Goal: Task Accomplishment & Management: Manage account settings

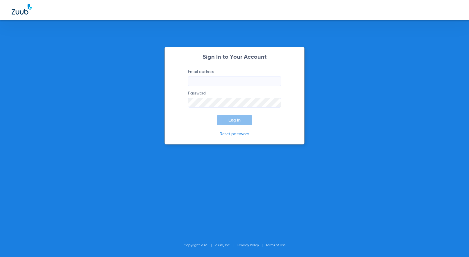
type input "[PERSON_NAME][EMAIL_ADDRESS][DOMAIN_NAME]"
click at [229, 123] on button "Log In" at bounding box center [234, 120] width 35 height 10
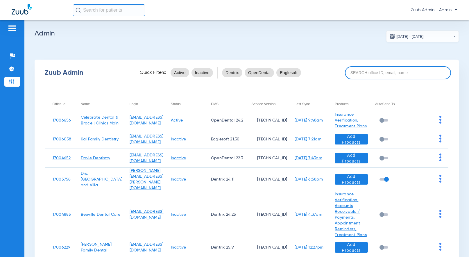
click at [378, 72] on input at bounding box center [398, 72] width 106 height 13
paste input "17006912"
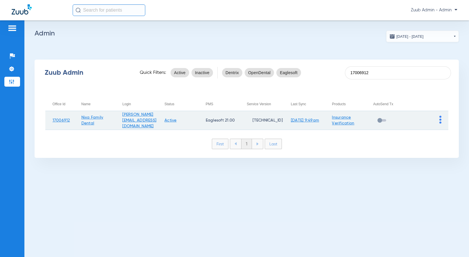
type input "17006912"
click at [440, 119] on img at bounding box center [440, 120] width 2 height 8
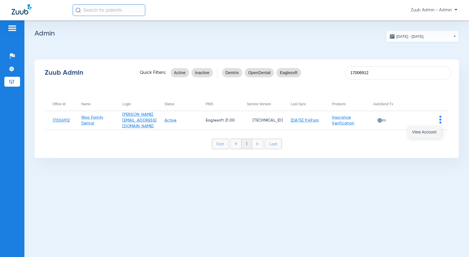
click at [432, 129] on button "View Account" at bounding box center [424, 132] width 34 height 12
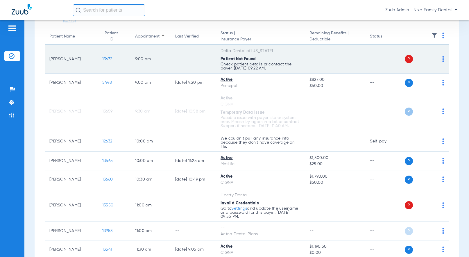
scroll to position [40, 0]
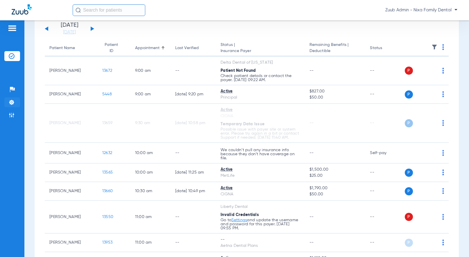
click at [10, 101] on img at bounding box center [12, 102] width 6 height 6
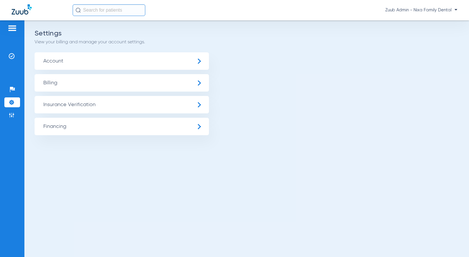
click at [319, 106] on ul "Account Billing Insurance Verification General Settings My Insurance Payers Ins…" at bounding box center [247, 93] width 424 height 83
click at [88, 105] on span "Insurance Verification" at bounding box center [122, 104] width 174 height 17
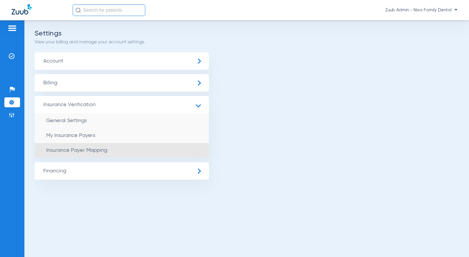
click at [91, 151] on span "Insurance Payer Mapping" at bounding box center [76, 150] width 61 height 5
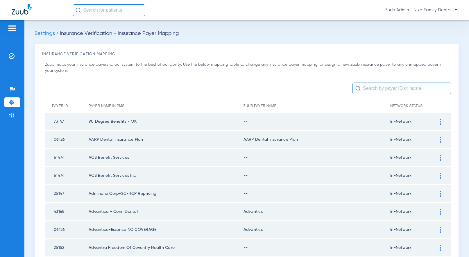
scroll to position [799, 0]
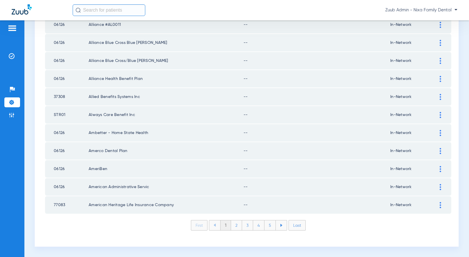
click at [301, 224] on li "Last" at bounding box center [296, 225] width 17 height 10
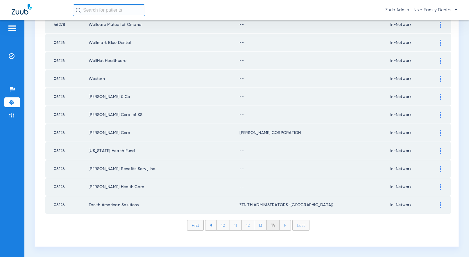
scroll to position [457, 0]
click at [440, 187] on img at bounding box center [439, 187] width 1 height 6
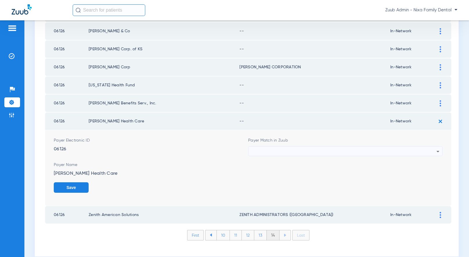
scroll to position [532, 0]
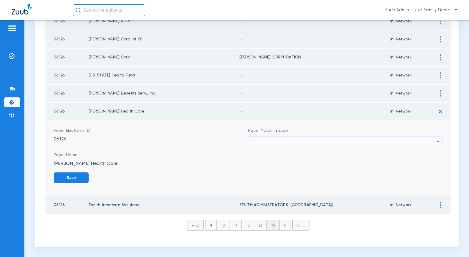
click at [389, 139] on div at bounding box center [343, 141] width 185 height 10
type input "``"
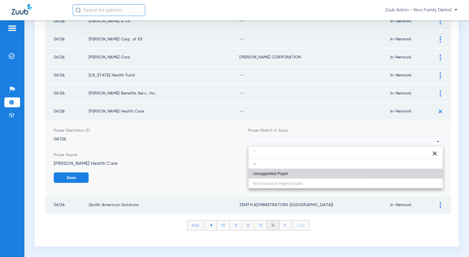
click at [294, 170] on mat-option "Unsupported Payer" at bounding box center [345, 173] width 194 height 10
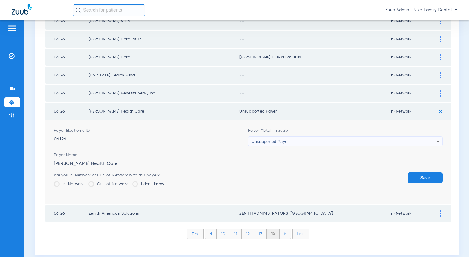
click at [425, 176] on button "Save" at bounding box center [424, 177] width 35 height 10
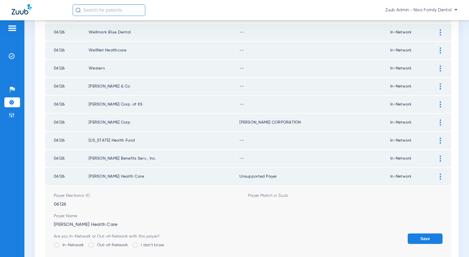
scroll to position [457, 0]
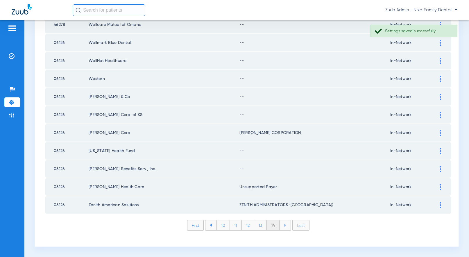
drag, startPoint x: 285, startPoint y: 188, endPoint x: 236, endPoint y: 186, distance: 49.1
click at [236, 186] on tr "06126 Woodward Health Care Unsupported Payer In-Network" at bounding box center [248, 186] width 406 height 17
copy tr "Unsupported Payer"
drag, startPoint x: 440, startPoint y: 168, endPoint x: 380, endPoint y: 166, distance: 60.4
click at [440, 168] on img at bounding box center [439, 169] width 1 height 6
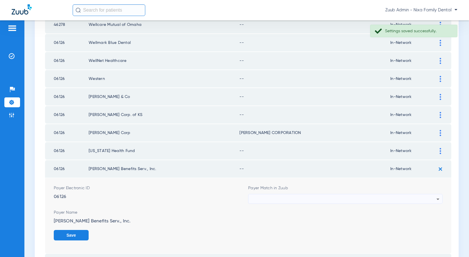
click at [335, 199] on div at bounding box center [343, 199] width 185 height 10
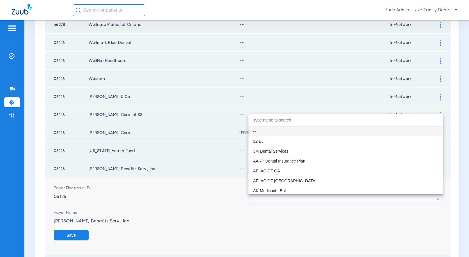
paste input "Unsupported Payer"
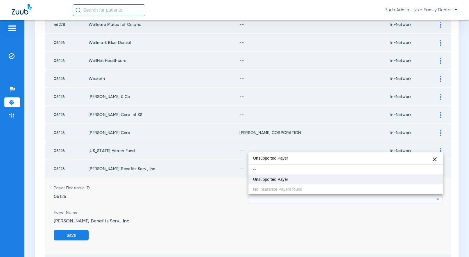
type input "Unsupported Payer"
click at [277, 178] on span "Unsupported Payer" at bounding box center [270, 179] width 35 height 4
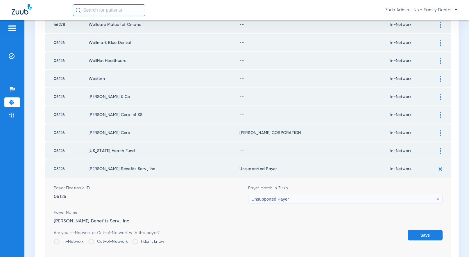
click at [424, 230] on button "Save" at bounding box center [424, 235] width 35 height 10
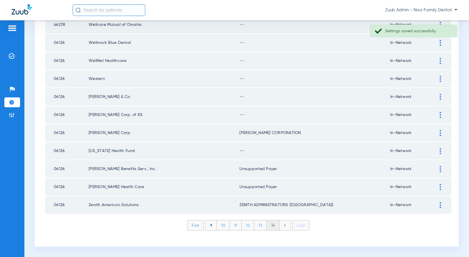
click at [441, 151] on div at bounding box center [440, 151] width 10 height 6
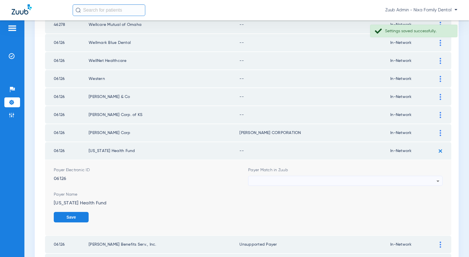
click at [315, 180] on div at bounding box center [343, 181] width 185 height 10
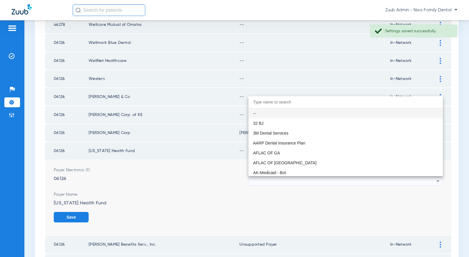
paste input "Unsupported Payer"
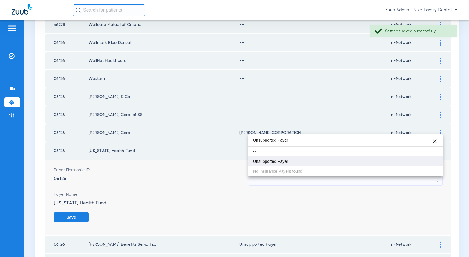
type input "Unsupported Payer"
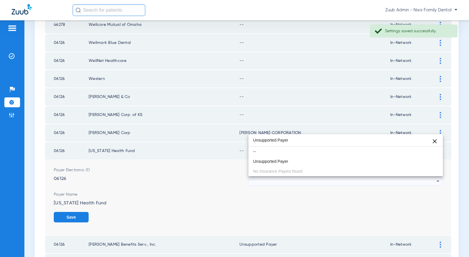
drag, startPoint x: 281, startPoint y: 158, endPoint x: 288, endPoint y: 159, distance: 7.2
click at [281, 158] on mat-option "Unsupported Payer" at bounding box center [345, 161] width 194 height 10
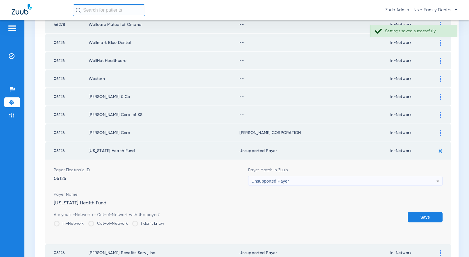
click at [424, 215] on button "Save" at bounding box center [424, 217] width 35 height 10
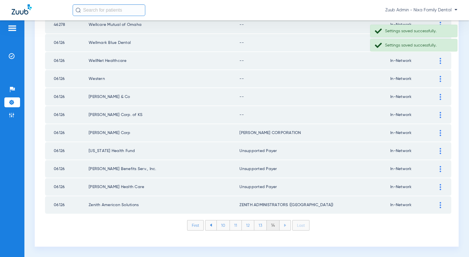
click at [439, 114] on div at bounding box center [440, 115] width 10 height 6
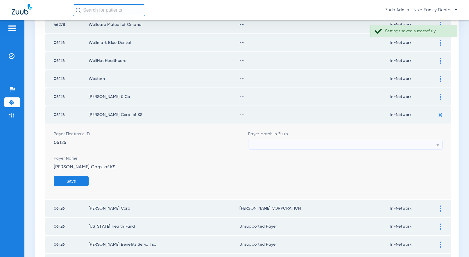
click at [360, 141] on div at bounding box center [343, 145] width 185 height 10
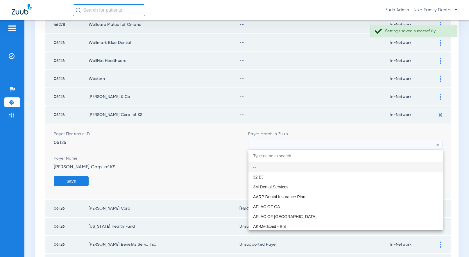
paste input "Unsupported Payer"
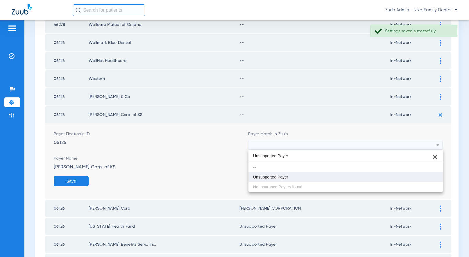
type input "Unsupported Payer"
click at [283, 174] on mat-option "Unsupported Payer" at bounding box center [345, 177] width 194 height 10
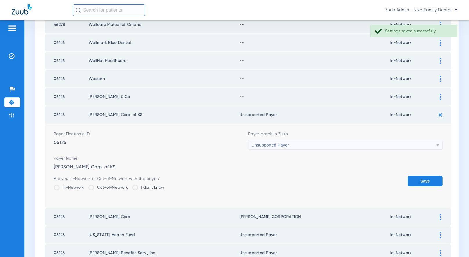
click at [419, 179] on button "Save" at bounding box center [424, 181] width 35 height 10
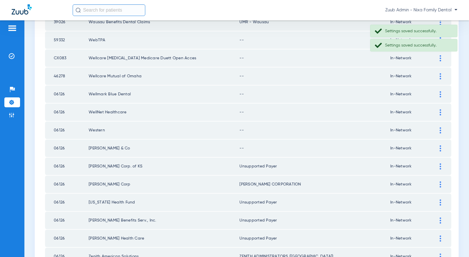
scroll to position [404, 0]
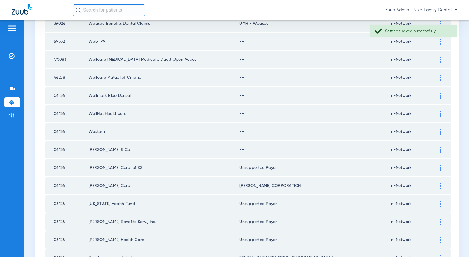
click at [439, 147] on img at bounding box center [439, 150] width 1 height 6
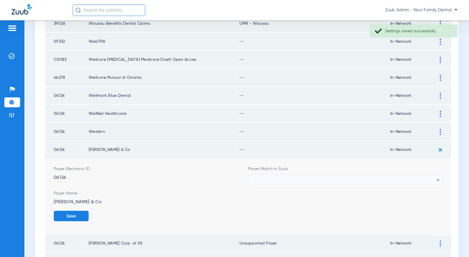
click at [393, 179] on div at bounding box center [343, 180] width 185 height 10
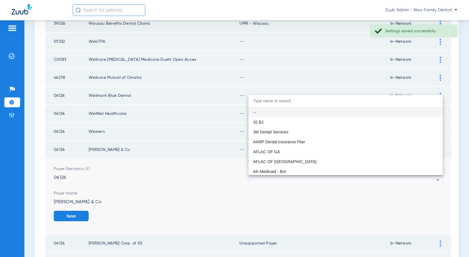
paste input "Unsupported Payer"
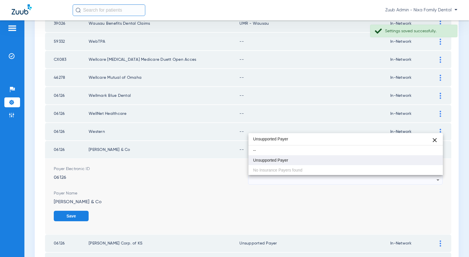
type input "Unsupported Payer"
click at [279, 157] on mat-option "Unsupported Payer" at bounding box center [345, 160] width 194 height 10
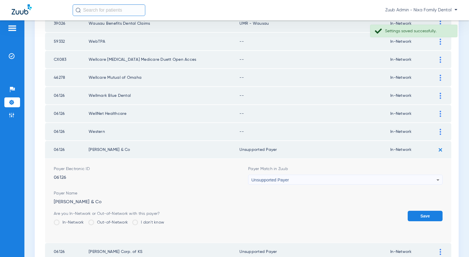
click at [430, 213] on button "Save" at bounding box center [424, 216] width 35 height 10
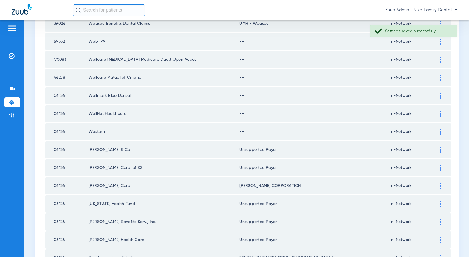
click at [440, 130] on img at bounding box center [439, 132] width 1 height 6
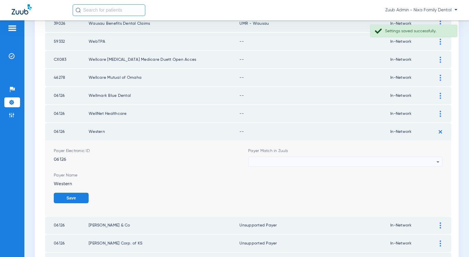
click at [361, 159] on div at bounding box center [343, 162] width 185 height 10
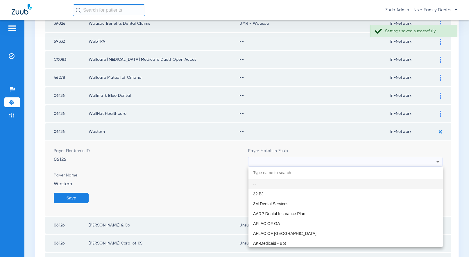
paste input "Unsupported Payer"
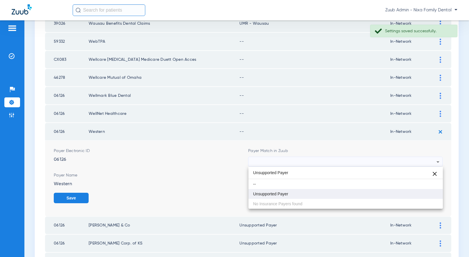
type input "Unsupported Payer"
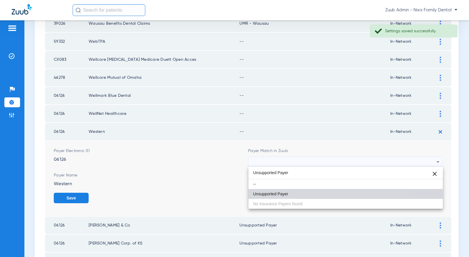
click at [278, 193] on span "Unsupported Payer" at bounding box center [270, 194] width 35 height 4
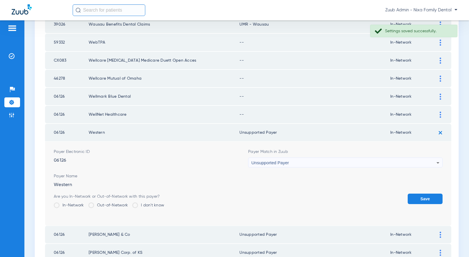
click at [419, 198] on button "Save" at bounding box center [424, 198] width 35 height 10
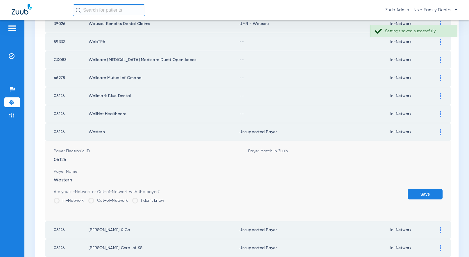
scroll to position [403, 0]
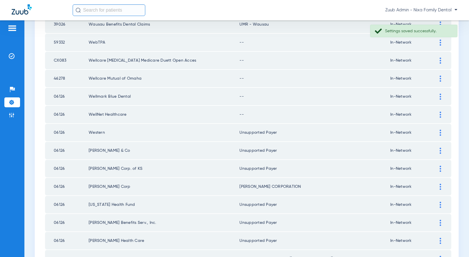
click at [438, 113] on div at bounding box center [440, 115] width 10 height 6
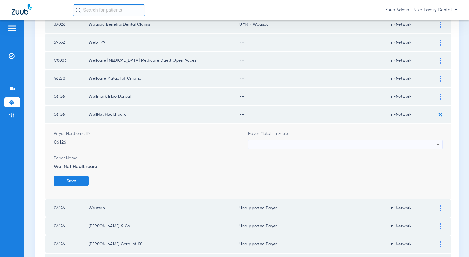
click at [393, 146] on div at bounding box center [343, 145] width 185 height 10
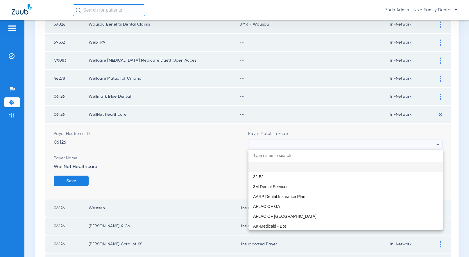
paste input "Unsupported Payer"
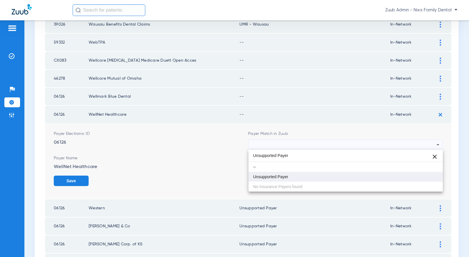
type input "Unsupported Payer"
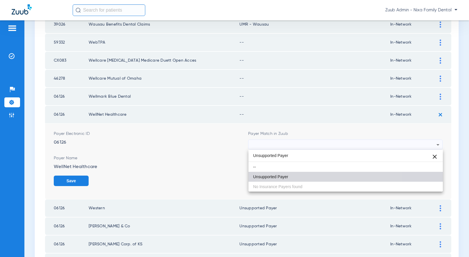
click at [312, 175] on mat-option "Unsupported Payer" at bounding box center [345, 177] width 194 height 10
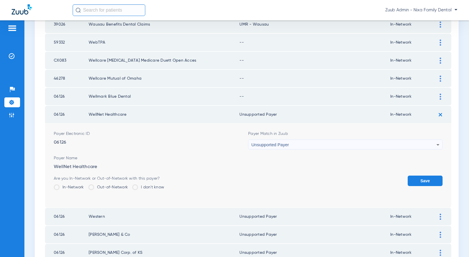
click at [436, 177] on button "Save" at bounding box center [424, 180] width 35 height 10
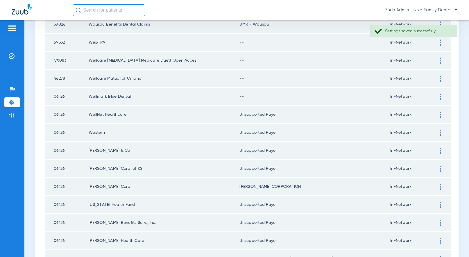
click at [440, 95] on img at bounding box center [439, 97] width 1 height 6
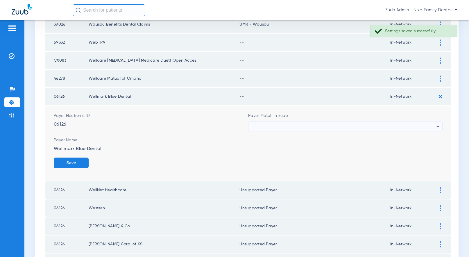
click at [367, 123] on div at bounding box center [343, 127] width 185 height 10
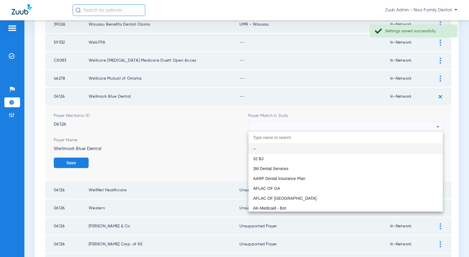
paste input "Unsupported Payer"
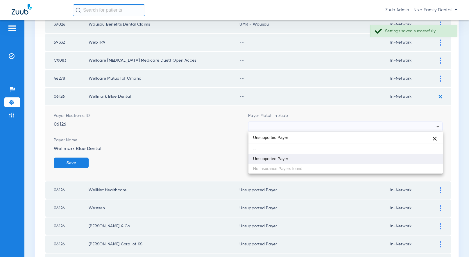
type input "Unsupported Payer"
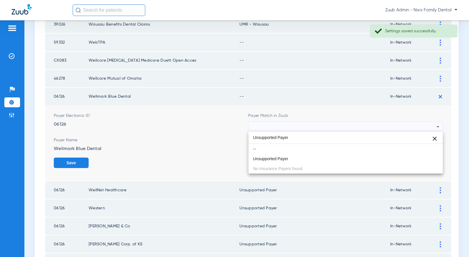
click at [281, 159] on span "Unsupported Payer" at bounding box center [270, 159] width 35 height 4
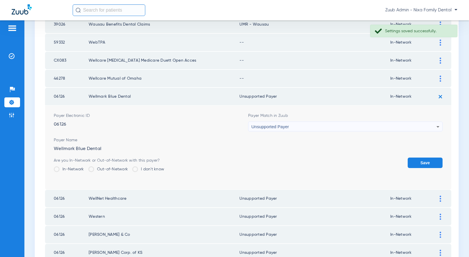
drag, startPoint x: 430, startPoint y: 160, endPoint x: 431, endPoint y: 156, distance: 4.8
click at [431, 158] on button "Save" at bounding box center [424, 162] width 35 height 10
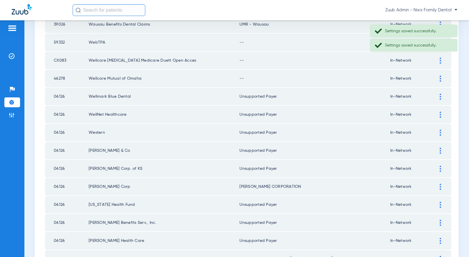
click at [439, 78] on img at bounding box center [439, 79] width 1 height 6
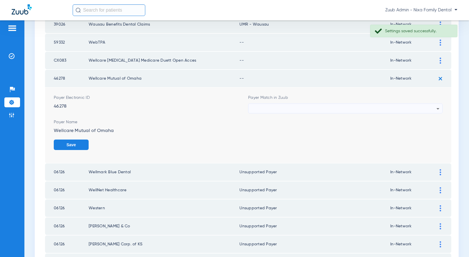
click at [330, 106] on div at bounding box center [343, 109] width 185 height 10
type input "Unsupported Payer"
drag, startPoint x: 289, startPoint y: 140, endPoint x: 292, endPoint y: 139, distance: 3.2
click at [290, 140] on mat-option "Unsupported Payer" at bounding box center [345, 141] width 194 height 10
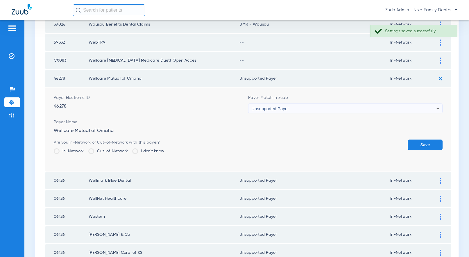
drag, startPoint x: 422, startPoint y: 145, endPoint x: 418, endPoint y: 140, distance: 6.3
click at [421, 143] on button "Save" at bounding box center [424, 144] width 35 height 10
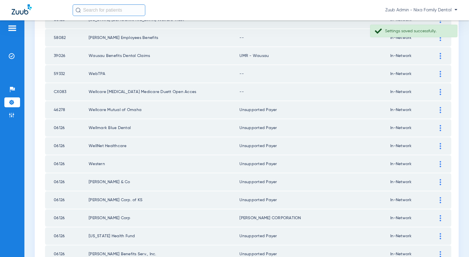
scroll to position [371, 0]
click at [438, 91] on div at bounding box center [440, 92] width 10 height 6
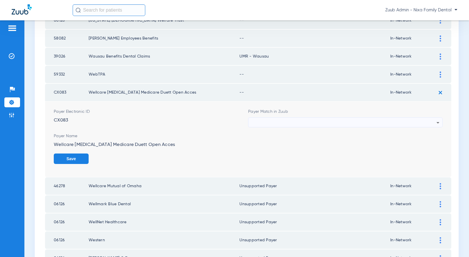
click at [394, 122] on div at bounding box center [343, 123] width 185 height 10
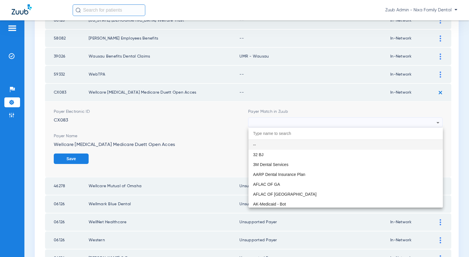
paste input "Unsupported Payer"
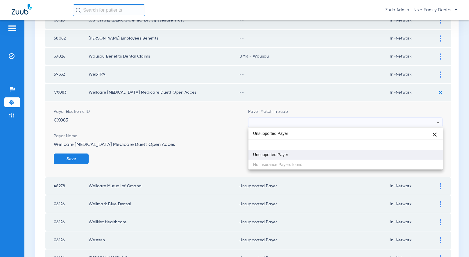
type input "Unsupported Payer"
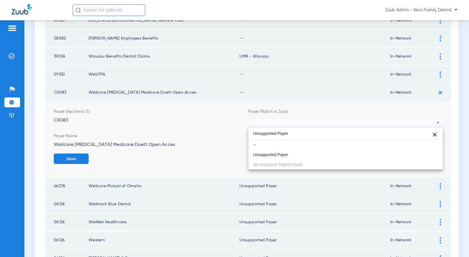
drag, startPoint x: 288, startPoint y: 155, endPoint x: 296, endPoint y: 157, distance: 8.3
click at [288, 155] on span "Unsupported Payer" at bounding box center [270, 154] width 35 height 4
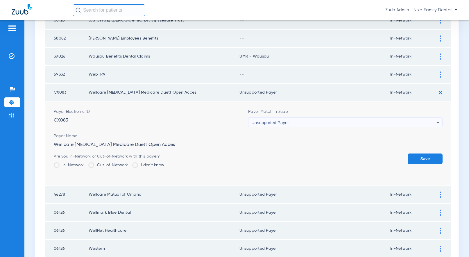
click at [420, 155] on button "Save" at bounding box center [424, 158] width 35 height 10
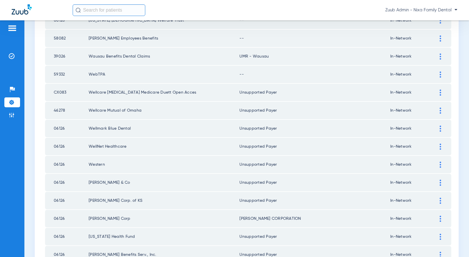
click at [439, 72] on div at bounding box center [440, 74] width 10 height 6
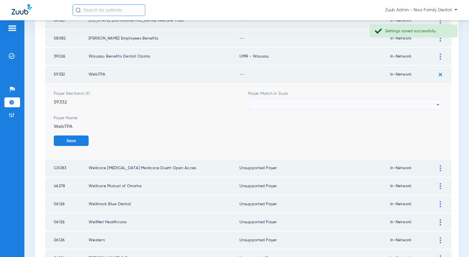
click at [353, 102] on div at bounding box center [343, 105] width 185 height 10
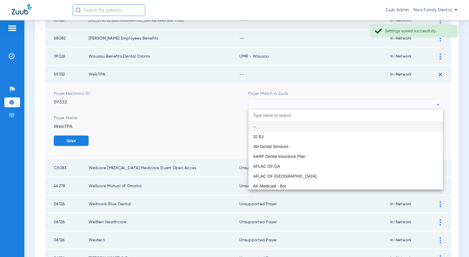
paste input "Unsupported Payer"
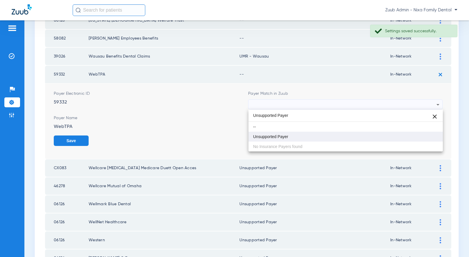
type input "Unsupported Payer"
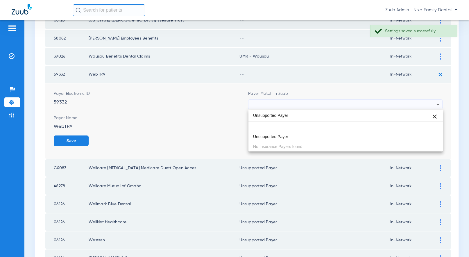
drag, startPoint x: 276, startPoint y: 136, endPoint x: 284, endPoint y: 135, distance: 7.3
click at [277, 136] on span "Unsupported Payer" at bounding box center [270, 136] width 35 height 4
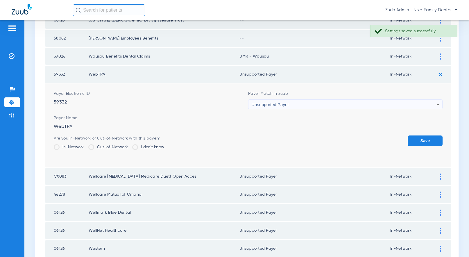
click at [431, 137] on button "Save" at bounding box center [424, 140] width 35 height 10
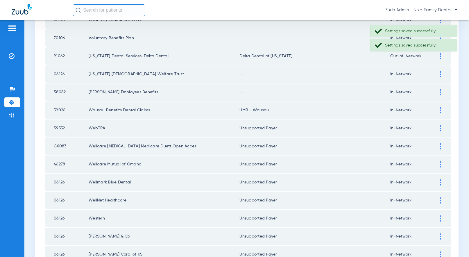
scroll to position [306, 0]
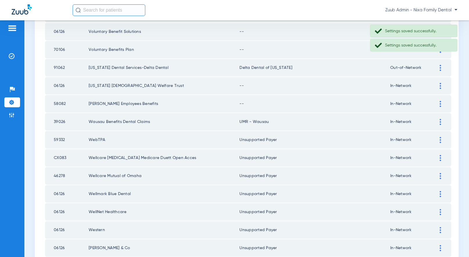
click at [437, 102] on div at bounding box center [440, 104] width 10 height 6
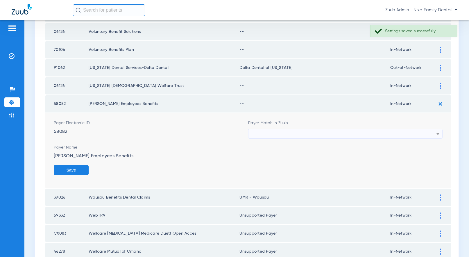
click at [348, 122] on span "Payer Match in Zuub" at bounding box center [345, 123] width 194 height 6
click at [347, 131] on div at bounding box center [343, 134] width 185 height 10
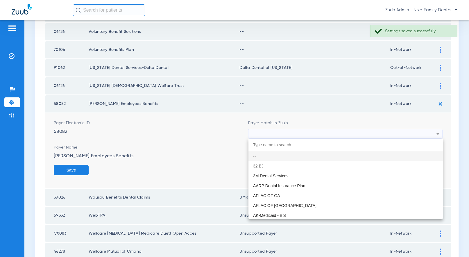
paste input "Unsupported Payer"
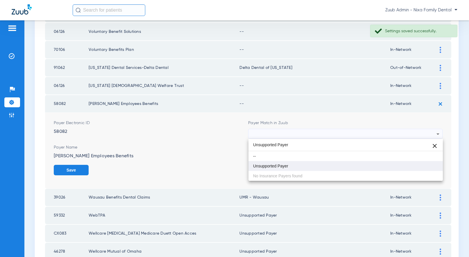
type input "Unsupported Payer"
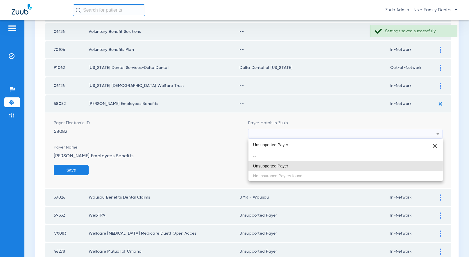
drag, startPoint x: 271, startPoint y: 164, endPoint x: 380, endPoint y: 148, distance: 109.5
click at [273, 164] on span "Unsupported Payer" at bounding box center [270, 166] width 35 height 4
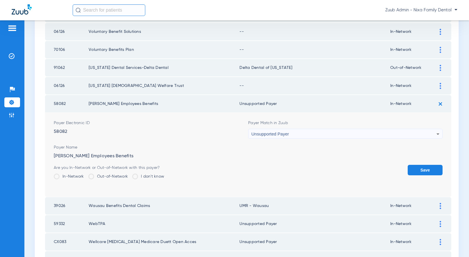
drag, startPoint x: 423, startPoint y: 170, endPoint x: 423, endPoint y: 152, distance: 18.3
click at [423, 169] on button "Save" at bounding box center [424, 170] width 35 height 10
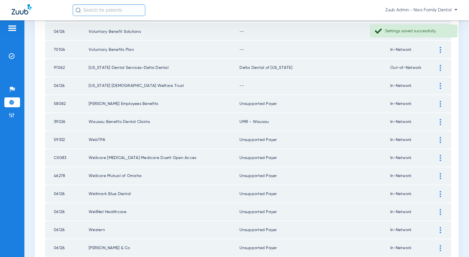
click at [440, 84] on img at bounding box center [439, 86] width 1 height 6
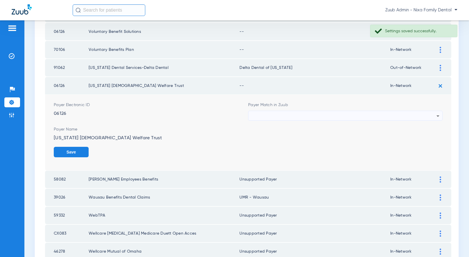
click at [329, 115] on div at bounding box center [343, 116] width 185 height 10
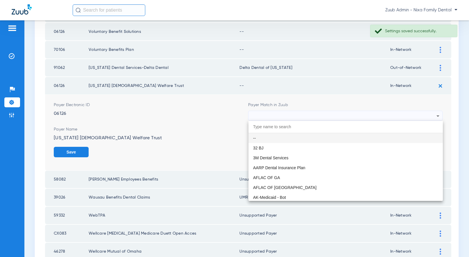
paste input "Unsupported Payer"
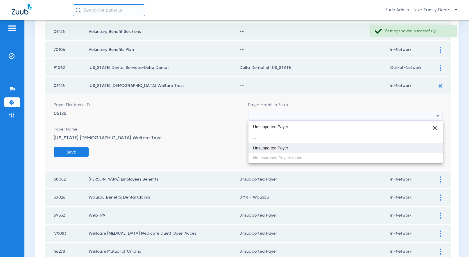
type input "Unsupported Payer"
drag, startPoint x: 276, startPoint y: 151, endPoint x: 283, endPoint y: 150, distance: 6.5
click at [276, 151] on mat-option "Unsupported Payer" at bounding box center [345, 148] width 194 height 10
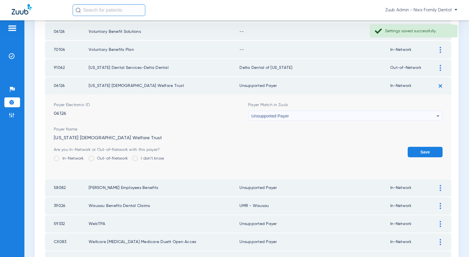
click at [418, 154] on button "Save" at bounding box center [424, 152] width 35 height 10
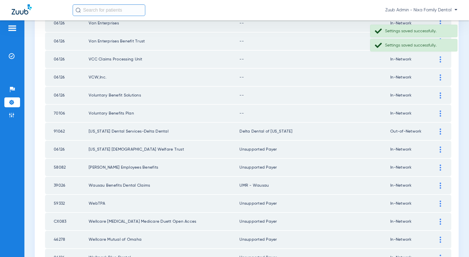
scroll to position [239, 0]
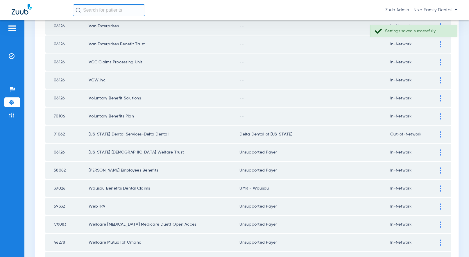
click at [439, 115] on img at bounding box center [439, 116] width 1 height 6
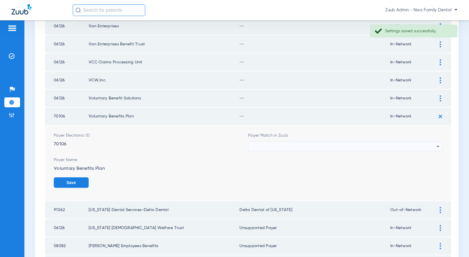
click at [311, 145] on div at bounding box center [343, 146] width 185 height 10
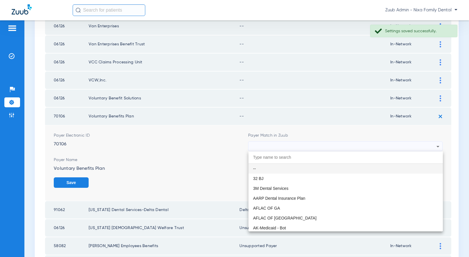
paste input "Unsupported Payer"
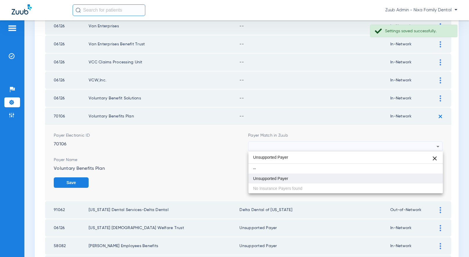
type input "Unsupported Payer"
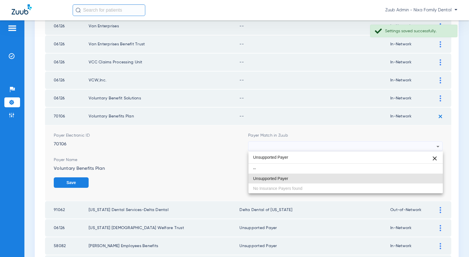
drag, startPoint x: 258, startPoint y: 181, endPoint x: 333, endPoint y: 187, distance: 74.3
click at [258, 181] on mat-option "Unsupported Payer" at bounding box center [345, 178] width 194 height 10
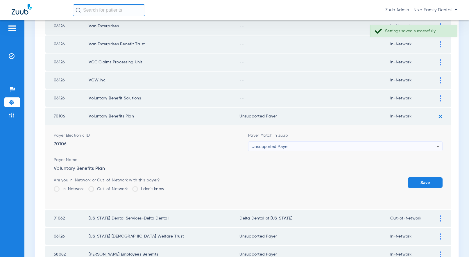
click at [421, 179] on button "Save" at bounding box center [424, 182] width 35 height 10
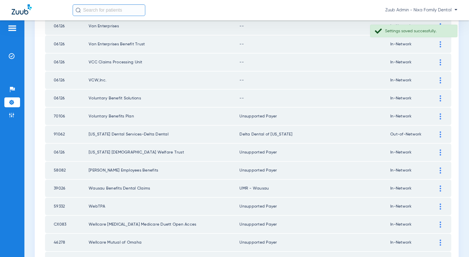
click at [441, 97] on div at bounding box center [440, 98] width 10 height 6
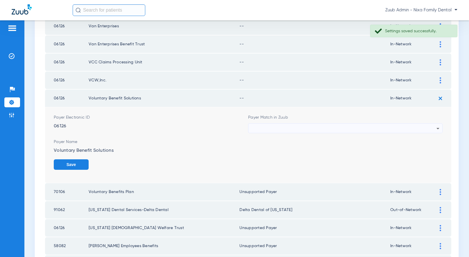
click at [335, 129] on div at bounding box center [343, 128] width 185 height 10
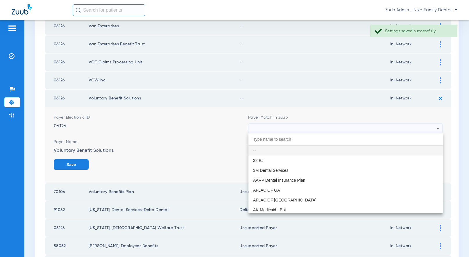
paste input "Unsupported Payer"
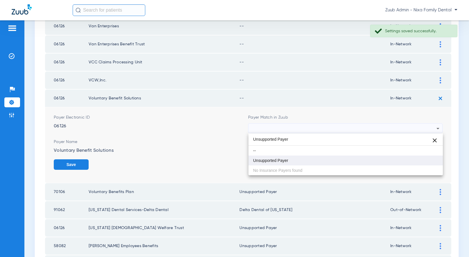
type input "Unsupported Payer"
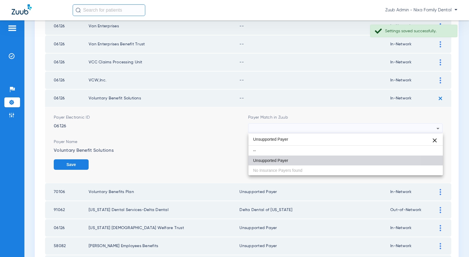
click at [284, 159] on span "Unsupported Payer" at bounding box center [270, 160] width 35 height 4
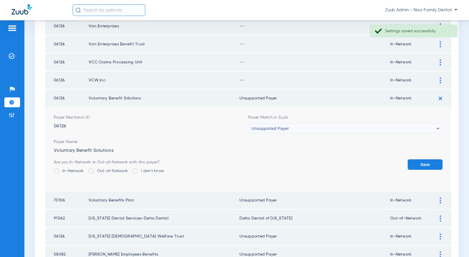
drag, startPoint x: 420, startPoint y: 163, endPoint x: 398, endPoint y: 151, distance: 24.6
click at [420, 163] on button "Save" at bounding box center [424, 164] width 35 height 10
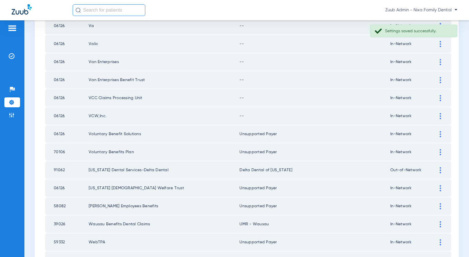
scroll to position [203, 0]
click at [440, 116] on img at bounding box center [439, 117] width 1 height 6
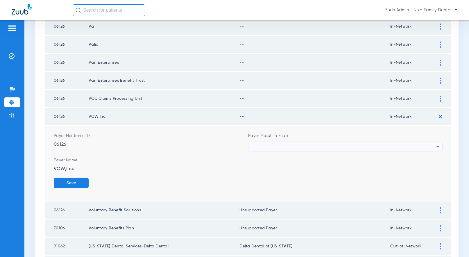
click at [377, 144] on div at bounding box center [343, 147] width 185 height 10
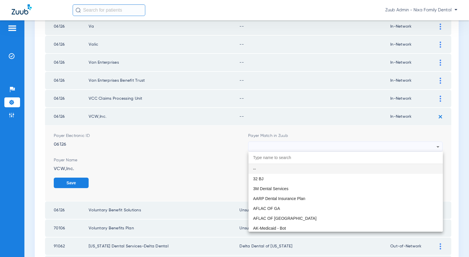
paste input "Unsupported Payer"
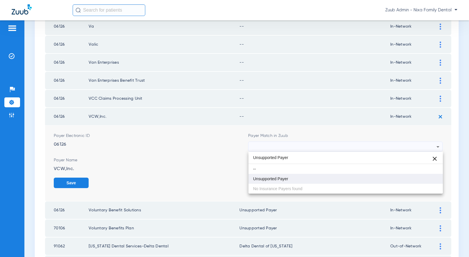
type input "Unsupported Payer"
click at [285, 176] on mat-option "Unsupported Payer" at bounding box center [345, 179] width 194 height 10
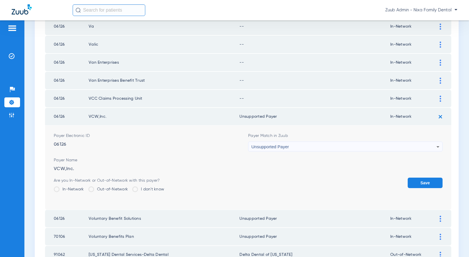
click at [423, 179] on button "Save" at bounding box center [424, 182] width 35 height 10
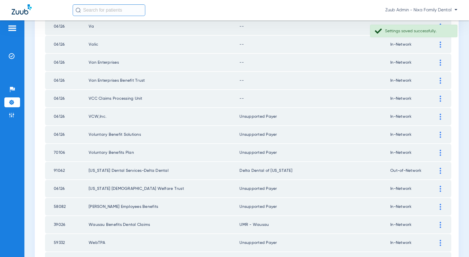
click at [439, 98] on img at bounding box center [439, 99] width 1 height 6
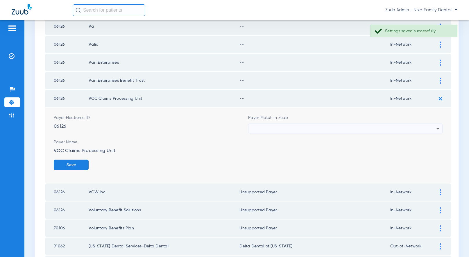
click at [324, 125] on div at bounding box center [343, 129] width 185 height 10
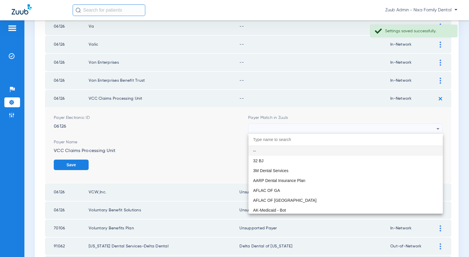
paste input "Unsupported Payer"
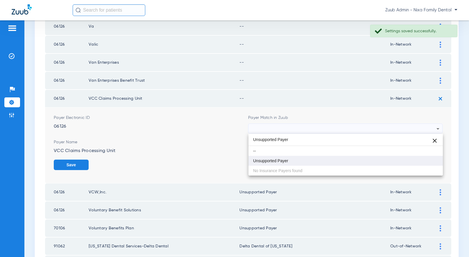
type input "Unsupported Payer"
click at [279, 159] on span "Unsupported Payer" at bounding box center [270, 161] width 35 height 4
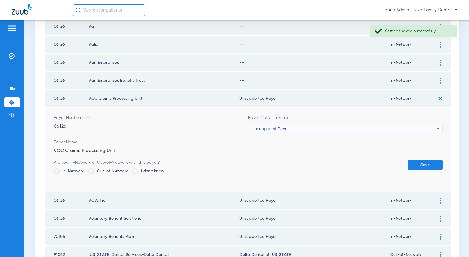
click at [423, 165] on button "Save" at bounding box center [424, 164] width 35 height 10
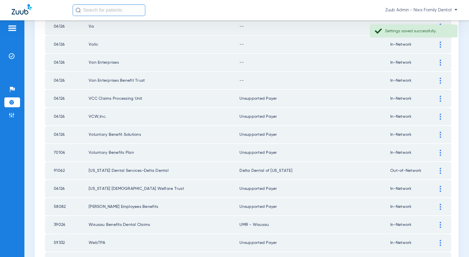
click at [439, 81] on div at bounding box center [440, 81] width 10 height 6
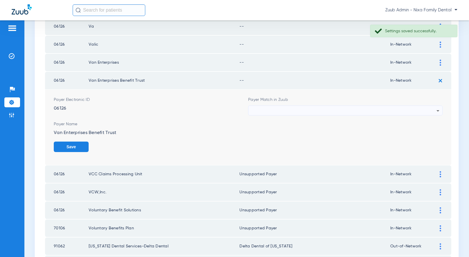
click at [317, 112] on div at bounding box center [343, 111] width 185 height 10
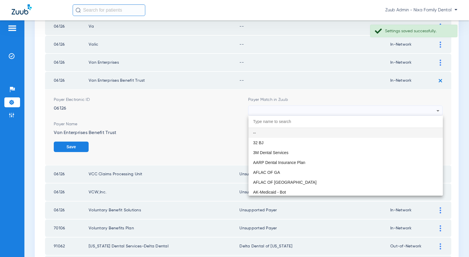
paste input "Unsupported Payer"
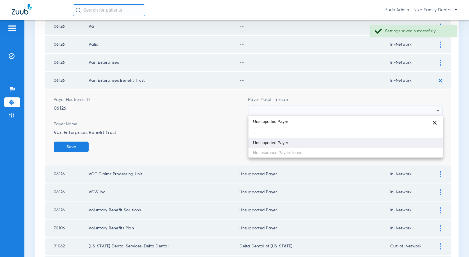
type input "Unsupported Payer"
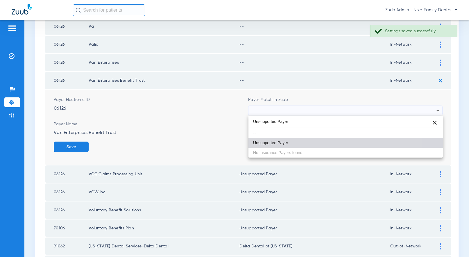
click at [285, 138] on mat-option "Unsupported Payer" at bounding box center [345, 143] width 194 height 10
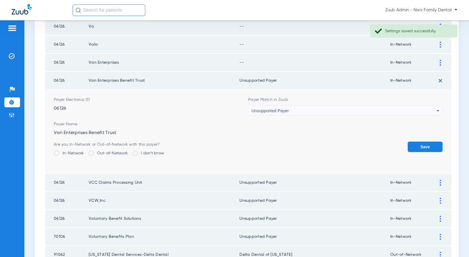
drag, startPoint x: 426, startPoint y: 143, endPoint x: 416, endPoint y: 139, distance: 11.2
click at [425, 143] on button "Save" at bounding box center [424, 146] width 35 height 10
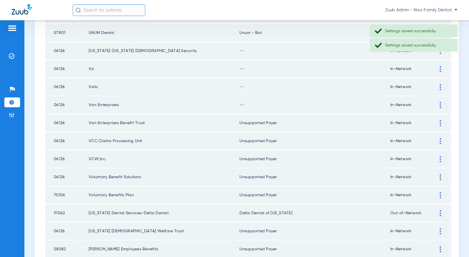
scroll to position [146, 0]
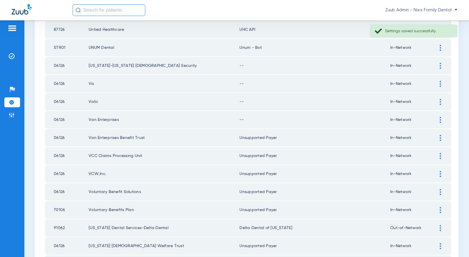
click at [440, 118] on img at bounding box center [439, 120] width 1 height 6
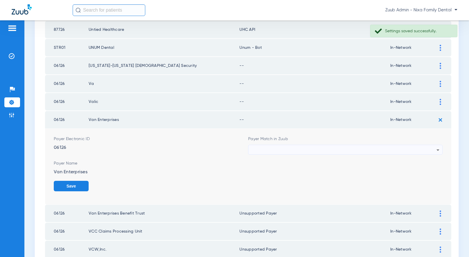
click at [310, 148] on div at bounding box center [343, 150] width 185 height 10
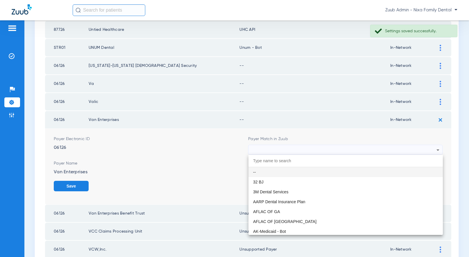
paste input "Unsupported Payer"
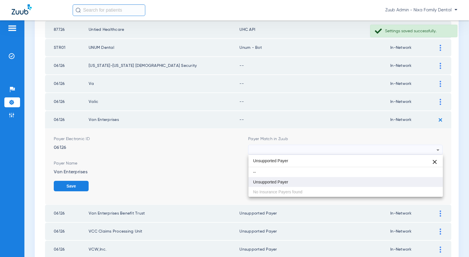
type input "Unsupported Payer"
drag, startPoint x: 264, startPoint y: 181, endPoint x: 278, endPoint y: 182, distance: 14.2
click at [264, 181] on span "Unsupported Payer" at bounding box center [270, 182] width 35 height 4
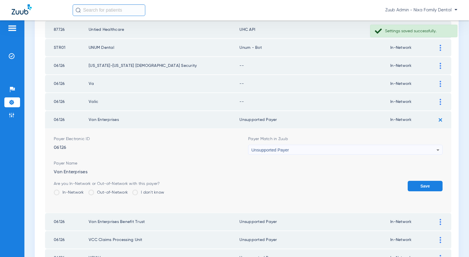
click at [414, 183] on button "Save" at bounding box center [424, 186] width 35 height 10
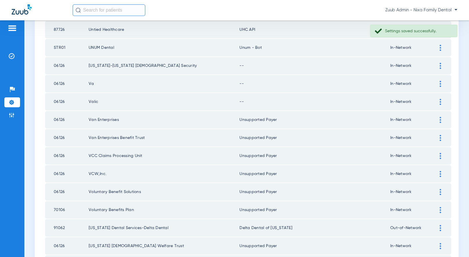
click at [437, 101] on div at bounding box center [440, 102] width 10 height 6
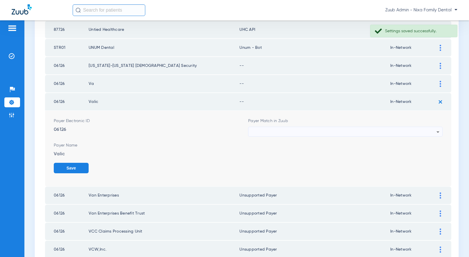
click at [307, 130] on div at bounding box center [343, 132] width 185 height 10
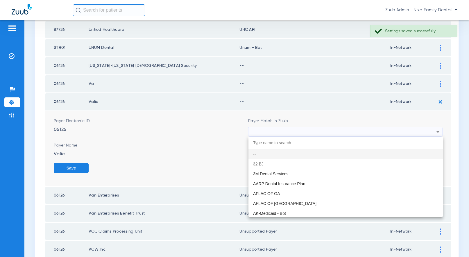
paste input "Unsupported Payer"
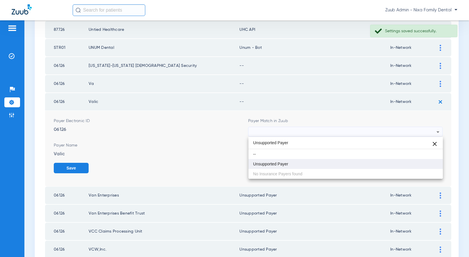
type input "Unsupported Payer"
click at [282, 160] on mat-option "Unsupported Payer" at bounding box center [345, 164] width 194 height 10
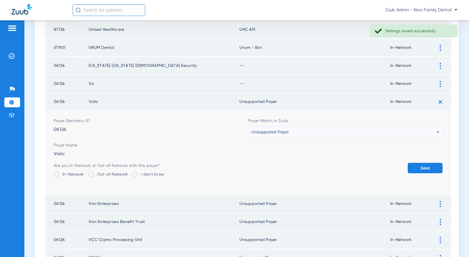
drag, startPoint x: 418, startPoint y: 169, endPoint x: 427, endPoint y: 112, distance: 57.6
click at [418, 168] on button "Save" at bounding box center [424, 168] width 35 height 10
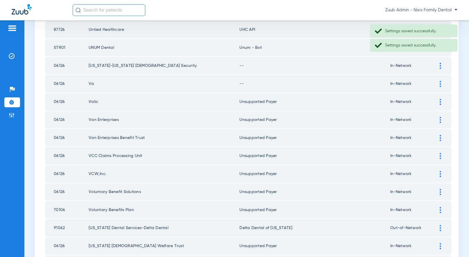
click at [439, 83] on div at bounding box center [440, 84] width 10 height 6
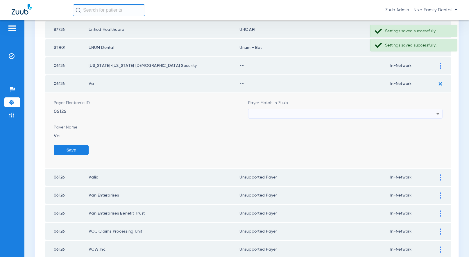
click at [322, 112] on div at bounding box center [343, 114] width 185 height 10
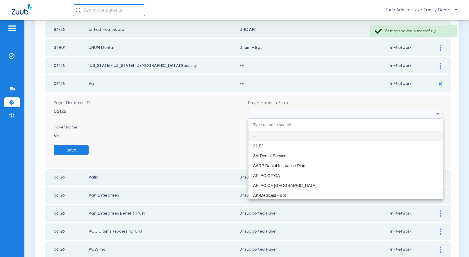
paste input "Unsupported Payer"
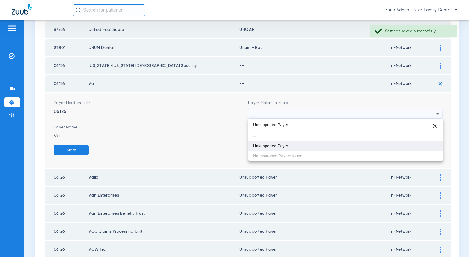
type input "Unsupported Payer"
click at [293, 147] on mat-option "Unsupported Payer" at bounding box center [345, 146] width 194 height 10
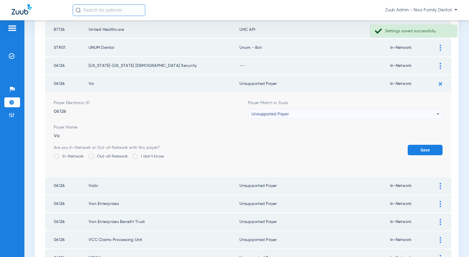
click at [420, 148] on button "Save" at bounding box center [424, 150] width 35 height 10
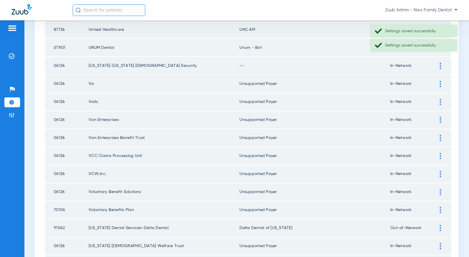
click at [440, 65] on img at bounding box center [439, 66] width 1 height 6
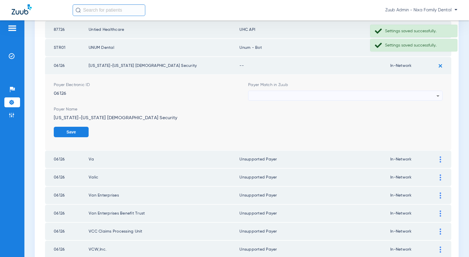
click at [266, 95] on div at bounding box center [343, 96] width 185 height 10
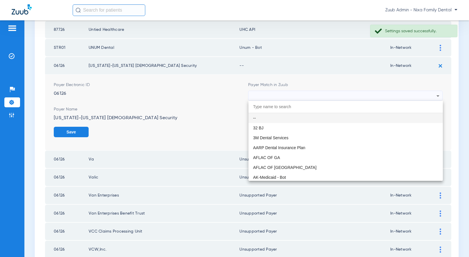
paste input "Unsupported Payer"
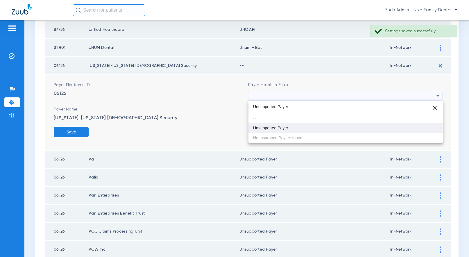
type input "Unsupported Payer"
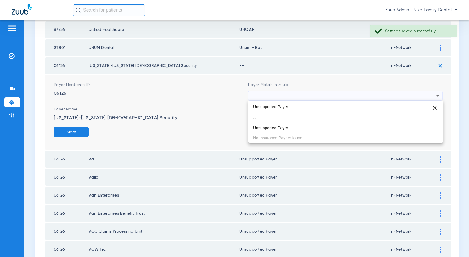
drag, startPoint x: 263, startPoint y: 128, endPoint x: 272, endPoint y: 128, distance: 8.7
click at [264, 128] on span "Unsupported Payer" at bounding box center [270, 128] width 35 height 4
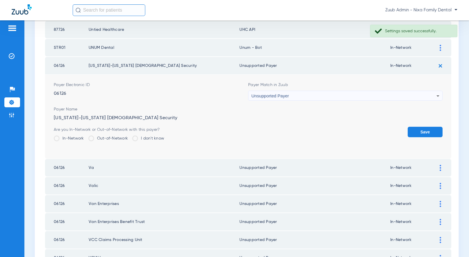
drag, startPoint x: 428, startPoint y: 132, endPoint x: 351, endPoint y: 116, distance: 79.1
click at [427, 132] on button "Save" at bounding box center [424, 132] width 35 height 10
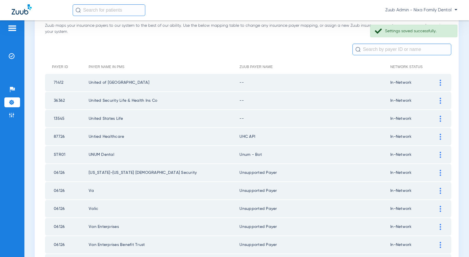
scroll to position [39, 0]
click at [440, 118] on img at bounding box center [439, 118] width 1 height 6
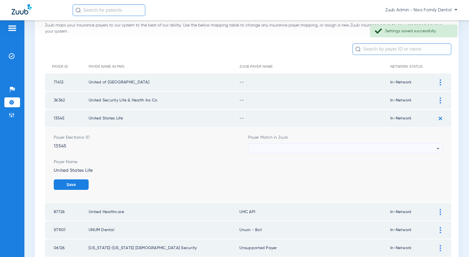
click at [358, 147] on div at bounding box center [343, 148] width 185 height 10
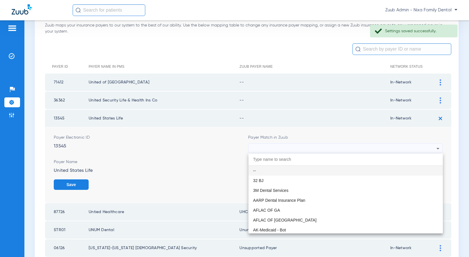
paste input "Unsupported Payer"
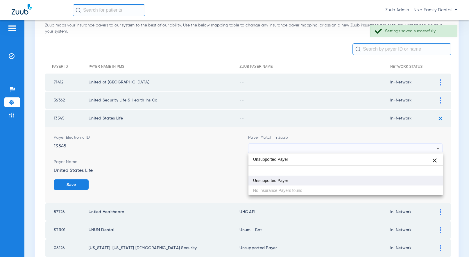
type input "Unsupported Payer"
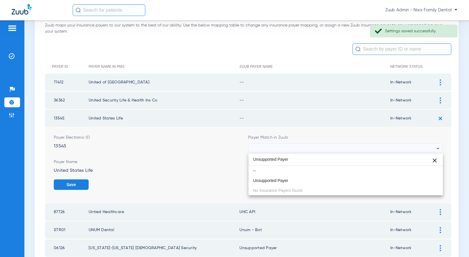
drag, startPoint x: 286, startPoint y: 177, endPoint x: 294, endPoint y: 173, distance: 9.5
click at [289, 175] on mat-option "Unsupported Payer" at bounding box center [345, 180] width 194 height 10
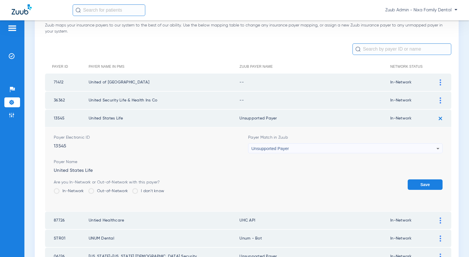
drag, startPoint x: 416, startPoint y: 179, endPoint x: 435, endPoint y: 124, distance: 58.4
click at [418, 176] on form "Payer Electronic ID 13545 Payer Match in Zuub Unsupported Payer Payer Name Unit…" at bounding box center [248, 169] width 389 height 84
drag, startPoint x: 430, startPoint y: 184, endPoint x: 420, endPoint y: 141, distance: 44.7
click at [430, 184] on button "Save" at bounding box center [424, 184] width 35 height 10
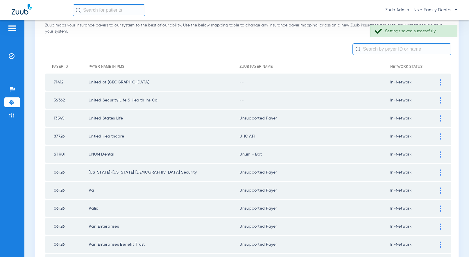
click at [439, 99] on img at bounding box center [439, 100] width 1 height 6
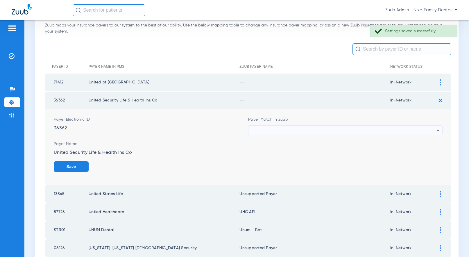
click at [412, 128] on div at bounding box center [343, 130] width 185 height 10
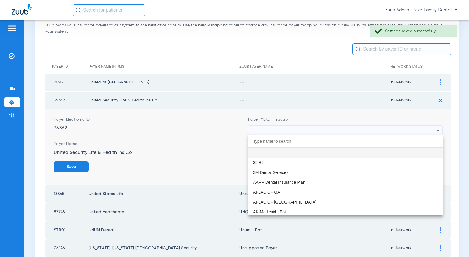
paste input "Unsupported Payer"
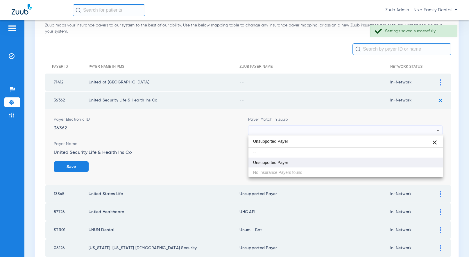
type input "Unsupported Payer"
click at [272, 163] on span "Unsupported Payer" at bounding box center [270, 162] width 35 height 4
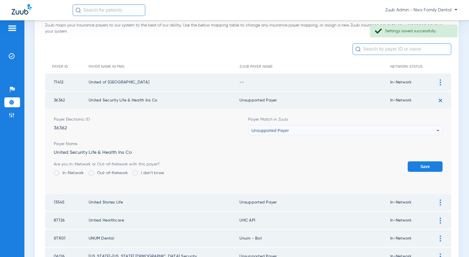
click at [427, 162] on button "Save" at bounding box center [424, 166] width 35 height 10
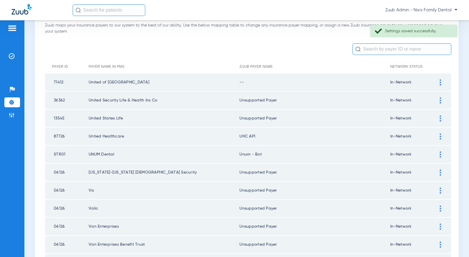
drag, startPoint x: 441, startPoint y: 81, endPoint x: 416, endPoint y: 80, distance: 25.0
click at [440, 81] on img at bounding box center [439, 82] width 1 height 6
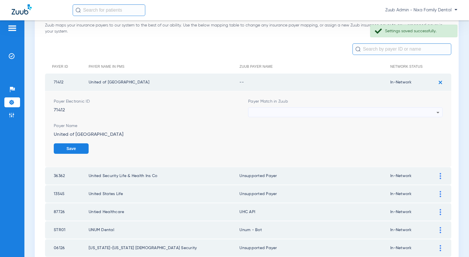
click at [362, 110] on div at bounding box center [343, 112] width 185 height 10
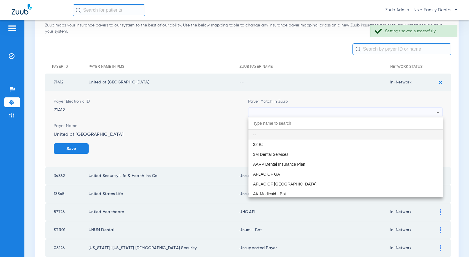
paste input "Unsupported Payer"
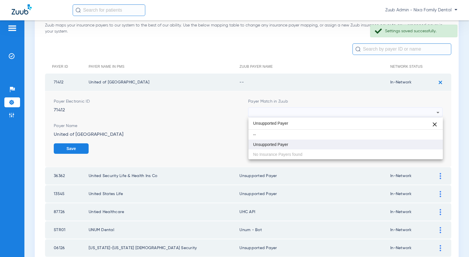
type input "Unsupported Payer"
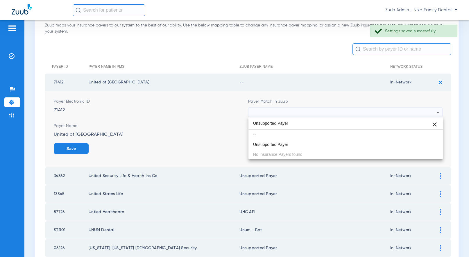
click at [274, 145] on span "Unsupported Payer" at bounding box center [270, 144] width 35 height 4
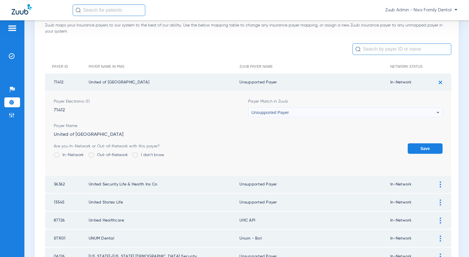
click at [416, 148] on button "Save" at bounding box center [424, 148] width 35 height 10
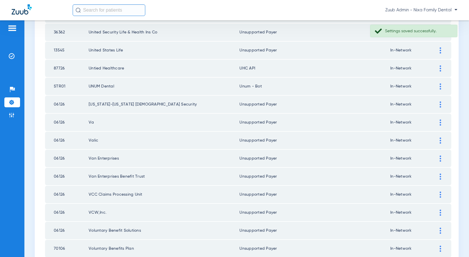
scroll to position [109, 0]
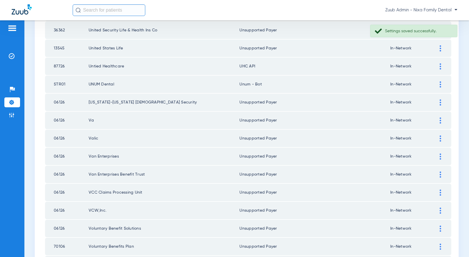
click at [438, 68] on div at bounding box center [440, 66] width 10 height 6
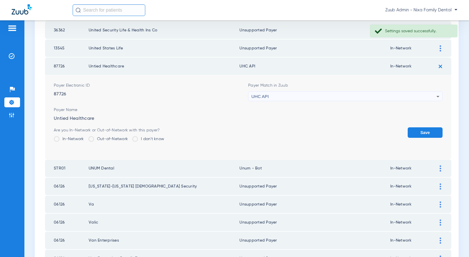
click at [402, 96] on div "UHC API" at bounding box center [343, 96] width 185 height 10
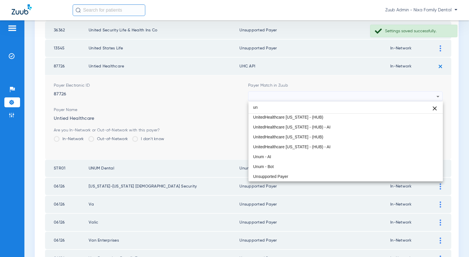
scroll to position [12, 0]
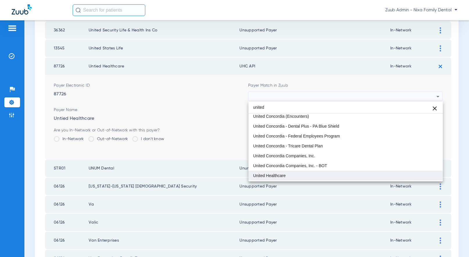
type input "united"
click at [267, 177] on span "United Healthcare" at bounding box center [269, 175] width 33 height 4
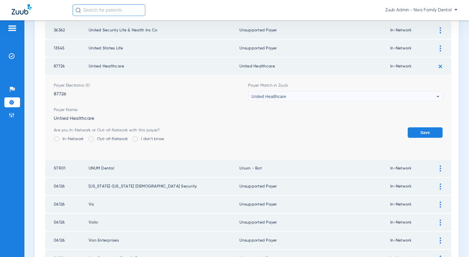
click at [426, 132] on button "Save" at bounding box center [424, 132] width 35 height 10
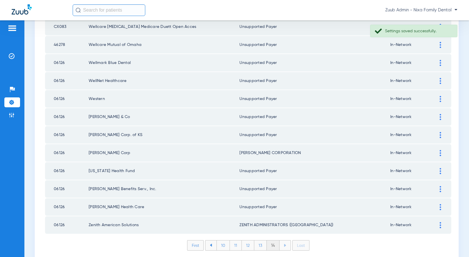
scroll to position [457, 0]
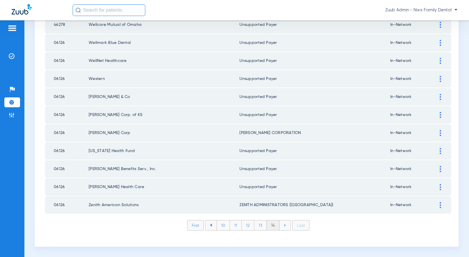
click at [256, 224] on li "13" at bounding box center [260, 225] width 12 height 10
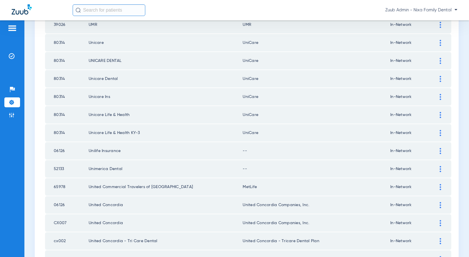
scroll to position [459, 0]
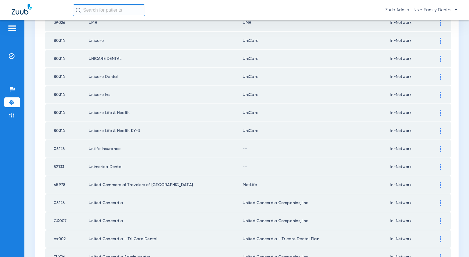
click at [440, 149] on img at bounding box center [439, 149] width 1 height 6
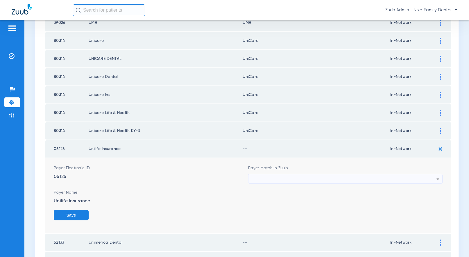
click at [433, 177] on div at bounding box center [343, 179] width 185 height 10
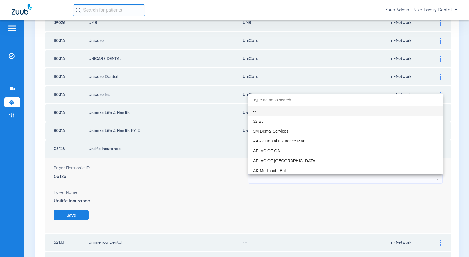
paste input "Unsupported Payer"
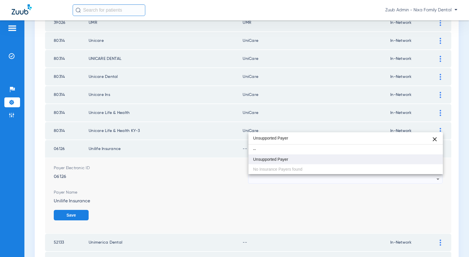
type input "Unsupported Payer"
click at [290, 163] on mat-option "Unsupported Payer" at bounding box center [345, 159] width 194 height 10
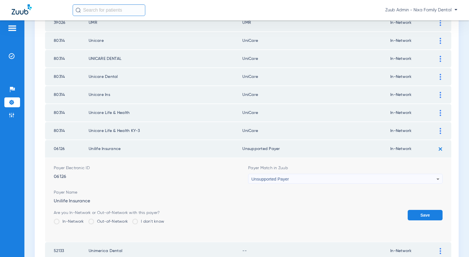
drag, startPoint x: 417, startPoint y: 213, endPoint x: 417, endPoint y: 202, distance: 11.1
click at [417, 213] on button "Save" at bounding box center [424, 215] width 35 height 10
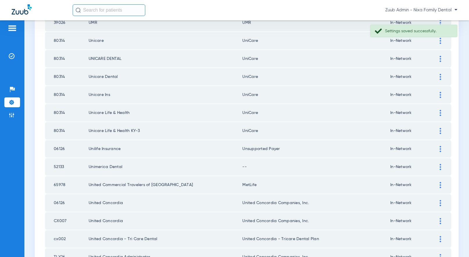
drag, startPoint x: 438, startPoint y: 166, endPoint x: 404, endPoint y: 165, distance: 34.0
click at [438, 166] on div at bounding box center [440, 167] width 10 height 6
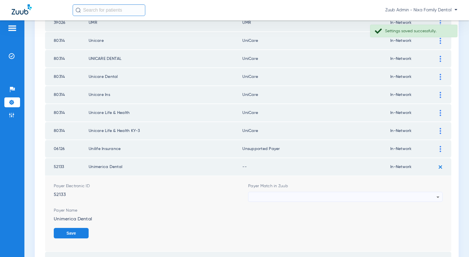
click at [390, 197] on div at bounding box center [343, 197] width 185 height 10
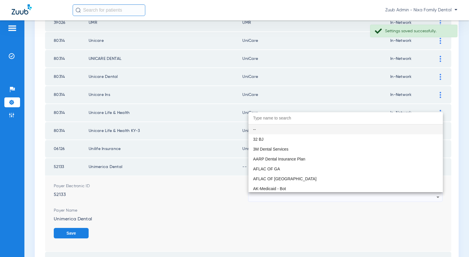
paste input "Unsupported Payer"
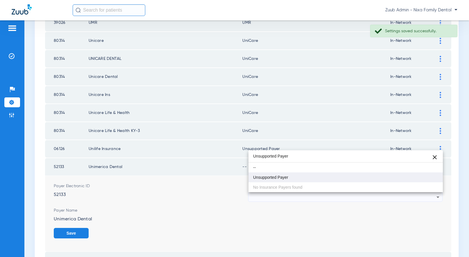
type input "Unsupported Payer"
click at [273, 179] on span "Unsupported Payer" at bounding box center [270, 177] width 35 height 4
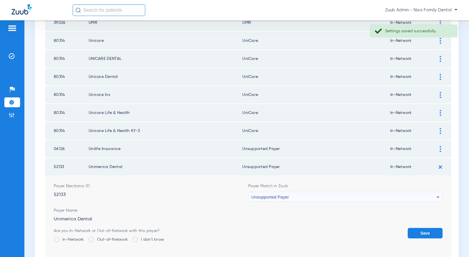
click at [417, 231] on button "Save" at bounding box center [424, 233] width 35 height 10
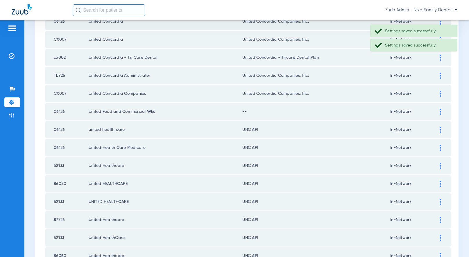
scroll to position [643, 0]
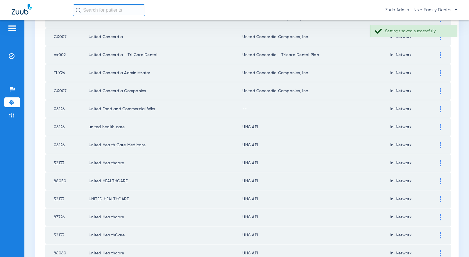
click at [439, 107] on div at bounding box center [440, 109] width 10 height 6
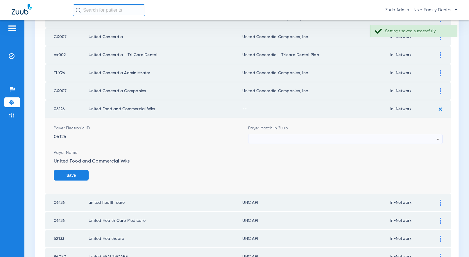
click at [424, 136] on div at bounding box center [343, 139] width 185 height 10
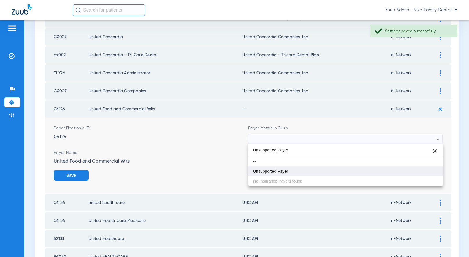
type input "Unsupported Payer"
click at [337, 167] on mat-option "Unsupported Payer" at bounding box center [345, 171] width 194 height 10
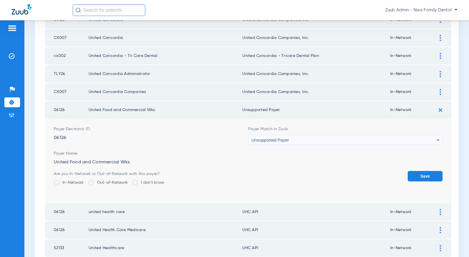
click at [433, 174] on button "Save" at bounding box center [424, 176] width 35 height 10
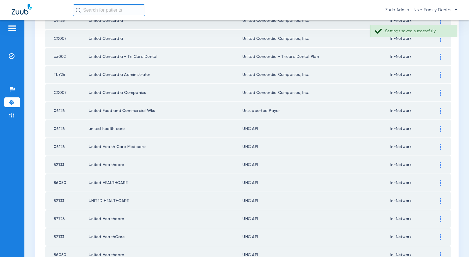
scroll to position [642, 0]
click at [440, 128] on img at bounding box center [439, 128] width 1 height 6
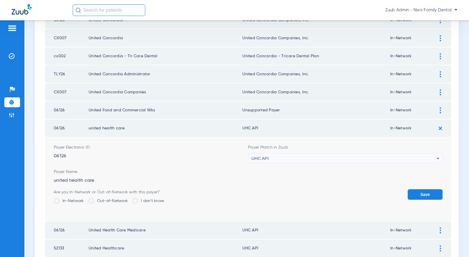
click at [407, 160] on div "UHC API" at bounding box center [343, 158] width 185 height 10
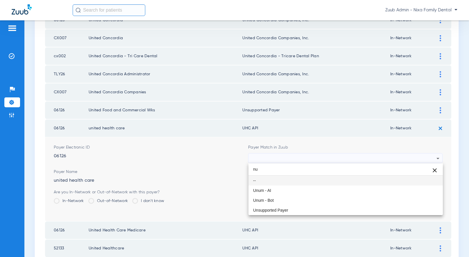
scroll to position [0, 0]
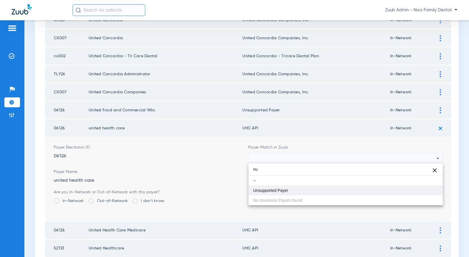
type input "n"
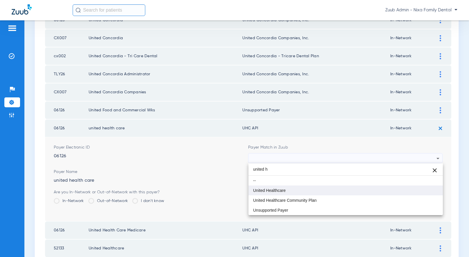
type input "united h"
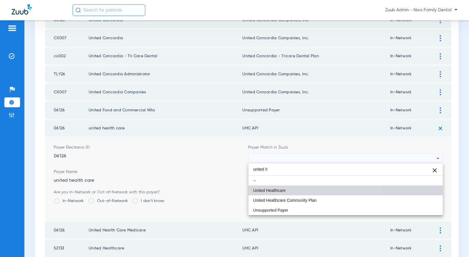
click at [263, 192] on span "United Healthcare" at bounding box center [269, 190] width 33 height 4
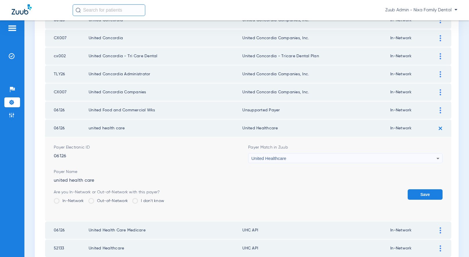
click at [433, 192] on button "Save" at bounding box center [424, 194] width 35 height 10
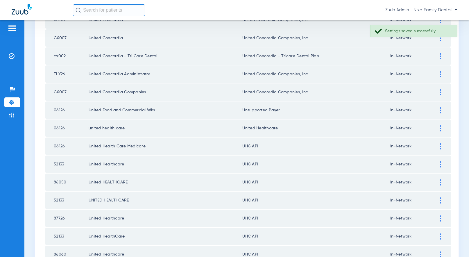
drag, startPoint x: 304, startPoint y: 125, endPoint x: 233, endPoint y: 129, distance: 70.9
click at [233, 129] on tr "06126 united health care United Healthcare In-Network" at bounding box center [248, 127] width 406 height 17
copy tr "United Healthcare"
drag, startPoint x: 438, startPoint y: 145, endPoint x: 346, endPoint y: 149, distance: 91.9
click at [438, 145] on div at bounding box center [440, 146] width 10 height 6
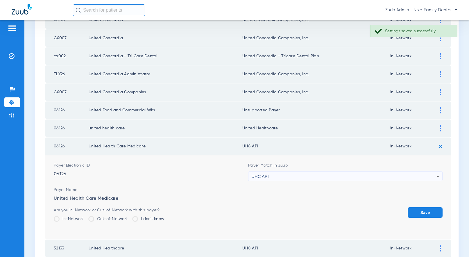
click at [309, 175] on div "UHC API" at bounding box center [343, 176] width 185 height 10
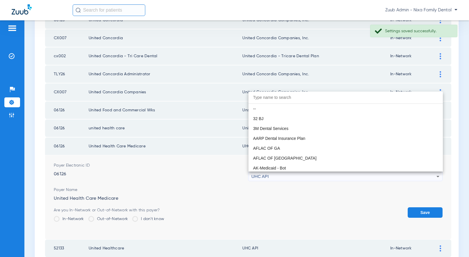
scroll to position [3566, 0]
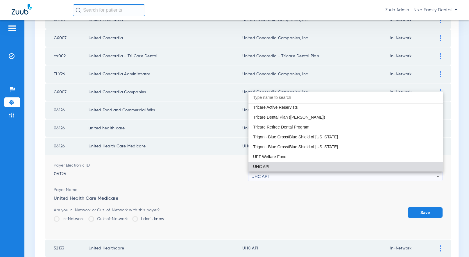
paste input "United Healthcare"
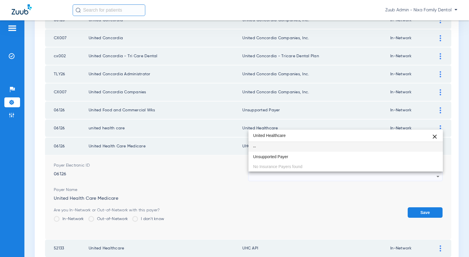
click at [263, 134] on input "United Healthcare" at bounding box center [345, 136] width 194 height 12
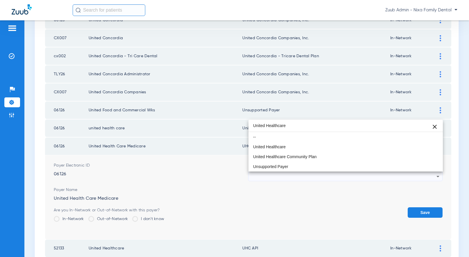
drag, startPoint x: 284, startPoint y: 127, endPoint x: 252, endPoint y: 125, distance: 31.7
click at [252, 125] on input "United Healthcare" at bounding box center [345, 126] width 194 height 12
type input "United Healthcare"
click at [417, 208] on div at bounding box center [234, 128] width 469 height 257
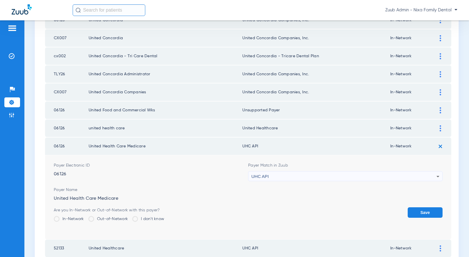
click at [369, 179] on div "UHC API" at bounding box center [343, 176] width 185 height 10
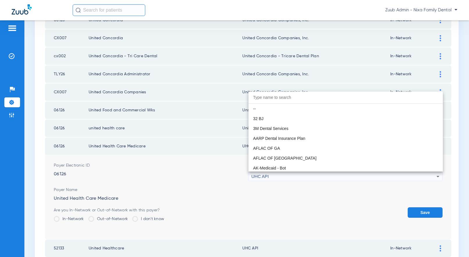
scroll to position [3566, 0]
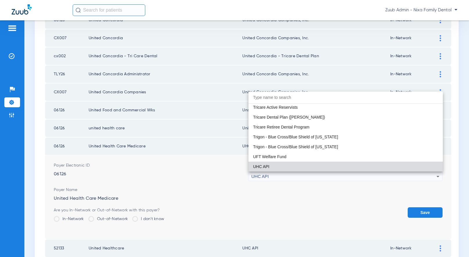
paste input "United Healthcare"
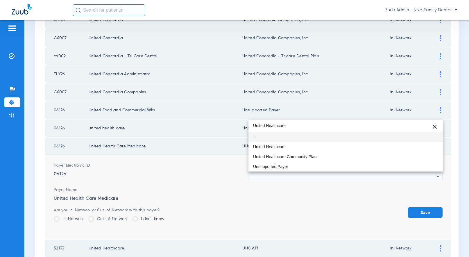
scroll to position [0, 0]
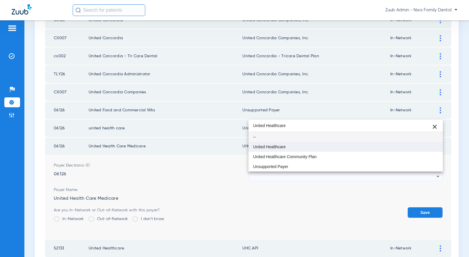
type input "United Healthcare"
click at [273, 144] on mat-option "United Healthcare" at bounding box center [345, 147] width 194 height 10
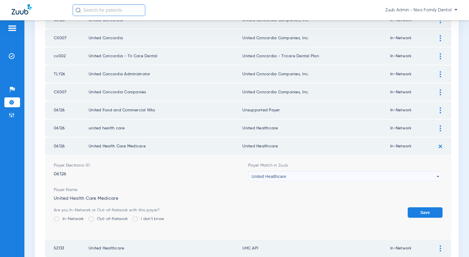
click at [418, 212] on button "Save" at bounding box center [424, 212] width 35 height 10
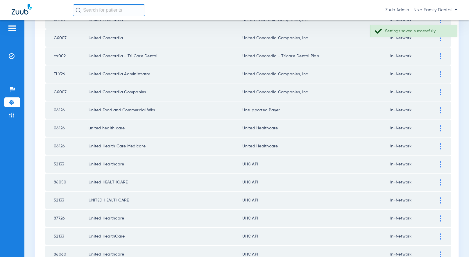
click at [439, 164] on img at bounding box center [439, 164] width 1 height 6
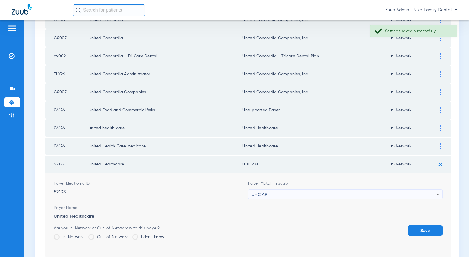
click at [296, 194] on div "UHC API" at bounding box center [343, 194] width 185 height 10
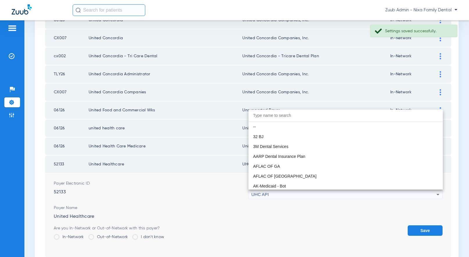
paste input "United Healthcare"
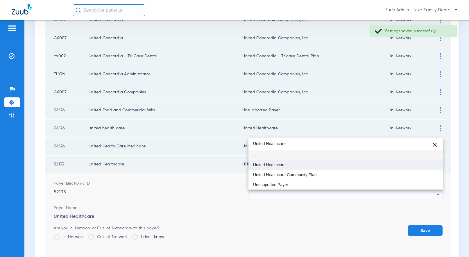
type input "United Healthcare"
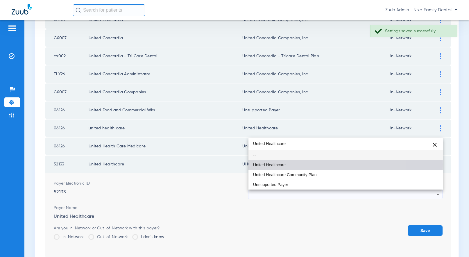
click at [276, 165] on span "United Healthcare" at bounding box center [269, 165] width 33 height 4
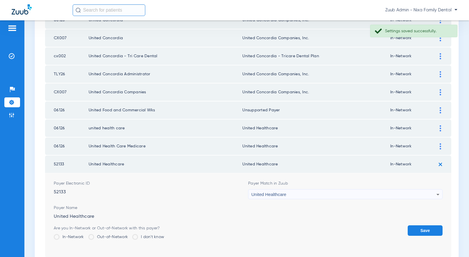
click at [426, 232] on button "Save" at bounding box center [424, 230] width 35 height 10
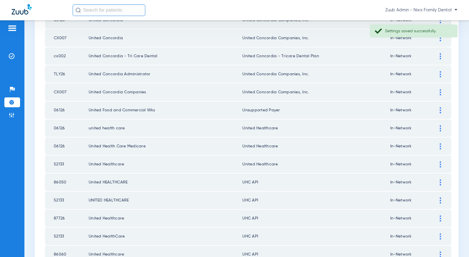
click at [440, 182] on img at bounding box center [439, 182] width 1 height 6
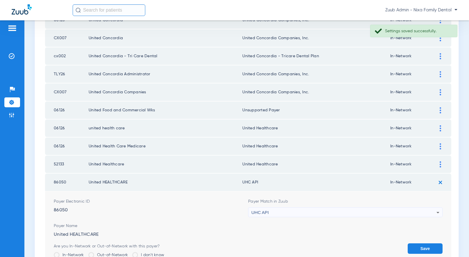
click at [303, 212] on div "UHC API" at bounding box center [343, 212] width 185 height 10
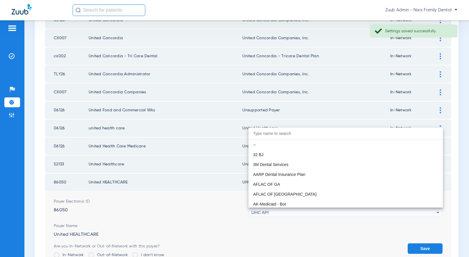
scroll to position [3566, 0]
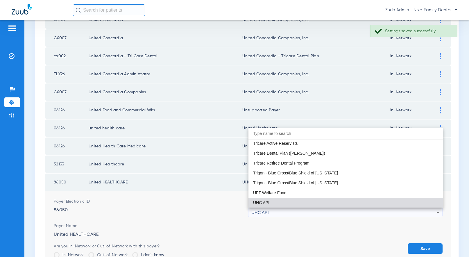
paste input "United Healthcare"
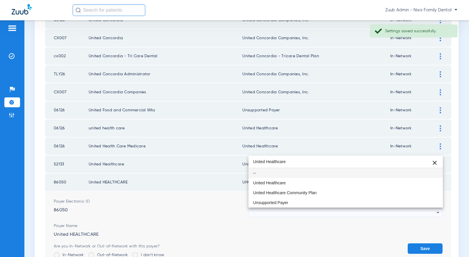
scroll to position [0, 0]
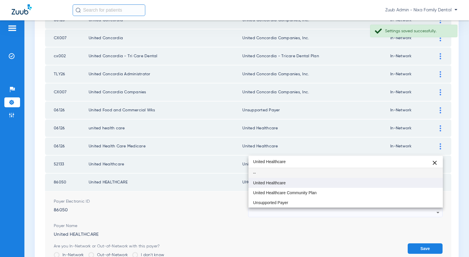
type input "United Healthcare"
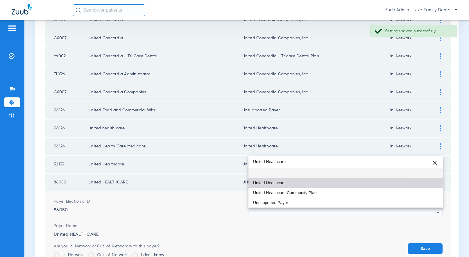
click at [276, 182] on span "United Healthcare" at bounding box center [269, 183] width 33 height 4
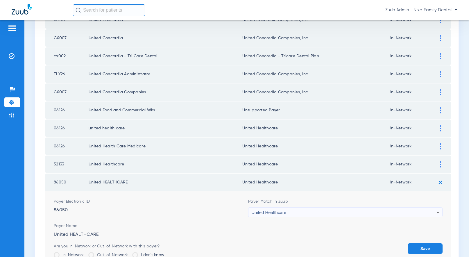
drag, startPoint x: 423, startPoint y: 251, endPoint x: 369, endPoint y: 204, distance: 71.7
click at [423, 250] on button "Save" at bounding box center [424, 248] width 35 height 10
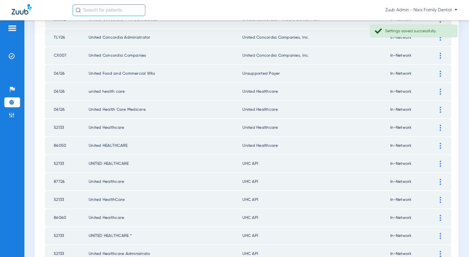
scroll to position [690, 0]
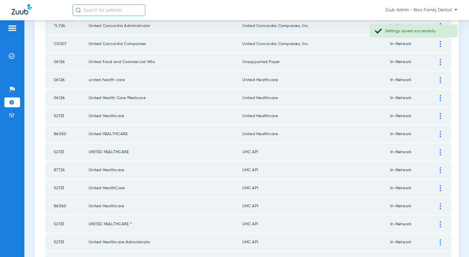
click at [439, 152] on img at bounding box center [439, 152] width 1 height 6
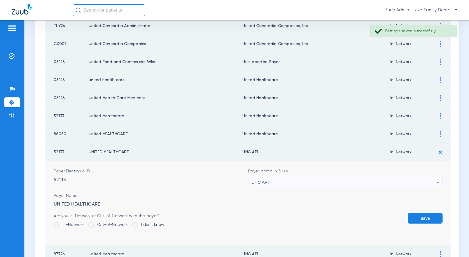
click at [293, 180] on div "UHC API" at bounding box center [343, 182] width 185 height 10
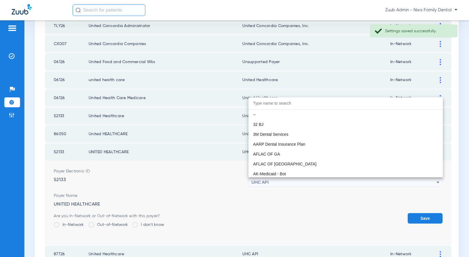
scroll to position [3566, 0]
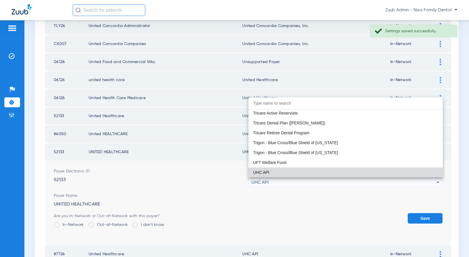
paste input "United Healthcare"
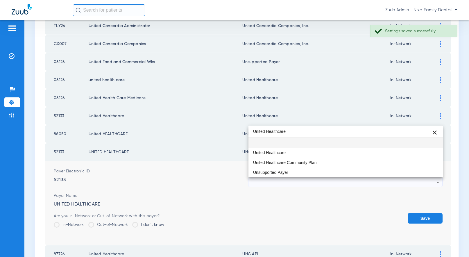
scroll to position [0, 0]
type input "United Healthcare"
click at [273, 155] on mat-option "United Healthcare" at bounding box center [345, 153] width 194 height 10
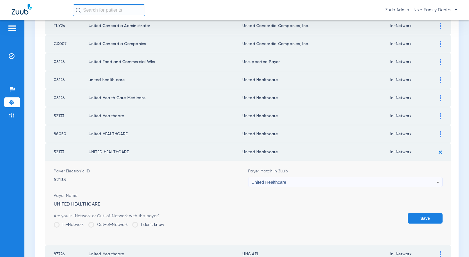
click at [420, 216] on button "Save" at bounding box center [424, 218] width 35 height 10
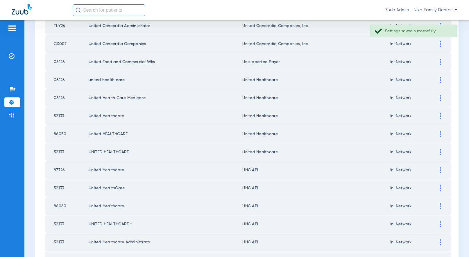
click at [439, 170] on img at bounding box center [439, 170] width 1 height 6
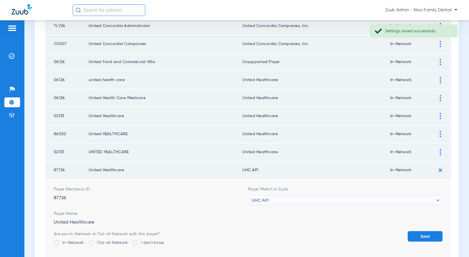
click at [274, 199] on div "UHC API" at bounding box center [343, 200] width 185 height 10
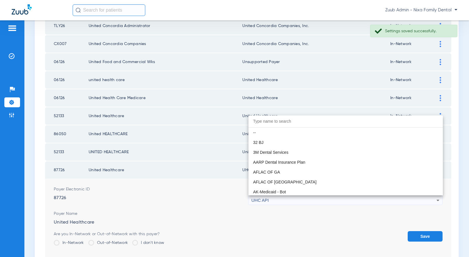
scroll to position [3566, 0]
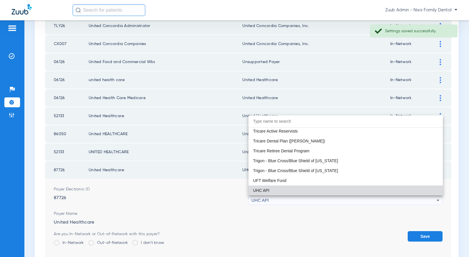
paste input "United Healthcare"
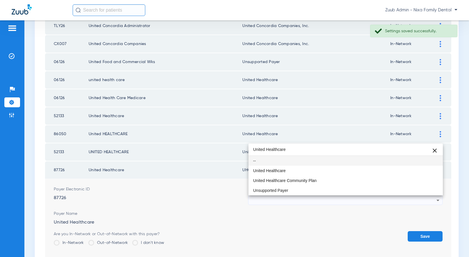
scroll to position [0, 0]
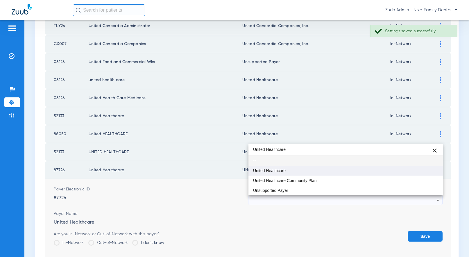
type input "United Healthcare"
click at [271, 170] on span "United Healthcare" at bounding box center [269, 170] width 33 height 4
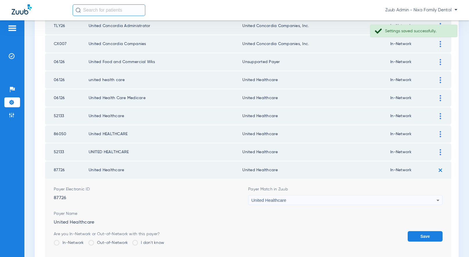
click at [416, 236] on button "Save" at bounding box center [424, 236] width 35 height 10
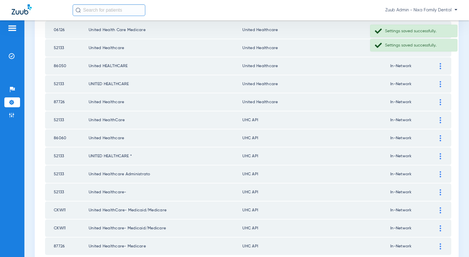
scroll to position [759, 0]
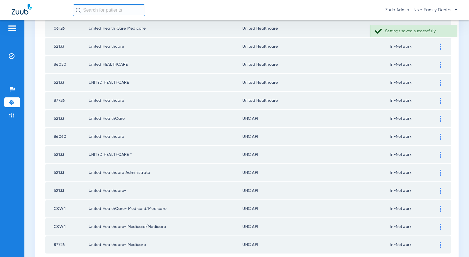
click at [439, 118] on div at bounding box center [440, 119] width 10 height 6
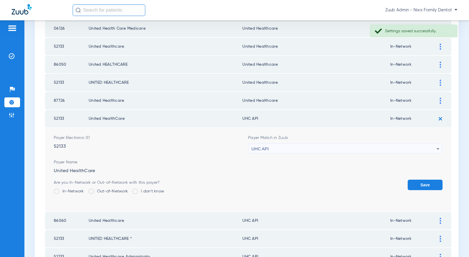
click at [323, 146] on div "UHC API" at bounding box center [343, 149] width 185 height 10
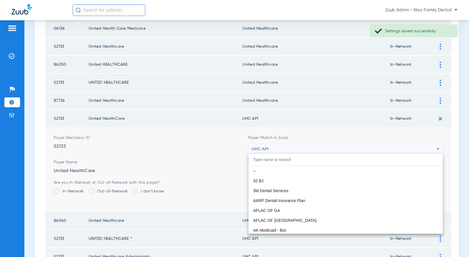
paste input "United Healthcare"
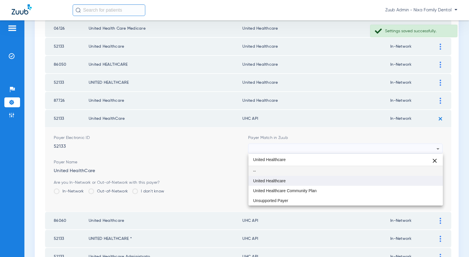
type input "United Healthcare"
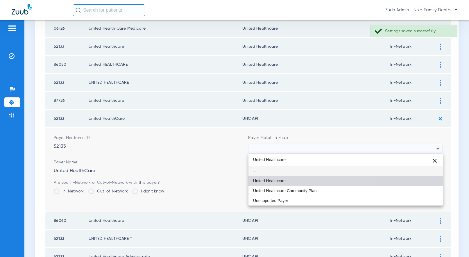
click at [262, 181] on span "United Healthcare" at bounding box center [269, 181] width 33 height 4
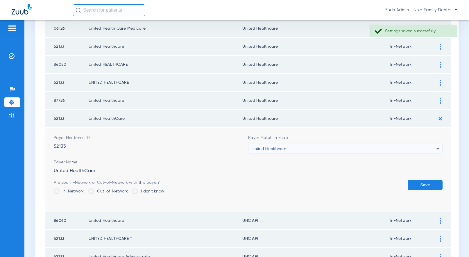
click at [434, 184] on button "Save" at bounding box center [424, 184] width 35 height 10
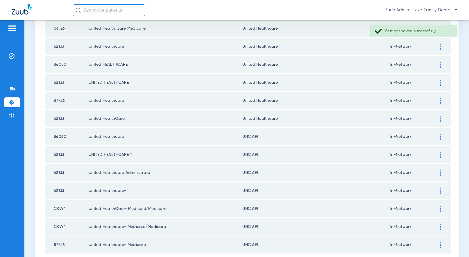
click at [440, 135] on img at bounding box center [439, 137] width 1 height 6
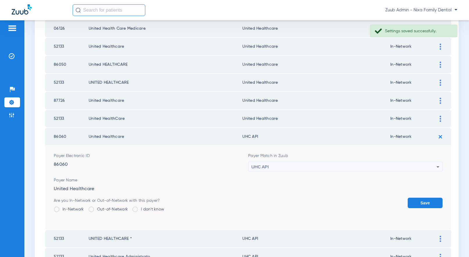
click at [304, 167] on div "UHC API" at bounding box center [343, 167] width 185 height 10
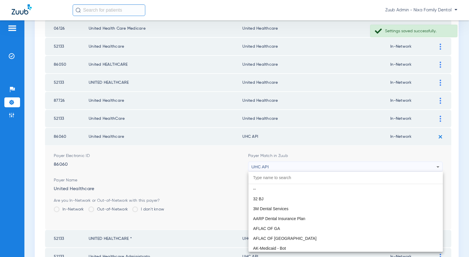
scroll to position [3566, 0]
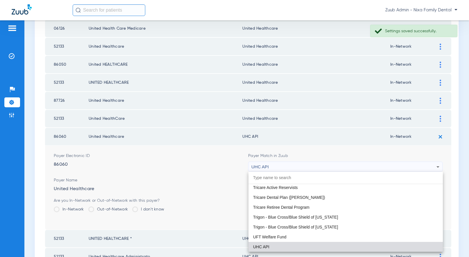
paste input "United Healthcare"
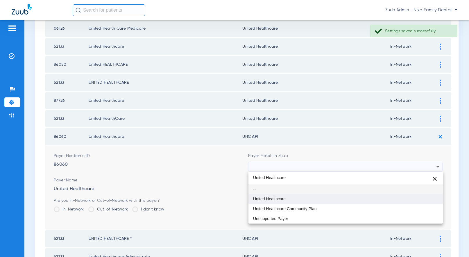
type input "United Healthcare"
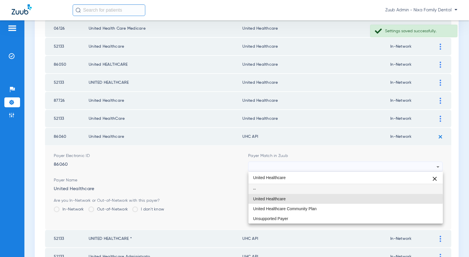
drag, startPoint x: 273, startPoint y: 197, endPoint x: 303, endPoint y: 195, distance: 30.6
click at [273, 197] on span "United Healthcare" at bounding box center [269, 199] width 33 height 4
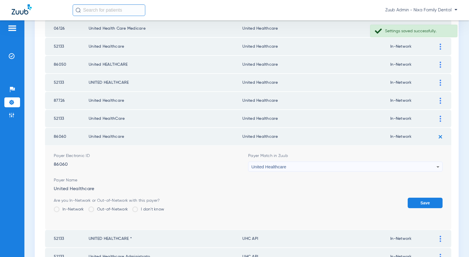
click at [412, 202] on button "Save" at bounding box center [424, 202] width 35 height 10
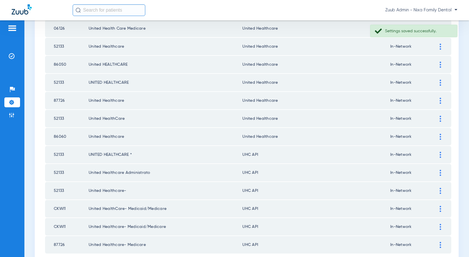
click at [439, 153] on img at bounding box center [439, 155] width 1 height 6
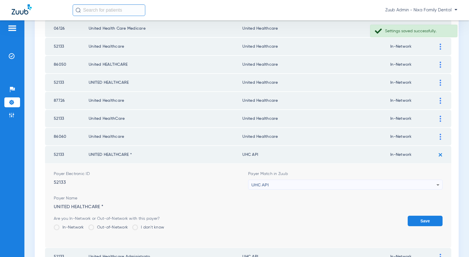
click at [335, 185] on div "UHC API" at bounding box center [343, 185] width 185 height 10
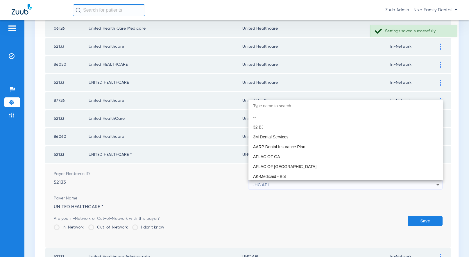
scroll to position [3566, 0]
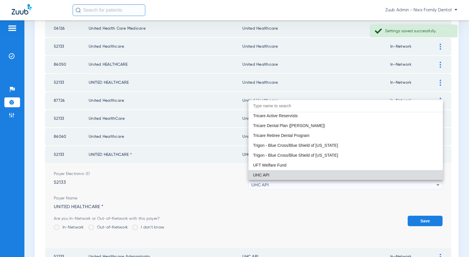
paste input "United Healthcare"
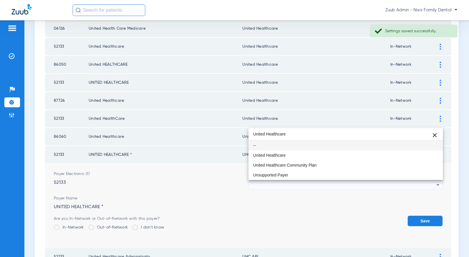
scroll to position [0, 0]
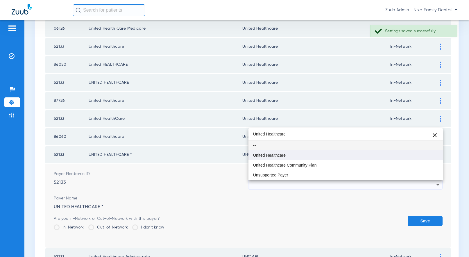
type input "United Healthcare"
click at [280, 155] on span "United Healthcare" at bounding box center [269, 155] width 33 height 4
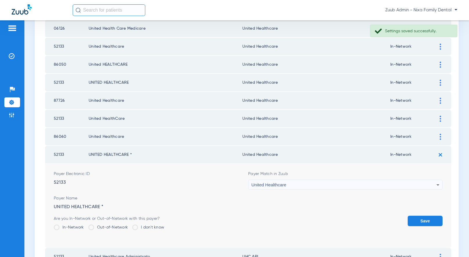
click at [427, 221] on button "Save" at bounding box center [424, 220] width 35 height 10
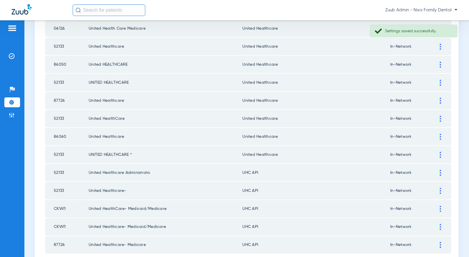
click at [441, 173] on img at bounding box center [439, 173] width 1 height 6
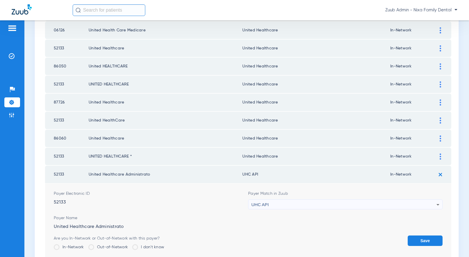
scroll to position [759, 0]
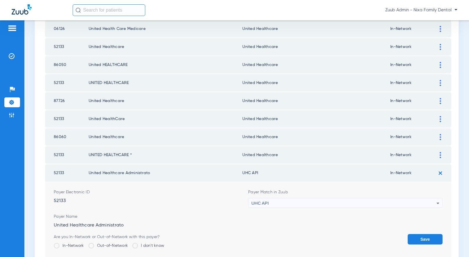
click at [348, 200] on div "UHC API" at bounding box center [343, 203] width 185 height 10
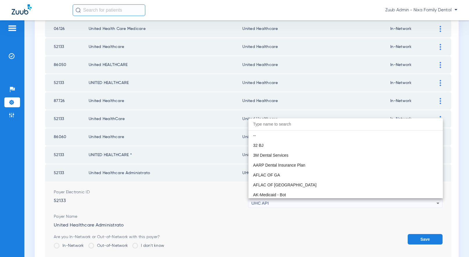
scroll to position [3566, 0]
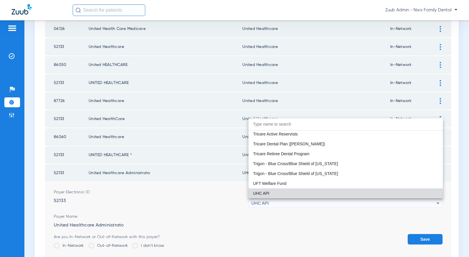
paste input "United Healthcare"
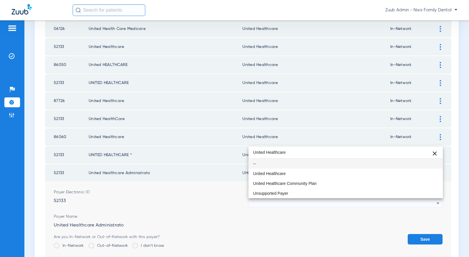
scroll to position [0, 0]
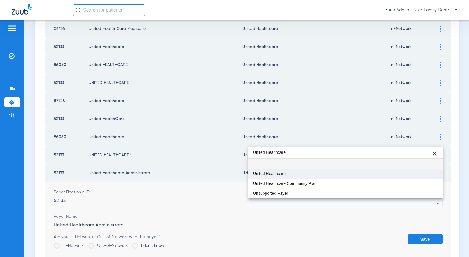
type input "United Healthcare"
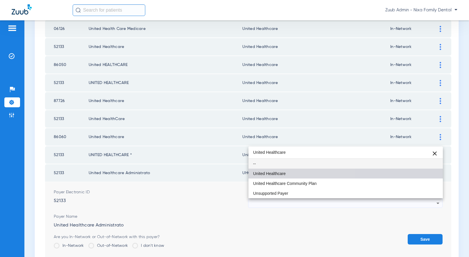
click at [288, 169] on mat-option "United Healthcare" at bounding box center [345, 173] width 194 height 10
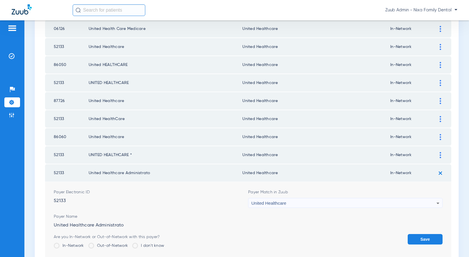
click at [420, 235] on button "Save" at bounding box center [424, 239] width 35 height 10
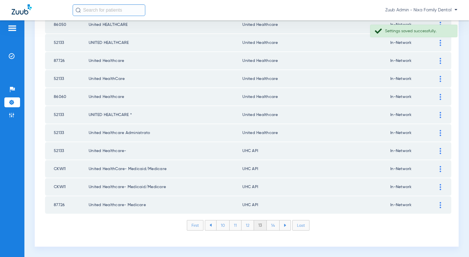
scroll to position [799, 0]
click at [438, 152] on div at bounding box center [440, 151] width 10 height 6
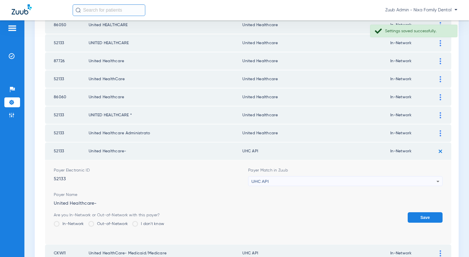
click at [343, 180] on div "UHC API" at bounding box center [343, 181] width 185 height 10
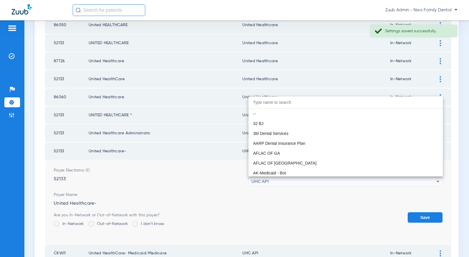
scroll to position [3566, 0]
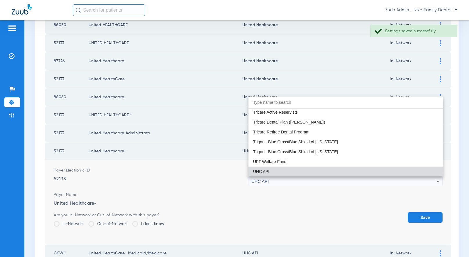
paste input "United Healthcare"
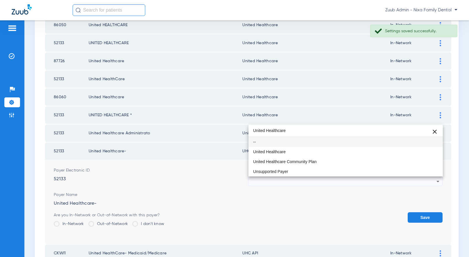
scroll to position [0, 0]
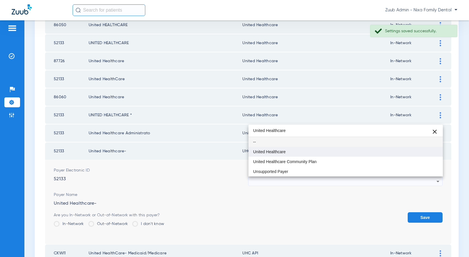
type input "United Healthcare"
click at [287, 153] on mat-option "United Healthcare" at bounding box center [345, 152] width 194 height 10
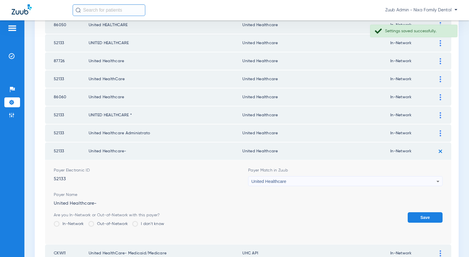
click at [415, 216] on button "Save" at bounding box center [424, 217] width 35 height 10
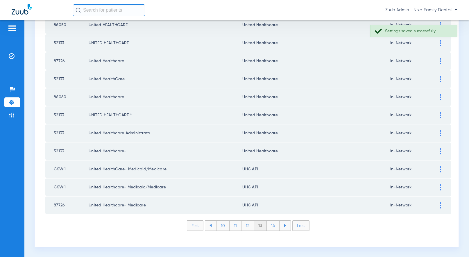
click at [440, 168] on img at bounding box center [439, 169] width 1 height 6
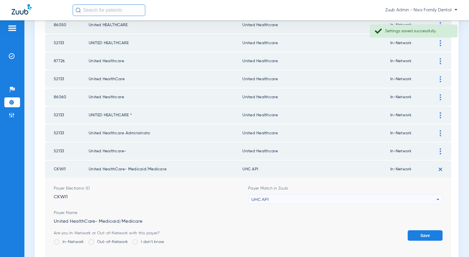
click at [320, 197] on div "UHC API" at bounding box center [343, 199] width 185 height 10
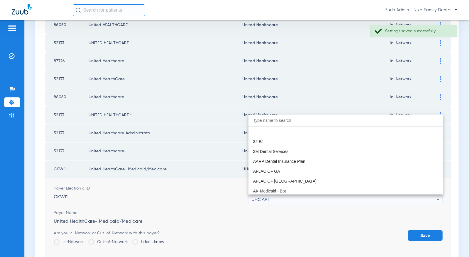
scroll to position [3566, 0]
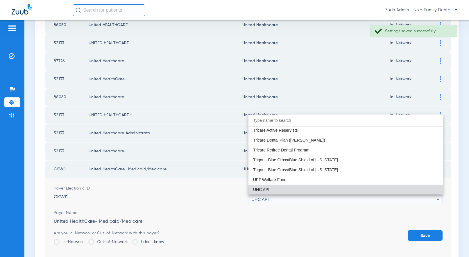
paste input "United Healthcare"
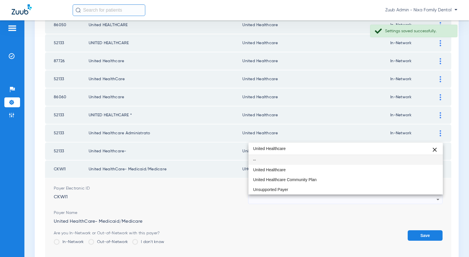
scroll to position [0, 0]
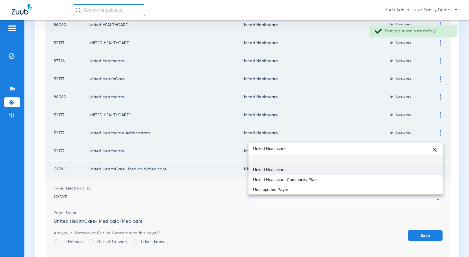
type input "United Healthcare"
click at [281, 168] on span "United Healthcare" at bounding box center [269, 170] width 33 height 4
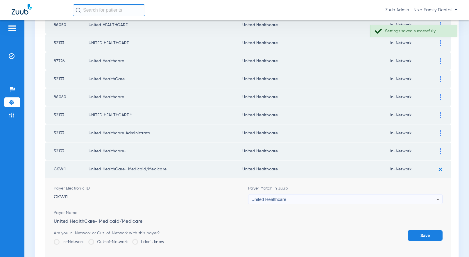
click at [420, 234] on button "Save" at bounding box center [424, 235] width 35 height 10
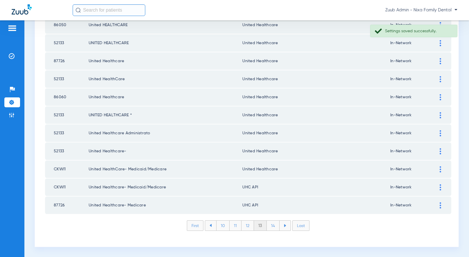
click at [439, 186] on img at bounding box center [439, 187] width 1 height 6
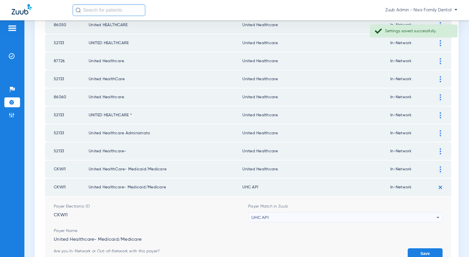
click at [306, 215] on div "UHC API" at bounding box center [343, 217] width 185 height 10
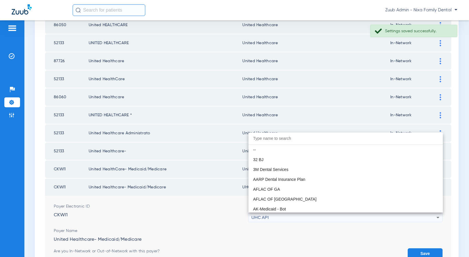
paste input "United Healthcare"
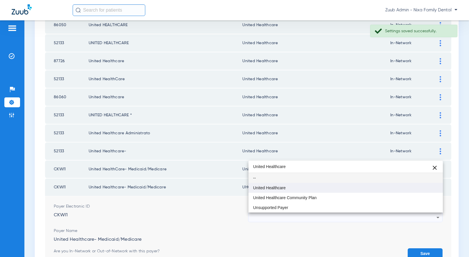
type input "United Healthcare"
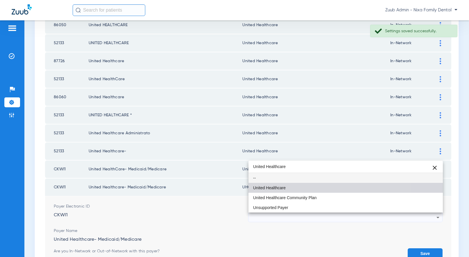
click at [279, 186] on span "United Healthcare" at bounding box center [269, 188] width 33 height 4
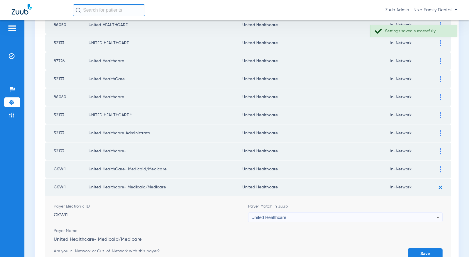
drag, startPoint x: 425, startPoint y: 251, endPoint x: 399, endPoint y: 237, distance: 29.4
click at [425, 251] on button "Save" at bounding box center [424, 253] width 35 height 10
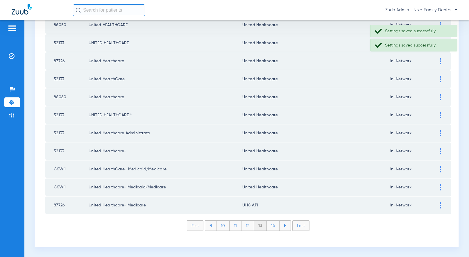
scroll to position [799, 0]
click at [439, 204] on img at bounding box center [439, 205] width 1 height 6
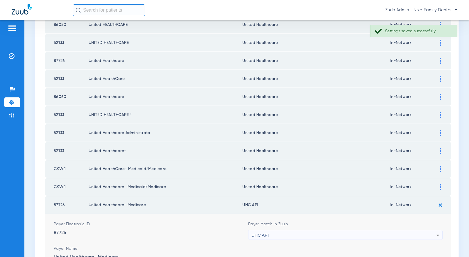
click at [302, 234] on div "UHC API" at bounding box center [343, 235] width 185 height 10
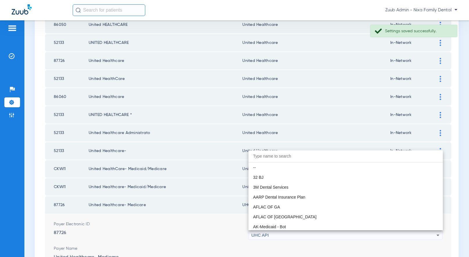
scroll to position [3566, 0]
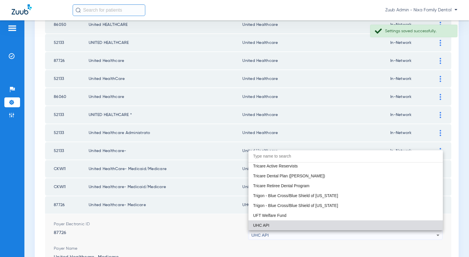
paste input "United Healthcare"
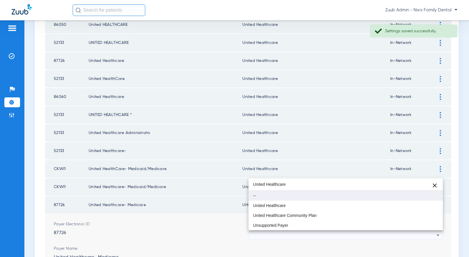
type input "United Healthcare"
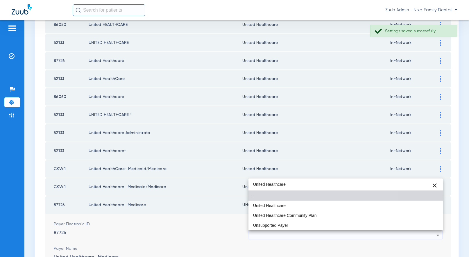
click at [273, 200] on mat-option "--" at bounding box center [345, 196] width 194 height 10
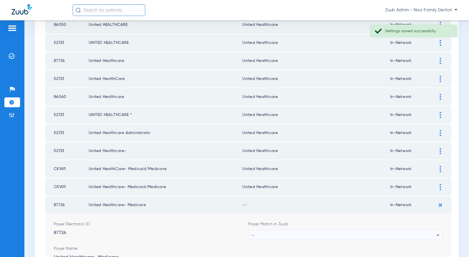
click at [310, 232] on div "--" at bounding box center [343, 235] width 185 height 10
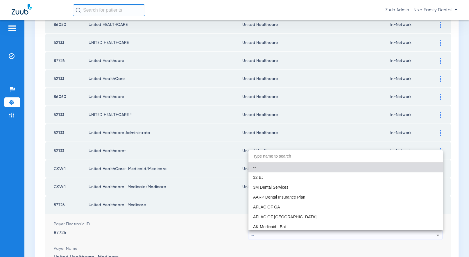
paste input "United Healthcare"
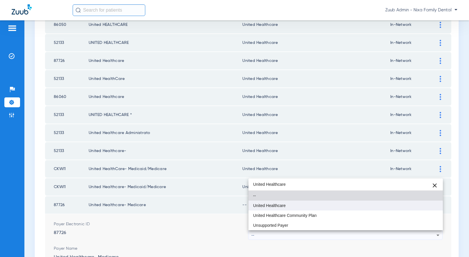
type input "United Healthcare"
click at [277, 208] on mat-option "United Healthcare" at bounding box center [345, 205] width 194 height 10
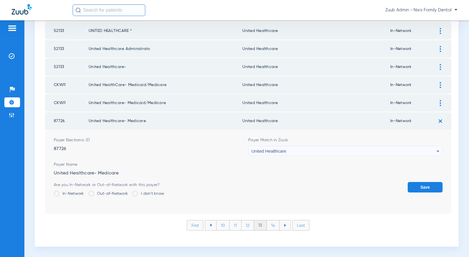
click at [432, 188] on button "Save" at bounding box center [424, 187] width 35 height 10
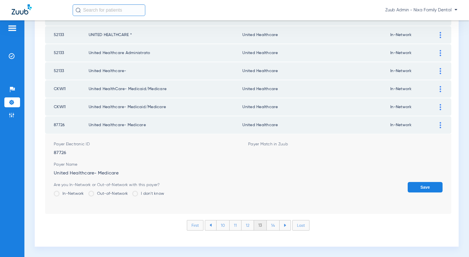
scroll to position [799, 0]
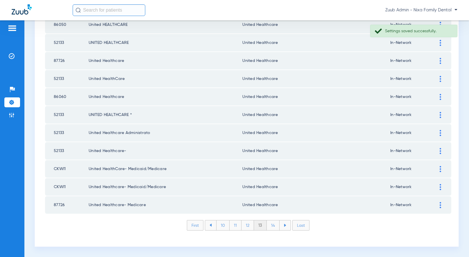
click at [248, 224] on li "12" at bounding box center [247, 225] width 12 height 10
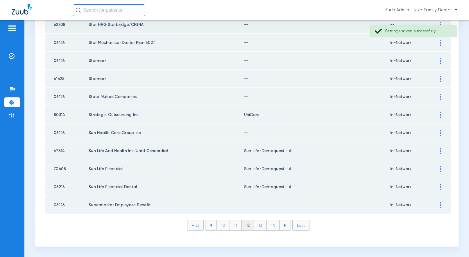
click at [439, 205] on img at bounding box center [439, 205] width 1 height 6
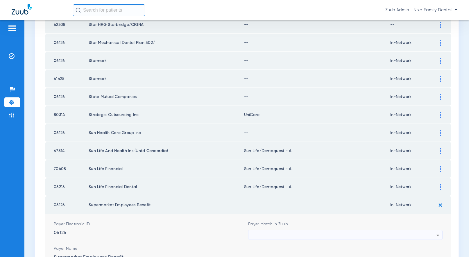
click at [426, 232] on div at bounding box center [343, 235] width 185 height 10
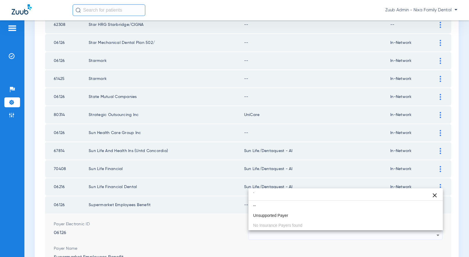
type input "``"
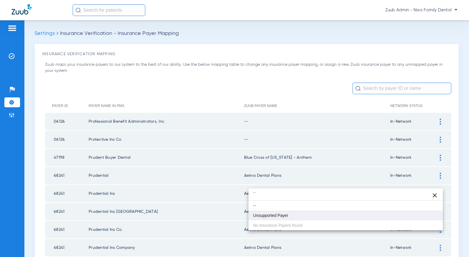
type input "``"
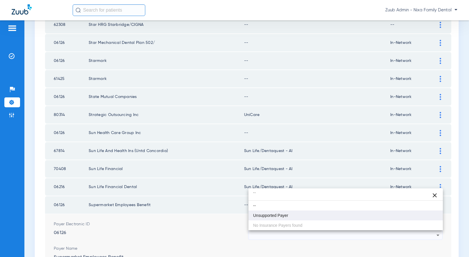
click at [299, 218] on mat-option "Unsupported Payer" at bounding box center [345, 215] width 194 height 10
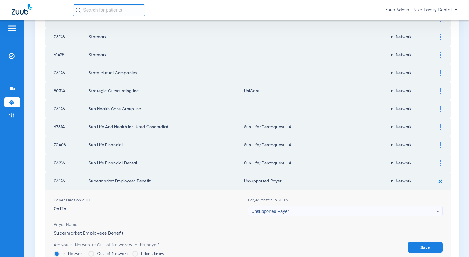
drag, startPoint x: 417, startPoint y: 244, endPoint x: 331, endPoint y: 196, distance: 98.9
click at [416, 243] on button "Save" at bounding box center [424, 247] width 35 height 10
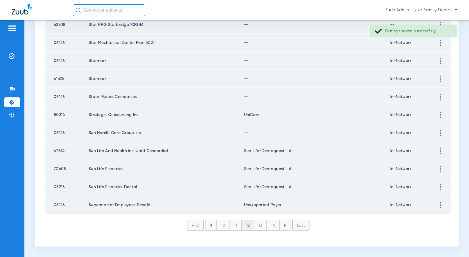
drag, startPoint x: 281, startPoint y: 204, endPoint x: 241, endPoint y: 206, distance: 40.1
click at [244, 206] on td "Unsupported Payer" at bounding box center [317, 204] width 146 height 17
copy tr "Unsupported Payer"
click at [439, 133] on img at bounding box center [439, 133] width 1 height 6
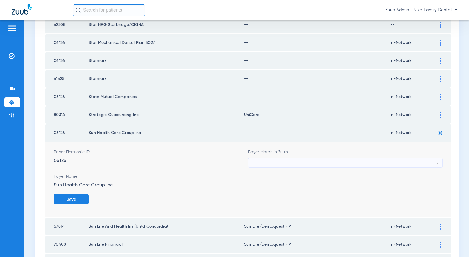
click at [298, 162] on div at bounding box center [343, 163] width 185 height 10
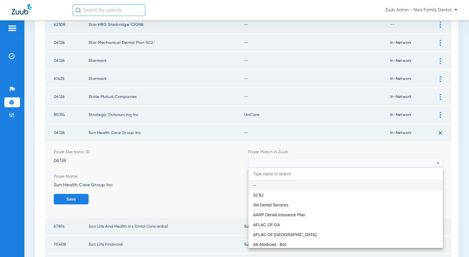
paste input "Unsupported Payer"
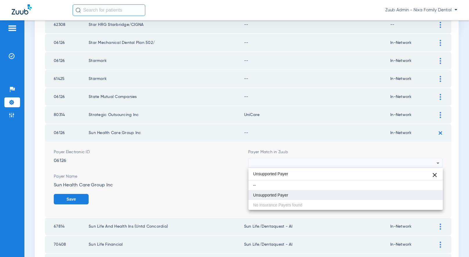
type input "Unsupported Payer"
click at [270, 194] on span "Unsupported Payer" at bounding box center [270, 195] width 35 height 4
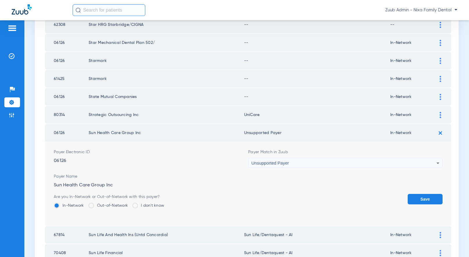
click at [428, 195] on button "Save" at bounding box center [424, 199] width 35 height 10
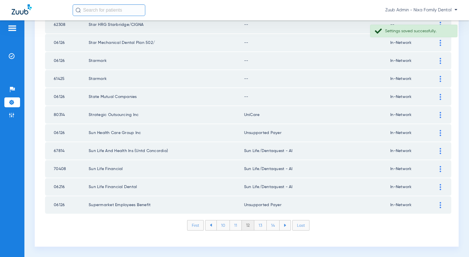
click at [438, 95] on div at bounding box center [440, 97] width 10 height 6
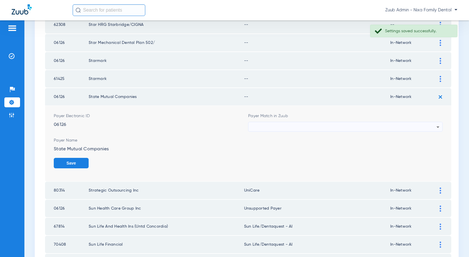
click at [314, 127] on div at bounding box center [343, 127] width 185 height 10
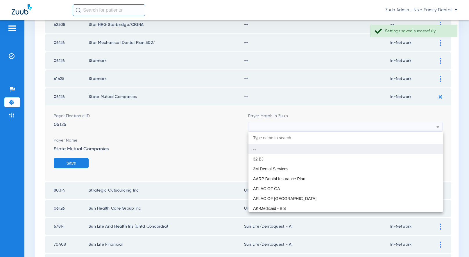
paste input "Unsupported Payer"
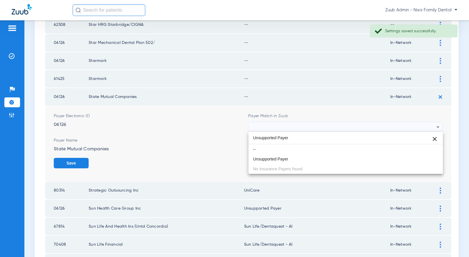
click at [261, 136] on input "Unsupported Payer" at bounding box center [345, 138] width 194 height 12
drag, startPoint x: 296, startPoint y: 139, endPoint x: 240, endPoint y: 136, distance: 55.6
click at [240, 136] on div "Unsupported Payer close -- Unsupported Payer No Insurance Payers found" at bounding box center [234, 128] width 469 height 257
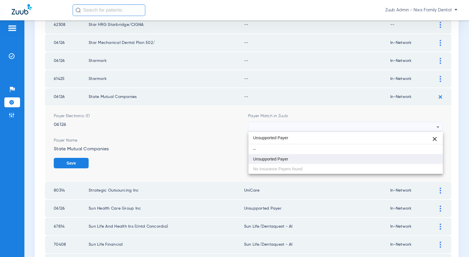
type input "Unsupported Payer"
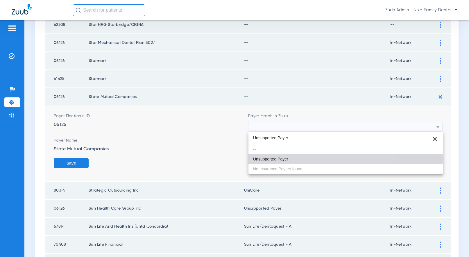
click at [272, 157] on span "Unsupported Payer" at bounding box center [270, 159] width 35 height 4
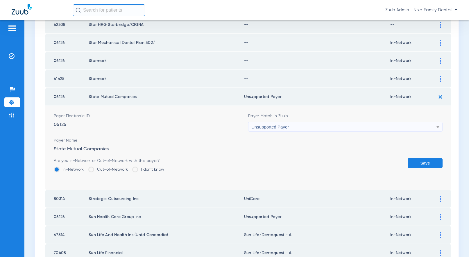
click at [419, 163] on button "Save" at bounding box center [424, 163] width 35 height 10
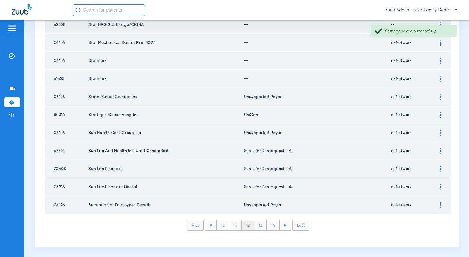
click at [439, 78] on img at bounding box center [439, 79] width 1 height 6
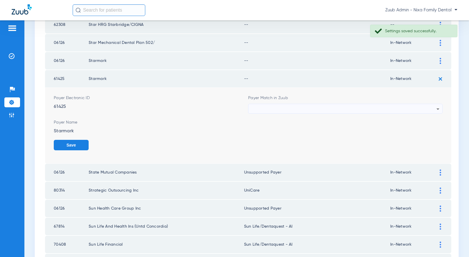
click at [342, 108] on div at bounding box center [343, 109] width 185 height 10
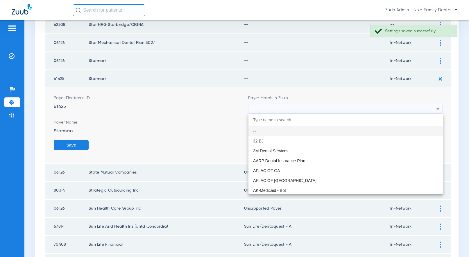
paste input "Unsupported Payer"
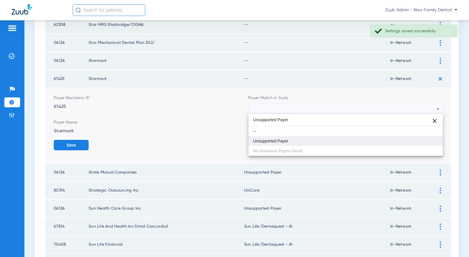
type input "Unsupported Payer"
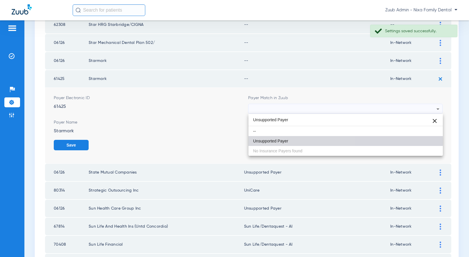
click at [288, 142] on mat-option "Unsupported Payer" at bounding box center [345, 141] width 194 height 10
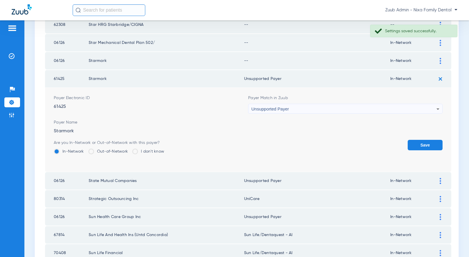
click at [437, 141] on button "Save" at bounding box center [424, 145] width 35 height 10
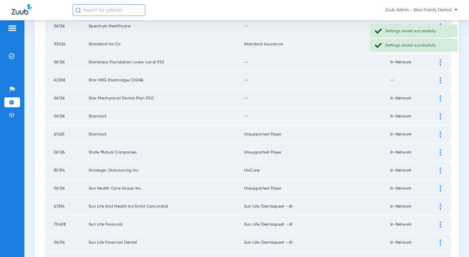
scroll to position [743, 0]
drag, startPoint x: 440, startPoint y: 116, endPoint x: 428, endPoint y: 114, distance: 12.2
click at [439, 116] on img at bounding box center [439, 117] width 1 height 6
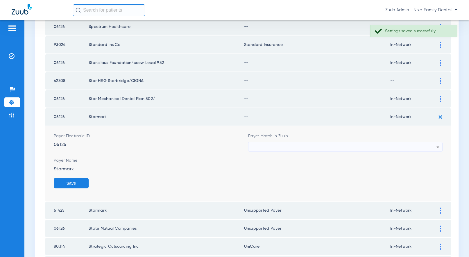
click at [331, 145] on div at bounding box center [343, 147] width 185 height 10
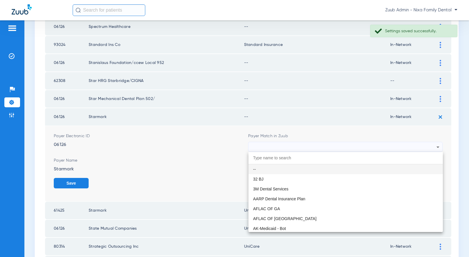
paste input "Unsupported Payer"
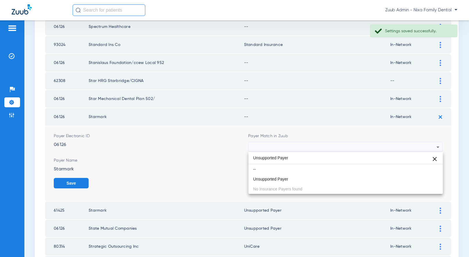
click at [269, 160] on input "Unsupported Payer" at bounding box center [345, 158] width 194 height 12
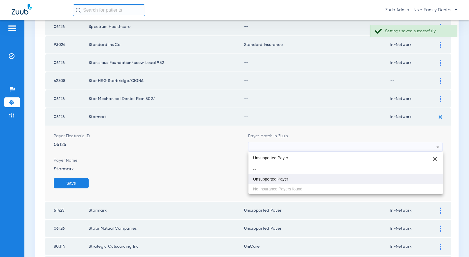
type input "Unsupported Payer"
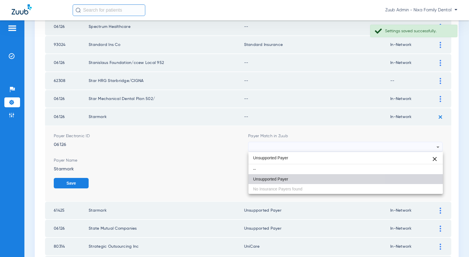
click at [266, 175] on mat-option "Unsupported Payer" at bounding box center [345, 179] width 194 height 10
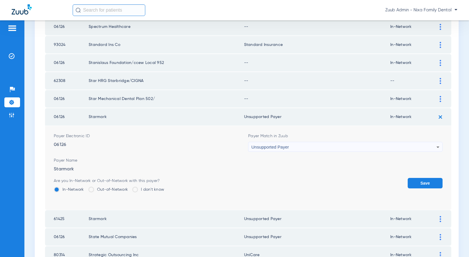
click at [424, 182] on button "Save" at bounding box center [424, 183] width 35 height 10
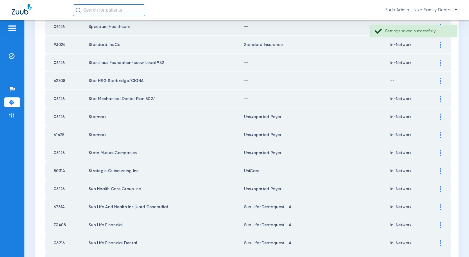
click at [440, 97] on img at bounding box center [439, 99] width 1 height 6
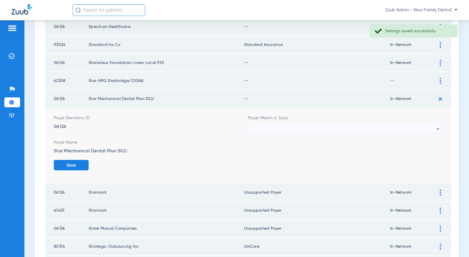
click at [300, 126] on div at bounding box center [343, 129] width 185 height 10
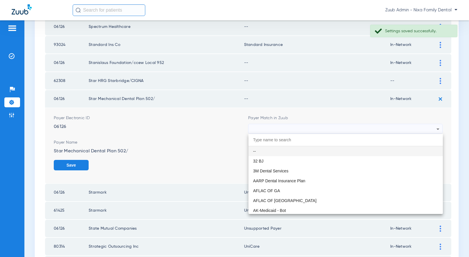
paste input "Unsupported Payer"
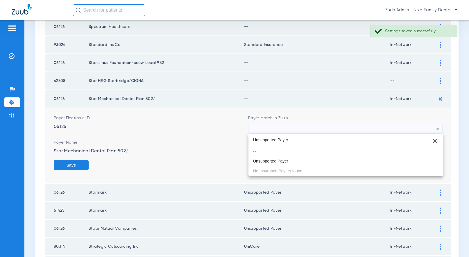
type input "Unsupported Payer"
click at [263, 163] on span "Unsupported Payer" at bounding box center [270, 161] width 35 height 4
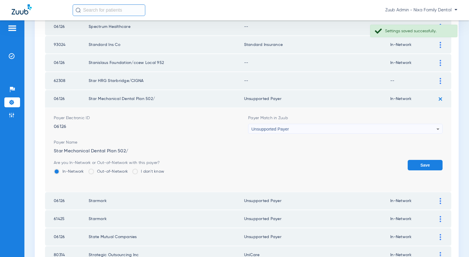
click at [441, 161] on button "Save" at bounding box center [424, 165] width 35 height 10
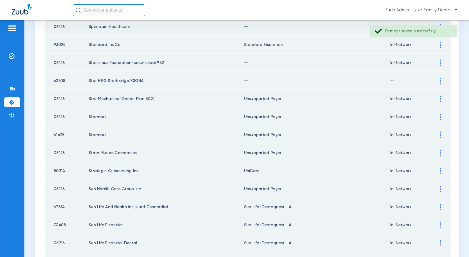
click at [437, 80] on div at bounding box center [440, 81] width 10 height 6
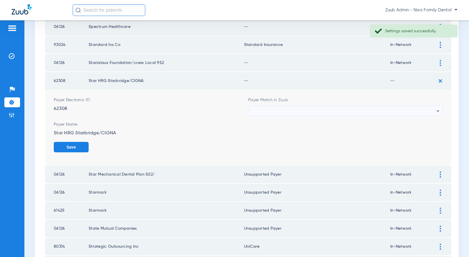
click at [303, 112] on div at bounding box center [343, 111] width 185 height 10
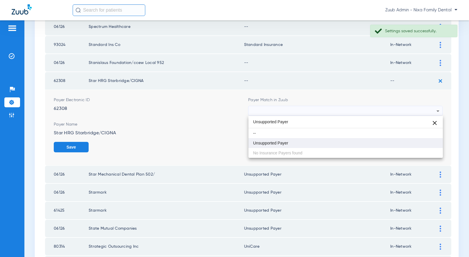
type input "Unsupported Payer"
drag, startPoint x: 281, startPoint y: 140, endPoint x: 354, endPoint y: 143, distance: 73.5
click at [281, 140] on mat-option "Unsupported Payer" at bounding box center [345, 143] width 194 height 10
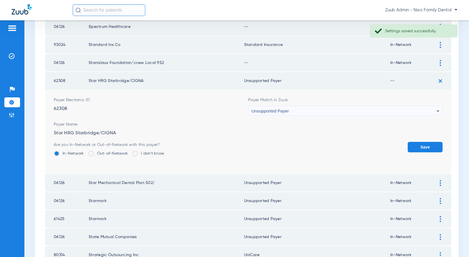
click at [423, 145] on button "Save" at bounding box center [424, 147] width 35 height 10
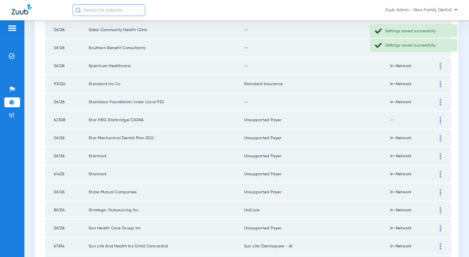
scroll to position [703, 0]
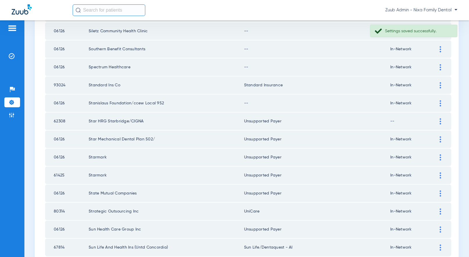
click at [439, 101] on div at bounding box center [440, 103] width 10 height 6
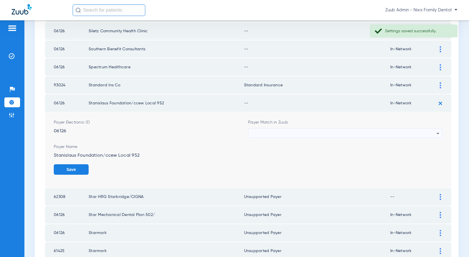
click at [292, 132] on div at bounding box center [343, 133] width 185 height 10
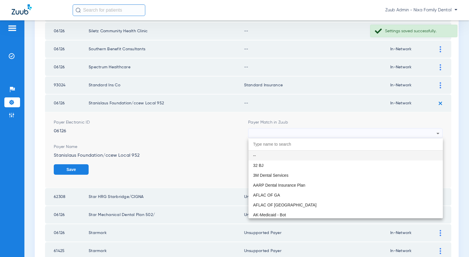
paste input "Unsupported Payer"
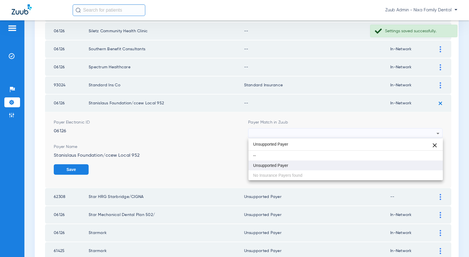
type input "Unsupported Payer"
click at [267, 166] on span "Unsupported Payer" at bounding box center [270, 165] width 35 height 4
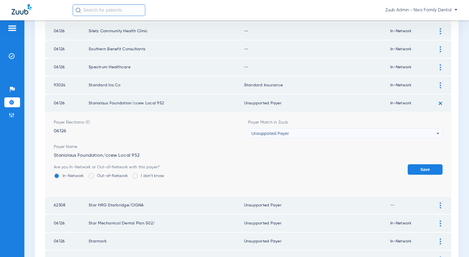
click at [427, 162] on form "Payer Electronic ID 06126 Payer Match in Zuub Unsupported Payer Payer Name Stan…" at bounding box center [248, 154] width 389 height 84
click at [427, 164] on button "Save" at bounding box center [424, 169] width 35 height 10
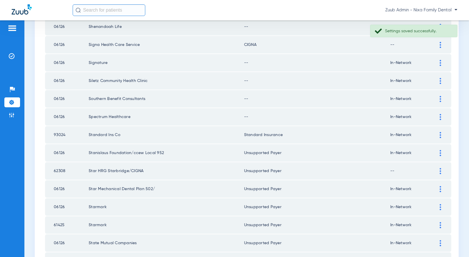
scroll to position [652, 0]
click at [439, 116] on img at bounding box center [439, 117] width 1 height 6
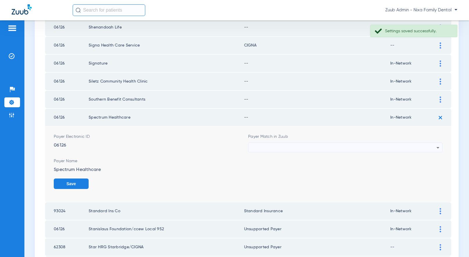
click at [278, 145] on div at bounding box center [343, 148] width 185 height 10
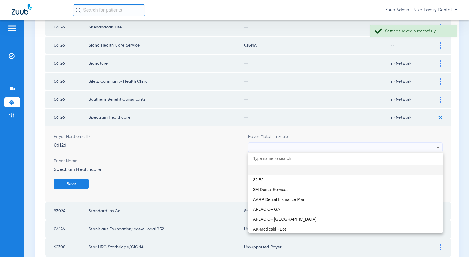
paste input "Unsupported Payer"
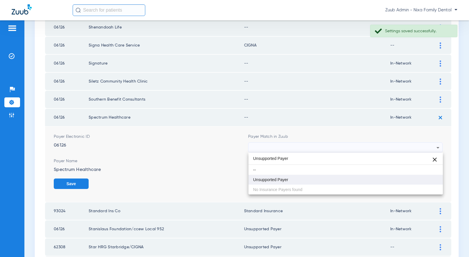
type input "Unsupported Payer"
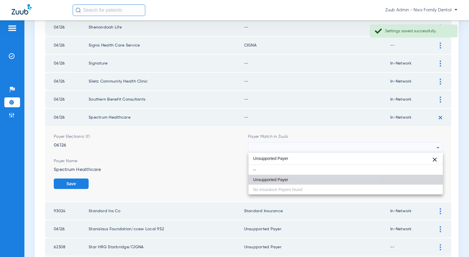
click at [263, 177] on span "Unsupported Payer" at bounding box center [270, 179] width 35 height 4
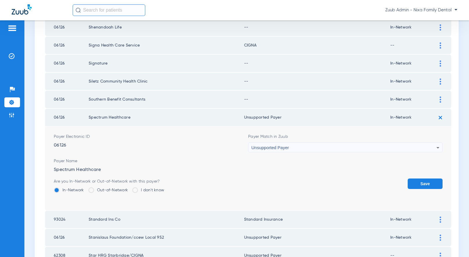
drag, startPoint x: 424, startPoint y: 186, endPoint x: 424, endPoint y: 171, distance: 14.2
click at [424, 184] on button "Save" at bounding box center [424, 183] width 35 height 10
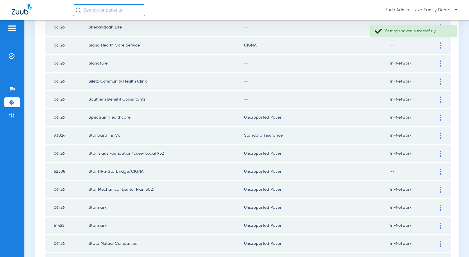
click at [441, 99] on img at bounding box center [439, 99] width 1 height 6
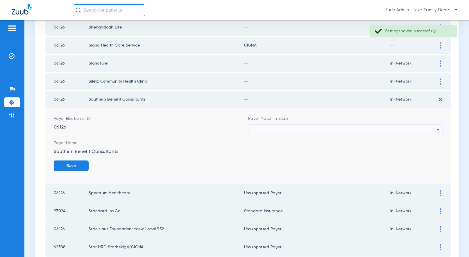
click at [308, 127] on div at bounding box center [343, 130] width 185 height 10
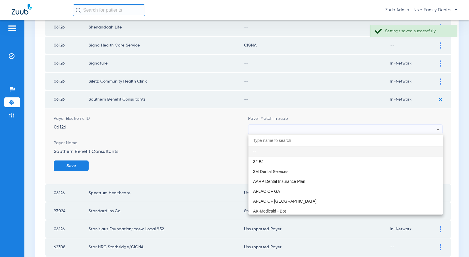
paste input "Unsupported Payer"
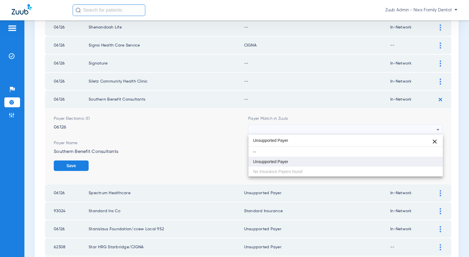
type input "Unsupported Payer"
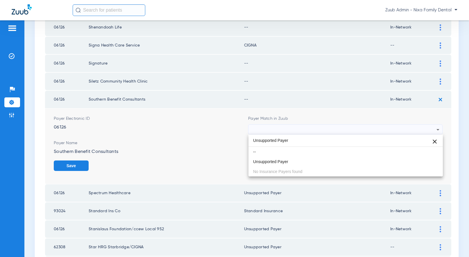
drag, startPoint x: 274, startPoint y: 163, endPoint x: 279, endPoint y: 162, distance: 5.3
click at [275, 163] on span "Unsupported Payer" at bounding box center [270, 161] width 35 height 4
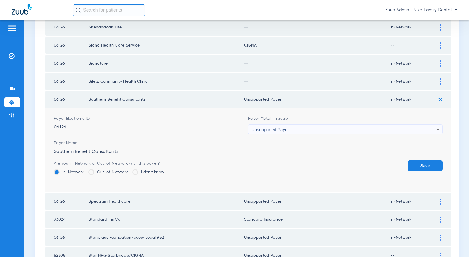
click at [434, 161] on button "Save" at bounding box center [424, 165] width 35 height 10
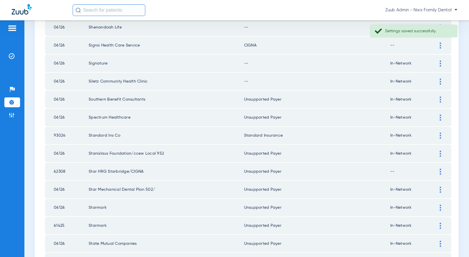
click at [440, 81] on img at bounding box center [439, 81] width 1 height 6
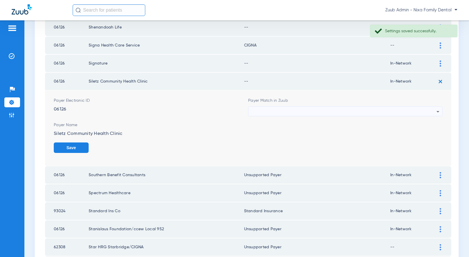
click at [282, 111] on div at bounding box center [343, 112] width 185 height 10
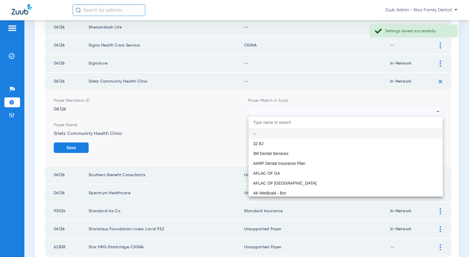
paste input "Unsupported Payer"
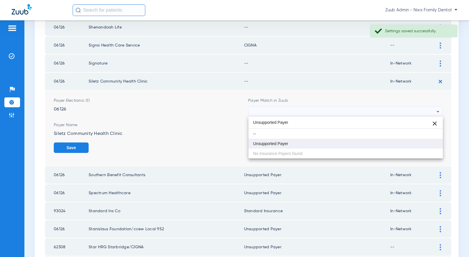
type input "Unsupported Payer"
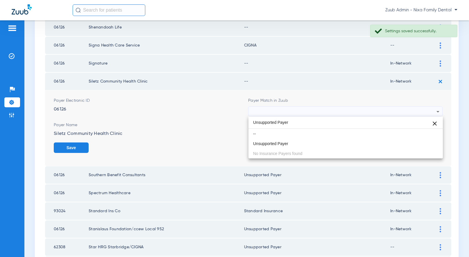
drag, startPoint x: 263, startPoint y: 144, endPoint x: 295, endPoint y: 146, distance: 32.3
click at [263, 144] on span "Unsupported Payer" at bounding box center [270, 143] width 35 height 4
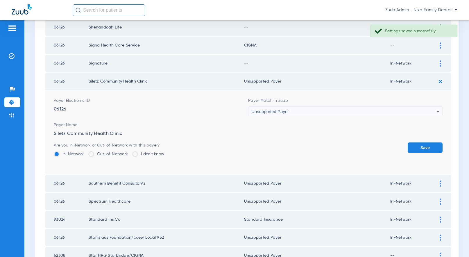
click at [423, 146] on button "Save" at bounding box center [424, 147] width 35 height 10
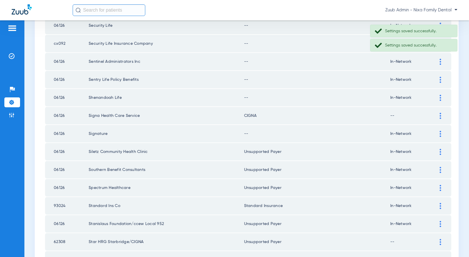
scroll to position [582, 0]
click at [439, 132] on div at bounding box center [440, 134] width 10 height 6
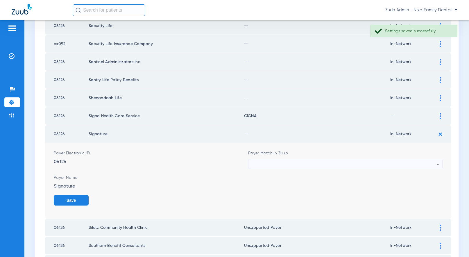
click at [342, 163] on div at bounding box center [343, 164] width 185 height 10
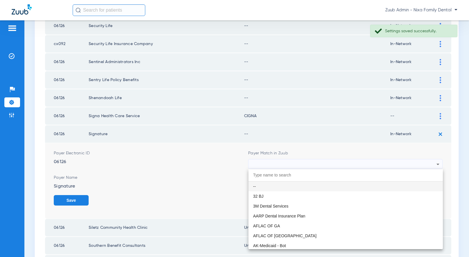
paste input "Unsupported Payer"
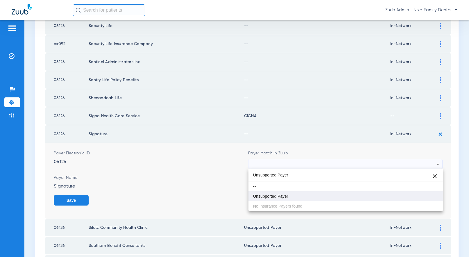
type input "Unsupported Payer"
click at [292, 197] on mat-option "Unsupported Payer" at bounding box center [345, 196] width 194 height 10
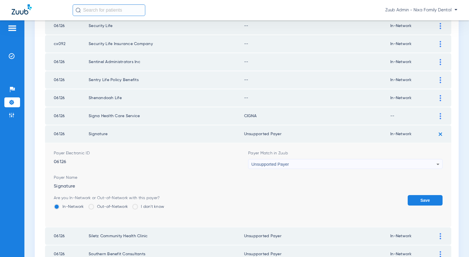
click at [418, 200] on button "Save" at bounding box center [424, 200] width 35 height 10
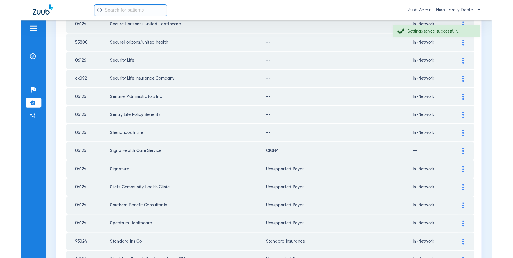
scroll to position [543, 0]
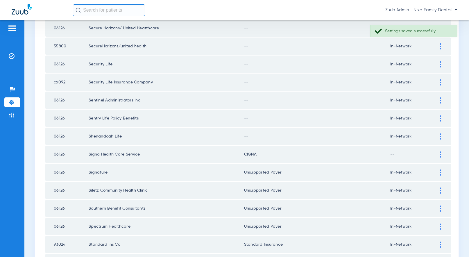
click at [439, 134] on div at bounding box center [440, 136] width 10 height 6
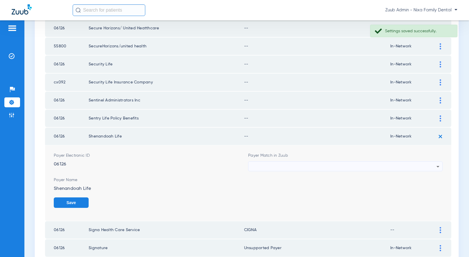
click at [351, 164] on div at bounding box center [343, 166] width 185 height 10
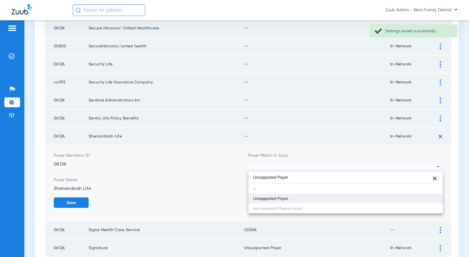
type input "Unsupported Payer"
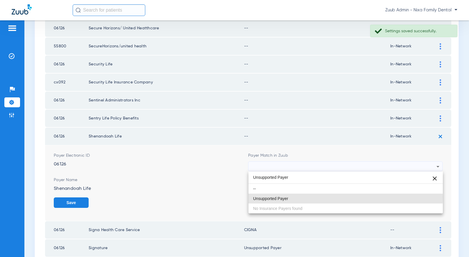
drag, startPoint x: 277, startPoint y: 197, endPoint x: 326, endPoint y: 195, distance: 48.8
click at [277, 197] on span "Unsupported Payer" at bounding box center [270, 198] width 35 height 4
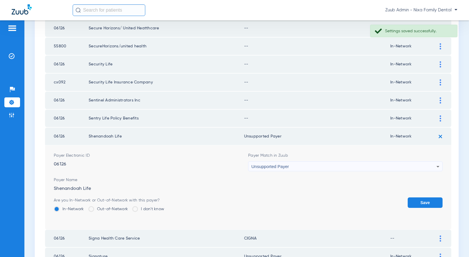
drag, startPoint x: 418, startPoint y: 199, endPoint x: 419, endPoint y: 167, distance: 32.5
click at [418, 199] on button "Save" at bounding box center [424, 202] width 35 height 10
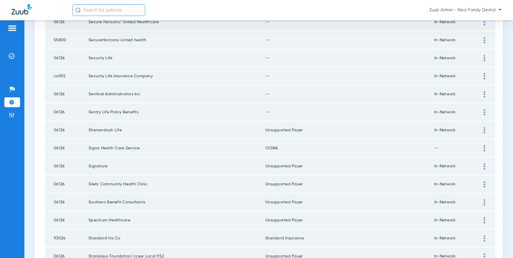
click at [468, 112] on img at bounding box center [484, 112] width 1 height 6
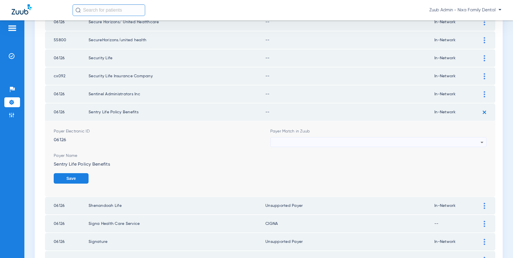
click at [468, 140] on div at bounding box center [377, 142] width 207 height 10
type input "``"
click at [352, 174] on mat-option "Unsupported Payer" at bounding box center [379, 174] width 217 height 10
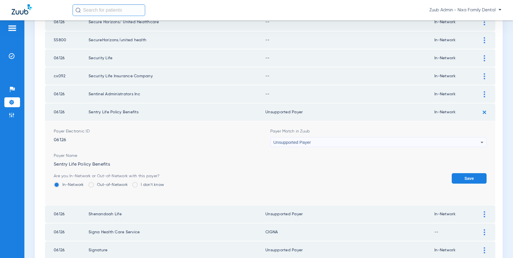
drag, startPoint x: 468, startPoint y: 178, endPoint x: 490, endPoint y: 110, distance: 71.7
click at [468, 176] on button "Save" at bounding box center [469, 178] width 35 height 10
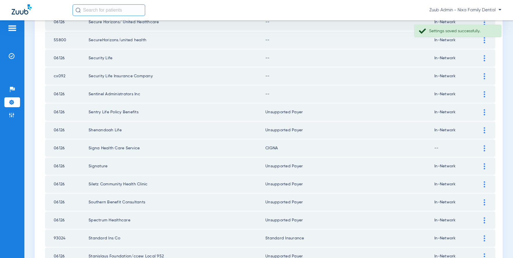
click at [468, 94] on img at bounding box center [484, 94] width 1 height 6
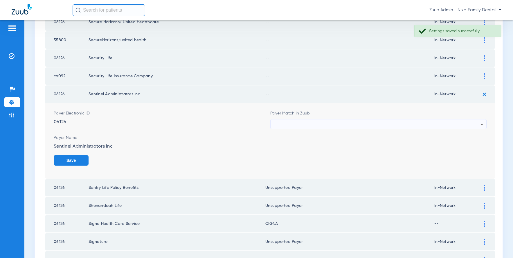
click at [462, 123] on div at bounding box center [377, 124] width 207 height 10
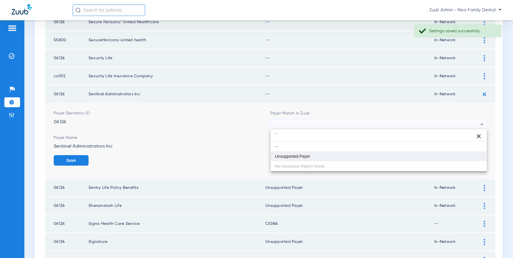
type input "``"
click at [330, 152] on mat-option "Unsupported Payer" at bounding box center [379, 156] width 217 height 10
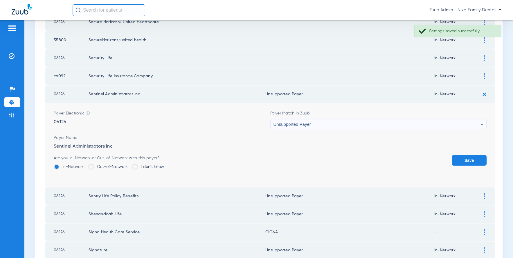
drag, startPoint x: 469, startPoint y: 158, endPoint x: 477, endPoint y: 120, distance: 39.5
click at [468, 158] on button "Save" at bounding box center [469, 160] width 35 height 10
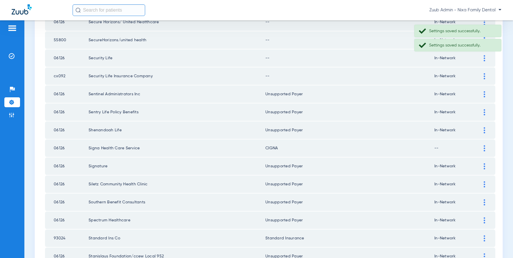
click at [468, 76] on div at bounding box center [484, 76] width 10 height 6
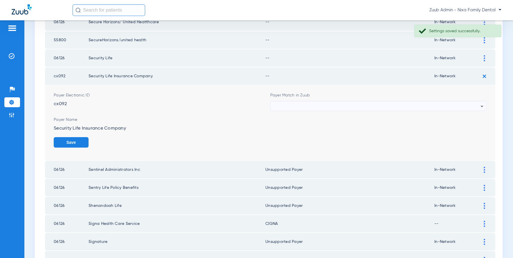
click at [414, 104] on div at bounding box center [377, 106] width 207 height 10
type input "`"
click at [293, 141] on mat-option "Unsupported Payer" at bounding box center [379, 138] width 217 height 10
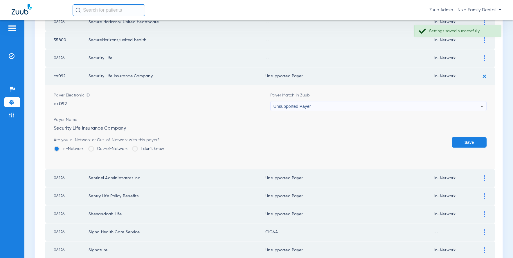
click at [468, 143] on button "Save" at bounding box center [469, 142] width 35 height 10
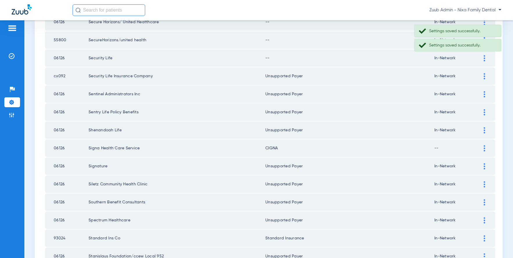
click at [468, 58] on img at bounding box center [484, 58] width 1 height 6
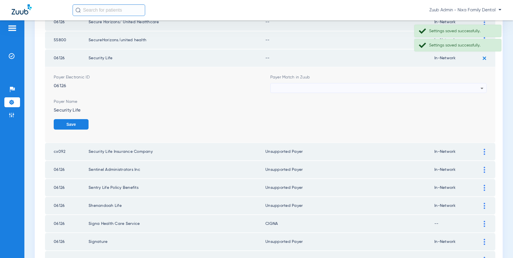
click at [388, 88] on div at bounding box center [377, 88] width 207 height 10
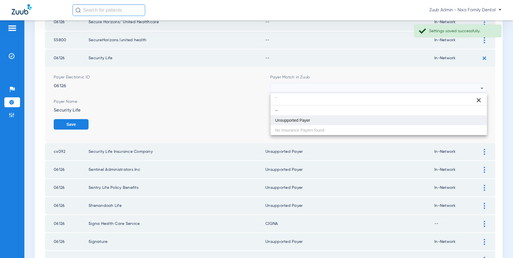
type input "`"
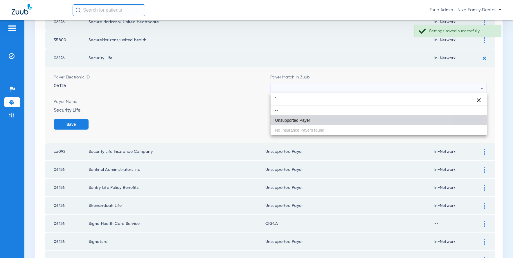
click at [321, 124] on mat-option "Unsupported Payer" at bounding box center [379, 120] width 217 height 10
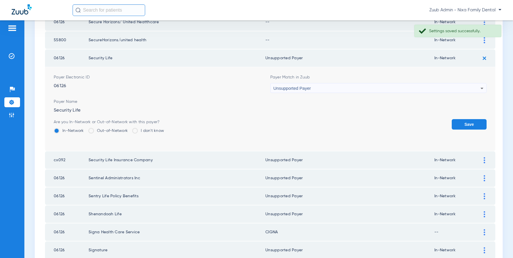
click at [461, 121] on button "Save" at bounding box center [469, 124] width 35 height 10
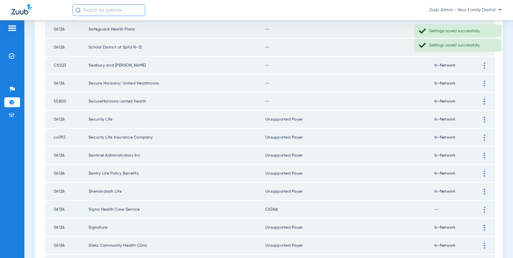
scroll to position [469, 0]
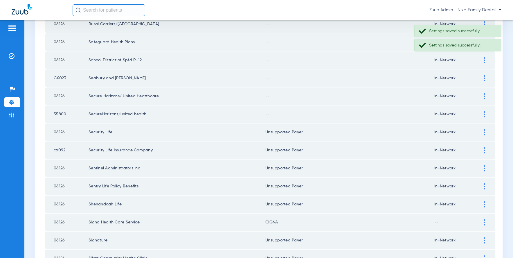
click at [468, 114] on img at bounding box center [484, 114] width 1 height 6
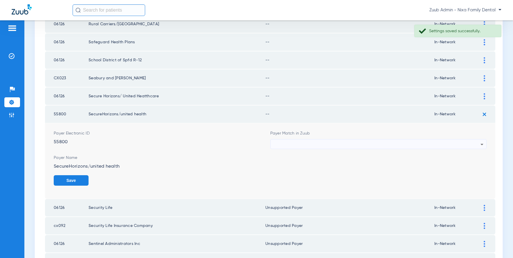
click at [411, 141] on div at bounding box center [377, 144] width 207 height 10
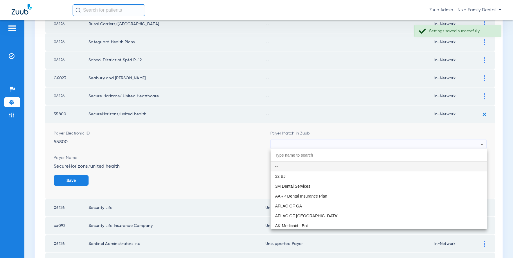
type input "`"
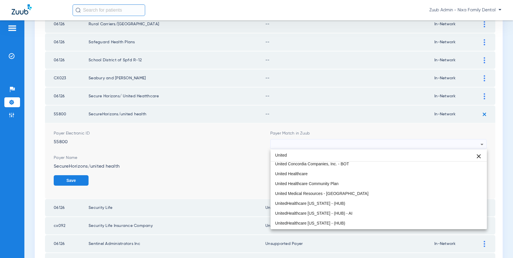
scroll to position [62, 0]
type input "United"
click at [299, 170] on mat-option "United Healthcare" at bounding box center [379, 174] width 217 height 10
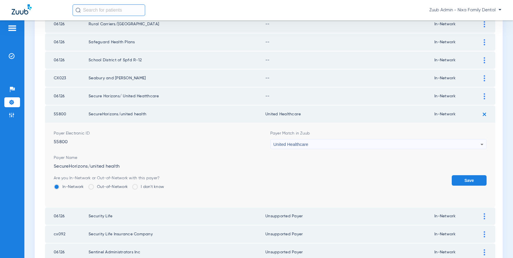
click at [468, 179] on button "Save" at bounding box center [469, 180] width 35 height 10
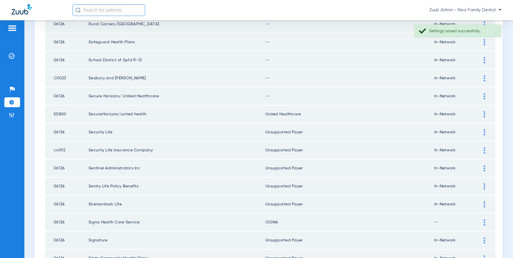
click at [468, 95] on img at bounding box center [484, 96] width 1 height 6
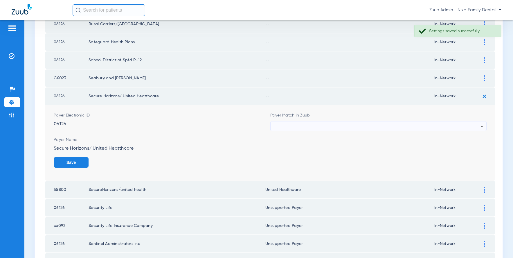
click at [390, 126] on div at bounding box center [377, 126] width 207 height 10
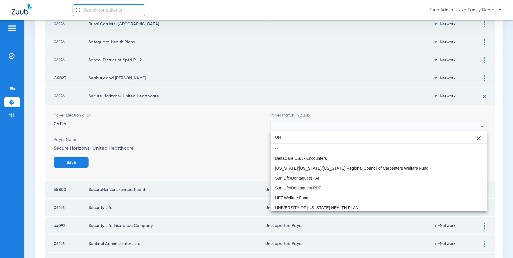
type input "U"
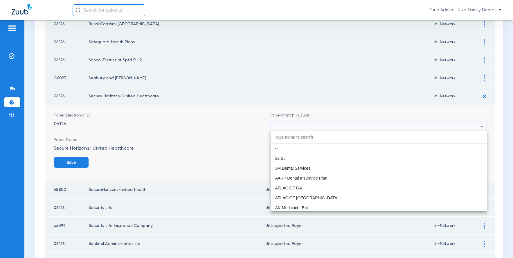
paste input "Unsupported Payer"
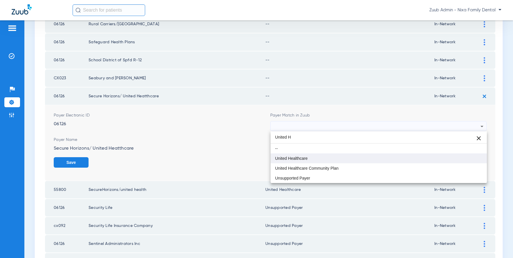
type input "United H"
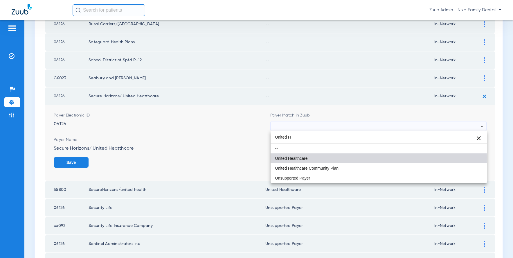
click at [294, 157] on span "United Healthcare" at bounding box center [291, 158] width 33 height 4
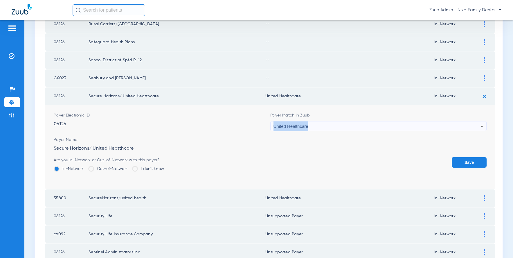
drag, startPoint x: 309, startPoint y: 127, endPoint x: 273, endPoint y: 127, distance: 36.6
click at [273, 127] on div "United Healthcare" at bounding box center [379, 126] width 216 height 10
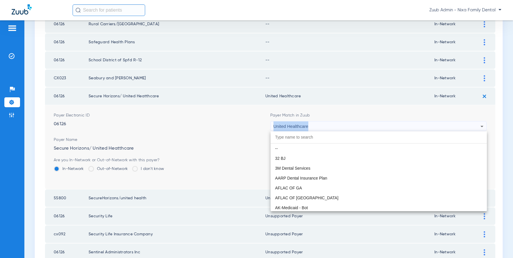
scroll to position [3734, 0]
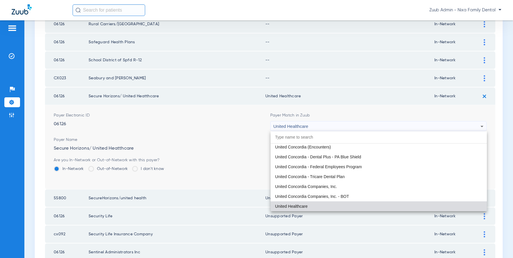
drag, startPoint x: 273, startPoint y: 127, endPoint x: 269, endPoint y: 127, distance: 4.7
click at [277, 127] on div at bounding box center [256, 129] width 513 height 258
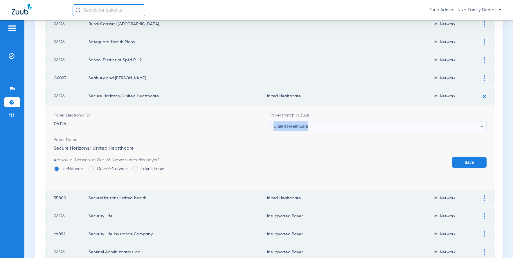
copy span "United Healthcare"
drag, startPoint x: 274, startPoint y: 125, endPoint x: 307, endPoint y: 128, distance: 33.8
click at [307, 128] on span "United Healthcare" at bounding box center [291, 126] width 35 height 5
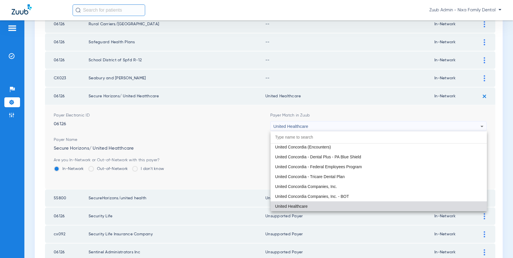
click at [250, 137] on div at bounding box center [256, 129] width 513 height 258
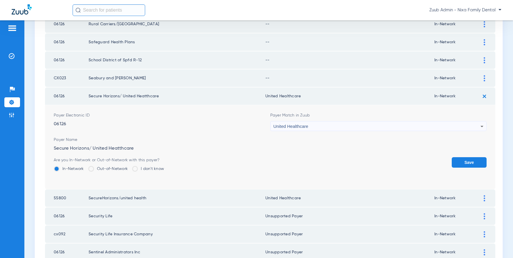
click at [468, 164] on button "Save" at bounding box center [469, 162] width 35 height 10
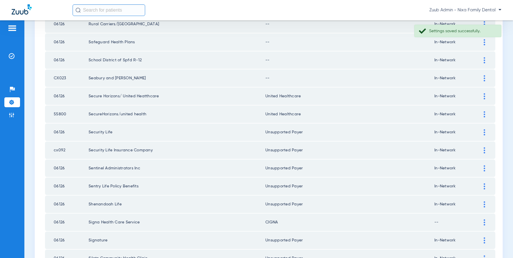
click at [468, 76] on div at bounding box center [484, 78] width 10 height 6
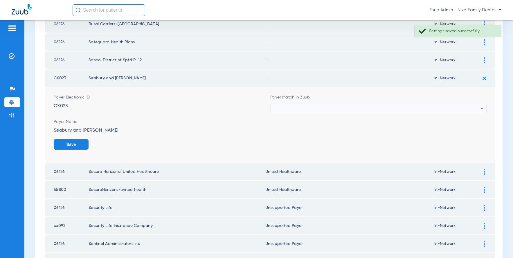
click at [362, 105] on div at bounding box center [377, 108] width 207 height 10
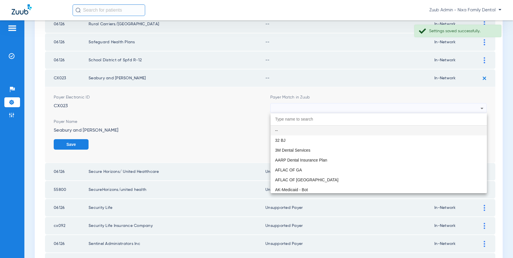
paste input "United Healthcare"
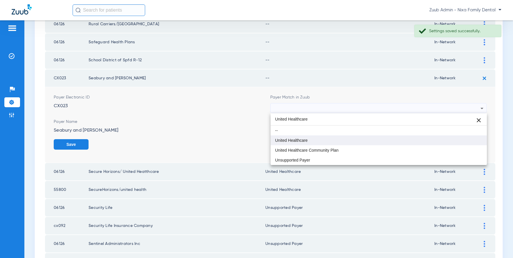
type input "United Healthcare"
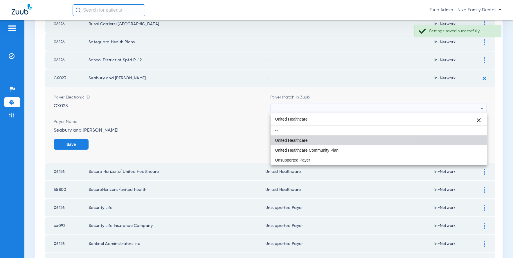
click at [305, 138] on span "United Healthcare" at bounding box center [291, 140] width 33 height 4
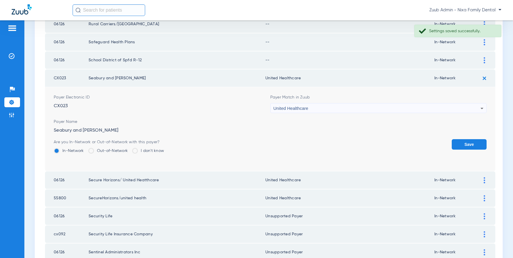
click at [468, 148] on button "Save" at bounding box center [469, 144] width 35 height 10
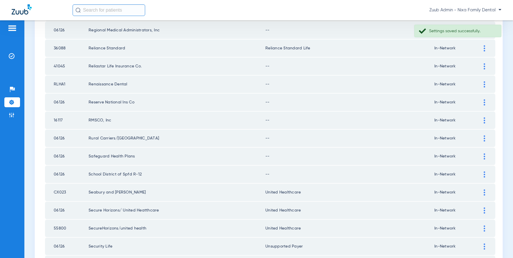
click at [468, 173] on div at bounding box center [484, 174] width 10 height 6
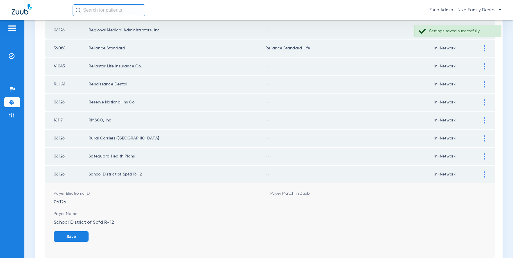
scroll to position [357, 0]
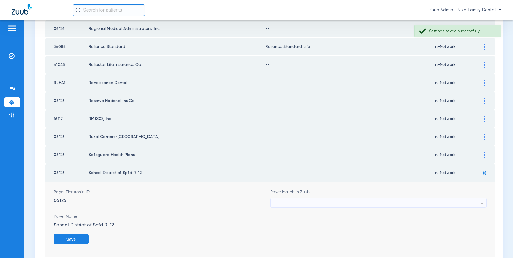
drag, startPoint x: 423, startPoint y: 199, endPoint x: 418, endPoint y: 197, distance: 4.3
click at [422, 199] on div at bounding box center [377, 203] width 207 height 10
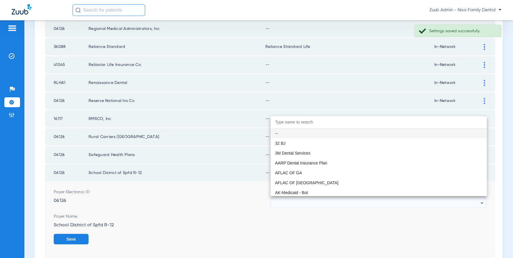
scroll to position [359, 0]
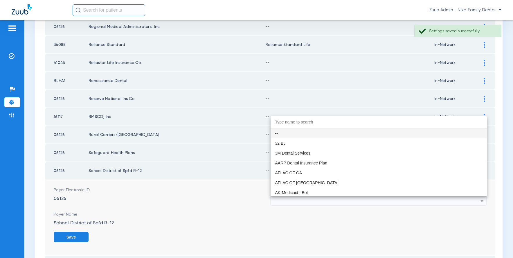
paste input "United Healthcare"
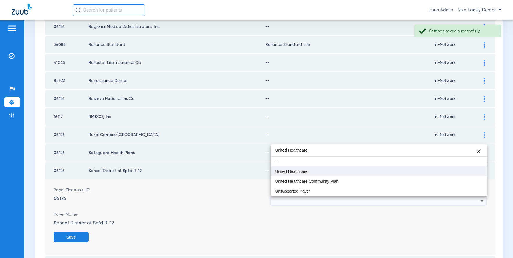
type input "United Healthcare"
click at [311, 173] on mat-option "United Healthcare" at bounding box center [379, 171] width 217 height 10
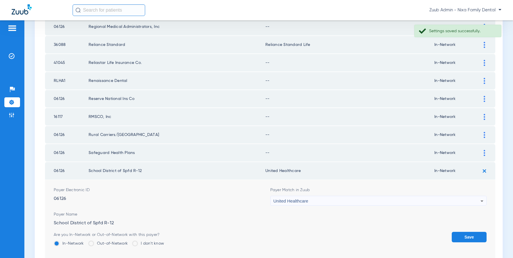
click at [463, 235] on button "Save" at bounding box center [469, 237] width 35 height 10
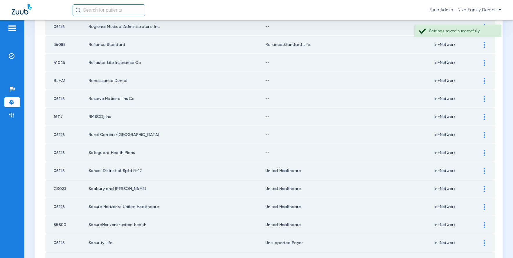
click at [468, 152] on img at bounding box center [484, 153] width 1 height 6
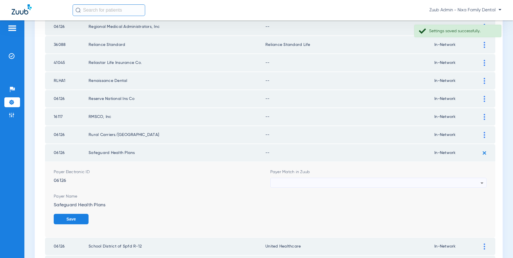
click at [345, 182] on div at bounding box center [377, 183] width 207 height 10
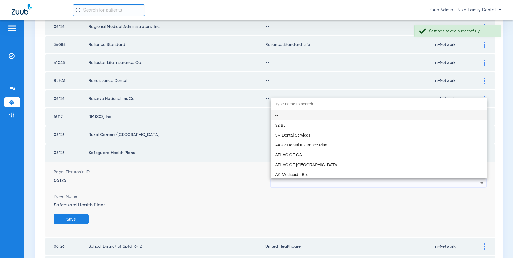
paste input "United Healthcare"
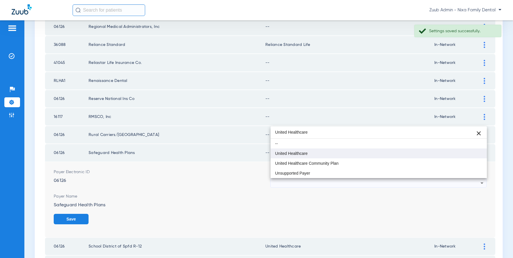
type input "United Healthcare"
click at [299, 155] on span "United Healthcare" at bounding box center [291, 153] width 33 height 4
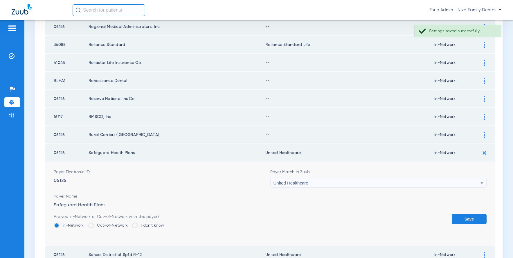
click at [468, 216] on button "Save" at bounding box center [469, 219] width 35 height 10
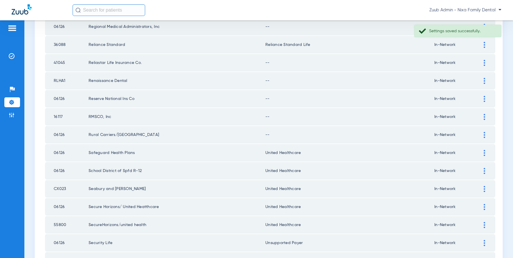
click at [468, 134] on div at bounding box center [484, 135] width 10 height 6
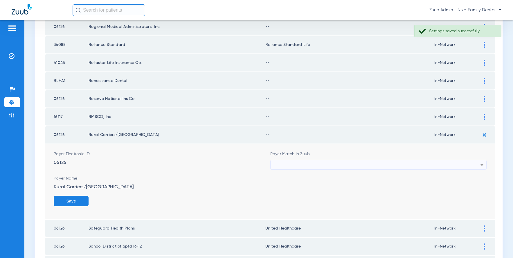
click at [318, 164] on div at bounding box center [377, 165] width 207 height 10
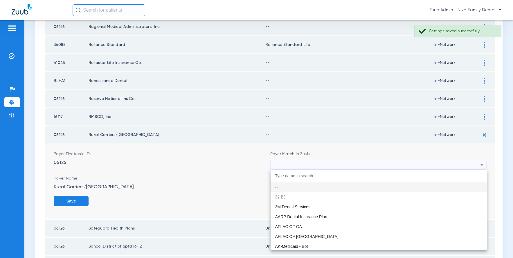
paste input "United Healthcare"
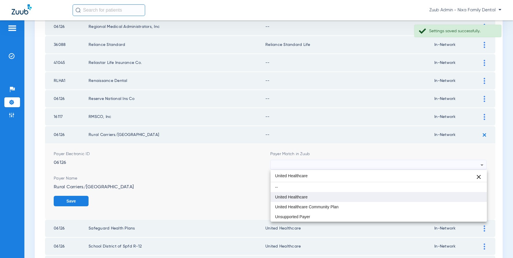
type input "United Healthcare"
click at [281, 196] on span "United Healthcare" at bounding box center [291, 197] width 33 height 4
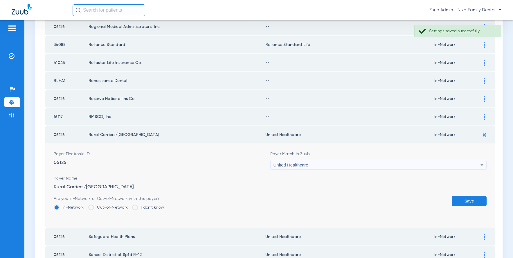
click at [468, 196] on button "Save" at bounding box center [469, 201] width 35 height 10
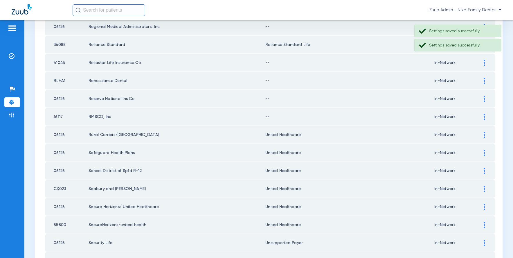
click at [468, 114] on div at bounding box center [484, 117] width 10 height 6
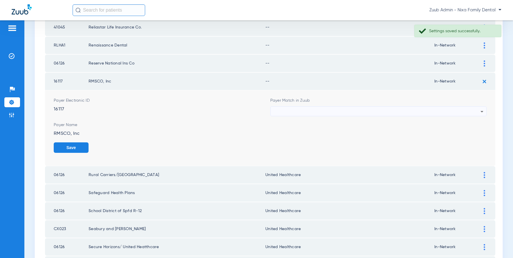
scroll to position [415, 0]
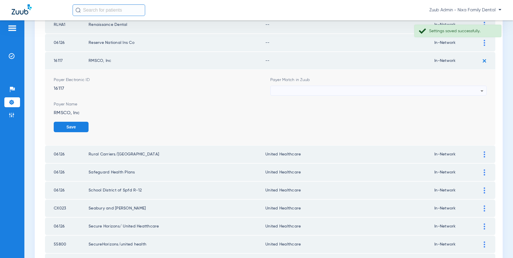
click at [468, 154] on img at bounding box center [484, 154] width 1 height 6
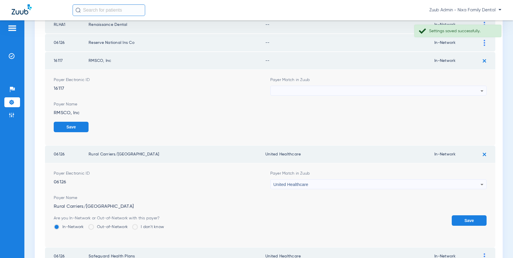
click at [427, 184] on div "United Healthcare" at bounding box center [377, 184] width 207 height 10
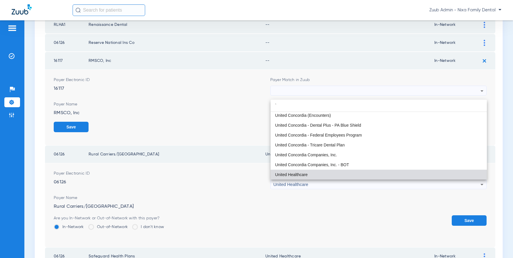
scroll to position [0, 0]
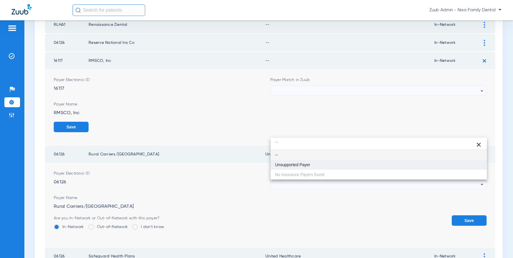
type input "``"
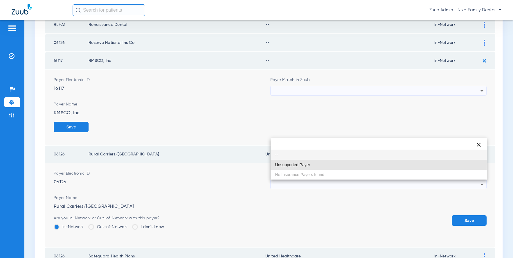
drag, startPoint x: 308, startPoint y: 163, endPoint x: 365, endPoint y: 187, distance: 61.4
click at [309, 163] on span "Unsupported Payer" at bounding box center [292, 165] width 35 height 4
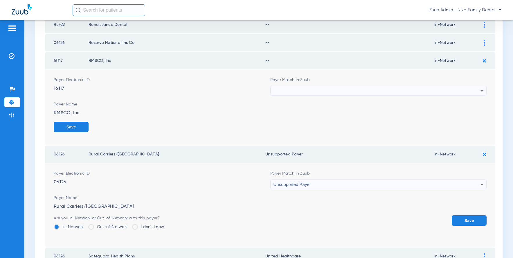
click at [468, 218] on button "Save" at bounding box center [469, 220] width 35 height 10
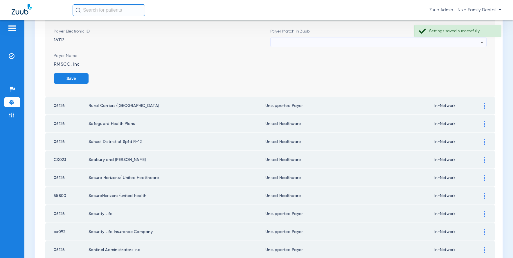
scroll to position [463, 0]
click at [468, 161] on div at bounding box center [484, 160] width 10 height 6
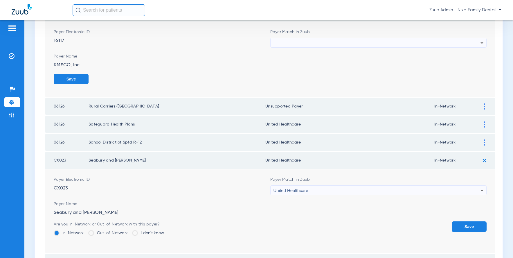
click at [451, 191] on div "United Healthcare" at bounding box center [377, 191] width 207 height 10
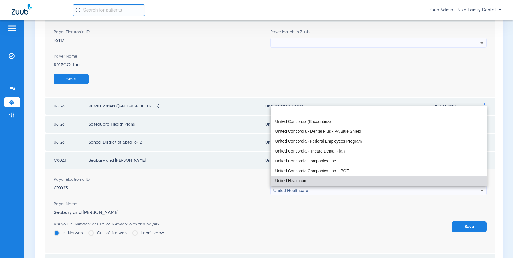
scroll to position [0, 0]
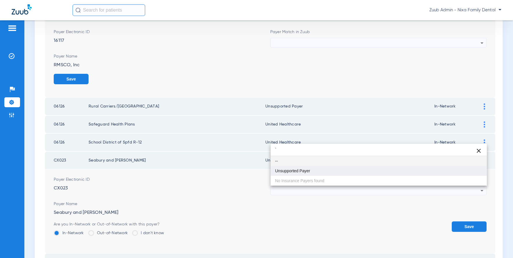
type input "`"
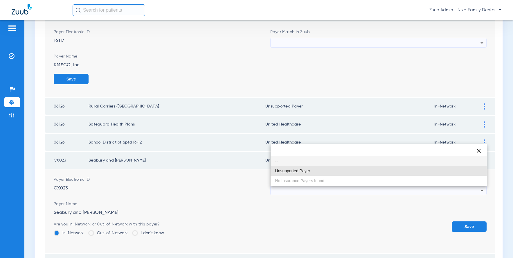
drag, startPoint x: 314, startPoint y: 171, endPoint x: 415, endPoint y: 200, distance: 105.6
click at [315, 171] on mat-option "Unsupported Payer" at bounding box center [379, 171] width 217 height 10
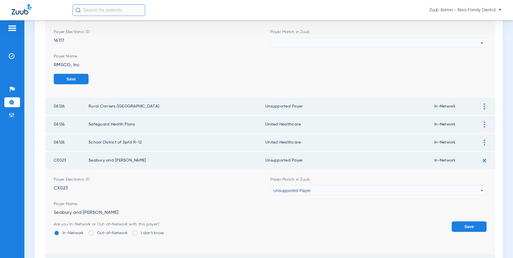
drag, startPoint x: 467, startPoint y: 225, endPoint x: 475, endPoint y: 171, distance: 54.3
click at [466, 221] on form "Payer Electronic ID CX023 Payer Match in Zuub Unsupported Payer Payer Name Seab…" at bounding box center [270, 211] width 433 height 84
click at [468, 226] on button "Save" at bounding box center [469, 226] width 35 height 10
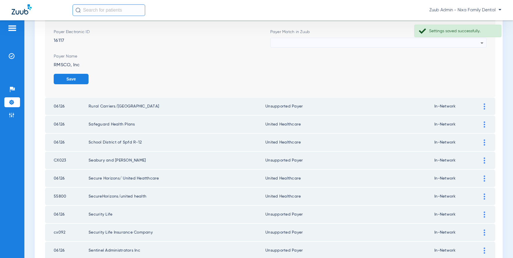
click at [468, 124] on img at bounding box center [484, 124] width 1 height 6
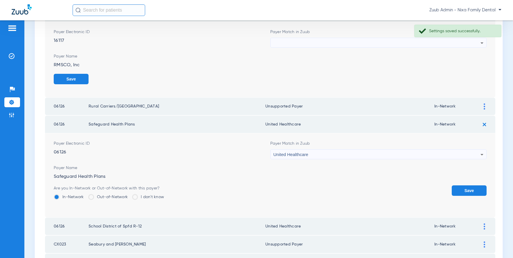
click at [418, 153] on div "United Healthcare" at bounding box center [377, 155] width 207 height 10
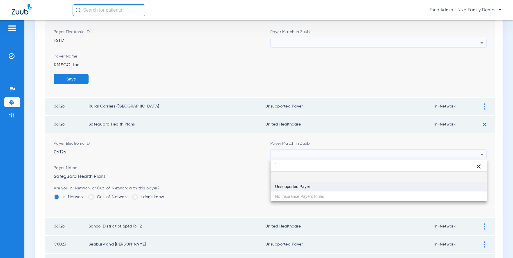
type input "`"
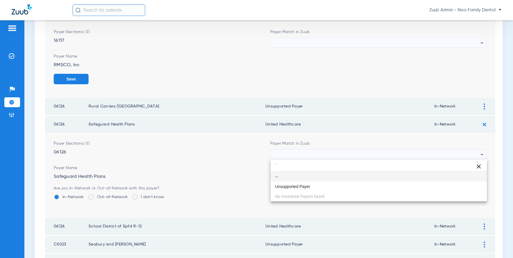
drag, startPoint x: 293, startPoint y: 185, endPoint x: 310, endPoint y: 184, distance: 16.9
click at [293, 185] on span "Unsupported Payer" at bounding box center [292, 186] width 35 height 4
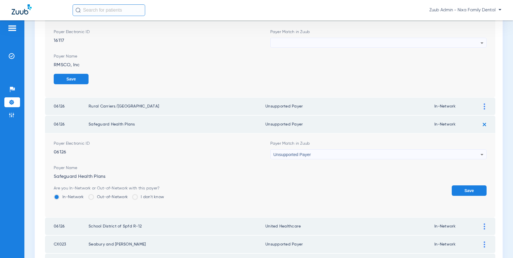
click at [459, 188] on button "Save" at bounding box center [469, 190] width 35 height 10
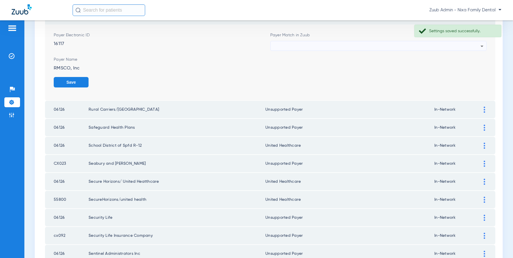
scroll to position [459, 0]
click at [468, 109] on img at bounding box center [484, 110] width 1 height 6
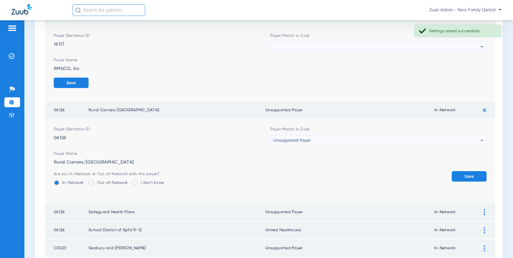
click at [466, 175] on button "Save" at bounding box center [469, 176] width 35 height 10
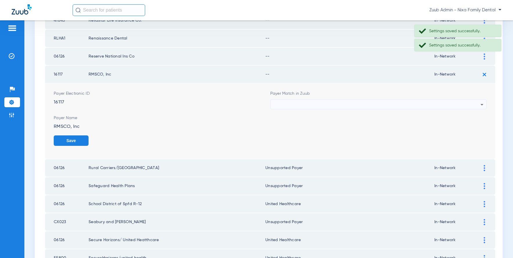
scroll to position [361, 0]
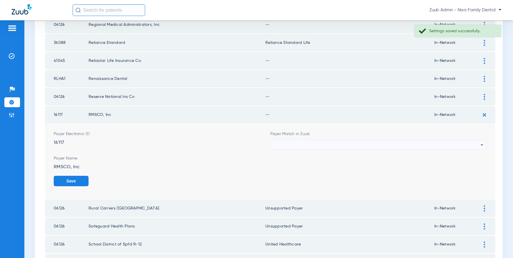
click at [468, 145] on div at bounding box center [377, 145] width 207 height 10
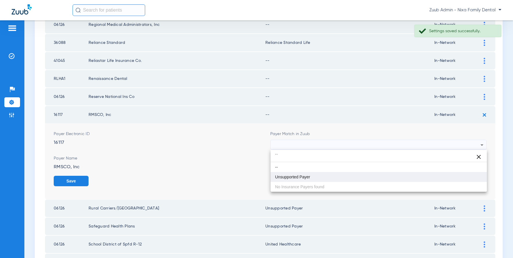
type input "``"
click at [320, 177] on mat-option "Unsupported Payer" at bounding box center [379, 177] width 217 height 10
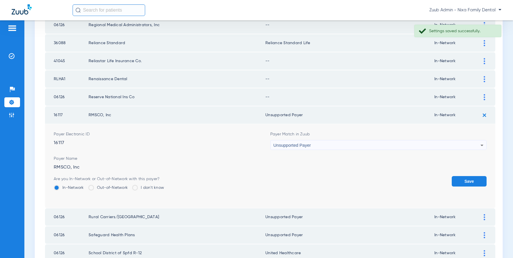
click at [457, 182] on button "Save" at bounding box center [469, 181] width 35 height 10
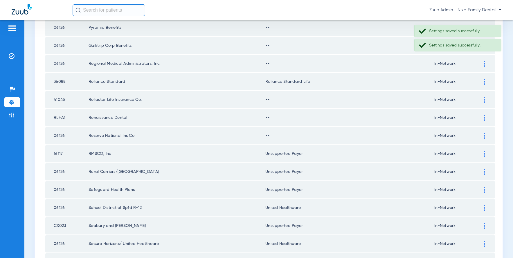
scroll to position [321, 0]
click at [468, 137] on img at bounding box center [484, 136] width 1 height 6
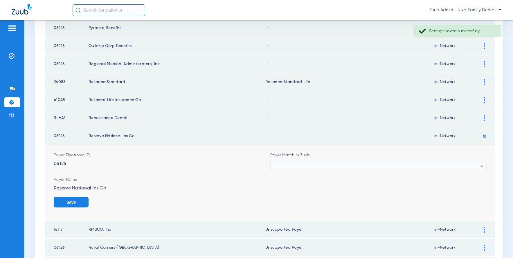
click at [430, 165] on div at bounding box center [377, 166] width 207 height 10
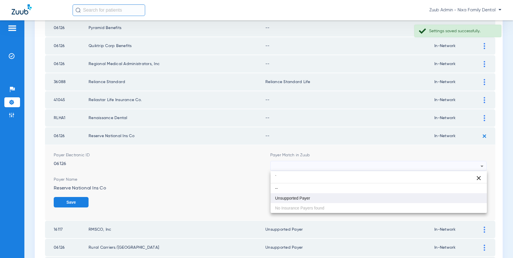
type input "`"
click at [312, 194] on mat-option "Unsupported Payer" at bounding box center [379, 198] width 217 height 10
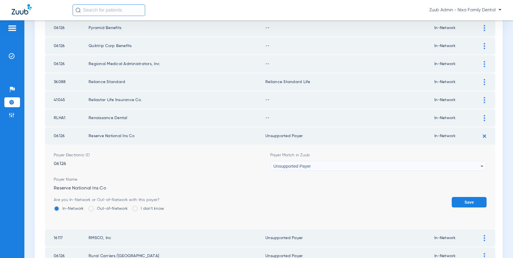
drag, startPoint x: 465, startPoint y: 204, endPoint x: 474, endPoint y: 184, distance: 22.1
click at [466, 202] on button "Save" at bounding box center [469, 202] width 35 height 10
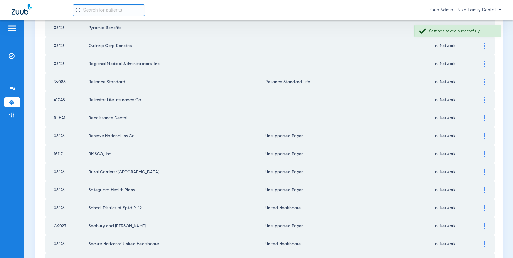
click at [468, 117] on div at bounding box center [484, 118] width 10 height 6
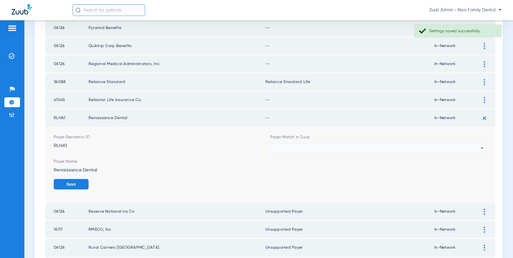
click at [323, 145] on div at bounding box center [377, 148] width 207 height 10
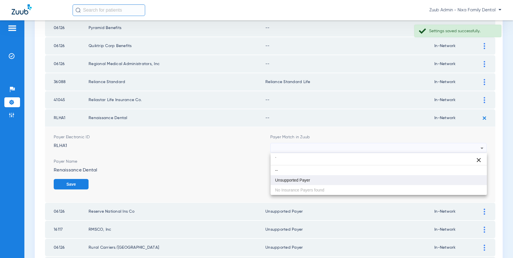
type input "`"
click at [301, 179] on span "Unsupported Payer" at bounding box center [292, 180] width 35 height 4
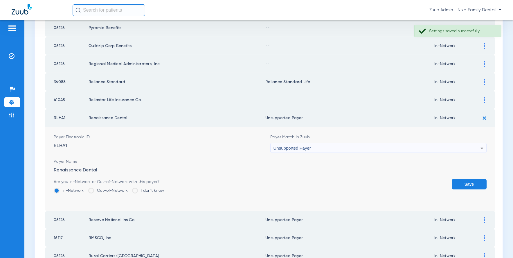
click at [465, 183] on button "Save" at bounding box center [469, 184] width 35 height 10
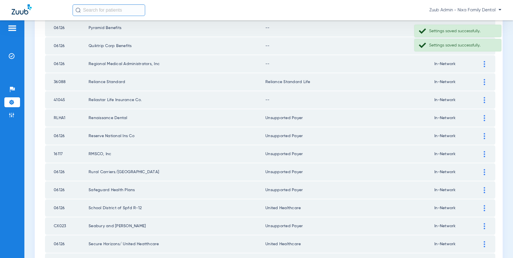
click at [468, 98] on div at bounding box center [484, 100] width 10 height 6
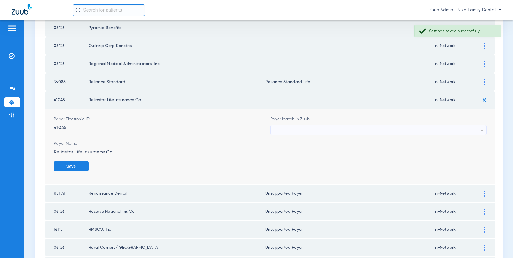
click at [349, 127] on div at bounding box center [377, 130] width 207 height 10
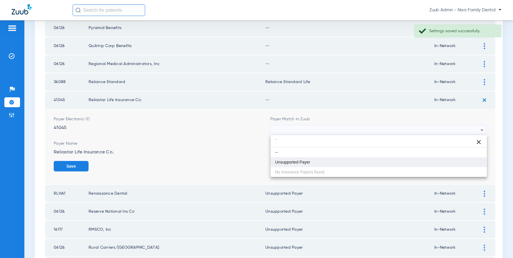
type input "`"
click at [298, 160] on span "Unsupported Payer" at bounding box center [292, 162] width 35 height 4
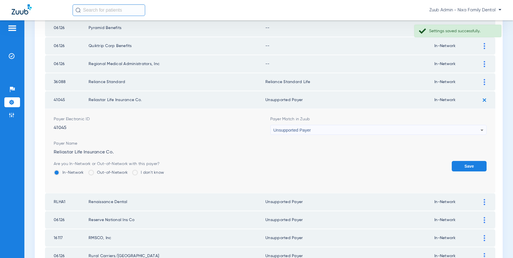
click at [466, 165] on button "Save" at bounding box center [469, 166] width 35 height 10
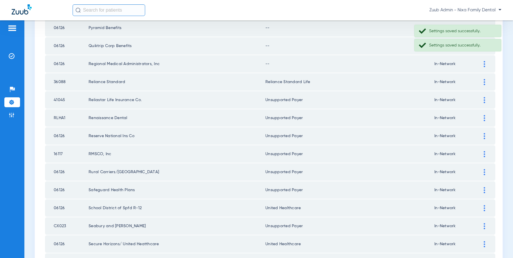
click at [468, 64] on img at bounding box center [484, 64] width 1 height 6
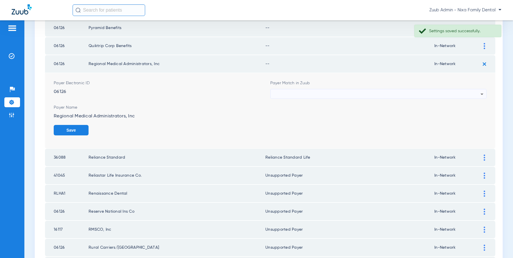
click at [364, 94] on div at bounding box center [377, 94] width 207 height 10
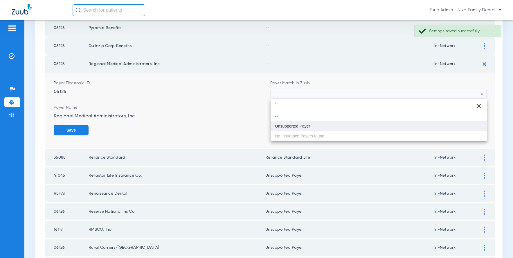
type input "`"
click at [292, 126] on span "Unsupported Payer" at bounding box center [292, 126] width 35 height 4
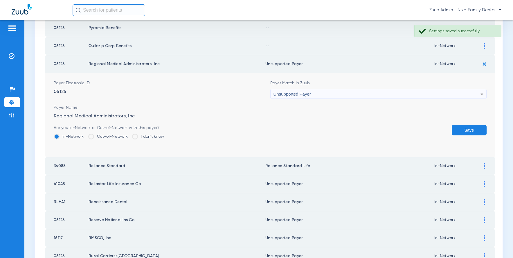
click at [467, 129] on button "Save" at bounding box center [469, 130] width 35 height 10
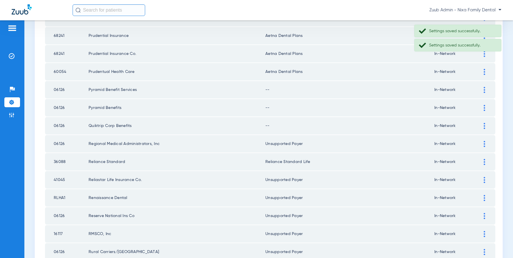
scroll to position [242, 0]
click at [468, 125] on img at bounding box center [484, 126] width 1 height 6
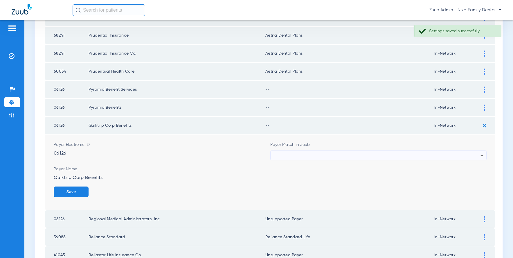
click at [422, 152] on div at bounding box center [377, 156] width 207 height 10
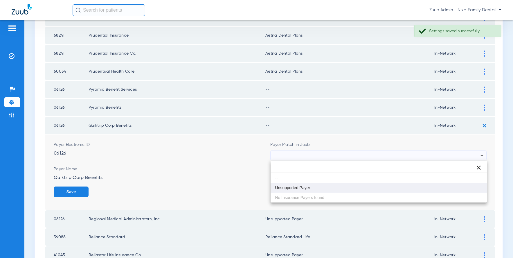
type input "``"
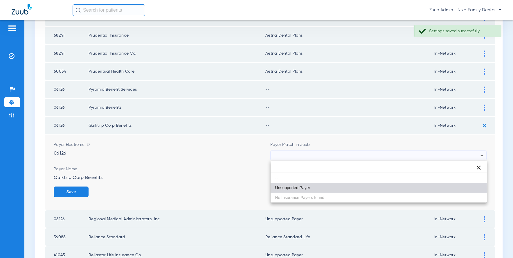
click at [294, 189] on span "Unsupported Payer" at bounding box center [292, 188] width 35 height 4
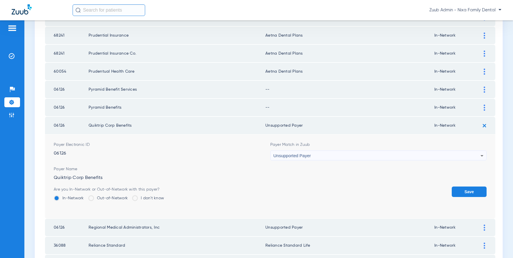
click at [468, 192] on button "Save" at bounding box center [469, 191] width 35 height 10
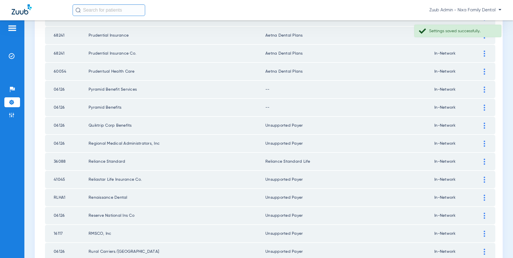
click at [468, 105] on img at bounding box center [484, 108] width 1 height 6
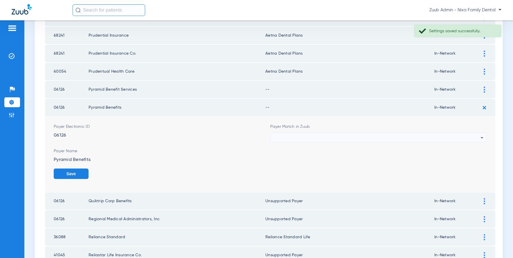
click at [376, 139] on div at bounding box center [377, 138] width 207 height 10
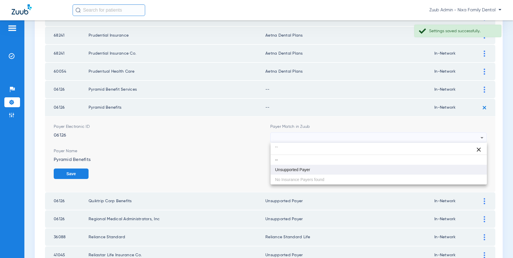
type input "``"
click at [301, 173] on mat-option "Unsupported Payer" at bounding box center [379, 170] width 217 height 10
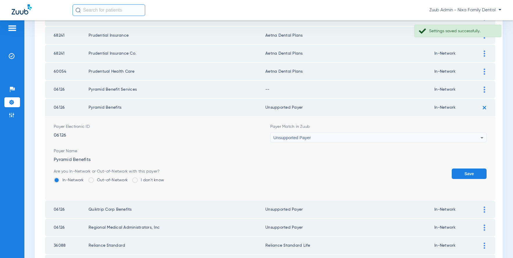
click at [458, 173] on button "Save" at bounding box center [469, 173] width 35 height 10
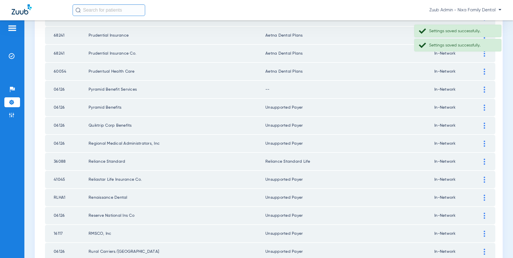
click at [468, 90] on img at bounding box center [484, 90] width 1 height 6
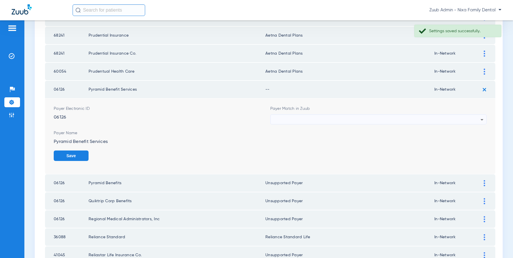
click at [353, 117] on div at bounding box center [377, 120] width 207 height 10
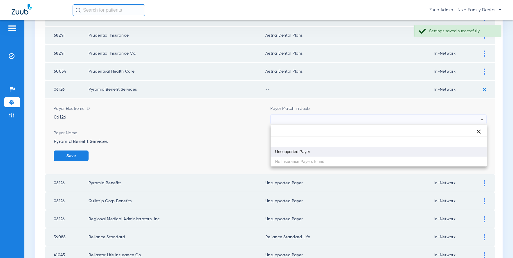
type input "```"
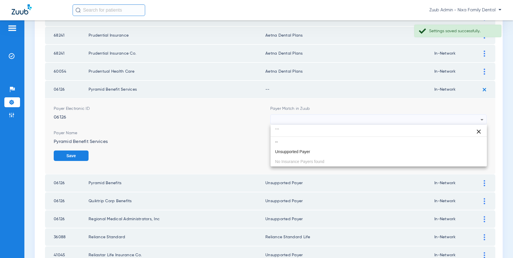
drag, startPoint x: 303, startPoint y: 151, endPoint x: 368, endPoint y: 151, distance: 64.8
click at [303, 151] on span "Unsupported Payer" at bounding box center [292, 152] width 35 height 4
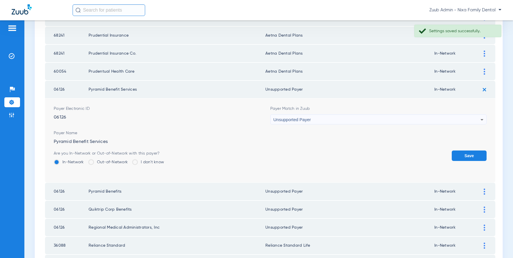
click at [463, 150] on form "Payer Electronic ID 06126 Payer Match in Zuub Unsupported Payer Payer Name Pyra…" at bounding box center [270, 140] width 433 height 84
click at [465, 153] on button "Save" at bounding box center [469, 155] width 35 height 10
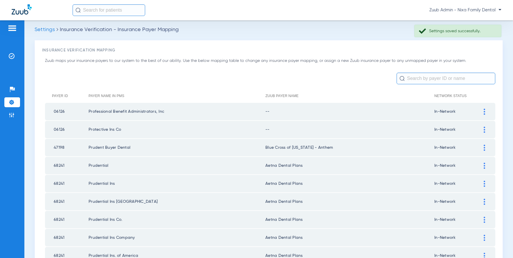
scroll to position [0, 0]
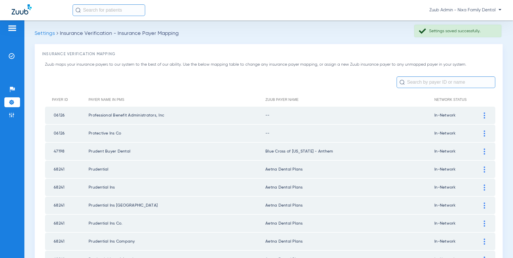
click at [468, 131] on div at bounding box center [484, 133] width 10 height 6
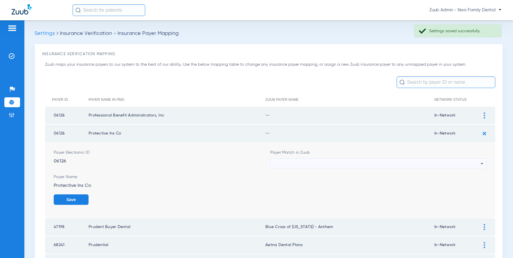
click at [375, 162] on div at bounding box center [377, 164] width 207 height 10
type input "`"
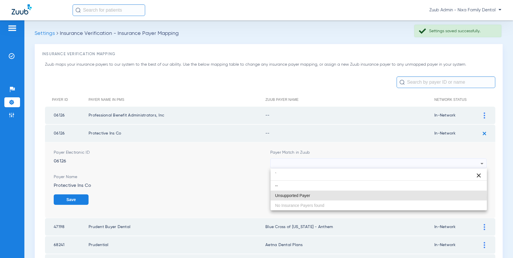
drag, startPoint x: 284, startPoint y: 197, endPoint x: 361, endPoint y: 201, distance: 77.1
click at [285, 197] on span "Unsupported Payer" at bounding box center [292, 195] width 35 height 4
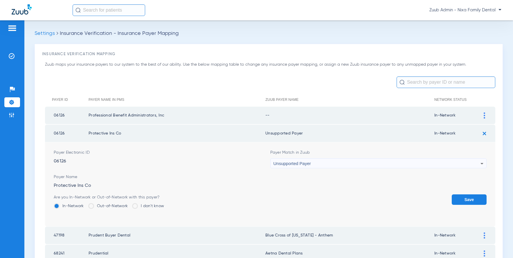
click at [462, 197] on button "Save" at bounding box center [469, 199] width 35 height 10
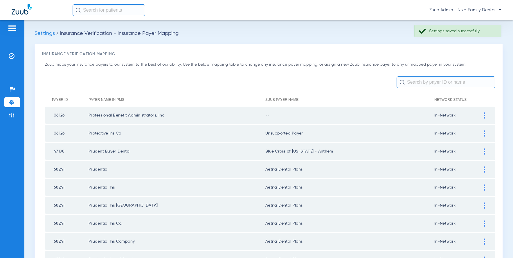
click at [468, 115] on div at bounding box center [484, 115] width 10 height 6
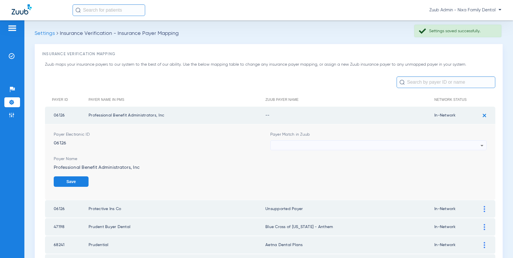
drag, startPoint x: 355, startPoint y: 137, endPoint x: 356, endPoint y: 142, distance: 4.7
click at [355, 142] on div "Payer Match in Zuub" at bounding box center [378, 141] width 217 height 19
click at [356, 142] on div at bounding box center [377, 146] width 207 height 10
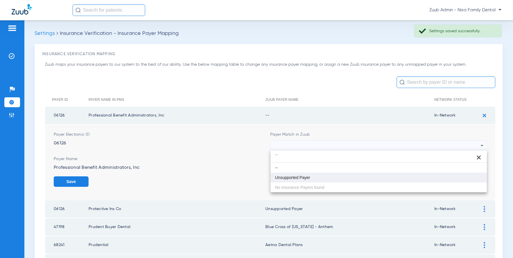
type input "``"
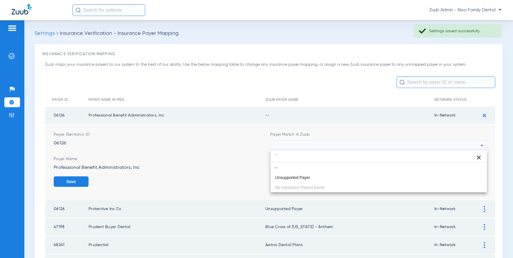
drag, startPoint x: 301, startPoint y: 177, endPoint x: 326, endPoint y: 179, distance: 24.8
click at [301, 177] on span "Unsupported Payer" at bounding box center [292, 177] width 35 height 4
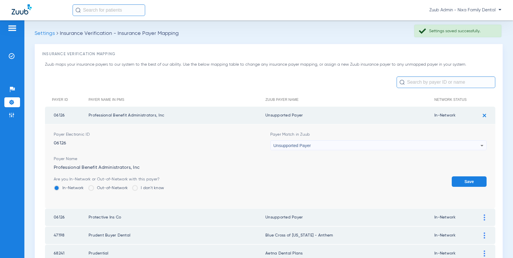
click at [463, 176] on form "Payer Electronic ID 06126 Payer Match in Zuub Unsupported Payer Payer Name Prof…" at bounding box center [270, 166] width 433 height 84
click at [461, 181] on button "Save" at bounding box center [469, 181] width 35 height 10
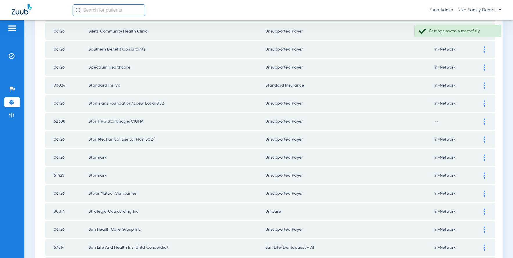
scroll to position [792, 0]
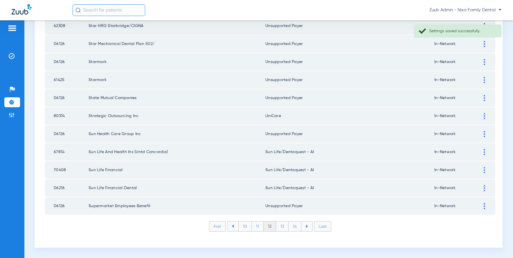
click at [255, 226] on li "11" at bounding box center [258, 226] width 12 height 10
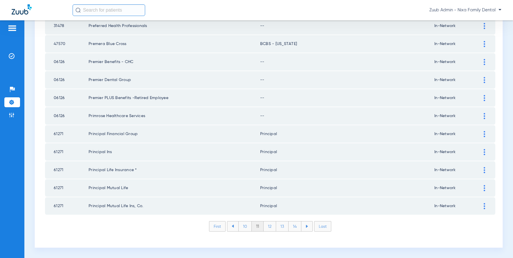
click at [468, 114] on div at bounding box center [484, 116] width 10 height 6
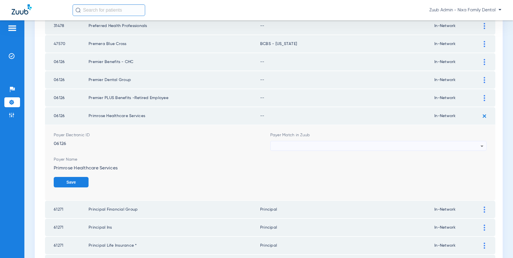
click at [413, 145] on div at bounding box center [377, 146] width 207 height 10
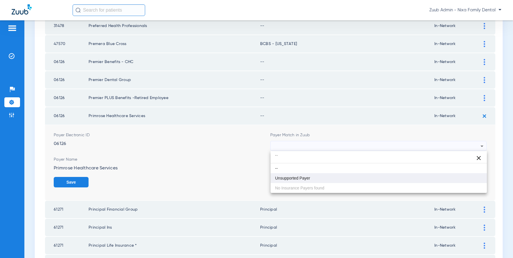
type input "``"
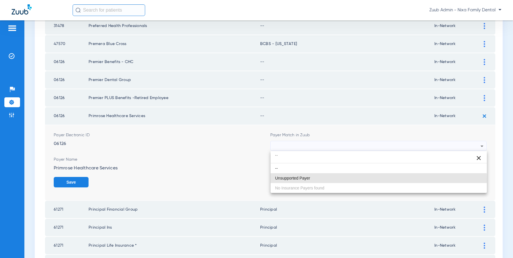
drag, startPoint x: 290, startPoint y: 180, endPoint x: 323, endPoint y: 180, distance: 32.2
click at [291, 180] on mat-option "Unsupported Payer" at bounding box center [379, 178] width 217 height 10
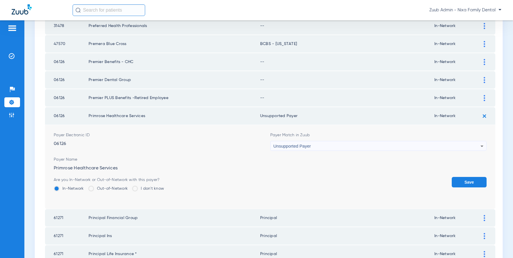
drag, startPoint x: 480, startPoint y: 185, endPoint x: 475, endPoint y: 158, distance: 27.5
click at [468, 185] on button "Save" at bounding box center [469, 182] width 35 height 10
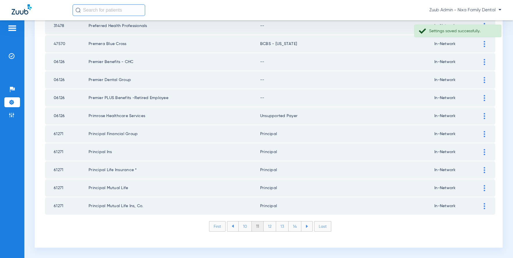
click at [468, 97] on img at bounding box center [484, 98] width 1 height 6
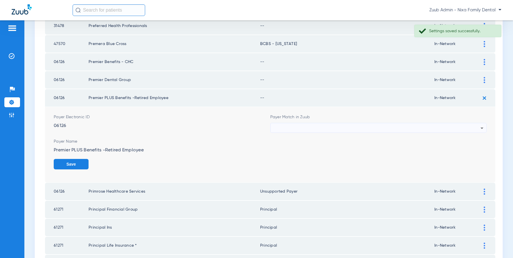
click at [363, 127] on div at bounding box center [377, 128] width 207 height 10
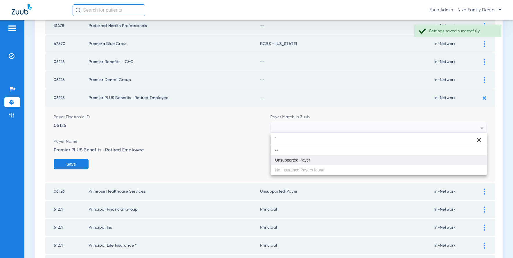
type input "`"
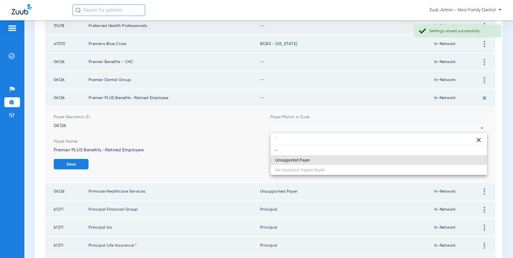
drag, startPoint x: 312, startPoint y: 159, endPoint x: 393, endPoint y: 153, distance: 81.0
click at [316, 159] on mat-option "Unsupported Payer" at bounding box center [379, 160] width 217 height 10
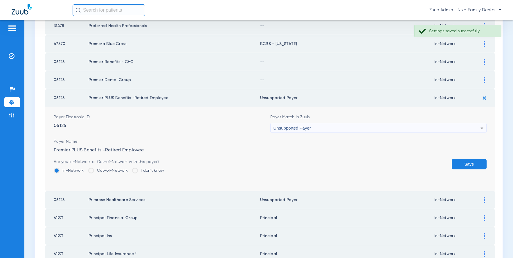
drag, startPoint x: 460, startPoint y: 167, endPoint x: 474, endPoint y: 109, distance: 59.1
click at [461, 164] on button "Save" at bounding box center [469, 164] width 35 height 10
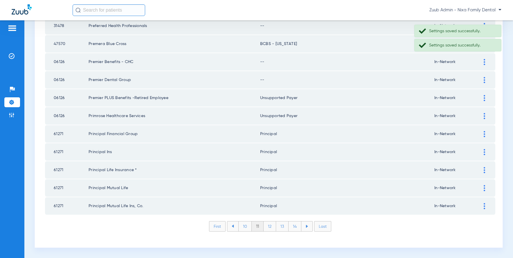
click at [468, 78] on img at bounding box center [484, 80] width 1 height 6
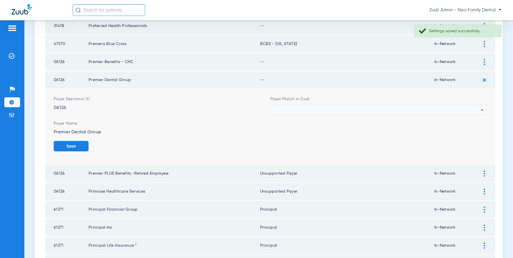
click at [323, 109] on div at bounding box center [377, 110] width 207 height 10
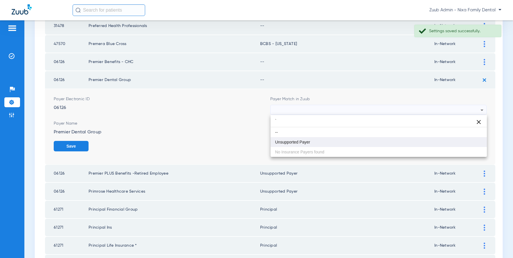
type input "`"
drag, startPoint x: 297, startPoint y: 142, endPoint x: 301, endPoint y: 139, distance: 5.9
click at [297, 142] on span "Unsupported Payer" at bounding box center [292, 142] width 35 height 4
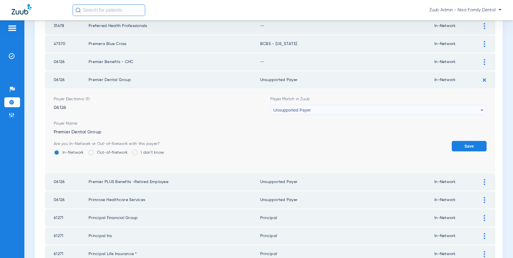
click at [456, 149] on button "Save" at bounding box center [469, 146] width 35 height 10
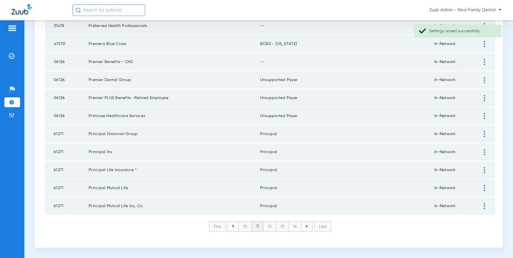
click at [468, 61] on div at bounding box center [484, 62] width 10 height 6
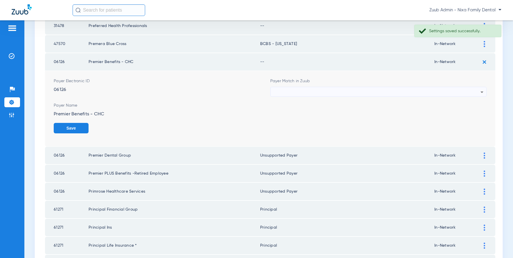
click at [451, 91] on div at bounding box center [377, 92] width 207 height 10
click at [294, 94] on div "--" at bounding box center [377, 92] width 207 height 10
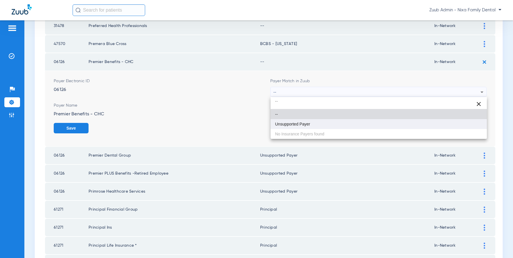
type input "``"
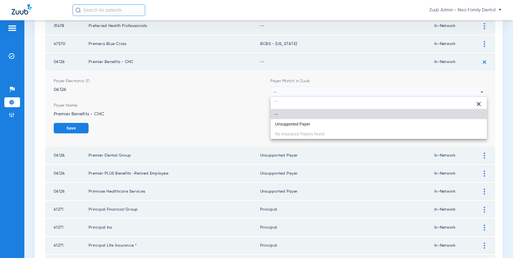
drag, startPoint x: 294, startPoint y: 120, endPoint x: 308, endPoint y: 122, distance: 13.5
click at [295, 120] on mat-option "Unsupported Payer" at bounding box center [379, 124] width 217 height 10
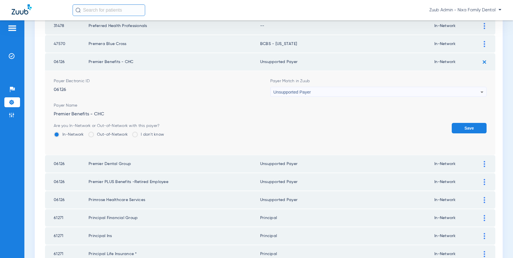
click at [468, 127] on button "Save" at bounding box center [469, 128] width 35 height 10
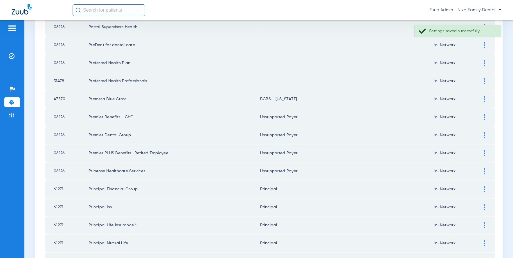
scroll to position [735, 0]
drag, startPoint x: 484, startPoint y: 82, endPoint x: 462, endPoint y: 83, distance: 21.8
click at [468, 82] on div at bounding box center [484, 83] width 10 height 6
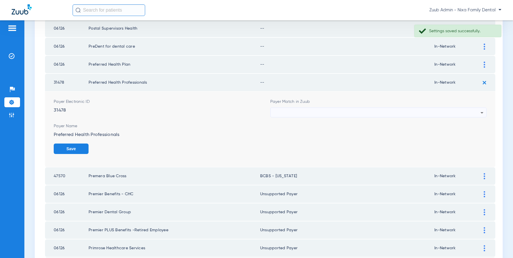
click at [414, 108] on div at bounding box center [377, 113] width 207 height 10
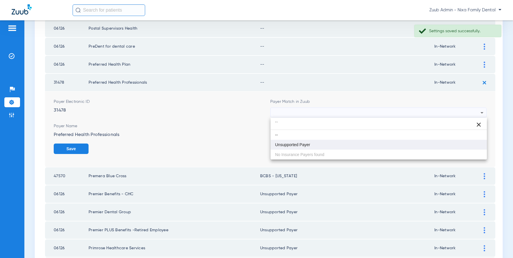
type input "``"
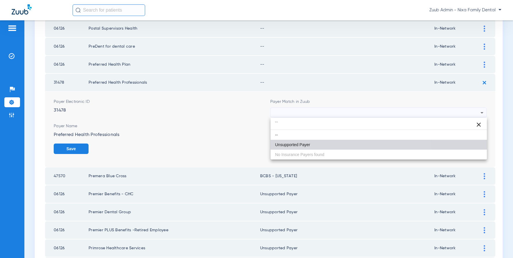
click at [311, 140] on mat-option "Unsupported Payer" at bounding box center [379, 145] width 217 height 10
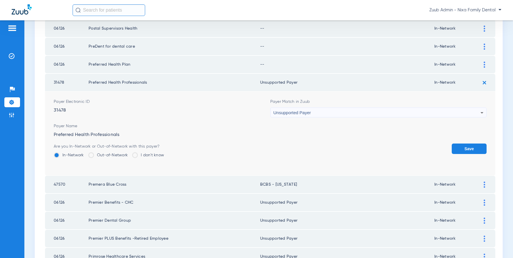
drag, startPoint x: 475, startPoint y: 151, endPoint x: 472, endPoint y: 133, distance: 18.3
click at [468, 147] on button "Save" at bounding box center [469, 148] width 35 height 10
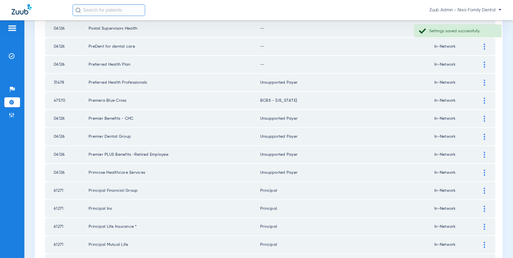
click at [468, 63] on img at bounding box center [484, 65] width 1 height 6
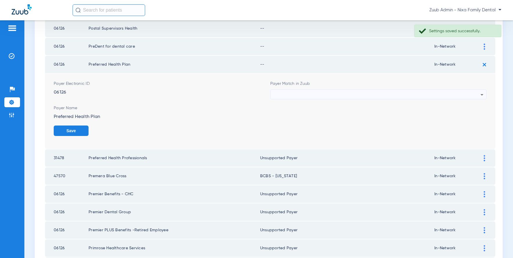
click at [399, 95] on div at bounding box center [377, 95] width 207 height 10
type input "``"
click at [315, 126] on mat-option "Unsupported Payer" at bounding box center [379, 127] width 217 height 10
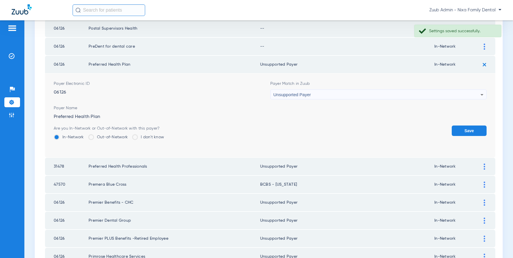
drag, startPoint x: 476, startPoint y: 129, endPoint x: 472, endPoint y: 128, distance: 4.3
click at [468, 129] on button "Save" at bounding box center [469, 130] width 35 height 10
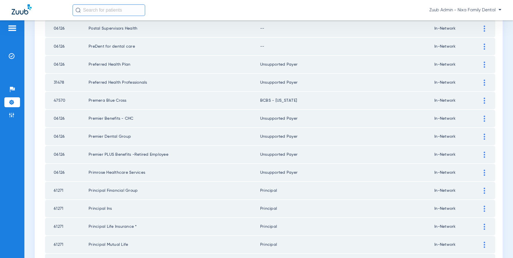
click at [468, 46] on img at bounding box center [484, 47] width 1 height 6
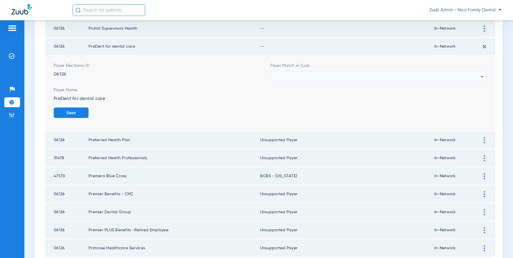
click at [468, 46] on td at bounding box center [487, 46] width 16 height 17
click at [457, 76] on div at bounding box center [377, 77] width 207 height 10
type input "``"
click at [327, 104] on mat-option "Unsupported Payer" at bounding box center [379, 109] width 217 height 10
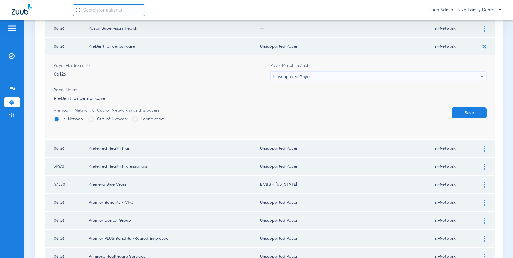
click at [467, 109] on button "Save" at bounding box center [469, 112] width 35 height 10
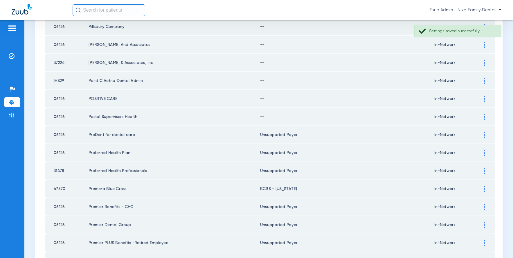
scroll to position [647, 0]
drag, startPoint x: 483, startPoint y: 114, endPoint x: 449, endPoint y: 119, distance: 34.1
click at [468, 114] on div at bounding box center [484, 117] width 10 height 6
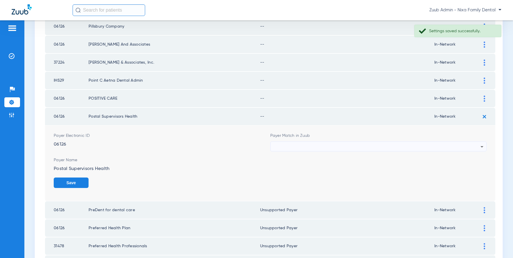
click at [450, 147] on div at bounding box center [377, 147] width 207 height 10
type input "`"
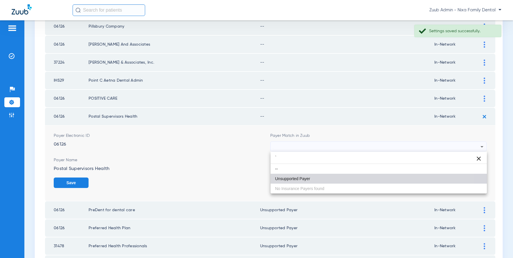
click at [296, 175] on mat-option "Unsupported Payer" at bounding box center [379, 179] width 217 height 10
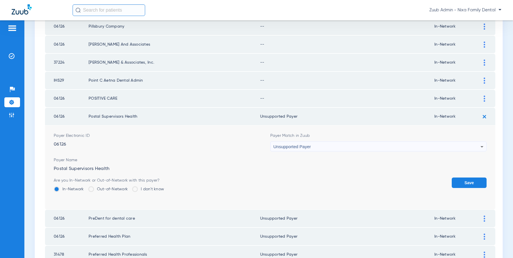
drag, startPoint x: 466, startPoint y: 182, endPoint x: 467, endPoint y: 168, distance: 14.3
click at [466, 177] on button "Save" at bounding box center [469, 182] width 35 height 10
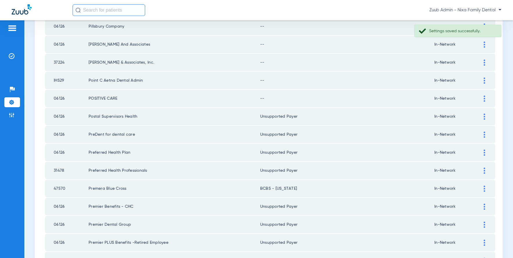
click at [468, 96] on div at bounding box center [484, 99] width 10 height 6
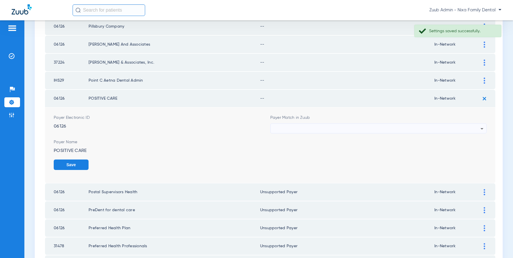
click at [335, 128] on div at bounding box center [377, 129] width 207 height 10
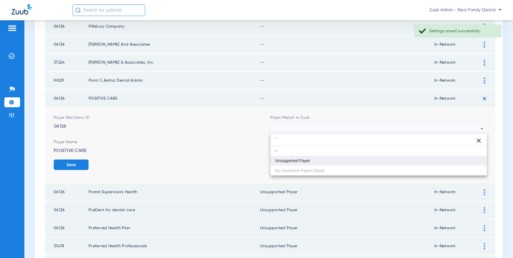
type input "``"
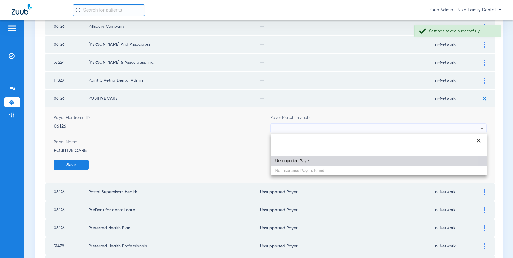
click at [298, 163] on mat-option "Unsupported Payer" at bounding box center [379, 161] width 217 height 10
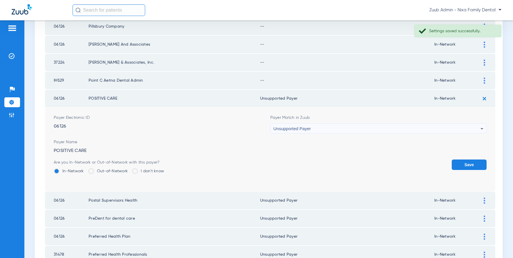
click at [465, 166] on button "Save" at bounding box center [469, 164] width 35 height 10
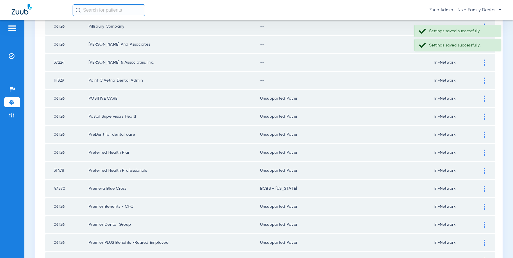
click at [468, 80] on img at bounding box center [484, 81] width 1 height 6
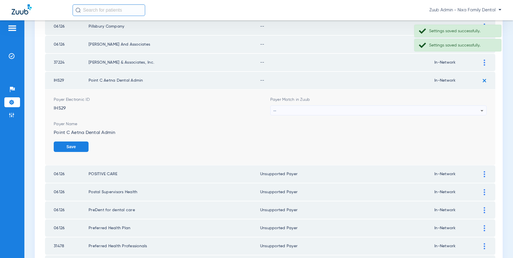
click at [317, 111] on div "--" at bounding box center [377, 111] width 207 height 10
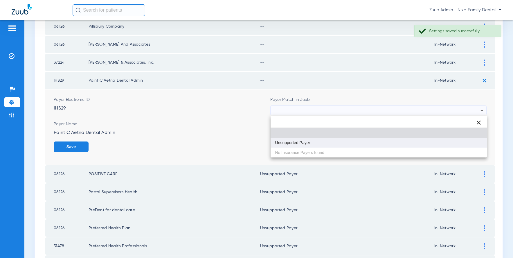
type input "``"
click at [302, 142] on span "Unsupported Payer" at bounding box center [292, 143] width 35 height 4
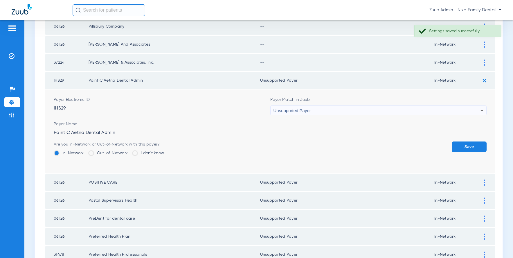
drag, startPoint x: 461, startPoint y: 148, endPoint x: 459, endPoint y: 132, distance: 16.5
click at [461, 148] on button "Save" at bounding box center [469, 146] width 35 height 10
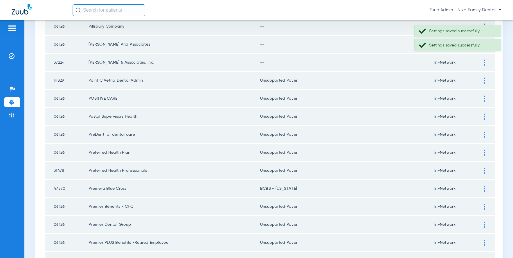
click at [468, 62] on div at bounding box center [484, 63] width 10 height 6
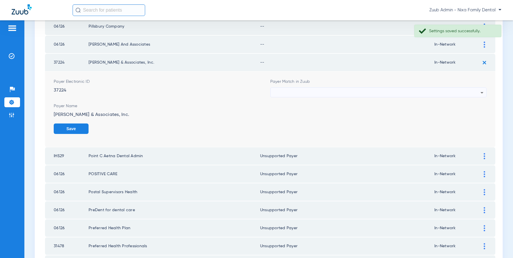
click at [324, 89] on div at bounding box center [377, 93] width 207 height 10
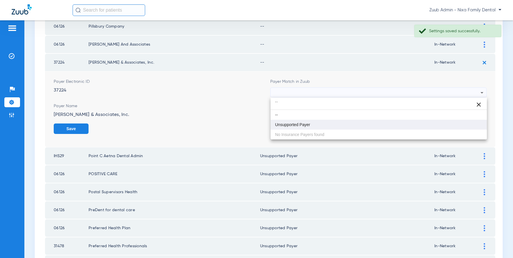
type input "``"
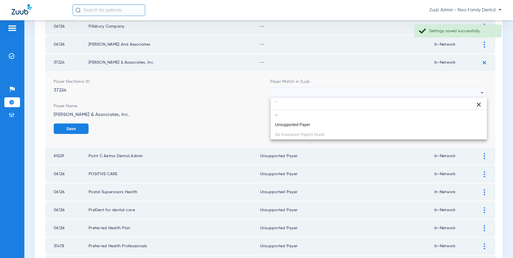
drag, startPoint x: 298, startPoint y: 125, endPoint x: 350, endPoint y: 124, distance: 52.6
click at [298, 125] on span "Unsupported Payer" at bounding box center [292, 125] width 35 height 4
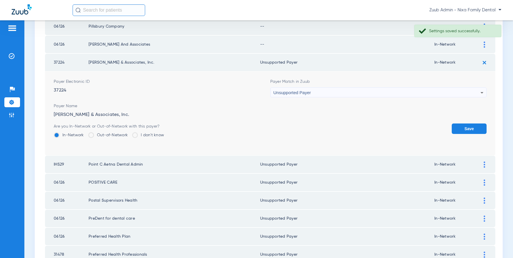
drag, startPoint x: 488, startPoint y: 131, endPoint x: 464, endPoint y: 127, distance: 24.4
click at [468, 130] on td "Payer Electronic ID 37224 Payer Match in Zuub Unsupported Payer Payer Name Pitt…" at bounding box center [270, 113] width 450 height 84
click at [464, 127] on button "Save" at bounding box center [469, 128] width 35 height 10
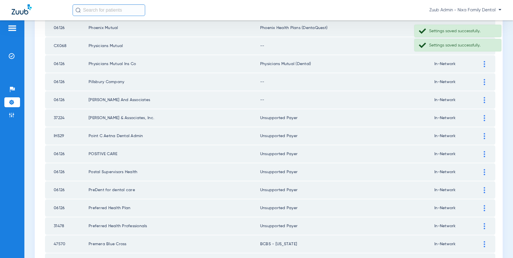
scroll to position [592, 0]
click at [468, 99] on img at bounding box center [484, 100] width 1 height 6
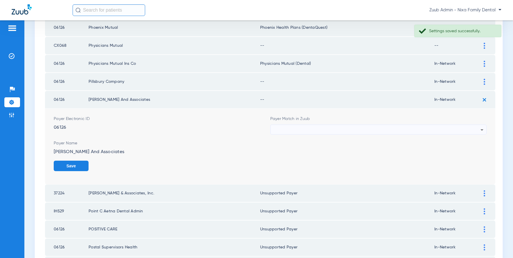
click at [402, 118] on span "Payer Match in Zuub" at bounding box center [378, 119] width 217 height 6
click at [404, 126] on div at bounding box center [377, 130] width 207 height 10
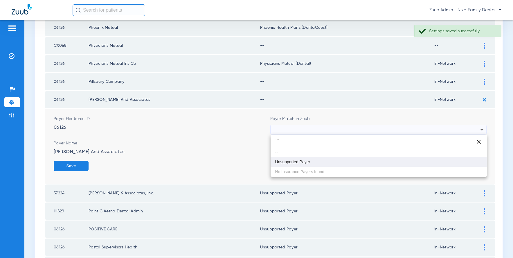
type input "```"
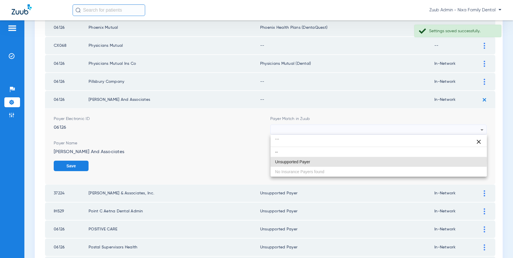
drag, startPoint x: 308, startPoint y: 160, endPoint x: 382, endPoint y: 164, distance: 74.7
click at [309, 160] on span "Unsupported Payer" at bounding box center [292, 162] width 35 height 4
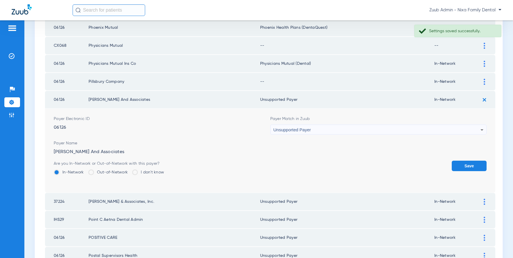
drag, startPoint x: 468, startPoint y: 165, endPoint x: 479, endPoint y: 116, distance: 50.3
click at [468, 164] on button "Save" at bounding box center [469, 166] width 35 height 10
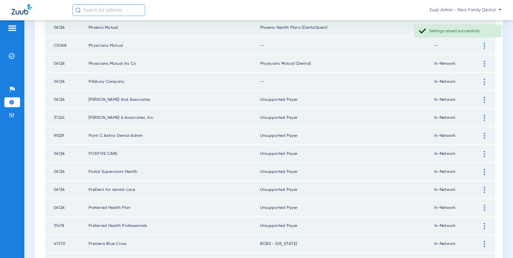
click at [468, 82] on img at bounding box center [484, 82] width 1 height 6
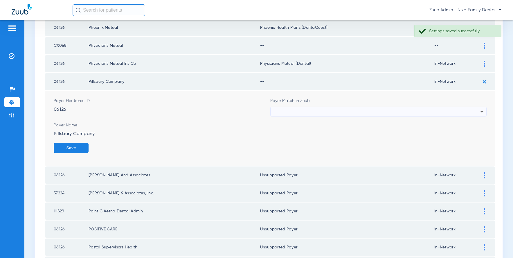
click at [373, 110] on div at bounding box center [377, 112] width 207 height 10
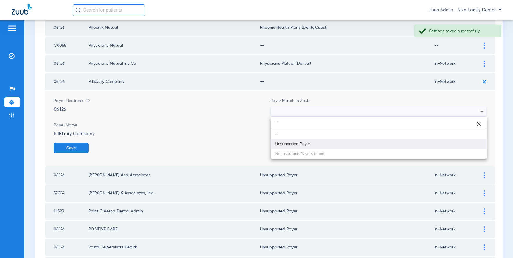
type input "``"
click at [315, 142] on mat-option "Unsupported Payer" at bounding box center [379, 144] width 217 height 10
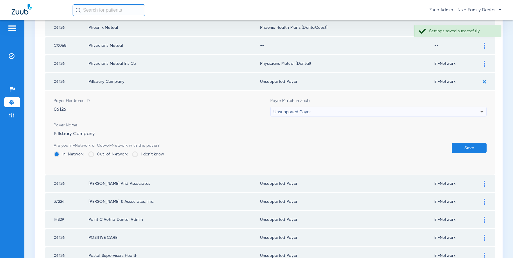
click at [468, 142] on form "Payer Electronic ID 06126 Payer Match in Zuub Unsupported Payer Payer Name Pill…" at bounding box center [270, 133] width 433 height 84
click at [468, 145] on button "Save" at bounding box center [469, 148] width 35 height 10
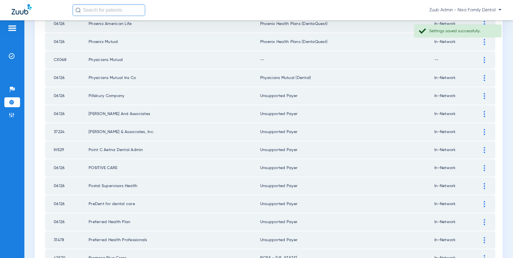
scroll to position [576, 0]
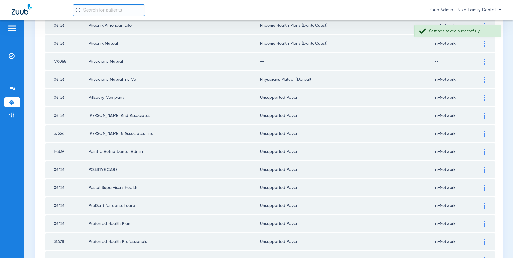
click at [468, 62] on img at bounding box center [484, 62] width 1 height 6
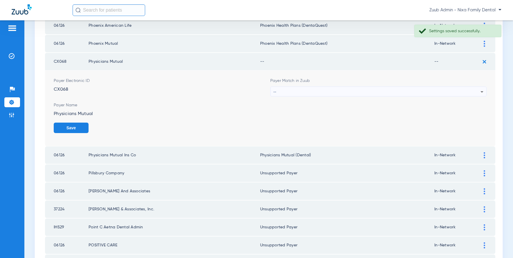
click at [436, 89] on div "--" at bounding box center [377, 92] width 207 height 10
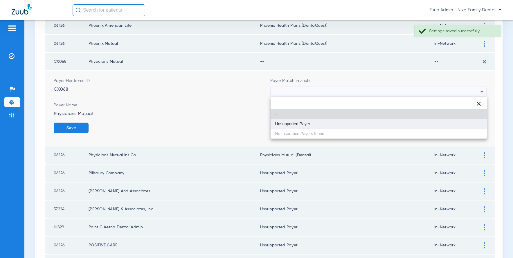
type input "``"
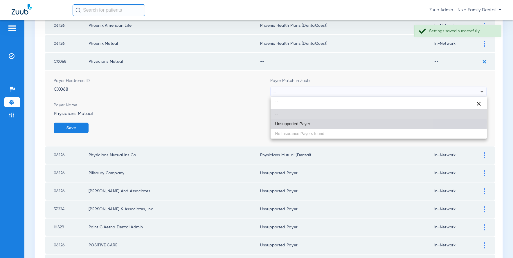
click at [312, 122] on mat-option "Unsupported Payer" at bounding box center [379, 124] width 217 height 10
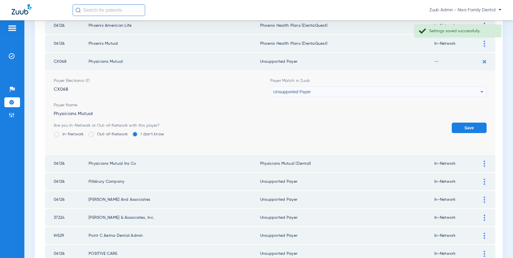
drag, startPoint x: 470, startPoint y: 123, endPoint x: 469, endPoint y: 126, distance: 3.7
click at [468, 123] on button "Save" at bounding box center [469, 128] width 35 height 10
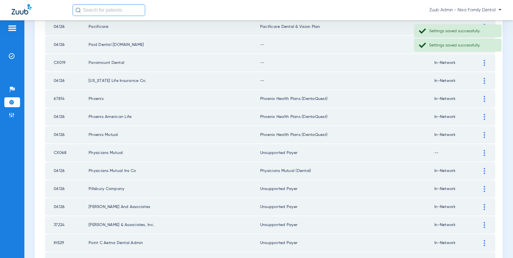
scroll to position [484, 0]
click at [468, 81] on div at bounding box center [484, 81] width 10 height 6
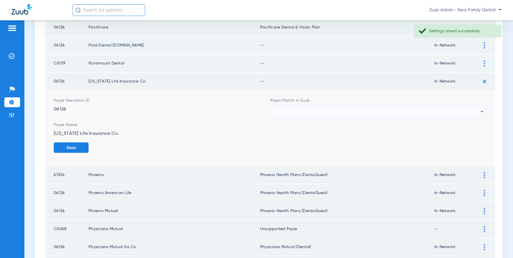
click at [444, 110] on div at bounding box center [377, 112] width 207 height 10
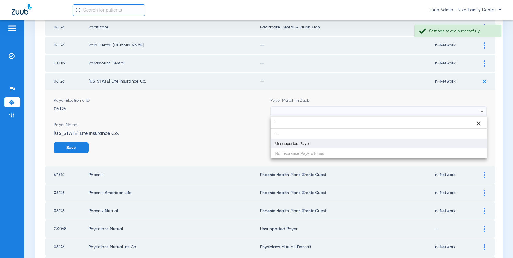
type input "`"
click at [335, 141] on mat-option "Unsupported Payer" at bounding box center [379, 144] width 217 height 10
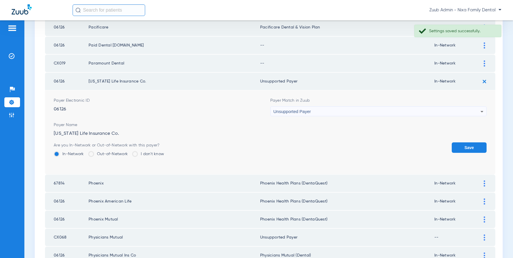
drag, startPoint x: 471, startPoint y: 150, endPoint x: 475, endPoint y: 124, distance: 25.9
click at [468, 150] on button "Save" at bounding box center [469, 147] width 35 height 10
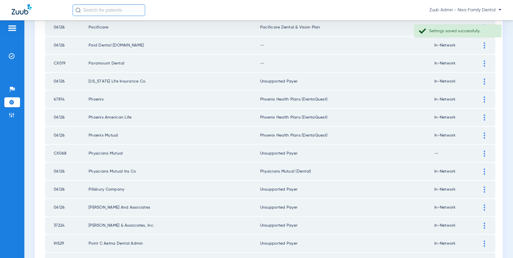
click at [468, 63] on img at bounding box center [484, 63] width 1 height 6
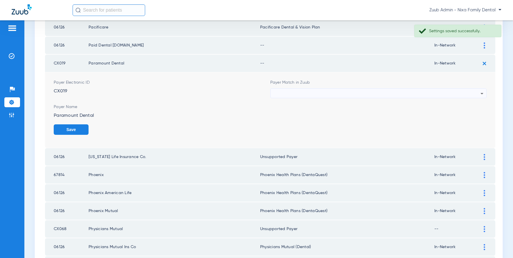
click at [400, 95] on div at bounding box center [377, 94] width 207 height 10
type input "``"
click at [301, 128] on mat-option "Unsupported Payer" at bounding box center [379, 126] width 217 height 10
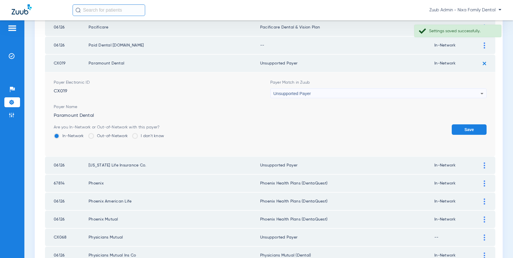
click at [462, 129] on button "Save" at bounding box center [469, 129] width 35 height 10
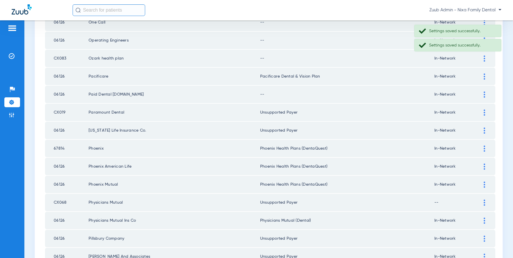
scroll to position [432, 0]
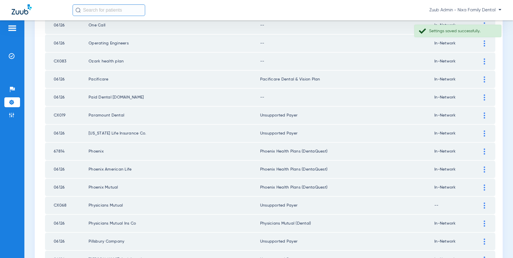
click at [468, 96] on img at bounding box center [484, 97] width 1 height 6
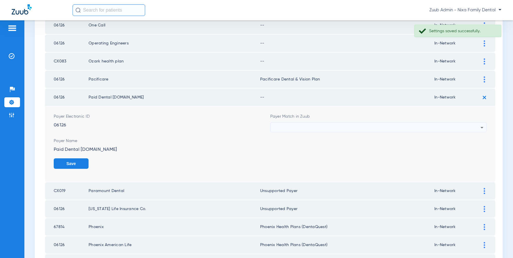
click at [380, 127] on div at bounding box center [377, 128] width 207 height 10
type input "``"
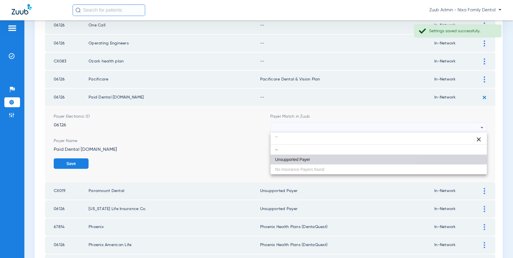
click at [305, 160] on span "Unsupported Payer" at bounding box center [292, 159] width 35 height 4
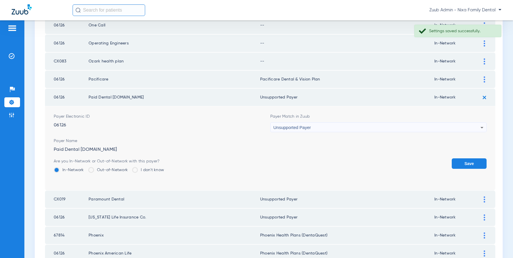
click at [464, 165] on button "Save" at bounding box center [469, 163] width 35 height 10
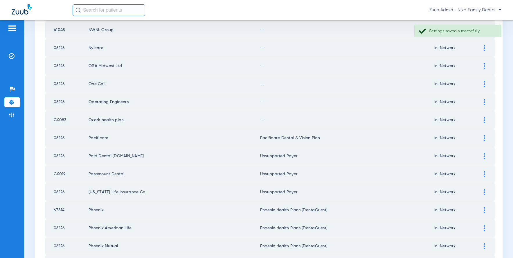
scroll to position [373, 0]
click at [468, 118] on div at bounding box center [484, 121] width 10 height 6
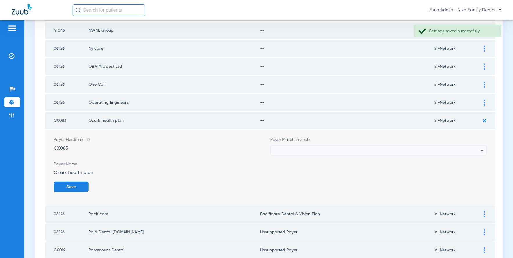
click at [416, 150] on div at bounding box center [377, 151] width 207 height 10
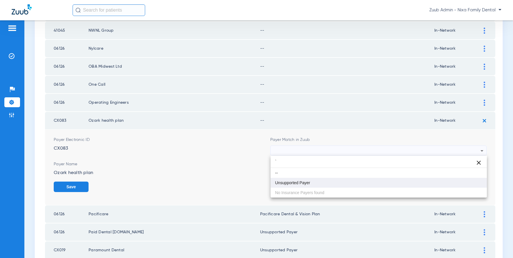
type input "`"
click at [351, 185] on mat-option "Unsupported Payer" at bounding box center [379, 183] width 217 height 10
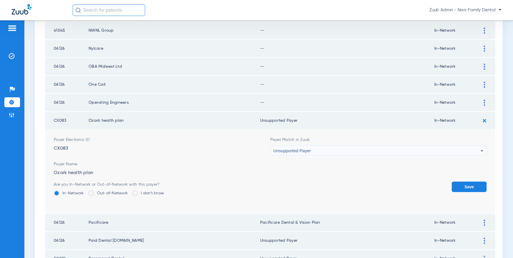
drag, startPoint x: 472, startPoint y: 188, endPoint x: 476, endPoint y: 146, distance: 42.6
click at [468, 186] on button "Save" at bounding box center [469, 187] width 35 height 10
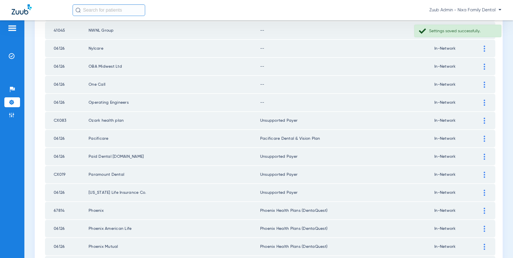
click at [468, 102] on div at bounding box center [484, 103] width 10 height 6
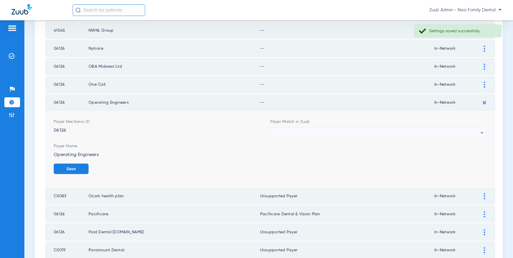
click at [375, 128] on div at bounding box center [377, 133] width 207 height 10
type input "`"
drag, startPoint x: 312, startPoint y: 163, endPoint x: 360, endPoint y: 159, distance: 47.7
click at [314, 162] on mat-option "Unsupported Payer" at bounding box center [379, 165] width 217 height 10
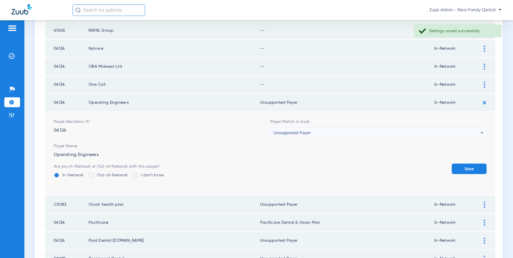
click at [454, 164] on button "Save" at bounding box center [469, 169] width 35 height 10
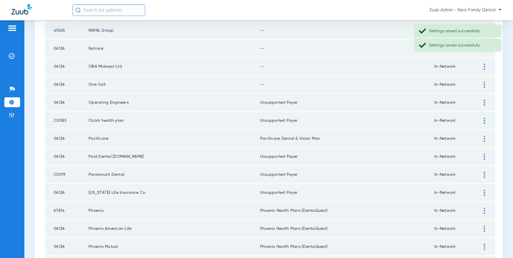
click at [468, 84] on img at bounding box center [484, 85] width 1 height 6
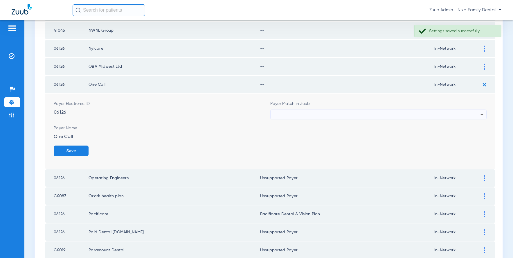
click at [334, 112] on div at bounding box center [377, 115] width 207 height 10
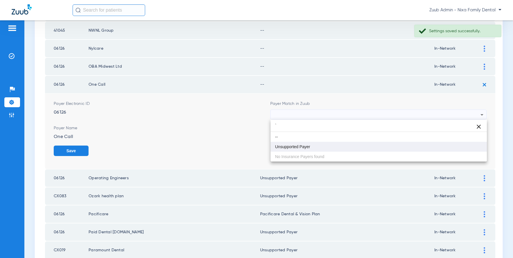
type input "`"
click at [297, 145] on span "Unsupported Payer" at bounding box center [292, 147] width 35 height 4
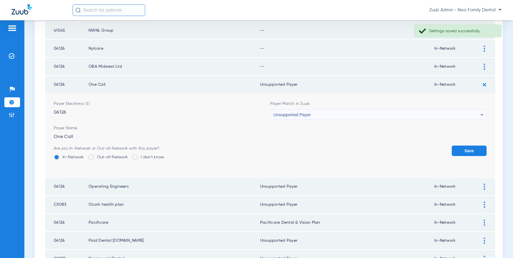
drag, startPoint x: 466, startPoint y: 150, endPoint x: 475, endPoint y: 82, distance: 69.2
click at [466, 149] on button "Save" at bounding box center [469, 150] width 35 height 10
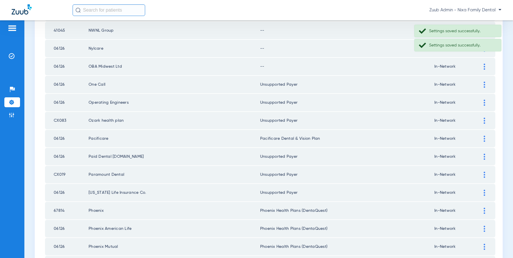
click at [468, 65] on div at bounding box center [484, 67] width 10 height 6
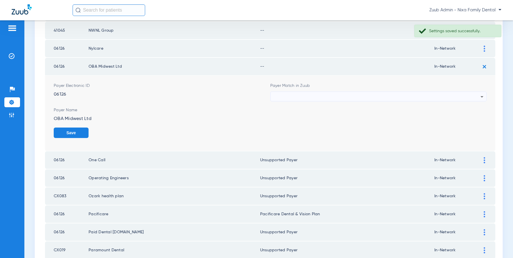
click at [341, 96] on div at bounding box center [377, 97] width 207 height 10
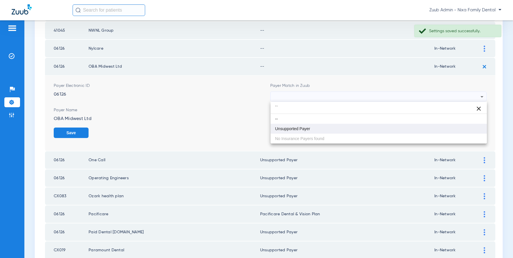
type input "``"
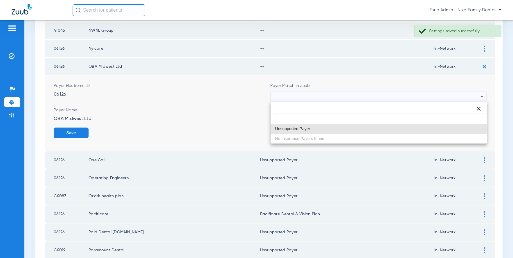
drag, startPoint x: 313, startPoint y: 125, endPoint x: 335, endPoint y: 120, distance: 22.7
click at [313, 125] on mat-option "Unsupported Payer" at bounding box center [379, 129] width 217 height 10
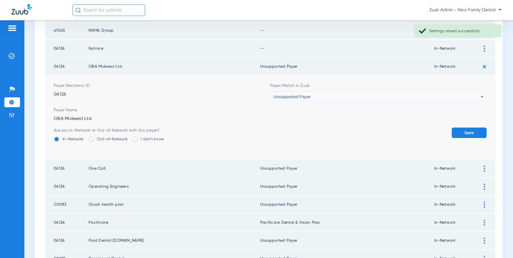
click at [468, 132] on button "Save" at bounding box center [469, 132] width 35 height 10
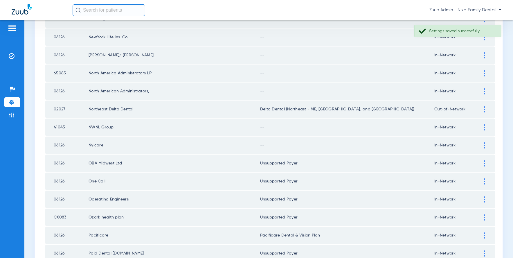
scroll to position [265, 0]
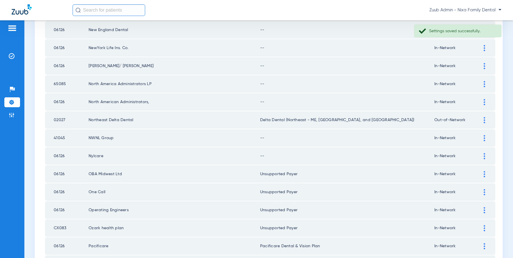
drag, startPoint x: 484, startPoint y: 154, endPoint x: 436, endPoint y: 157, distance: 47.7
click at [468, 154] on img at bounding box center [484, 156] width 1 height 6
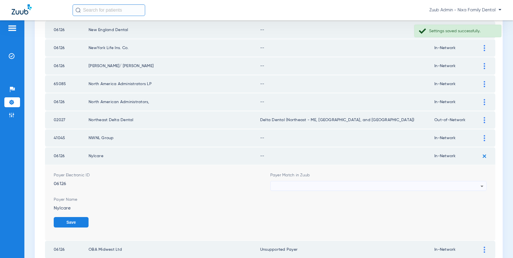
click at [437, 182] on div at bounding box center [377, 186] width 207 height 10
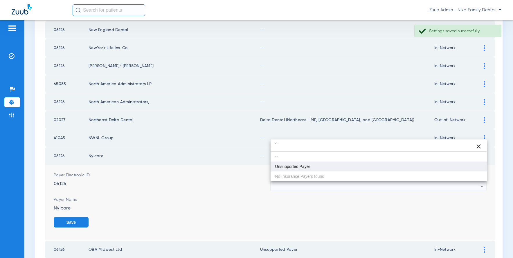
type input "``"
click at [344, 168] on mat-option "Unsupported Payer" at bounding box center [379, 166] width 217 height 10
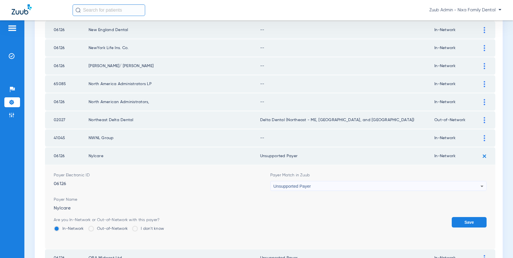
drag, startPoint x: 476, startPoint y: 222, endPoint x: 471, endPoint y: 188, distance: 34.4
click at [468, 221] on button "Save" at bounding box center [469, 222] width 35 height 10
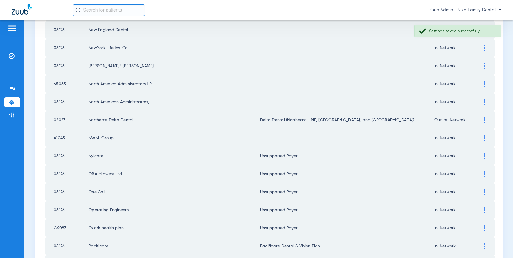
click at [468, 139] on img at bounding box center [484, 138] width 1 height 6
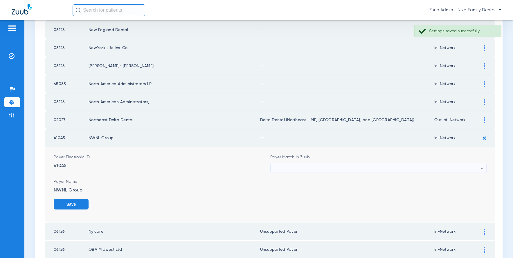
click at [374, 164] on div at bounding box center [377, 168] width 207 height 10
type input "``"
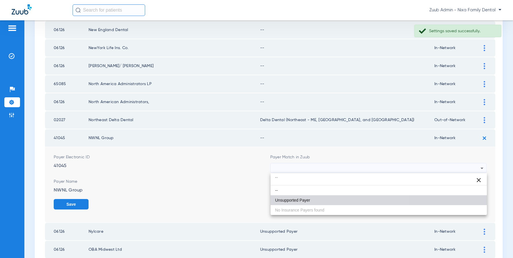
click at [301, 198] on span "Unsupported Payer" at bounding box center [292, 200] width 35 height 4
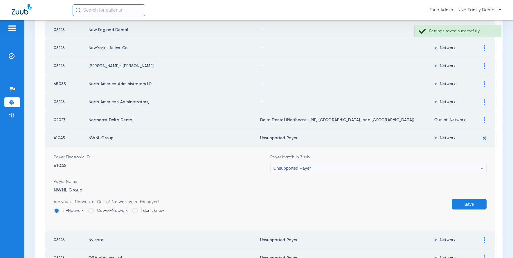
click at [465, 204] on button "Save" at bounding box center [469, 204] width 35 height 10
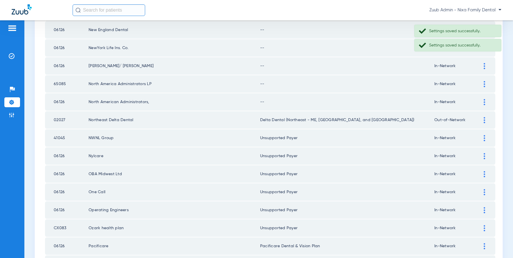
click at [468, 99] on div at bounding box center [484, 102] width 10 height 6
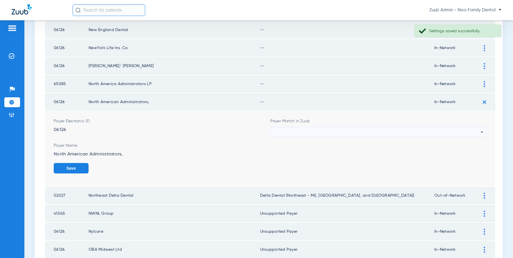
click at [419, 129] on div at bounding box center [377, 132] width 207 height 10
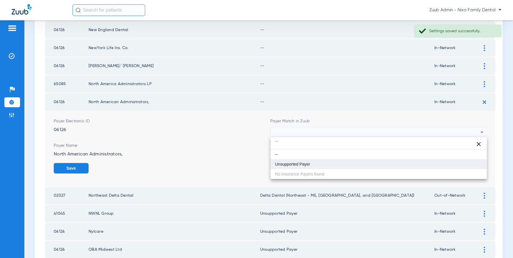
type input "``"
click at [320, 161] on mat-option "Unsupported Payer" at bounding box center [379, 164] width 217 height 10
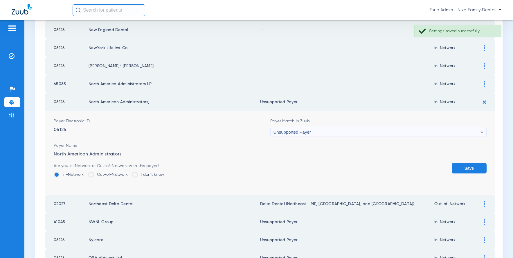
drag, startPoint x: 469, startPoint y: 170, endPoint x: 471, endPoint y: 157, distance: 13.5
click at [468, 169] on button "Save" at bounding box center [469, 168] width 35 height 10
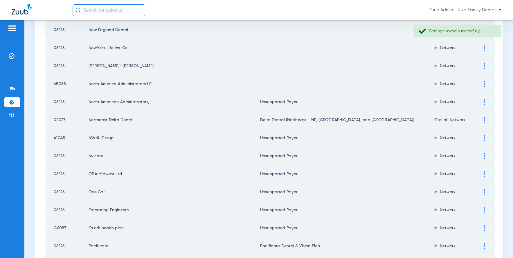
click at [468, 85] on div at bounding box center [484, 84] width 10 height 6
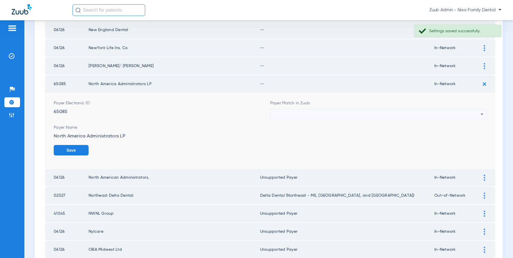
click at [385, 112] on div at bounding box center [377, 114] width 207 height 10
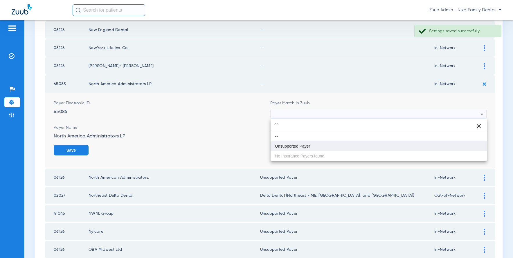
type input "``"
click at [310, 145] on mat-option "Unsupported Payer" at bounding box center [379, 146] width 217 height 10
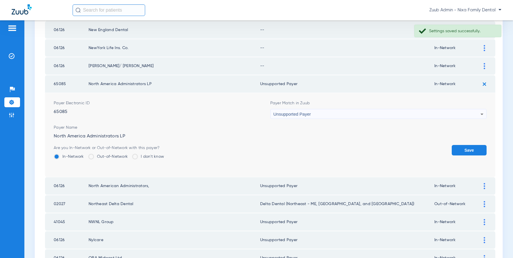
click at [468, 147] on button "Save" at bounding box center [469, 150] width 35 height 10
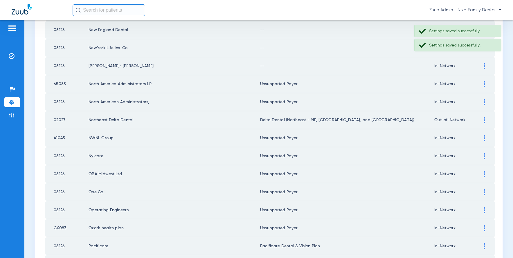
click at [468, 64] on div at bounding box center [484, 66] width 10 height 6
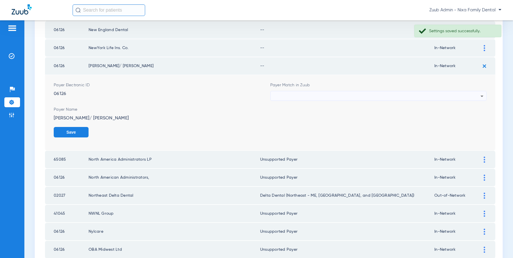
click at [312, 98] on div at bounding box center [377, 96] width 207 height 10
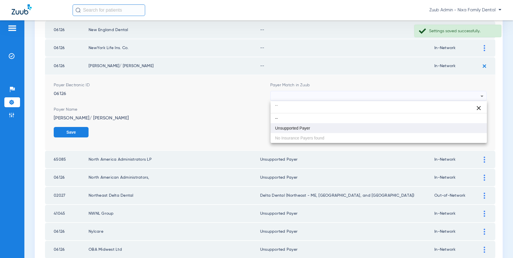
type input "``"
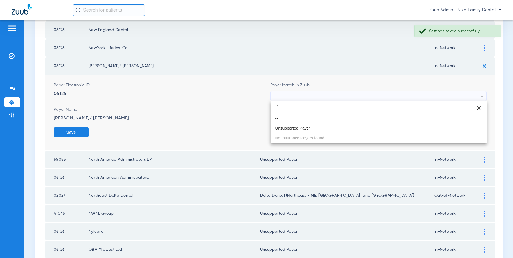
drag, startPoint x: 302, startPoint y: 130, endPoint x: 311, endPoint y: 131, distance: 9.3
click at [302, 130] on mat-option "Unsupported Payer" at bounding box center [379, 128] width 217 height 10
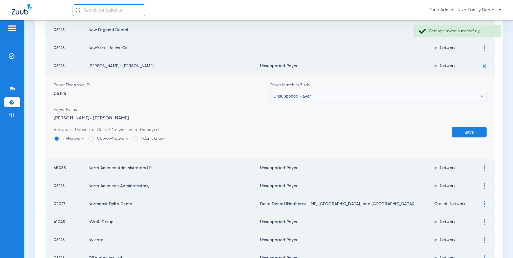
click at [463, 133] on button "Save" at bounding box center [469, 132] width 35 height 10
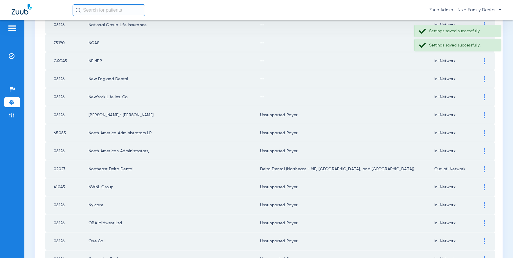
scroll to position [212, 0]
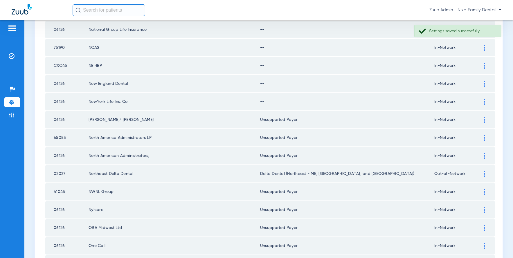
click at [468, 103] on img at bounding box center [484, 102] width 1 height 6
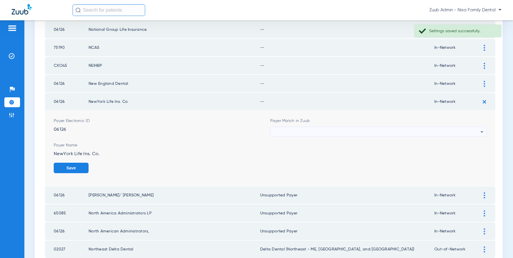
click at [379, 127] on div at bounding box center [377, 132] width 207 height 10
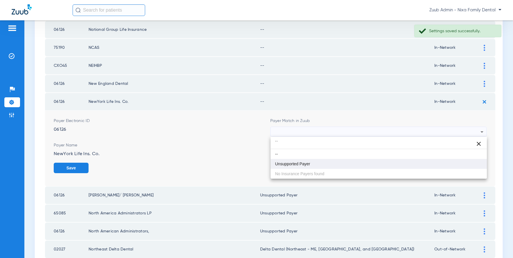
type input "``"
drag, startPoint x: 306, startPoint y: 165, endPoint x: 315, endPoint y: 164, distance: 9.0
click at [306, 164] on span "Unsupported Payer" at bounding box center [292, 164] width 35 height 4
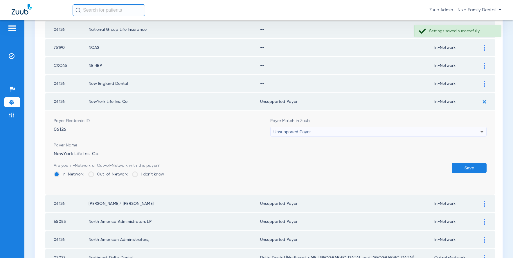
click at [450, 169] on div "Are you In-Network or Out-of-Network with this payer? In-Network Out-of-Network…" at bounding box center [270, 172] width 433 height 19
drag, startPoint x: 473, startPoint y: 169, endPoint x: 474, endPoint y: 152, distance: 16.3
click at [468, 169] on button "Save" at bounding box center [469, 168] width 35 height 10
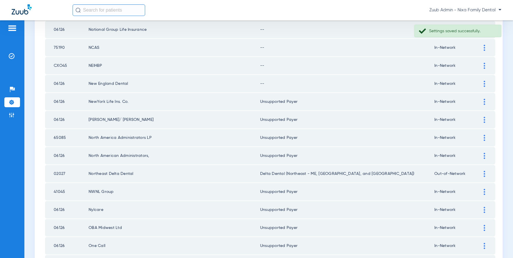
click at [468, 82] on img at bounding box center [484, 84] width 1 height 6
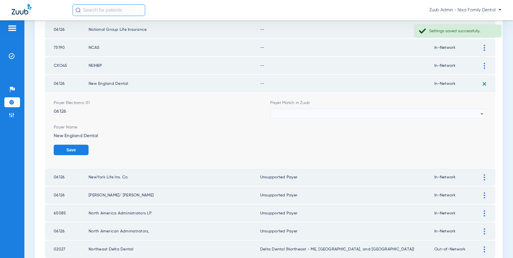
click at [307, 112] on div at bounding box center [377, 114] width 207 height 10
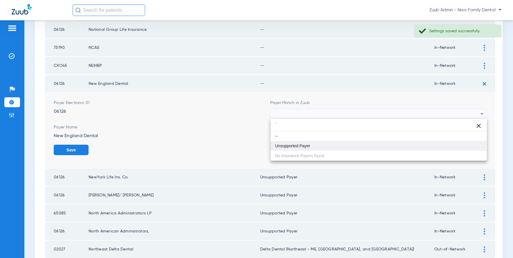
type input "`"
click at [297, 147] on span "Unsupported Payer" at bounding box center [292, 146] width 35 height 4
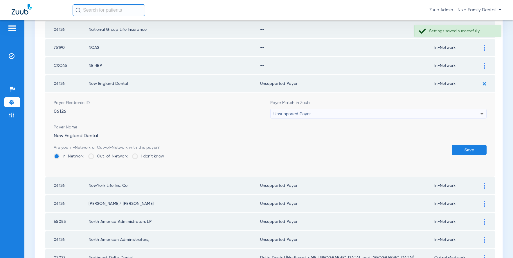
click at [457, 146] on button "Save" at bounding box center [469, 150] width 35 height 10
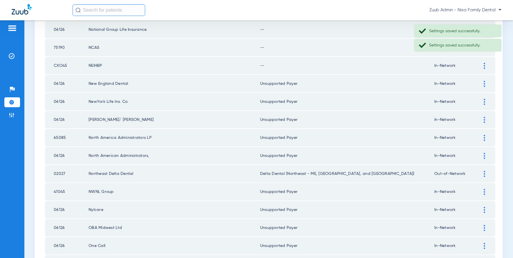
scroll to position [141, 0]
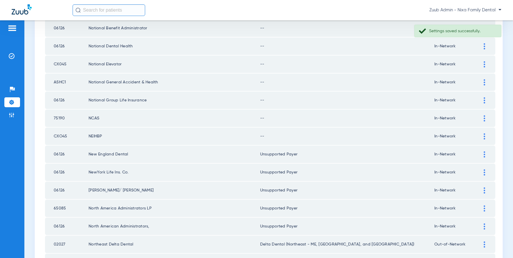
click at [468, 135] on div at bounding box center [484, 136] width 10 height 6
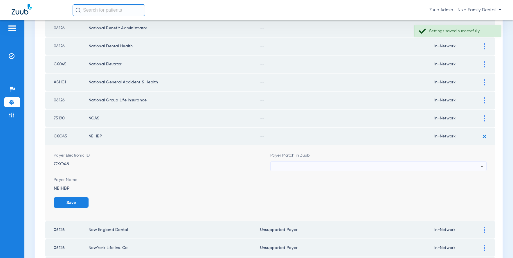
click at [373, 165] on div at bounding box center [377, 166] width 207 height 10
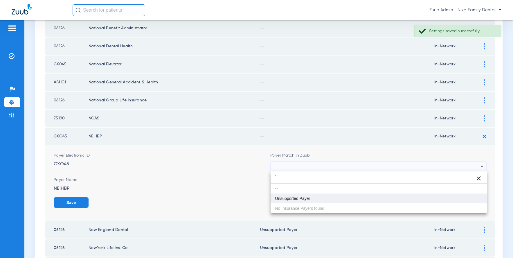
type input "`"
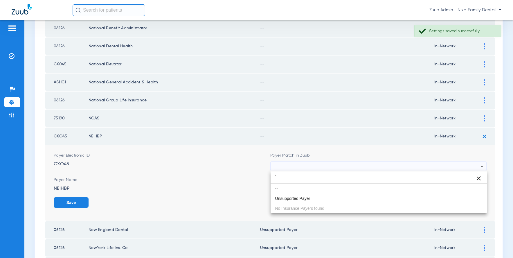
drag, startPoint x: 313, startPoint y: 199, endPoint x: 330, endPoint y: 197, distance: 16.6
click at [313, 199] on mat-option "Unsupported Payer" at bounding box center [379, 198] width 217 height 10
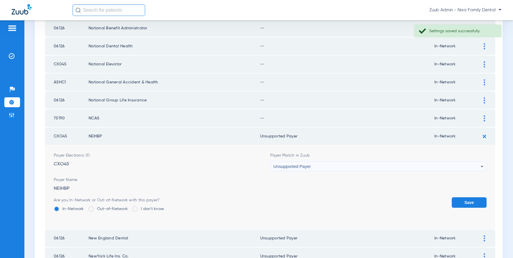
click at [468, 202] on button "Save" at bounding box center [469, 202] width 35 height 10
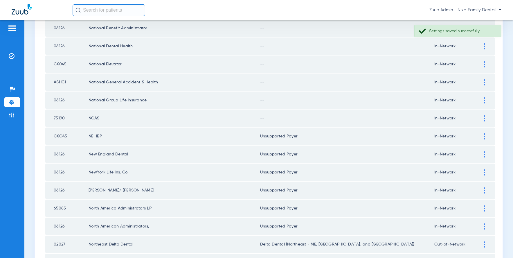
click at [468, 118] on img at bounding box center [484, 118] width 1 height 6
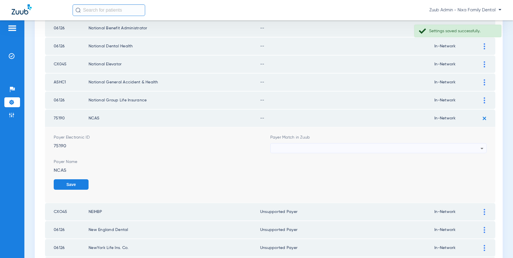
click at [382, 148] on div at bounding box center [377, 148] width 207 height 10
type input "``"
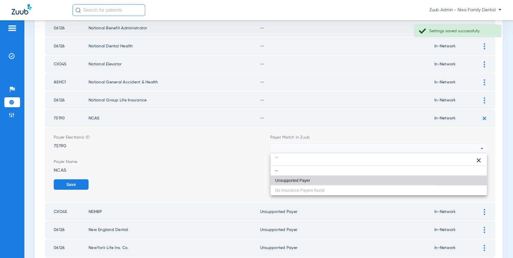
click at [315, 182] on mat-option "Unsupported Payer" at bounding box center [379, 180] width 217 height 10
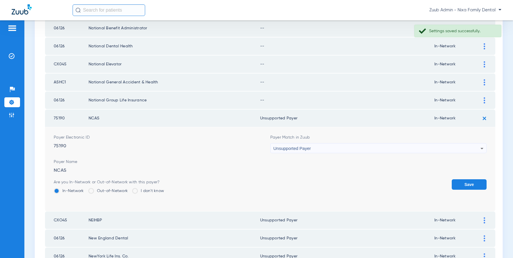
click at [457, 183] on button "Save" at bounding box center [469, 184] width 35 height 10
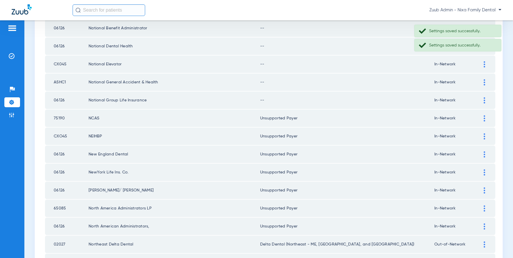
click at [468, 96] on td at bounding box center [487, 99] width 16 height 17
click at [468, 100] on img at bounding box center [484, 100] width 1 height 6
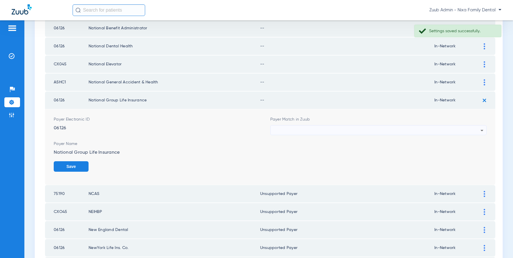
click at [407, 126] on div at bounding box center [377, 130] width 207 height 10
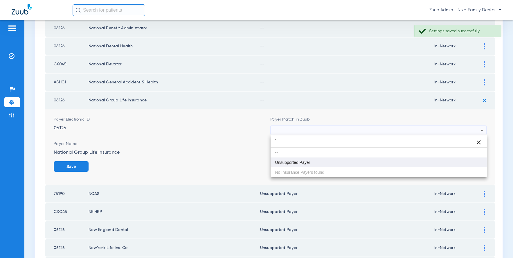
type input "``"
click at [315, 161] on mat-option "Unsupported Payer" at bounding box center [379, 162] width 217 height 10
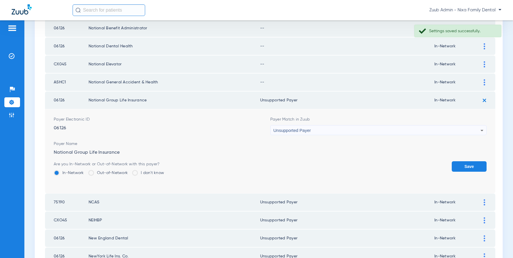
click at [468, 164] on button "Save" at bounding box center [469, 166] width 35 height 10
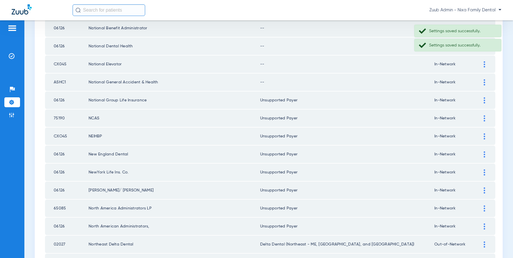
click at [468, 83] on img at bounding box center [484, 82] width 1 height 6
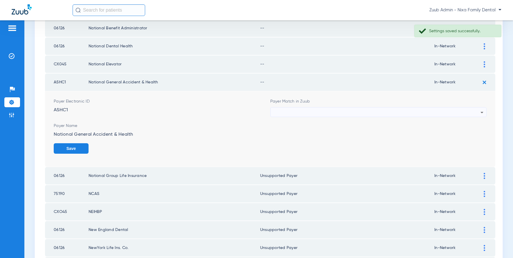
click at [423, 110] on div at bounding box center [377, 112] width 207 height 10
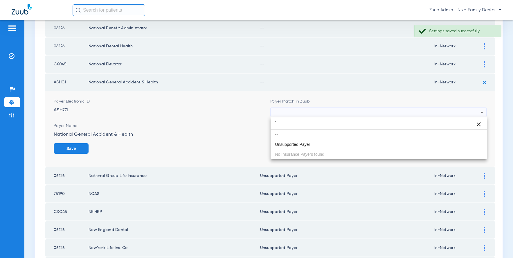
type input "``"
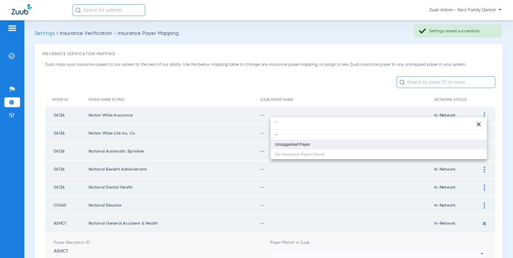
scroll to position [58, 0]
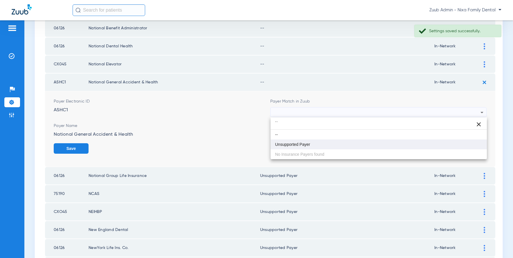
type input "``"
click at [336, 141] on mat-option "Unsupported Payer" at bounding box center [379, 144] width 217 height 10
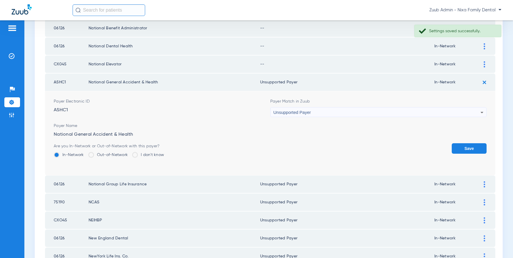
click at [468, 150] on button "Save" at bounding box center [469, 148] width 35 height 10
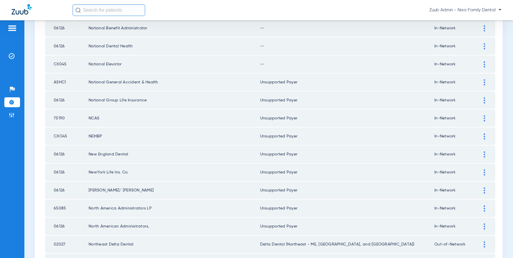
click at [485, 64] on img at bounding box center [484, 64] width 1 height 6
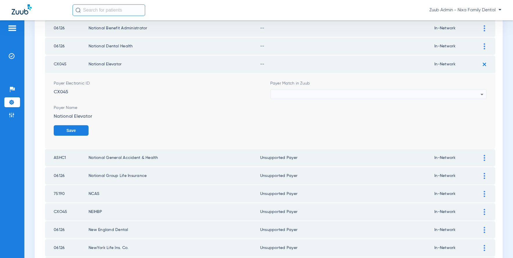
click at [461, 94] on div at bounding box center [377, 94] width 207 height 10
click at [300, 95] on div "--" at bounding box center [377, 94] width 207 height 10
click at [303, 93] on div "--" at bounding box center [377, 94] width 207 height 10
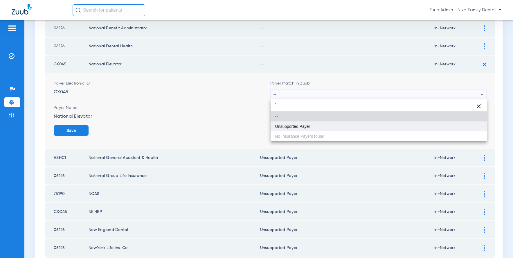
type input "``"
drag, startPoint x: 292, startPoint y: 124, endPoint x: 299, endPoint y: 124, distance: 6.7
click at [292, 124] on span "Unsupported Payer" at bounding box center [292, 126] width 35 height 4
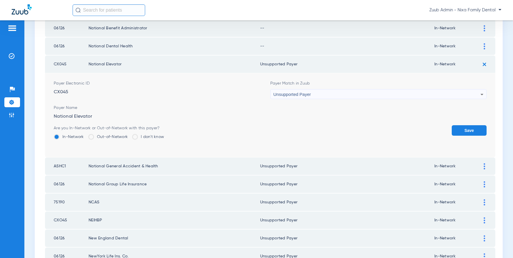
click at [459, 126] on button "Save" at bounding box center [469, 130] width 35 height 10
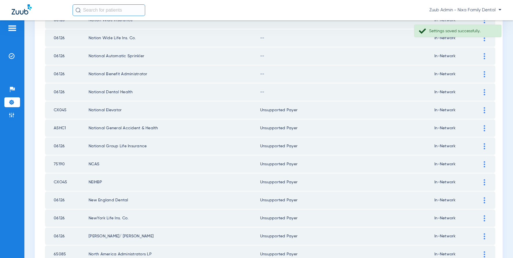
scroll to position [94, 0]
click at [484, 94] on img at bounding box center [484, 93] width 1 height 6
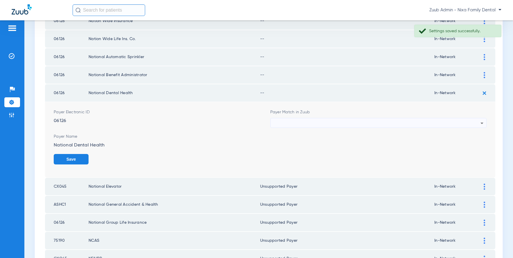
click at [425, 119] on div at bounding box center [377, 123] width 207 height 10
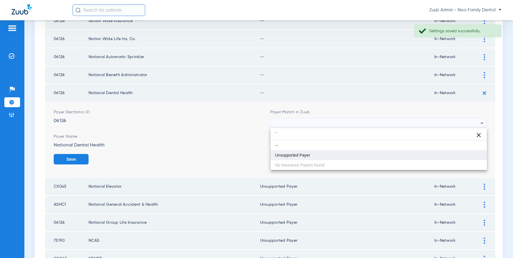
type input "``"
click at [311, 152] on mat-option "Unsupported Payer" at bounding box center [379, 155] width 217 height 10
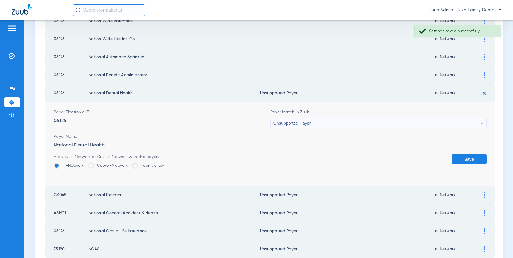
click at [465, 156] on button "Save" at bounding box center [469, 159] width 35 height 10
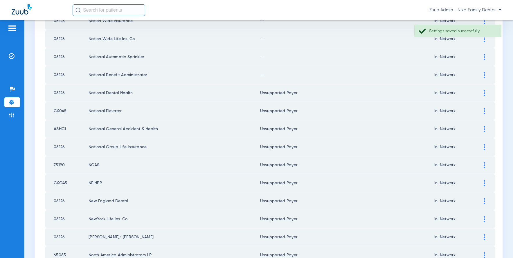
click at [484, 73] on img at bounding box center [484, 75] width 1 height 6
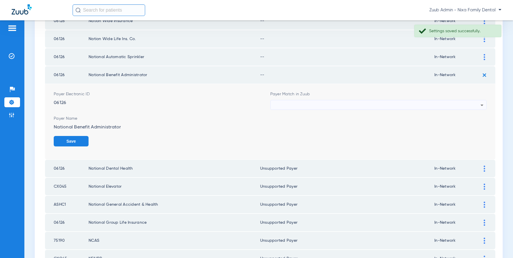
click at [366, 106] on div at bounding box center [377, 105] width 207 height 10
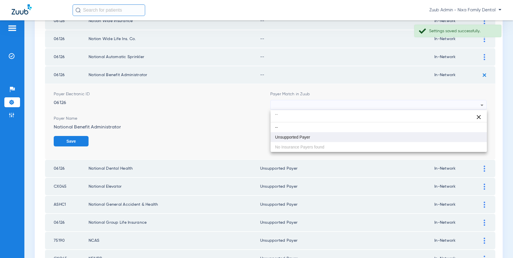
type input "``"
click at [310, 132] on mat-option "Unsupported Payer" at bounding box center [379, 137] width 217 height 10
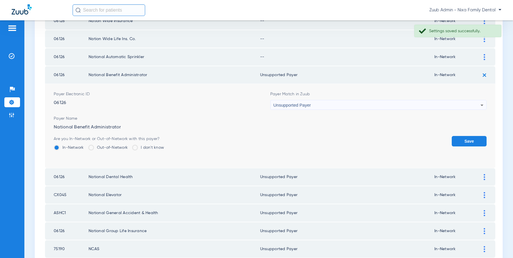
drag, startPoint x: 487, startPoint y: 142, endPoint x: 475, endPoint y: 139, distance: 12.5
click at [485, 141] on td "Payer Electronic ID 06126 Payer Match in Zuub Unsupported Payer Payer Name Nati…" at bounding box center [270, 126] width 450 height 84
click at [471, 140] on button "Save" at bounding box center [469, 141] width 35 height 10
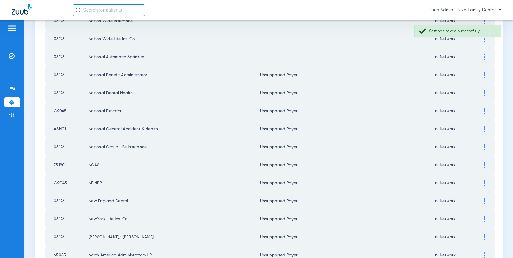
click at [484, 58] on img at bounding box center [484, 57] width 1 height 6
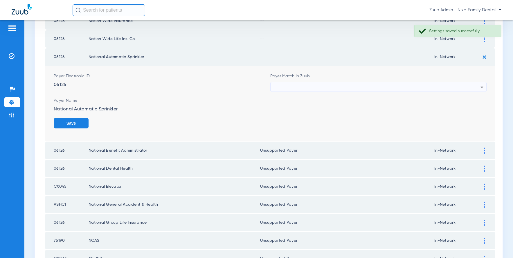
click at [352, 86] on div at bounding box center [377, 87] width 207 height 10
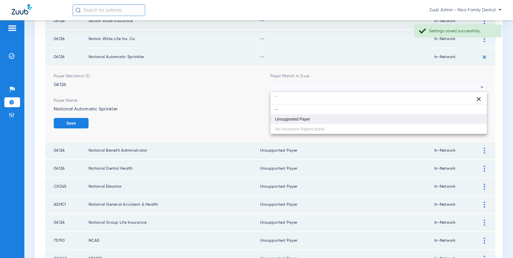
type input "``"
click at [306, 116] on mat-option "Unsupported Payer" at bounding box center [379, 119] width 217 height 10
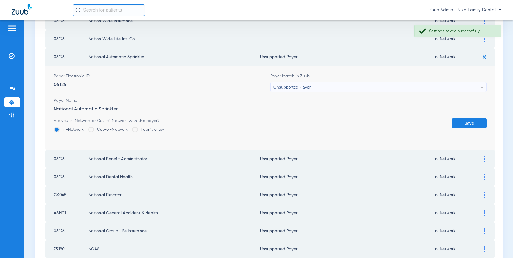
drag, startPoint x: 461, startPoint y: 123, endPoint x: 327, endPoint y: 97, distance: 136.5
click at [461, 123] on button "Save" at bounding box center [469, 123] width 35 height 10
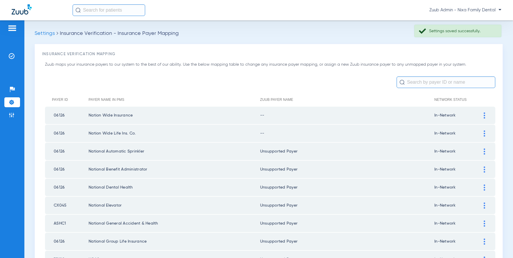
scroll to position [1, 0]
click at [484, 114] on img at bounding box center [484, 114] width 1 height 6
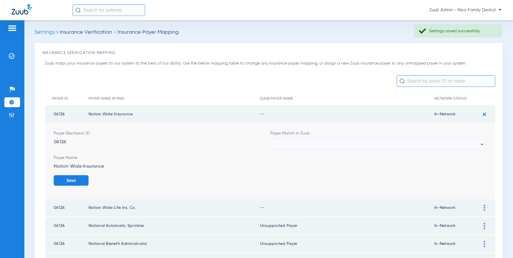
click at [414, 143] on div at bounding box center [377, 144] width 207 height 10
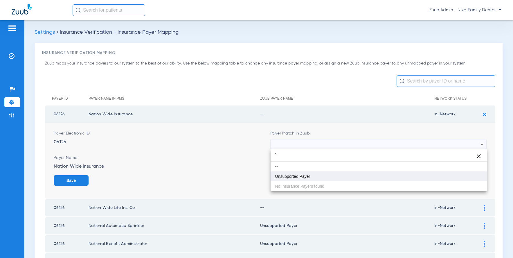
type input "``"
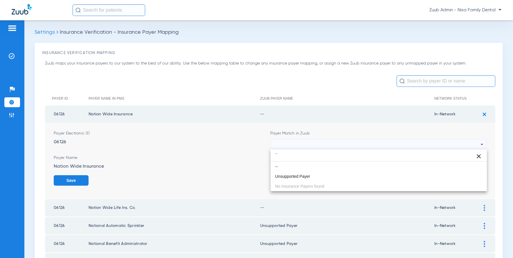
drag, startPoint x: 315, startPoint y: 174, endPoint x: 321, endPoint y: 173, distance: 6.2
click at [316, 173] on mat-option "Unsupported Payer" at bounding box center [379, 176] width 217 height 10
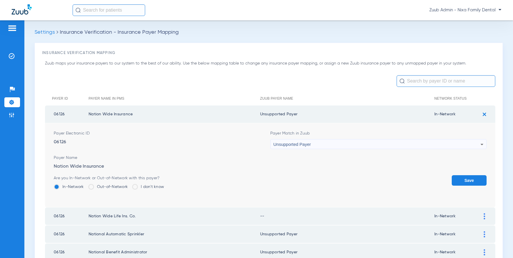
click at [477, 179] on button "Save" at bounding box center [469, 180] width 35 height 10
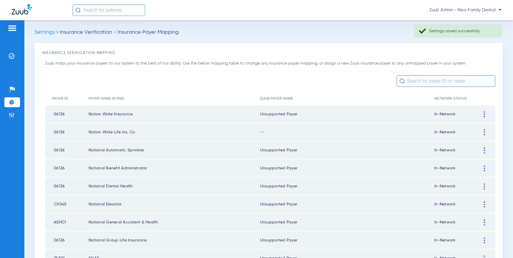
click at [485, 132] on div at bounding box center [484, 132] width 10 height 6
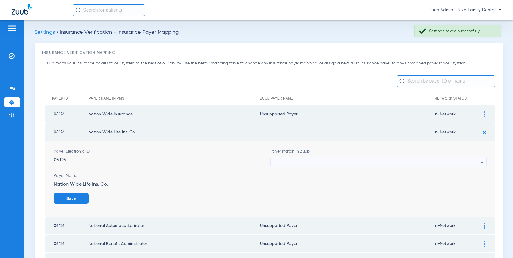
click at [407, 165] on div at bounding box center [377, 162] width 207 height 10
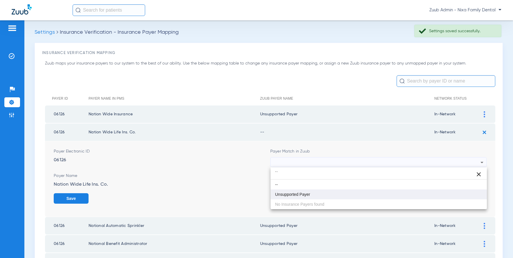
type input "``"
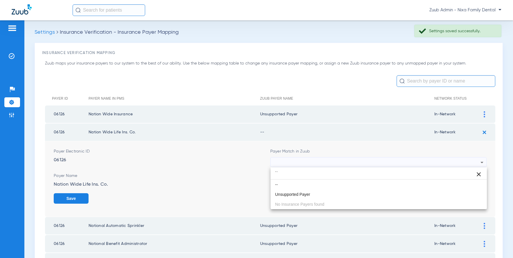
click at [322, 191] on mat-option "Unsupported Payer" at bounding box center [379, 194] width 217 height 10
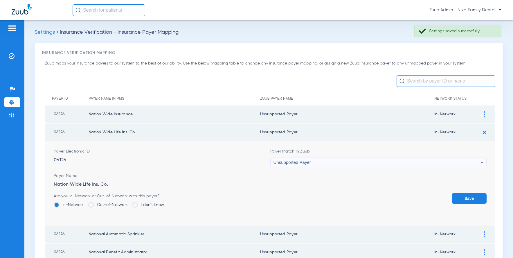
click at [468, 196] on button "Save" at bounding box center [469, 198] width 35 height 10
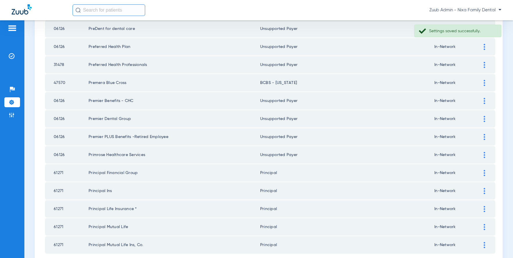
scroll to position [792, 0]
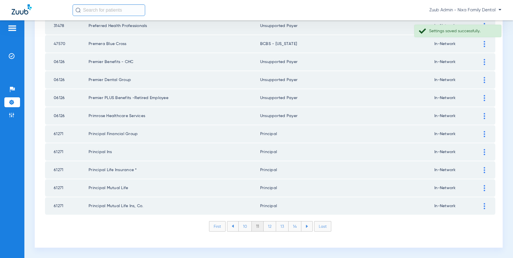
click at [243, 225] on li "10" at bounding box center [244, 226] width 13 height 10
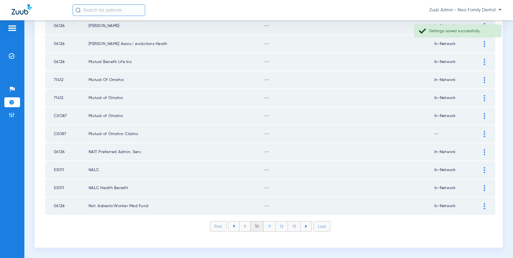
scroll to position [791, 0]
click at [484, 79] on img at bounding box center [484, 81] width 1 height 6
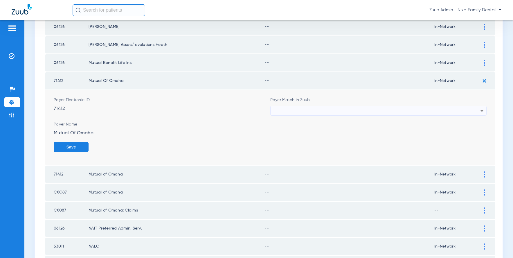
click at [441, 112] on div at bounding box center [377, 111] width 207 height 10
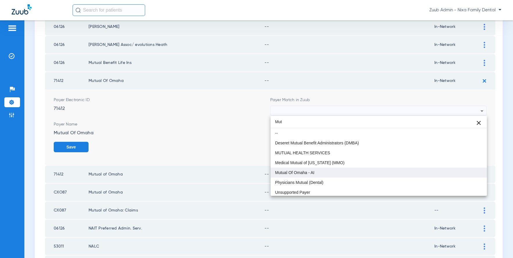
type input "Mut"
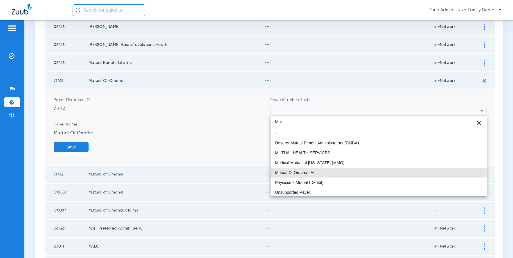
drag, startPoint x: 294, startPoint y: 174, endPoint x: 339, endPoint y: 174, distance: 44.7
click at [294, 174] on span "Mutual Of Omaha - AI" at bounding box center [294, 172] width 39 height 4
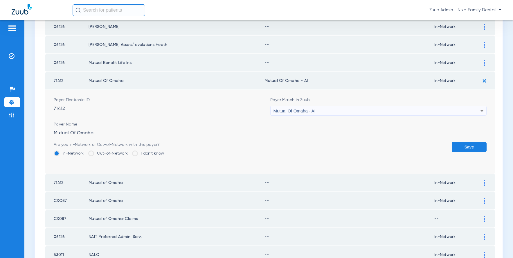
click at [473, 147] on button "Save" at bounding box center [469, 147] width 35 height 10
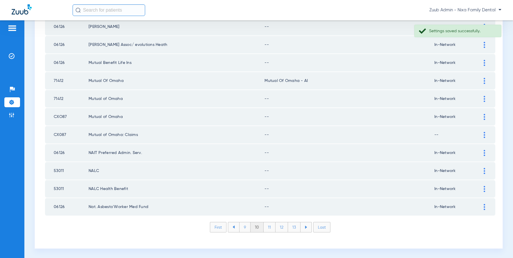
click at [482, 61] on div at bounding box center [484, 63] width 10 height 6
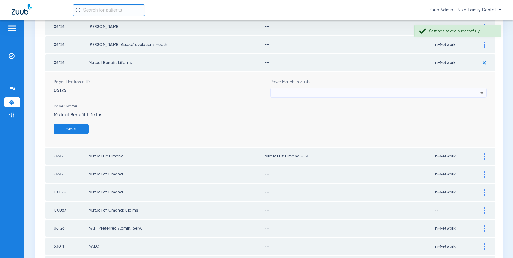
click at [482, 61] on img at bounding box center [485, 63] width 10 height 10
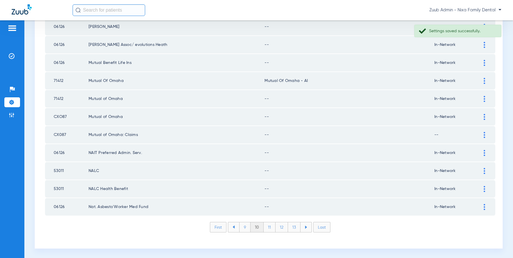
click at [482, 61] on div at bounding box center [484, 63] width 10 height 6
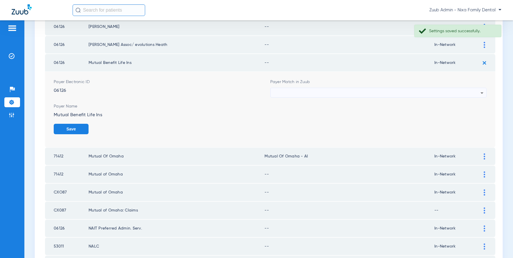
click at [470, 91] on div at bounding box center [377, 93] width 207 height 10
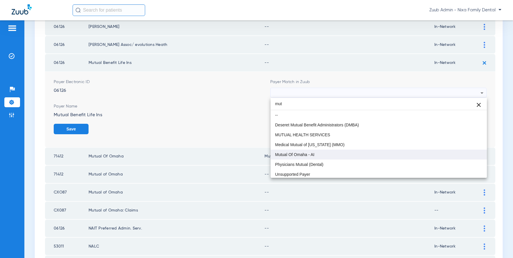
type input "mut"
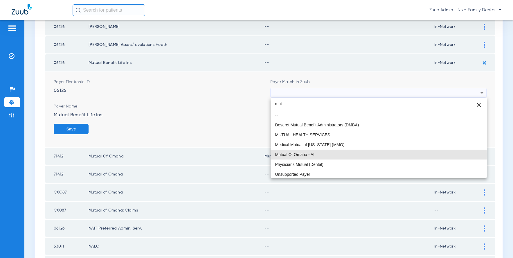
drag, startPoint x: 295, startPoint y: 155, endPoint x: 378, endPoint y: 150, distance: 82.9
click at [295, 155] on span "Mutual Of Omaha - AI" at bounding box center [294, 154] width 39 height 4
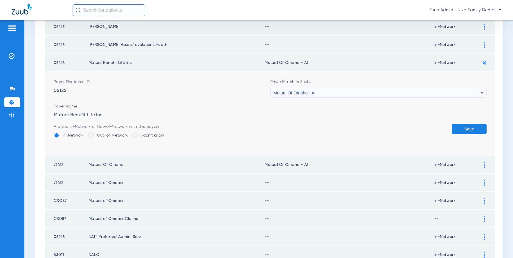
click at [469, 126] on button "Save" at bounding box center [469, 129] width 35 height 10
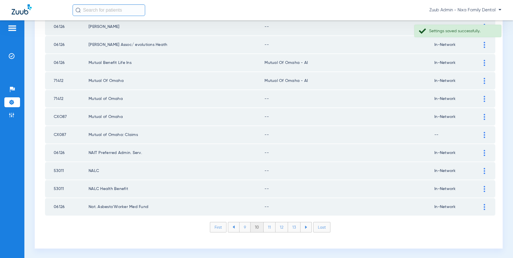
click at [483, 97] on div at bounding box center [484, 99] width 10 height 6
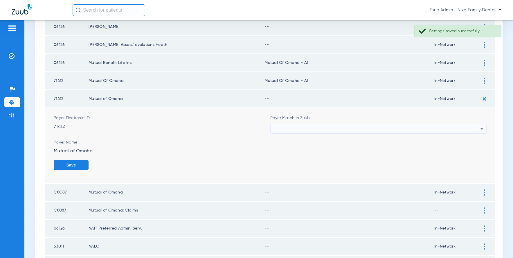
click at [442, 124] on div at bounding box center [377, 129] width 207 height 10
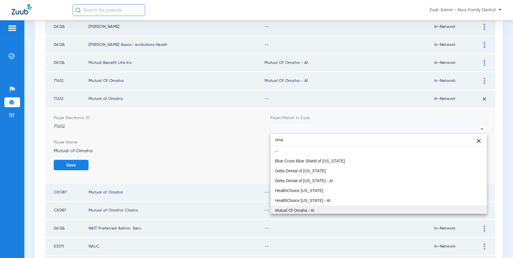
type input "oma"
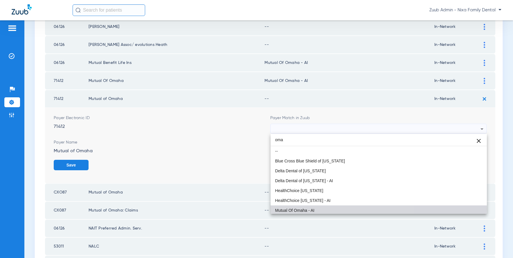
click at [303, 209] on span "Mutual Of Omaha - AI" at bounding box center [294, 210] width 39 height 4
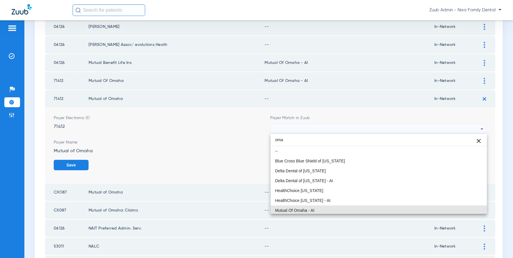
scroll to position [0, 0]
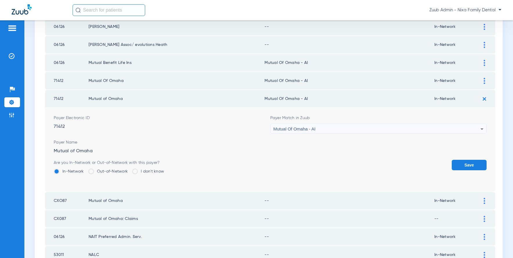
click at [465, 161] on button "Save" at bounding box center [469, 165] width 35 height 10
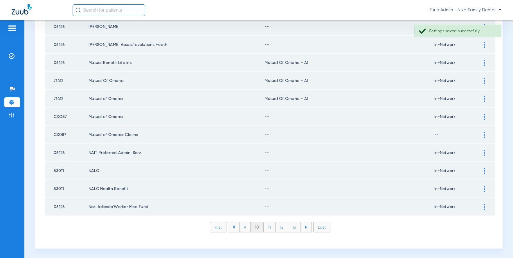
click at [484, 115] on img at bounding box center [484, 117] width 1 height 6
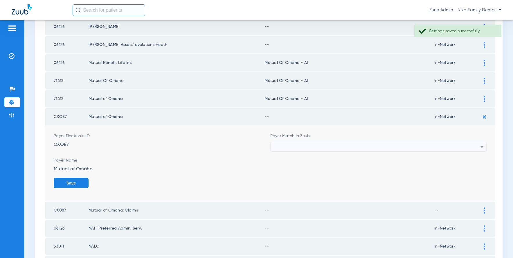
click at [377, 145] on div at bounding box center [377, 147] width 207 height 10
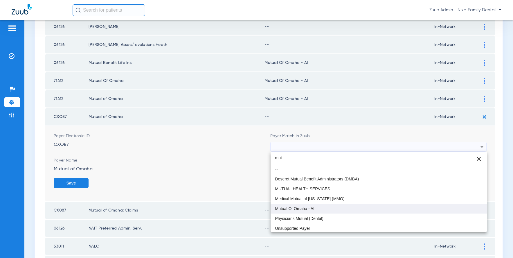
type input "mut"
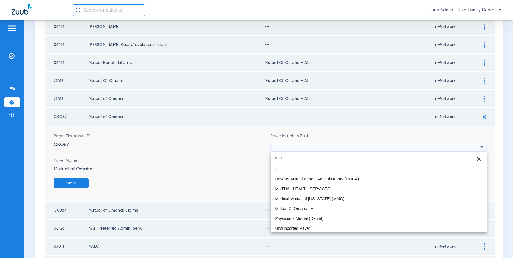
drag, startPoint x: 305, startPoint y: 206, endPoint x: 306, endPoint y: 204, distance: 3.0
click at [306, 206] on span "Mutual Of Omaha - AI" at bounding box center [294, 208] width 39 height 4
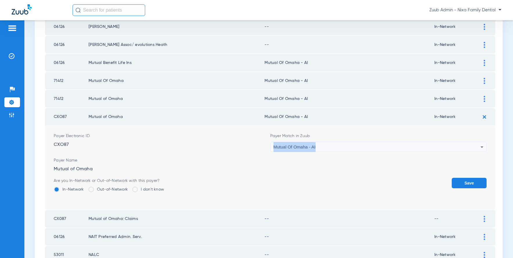
copy span "Mutual Of Omaha - AI"
drag, startPoint x: 317, startPoint y: 146, endPoint x: 277, endPoint y: 148, distance: 40.1
click at [277, 148] on div "Mutual Of Omaha - AI" at bounding box center [377, 147] width 207 height 10
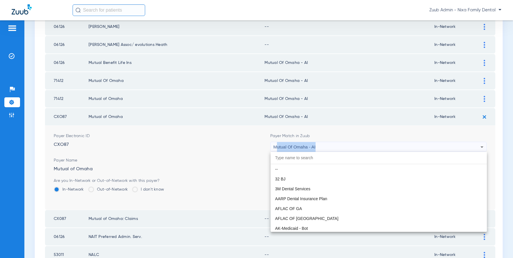
scroll to position [3201, 0]
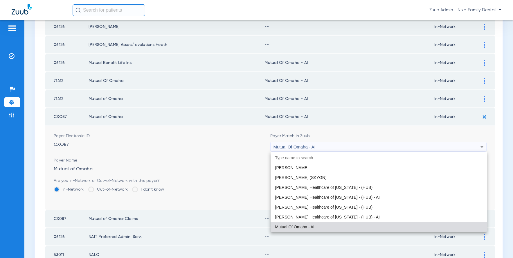
click at [372, 133] on div at bounding box center [256, 129] width 513 height 258
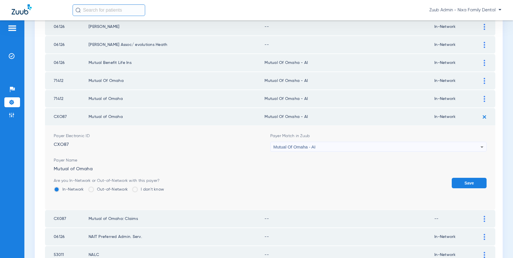
click at [469, 183] on button "Save" at bounding box center [469, 183] width 35 height 10
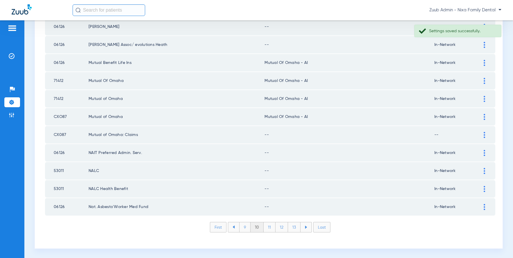
click at [484, 134] on img at bounding box center [484, 135] width 1 height 6
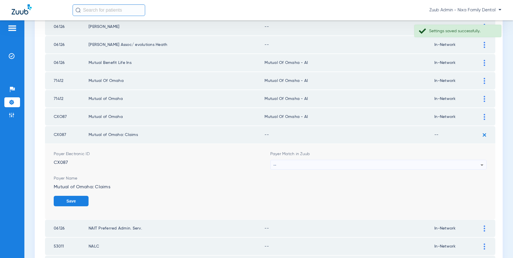
click at [318, 165] on div "--" at bounding box center [377, 165] width 207 height 10
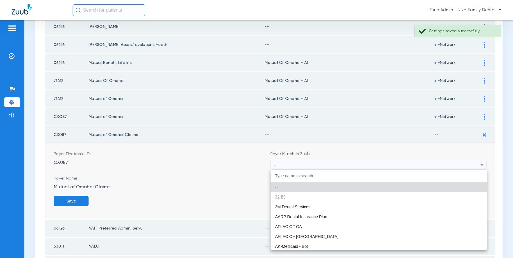
paste input "Mutual Of Omaha - AI"
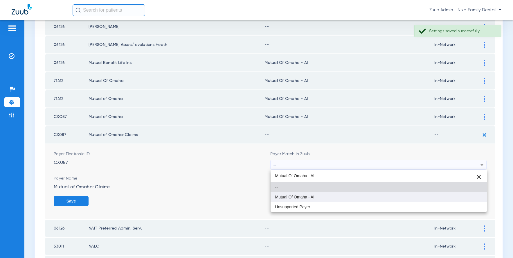
type input "Mutual Of Omaha - AI"
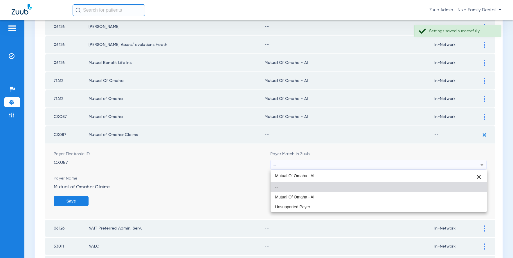
drag, startPoint x: 282, startPoint y: 195, endPoint x: 273, endPoint y: 193, distance: 8.8
click at [282, 195] on span "Mutual Of Omaha - AI" at bounding box center [294, 197] width 39 height 4
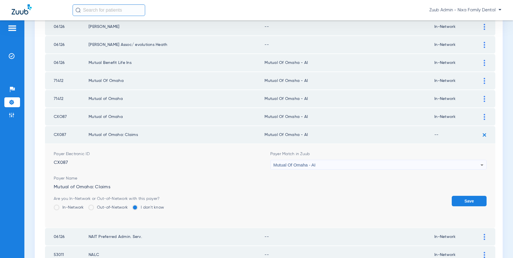
drag, startPoint x: 74, startPoint y: 207, endPoint x: 119, endPoint y: 205, distance: 45.6
click at [80, 206] on label "In-Network" at bounding box center [69, 207] width 30 height 6
click at [85, 205] on input "In-Network" at bounding box center [85, 205] width 0 height 0
click at [470, 200] on button "Save" at bounding box center [469, 201] width 35 height 10
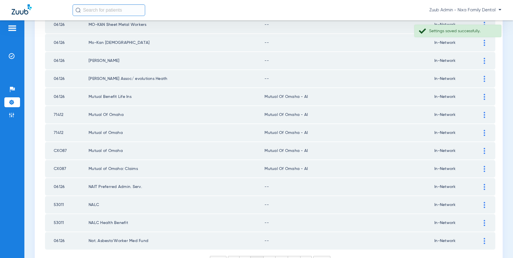
scroll to position [792, 0]
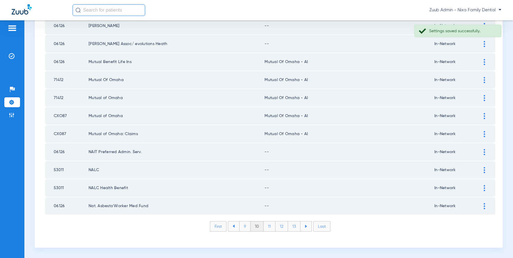
click at [484, 167] on img at bounding box center [484, 170] width 1 height 6
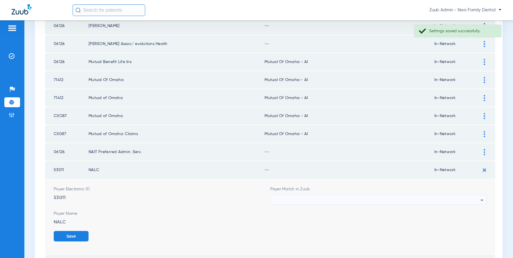
click at [461, 197] on div at bounding box center [377, 200] width 207 height 10
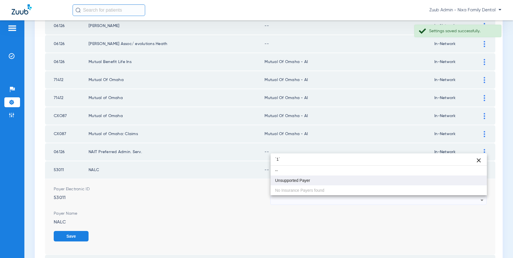
type input "`1`"
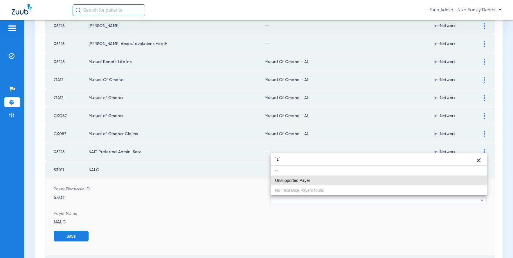
drag, startPoint x: 287, startPoint y: 179, endPoint x: 336, endPoint y: 183, distance: 49.0
click at [287, 179] on span "Unsupported Payer" at bounding box center [292, 180] width 35 height 4
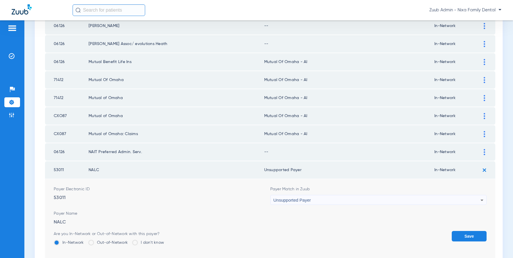
drag, startPoint x: 470, startPoint y: 232, endPoint x: 444, endPoint y: 200, distance: 41.0
click at [470, 230] on form "Payer Electronic ID 53011 Payer Match in Zuub Unsupported Payer Payer Name NALC…" at bounding box center [270, 221] width 433 height 84
drag, startPoint x: 473, startPoint y: 236, endPoint x: 466, endPoint y: 231, distance: 9.0
click at [473, 236] on button "Save" at bounding box center [469, 236] width 35 height 10
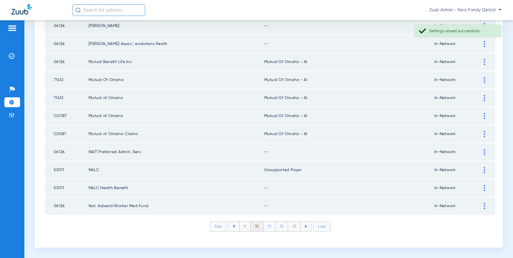
click at [485, 150] on img at bounding box center [484, 152] width 1 height 6
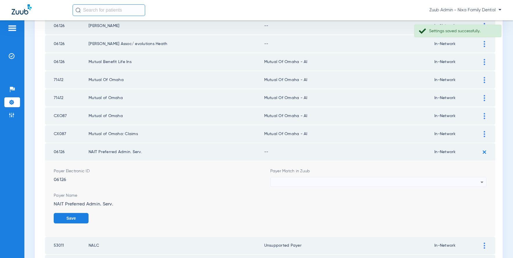
click at [400, 182] on div at bounding box center [377, 182] width 207 height 10
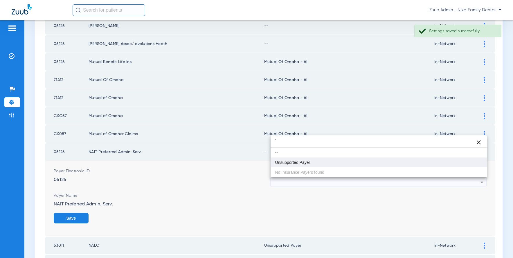
type input "`"
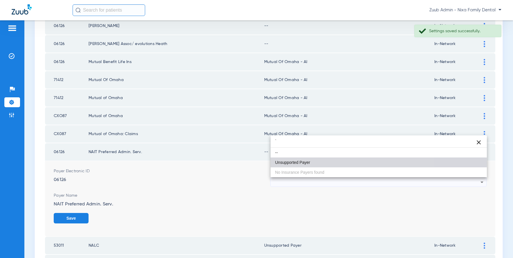
click at [313, 163] on mat-option "Unsupported Payer" at bounding box center [379, 162] width 217 height 10
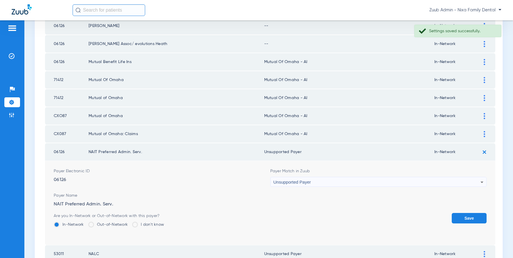
click at [464, 218] on button "Save" at bounding box center [469, 218] width 35 height 10
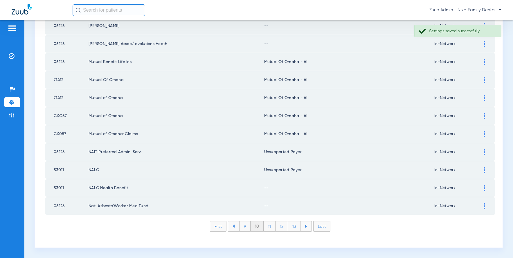
click at [485, 187] on div at bounding box center [484, 188] width 10 height 6
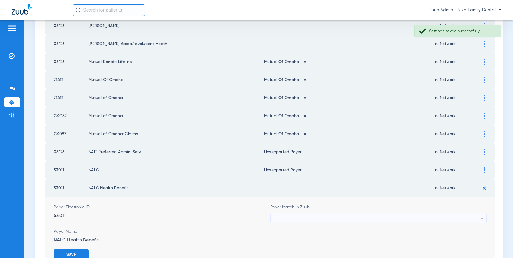
click at [392, 217] on div at bounding box center [377, 218] width 207 height 10
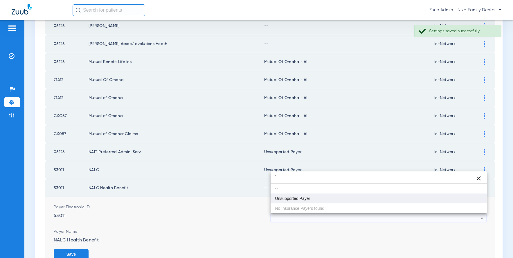
type input "``"
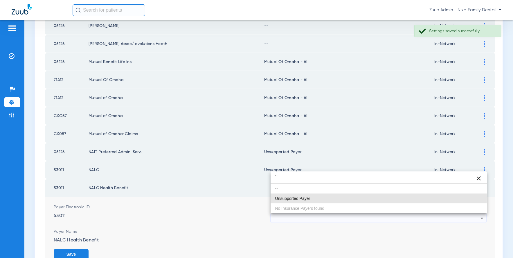
drag, startPoint x: 300, startPoint y: 197, endPoint x: 305, endPoint y: 195, distance: 5.7
click at [303, 196] on span "Unsupported Payer" at bounding box center [292, 198] width 35 height 4
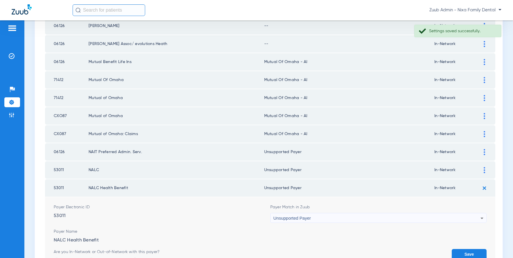
drag, startPoint x: 465, startPoint y: 251, endPoint x: 437, endPoint y: 237, distance: 32.1
click at [464, 251] on button "Save" at bounding box center [469, 254] width 35 height 10
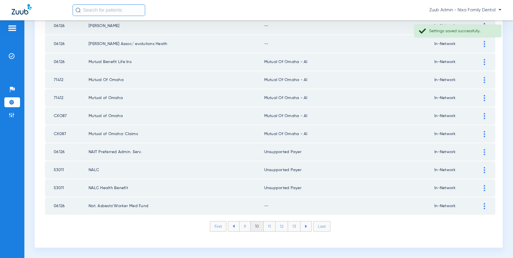
click at [486, 206] on div at bounding box center [484, 206] width 10 height 6
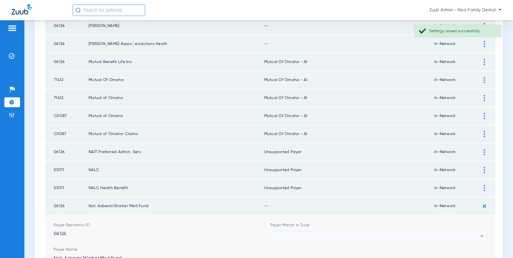
click at [443, 235] on div at bounding box center [377, 236] width 207 height 10
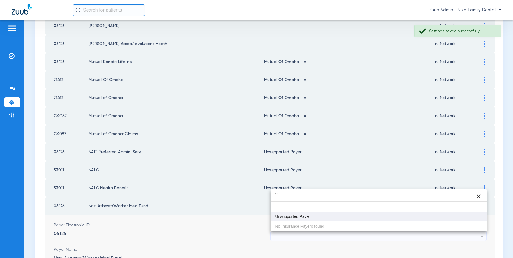
type input "``"
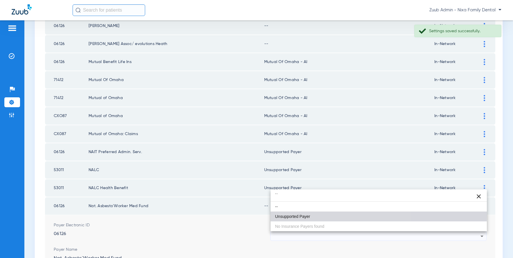
click at [301, 215] on span "Unsupported Payer" at bounding box center [292, 216] width 35 height 4
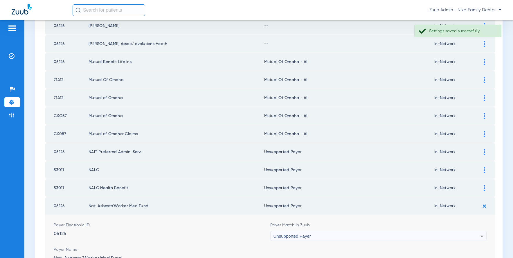
scroll to position [876, 0]
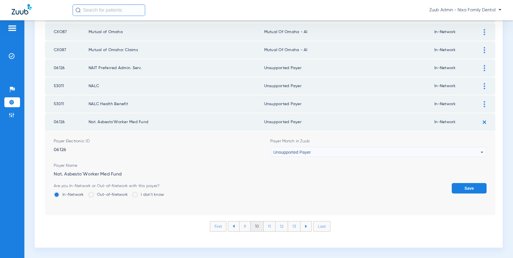
click at [457, 189] on button "Save" at bounding box center [469, 188] width 35 height 10
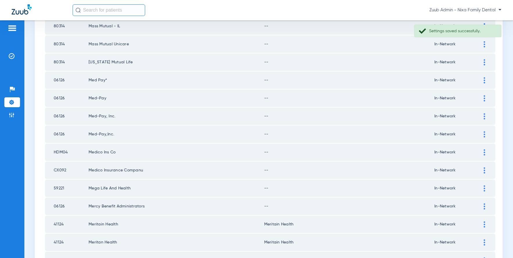
scroll to position [202, 0]
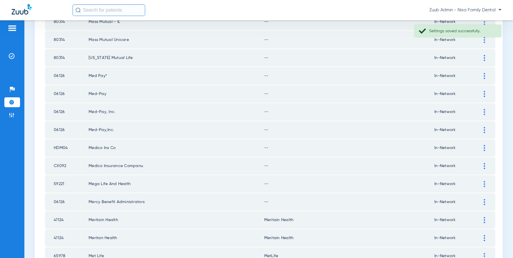
click at [485, 201] on img at bounding box center [484, 202] width 1 height 6
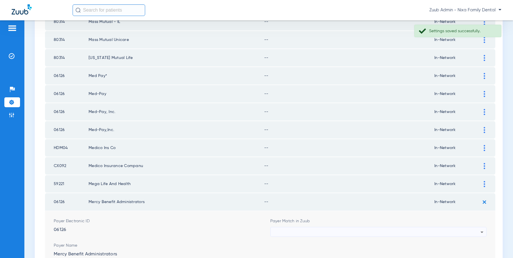
click at [437, 229] on div at bounding box center [377, 232] width 207 height 10
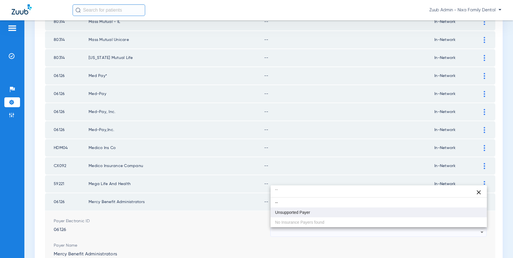
type input "``"
click at [328, 214] on mat-option "Unsupported Payer" at bounding box center [379, 212] width 217 height 10
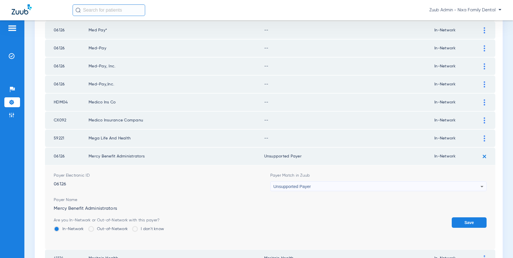
scroll to position [247, 0]
click at [461, 220] on button "Save" at bounding box center [469, 222] width 35 height 10
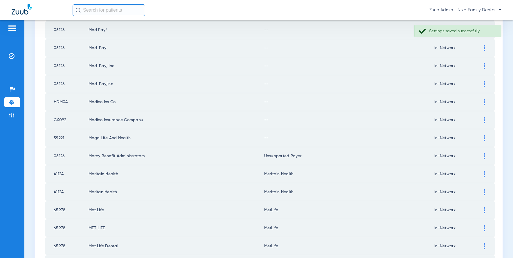
click at [484, 136] on img at bounding box center [484, 138] width 1 height 6
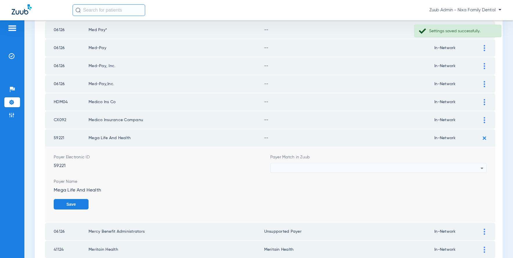
click at [364, 165] on div at bounding box center [377, 168] width 207 height 10
type input "``"
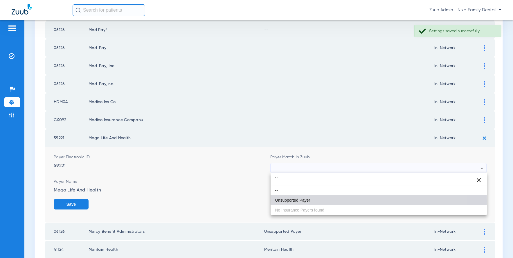
click at [293, 201] on span "Unsupported Payer" at bounding box center [292, 200] width 35 height 4
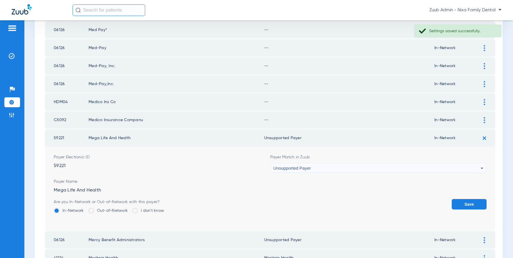
click at [463, 201] on button "Save" at bounding box center [469, 204] width 35 height 10
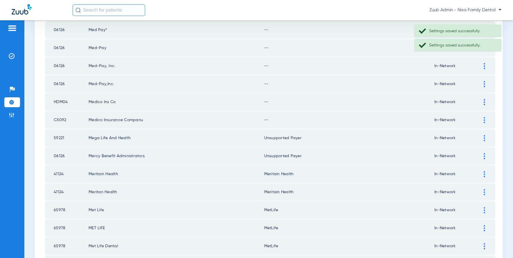
click at [485, 118] on img at bounding box center [484, 120] width 1 height 6
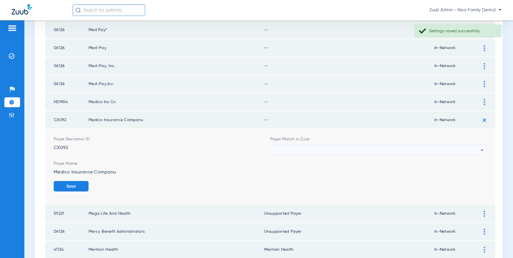
click at [373, 149] on div at bounding box center [377, 150] width 207 height 10
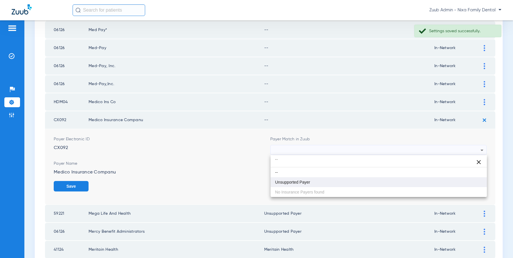
type input "``"
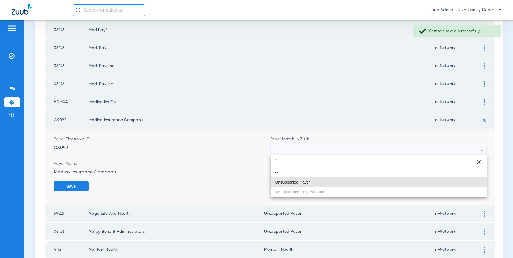
drag, startPoint x: 318, startPoint y: 183, endPoint x: 342, endPoint y: 178, distance: 24.9
click at [318, 183] on mat-option "Unsupported Payer" at bounding box center [379, 182] width 217 height 10
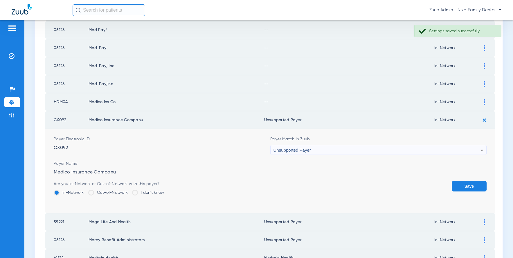
drag, startPoint x: 462, startPoint y: 187, endPoint x: 469, endPoint y: 135, distance: 52.4
click at [463, 183] on button "Save" at bounding box center [469, 186] width 35 height 10
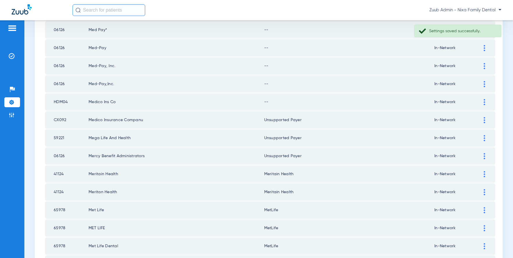
click at [484, 100] on img at bounding box center [484, 102] width 1 height 6
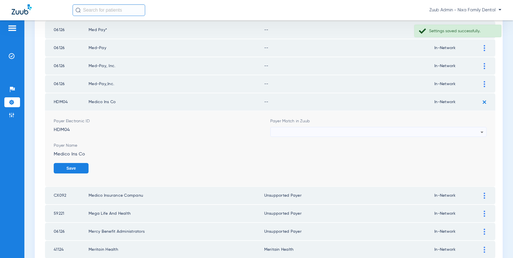
click at [364, 130] on div at bounding box center [377, 132] width 207 height 10
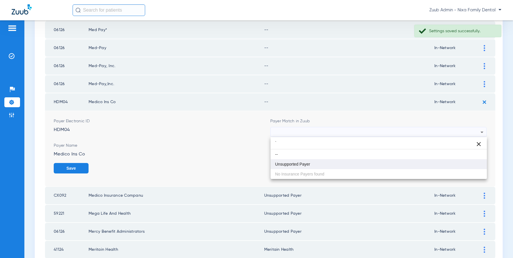
type input "`"
click at [305, 161] on mat-option "Unsupported Payer" at bounding box center [379, 164] width 217 height 10
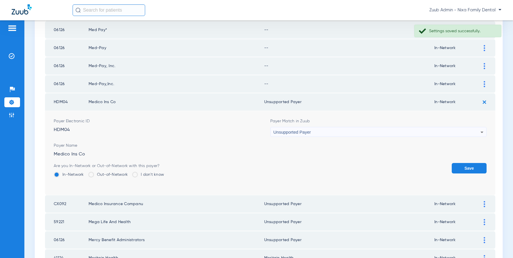
drag, startPoint x: 463, startPoint y: 166, endPoint x: 475, endPoint y: 92, distance: 74.7
click at [463, 163] on button "Save" at bounding box center [469, 168] width 35 height 10
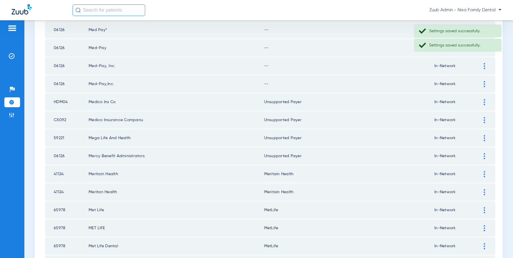
click at [483, 83] on div at bounding box center [484, 84] width 10 height 6
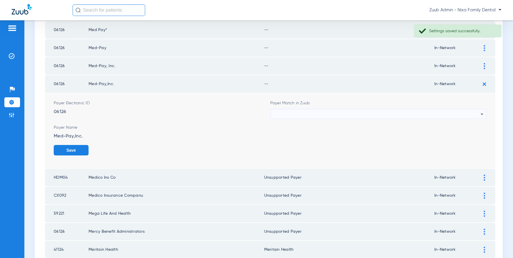
click at [393, 110] on div at bounding box center [377, 114] width 207 height 10
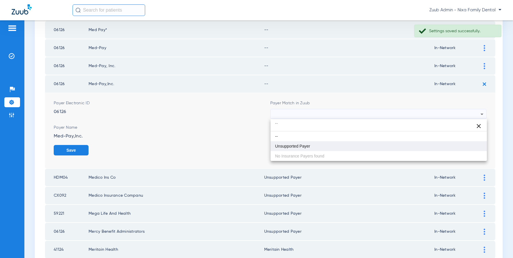
type input "``"
click at [326, 145] on mat-option "Unsupported Payer" at bounding box center [379, 146] width 217 height 10
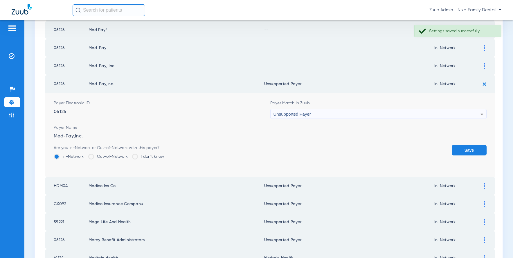
click at [471, 149] on button "Save" at bounding box center [469, 150] width 35 height 10
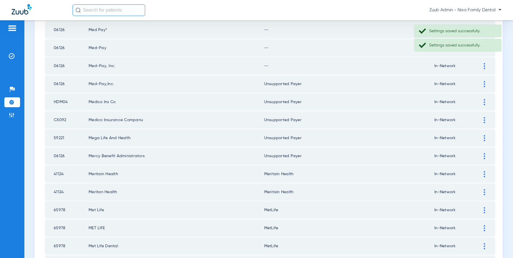
click at [483, 65] on div at bounding box center [484, 66] width 10 height 6
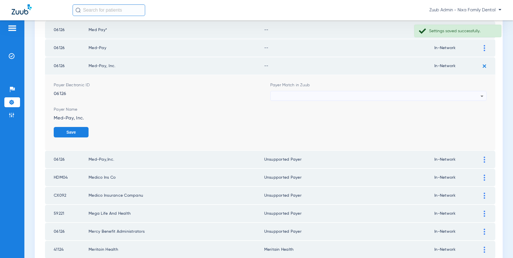
click at [347, 96] on div at bounding box center [377, 96] width 207 height 10
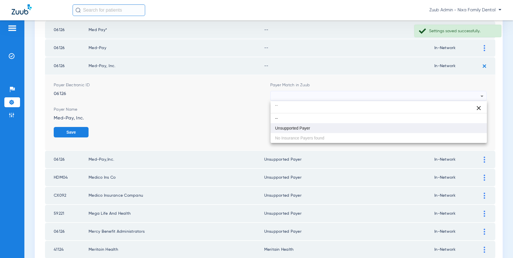
type input "``"
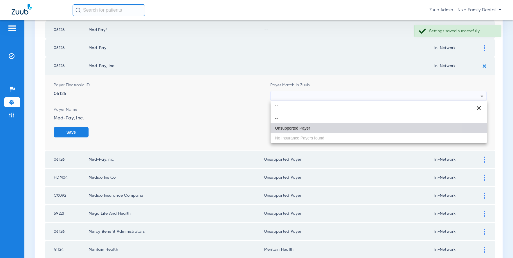
click at [290, 131] on mat-option "Unsupported Payer" at bounding box center [379, 128] width 217 height 10
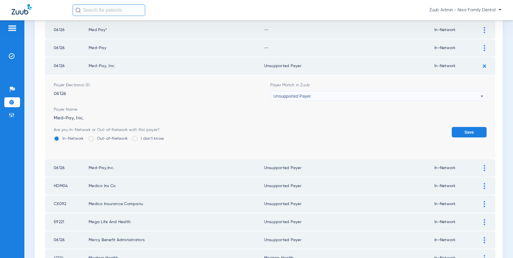
click at [477, 131] on button "Save" at bounding box center [469, 132] width 35 height 10
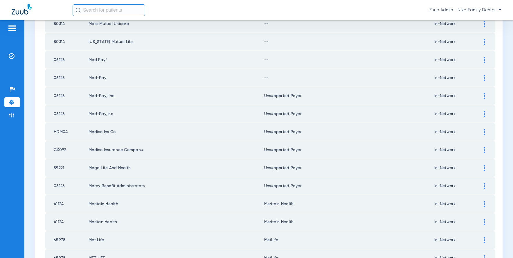
scroll to position [217, 0]
click at [485, 78] on img at bounding box center [484, 79] width 1 height 6
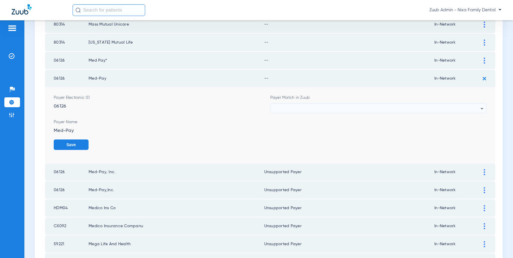
click at [472, 109] on div at bounding box center [377, 109] width 207 height 10
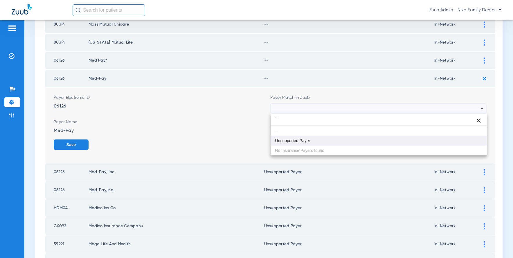
type input "``"
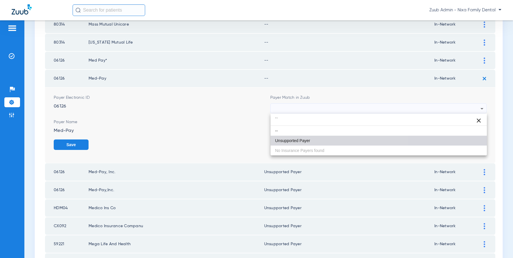
click at [337, 138] on mat-option "Unsupported Payer" at bounding box center [379, 141] width 217 height 10
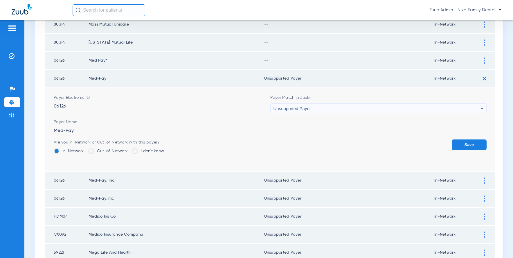
click at [468, 144] on button "Save" at bounding box center [469, 144] width 35 height 10
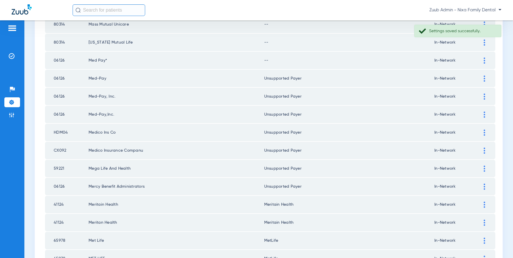
click at [483, 60] on div at bounding box center [484, 61] width 10 height 6
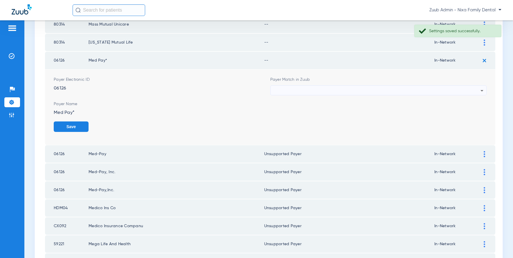
click at [421, 89] on div at bounding box center [377, 91] width 207 height 10
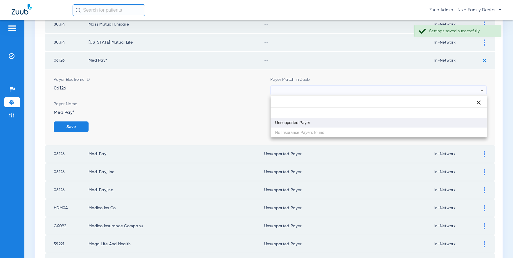
type input "``"
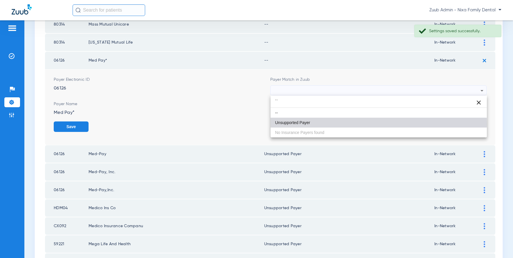
click at [301, 124] on span "Unsupported Payer" at bounding box center [292, 123] width 35 height 4
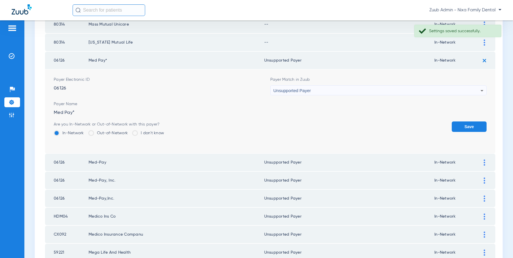
click at [461, 125] on button "Save" at bounding box center [469, 126] width 35 height 10
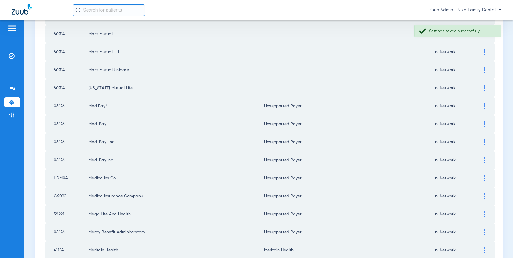
scroll to position [171, 0]
click at [483, 88] on div at bounding box center [484, 89] width 10 height 6
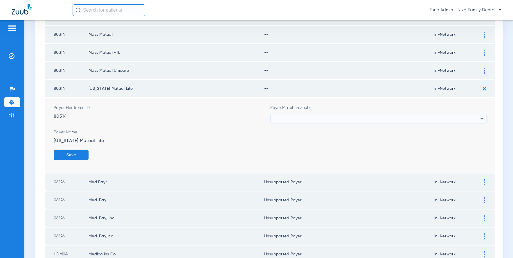
click at [459, 117] on div at bounding box center [377, 119] width 207 height 10
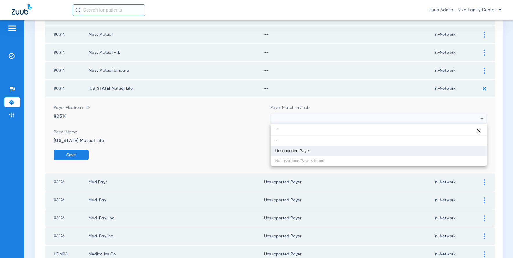
type input "``"
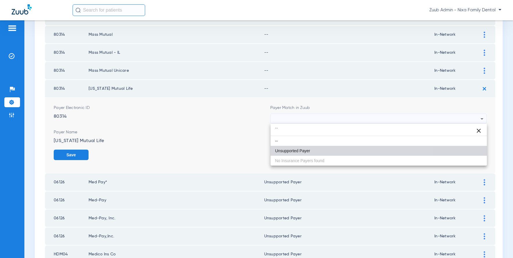
click at [312, 147] on mat-option "Unsupported Payer" at bounding box center [379, 151] width 217 height 10
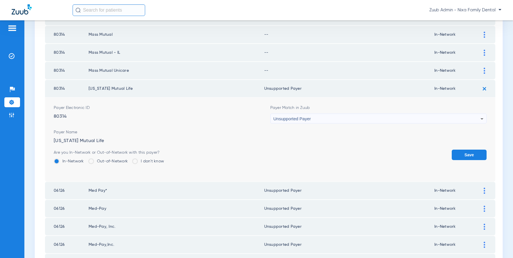
drag, startPoint x: 474, startPoint y: 154, endPoint x: 476, endPoint y: 146, distance: 8.6
click at [474, 154] on button "Save" at bounding box center [469, 155] width 35 height 10
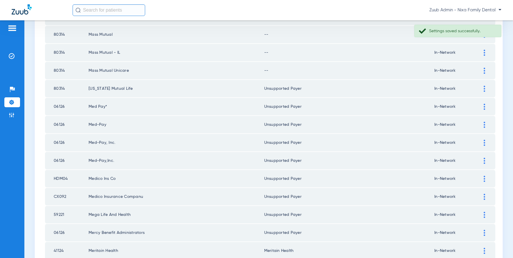
click at [485, 71] on div at bounding box center [484, 71] width 10 height 6
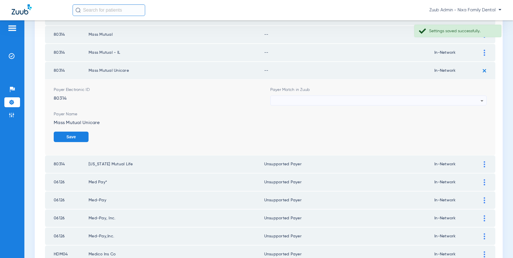
click at [415, 101] on div at bounding box center [377, 101] width 207 height 10
type input "``"
click at [309, 136] on mat-option "Unsupported Payer" at bounding box center [379, 133] width 217 height 10
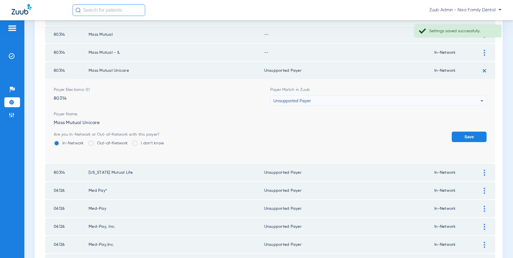
click at [476, 139] on button "Save" at bounding box center [469, 137] width 35 height 10
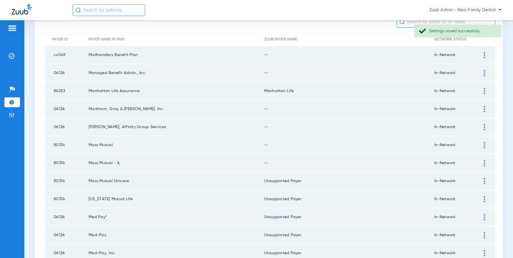
scroll to position [61, 0]
click at [485, 160] on img at bounding box center [484, 163] width 1 height 6
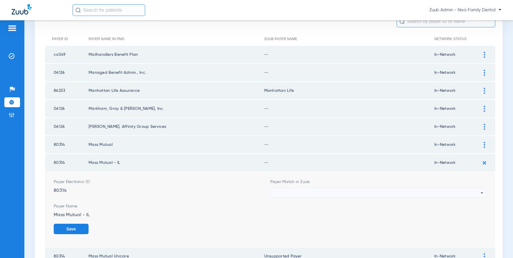
click at [460, 190] on div at bounding box center [377, 193] width 207 height 10
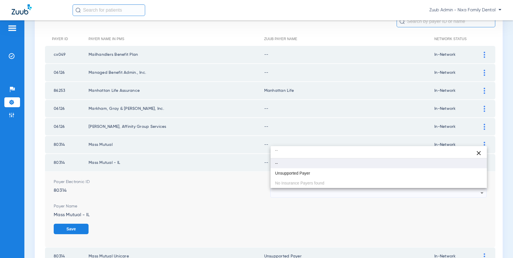
type input "``"
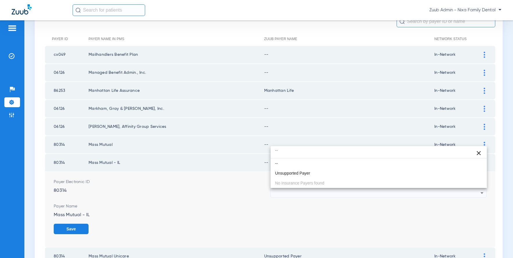
click at [325, 166] on mat-option "--" at bounding box center [379, 163] width 217 height 10
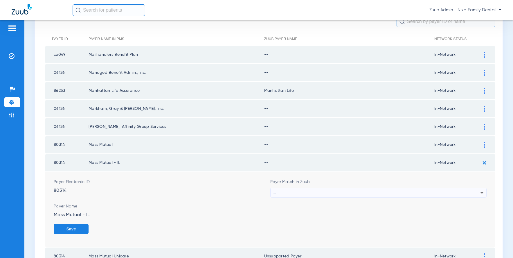
click at [455, 191] on div "--" at bounding box center [377, 193] width 207 height 10
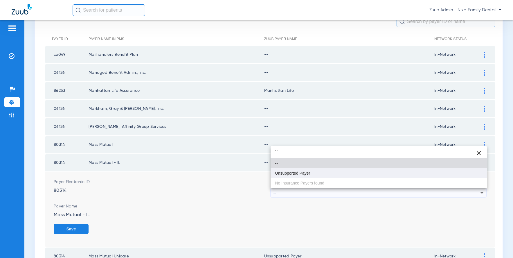
type input "``"
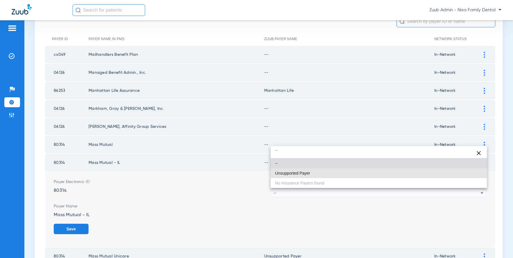
drag, startPoint x: 298, startPoint y: 175, endPoint x: 355, endPoint y: 183, distance: 57.6
click at [298, 175] on span "Unsupported Payer" at bounding box center [292, 173] width 35 height 4
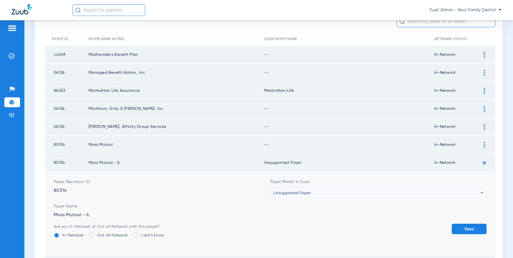
drag, startPoint x: 466, startPoint y: 227, endPoint x: 471, endPoint y: 213, distance: 15.7
click at [466, 227] on button "Save" at bounding box center [469, 229] width 35 height 10
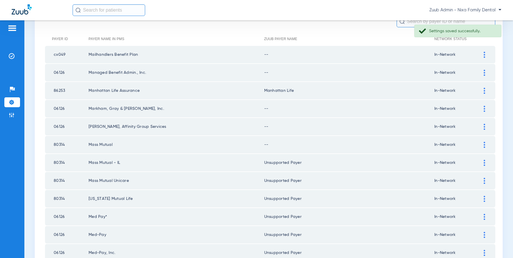
click at [484, 143] on img at bounding box center [484, 145] width 1 height 6
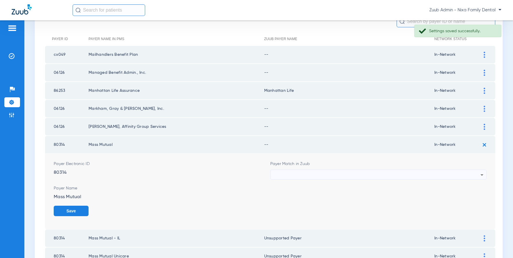
click at [420, 172] on div at bounding box center [377, 175] width 207 height 10
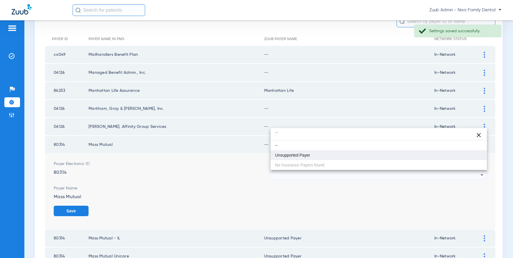
type input "``"
click at [331, 158] on mat-option "Unsupported Payer" at bounding box center [379, 155] width 217 height 10
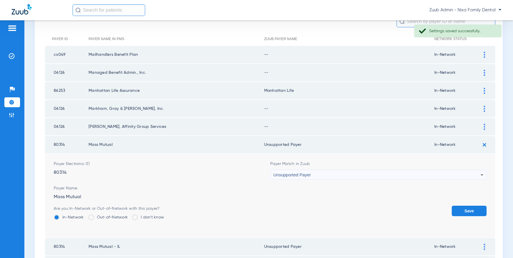
click at [463, 212] on button "Save" at bounding box center [469, 211] width 35 height 10
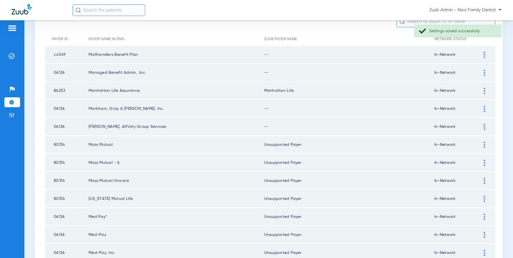
click at [484, 125] on img at bounding box center [484, 127] width 1 height 6
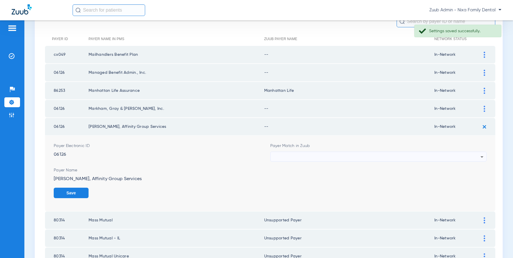
click at [415, 154] on div at bounding box center [377, 157] width 207 height 10
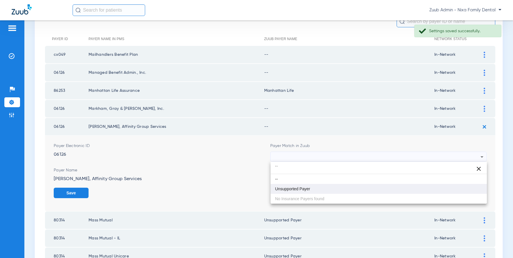
type input "``"
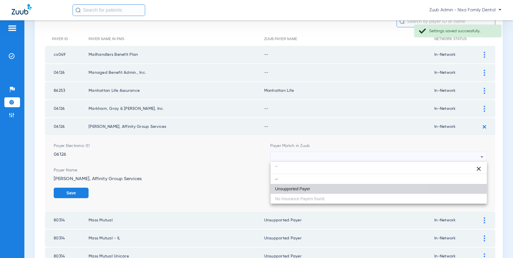
click at [310, 190] on mat-option "Unsupported Payer" at bounding box center [379, 189] width 217 height 10
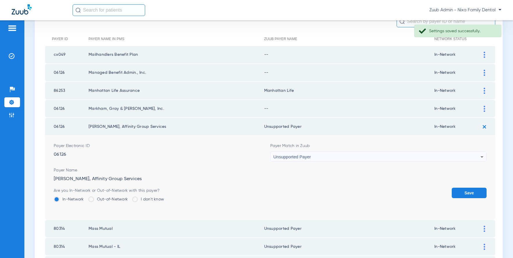
click at [476, 191] on button "Save" at bounding box center [469, 193] width 35 height 10
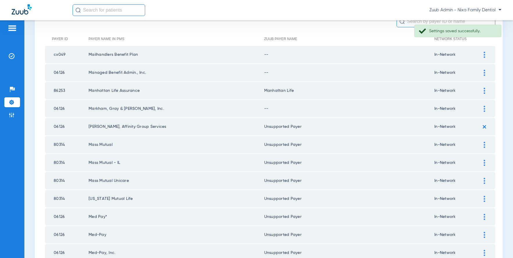
scroll to position [62, 0]
click at [484, 107] on img at bounding box center [484, 108] width 1 height 6
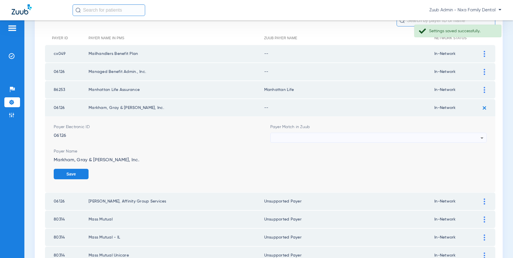
click at [390, 136] on div at bounding box center [377, 138] width 207 height 10
type input "``"
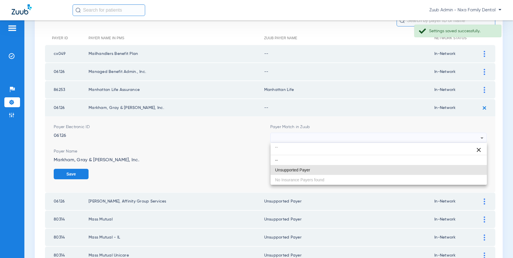
drag, startPoint x: 318, startPoint y: 166, endPoint x: 340, endPoint y: 161, distance: 22.6
click at [318, 166] on mat-option "Unsupported Payer" at bounding box center [379, 170] width 217 height 10
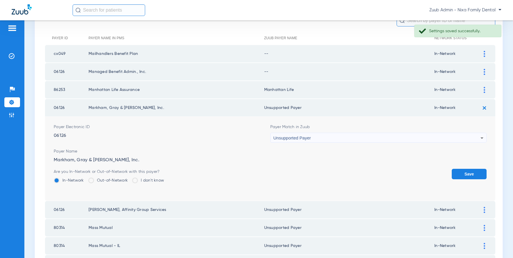
click at [468, 173] on button "Save" at bounding box center [469, 174] width 35 height 10
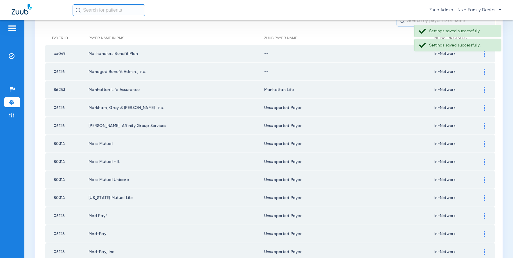
click at [483, 90] on div at bounding box center [484, 90] width 10 height 6
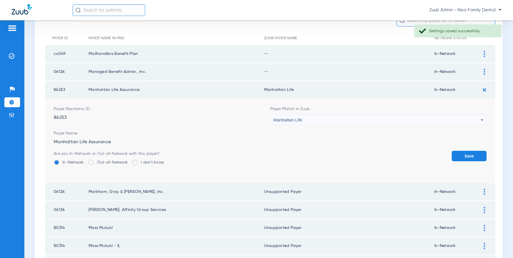
click at [390, 82] on td "Manhattan Life" at bounding box center [349, 89] width 170 height 17
click at [483, 72] on div at bounding box center [484, 72] width 10 height 6
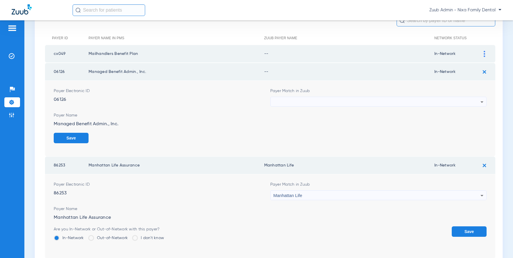
drag, startPoint x: 475, startPoint y: 227, endPoint x: 469, endPoint y: 224, distance: 6.5
click at [475, 227] on button "Save" at bounding box center [469, 231] width 35 height 10
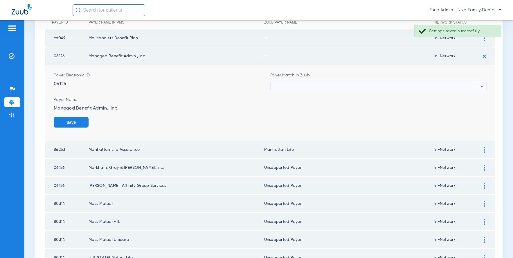
scroll to position [77, 0]
click at [479, 87] on icon at bounding box center [482, 86] width 7 height 7
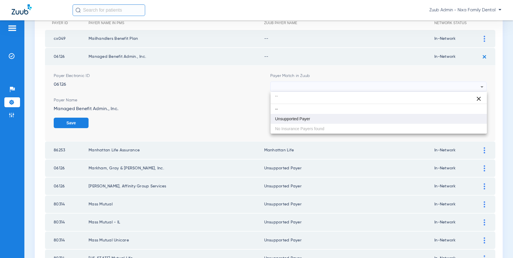
type input "``"
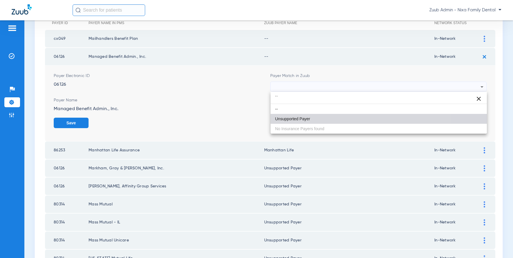
click at [322, 122] on mat-option "Unsupported Payer" at bounding box center [379, 119] width 217 height 10
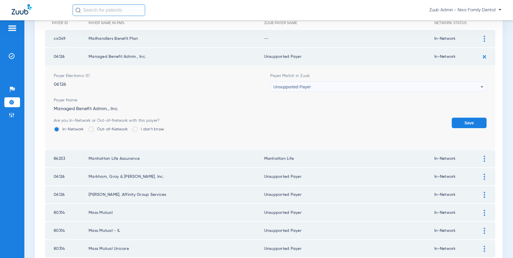
drag, startPoint x: 466, startPoint y: 125, endPoint x: 466, endPoint y: 118, distance: 6.1
click at [466, 124] on button "Save" at bounding box center [469, 123] width 35 height 10
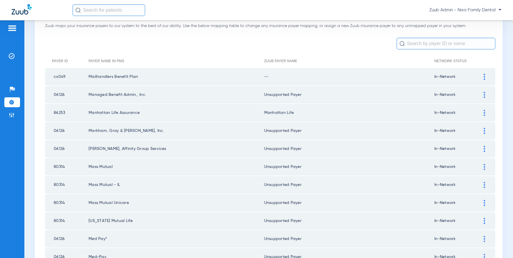
scroll to position [38, 0]
click at [485, 76] on img at bounding box center [484, 78] width 1 height 6
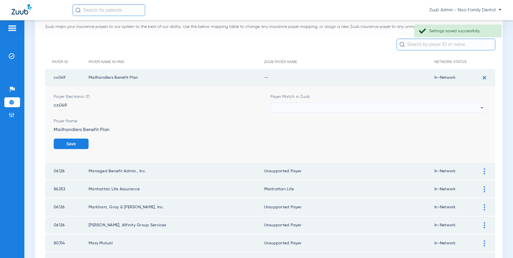
click at [459, 105] on div at bounding box center [377, 108] width 207 height 10
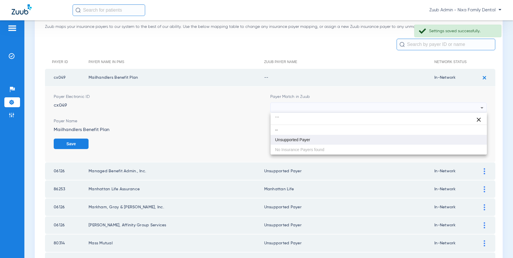
type input "```"
click at [354, 136] on mat-option "Unsupported Payer" at bounding box center [379, 140] width 217 height 10
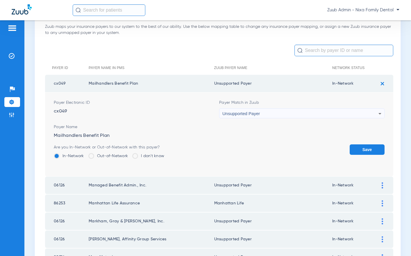
drag, startPoint x: 366, startPoint y: 148, endPoint x: 337, endPoint y: 141, distance: 30.1
click at [366, 148] on button "Save" at bounding box center [366, 150] width 35 height 10
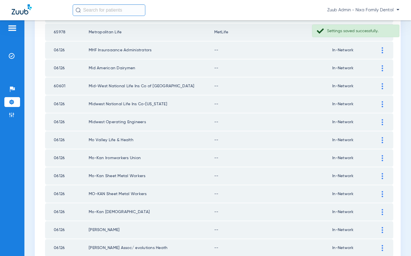
scroll to position [593, 0]
click at [382, 52] on img at bounding box center [381, 51] width 1 height 6
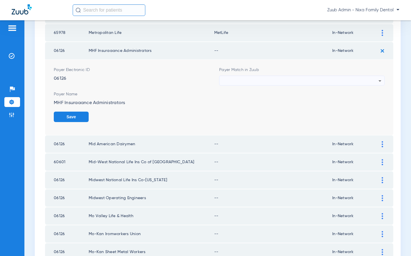
click at [369, 82] on div at bounding box center [300, 81] width 156 height 10
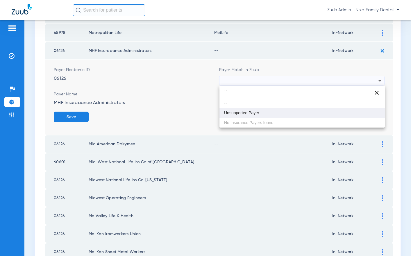
type input "``"
click at [289, 113] on mat-option "Unsupported Payer" at bounding box center [301, 113] width 165 height 10
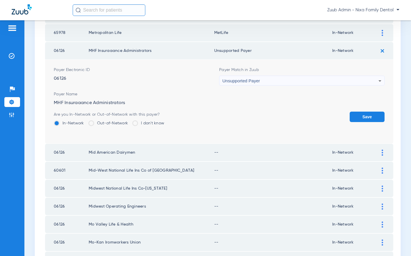
click at [363, 118] on button "Save" at bounding box center [366, 117] width 35 height 10
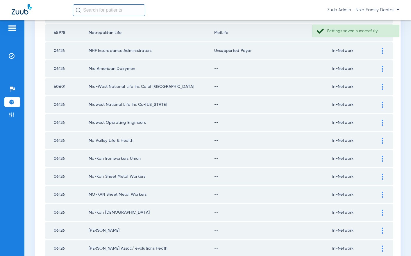
click at [382, 69] on img at bounding box center [381, 69] width 1 height 6
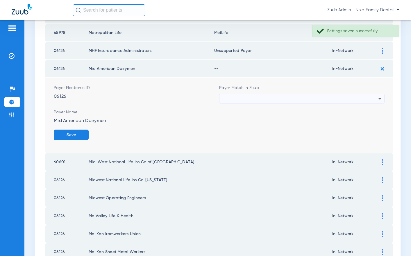
click at [373, 98] on div at bounding box center [300, 99] width 156 height 10
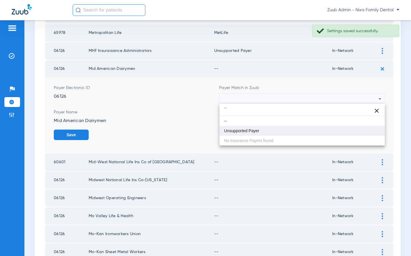
type input "``"
click at [273, 129] on mat-option "Unsupported Payer" at bounding box center [301, 131] width 165 height 10
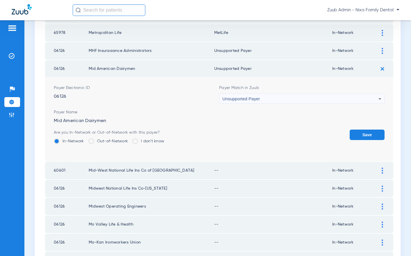
click at [370, 135] on button "Save" at bounding box center [366, 135] width 35 height 10
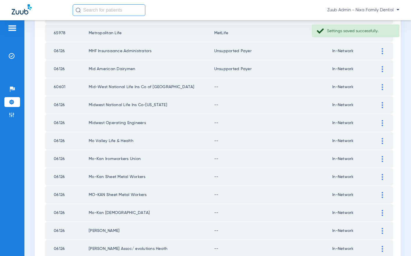
scroll to position [596, 0]
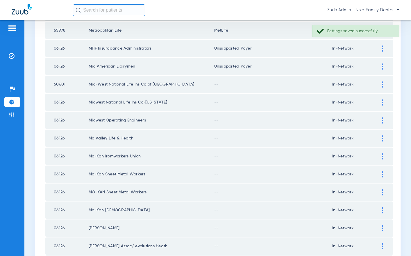
click at [382, 89] on td at bounding box center [385, 84] width 16 height 17
click at [382, 84] on img at bounding box center [381, 84] width 1 height 6
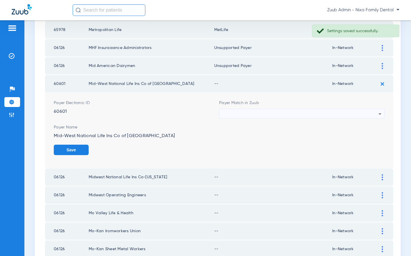
click at [302, 111] on div at bounding box center [300, 114] width 156 height 10
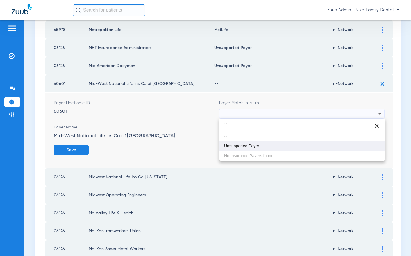
type input "``"
click at [249, 146] on span "Unsupported Payer" at bounding box center [241, 146] width 35 height 4
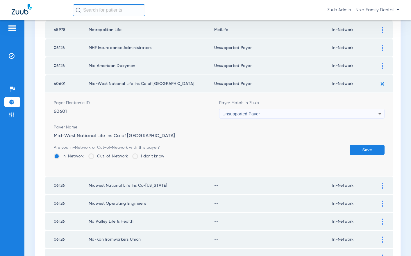
click at [370, 149] on button "Save" at bounding box center [366, 150] width 35 height 10
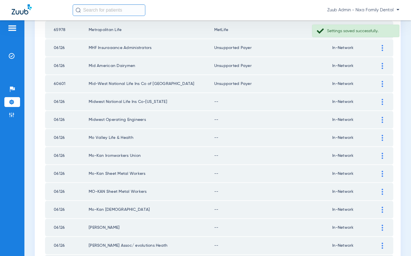
click at [382, 100] on img at bounding box center [381, 102] width 1 height 6
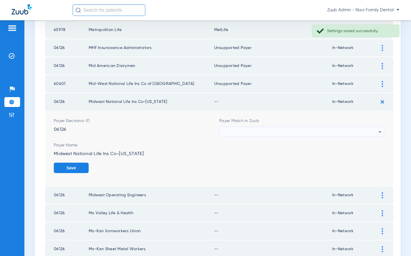
click at [354, 133] on div at bounding box center [300, 132] width 156 height 10
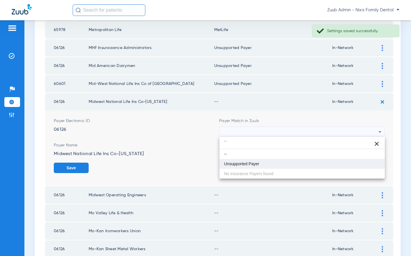
type input "``"
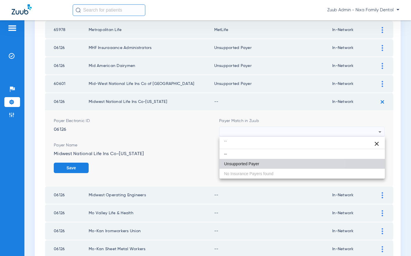
click at [254, 162] on span "Unsupported Payer" at bounding box center [241, 164] width 35 height 4
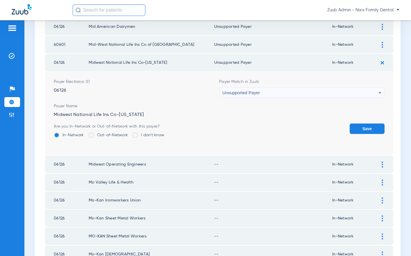
click at [365, 127] on button "Save" at bounding box center [366, 129] width 35 height 10
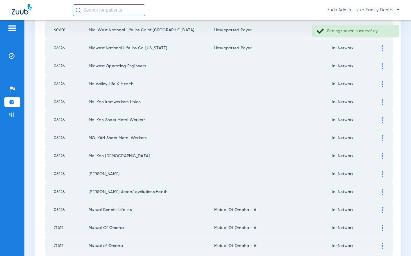
scroll to position [649, 0]
click at [382, 65] on img at bounding box center [381, 67] width 1 height 6
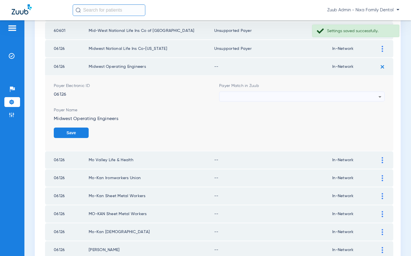
click at [362, 93] on div at bounding box center [300, 97] width 156 height 10
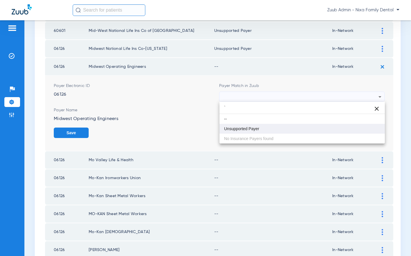
type input "`"
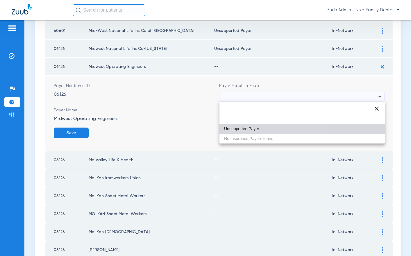
click at [245, 131] on span "Unsupported Payer" at bounding box center [241, 129] width 35 height 4
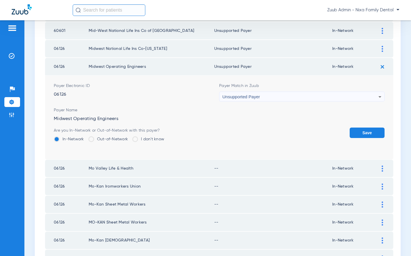
click at [363, 131] on button "Save" at bounding box center [366, 133] width 35 height 10
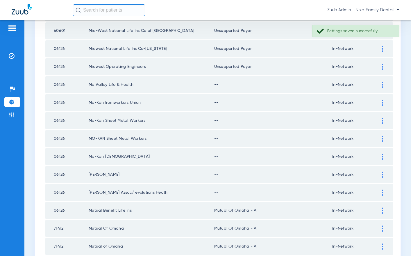
click at [381, 84] on div at bounding box center [382, 85] width 10 height 6
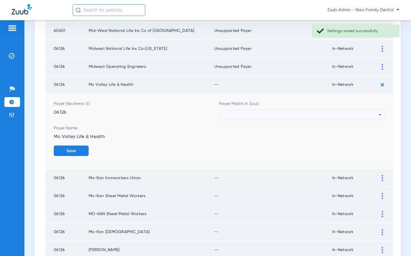
click at [336, 114] on div at bounding box center [300, 115] width 156 height 10
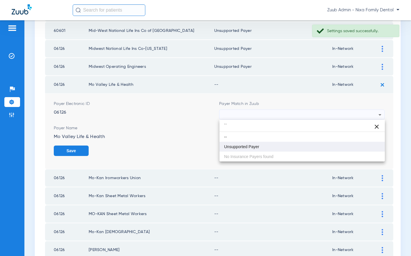
type input "``"
click at [222, 147] on mat-option "Unsupported Payer" at bounding box center [301, 147] width 165 height 10
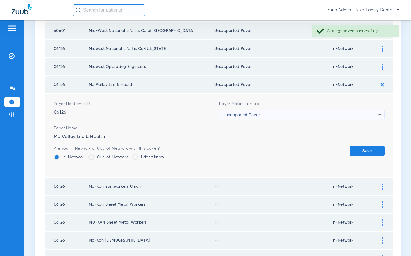
click at [374, 152] on button "Save" at bounding box center [366, 151] width 35 height 10
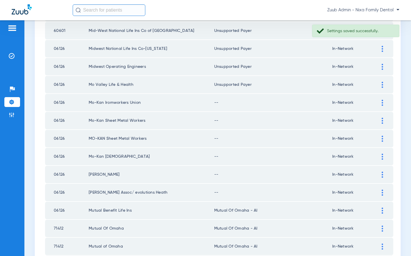
click at [382, 103] on img at bounding box center [381, 103] width 1 height 6
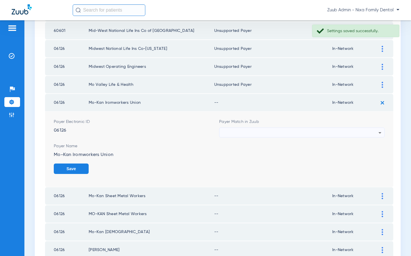
click at [289, 134] on div at bounding box center [300, 133] width 156 height 10
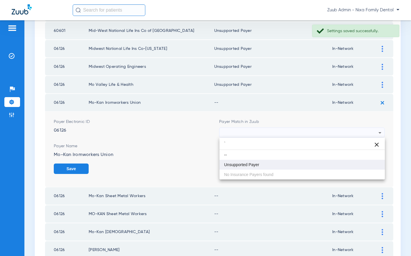
type input "`"
click at [253, 164] on span "Unsupported Payer" at bounding box center [241, 165] width 35 height 4
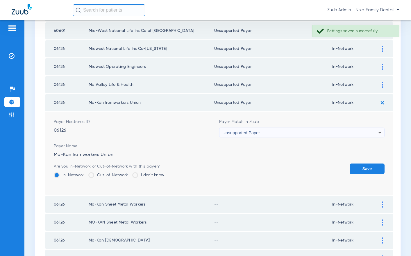
click at [362, 170] on button "Save" at bounding box center [366, 169] width 35 height 10
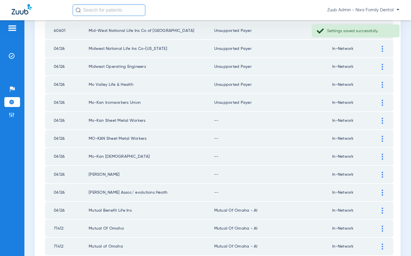
click at [380, 120] on div at bounding box center [382, 121] width 10 height 6
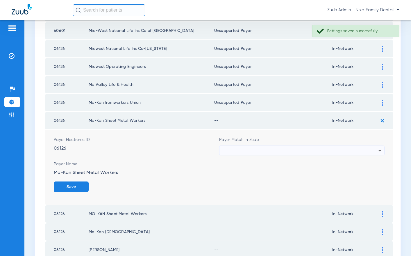
click at [308, 151] on div at bounding box center [300, 151] width 156 height 10
type input "`"
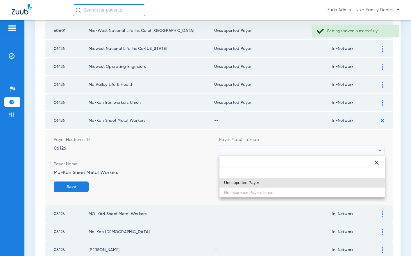
drag, startPoint x: 256, startPoint y: 182, endPoint x: 285, endPoint y: 174, distance: 30.8
click at [256, 182] on span "Unsupported Payer" at bounding box center [241, 183] width 35 height 4
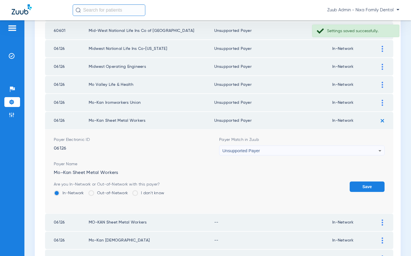
drag, startPoint x: 361, startPoint y: 189, endPoint x: 366, endPoint y: 178, distance: 12.2
click at [361, 189] on button "Save" at bounding box center [366, 187] width 35 height 10
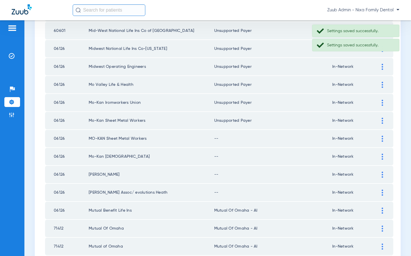
click at [381, 137] on div at bounding box center [382, 139] width 10 height 6
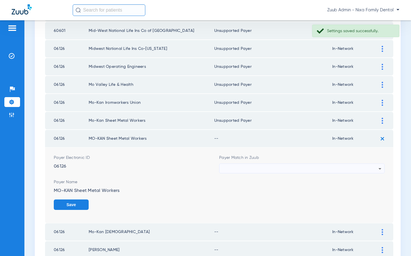
click at [336, 166] on div at bounding box center [300, 169] width 156 height 10
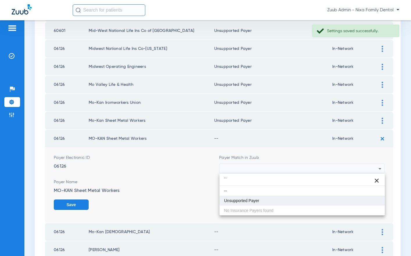
type input "``"
click at [244, 201] on span "Unsupported Payer" at bounding box center [241, 201] width 35 height 4
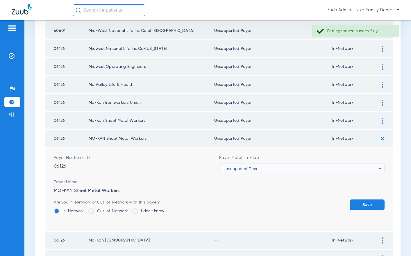
click at [364, 206] on button "Save" at bounding box center [366, 205] width 35 height 10
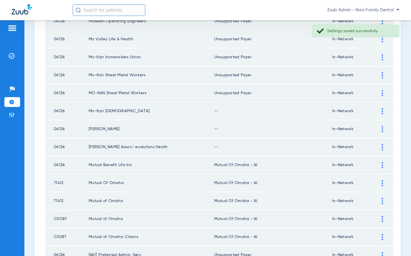
scroll to position [695, 0]
click at [380, 109] on div at bounding box center [382, 111] width 10 height 6
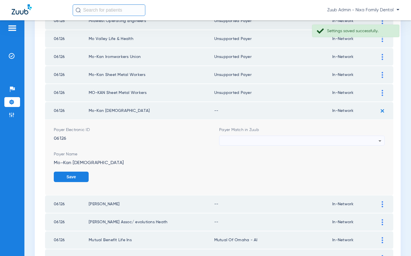
click at [365, 136] on mat-select at bounding box center [301, 141] width 165 height 10
click at [351, 140] on div at bounding box center [300, 141] width 156 height 10
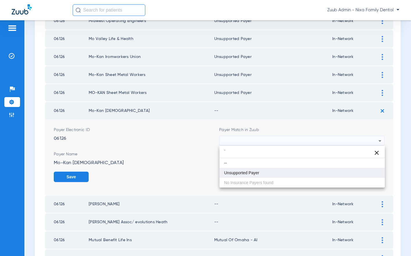
type input "`"
click at [259, 174] on mat-option "Unsupported Payer" at bounding box center [301, 173] width 165 height 10
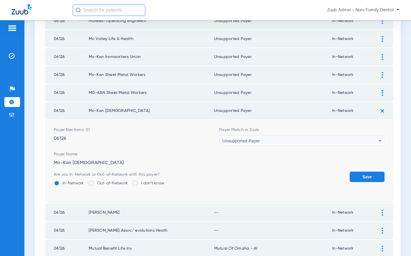
click at [372, 178] on button "Save" at bounding box center [366, 177] width 35 height 10
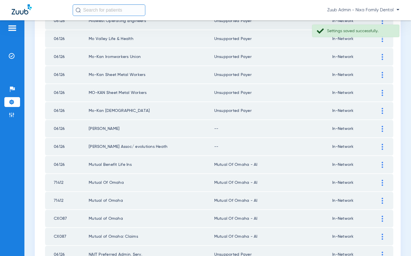
click at [382, 128] on img at bounding box center [381, 129] width 1 height 6
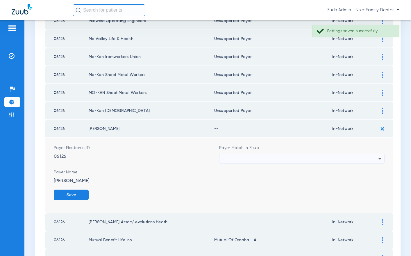
click at [341, 157] on div at bounding box center [300, 159] width 156 height 10
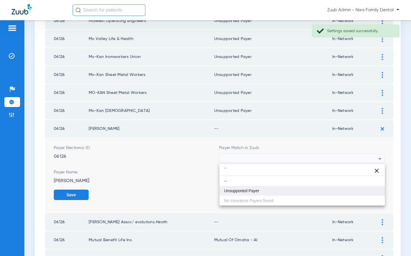
type input "``"
click at [254, 191] on span "Unsupported Payer" at bounding box center [241, 191] width 35 height 4
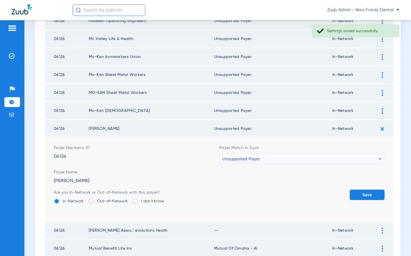
click at [372, 195] on button "Save" at bounding box center [366, 195] width 35 height 10
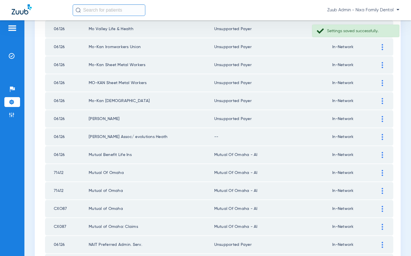
click at [382, 136] on img at bounding box center [381, 137] width 1 height 6
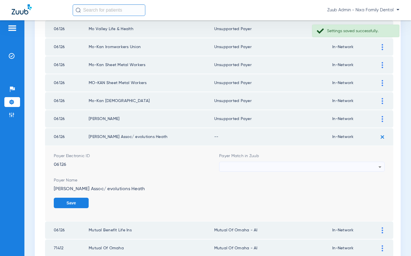
scroll to position [706, 0]
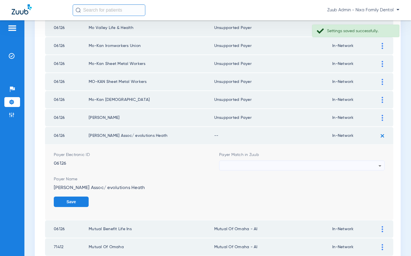
click at [348, 164] on div at bounding box center [300, 166] width 156 height 10
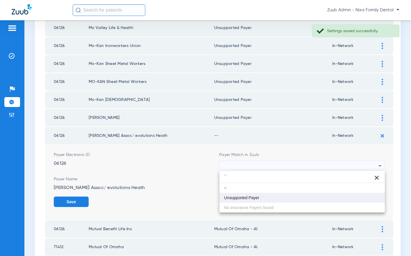
type input "``"
click at [268, 199] on mat-option "Unsupported Payer" at bounding box center [301, 198] width 165 height 10
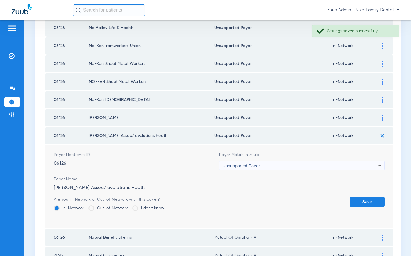
click at [354, 200] on button "Save" at bounding box center [366, 202] width 35 height 10
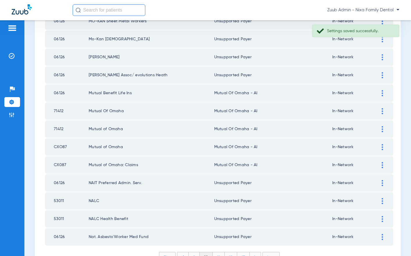
scroll to position [799, 0]
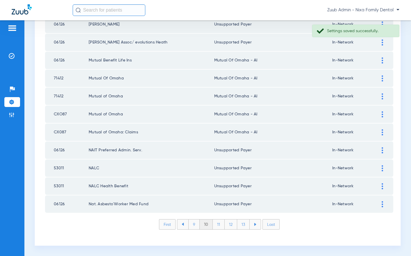
click at [195, 224] on li "9" at bounding box center [193, 225] width 11 height 10
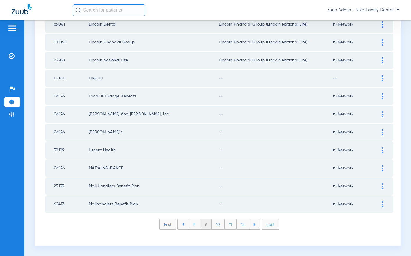
click at [382, 77] on img at bounding box center [381, 79] width 1 height 6
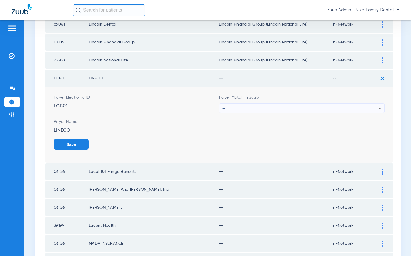
click at [322, 109] on div "--" at bounding box center [300, 109] width 156 height 10
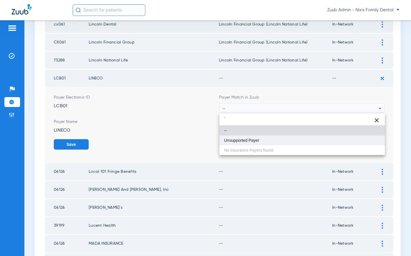
type input "`"
click at [274, 137] on mat-option "Unsupported Payer" at bounding box center [301, 141] width 165 height 10
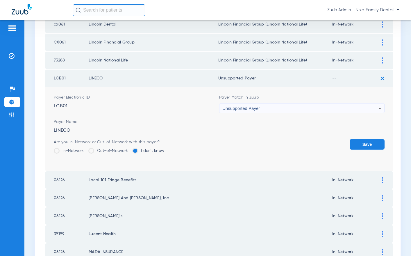
click at [353, 145] on button "Save" at bounding box center [366, 144] width 35 height 10
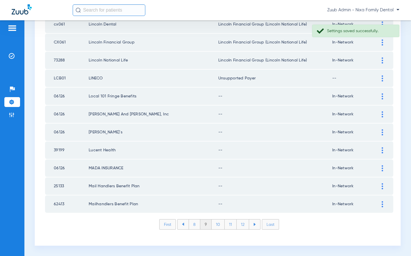
click at [382, 96] on img at bounding box center [381, 97] width 1 height 6
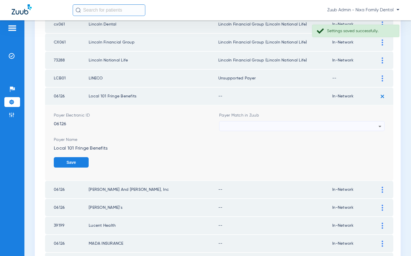
click at [330, 123] on div at bounding box center [300, 127] width 156 height 10
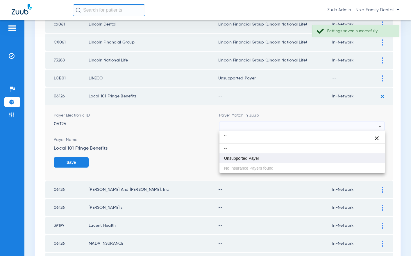
type input "``"
click at [259, 154] on mat-option "Unsupported Payer" at bounding box center [301, 159] width 165 height 10
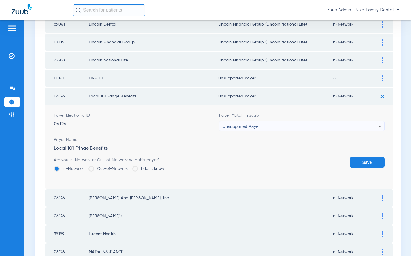
click at [360, 159] on button "Save" at bounding box center [366, 162] width 35 height 10
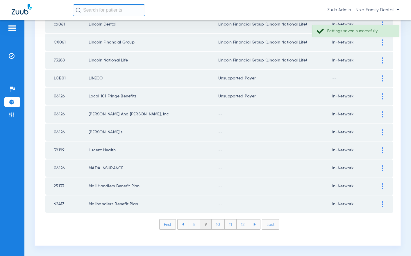
click at [381, 113] on img at bounding box center [381, 115] width 1 height 6
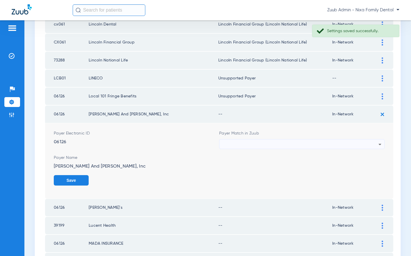
click at [314, 142] on div at bounding box center [300, 145] width 156 height 10
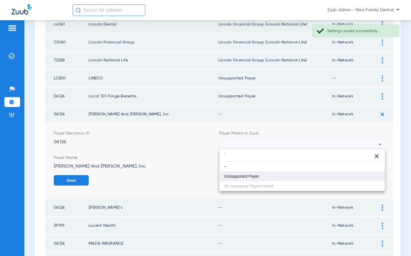
type input "`"
click at [267, 176] on mat-option "Unsupported Payer" at bounding box center [301, 177] width 165 height 10
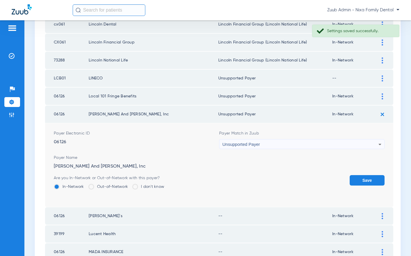
click at [357, 177] on button "Save" at bounding box center [366, 180] width 35 height 10
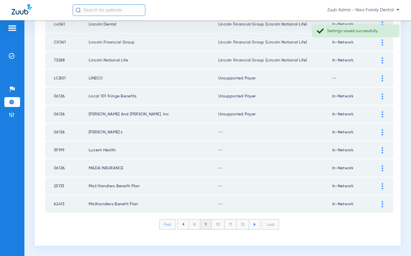
click at [381, 131] on img at bounding box center [381, 133] width 1 height 6
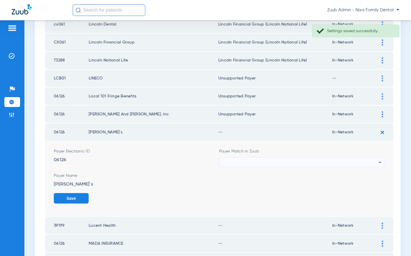
click at [321, 162] on div at bounding box center [300, 163] width 156 height 10
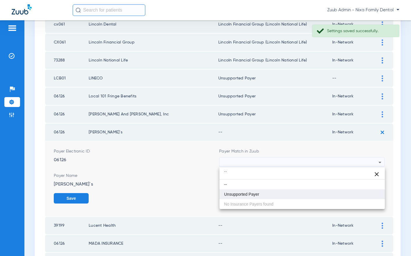
type input "``"
click at [264, 195] on mat-option "Unsupported Payer" at bounding box center [301, 195] width 165 height 10
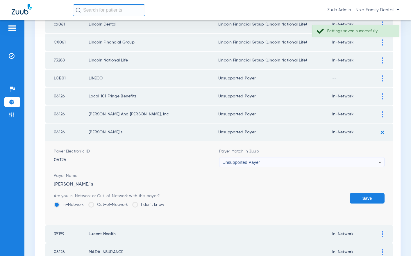
click at [370, 196] on button "Save" at bounding box center [366, 198] width 35 height 10
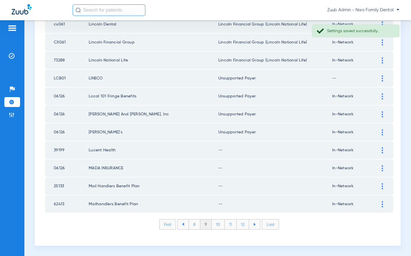
click at [381, 150] on img at bounding box center [381, 151] width 1 height 6
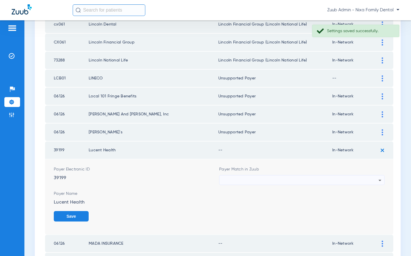
click at [306, 181] on div at bounding box center [300, 181] width 156 height 10
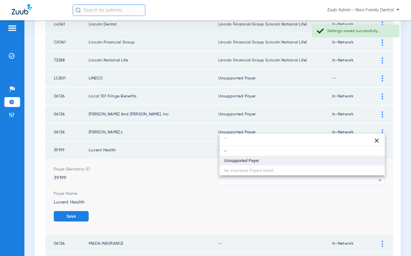
type input "``"
click at [261, 162] on mat-option "Unsupported Payer" at bounding box center [301, 161] width 165 height 10
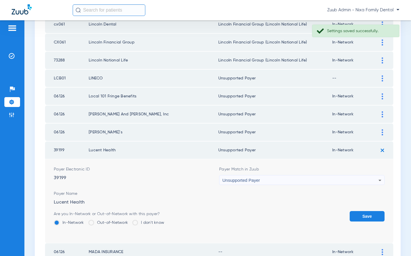
click at [366, 216] on button "Save" at bounding box center [366, 216] width 35 height 10
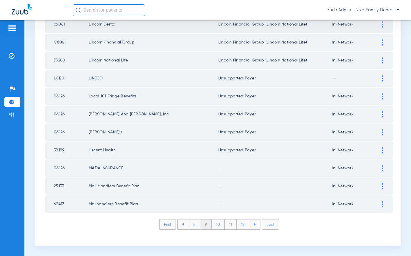
click at [382, 168] on img at bounding box center [381, 169] width 1 height 6
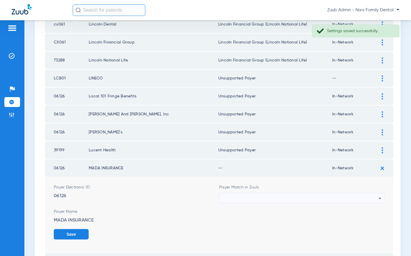
click at [271, 198] on div at bounding box center [300, 199] width 156 height 10
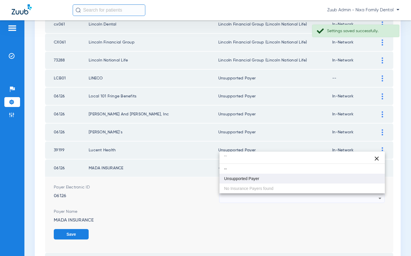
type input "``"
click at [248, 181] on mat-option "Unsupported Payer" at bounding box center [301, 179] width 165 height 10
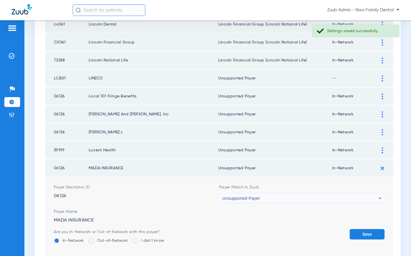
click at [357, 230] on button "Save" at bounding box center [366, 234] width 35 height 10
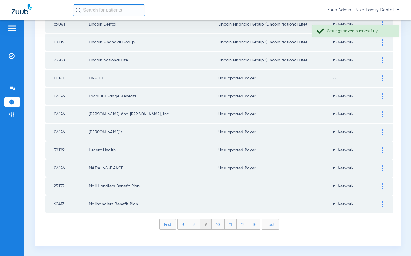
click at [381, 188] on img at bounding box center [381, 187] width 1 height 6
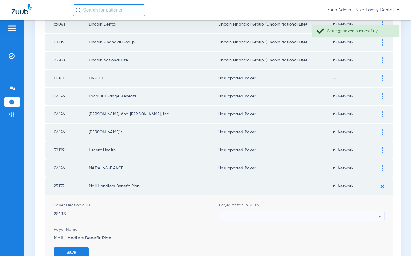
click at [290, 215] on div at bounding box center [300, 217] width 156 height 10
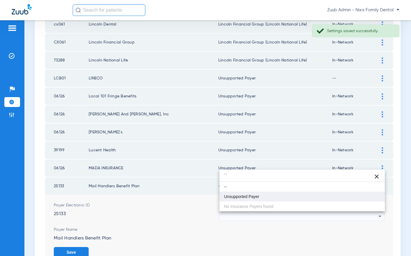
type input "``"
click at [261, 194] on mat-option "Unsupported Payer" at bounding box center [301, 197] width 165 height 10
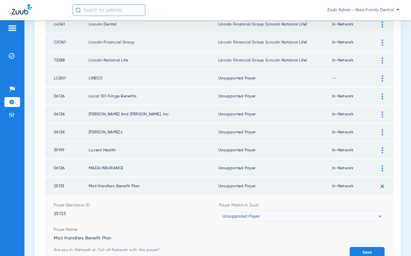
click at [366, 248] on button "Save" at bounding box center [366, 252] width 35 height 10
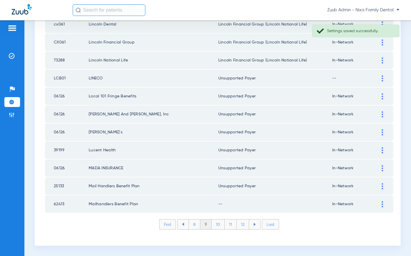
click at [382, 206] on img at bounding box center [381, 205] width 1 height 6
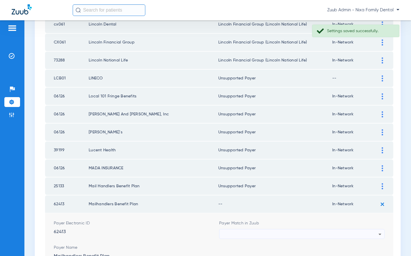
click at [263, 231] on div at bounding box center [300, 235] width 156 height 10
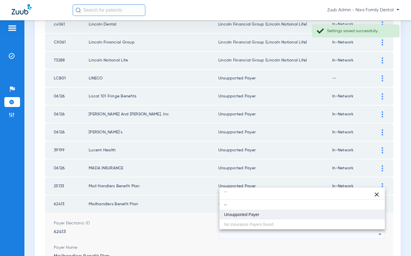
type input "``"
click at [240, 214] on span "Unsupported Payer" at bounding box center [241, 215] width 35 height 4
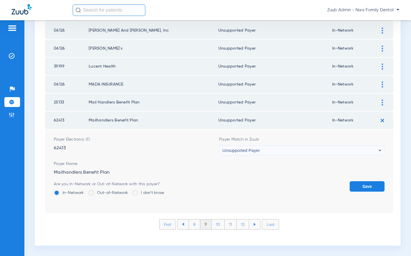
click at [361, 185] on button "Save" at bounding box center [366, 187] width 35 height 10
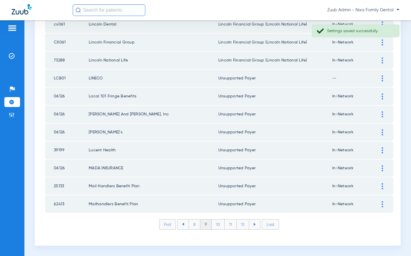
click at [195, 224] on li "8" at bounding box center [194, 225] width 12 height 10
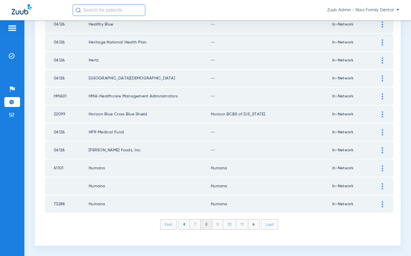
click at [382, 148] on img at bounding box center [381, 151] width 1 height 6
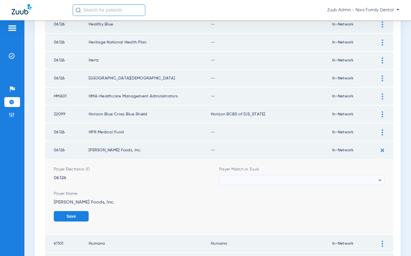
click at [342, 178] on div at bounding box center [300, 181] width 156 height 10
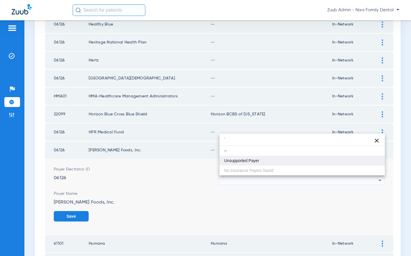
type input "`"
click at [286, 163] on mat-option "Unsupported Payer" at bounding box center [301, 161] width 165 height 10
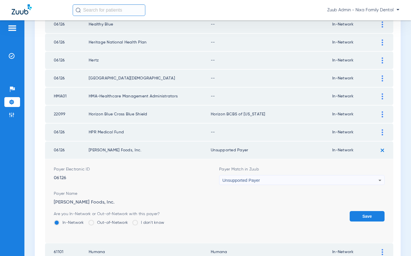
drag, startPoint x: 371, startPoint y: 211, endPoint x: 371, endPoint y: 200, distance: 11.3
click at [371, 211] on form "Payer Electronic ID 06126 Payer Match in Zuub Unsupported Payer Payer Name Huds…" at bounding box center [219, 201] width 330 height 84
drag, startPoint x: 363, startPoint y: 215, endPoint x: 373, endPoint y: 167, distance: 49.3
click at [363, 215] on button "Save" at bounding box center [366, 216] width 35 height 10
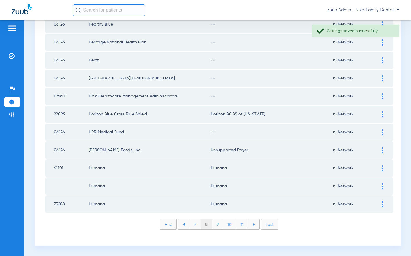
click at [380, 132] on div at bounding box center [382, 133] width 10 height 6
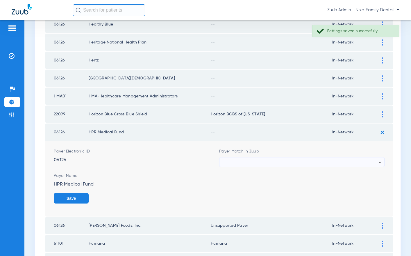
click at [307, 163] on div at bounding box center [300, 163] width 156 height 10
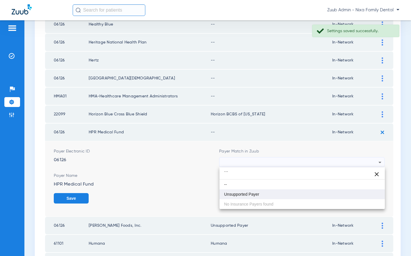
type input "```"
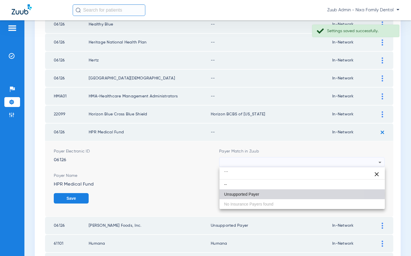
click at [263, 195] on mat-option "Unsupported Payer" at bounding box center [301, 195] width 165 height 10
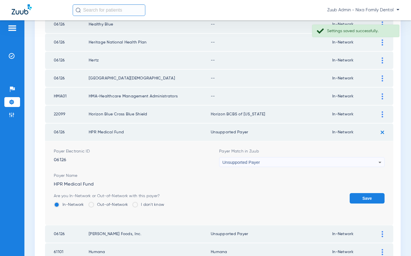
click at [367, 196] on button "Save" at bounding box center [366, 198] width 35 height 10
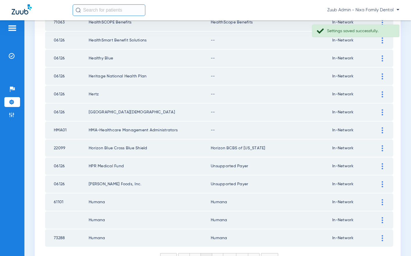
scroll to position [761, 0]
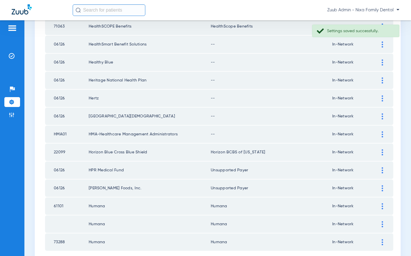
click at [382, 134] on img at bounding box center [381, 135] width 1 height 6
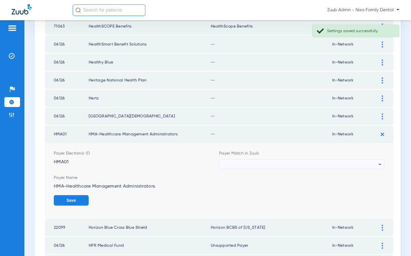
click at [335, 162] on div at bounding box center [300, 165] width 156 height 10
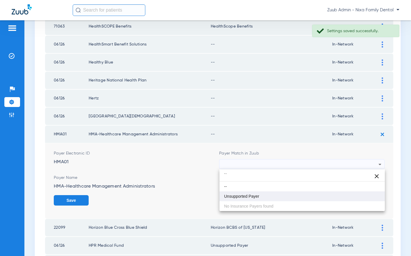
type input "``"
click at [259, 195] on span "Unsupported Payer" at bounding box center [241, 197] width 35 height 4
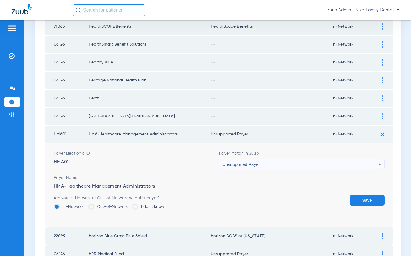
click at [350, 197] on button "Save" at bounding box center [366, 200] width 35 height 10
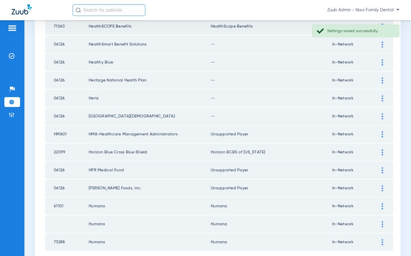
click at [382, 115] on img at bounding box center [381, 117] width 1 height 6
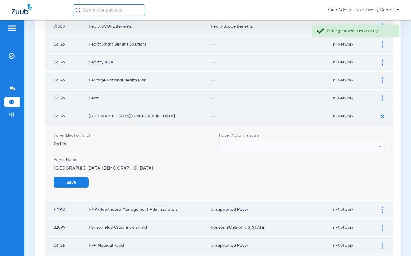
click at [288, 147] on div at bounding box center [300, 147] width 156 height 10
type input "``"
click at [249, 178] on span "Unsupported Payer" at bounding box center [241, 179] width 35 height 4
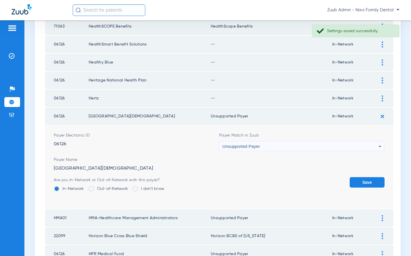
click at [364, 181] on button "Save" at bounding box center [366, 182] width 35 height 10
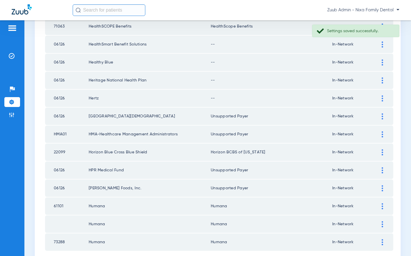
click at [381, 97] on div at bounding box center [382, 99] width 10 height 6
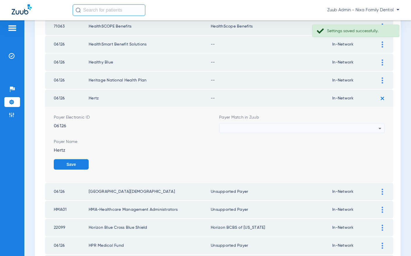
click at [289, 127] on div at bounding box center [300, 129] width 156 height 10
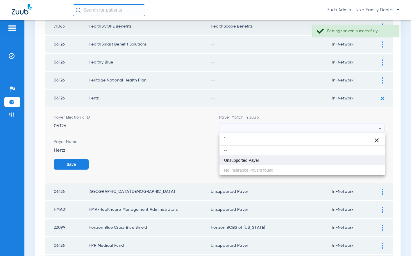
type input "`"
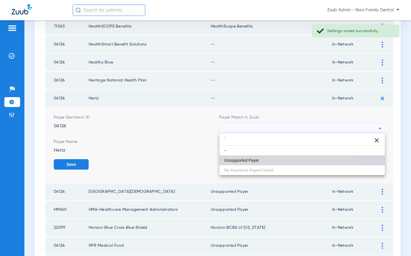
click at [259, 157] on mat-option "Unsupported Payer" at bounding box center [301, 161] width 165 height 10
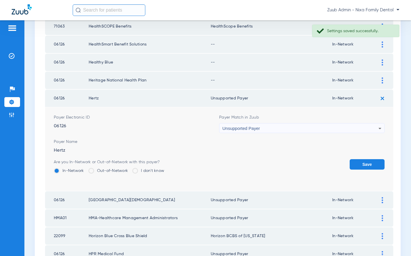
click at [362, 164] on button "Save" at bounding box center [366, 164] width 35 height 10
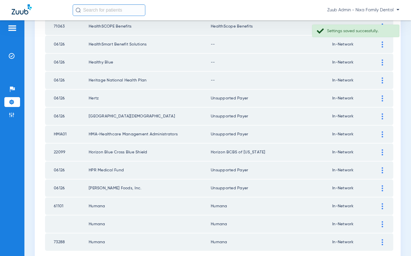
click at [381, 79] on img at bounding box center [381, 81] width 1 height 6
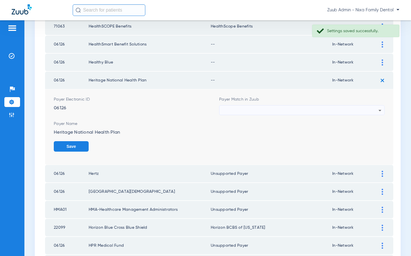
click at [263, 109] on div at bounding box center [300, 111] width 156 height 10
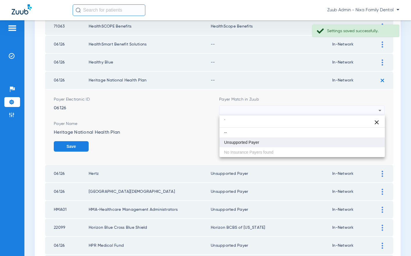
type input "`"
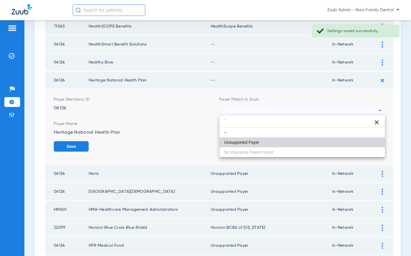
click at [247, 139] on mat-option "Unsupported Payer" at bounding box center [301, 143] width 165 height 10
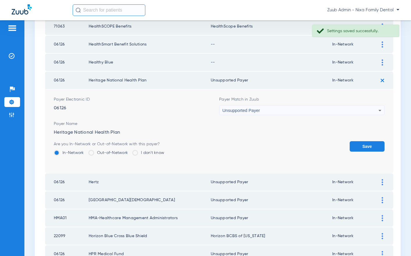
drag, startPoint x: 363, startPoint y: 146, endPoint x: 371, endPoint y: 96, distance: 50.8
click at [363, 146] on button "Save" at bounding box center [366, 146] width 35 height 10
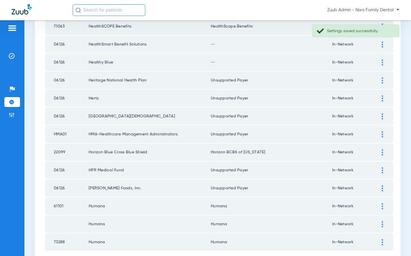
click at [382, 61] on img at bounding box center [381, 63] width 1 height 6
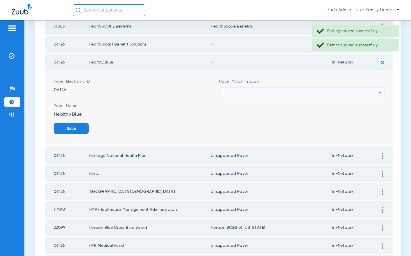
click at [301, 91] on div at bounding box center [300, 93] width 156 height 10
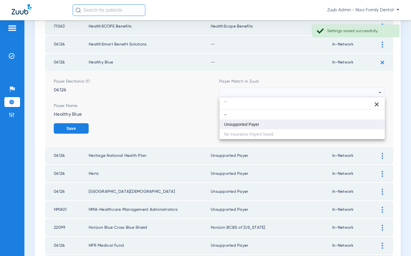
type input "``"
click at [250, 125] on span "Unsupported Payer" at bounding box center [241, 125] width 35 height 4
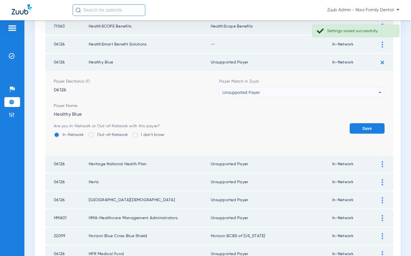
drag, startPoint x: 370, startPoint y: 127, endPoint x: 371, endPoint y: 104, distance: 23.3
click at [370, 127] on button "Save" at bounding box center [366, 128] width 35 height 10
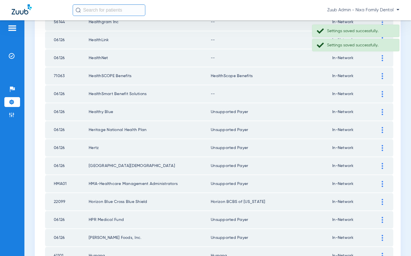
scroll to position [683, 0]
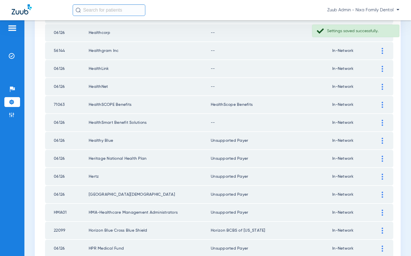
click at [381, 123] on div at bounding box center [382, 123] width 10 height 6
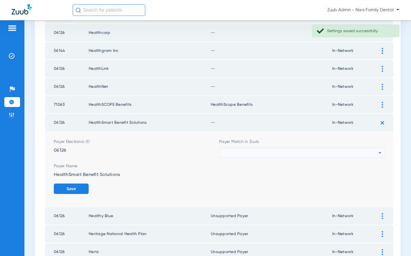
click at [288, 150] on div at bounding box center [300, 153] width 156 height 10
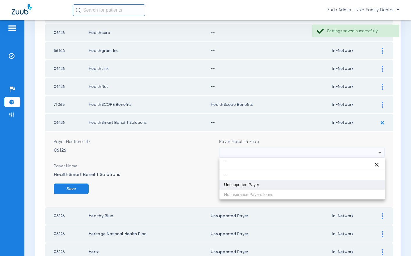
type input "``"
drag, startPoint x: 252, startPoint y: 186, endPoint x: 265, endPoint y: 176, distance: 16.3
click at [252, 186] on span "Unsupported Payer" at bounding box center [241, 185] width 35 height 4
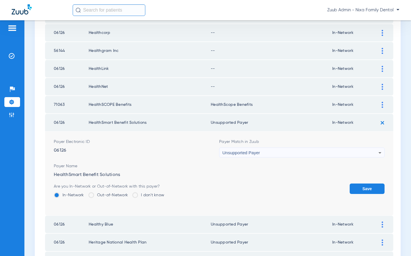
click at [363, 181] on form "Payer Electronic ID 06126 Payer Match in Zuub Unsupported Payer Payer Name Heal…" at bounding box center [219, 174] width 330 height 84
click at [364, 188] on button "Save" at bounding box center [366, 189] width 35 height 10
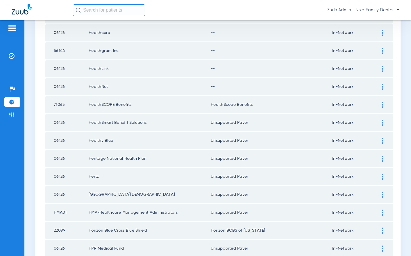
scroll to position [684, 0]
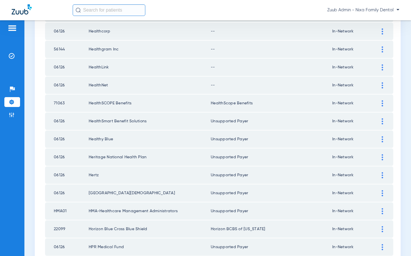
click at [382, 85] on img at bounding box center [381, 85] width 1 height 6
click at [383, 84] on div at bounding box center [382, 85] width 10 height 6
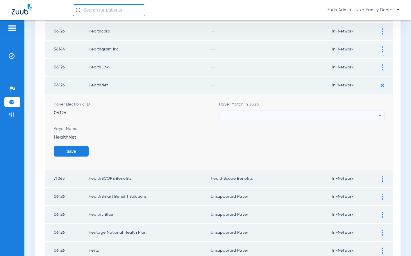
drag, startPoint x: 289, startPoint y: 116, endPoint x: 255, endPoint y: 117, distance: 34.0
click at [289, 116] on div at bounding box center [300, 116] width 156 height 10
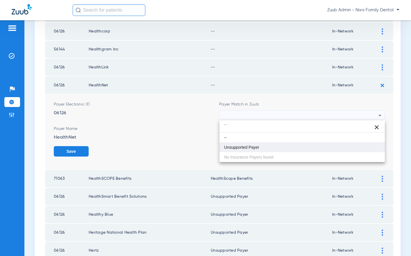
type input "``"
click at [242, 144] on mat-option "Unsupported Payer" at bounding box center [301, 148] width 165 height 10
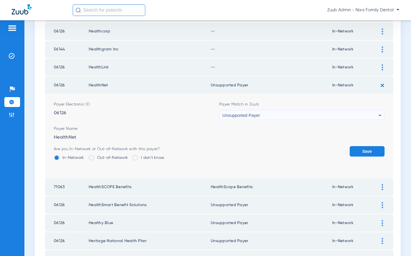
click at [364, 148] on button "Save" at bounding box center [366, 151] width 35 height 10
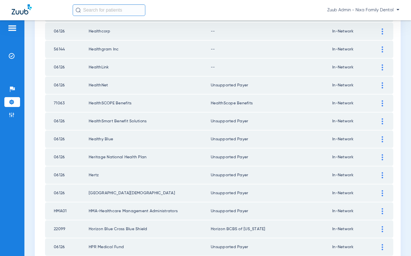
click at [382, 66] on img at bounding box center [381, 67] width 1 height 6
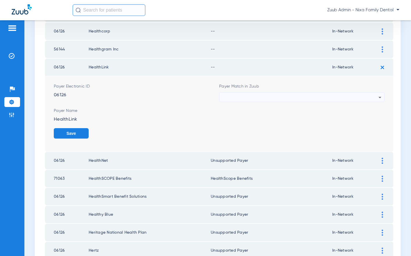
click at [342, 96] on div at bounding box center [300, 98] width 156 height 10
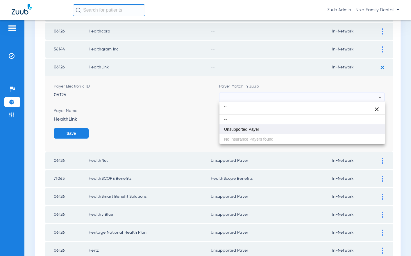
type input "``"
drag, startPoint x: 243, startPoint y: 130, endPoint x: 258, endPoint y: 130, distance: 14.8
click at [243, 130] on span "Unsupported Payer" at bounding box center [241, 129] width 35 height 4
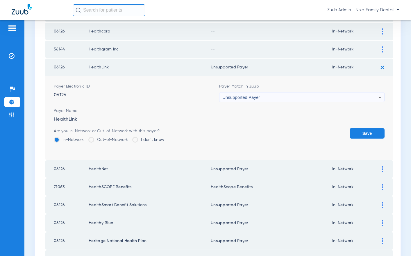
click at [373, 134] on button "Save" at bounding box center [366, 133] width 35 height 10
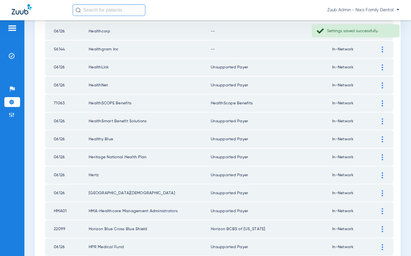
click at [381, 50] on div at bounding box center [382, 49] width 10 height 6
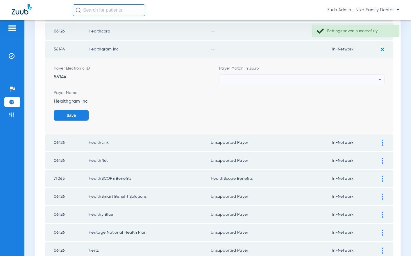
click at [278, 82] on div at bounding box center [300, 80] width 156 height 10
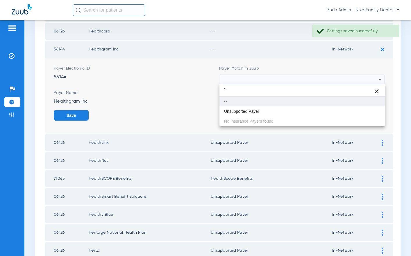
type input "``"
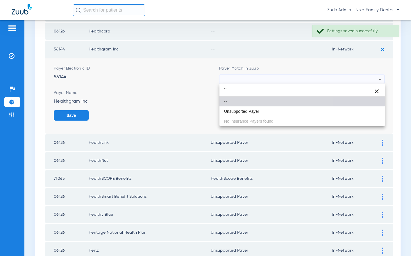
click at [248, 106] on mat-option "--" at bounding box center [301, 102] width 165 height 10
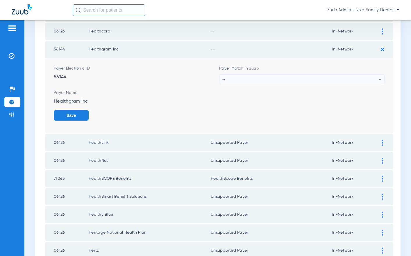
click at [381, 78] on icon at bounding box center [379, 79] width 7 height 7
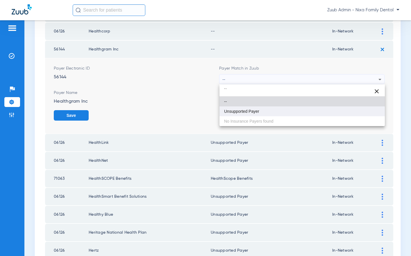
type input "``"
click at [273, 109] on mat-option "Unsupported Payer" at bounding box center [301, 112] width 165 height 10
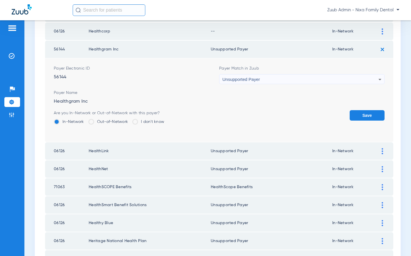
click at [365, 116] on button "Save" at bounding box center [366, 115] width 35 height 10
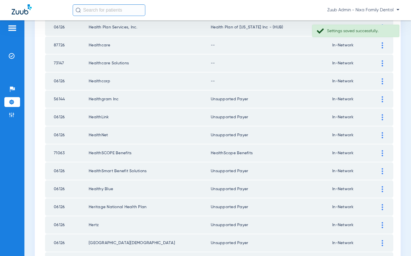
scroll to position [636, 0]
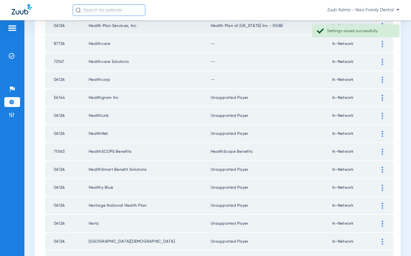
click at [380, 79] on div at bounding box center [382, 80] width 10 height 6
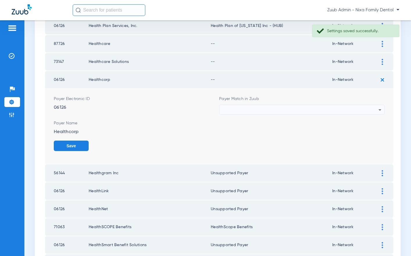
click at [343, 106] on div at bounding box center [300, 110] width 156 height 10
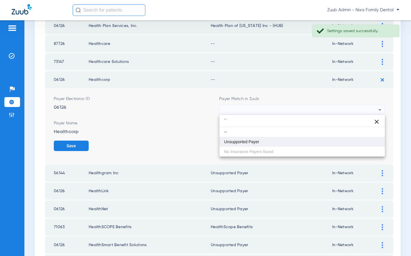
type input "``"
drag, startPoint x: 249, startPoint y: 142, endPoint x: 254, endPoint y: 140, distance: 6.1
click at [249, 142] on span "Unsupported Payer" at bounding box center [241, 142] width 35 height 4
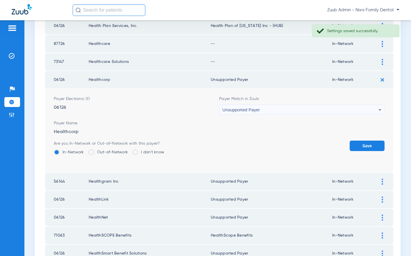
click at [356, 145] on button "Save" at bounding box center [366, 146] width 35 height 10
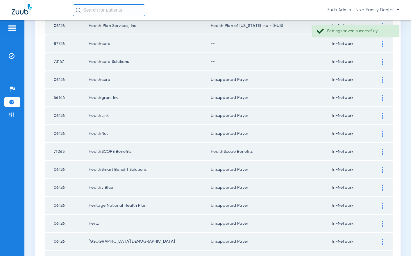
click at [381, 63] on img at bounding box center [381, 62] width 1 height 6
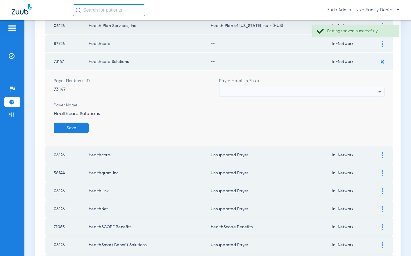
click at [333, 93] on div at bounding box center [300, 92] width 156 height 10
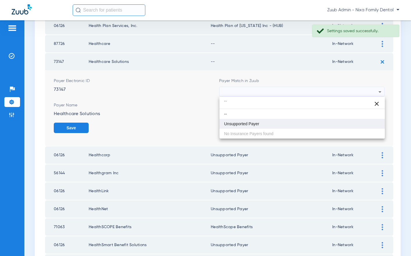
type input "``"
click at [264, 121] on mat-option "Unsupported Payer" at bounding box center [301, 124] width 165 height 10
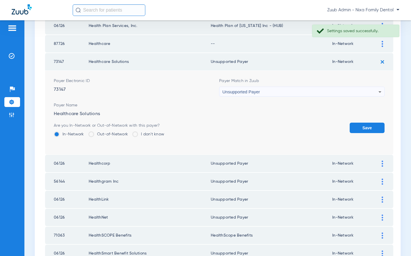
click at [363, 127] on button "Save" at bounding box center [366, 128] width 35 height 10
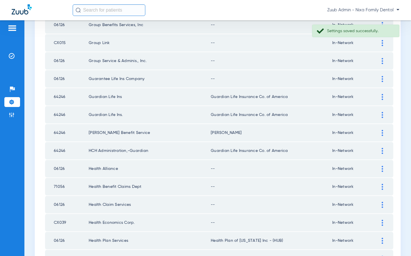
scroll to position [550, 0]
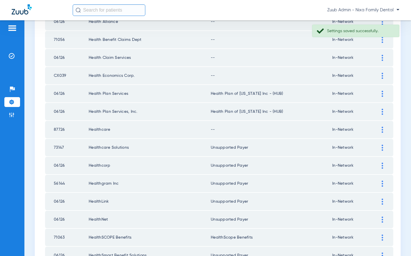
click at [382, 130] on img at bounding box center [381, 130] width 1 height 6
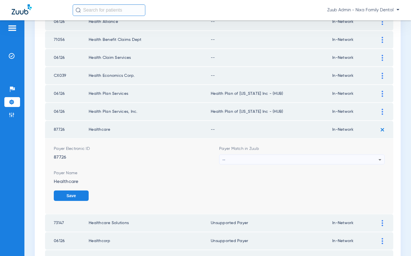
click at [351, 156] on div "--" at bounding box center [300, 160] width 156 height 10
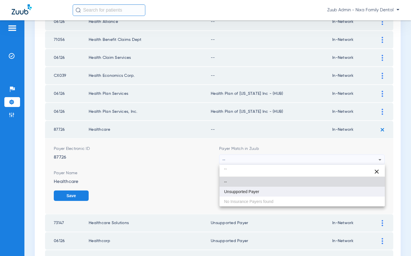
type input "``"
click at [244, 194] on mat-option "Unsupported Payer" at bounding box center [301, 192] width 165 height 10
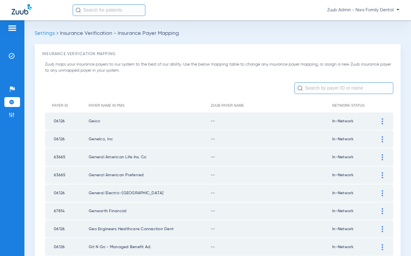
scroll to position [550, 0]
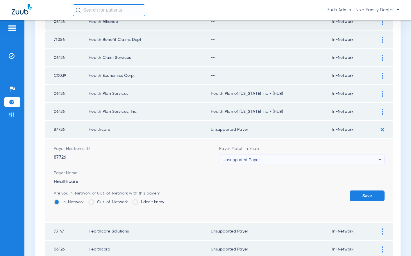
click at [357, 196] on button "Save" at bounding box center [366, 196] width 35 height 10
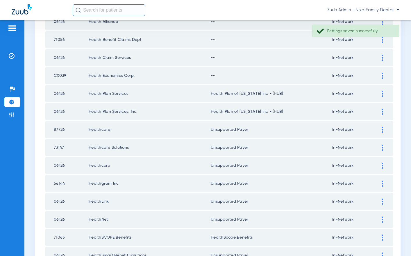
click at [381, 75] on img at bounding box center [381, 76] width 1 height 6
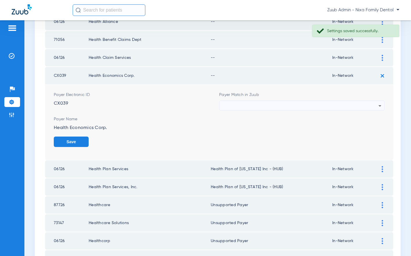
click at [327, 105] on div at bounding box center [300, 106] width 156 height 10
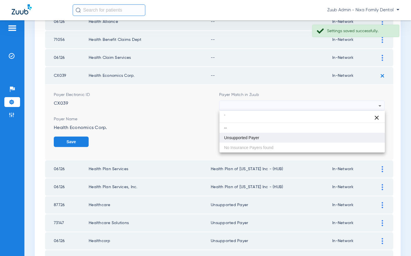
type input "`"
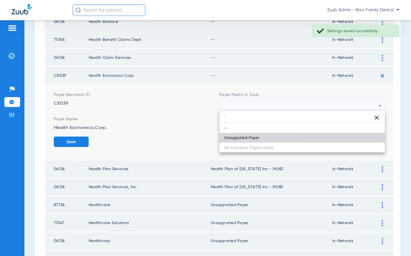
click at [231, 140] on mat-option "Unsupported Payer" at bounding box center [301, 138] width 165 height 10
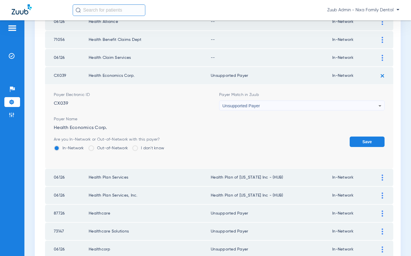
click at [363, 134] on form "Payer Electronic ID CX039 Payer Match in Zuub Unsupported Payer Payer Name Heal…" at bounding box center [219, 127] width 330 height 84
click at [364, 141] on button "Save" at bounding box center [366, 142] width 35 height 10
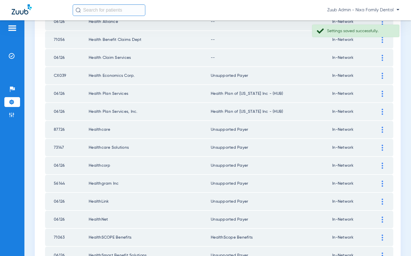
click at [383, 58] on div at bounding box center [382, 58] width 10 height 6
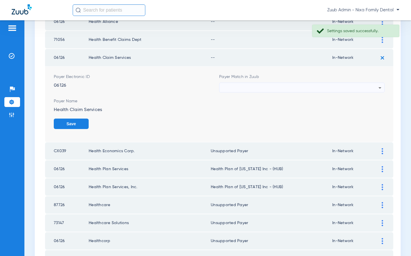
click at [371, 88] on div at bounding box center [300, 88] width 156 height 10
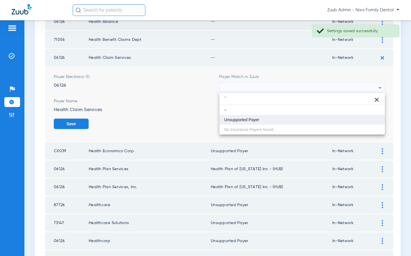
type input "``"
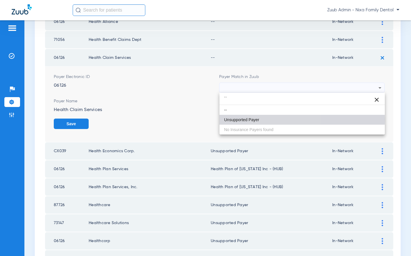
click at [279, 120] on mat-option "Unsupported Payer" at bounding box center [301, 120] width 165 height 10
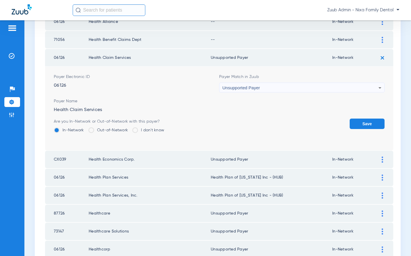
drag, startPoint x: 365, startPoint y: 121, endPoint x: 363, endPoint y: 98, distance: 22.7
click at [365, 121] on button "Save" at bounding box center [366, 124] width 35 height 10
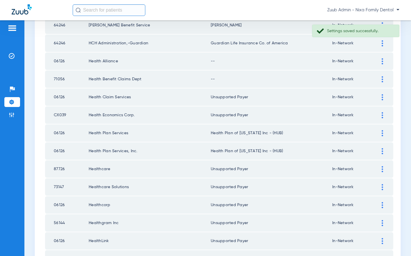
scroll to position [509, 0]
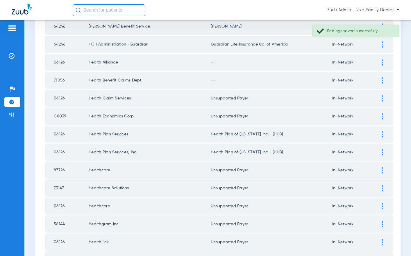
click at [381, 81] on img at bounding box center [381, 81] width 1 height 6
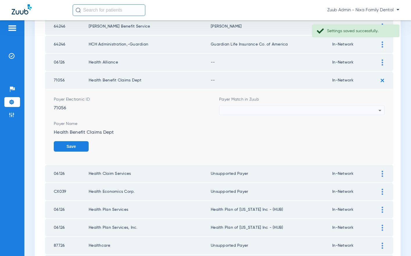
click at [363, 108] on div at bounding box center [300, 111] width 156 height 10
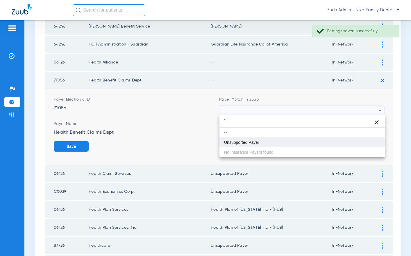
type input "``"
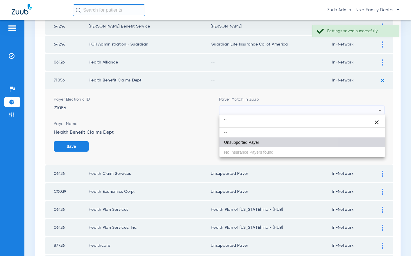
click at [251, 139] on mat-option "Unsupported Payer" at bounding box center [301, 143] width 165 height 10
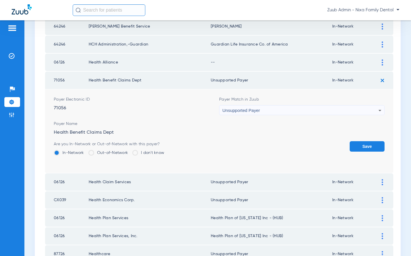
click at [366, 145] on button "Save" at bounding box center [366, 146] width 35 height 10
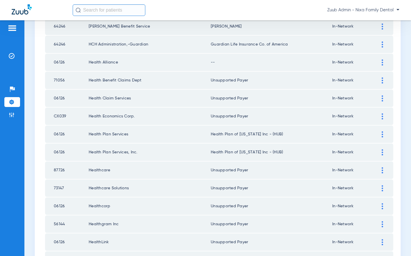
click at [382, 62] on img at bounding box center [381, 63] width 1 height 6
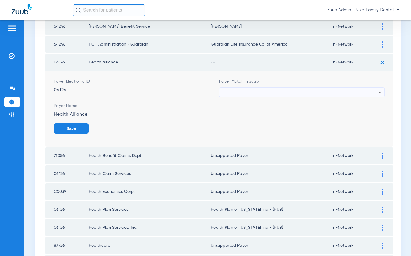
click at [374, 91] on div at bounding box center [300, 93] width 156 height 10
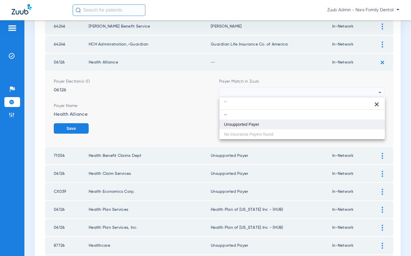
type input "``"
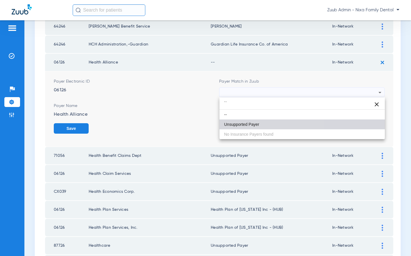
click at [281, 121] on mat-option "Unsupported Payer" at bounding box center [301, 125] width 165 height 10
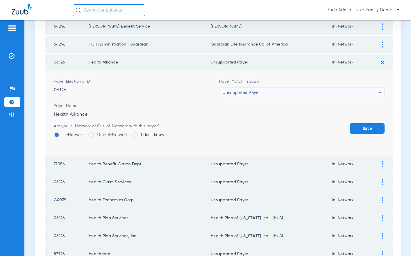
click at [364, 125] on button "Save" at bounding box center [366, 128] width 35 height 10
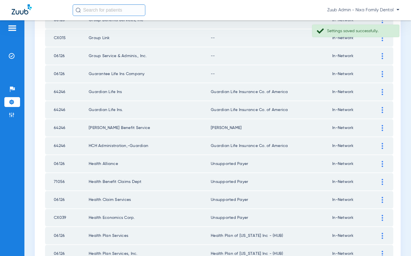
scroll to position [407, 0]
click at [382, 74] on img at bounding box center [381, 75] width 1 height 6
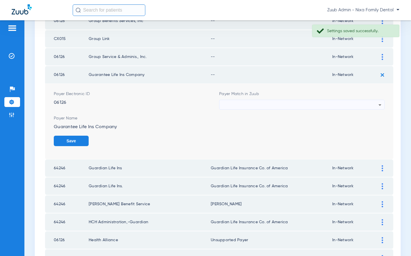
click at [340, 103] on div at bounding box center [300, 105] width 156 height 10
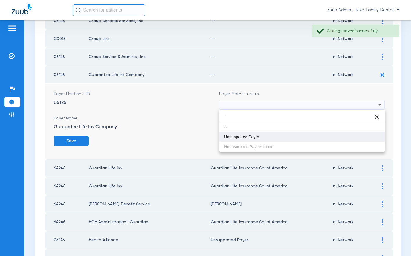
type input "`"
click at [283, 134] on mat-option "Unsupported Payer" at bounding box center [301, 137] width 165 height 10
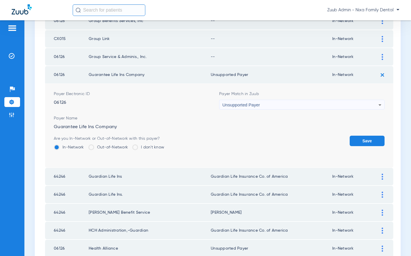
drag, startPoint x: 358, startPoint y: 140, endPoint x: 361, endPoint y: 136, distance: 5.1
click at [358, 140] on button "Save" at bounding box center [366, 141] width 35 height 10
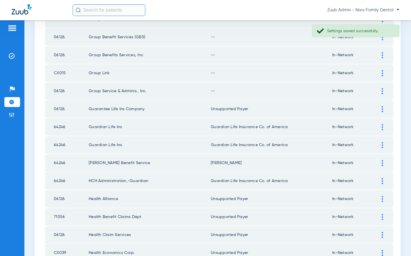
scroll to position [372, 0]
click at [382, 91] on img at bounding box center [381, 92] width 1 height 6
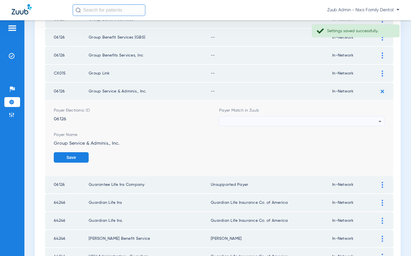
click at [341, 122] on div at bounding box center [300, 122] width 156 height 10
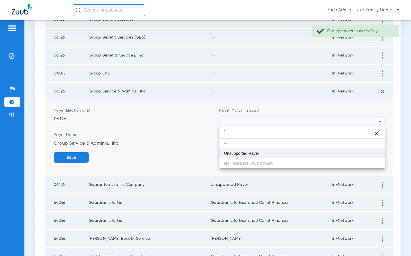
type input "`"
drag, startPoint x: 264, startPoint y: 153, endPoint x: 295, endPoint y: 148, distance: 31.9
click at [266, 152] on mat-option "Unsupported Payer" at bounding box center [301, 154] width 165 height 10
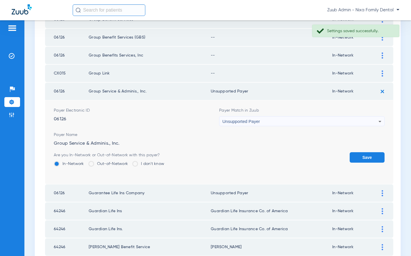
drag, startPoint x: 363, startPoint y: 158, endPoint x: 367, endPoint y: 109, distance: 48.7
click at [363, 155] on button "Save" at bounding box center [366, 157] width 35 height 10
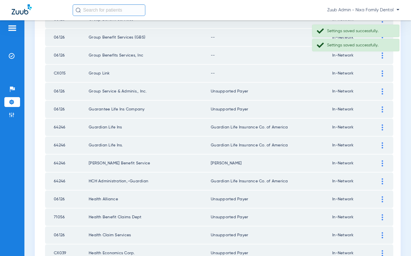
click at [381, 75] on div at bounding box center [382, 74] width 10 height 6
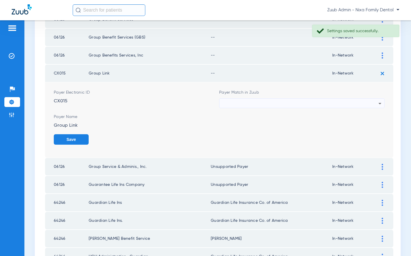
click at [289, 104] on div at bounding box center [300, 104] width 156 height 10
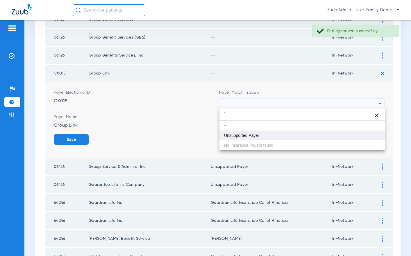
type input "`"
click at [255, 133] on mat-option "Unsupported Payer" at bounding box center [301, 136] width 165 height 10
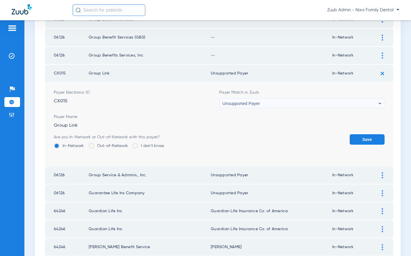
click at [369, 137] on button "Save" at bounding box center [366, 139] width 35 height 10
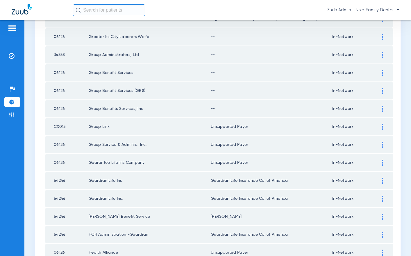
scroll to position [319, 0]
click at [382, 108] on img at bounding box center [381, 108] width 1 height 6
click at [382, 107] on img at bounding box center [381, 108] width 1 height 6
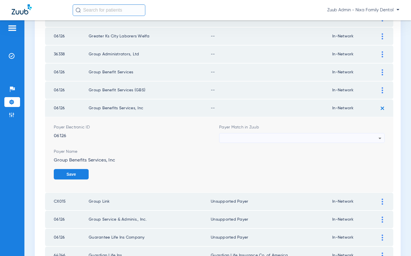
click at [350, 136] on div at bounding box center [300, 139] width 156 height 10
click at [265, 138] on div "--" at bounding box center [300, 139] width 156 height 10
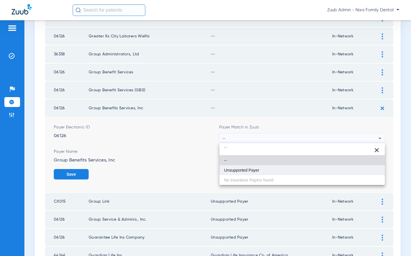
type input "``"
drag, startPoint x: 248, startPoint y: 169, endPoint x: 269, endPoint y: 169, distance: 20.6
click at [249, 168] on span "Unsupported Payer" at bounding box center [241, 170] width 35 height 4
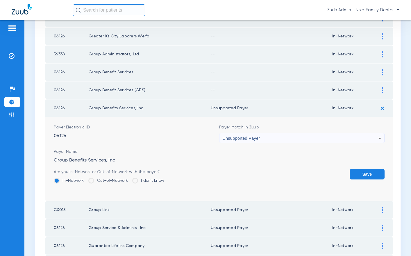
click at [361, 174] on button "Save" at bounding box center [366, 174] width 35 height 10
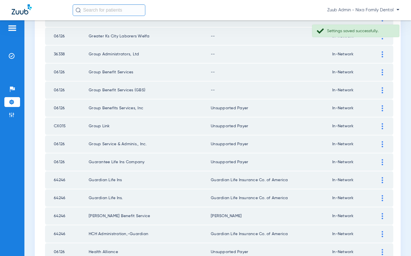
click at [381, 89] on div at bounding box center [382, 90] width 10 height 6
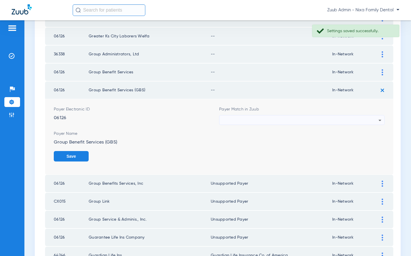
click at [300, 118] on div at bounding box center [300, 121] width 156 height 10
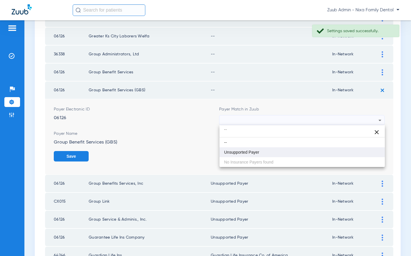
type input "``"
click at [247, 152] on span "Unsupported Payer" at bounding box center [241, 152] width 35 height 4
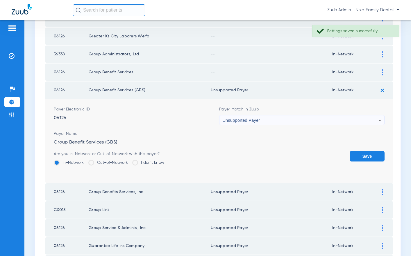
click at [357, 155] on button "Save" at bounding box center [366, 156] width 35 height 10
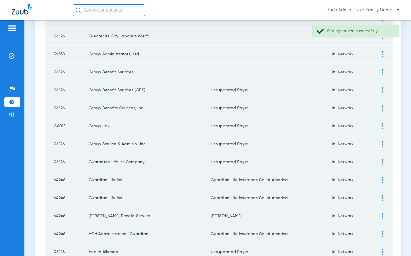
click at [382, 74] on img at bounding box center [381, 72] width 1 height 6
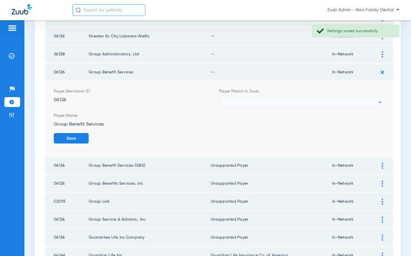
click at [292, 102] on div at bounding box center [300, 103] width 156 height 10
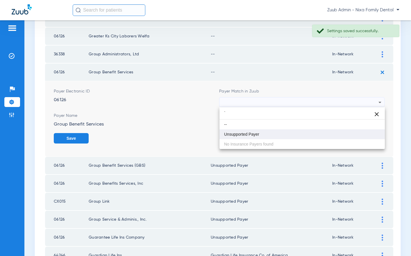
type input "`"
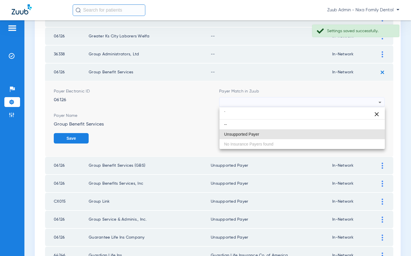
drag, startPoint x: 251, startPoint y: 132, endPoint x: 257, endPoint y: 131, distance: 6.1
click at [251, 132] on span "Unsupported Payer" at bounding box center [241, 134] width 35 height 4
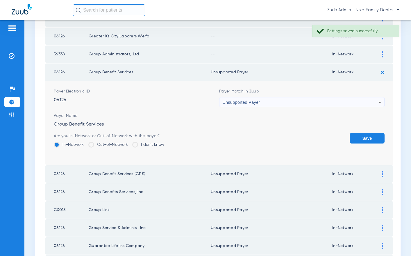
drag, startPoint x: 364, startPoint y: 135, endPoint x: 360, endPoint y: 133, distance: 4.5
click at [364, 135] on button "Save" at bounding box center [366, 138] width 35 height 10
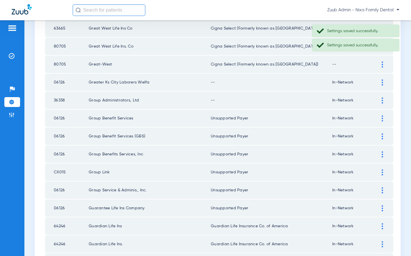
scroll to position [264, 0]
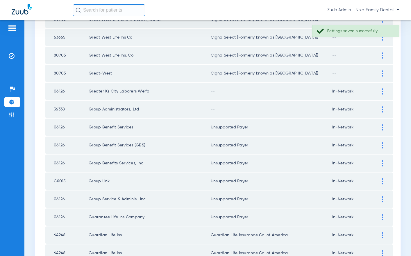
click at [382, 90] on img at bounding box center [381, 92] width 1 height 6
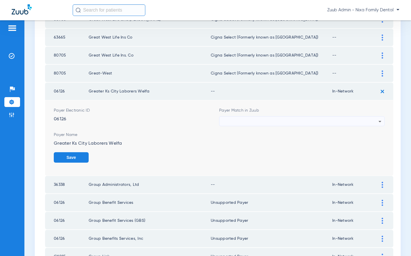
click at [319, 120] on div at bounding box center [300, 122] width 156 height 10
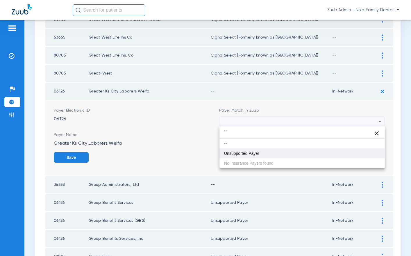
type input "``"
drag, startPoint x: 267, startPoint y: 150, endPoint x: 289, endPoint y: 150, distance: 21.2
click at [267, 150] on mat-option "Unsupported Payer" at bounding box center [301, 154] width 165 height 10
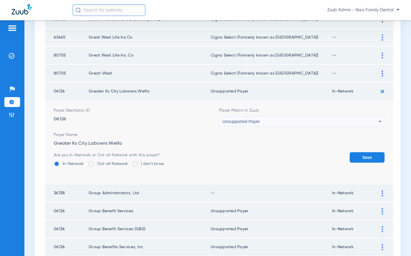
click at [367, 155] on button "Save" at bounding box center [366, 157] width 35 height 10
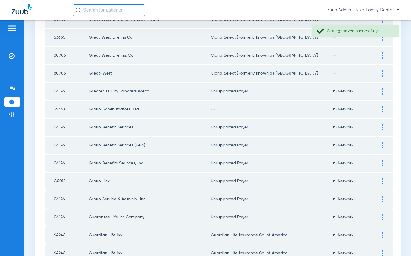
click at [381, 109] on div at bounding box center [382, 110] width 10 height 6
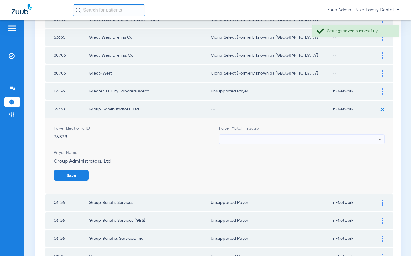
click at [323, 140] on div at bounding box center [300, 140] width 156 height 10
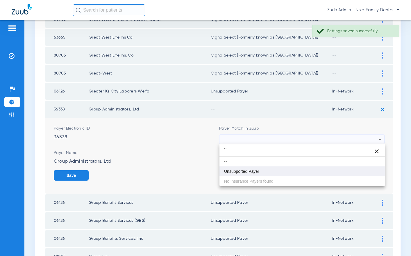
type input "``"
click at [265, 170] on mat-option "Unsupported Payer" at bounding box center [301, 172] width 165 height 10
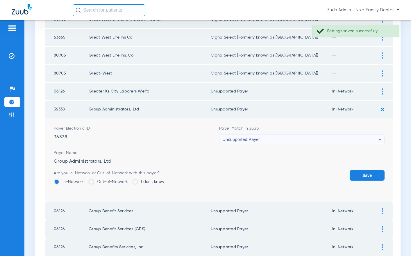
drag, startPoint x: 373, startPoint y: 174, endPoint x: 336, endPoint y: 161, distance: 39.0
click at [373, 174] on button "Save" at bounding box center [366, 175] width 35 height 10
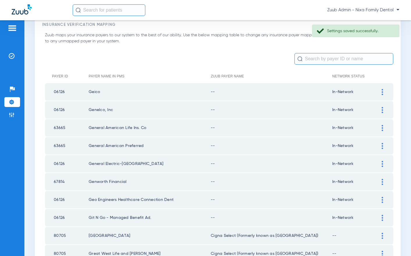
scroll to position [28, 0]
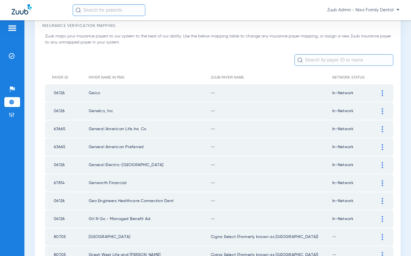
click at [382, 91] on img at bounding box center [381, 93] width 1 height 6
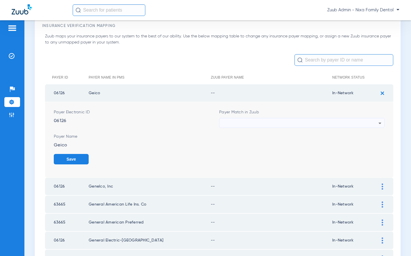
click at [348, 120] on div at bounding box center [300, 123] width 156 height 10
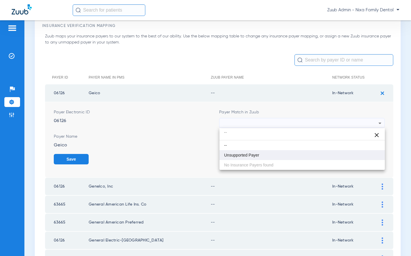
type input "``"
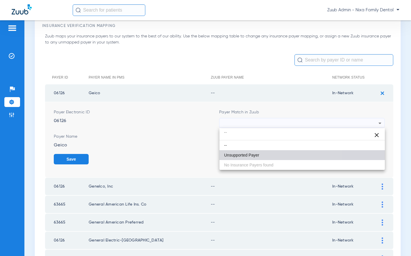
click at [252, 157] on span "Unsupported Payer" at bounding box center [241, 155] width 35 height 4
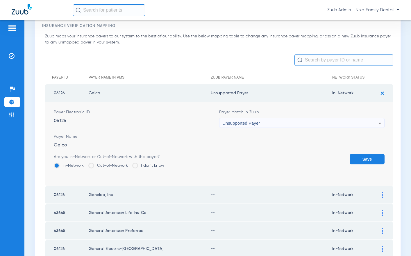
drag, startPoint x: 360, startPoint y: 161, endPoint x: 363, endPoint y: 150, distance: 11.1
click at [360, 160] on button "Save" at bounding box center [366, 159] width 35 height 10
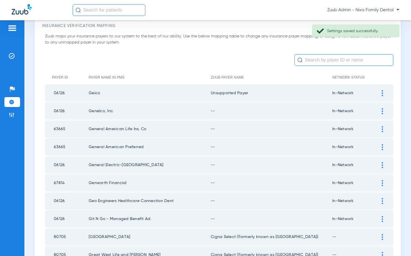
click at [381, 113] on div at bounding box center [382, 111] width 10 height 6
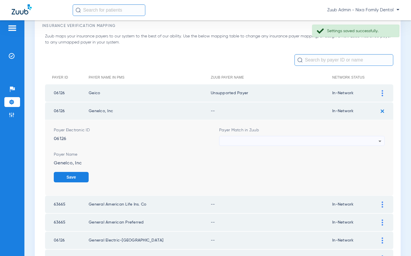
click at [321, 140] on div at bounding box center [300, 141] width 156 height 10
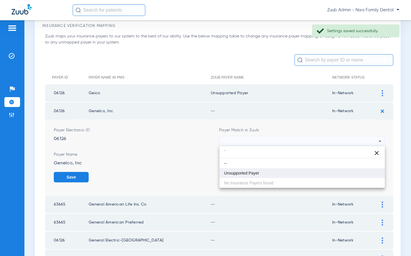
type input "`"
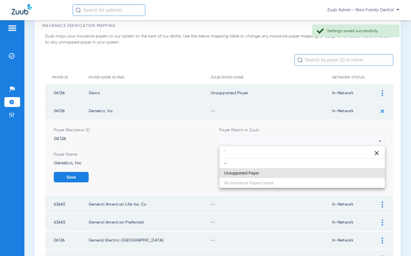
drag, startPoint x: 250, startPoint y: 172, endPoint x: 264, endPoint y: 166, distance: 15.5
click at [251, 171] on span "Unsupported Payer" at bounding box center [241, 173] width 35 height 4
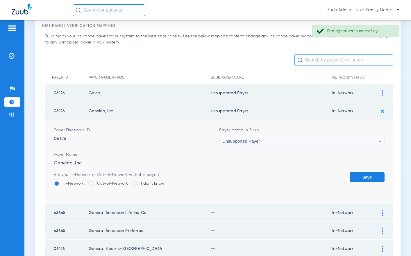
drag, startPoint x: 364, startPoint y: 177, endPoint x: 367, endPoint y: 174, distance: 3.7
click at [364, 177] on button "Save" at bounding box center [366, 177] width 35 height 10
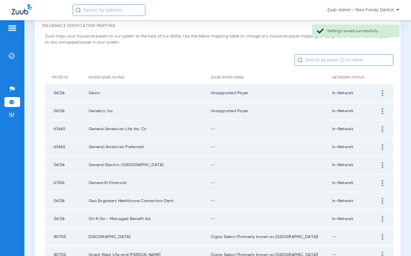
click at [382, 129] on img at bounding box center [381, 129] width 1 height 6
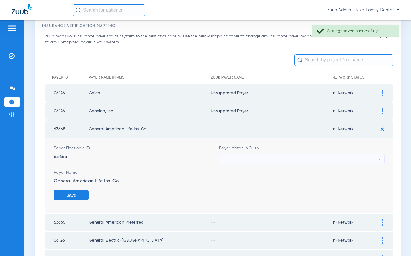
click at [294, 160] on div at bounding box center [300, 159] width 156 height 10
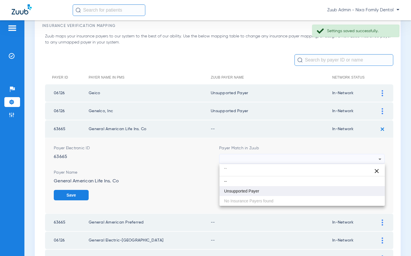
type input "``"
drag, startPoint x: 258, startPoint y: 192, endPoint x: 265, endPoint y: 182, distance: 12.2
click at [258, 191] on span "Unsupported Payer" at bounding box center [241, 191] width 35 height 4
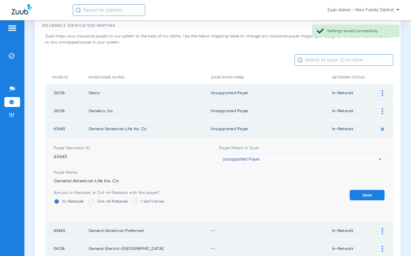
drag, startPoint x: 366, startPoint y: 193, endPoint x: 339, endPoint y: 168, distance: 37.8
click at [364, 192] on button "Save" at bounding box center [366, 195] width 35 height 10
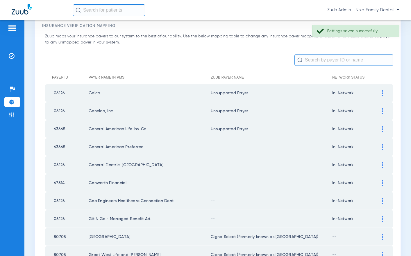
scroll to position [47, 0]
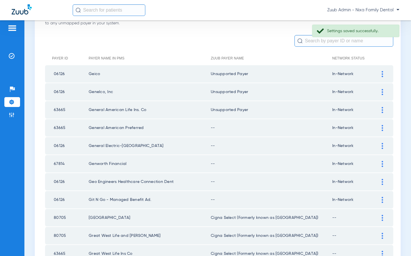
click at [382, 127] on img at bounding box center [381, 128] width 1 height 6
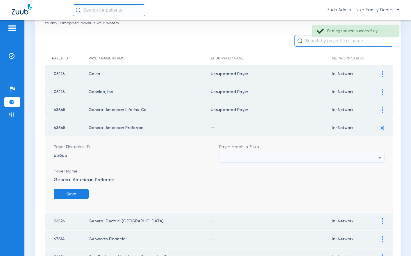
click at [296, 158] on div at bounding box center [300, 158] width 156 height 10
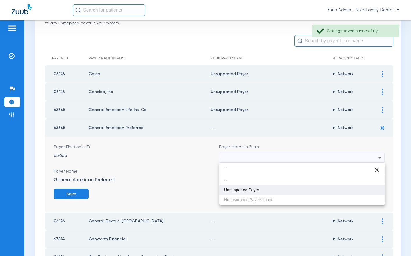
type input "``"
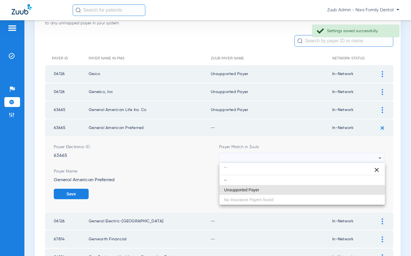
drag, startPoint x: 264, startPoint y: 187, endPoint x: 267, endPoint y: 183, distance: 4.9
click at [265, 186] on mat-option "Unsupported Payer" at bounding box center [301, 190] width 165 height 10
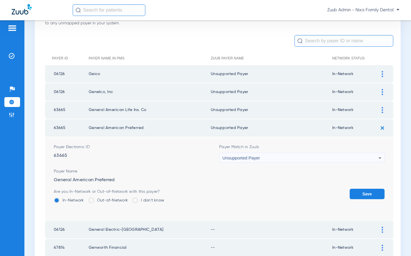
click at [363, 190] on button "Save" at bounding box center [366, 194] width 35 height 10
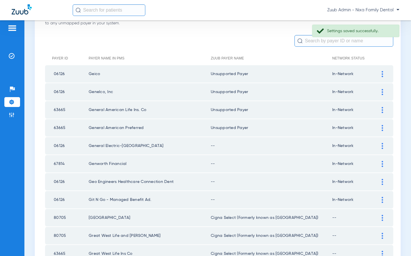
scroll to position [78, 0]
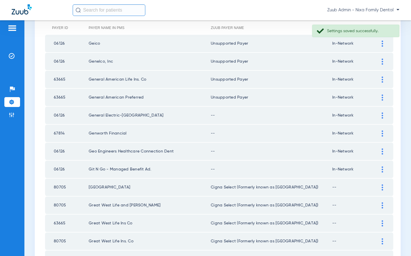
click at [380, 114] on div at bounding box center [382, 116] width 10 height 6
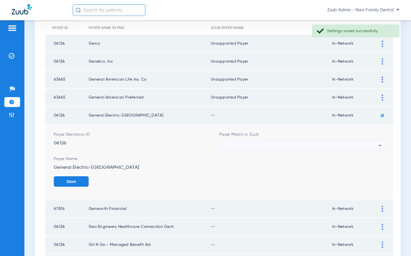
click at [302, 144] on div at bounding box center [300, 146] width 156 height 10
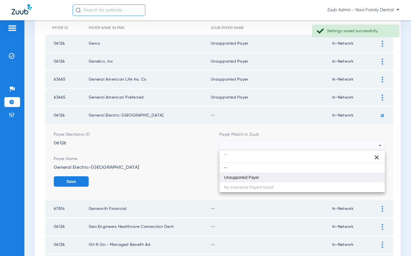
type input "``"
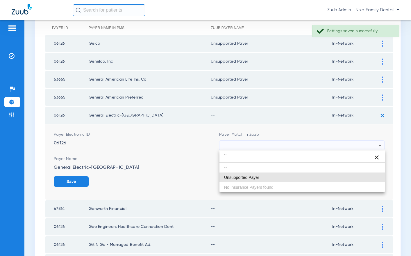
drag, startPoint x: 256, startPoint y: 175, endPoint x: 308, endPoint y: 174, distance: 52.0
click at [256, 176] on span "Unsupported Payer" at bounding box center [241, 178] width 35 height 4
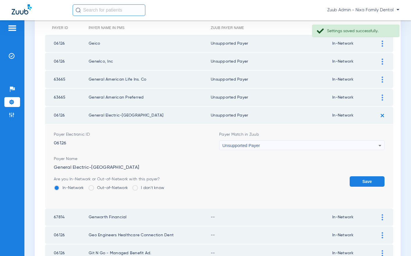
click at [371, 180] on button "Save" at bounding box center [366, 182] width 35 height 10
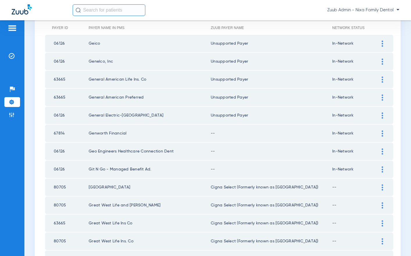
click at [381, 134] on img at bounding box center [381, 134] width 1 height 6
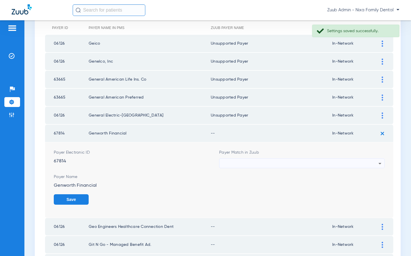
click at [276, 162] on div at bounding box center [300, 164] width 156 height 10
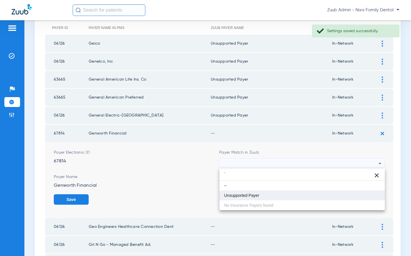
type input "`"
drag, startPoint x: 251, startPoint y: 195, endPoint x: 264, endPoint y: 185, distance: 16.0
click at [252, 194] on span "Unsupported Payer" at bounding box center [241, 196] width 35 height 4
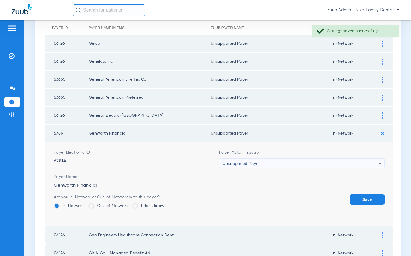
click at [361, 199] on button "Save" at bounding box center [366, 200] width 35 height 10
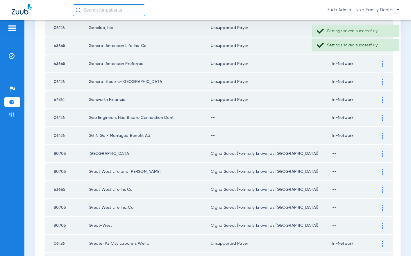
scroll to position [112, 0]
click at [381, 115] on img at bounding box center [381, 117] width 1 height 6
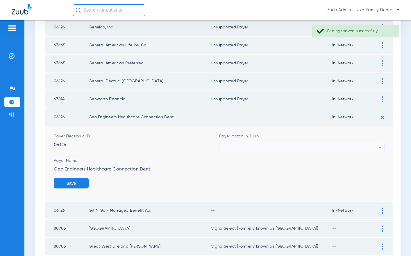
click at [296, 148] on div at bounding box center [300, 148] width 156 height 10
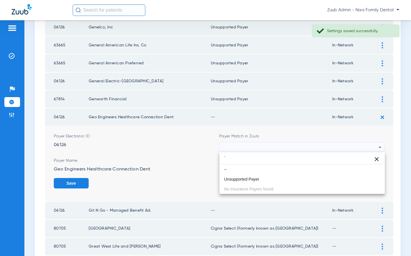
type input "`"
click at [251, 180] on span "Unsupported Payer" at bounding box center [241, 179] width 35 height 4
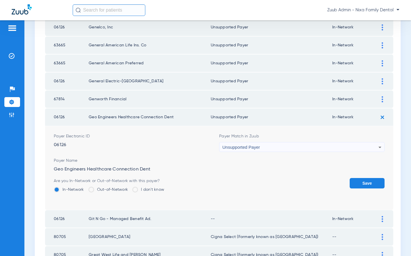
click at [366, 181] on button "Save" at bounding box center [366, 183] width 35 height 10
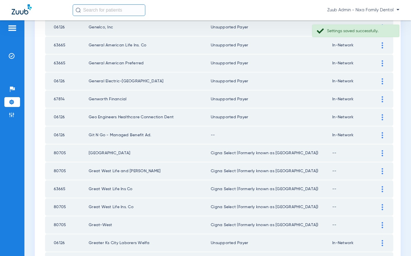
click at [382, 135] on img at bounding box center [381, 135] width 1 height 6
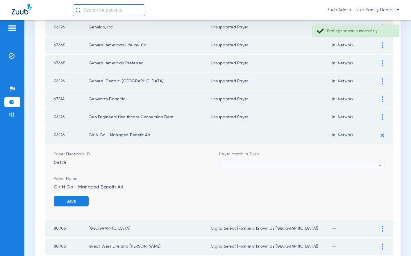
click at [349, 162] on div at bounding box center [300, 166] width 156 height 10
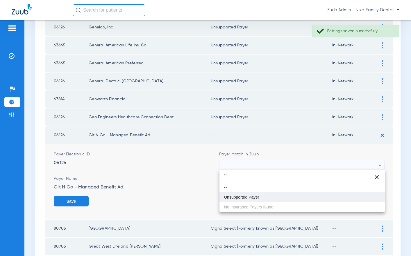
type input "``"
click at [274, 194] on mat-option "Unsupported Payer" at bounding box center [301, 198] width 165 height 10
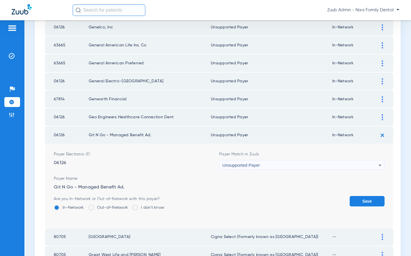
click at [362, 201] on button "Save" at bounding box center [366, 201] width 35 height 10
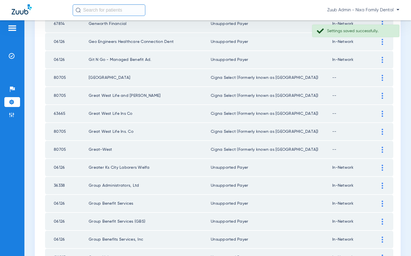
scroll to position [799, 0]
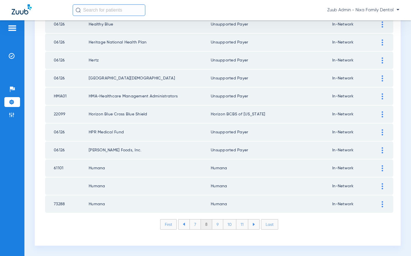
drag, startPoint x: 193, startPoint y: 221, endPoint x: 200, endPoint y: 217, distance: 8.7
click at [193, 221] on li "7" at bounding box center [194, 225] width 11 height 10
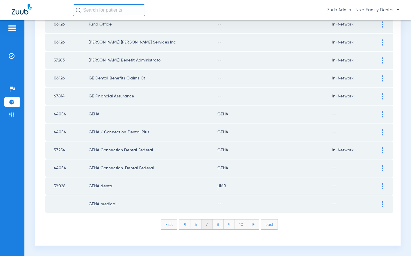
click at [381, 204] on img at bounding box center [381, 205] width 1 height 6
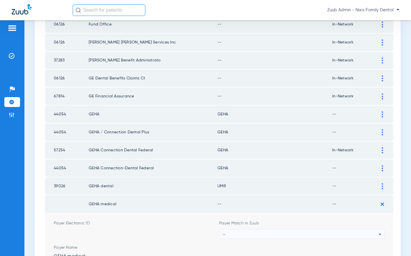
click at [337, 233] on div "--" at bounding box center [300, 235] width 156 height 10
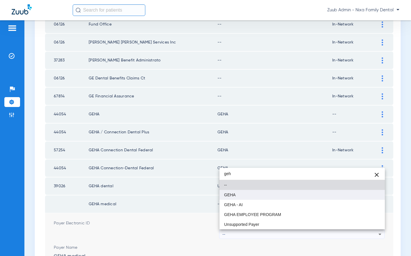
type input "geh"
click at [274, 198] on mat-option "GEHA" at bounding box center [301, 195] width 165 height 10
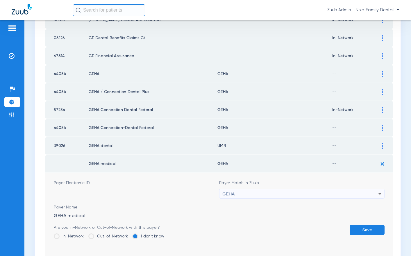
scroll to position [856, 0]
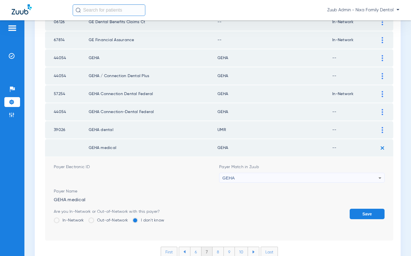
click at [358, 211] on button "Save" at bounding box center [366, 214] width 35 height 10
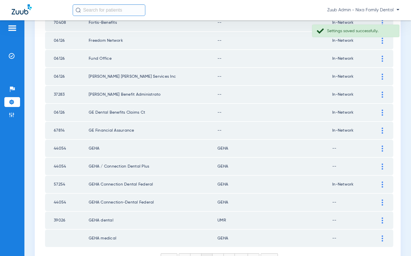
scroll to position [757, 0]
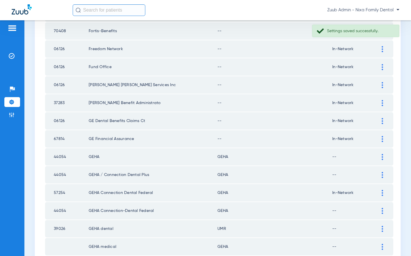
click at [381, 136] on img at bounding box center [381, 139] width 1 height 6
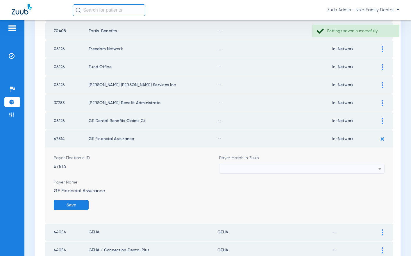
click at [311, 166] on div at bounding box center [300, 169] width 156 height 10
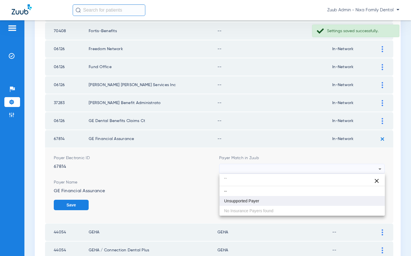
type input "``"
click at [242, 203] on span "Unsupported Payer" at bounding box center [241, 201] width 35 height 4
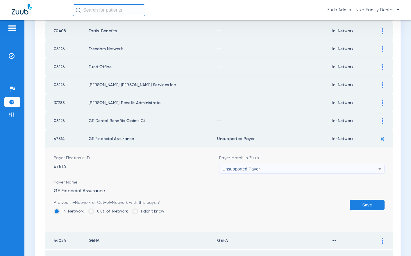
click at [368, 203] on button "Save" at bounding box center [366, 205] width 35 height 10
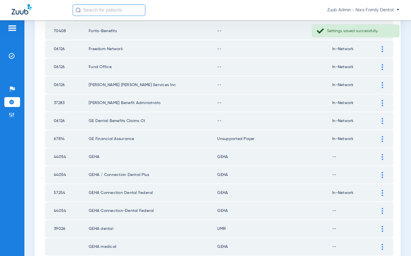
click at [382, 119] on img at bounding box center [381, 121] width 1 height 6
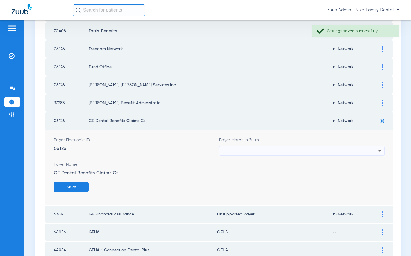
click at [295, 150] on div at bounding box center [300, 151] width 156 height 10
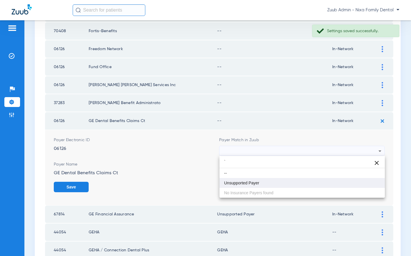
type input "`"
click at [262, 182] on mat-option "Unsupported Payer" at bounding box center [301, 183] width 165 height 10
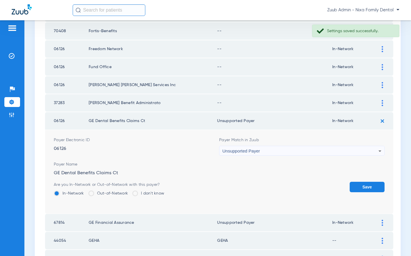
drag, startPoint x: 363, startPoint y: 184, endPoint x: 360, endPoint y: 175, distance: 9.4
click at [362, 184] on button "Save" at bounding box center [366, 187] width 35 height 10
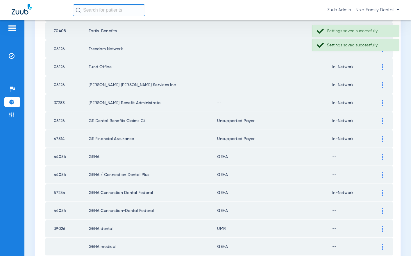
click at [380, 102] on div at bounding box center [382, 103] width 10 height 6
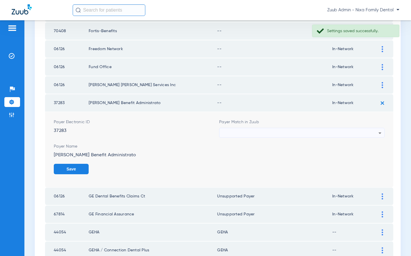
click at [242, 131] on div at bounding box center [300, 133] width 156 height 10
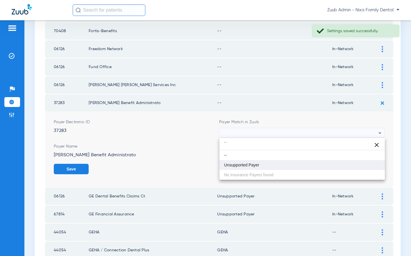
type input "``"
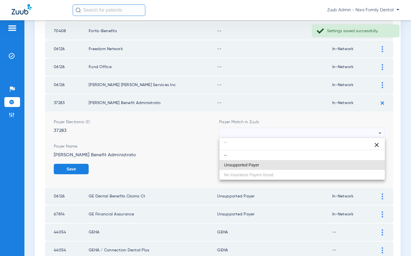
drag, startPoint x: 243, startPoint y: 162, endPoint x: 256, endPoint y: 161, distance: 12.8
click at [243, 162] on mat-option "Unsupported Payer" at bounding box center [301, 165] width 165 height 10
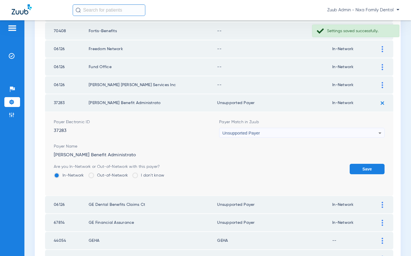
click at [365, 167] on button "Save" at bounding box center [366, 169] width 35 height 10
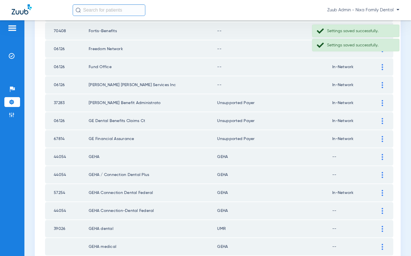
click at [382, 84] on img at bounding box center [381, 85] width 1 height 6
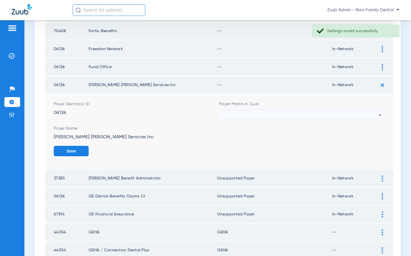
click at [243, 114] on div at bounding box center [300, 115] width 156 height 10
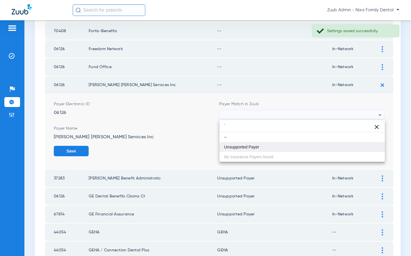
type input "`"
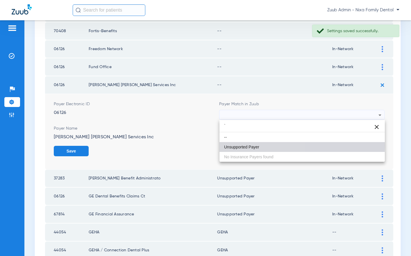
click at [234, 146] on span "Unsupported Payer" at bounding box center [241, 147] width 35 height 4
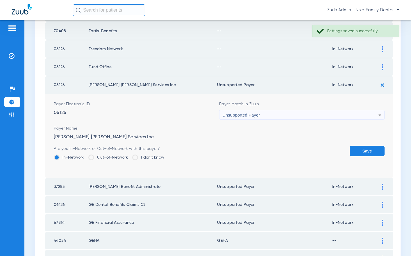
drag, startPoint x: 363, startPoint y: 148, endPoint x: 364, endPoint y: 128, distance: 19.5
click at [364, 145] on form "Payer Electronic ID 06126 Payer Match in Zuub Unsupported Payer Payer Name Gall…" at bounding box center [219, 136] width 330 height 84
click at [362, 150] on button "Save" at bounding box center [366, 151] width 35 height 10
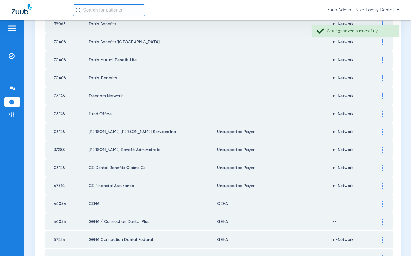
scroll to position [711, 0]
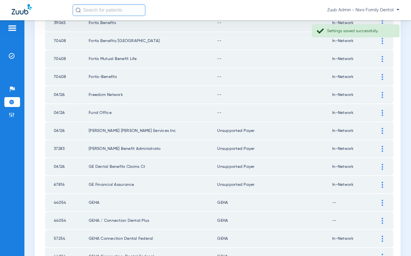
click at [382, 112] on img at bounding box center [381, 113] width 1 height 6
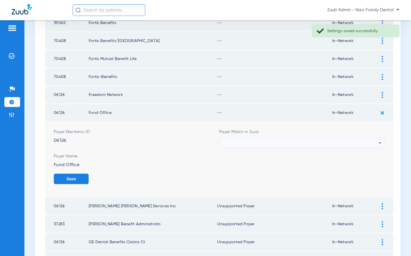
click at [295, 140] on div at bounding box center [300, 143] width 156 height 10
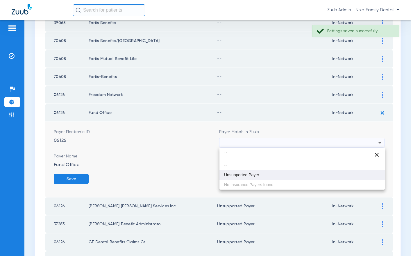
type input "``"
drag, startPoint x: 265, startPoint y: 173, endPoint x: 295, endPoint y: 170, distance: 30.6
click at [266, 172] on mat-option "Unsupported Payer" at bounding box center [301, 175] width 165 height 10
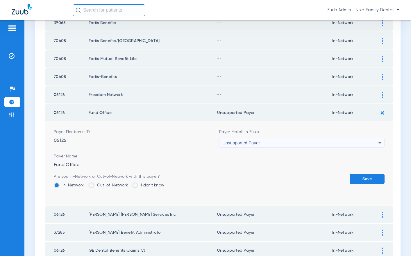
drag, startPoint x: 362, startPoint y: 177, endPoint x: 370, endPoint y: 163, distance: 16.4
click at [364, 176] on button "Save" at bounding box center [366, 179] width 35 height 10
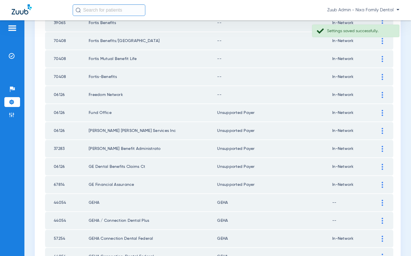
click at [382, 96] on img at bounding box center [381, 95] width 1 height 6
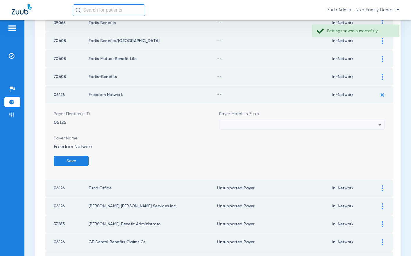
click at [249, 123] on div at bounding box center [300, 125] width 156 height 10
type input "`"
click at [244, 155] on span "Unsupported Payer" at bounding box center [241, 157] width 35 height 4
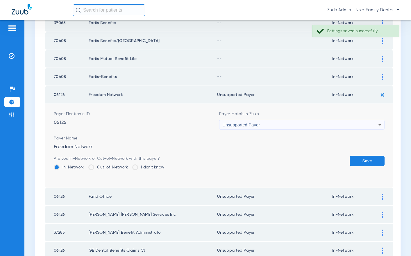
drag, startPoint x: 366, startPoint y: 159, endPoint x: 365, endPoint y: 141, distance: 17.8
click at [365, 157] on button "Save" at bounding box center [366, 161] width 35 height 10
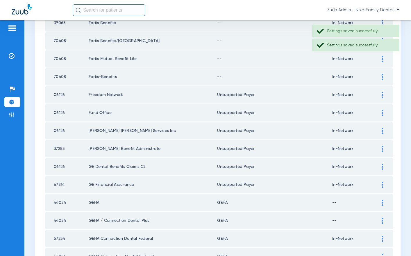
click at [382, 77] on img at bounding box center [381, 77] width 1 height 6
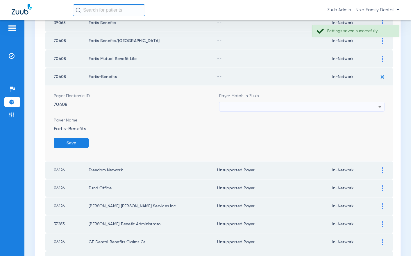
click at [306, 106] on div at bounding box center [300, 107] width 156 height 10
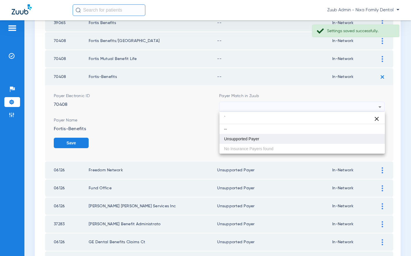
type input "`"
click at [238, 141] on span "Unsupported Payer" at bounding box center [241, 139] width 35 height 4
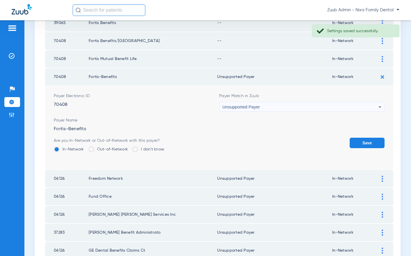
click at [369, 142] on button "Save" at bounding box center [366, 143] width 35 height 10
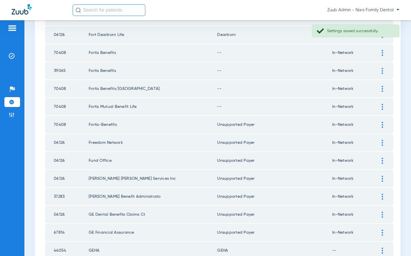
scroll to position [659, 0]
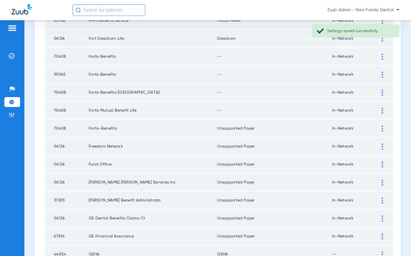
click at [382, 110] on img at bounding box center [381, 111] width 1 height 6
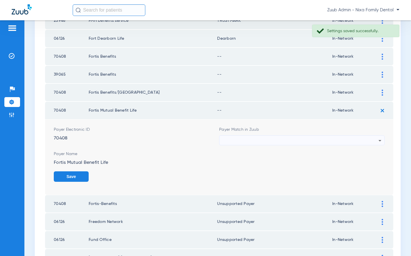
click at [265, 140] on div at bounding box center [300, 141] width 156 height 10
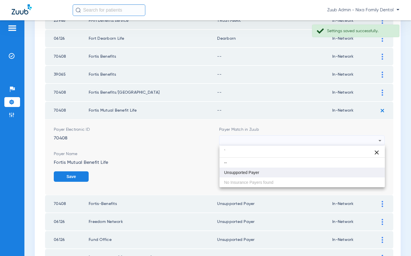
type input "`"
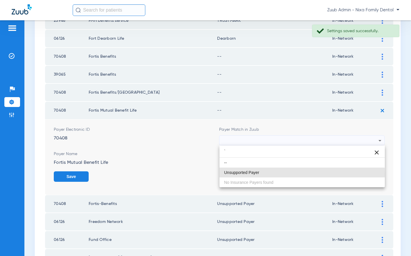
drag, startPoint x: 239, startPoint y: 174, endPoint x: 263, endPoint y: 169, distance: 24.4
click at [239, 174] on span "Unsupported Payer" at bounding box center [241, 173] width 35 height 4
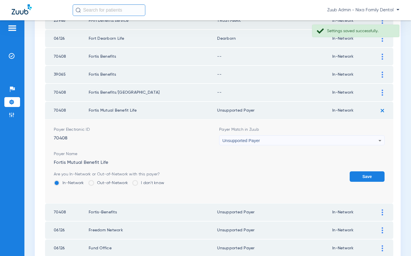
drag, startPoint x: 370, startPoint y: 176, endPoint x: 368, endPoint y: 167, distance: 8.8
click at [370, 176] on button "Save" at bounding box center [366, 177] width 35 height 10
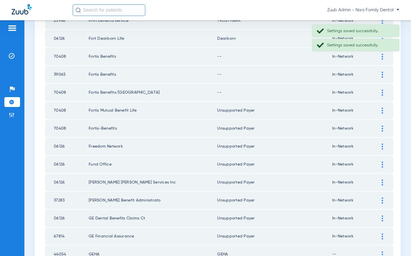
click at [379, 92] on div at bounding box center [382, 93] width 10 height 6
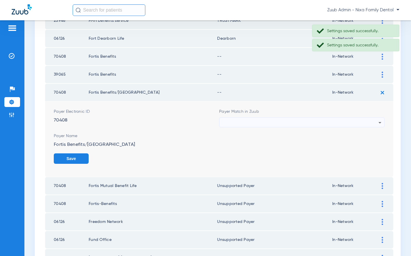
click at [265, 121] on div at bounding box center [300, 123] width 156 height 10
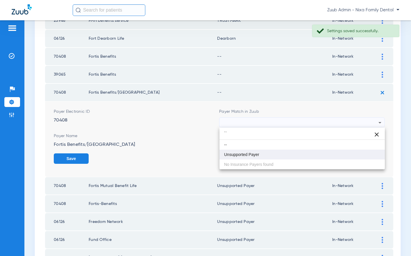
type input "``"
drag, startPoint x: 240, startPoint y: 155, endPoint x: 261, endPoint y: 149, distance: 22.1
click at [240, 155] on span "Unsupported Payer" at bounding box center [241, 155] width 35 height 4
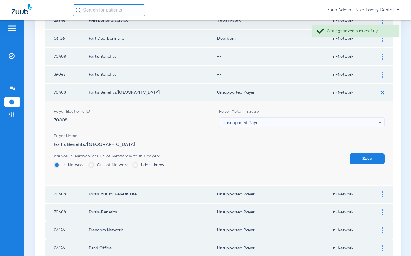
click at [360, 160] on button "Save" at bounding box center [366, 159] width 35 height 10
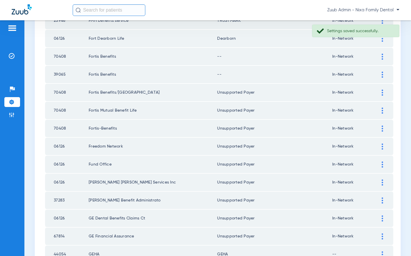
click at [382, 75] on img at bounding box center [381, 75] width 1 height 6
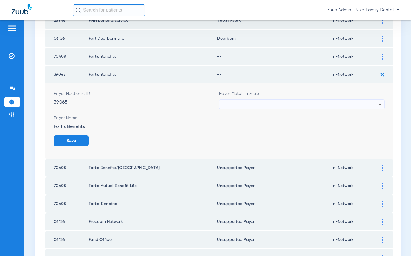
click at [302, 103] on div at bounding box center [300, 105] width 156 height 10
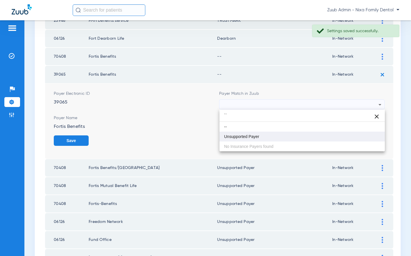
type input "``"
click at [266, 134] on mat-option "Unsupported Payer" at bounding box center [301, 137] width 165 height 10
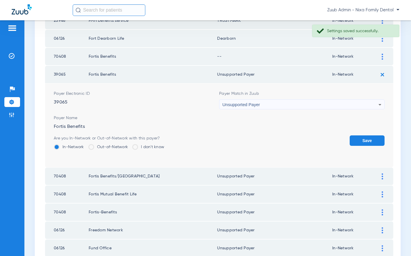
click at [380, 136] on button "Save" at bounding box center [366, 141] width 35 height 10
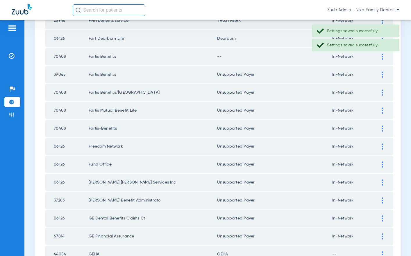
click at [378, 58] on div at bounding box center [382, 57] width 10 height 6
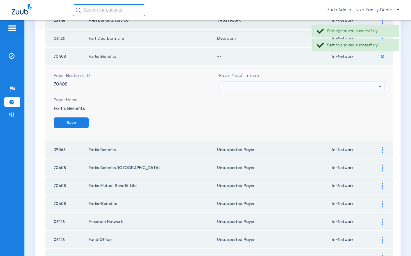
click at [269, 88] on div at bounding box center [300, 87] width 156 height 10
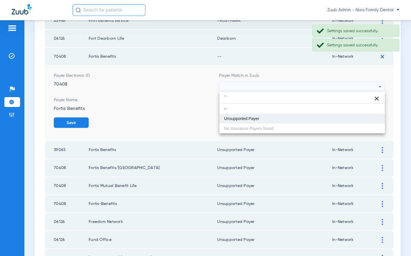
type input "``"
click at [244, 121] on span "Unsupported Payer" at bounding box center [241, 119] width 35 height 4
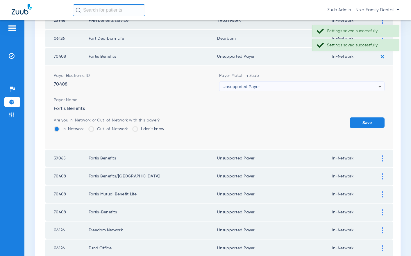
click at [357, 121] on button "Save" at bounding box center [366, 123] width 35 height 10
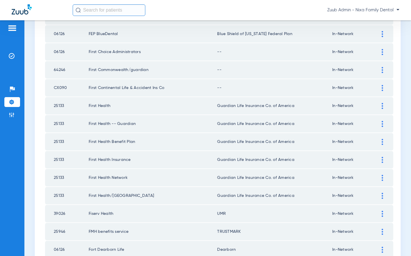
scroll to position [437, 0]
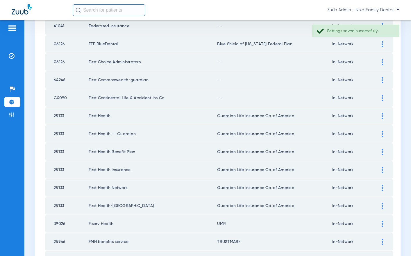
click at [383, 96] on div at bounding box center [382, 98] width 10 height 6
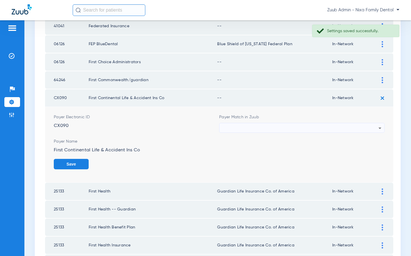
click at [276, 127] on div at bounding box center [300, 128] width 156 height 10
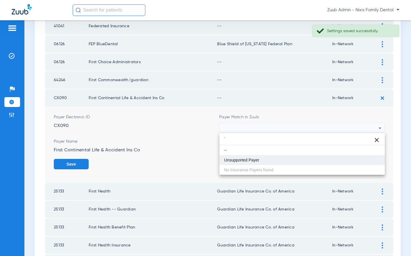
type input "`"
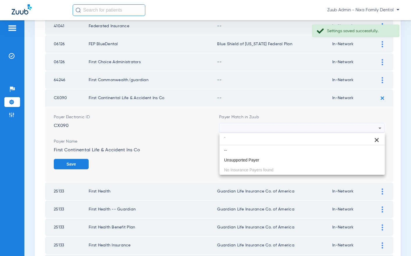
drag, startPoint x: 251, startPoint y: 160, endPoint x: 273, endPoint y: 156, distance: 21.8
click at [256, 158] on span "Unsupported Payer" at bounding box center [241, 160] width 35 height 4
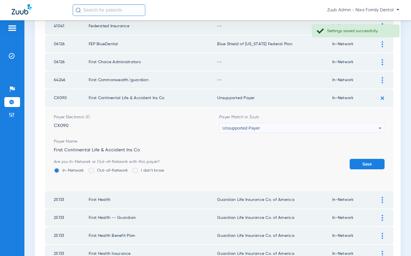
click at [361, 162] on button "Save" at bounding box center [366, 164] width 35 height 10
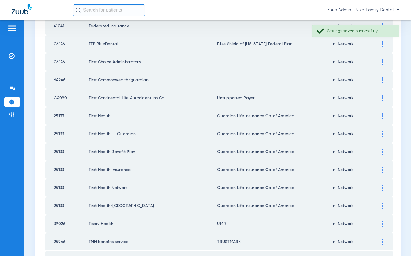
click at [381, 78] on div at bounding box center [382, 80] width 10 height 6
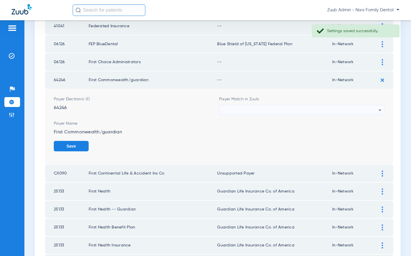
click at [319, 106] on div at bounding box center [300, 110] width 156 height 10
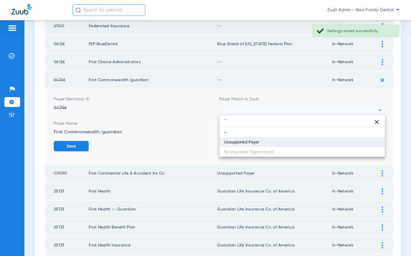
type input "``"
drag, startPoint x: 262, startPoint y: 143, endPoint x: 267, endPoint y: 140, distance: 6.0
click at [263, 142] on mat-option "Unsupported Payer" at bounding box center [301, 142] width 165 height 10
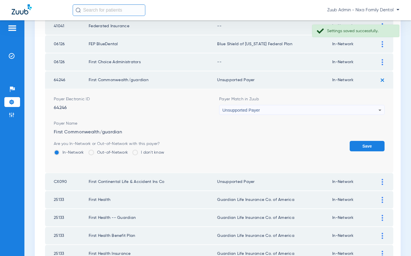
click at [366, 146] on button "Save" at bounding box center [366, 146] width 35 height 10
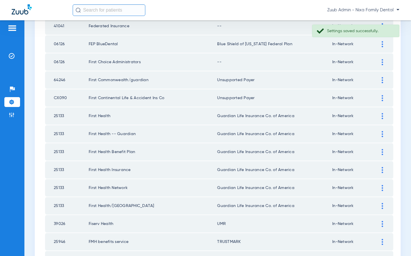
click at [383, 62] on div at bounding box center [382, 62] width 10 height 6
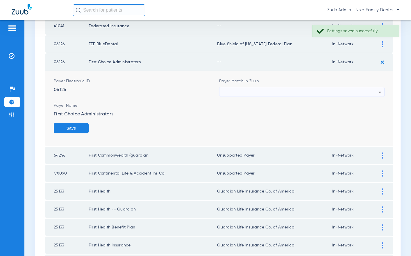
click at [276, 93] on div at bounding box center [300, 92] width 156 height 10
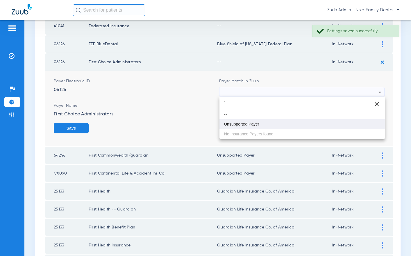
type input "`"
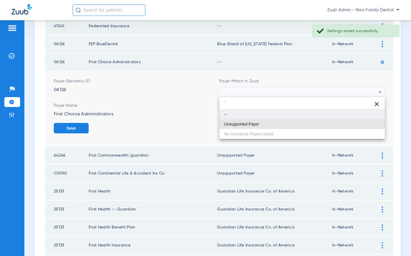
drag, startPoint x: 260, startPoint y: 120, endPoint x: 254, endPoint y: 118, distance: 6.0
click at [260, 119] on div "` close -- Unsupported Payer No Insurance Payers found" at bounding box center [301, 118] width 165 height 42
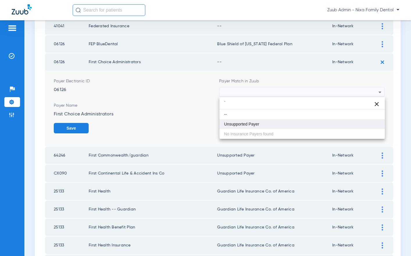
click at [235, 125] on span "Unsupported Payer" at bounding box center [241, 124] width 35 height 4
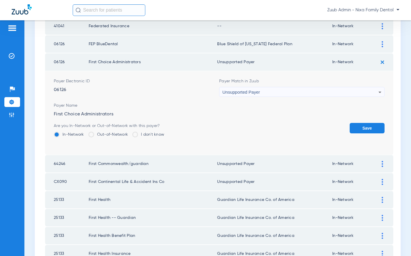
click at [364, 129] on button "Save" at bounding box center [366, 128] width 35 height 10
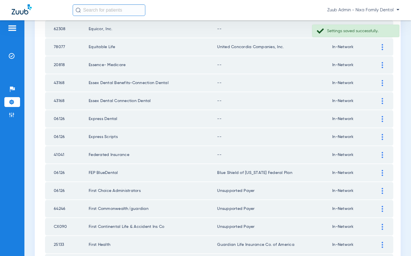
scroll to position [309, 0]
click at [384, 155] on div at bounding box center [382, 155] width 10 height 6
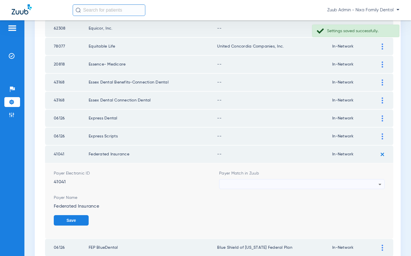
click at [328, 181] on div at bounding box center [300, 185] width 156 height 10
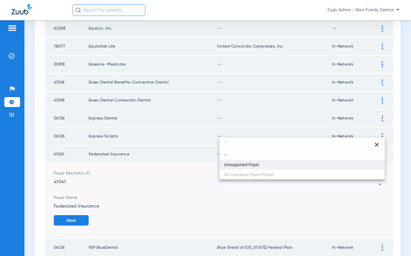
type input "``"
click at [265, 167] on mat-option "Unsupported Payer" at bounding box center [301, 165] width 165 height 10
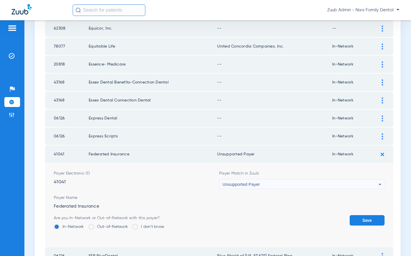
drag, startPoint x: 361, startPoint y: 215, endPoint x: 368, endPoint y: 173, distance: 43.0
click at [361, 215] on form "Payer Electronic ID 41041 Payer Match in Zuub Unsupported Payer Payer Name Fede…" at bounding box center [219, 206] width 330 height 84
drag, startPoint x: 362, startPoint y: 219, endPoint x: 377, endPoint y: 158, distance: 62.2
click at [363, 217] on button "Save" at bounding box center [366, 220] width 35 height 10
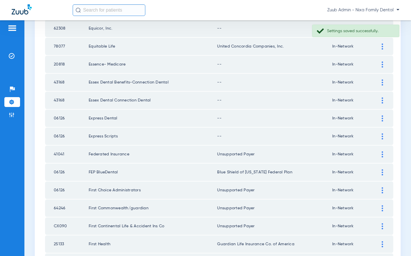
click at [382, 135] on img at bounding box center [381, 137] width 1 height 6
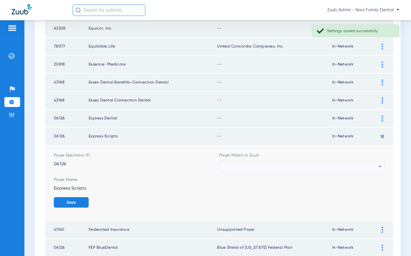
click at [314, 165] on div at bounding box center [300, 167] width 156 height 10
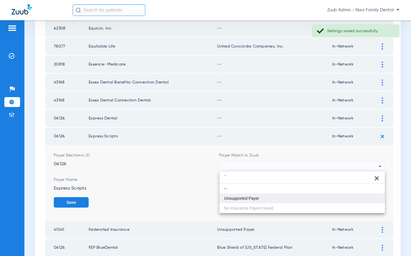
type input "``"
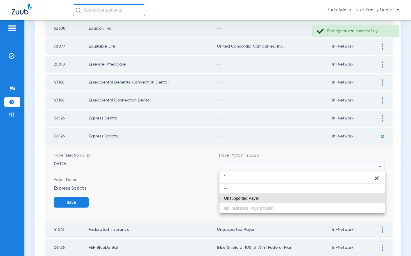
drag, startPoint x: 275, startPoint y: 195, endPoint x: 306, endPoint y: 192, distance: 31.2
click at [275, 195] on mat-option "Unsupported Payer" at bounding box center [301, 199] width 165 height 10
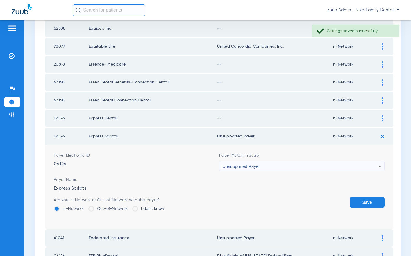
click at [361, 199] on form "Payer Electronic ID 06126 Payer Match in Zuub Unsupported Payer Payer Name Expr…" at bounding box center [219, 187] width 330 height 84
click at [362, 199] on button "Save" at bounding box center [366, 202] width 35 height 10
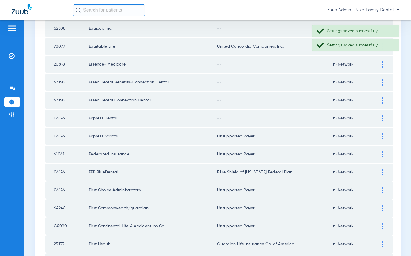
click at [382, 120] on img at bounding box center [381, 119] width 1 height 6
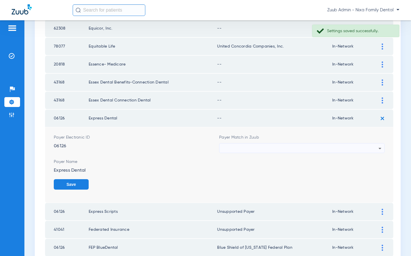
click at [265, 147] on div at bounding box center [300, 149] width 156 height 10
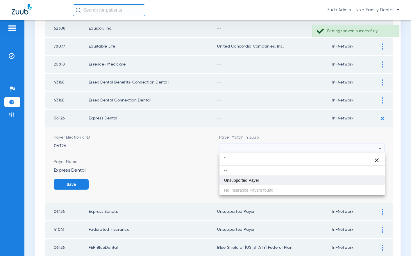
type input "``"
click at [249, 182] on span "Unsupported Payer" at bounding box center [241, 181] width 35 height 4
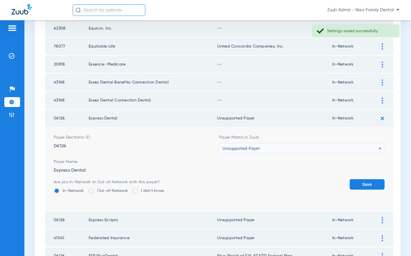
drag, startPoint x: 362, startPoint y: 182, endPoint x: 370, endPoint y: 139, distance: 43.5
click at [361, 181] on button "Save" at bounding box center [366, 184] width 35 height 10
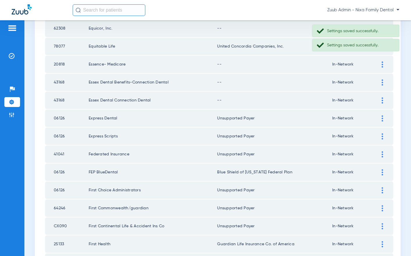
click at [381, 100] on img at bounding box center [381, 101] width 1 height 6
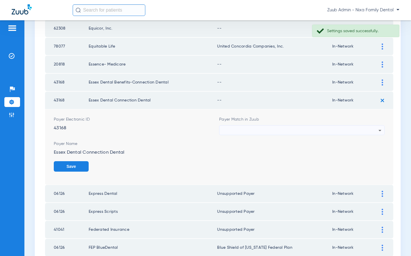
click at [310, 132] on div at bounding box center [300, 131] width 156 height 10
click at [258, 130] on div at bounding box center [300, 131] width 156 height 10
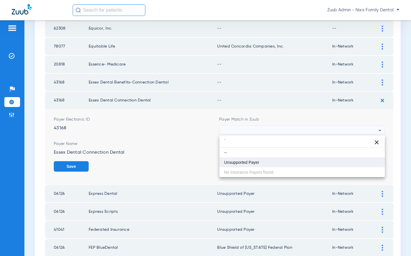
type input "`"
drag, startPoint x: 235, startPoint y: 160, endPoint x: 240, endPoint y: 159, distance: 5.3
click at [237, 160] on mat-option "Unsupported Payer" at bounding box center [301, 163] width 165 height 10
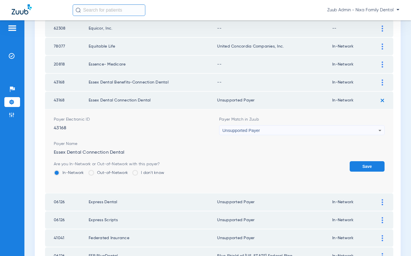
drag, startPoint x: 364, startPoint y: 164, endPoint x: 361, endPoint y: 159, distance: 5.2
click at [362, 161] on form "Payer Electronic ID 43168 Payer Match in Zuub Unsupported Payer Payer Name Esse…" at bounding box center [219, 151] width 330 height 84
click at [364, 164] on button "Save" at bounding box center [366, 166] width 35 height 10
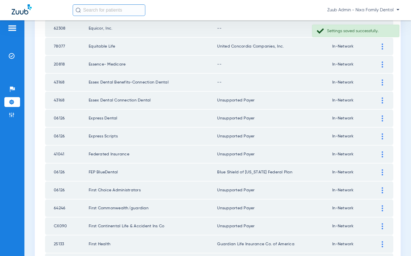
click at [381, 83] on div at bounding box center [382, 83] width 10 height 6
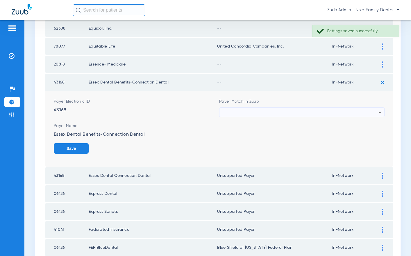
click at [284, 113] on div at bounding box center [300, 113] width 156 height 10
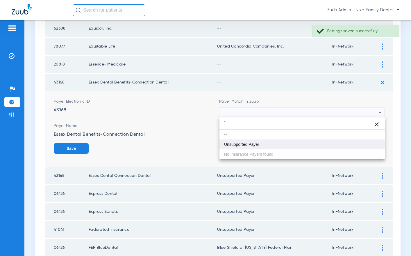
type input "``"
click at [243, 143] on span "Unsupported Payer" at bounding box center [241, 145] width 35 height 4
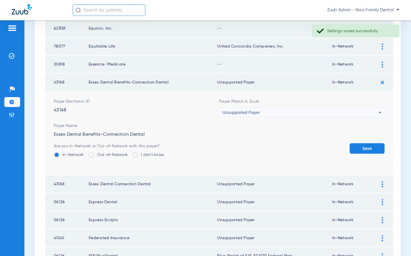
drag, startPoint x: 360, startPoint y: 146, endPoint x: 360, endPoint y: 134, distance: 11.9
click at [360, 146] on button "Save" at bounding box center [366, 148] width 35 height 10
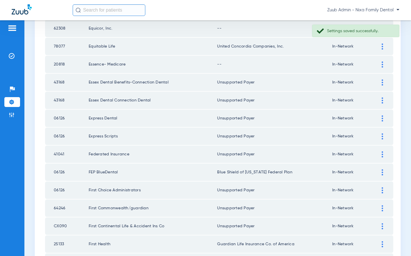
click at [383, 64] on div at bounding box center [382, 65] width 10 height 6
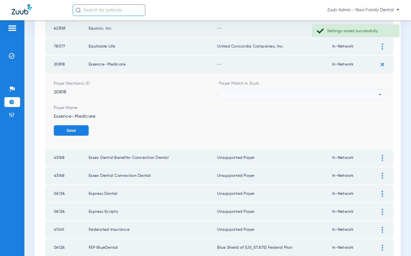
click at [271, 94] on div at bounding box center [300, 95] width 156 height 10
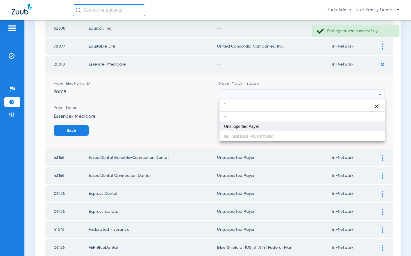
type input "``"
click at [247, 125] on span "Unsupported Payer" at bounding box center [241, 127] width 35 height 4
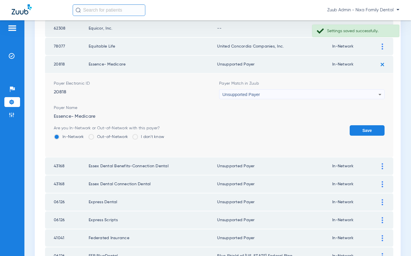
click at [363, 127] on button "Save" at bounding box center [366, 130] width 35 height 10
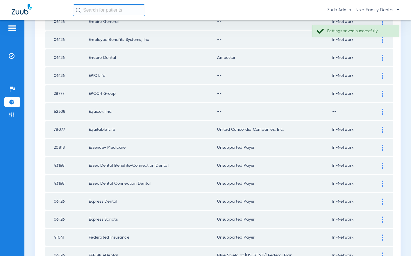
scroll to position [224, 0]
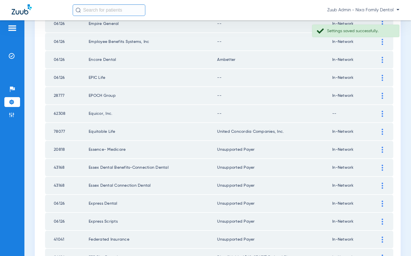
click at [381, 114] on div at bounding box center [382, 114] width 10 height 6
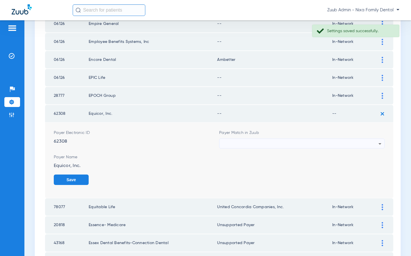
click at [277, 142] on div at bounding box center [300, 144] width 156 height 10
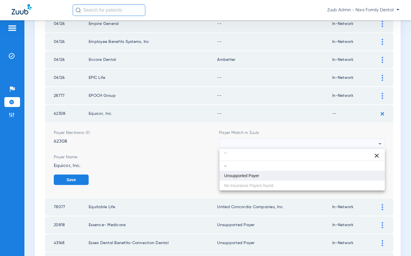
type input "``"
drag, startPoint x: 255, startPoint y: 177, endPoint x: 258, endPoint y: 175, distance: 3.5
click at [256, 176] on span "Unsupported Payer" at bounding box center [241, 176] width 35 height 4
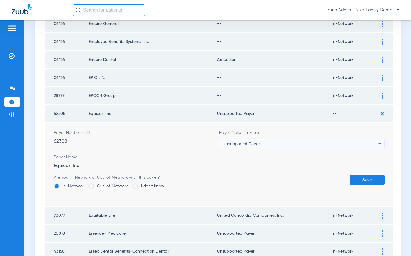
drag, startPoint x: 363, startPoint y: 179, endPoint x: 355, endPoint y: 178, distance: 7.9
click at [363, 179] on button "Save" at bounding box center [366, 180] width 35 height 10
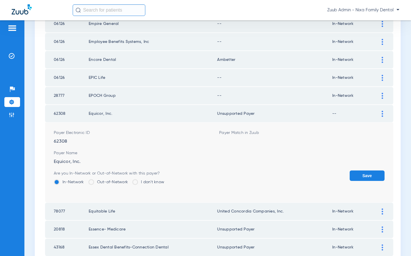
scroll to position [220, 0]
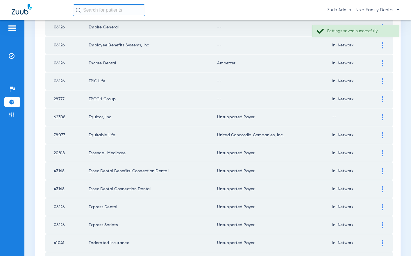
click at [381, 99] on img at bounding box center [381, 99] width 1 height 6
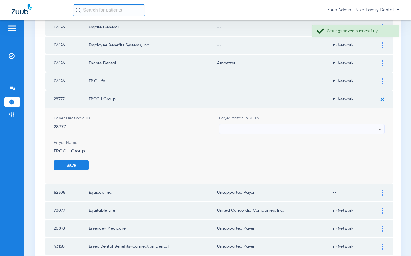
click at [270, 129] on div at bounding box center [300, 130] width 156 height 10
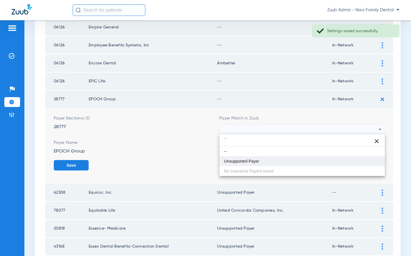
type input "``"
click at [255, 159] on span "Unsupported Payer" at bounding box center [241, 161] width 35 height 4
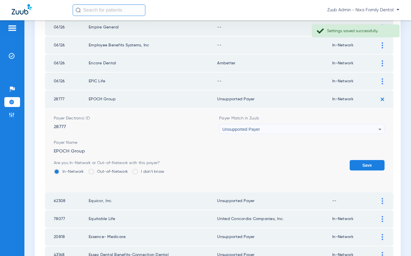
drag, startPoint x: 368, startPoint y: 165, endPoint x: 365, endPoint y: 150, distance: 15.9
click at [368, 165] on button "Save" at bounding box center [366, 165] width 35 height 10
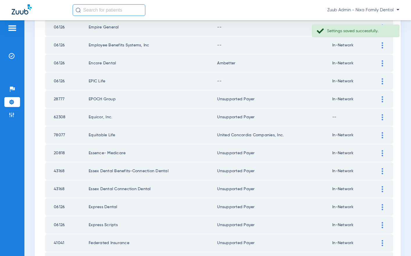
click at [382, 82] on img at bounding box center [381, 81] width 1 height 6
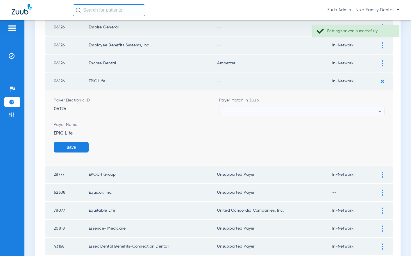
click at [246, 111] on div at bounding box center [300, 112] width 156 height 10
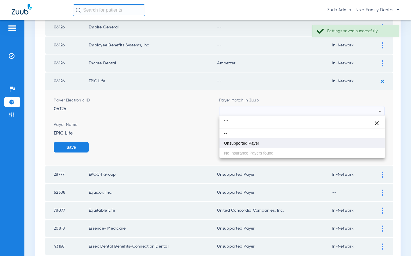
type input "```"
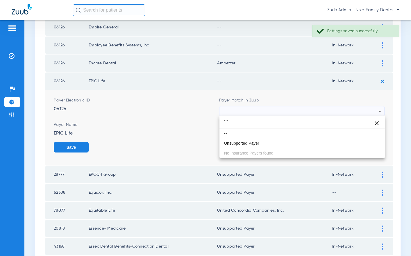
drag, startPoint x: 238, startPoint y: 144, endPoint x: 241, endPoint y: 143, distance: 3.0
click at [238, 144] on span "Unsupported Payer" at bounding box center [241, 143] width 35 height 4
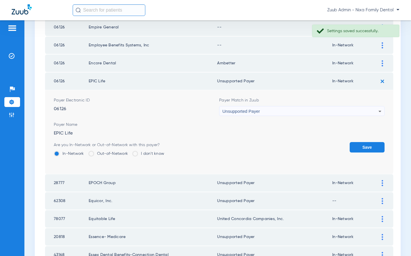
drag, startPoint x: 364, startPoint y: 145, endPoint x: 357, endPoint y: 143, distance: 7.1
click at [361, 144] on button "Save" at bounding box center [366, 147] width 35 height 10
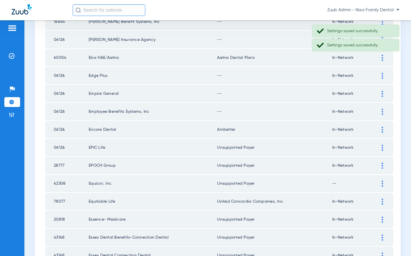
scroll to position [154, 0]
click at [381, 110] on div at bounding box center [382, 112] width 10 height 6
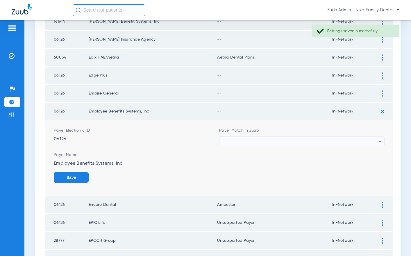
click at [275, 139] on div at bounding box center [300, 142] width 156 height 10
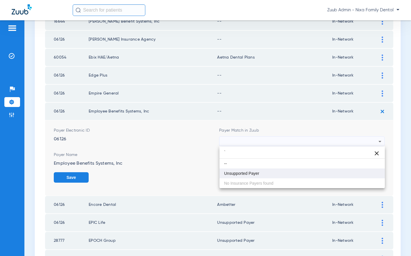
type input "`"
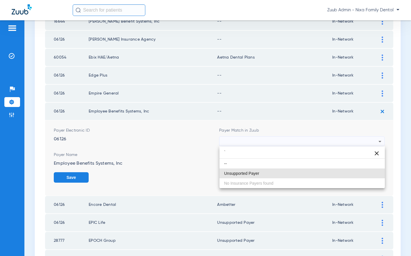
drag, startPoint x: 234, startPoint y: 171, endPoint x: 246, endPoint y: 169, distance: 12.1
click at [237, 170] on mat-option "Unsupported Payer" at bounding box center [301, 174] width 165 height 10
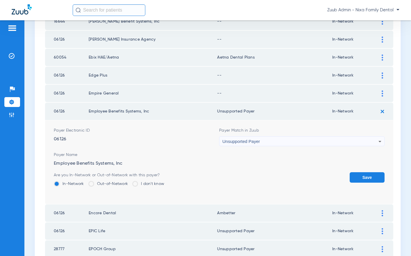
click at [373, 175] on button "Save" at bounding box center [366, 178] width 35 height 10
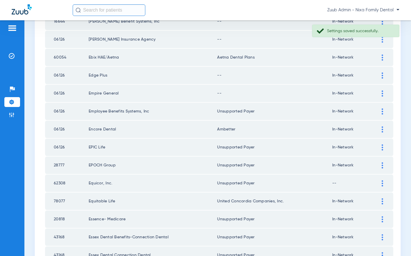
click at [381, 93] on div at bounding box center [382, 94] width 10 height 6
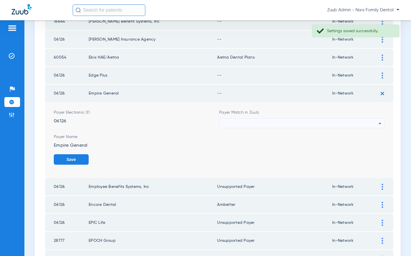
click at [246, 126] on div at bounding box center [300, 124] width 156 height 10
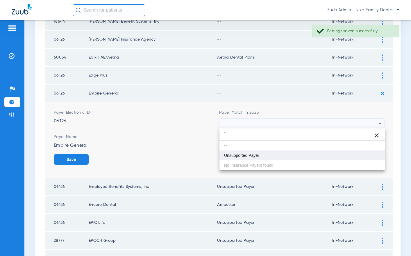
type input "``"
click at [235, 156] on span "Unsupported Payer" at bounding box center [241, 156] width 35 height 4
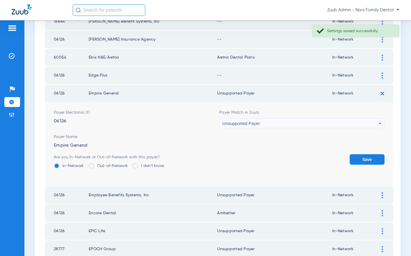
click at [378, 161] on button "Save" at bounding box center [366, 159] width 35 height 10
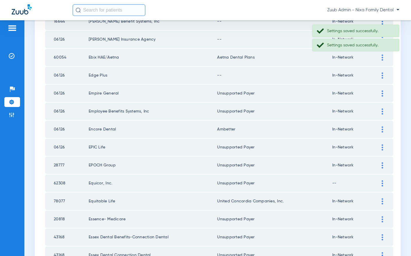
click at [382, 73] on img at bounding box center [381, 76] width 1 height 6
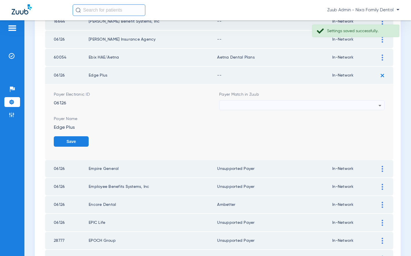
click at [245, 105] on div at bounding box center [300, 106] width 156 height 10
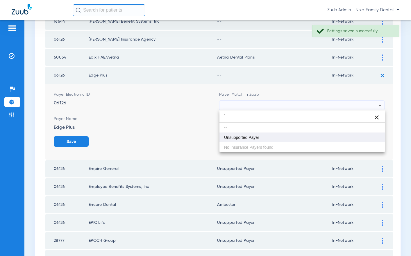
type input "`"
click at [238, 137] on span "Unsupported Payer" at bounding box center [241, 138] width 35 height 4
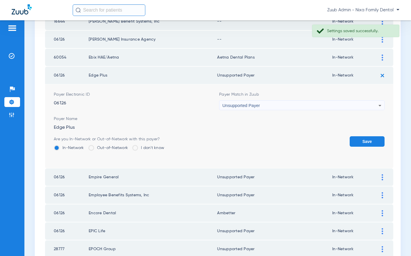
drag, startPoint x: 371, startPoint y: 139, endPoint x: 348, endPoint y: 131, distance: 24.8
click at [371, 139] on button "Save" at bounding box center [366, 141] width 35 height 10
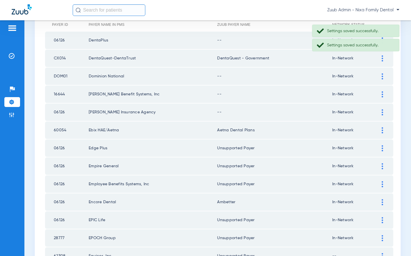
scroll to position [80, 0]
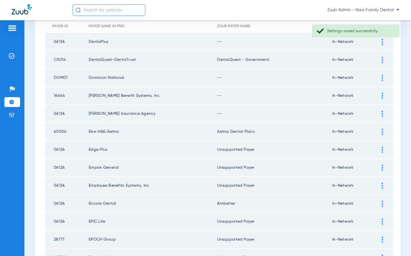
click at [381, 113] on div at bounding box center [382, 114] width 10 height 6
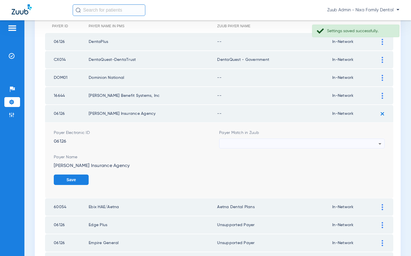
click at [321, 139] on div at bounding box center [300, 144] width 156 height 10
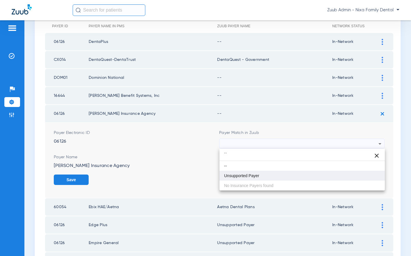
type input "``"
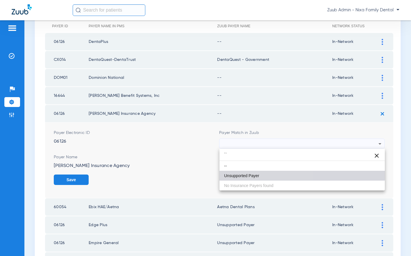
click at [275, 172] on mat-option "Unsupported Payer" at bounding box center [301, 176] width 165 height 10
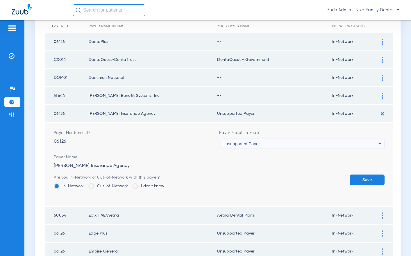
drag, startPoint x: 378, startPoint y: 179, endPoint x: 371, endPoint y: 138, distance: 41.5
click at [376, 178] on button "Save" at bounding box center [366, 180] width 35 height 10
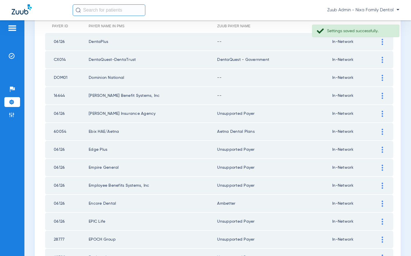
click at [383, 95] on div at bounding box center [382, 96] width 10 height 6
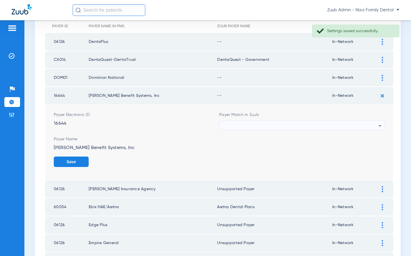
click at [288, 126] on div at bounding box center [300, 126] width 156 height 10
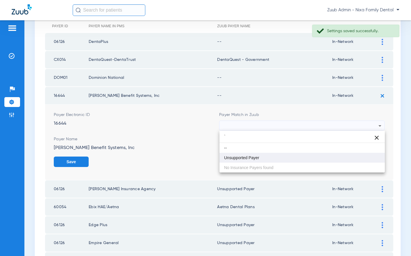
type input "`"
drag, startPoint x: 254, startPoint y: 158, endPoint x: 259, endPoint y: 154, distance: 7.0
click at [256, 157] on span "Unsupported Payer" at bounding box center [241, 158] width 35 height 4
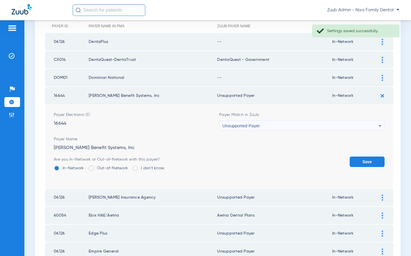
drag, startPoint x: 370, startPoint y: 163, endPoint x: 371, endPoint y: 146, distance: 16.9
click at [371, 161] on button "Save" at bounding box center [366, 162] width 35 height 10
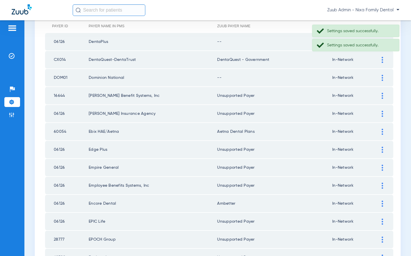
click at [381, 78] on img at bounding box center [381, 78] width 1 height 6
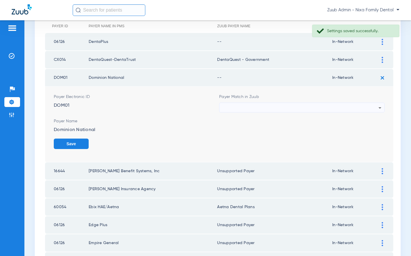
click at [253, 109] on div at bounding box center [300, 108] width 156 height 10
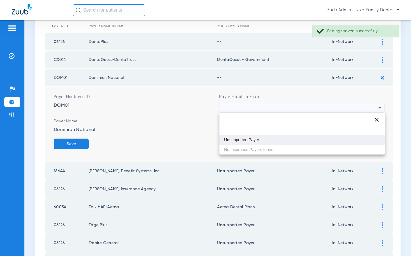
type input "``"
drag, startPoint x: 240, startPoint y: 138, endPoint x: 342, endPoint y: 140, distance: 101.9
click at [242, 138] on span "Unsupported Payer" at bounding box center [241, 140] width 35 height 4
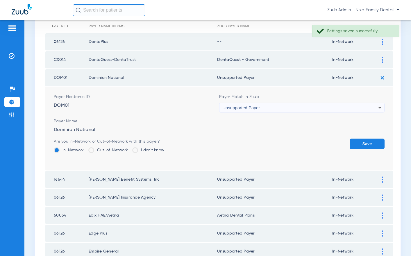
click at [357, 143] on button "Save" at bounding box center [366, 144] width 35 height 10
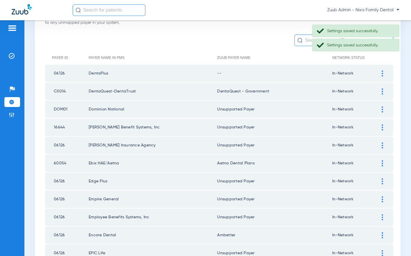
scroll to position [47, 0]
click at [382, 72] on img at bounding box center [381, 74] width 1 height 6
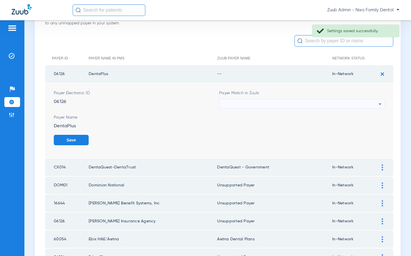
click at [271, 100] on div at bounding box center [300, 104] width 156 height 10
type input "``"
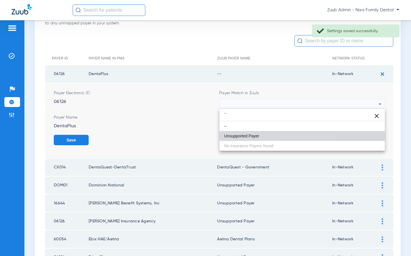
click at [249, 136] on span "Unsupported Payer" at bounding box center [241, 136] width 35 height 4
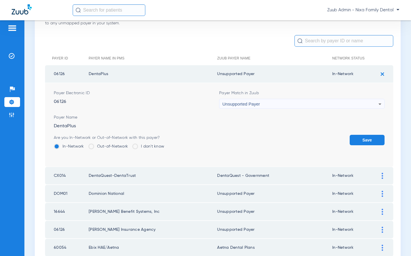
click at [358, 139] on button "Save" at bounding box center [366, 140] width 35 height 10
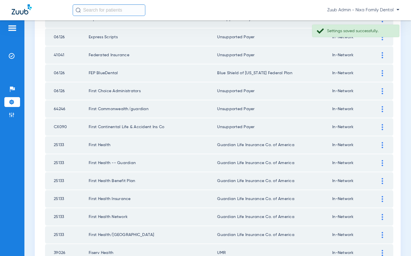
scroll to position [799, 0]
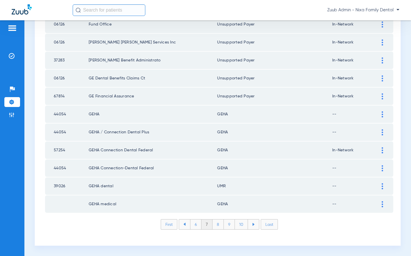
click at [195, 225] on li "6" at bounding box center [195, 225] width 11 height 10
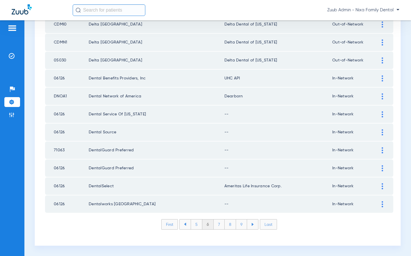
click at [382, 113] on img at bounding box center [381, 115] width 1 height 6
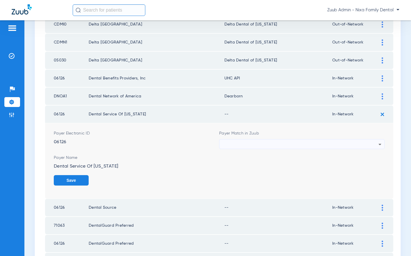
click at [323, 141] on div at bounding box center [300, 145] width 156 height 10
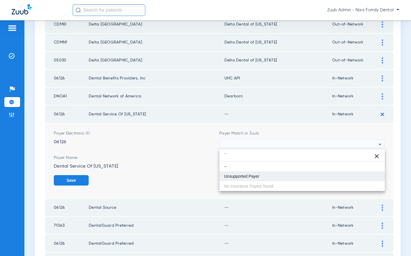
type input "``"
drag, startPoint x: 251, startPoint y: 174, endPoint x: 255, endPoint y: 174, distance: 4.1
click at [251, 175] on span "Unsupported Payer" at bounding box center [241, 177] width 35 height 4
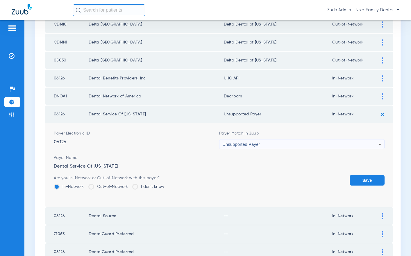
click at [353, 180] on button "Save" at bounding box center [366, 180] width 35 height 10
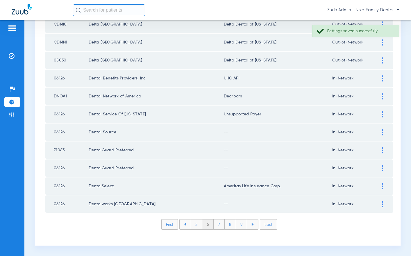
click at [382, 133] on img at bounding box center [381, 133] width 1 height 6
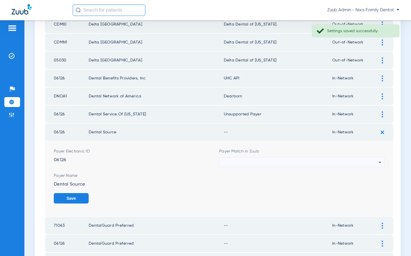
click at [310, 165] on div at bounding box center [300, 163] width 156 height 10
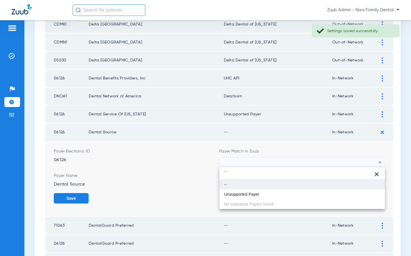
type input "``"
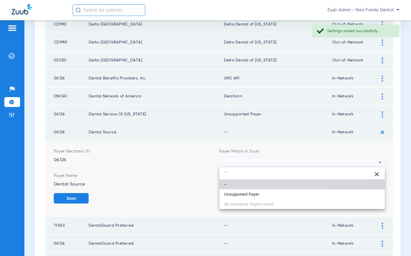
click at [247, 189] on mat-option "--" at bounding box center [301, 185] width 165 height 10
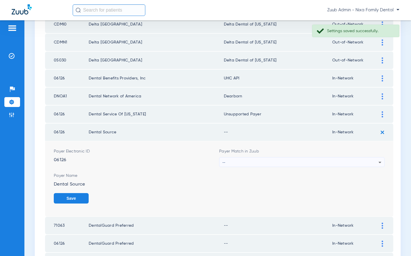
click at [266, 159] on div "--" at bounding box center [300, 163] width 156 height 10
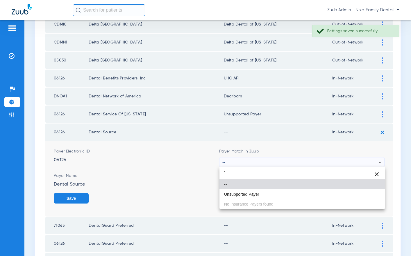
type input "`"
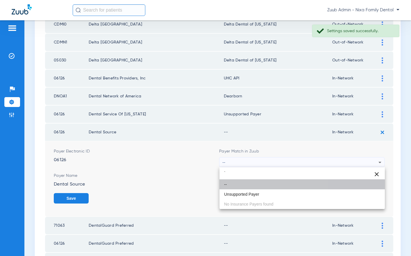
drag, startPoint x: 246, startPoint y: 189, endPoint x: 254, endPoint y: 192, distance: 8.7
click at [246, 189] on mat-option "--" at bounding box center [301, 185] width 165 height 10
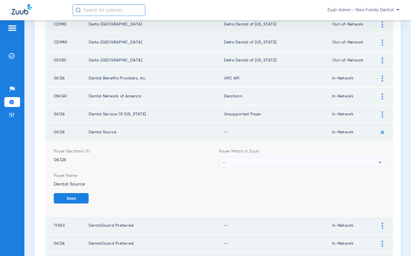
click at [263, 160] on div "--" at bounding box center [300, 163] width 156 height 10
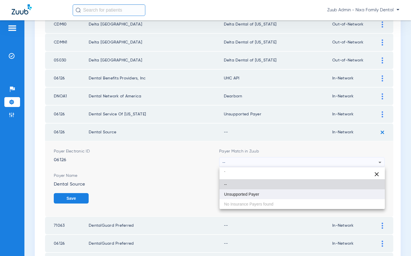
type input "`"
click at [248, 195] on span "Unsupported Payer" at bounding box center [241, 195] width 35 height 4
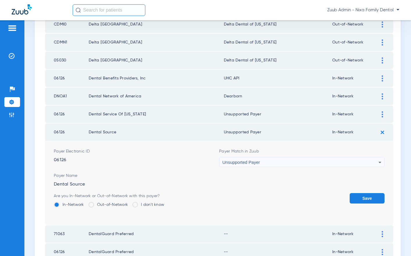
click at [363, 201] on button "Save" at bounding box center [366, 198] width 35 height 10
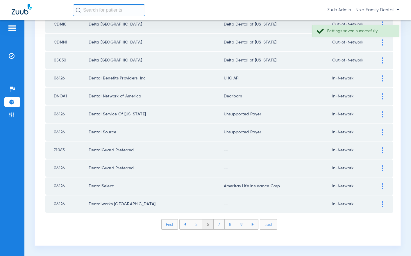
click at [382, 151] on img at bounding box center [381, 151] width 1 height 6
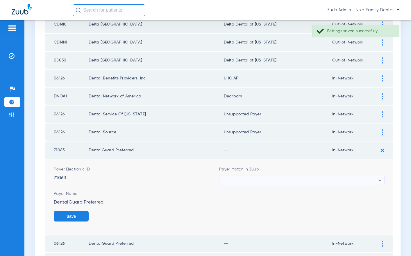
click at [259, 179] on div at bounding box center [300, 181] width 156 height 10
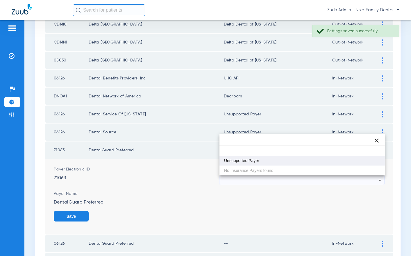
type input "`"
click at [249, 158] on mat-option "Unsupported Payer" at bounding box center [301, 161] width 165 height 10
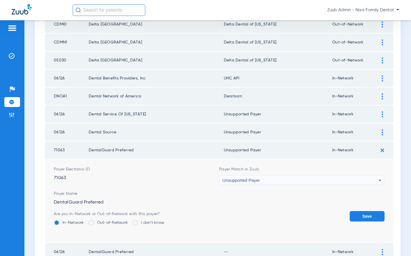
click at [372, 214] on button "Save" at bounding box center [366, 216] width 35 height 10
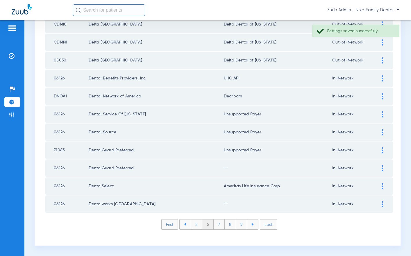
scroll to position [798, 0]
click at [380, 168] on div at bounding box center [382, 169] width 10 height 6
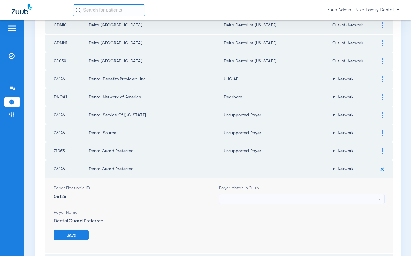
click at [376, 198] on div at bounding box center [300, 200] width 156 height 10
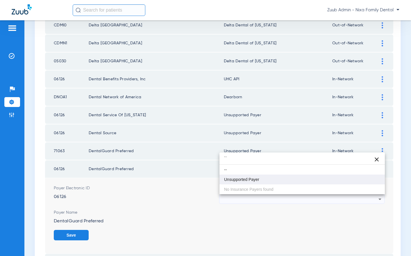
type input "``"
click at [252, 181] on span "Unsupported Payer" at bounding box center [241, 180] width 35 height 4
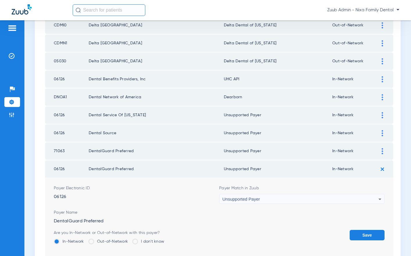
click at [369, 234] on button "Save" at bounding box center [366, 235] width 35 height 10
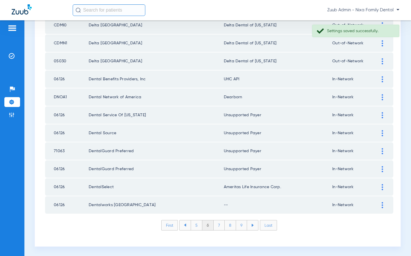
scroll to position [799, 0]
click at [383, 205] on div at bounding box center [382, 205] width 10 height 6
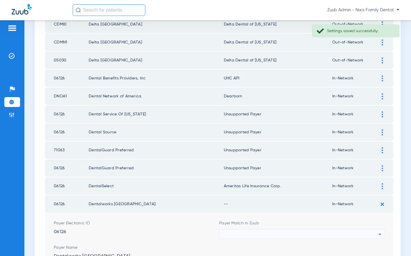
click at [368, 234] on div at bounding box center [300, 235] width 156 height 10
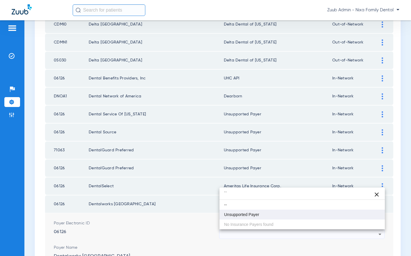
type input "``"
click at [268, 213] on mat-option "Unsupported Payer" at bounding box center [301, 215] width 165 height 10
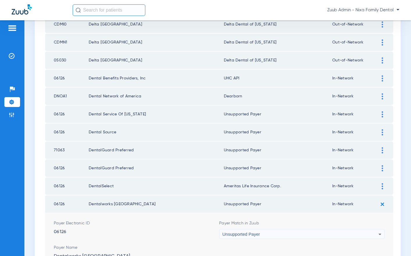
scroll to position [883, 0]
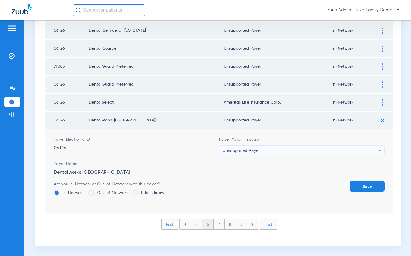
click at [361, 188] on button "Save" at bounding box center [366, 187] width 35 height 10
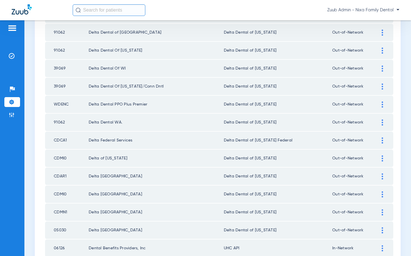
scroll to position [799, 0]
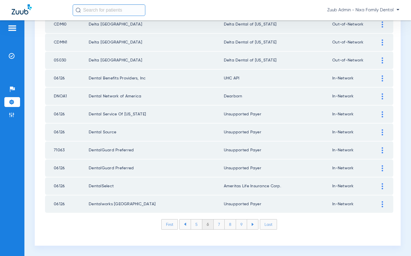
click at [194, 226] on li "5" at bounding box center [197, 225] width 12 height 10
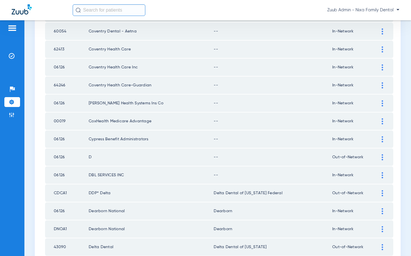
scroll to position [505, 0]
click at [378, 177] on div at bounding box center [382, 175] width 10 height 6
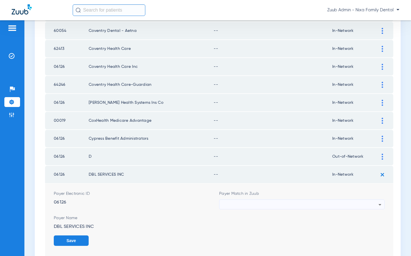
click at [355, 203] on div at bounding box center [300, 205] width 156 height 10
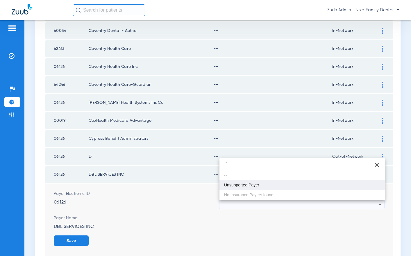
type input "``"
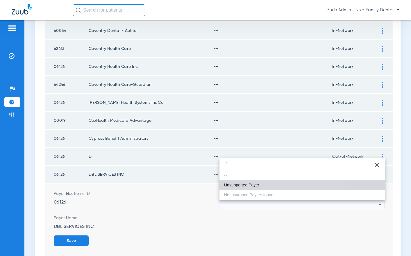
click at [255, 184] on span "Unsupported Payer" at bounding box center [241, 185] width 35 height 4
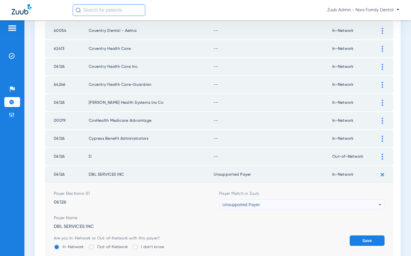
drag, startPoint x: 366, startPoint y: 238, endPoint x: 364, endPoint y: 226, distance: 11.7
click at [366, 236] on button "Save" at bounding box center [366, 241] width 35 height 10
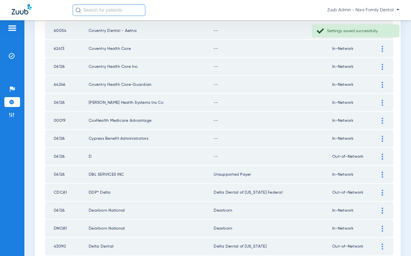
click at [382, 158] on img at bounding box center [381, 157] width 1 height 6
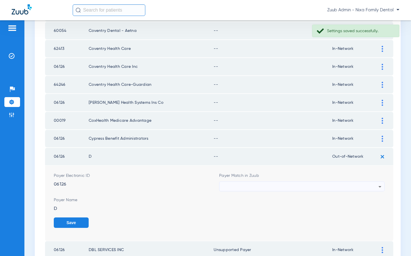
click at [293, 188] on div at bounding box center [300, 187] width 156 height 10
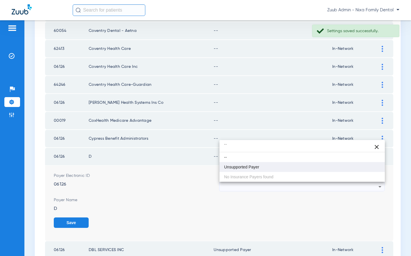
type input "``"
click at [264, 169] on mat-option "Unsupported Payer" at bounding box center [301, 167] width 165 height 10
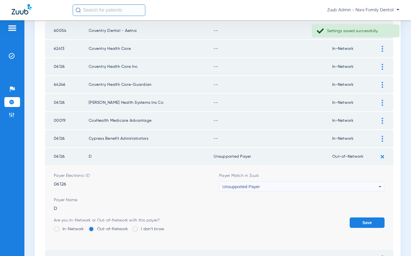
drag, startPoint x: 366, startPoint y: 222, endPoint x: 362, endPoint y: 193, distance: 29.3
click at [366, 221] on button "Save" at bounding box center [366, 223] width 35 height 10
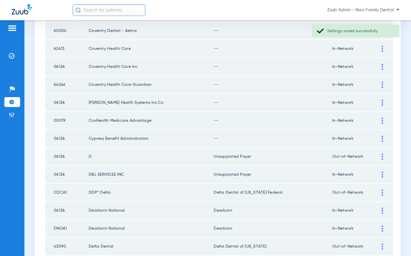
click at [383, 138] on div at bounding box center [382, 139] width 10 height 6
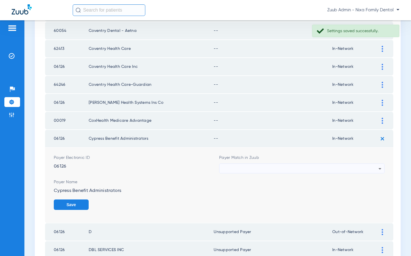
click at [285, 168] on div at bounding box center [300, 169] width 156 height 10
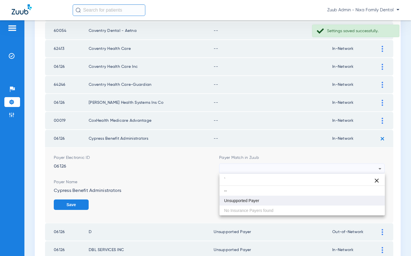
type input "`"
drag, startPoint x: 251, startPoint y: 202, endPoint x: 254, endPoint y: 201, distance: 3.0
click at [251, 202] on span "Unsupported Payer" at bounding box center [241, 201] width 35 height 4
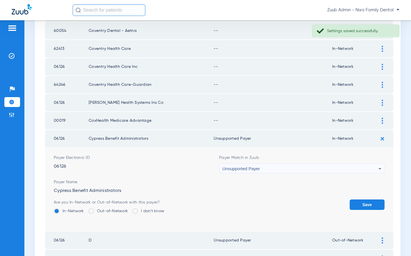
click at [358, 204] on button "Save" at bounding box center [366, 205] width 35 height 10
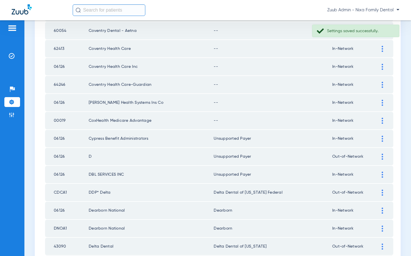
click at [381, 120] on div at bounding box center [382, 121] width 10 height 6
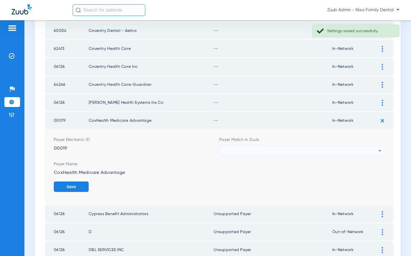
click at [314, 150] on div at bounding box center [300, 151] width 156 height 10
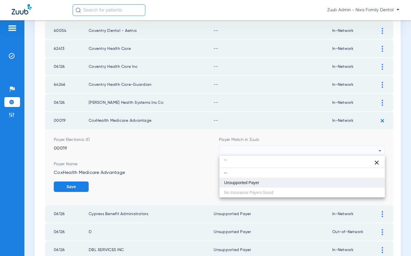
type input "``"
click at [258, 186] on mat-option "Unsupported Payer" at bounding box center [301, 183] width 165 height 10
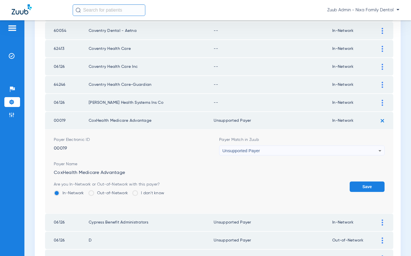
click at [359, 188] on button "Save" at bounding box center [366, 187] width 35 height 10
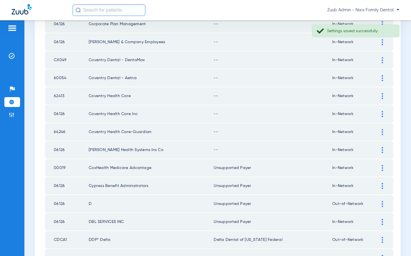
scroll to position [449, 0]
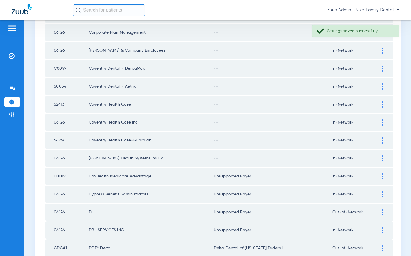
click at [382, 161] on img at bounding box center [381, 159] width 1 height 6
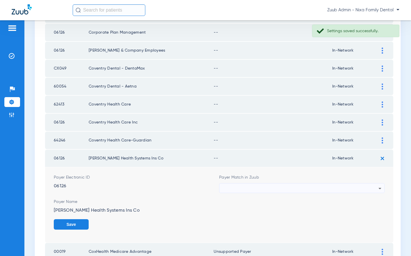
click at [310, 188] on div at bounding box center [300, 189] width 156 height 10
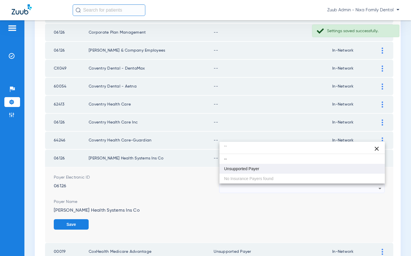
type input "``"
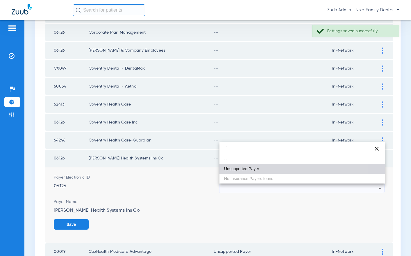
click at [265, 172] on mat-option "Unsupported Payer" at bounding box center [301, 169] width 165 height 10
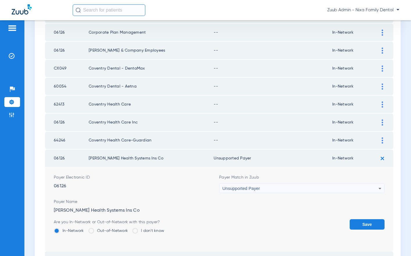
click at [360, 224] on button "Save" at bounding box center [366, 225] width 35 height 10
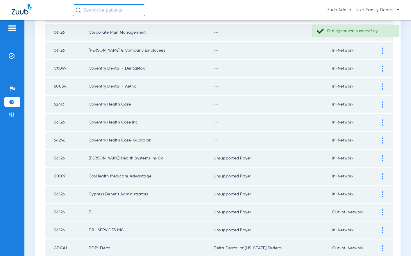
click at [381, 138] on img at bounding box center [381, 141] width 1 height 6
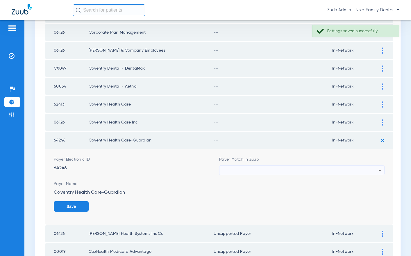
click at [253, 171] on div at bounding box center [300, 171] width 156 height 10
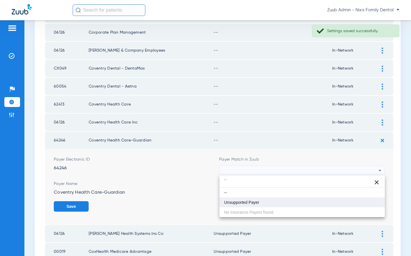
type input "``"
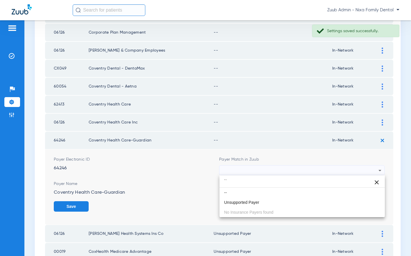
drag, startPoint x: 247, startPoint y: 205, endPoint x: 249, endPoint y: 203, distance: 3.1
click at [248, 204] on mat-option "Unsupported Payer" at bounding box center [301, 203] width 165 height 10
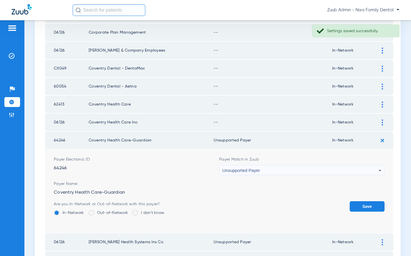
drag, startPoint x: 358, startPoint y: 207, endPoint x: 370, endPoint y: 177, distance: 32.2
click at [358, 204] on button "Save" at bounding box center [366, 207] width 35 height 10
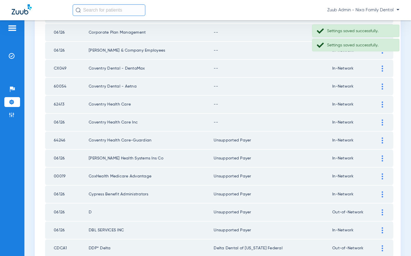
click at [382, 123] on img at bounding box center [381, 123] width 1 height 6
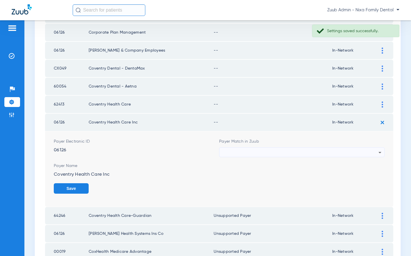
click at [270, 152] on div at bounding box center [300, 153] width 156 height 10
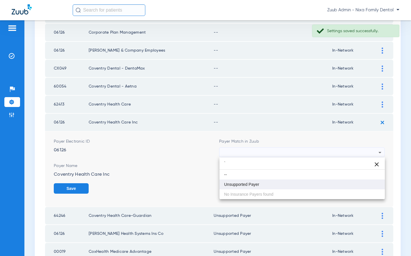
type input "`"
drag, startPoint x: 244, startPoint y: 185, endPoint x: 267, endPoint y: 177, distance: 24.2
click at [246, 184] on span "Unsupported Payer" at bounding box center [241, 185] width 35 height 4
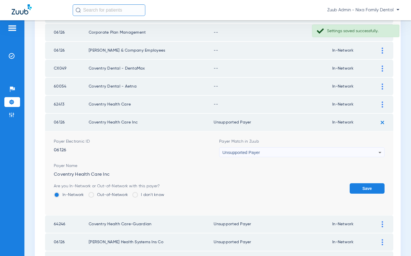
drag, startPoint x: 370, startPoint y: 186, endPoint x: 369, endPoint y: 169, distance: 17.2
click at [370, 185] on button "Save" at bounding box center [366, 189] width 35 height 10
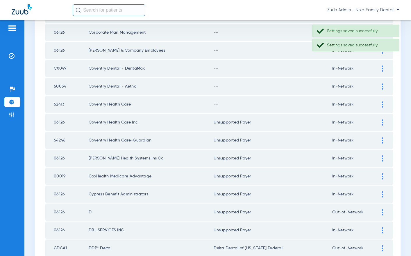
click at [382, 104] on img at bounding box center [381, 105] width 1 height 6
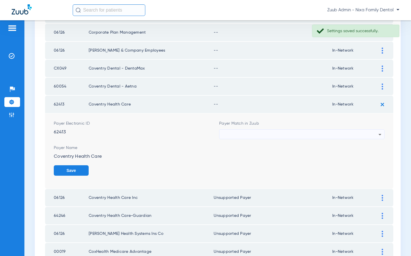
click at [256, 135] on div at bounding box center [300, 135] width 156 height 10
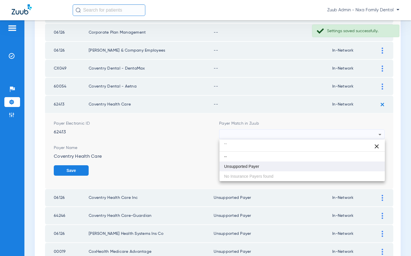
type input "``"
click at [240, 166] on span "Unsupported Payer" at bounding box center [241, 167] width 35 height 4
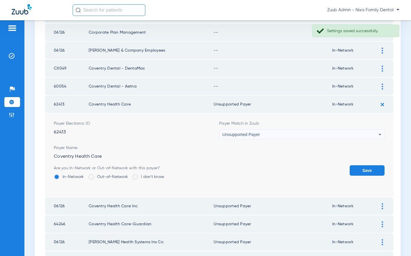
drag, startPoint x: 358, startPoint y: 170, endPoint x: 347, endPoint y: 167, distance: 10.9
click at [358, 170] on button "Save" at bounding box center [366, 171] width 35 height 10
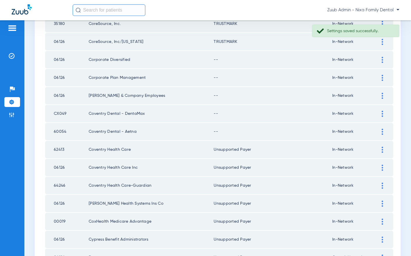
scroll to position [403, 0]
click at [382, 132] on img at bounding box center [381, 133] width 1 height 6
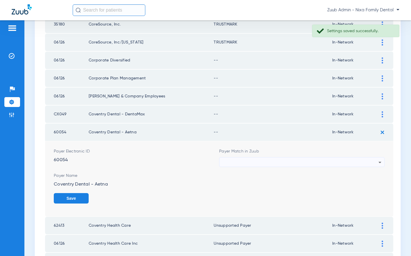
click at [323, 158] on div "Payer Match in Zuub" at bounding box center [301, 158] width 165 height 19
click at [326, 161] on div at bounding box center [300, 163] width 156 height 10
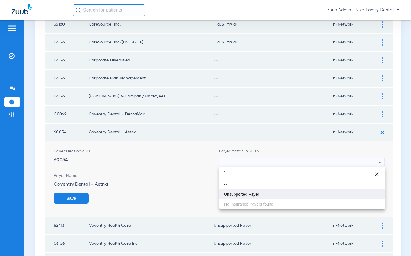
type input "``"
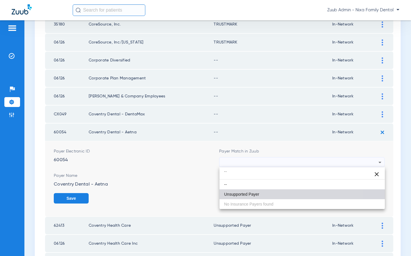
click at [263, 192] on mat-option "Unsupported Payer" at bounding box center [301, 195] width 165 height 10
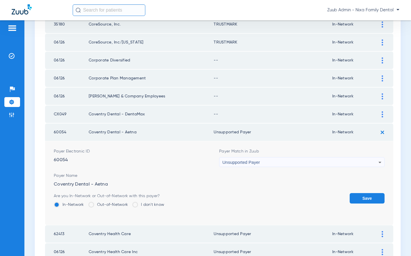
drag, startPoint x: 363, startPoint y: 198, endPoint x: 364, endPoint y: 191, distance: 7.1
click at [363, 198] on button "Save" at bounding box center [366, 198] width 35 height 10
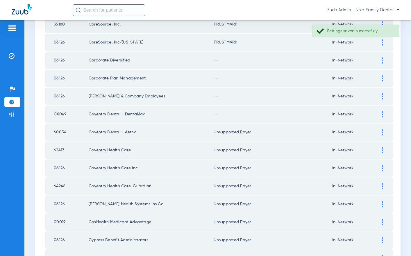
click at [381, 114] on img at bounding box center [381, 115] width 1 height 6
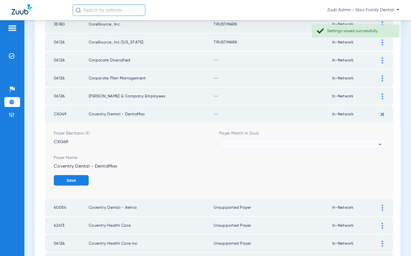
click at [254, 143] on div at bounding box center [300, 145] width 156 height 10
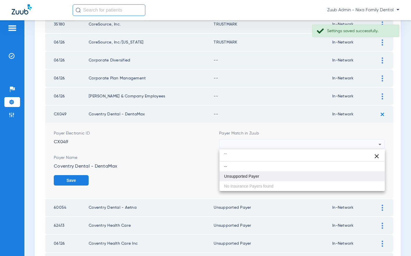
type input "``"
drag, startPoint x: 254, startPoint y: 177, endPoint x: 274, endPoint y: 178, distance: 20.4
click at [254, 177] on span "Unsupported Payer" at bounding box center [241, 177] width 35 height 4
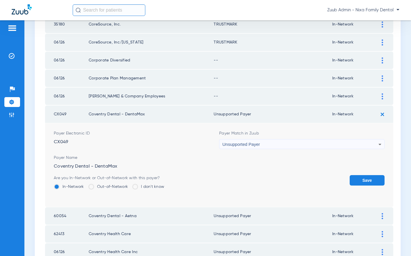
drag, startPoint x: 362, startPoint y: 182, endPoint x: 363, endPoint y: 167, distance: 14.6
click at [362, 182] on button "Save" at bounding box center [366, 180] width 35 height 10
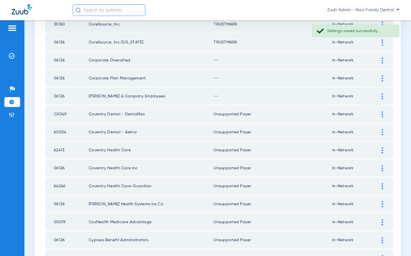
click at [382, 95] on img at bounding box center [381, 97] width 1 height 6
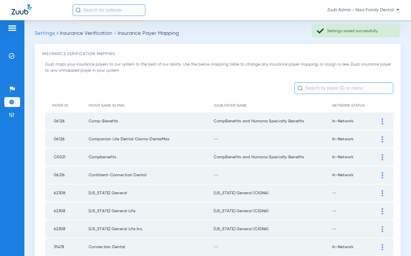
scroll to position [403, 0]
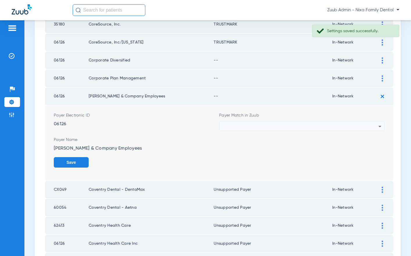
click at [313, 123] on div at bounding box center [300, 127] width 156 height 10
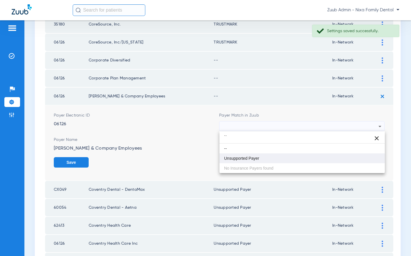
type input "``"
drag, startPoint x: 253, startPoint y: 158, endPoint x: 259, endPoint y: 157, distance: 6.3
click at [255, 158] on span "Unsupported Payer" at bounding box center [241, 159] width 35 height 4
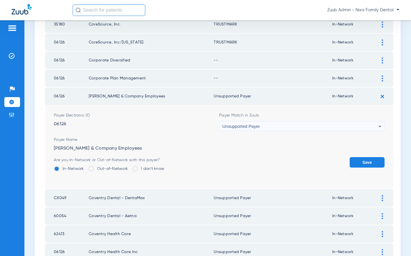
drag, startPoint x: 376, startPoint y: 162, endPoint x: 365, endPoint y: 143, distance: 22.0
click at [376, 162] on button "Save" at bounding box center [366, 162] width 35 height 10
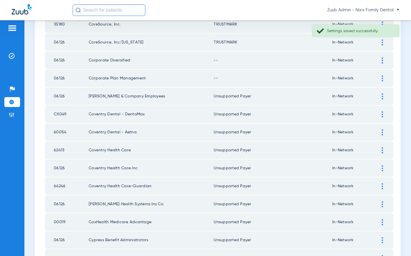
click at [381, 80] on img at bounding box center [381, 79] width 1 height 6
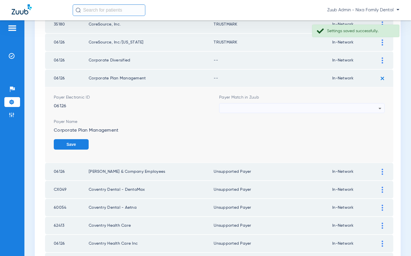
click at [274, 107] on div at bounding box center [300, 109] width 156 height 10
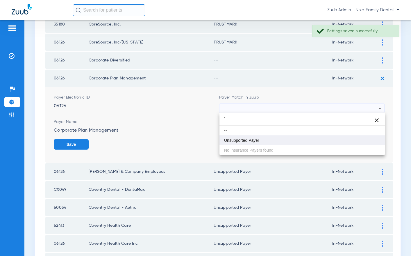
type input "`"
drag, startPoint x: 249, startPoint y: 138, endPoint x: 266, endPoint y: 138, distance: 16.8
click at [250, 139] on span "Unsupported Payer" at bounding box center [241, 141] width 35 height 4
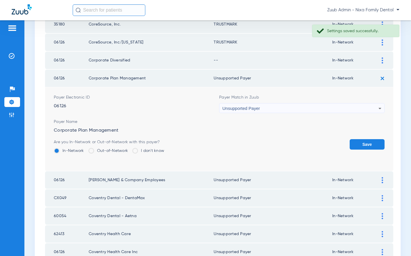
click at [361, 145] on button "Save" at bounding box center [366, 144] width 35 height 10
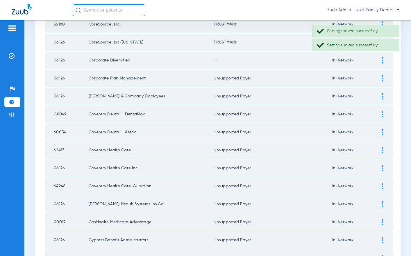
click at [383, 59] on div at bounding box center [382, 61] width 10 height 6
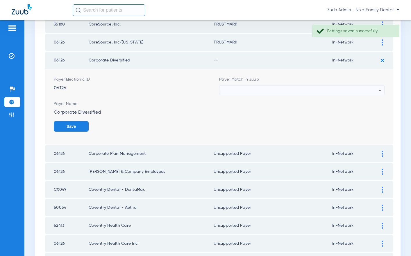
click at [271, 91] on div at bounding box center [300, 91] width 156 height 10
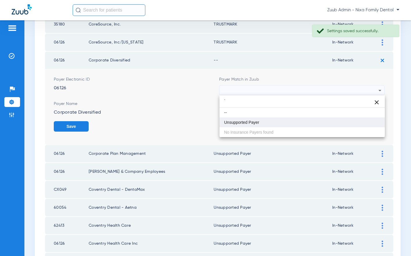
type input "`"
drag, startPoint x: 245, startPoint y: 121, endPoint x: 253, endPoint y: 120, distance: 8.4
click at [245, 121] on span "Unsupported Payer" at bounding box center [241, 123] width 35 height 4
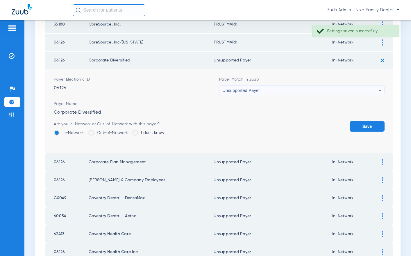
click at [366, 123] on button "Save" at bounding box center [366, 126] width 35 height 10
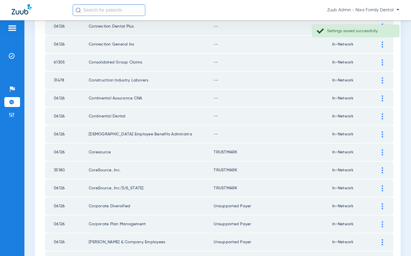
scroll to position [257, 0]
click at [382, 134] on img at bounding box center [381, 134] width 1 height 6
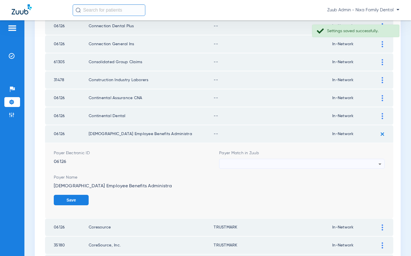
click at [318, 162] on div at bounding box center [300, 164] width 156 height 10
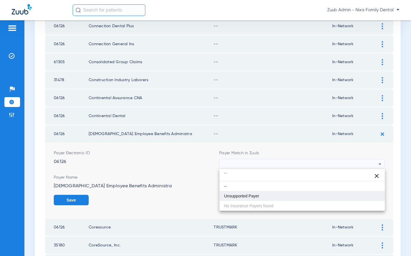
type input "``"
drag, startPoint x: 260, startPoint y: 193, endPoint x: 263, endPoint y: 193, distance: 3.2
click at [261, 193] on mat-option "Unsupported Payer" at bounding box center [301, 196] width 165 height 10
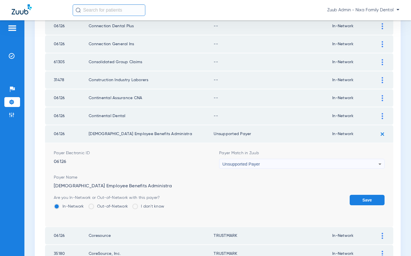
drag, startPoint x: 364, startPoint y: 199, endPoint x: 363, endPoint y: 187, distance: 11.4
click at [365, 197] on button "Save" at bounding box center [366, 200] width 35 height 10
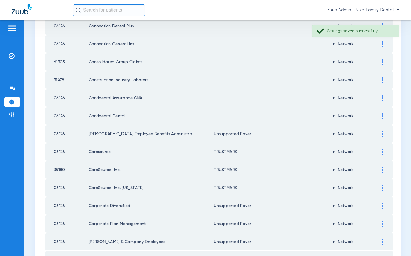
click at [382, 115] on img at bounding box center [381, 116] width 1 height 6
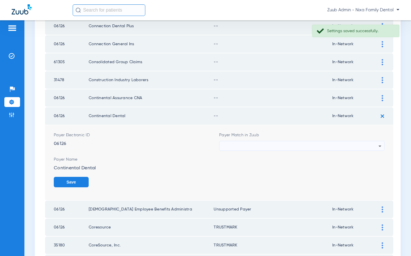
click at [263, 143] on div at bounding box center [300, 146] width 156 height 10
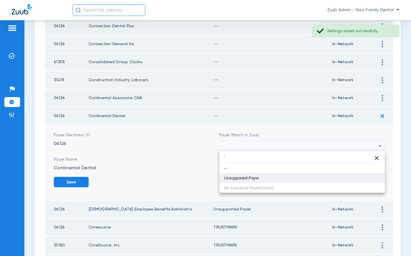
type input "`"
drag, startPoint x: 246, startPoint y: 179, endPoint x: 273, endPoint y: 178, distance: 27.0
click at [249, 179] on span "Unsupported Payer" at bounding box center [241, 178] width 35 height 4
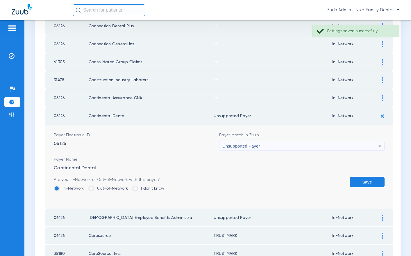
drag, startPoint x: 373, startPoint y: 183, endPoint x: 372, endPoint y: 159, distance: 23.5
click at [370, 175] on form "Payer Electronic ID 06126 Payer Match in Zuub Unsupported Payer Payer Name Cont…" at bounding box center [219, 167] width 330 height 84
click at [369, 180] on button "Save" at bounding box center [366, 182] width 35 height 10
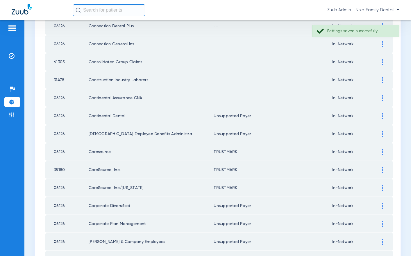
click at [382, 98] on img at bounding box center [381, 98] width 1 height 6
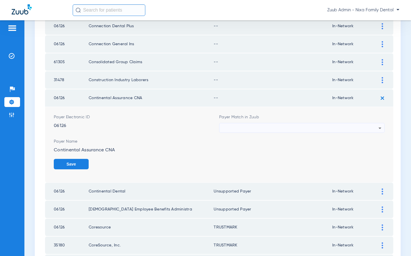
click at [241, 129] on div at bounding box center [300, 128] width 156 height 10
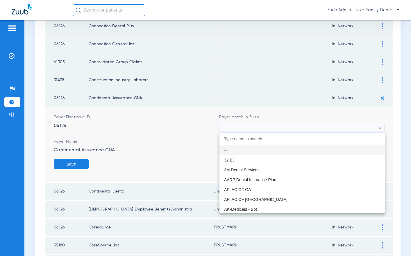
click at [241, 129] on div at bounding box center [205, 128] width 411 height 256
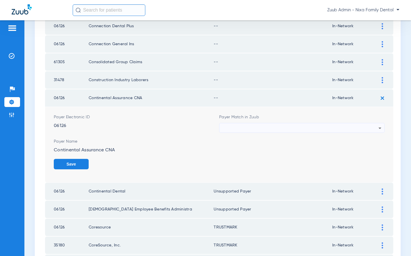
click at [242, 123] on div "Payer Match in Zuub" at bounding box center [301, 123] width 165 height 19
click at [244, 127] on div at bounding box center [300, 128] width 156 height 10
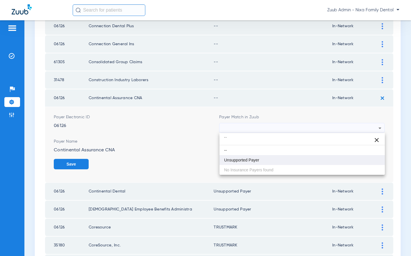
type input "``"
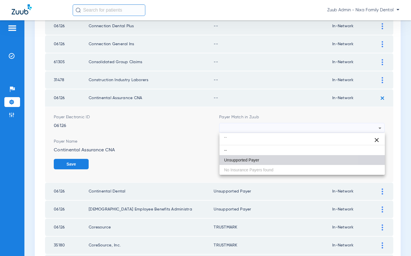
click at [224, 163] on mat-option "Unsupported Payer" at bounding box center [301, 160] width 165 height 10
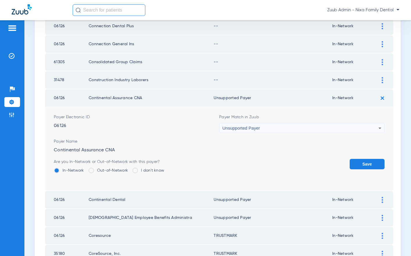
drag, startPoint x: 360, startPoint y: 166, endPoint x: 365, endPoint y: 137, distance: 29.5
click at [360, 166] on button "Save" at bounding box center [366, 164] width 35 height 10
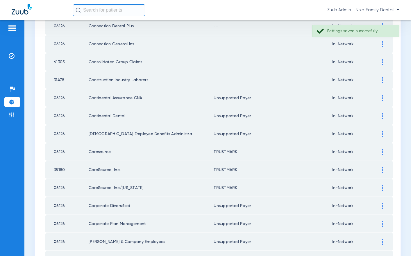
click at [382, 81] on img at bounding box center [381, 80] width 1 height 6
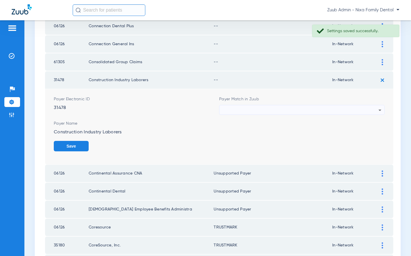
click at [245, 110] on div at bounding box center [300, 110] width 156 height 10
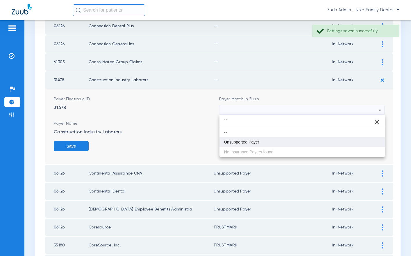
type input "``"
click at [239, 143] on span "Unsupported Payer" at bounding box center [241, 142] width 35 height 4
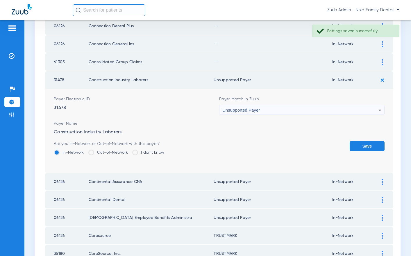
click at [357, 143] on button "Save" at bounding box center [366, 146] width 35 height 10
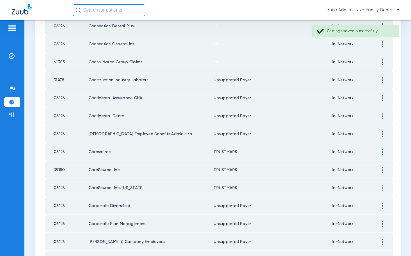
click at [381, 60] on div at bounding box center [382, 62] width 10 height 6
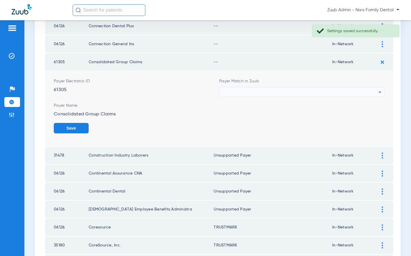
click at [238, 91] on div at bounding box center [300, 92] width 156 height 10
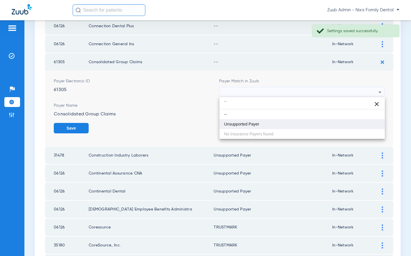
type input "``"
drag, startPoint x: 233, startPoint y: 119, endPoint x: 245, endPoint y: 121, distance: 12.0
click at [233, 119] on mat-option "Unsupported Payer" at bounding box center [301, 124] width 165 height 10
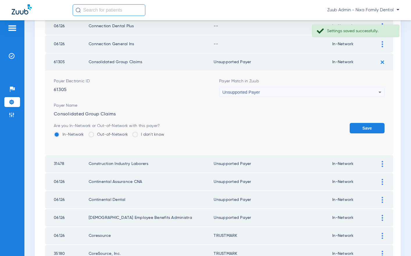
click at [360, 127] on button "Save" at bounding box center [366, 128] width 35 height 10
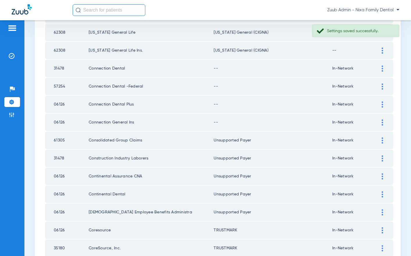
scroll to position [179, 0]
click at [382, 123] on img at bounding box center [381, 123] width 1 height 6
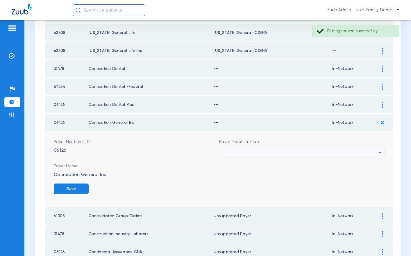
click at [283, 150] on div at bounding box center [300, 153] width 156 height 10
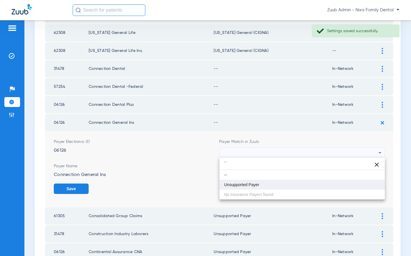
type input "``"
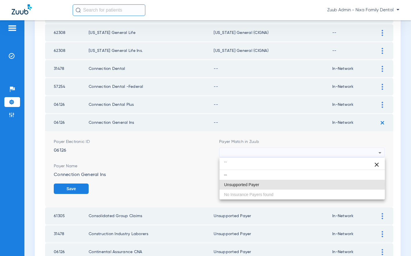
drag, startPoint x: 255, startPoint y: 185, endPoint x: 276, endPoint y: 184, distance: 20.9
click at [263, 184] on mat-option "Unsupported Payer" at bounding box center [301, 185] width 165 height 10
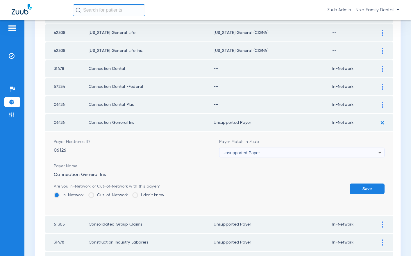
drag, startPoint x: 359, startPoint y: 189, endPoint x: 366, endPoint y: 169, distance: 21.8
click at [359, 189] on button "Save" at bounding box center [366, 189] width 35 height 10
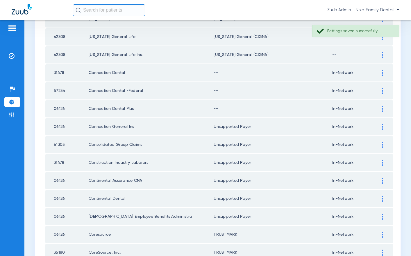
click at [379, 107] on div at bounding box center [382, 109] width 10 height 6
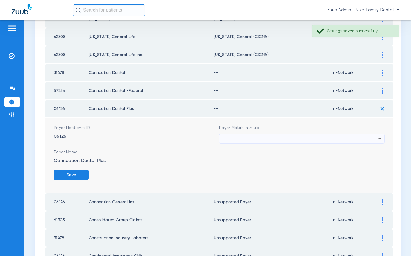
scroll to position [174, 0]
click at [276, 137] on div at bounding box center [300, 139] width 156 height 10
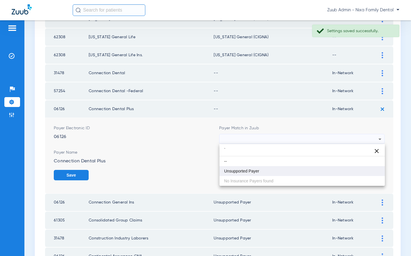
type input "`"
click at [245, 167] on mat-option "Unsupported Payer" at bounding box center [301, 171] width 165 height 10
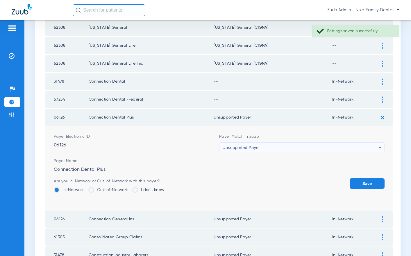
scroll to position [164, 0]
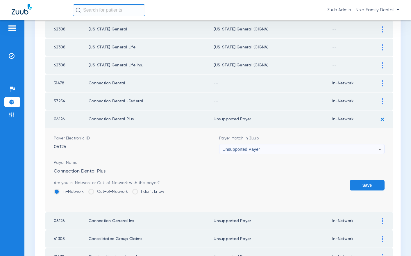
click at [364, 186] on button "Save" at bounding box center [366, 185] width 35 height 10
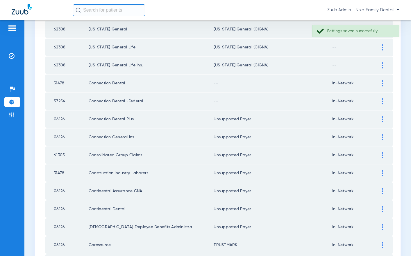
click at [380, 101] on div at bounding box center [382, 101] width 10 height 6
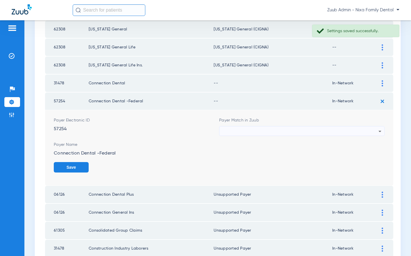
click at [333, 127] on div at bounding box center [300, 132] width 156 height 10
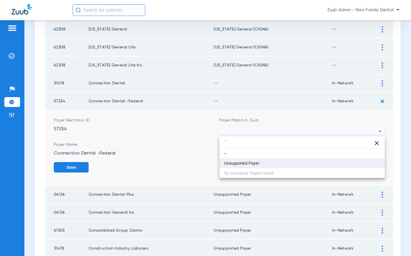
type input "``"
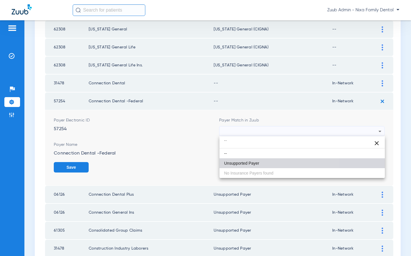
click at [251, 166] on mat-option "Unsupported Payer" at bounding box center [301, 164] width 165 height 10
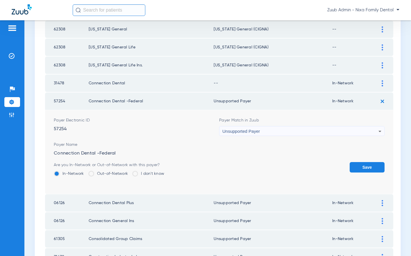
click at [360, 170] on button "Save" at bounding box center [366, 167] width 35 height 10
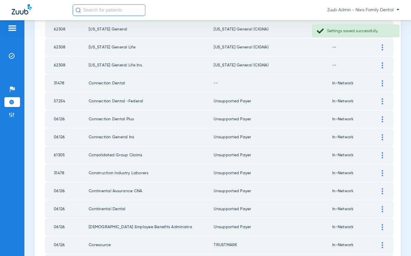
click at [383, 82] on div at bounding box center [382, 83] width 10 height 6
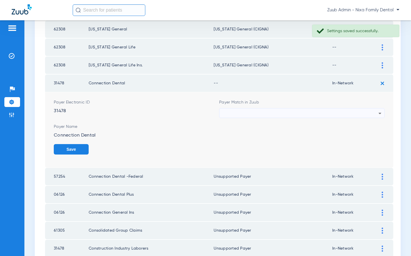
click at [308, 111] on div at bounding box center [300, 114] width 156 height 10
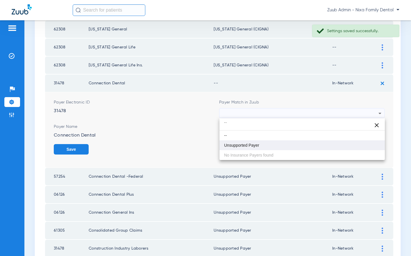
type input "``"
click at [243, 144] on span "Unsupported Payer" at bounding box center [241, 145] width 35 height 4
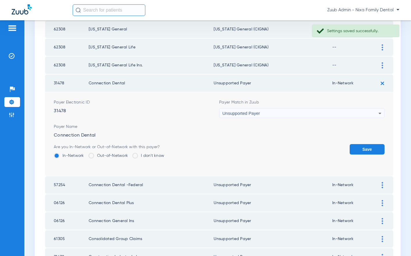
click at [355, 149] on button "Save" at bounding box center [366, 149] width 35 height 10
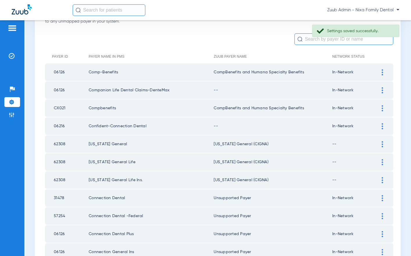
scroll to position [0, 0]
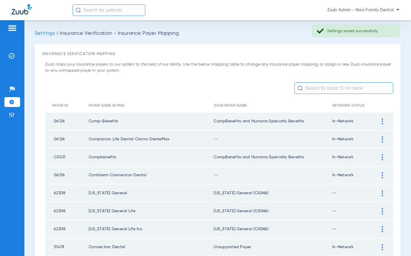
click at [382, 175] on img at bounding box center [381, 176] width 1 height 6
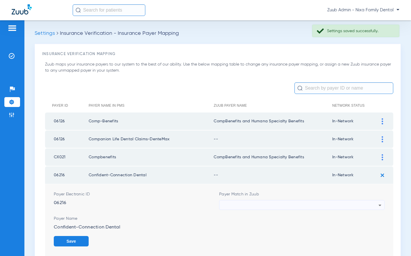
click at [276, 203] on div at bounding box center [300, 206] width 156 height 10
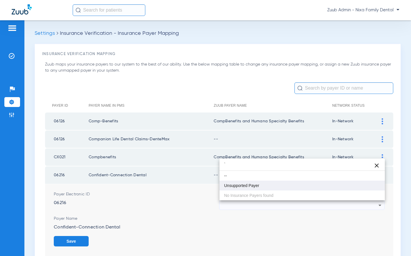
type input "`"
click at [249, 186] on span "Unsupported Payer" at bounding box center [241, 186] width 35 height 4
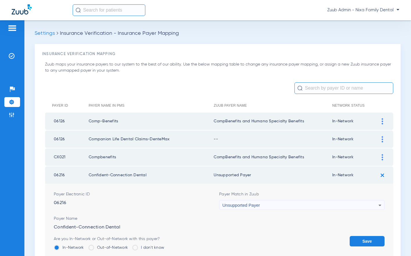
drag, startPoint x: 360, startPoint y: 238, endPoint x: 373, endPoint y: 186, distance: 53.5
click at [359, 237] on button "Save" at bounding box center [366, 241] width 35 height 10
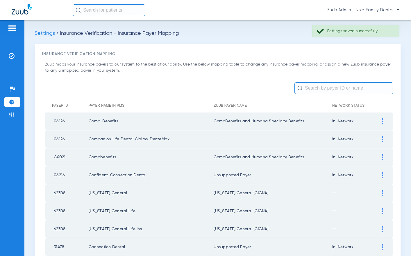
click at [380, 139] on div at bounding box center [382, 139] width 10 height 6
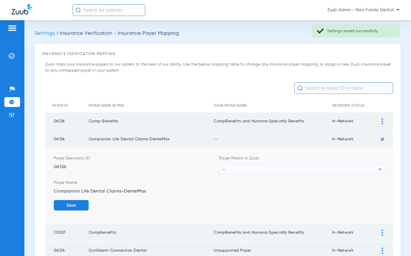
click at [266, 170] on div "--" at bounding box center [300, 170] width 156 height 10
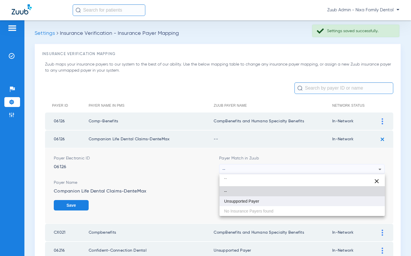
type input "``"
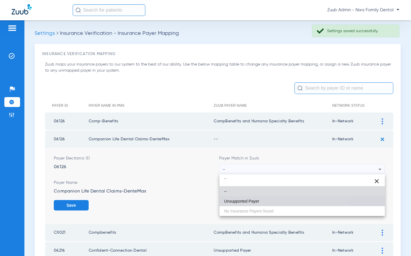
click at [255, 199] on mat-option "Unsupported Payer" at bounding box center [301, 202] width 165 height 10
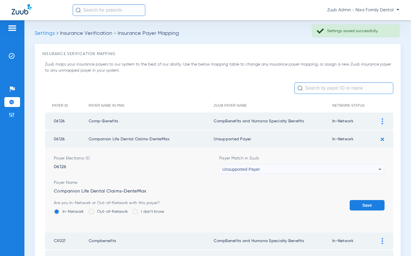
click at [367, 204] on button "Save" at bounding box center [366, 205] width 35 height 10
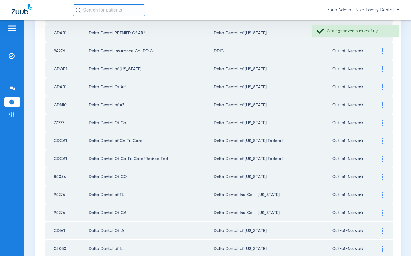
scroll to position [799, 0]
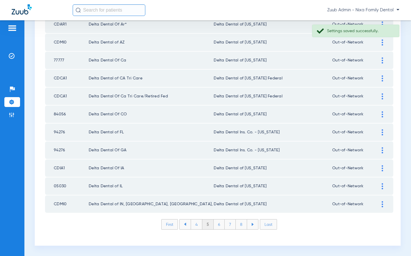
click at [198, 225] on li "4" at bounding box center [197, 225] width 12 height 10
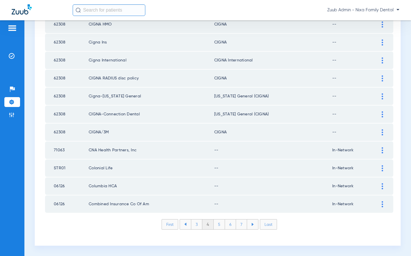
click at [381, 150] on img at bounding box center [381, 151] width 1 height 6
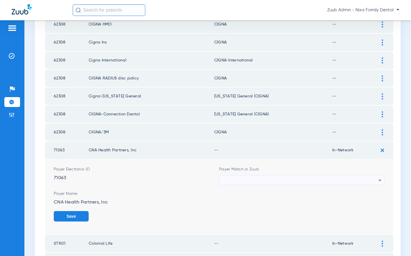
click at [316, 178] on div at bounding box center [300, 181] width 156 height 10
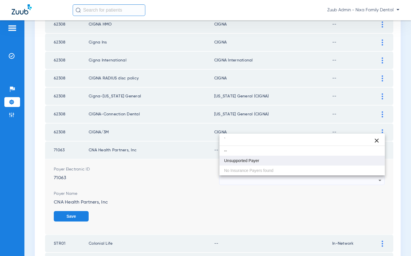
type input "`"
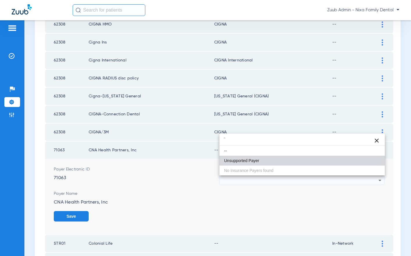
click at [270, 164] on mat-option "Unsupported Payer" at bounding box center [301, 161] width 165 height 10
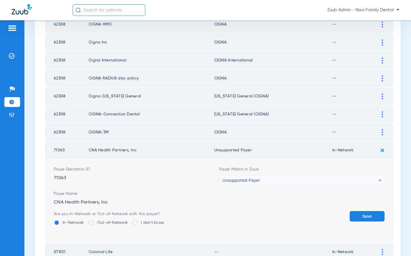
click at [361, 214] on button "Save" at bounding box center [366, 216] width 35 height 10
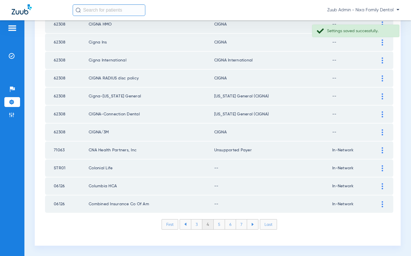
click at [381, 170] on div at bounding box center [382, 169] width 10 height 6
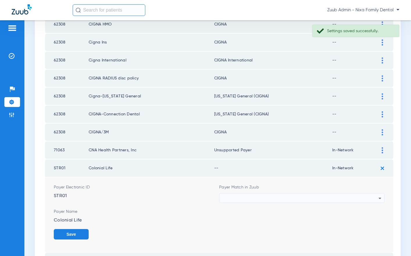
click at [257, 198] on div at bounding box center [300, 199] width 156 height 10
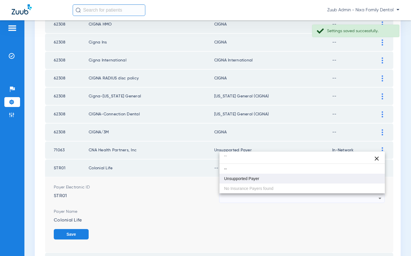
type input "``"
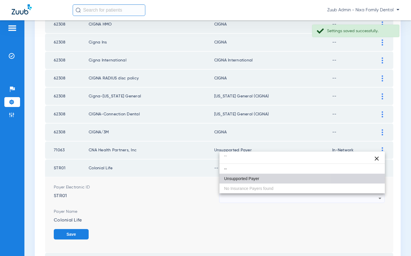
click at [247, 179] on span "Unsupported Payer" at bounding box center [241, 179] width 35 height 4
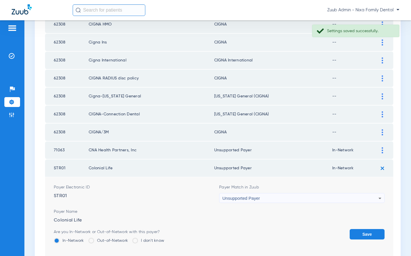
drag, startPoint x: 366, startPoint y: 233, endPoint x: 363, endPoint y: 223, distance: 10.2
click at [366, 233] on button "Save" at bounding box center [366, 234] width 35 height 10
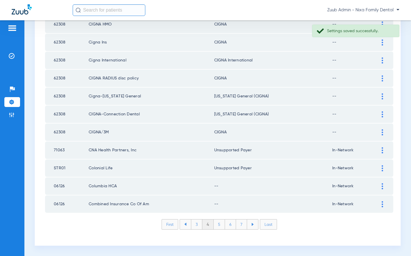
drag, startPoint x: 382, startPoint y: 185, endPoint x: 312, endPoint y: 161, distance: 74.8
click at [382, 185] on img at bounding box center [381, 187] width 1 height 6
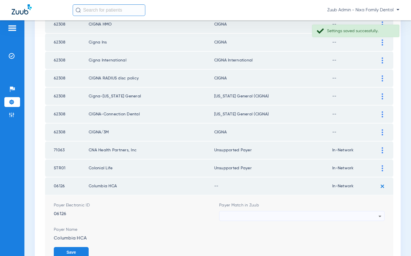
click at [246, 219] on div at bounding box center [300, 217] width 156 height 10
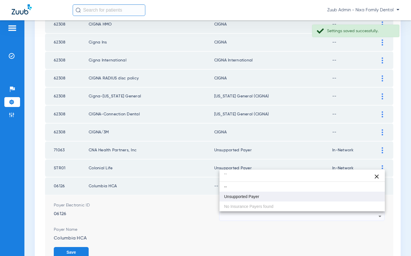
type input "``"
click at [243, 200] on mat-option "Unsupported Payer" at bounding box center [301, 197] width 165 height 10
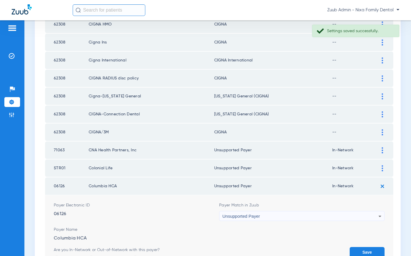
drag, startPoint x: 367, startPoint y: 250, endPoint x: 352, endPoint y: 242, distance: 16.6
click at [367, 250] on button "Save" at bounding box center [366, 252] width 35 height 10
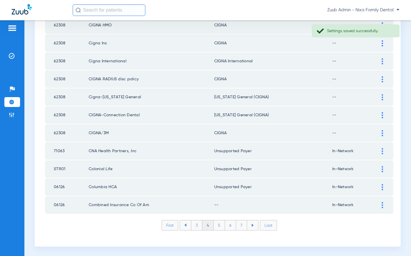
drag, startPoint x: 382, startPoint y: 204, endPoint x: 301, endPoint y: 184, distance: 82.9
click at [382, 204] on img at bounding box center [381, 205] width 1 height 6
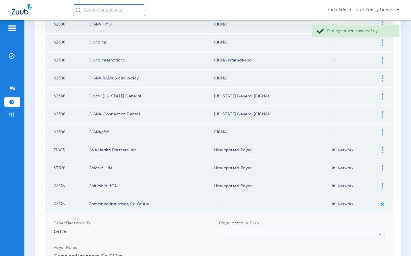
click at [239, 232] on div at bounding box center [300, 235] width 156 height 10
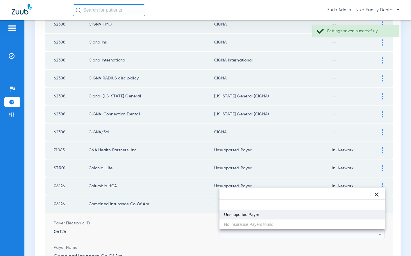
type input "``"
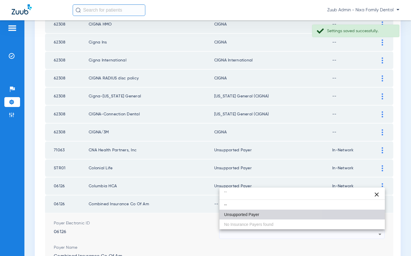
click at [242, 216] on span "Unsupported Payer" at bounding box center [241, 215] width 35 height 4
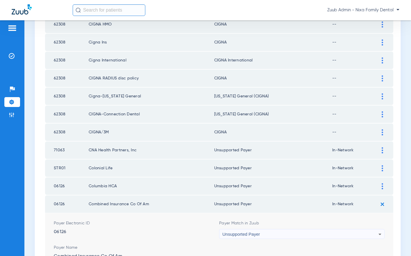
scroll to position [883, 0]
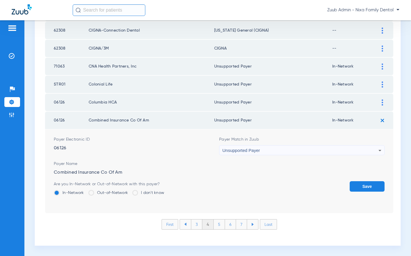
click at [368, 184] on button "Save" at bounding box center [366, 187] width 35 height 10
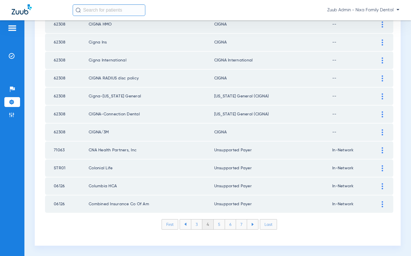
scroll to position [799, 0]
click at [197, 224] on li "3" at bounding box center [196, 225] width 11 height 10
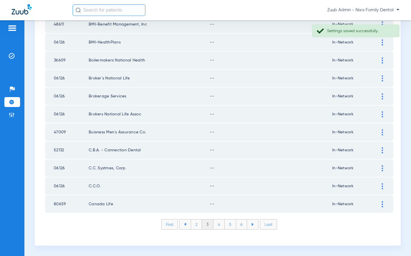
click at [214, 224] on li "4" at bounding box center [218, 225] width 11 height 10
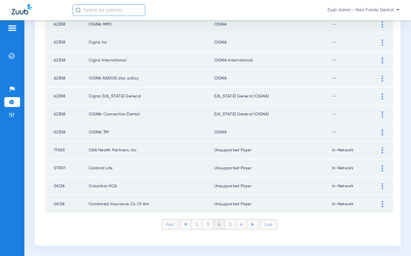
click at [207, 224] on li "3" at bounding box center [207, 225] width 11 height 10
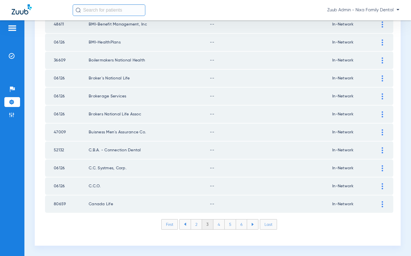
drag, startPoint x: 383, startPoint y: 205, endPoint x: 330, endPoint y: 196, distance: 53.9
click at [382, 205] on div at bounding box center [382, 205] width 10 height 6
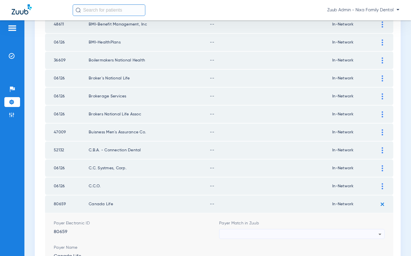
click at [315, 233] on div at bounding box center [300, 235] width 156 height 10
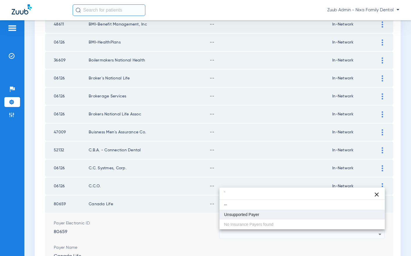
type input "`"
drag, startPoint x: 249, startPoint y: 213, endPoint x: 301, endPoint y: 216, distance: 51.2
click at [250, 213] on span "Unsupported Payer" at bounding box center [241, 215] width 35 height 4
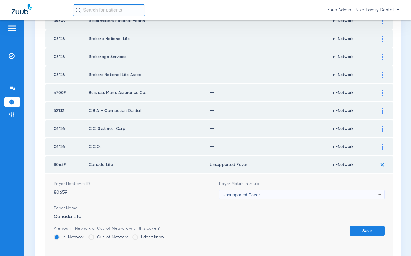
drag, startPoint x: 364, startPoint y: 231, endPoint x: 364, endPoint y: 210, distance: 21.5
click at [364, 231] on button "Save" at bounding box center [366, 231] width 35 height 10
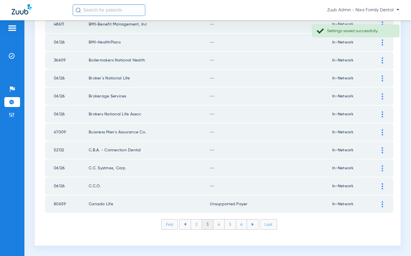
drag, startPoint x: 381, startPoint y: 186, endPoint x: 320, endPoint y: 175, distance: 61.4
click at [380, 186] on div at bounding box center [382, 187] width 10 height 6
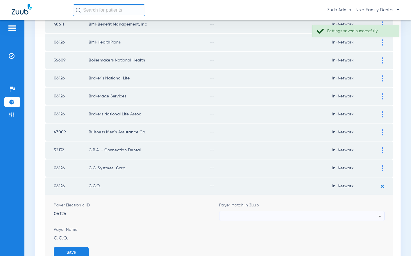
click at [256, 215] on div at bounding box center [300, 217] width 156 height 10
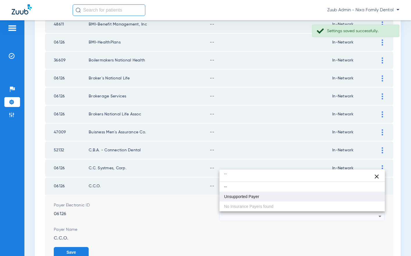
type input "``"
click at [249, 197] on span "Unsupported Payer" at bounding box center [241, 197] width 35 height 4
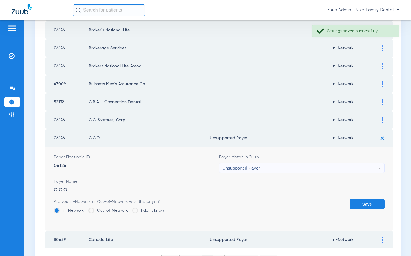
click at [367, 204] on button "Save" at bounding box center [366, 204] width 35 height 10
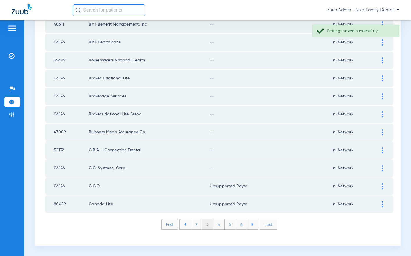
click at [382, 166] on img at bounding box center [381, 169] width 1 height 6
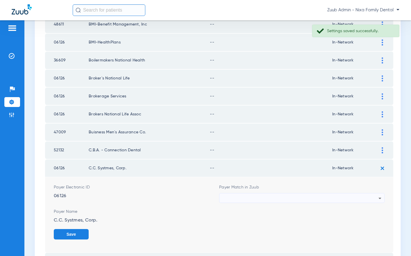
click at [291, 199] on div at bounding box center [300, 199] width 156 height 10
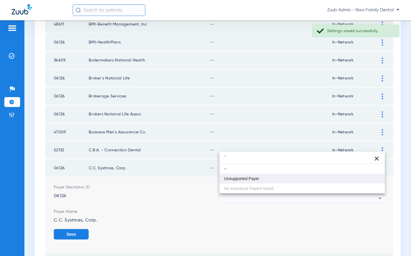
type input "``"
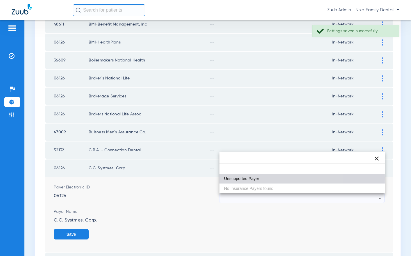
click at [253, 178] on span "Unsupported Payer" at bounding box center [241, 179] width 35 height 4
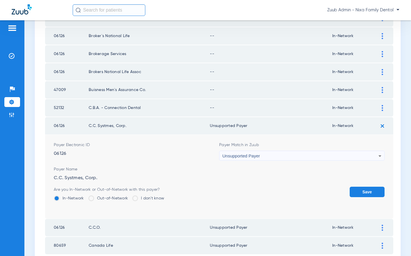
click at [363, 195] on button "Save" at bounding box center [366, 192] width 35 height 10
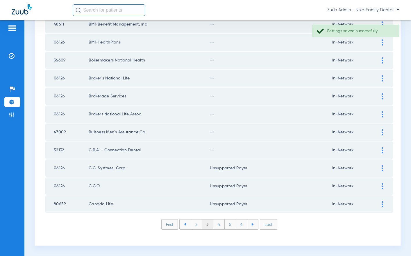
click at [382, 149] on img at bounding box center [381, 151] width 1 height 6
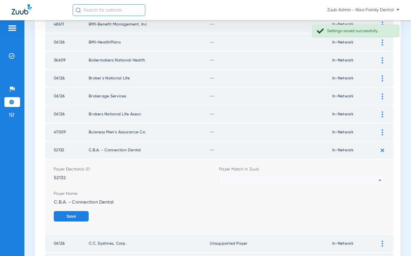
click at [251, 183] on div at bounding box center [300, 181] width 156 height 10
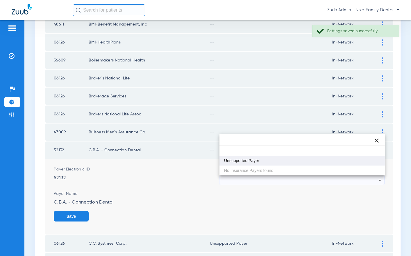
type input "`"
click at [251, 164] on mat-option "Unsupported Payer" at bounding box center [301, 161] width 165 height 10
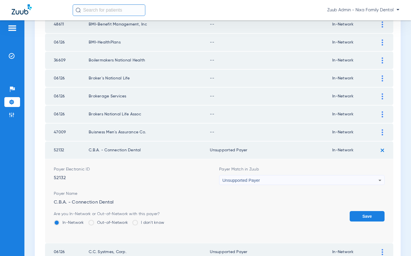
click at [367, 214] on button "Save" at bounding box center [366, 216] width 35 height 10
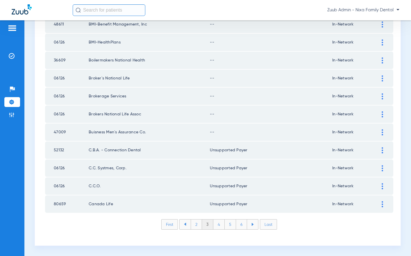
click at [382, 132] on img at bounding box center [381, 133] width 1 height 6
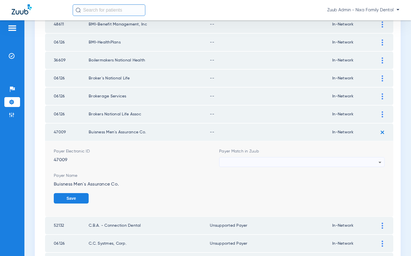
click at [273, 162] on div at bounding box center [300, 163] width 156 height 10
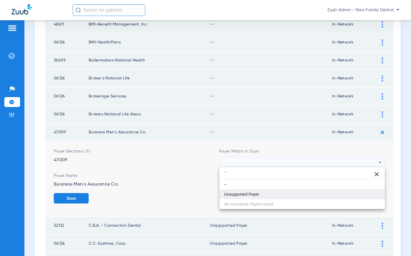
type input "``"
click at [251, 194] on span "Unsupported Payer" at bounding box center [241, 195] width 35 height 4
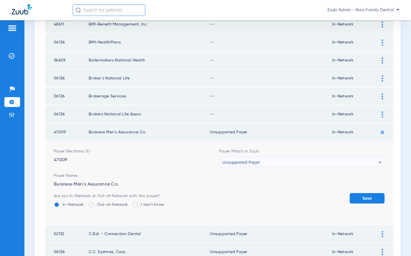
click at [368, 199] on button "Save" at bounding box center [366, 198] width 35 height 10
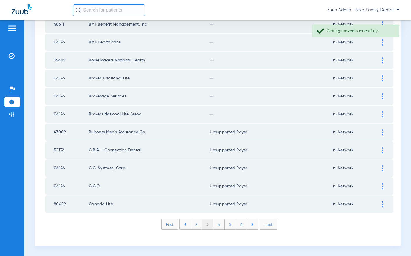
click at [382, 115] on img at bounding box center [381, 115] width 1 height 6
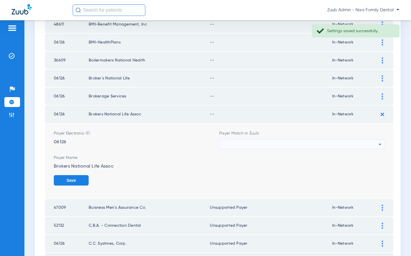
click at [272, 147] on div at bounding box center [300, 145] width 156 height 10
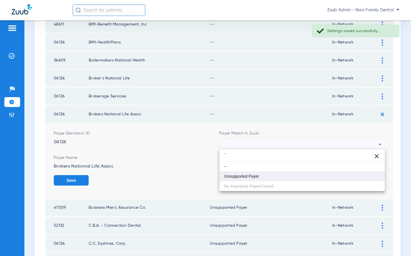
type input "``"
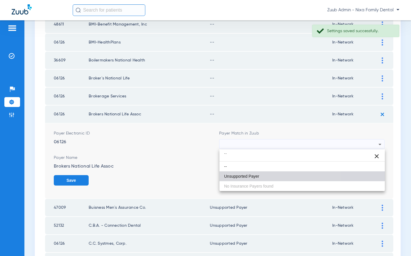
click at [252, 175] on span "Unsupported Payer" at bounding box center [241, 177] width 35 height 4
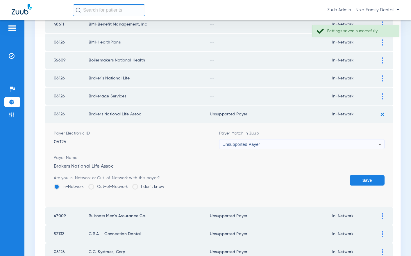
drag, startPoint x: 365, startPoint y: 179, endPoint x: 376, endPoint y: 142, distance: 38.3
click at [364, 177] on button "Save" at bounding box center [366, 180] width 35 height 10
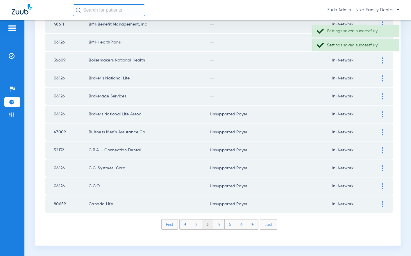
click at [382, 96] on img at bounding box center [381, 97] width 1 height 6
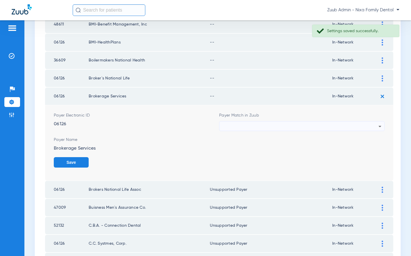
click at [268, 125] on div at bounding box center [300, 127] width 156 height 10
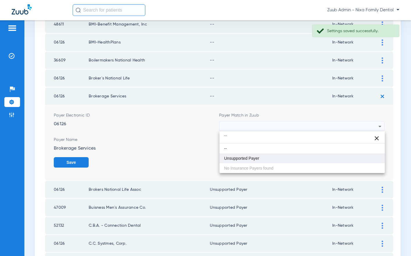
type input "``"
drag, startPoint x: 249, startPoint y: 160, endPoint x: 287, endPoint y: 158, distance: 37.8
click at [250, 159] on span "Unsupported Payer" at bounding box center [241, 159] width 35 height 4
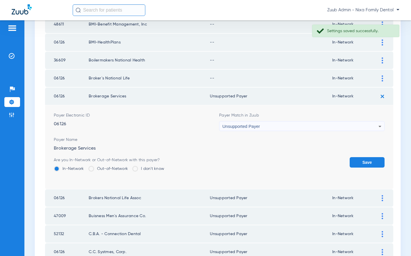
drag, startPoint x: 373, startPoint y: 161, endPoint x: 368, endPoint y: 147, distance: 14.5
click at [373, 160] on button "Save" at bounding box center [366, 162] width 35 height 10
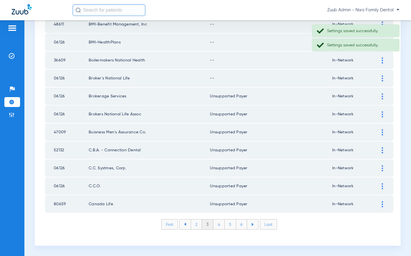
click at [380, 78] on div at bounding box center [382, 79] width 10 height 6
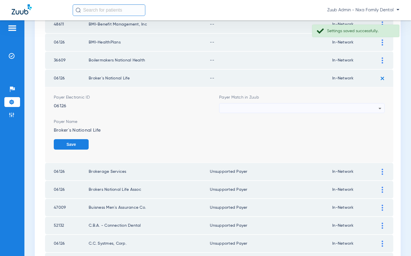
click at [261, 106] on div at bounding box center [300, 109] width 156 height 10
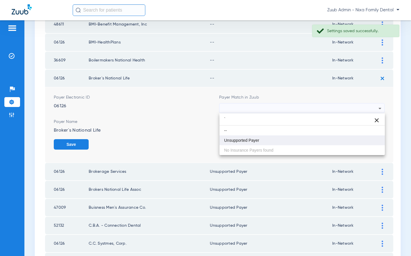
type input "`"
drag, startPoint x: 257, startPoint y: 142, endPoint x: 276, endPoint y: 141, distance: 19.8
click at [257, 142] on span "Unsupported Payer" at bounding box center [241, 141] width 35 height 4
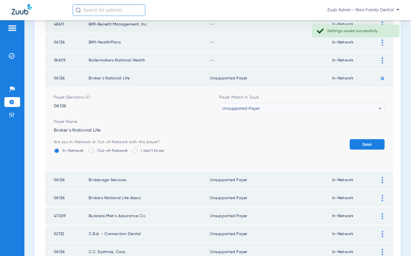
click at [366, 145] on button "Save" at bounding box center [366, 144] width 35 height 10
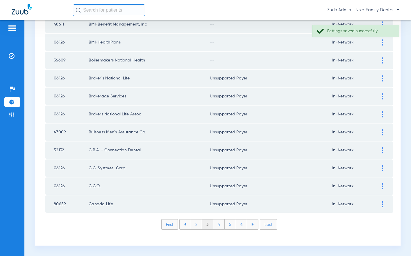
click at [381, 61] on img at bounding box center [381, 61] width 1 height 6
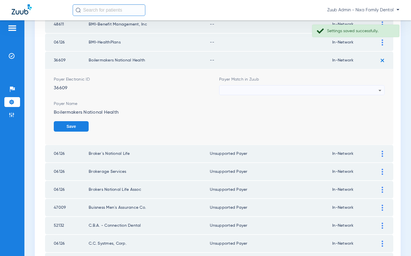
click at [260, 90] on div at bounding box center [300, 91] width 156 height 10
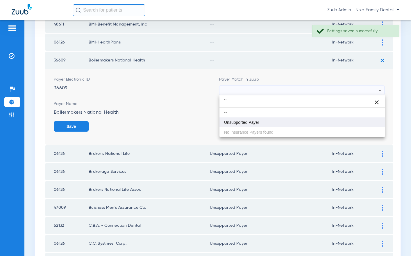
type input "``"
drag, startPoint x: 248, startPoint y: 121, endPoint x: 266, endPoint y: 119, distance: 17.8
click at [252, 121] on span "Unsupported Payer" at bounding box center [241, 123] width 35 height 4
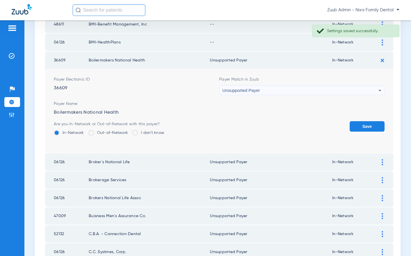
drag, startPoint x: 374, startPoint y: 127, endPoint x: 364, endPoint y: 105, distance: 23.8
click at [373, 125] on button "Save" at bounding box center [366, 126] width 35 height 10
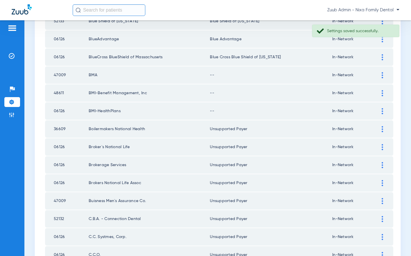
scroll to position [729, 0]
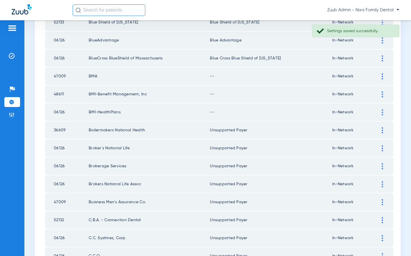
click at [382, 112] on img at bounding box center [381, 112] width 1 height 6
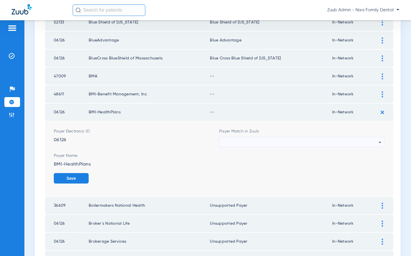
click at [315, 139] on div at bounding box center [300, 143] width 156 height 10
type input "``"
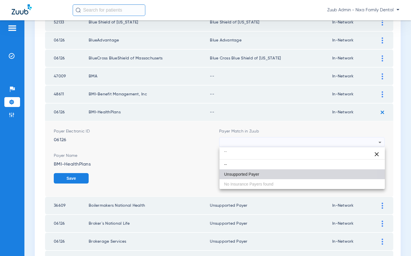
click at [270, 173] on mat-option "Unsupported Payer" at bounding box center [301, 175] width 165 height 10
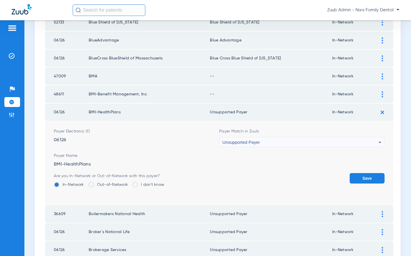
click at [369, 177] on button "Save" at bounding box center [366, 178] width 35 height 10
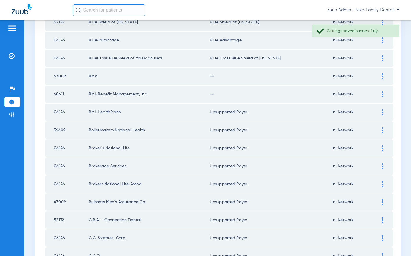
click at [382, 94] on img at bounding box center [381, 94] width 1 height 6
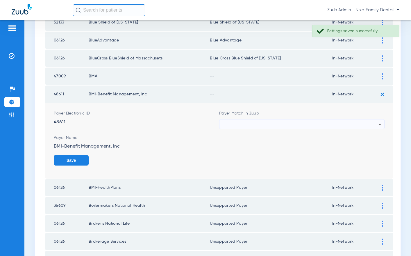
click at [292, 124] on div at bounding box center [300, 125] width 156 height 10
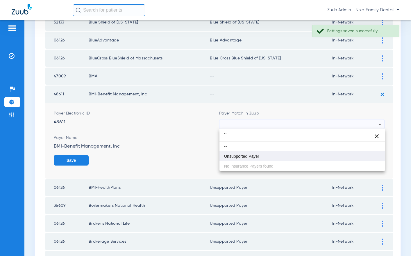
type input "``"
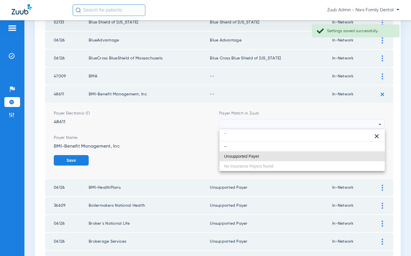
drag, startPoint x: 264, startPoint y: 159, endPoint x: 271, endPoint y: 156, distance: 7.2
click at [266, 158] on mat-option "Unsupported Payer" at bounding box center [301, 157] width 165 height 10
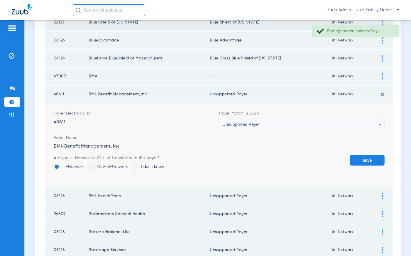
drag, startPoint x: 364, startPoint y: 162, endPoint x: 362, endPoint y: 154, distance: 7.7
click at [364, 162] on button "Save" at bounding box center [366, 160] width 35 height 10
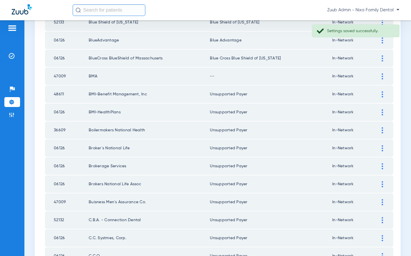
click at [380, 76] on div at bounding box center [382, 76] width 10 height 6
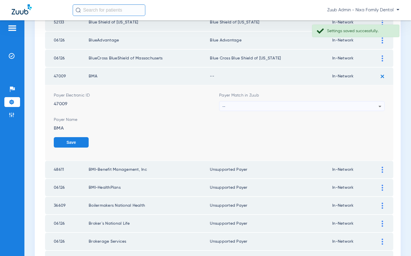
click at [289, 107] on div "--" at bounding box center [300, 107] width 156 height 10
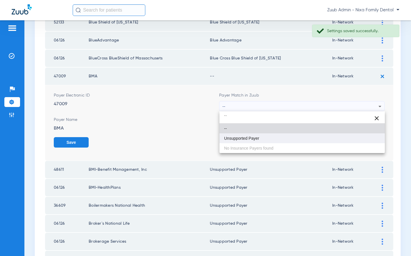
type input "``"
click at [256, 139] on span "Unsupported Payer" at bounding box center [241, 138] width 35 height 4
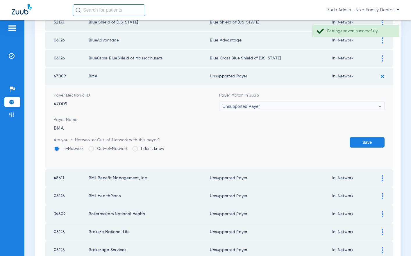
click at [361, 141] on button "Save" at bounding box center [366, 142] width 35 height 10
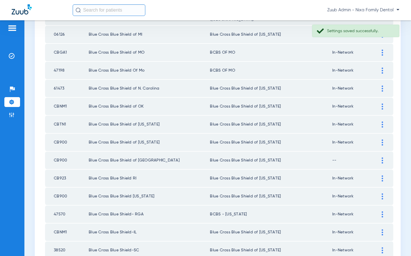
click at [382, 161] on img at bounding box center [381, 161] width 1 height 6
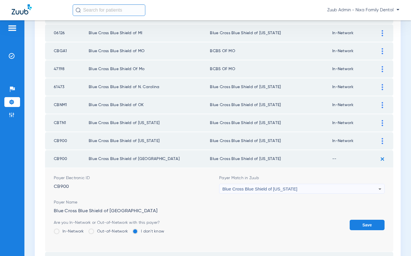
scroll to position [394, 0]
drag, startPoint x: 76, startPoint y: 231, endPoint x: 115, endPoint y: 229, distance: 39.3
click at [80, 231] on label "In-Network" at bounding box center [69, 232] width 30 height 6
click at [85, 230] on input "In-Network" at bounding box center [85, 230] width 0 height 0
click at [369, 221] on button "Save" at bounding box center [366, 226] width 35 height 10
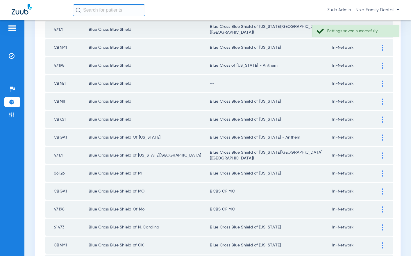
scroll to position [243, 0]
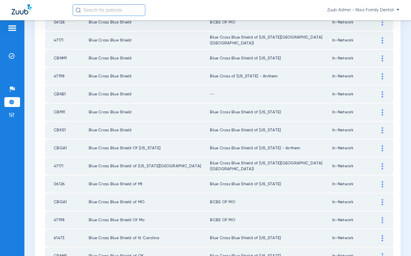
click at [382, 91] on img at bounding box center [381, 94] width 1 height 6
click at [382, 93] on img at bounding box center [381, 94] width 1 height 6
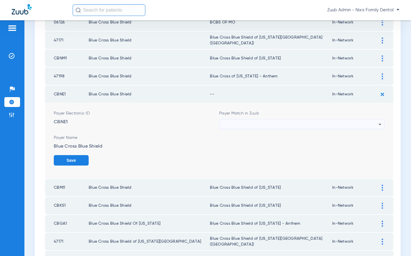
click at [346, 123] on div at bounding box center [300, 125] width 156 height 10
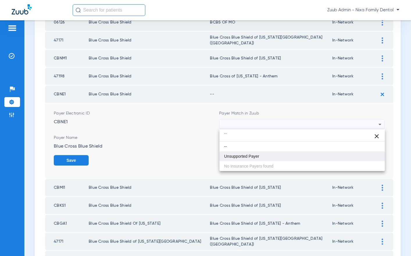
type input "``"
click at [254, 159] on span "Unsupported Payer" at bounding box center [241, 156] width 35 height 4
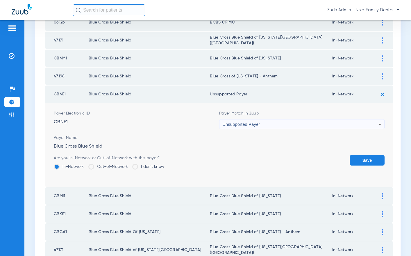
click at [297, 124] on div "Unsupported Payer" at bounding box center [300, 125] width 156 height 10
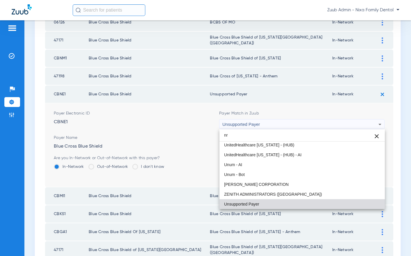
scroll to position [0, 0]
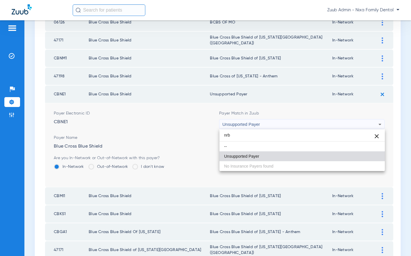
type input "nrb"
click at [263, 154] on mat-option "Unsupported Payer" at bounding box center [301, 157] width 165 height 10
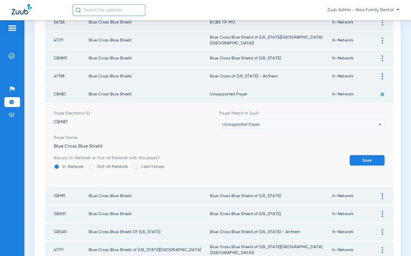
click at [365, 160] on button "Save" at bounding box center [366, 160] width 35 height 10
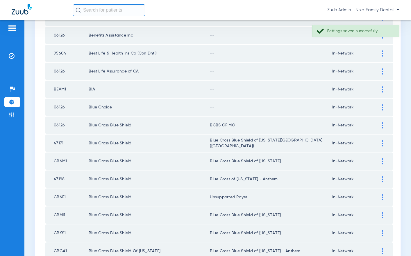
scroll to position [131, 0]
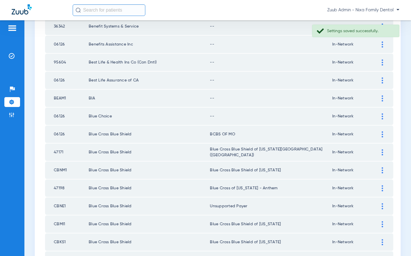
click at [382, 116] on img at bounding box center [381, 117] width 1 height 6
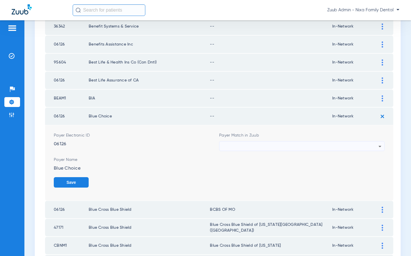
click at [281, 148] on div at bounding box center [300, 147] width 156 height 10
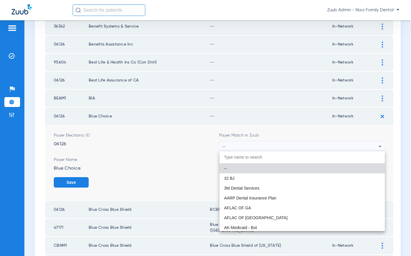
scroll to position [58, 0]
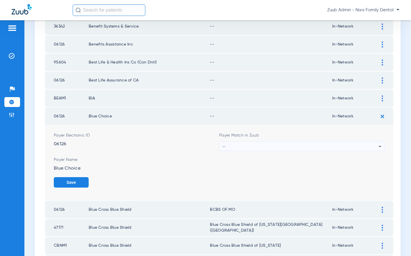
click at [251, 147] on div "--" at bounding box center [300, 147] width 156 height 10
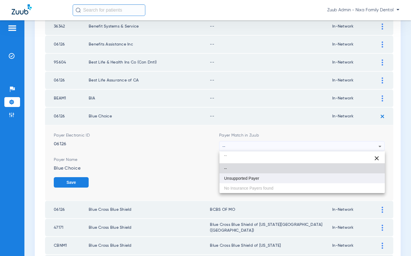
type input "``"
drag, startPoint x: 252, startPoint y: 178, endPoint x: 267, endPoint y: 177, distance: 15.5
click at [252, 178] on span "Unsupported Payer" at bounding box center [241, 179] width 35 height 4
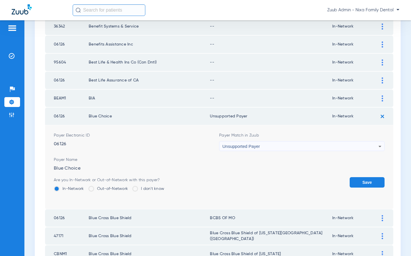
drag, startPoint x: 365, startPoint y: 182, endPoint x: 355, endPoint y: 179, distance: 9.7
click at [365, 182] on button "Save" at bounding box center [366, 182] width 35 height 10
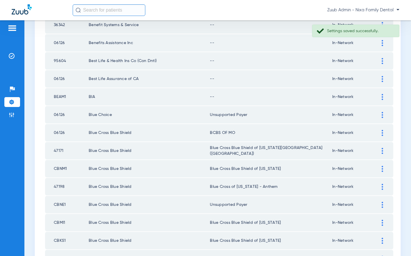
scroll to position [127, 0]
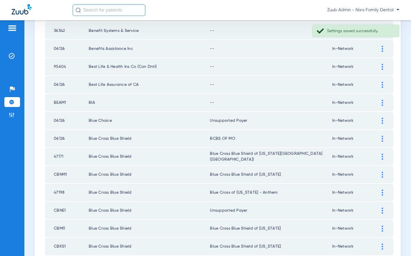
click at [382, 101] on img at bounding box center [381, 103] width 1 height 6
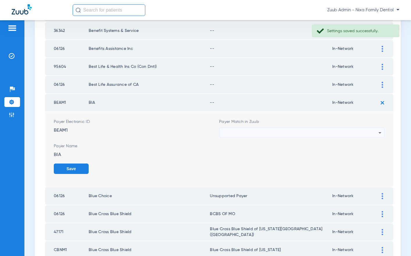
click at [263, 130] on div at bounding box center [300, 133] width 156 height 10
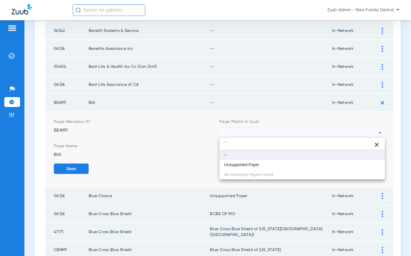
type input "`"
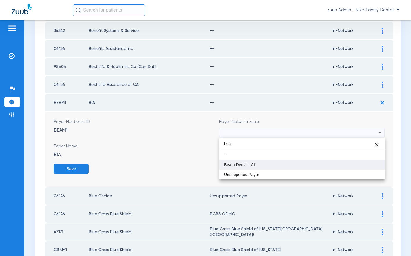
type input "bea"
click at [251, 167] on span "Beam Dental - AI" at bounding box center [239, 165] width 31 height 4
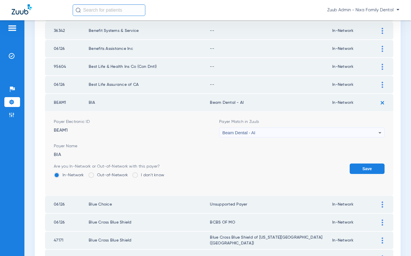
click at [376, 168] on button "Save" at bounding box center [366, 169] width 35 height 10
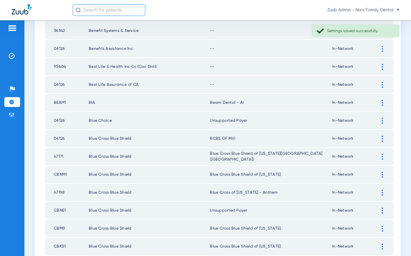
click at [381, 85] on img at bounding box center [381, 85] width 1 height 6
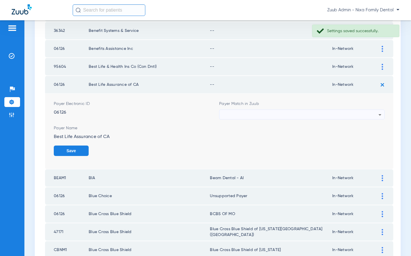
click at [274, 114] on div at bounding box center [300, 115] width 156 height 10
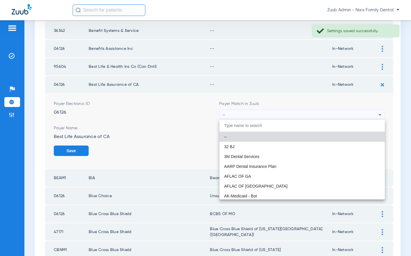
scroll to position [58, 0]
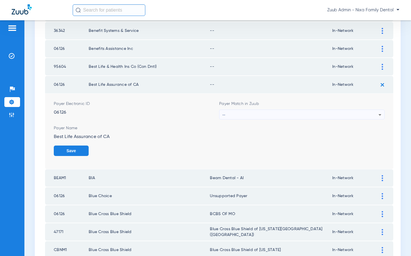
click at [291, 116] on div "--" at bounding box center [300, 115] width 156 height 10
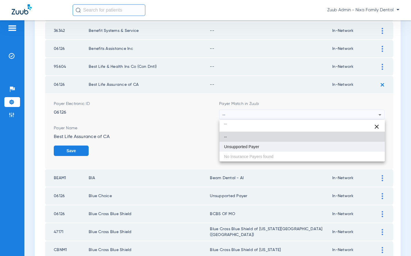
type input "``"
click at [260, 143] on mat-option "Unsupported Payer" at bounding box center [301, 147] width 165 height 10
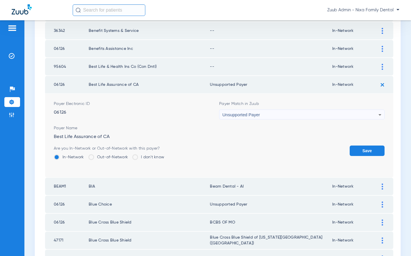
click at [378, 150] on button "Save" at bounding box center [366, 151] width 35 height 10
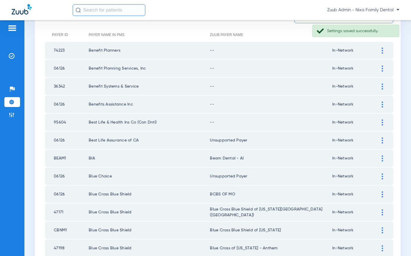
scroll to position [71, 0]
click at [384, 123] on div at bounding box center [382, 122] width 10 height 6
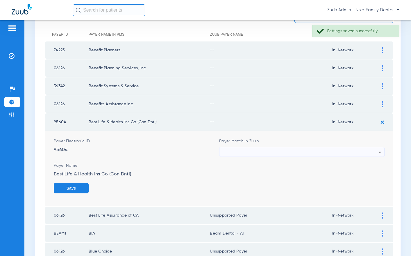
click at [335, 150] on div at bounding box center [300, 153] width 156 height 10
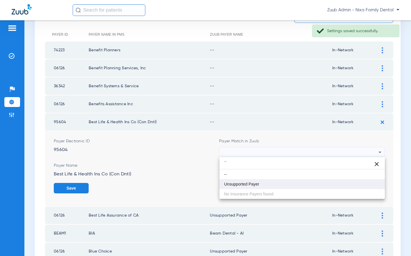
type input "``"
drag, startPoint x: 265, startPoint y: 186, endPoint x: 297, endPoint y: 185, distance: 31.7
click at [266, 186] on mat-option "Unsupported Payer" at bounding box center [301, 184] width 165 height 10
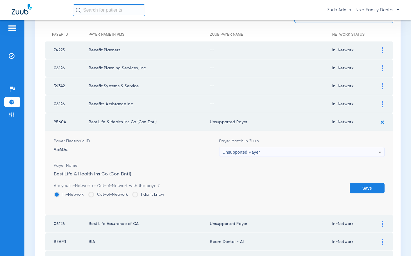
drag, startPoint x: 368, startPoint y: 188, endPoint x: 361, endPoint y: 177, distance: 13.3
click at [368, 188] on button "Save" at bounding box center [366, 188] width 35 height 10
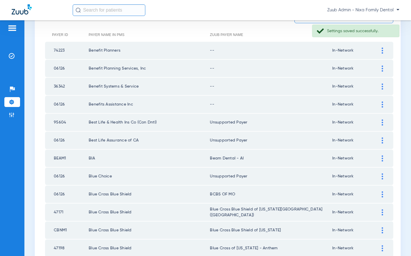
click at [382, 105] on img at bounding box center [381, 105] width 1 height 6
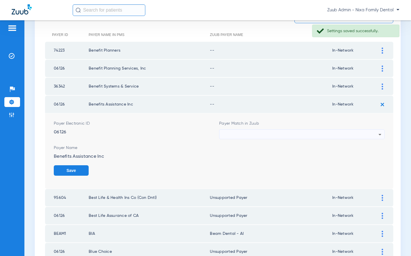
scroll to position [71, 0]
click at [285, 133] on div at bounding box center [300, 134] width 156 height 10
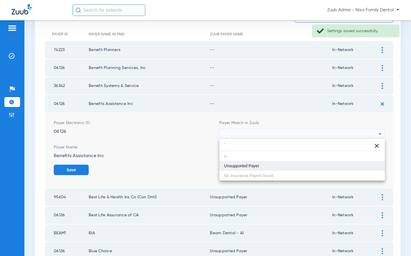
type input "`"
drag, startPoint x: 264, startPoint y: 167, endPoint x: 269, endPoint y: 165, distance: 5.4
click at [264, 167] on mat-option "Unsupported Payer" at bounding box center [301, 166] width 165 height 10
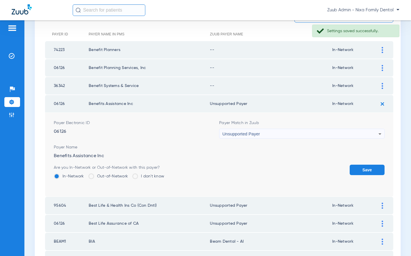
click at [360, 169] on button "Save" at bounding box center [366, 170] width 35 height 10
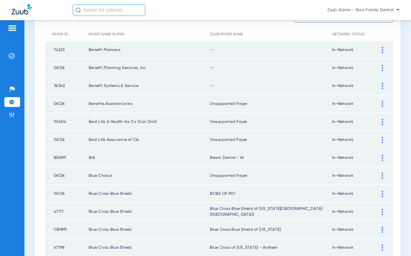
click at [383, 86] on div at bounding box center [382, 86] width 10 height 6
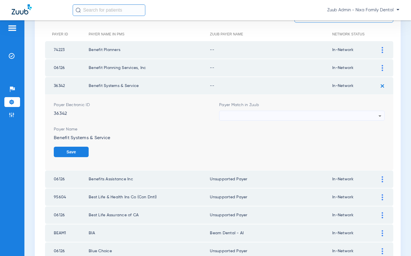
click at [337, 114] on div at bounding box center [300, 116] width 156 height 10
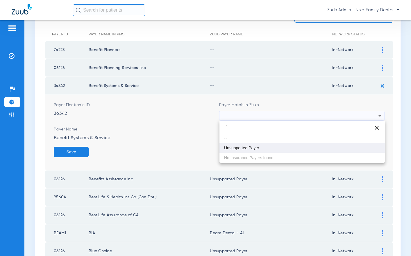
type input "``"
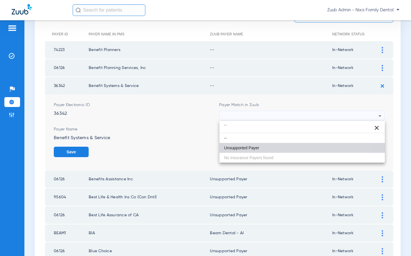
click at [267, 145] on mat-option "Unsupported Payer" at bounding box center [301, 148] width 165 height 10
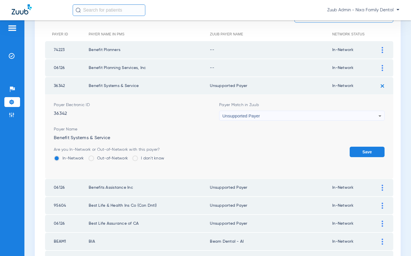
click at [370, 148] on button "Save" at bounding box center [366, 152] width 35 height 10
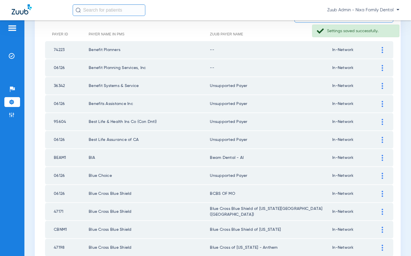
drag, startPoint x: 382, startPoint y: 65, endPoint x: 370, endPoint y: 64, distance: 12.0
click at [382, 65] on img at bounding box center [381, 68] width 1 height 6
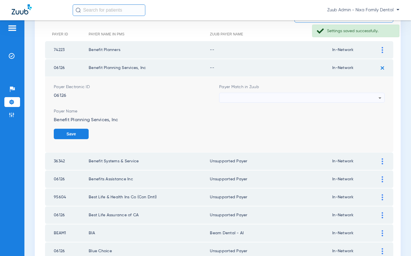
click at [279, 97] on div at bounding box center [300, 98] width 156 height 10
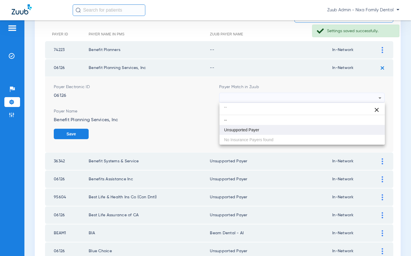
type input "``"
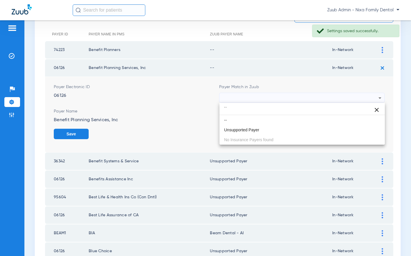
drag, startPoint x: 247, startPoint y: 130, endPoint x: 257, endPoint y: 129, distance: 10.8
click at [249, 129] on span "Unsupported Payer" at bounding box center [241, 130] width 35 height 4
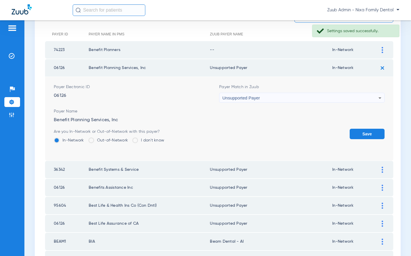
drag, startPoint x: 377, startPoint y: 135, endPoint x: 352, endPoint y: 120, distance: 28.7
click at [371, 133] on button "Save" at bounding box center [366, 134] width 35 height 10
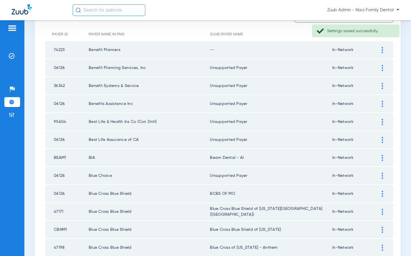
click at [382, 49] on img at bounding box center [381, 50] width 1 height 6
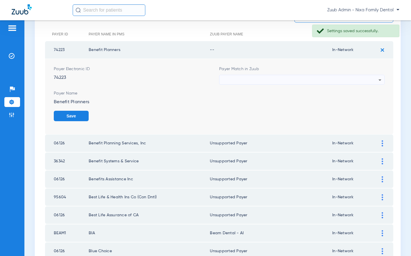
click at [309, 77] on div at bounding box center [300, 80] width 156 height 10
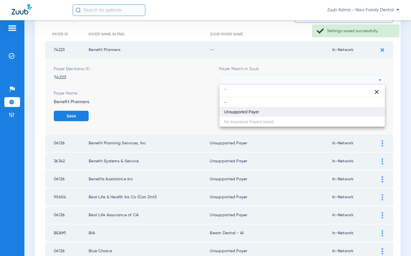
type input "``"
drag, startPoint x: 273, startPoint y: 111, endPoint x: 280, endPoint y: 111, distance: 7.3
click at [274, 111] on mat-option "Unsupported Payer" at bounding box center [301, 112] width 165 height 10
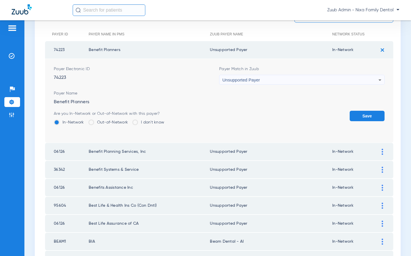
click at [367, 117] on button "Save" at bounding box center [366, 116] width 35 height 10
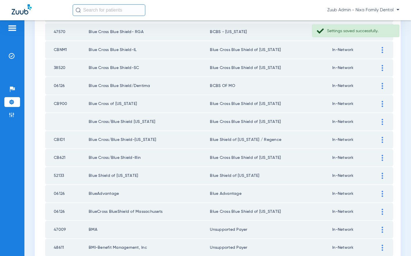
scroll to position [799, 0]
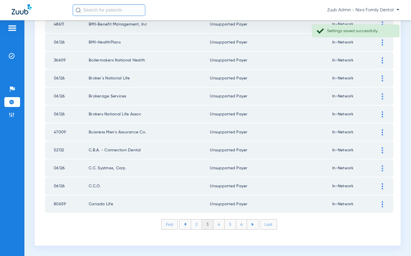
click at [197, 224] on li "2" at bounding box center [196, 225] width 11 height 10
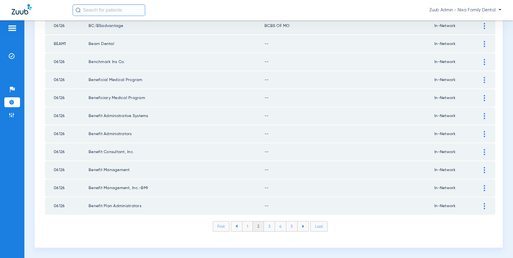
scroll to position [792, 0]
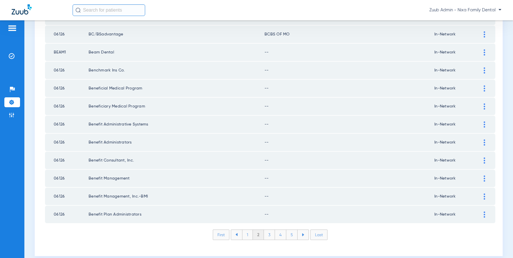
click at [410, 215] on div at bounding box center [484, 214] width 10 height 6
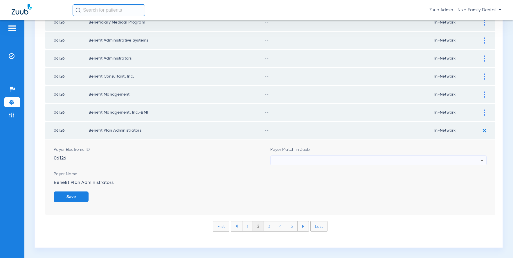
click at [410, 160] on div at bounding box center [377, 161] width 207 height 10
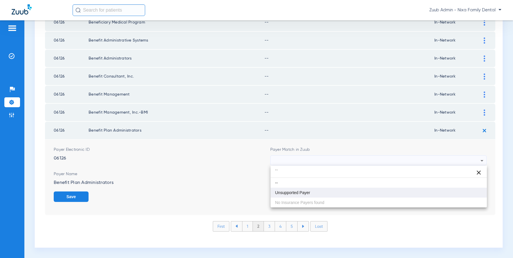
type input "``"
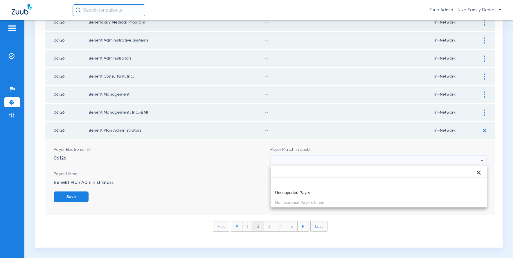
drag, startPoint x: 298, startPoint y: 191, endPoint x: 303, endPoint y: 191, distance: 5.8
click at [298, 191] on span "Unsupported Payer" at bounding box center [292, 193] width 35 height 4
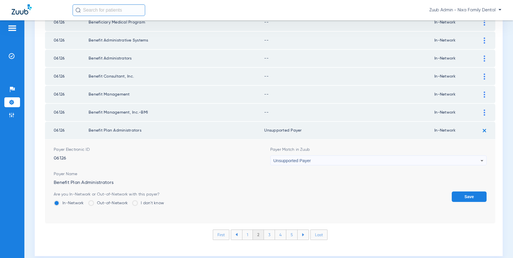
click at [410, 197] on button "Save" at bounding box center [469, 196] width 35 height 10
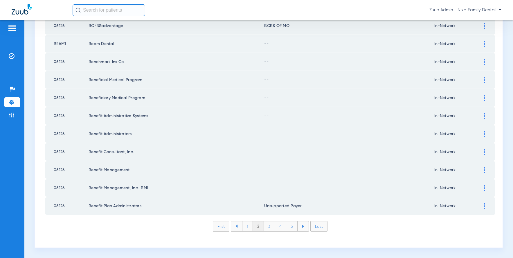
scroll to position [792, 0]
click at [410, 186] on img at bounding box center [484, 188] width 1 height 6
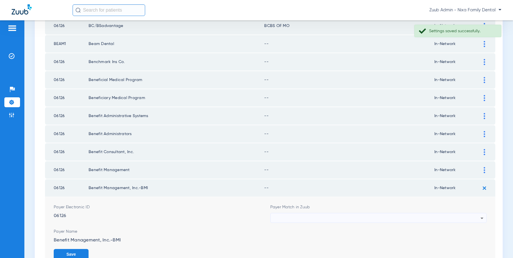
click at [404, 214] on div at bounding box center [377, 218] width 207 height 10
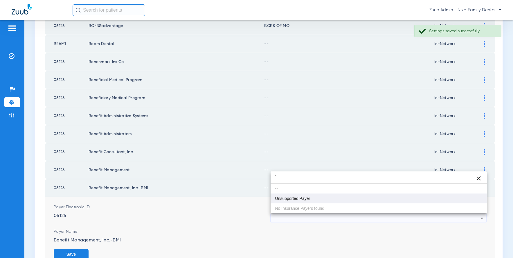
type input "``"
click at [319, 202] on mat-option "Unsupported Payer" at bounding box center [379, 198] width 217 height 10
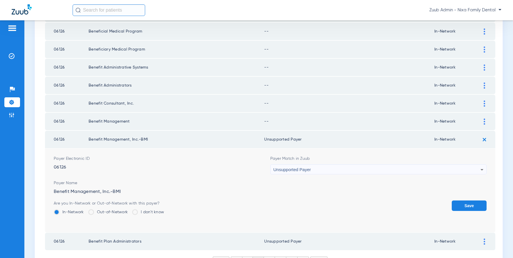
click at [410, 205] on button "Save" at bounding box center [469, 205] width 35 height 10
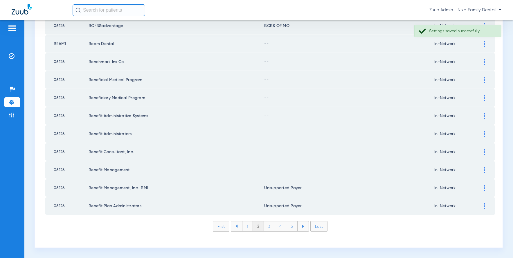
click at [410, 169] on div at bounding box center [484, 170] width 10 height 6
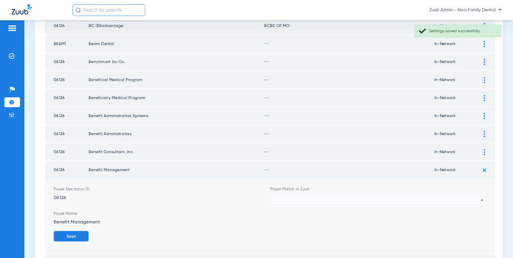
click at [409, 198] on div at bounding box center [377, 200] width 207 height 10
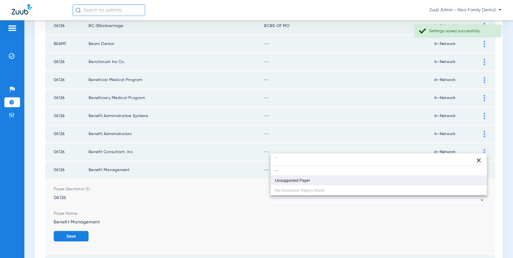
type input "`"
click at [310, 181] on span "Unsupported Payer" at bounding box center [292, 180] width 35 height 4
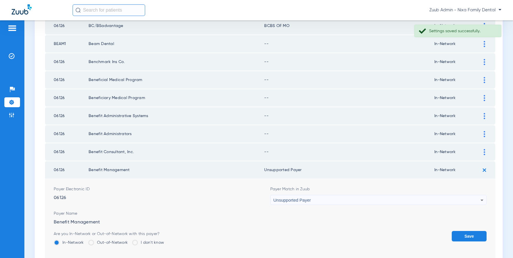
click at [410, 233] on button "Save" at bounding box center [469, 236] width 35 height 10
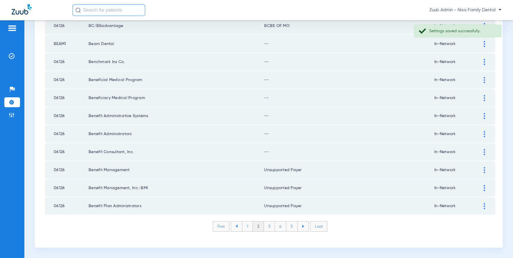
click at [410, 150] on div at bounding box center [484, 152] width 10 height 6
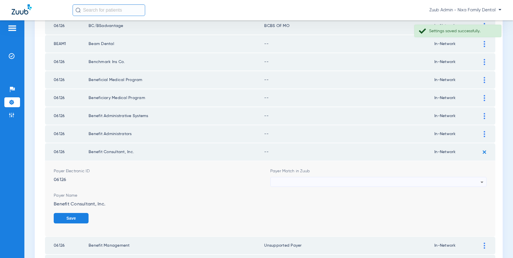
click at [315, 182] on div at bounding box center [377, 182] width 207 height 10
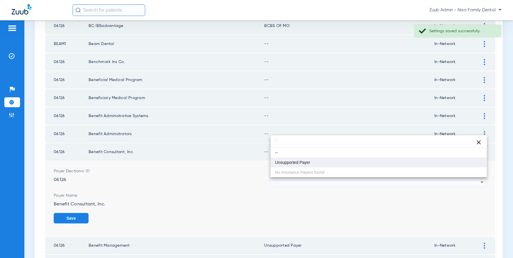
type input "`"
click at [296, 160] on span "Unsupported Payer" at bounding box center [292, 162] width 35 height 4
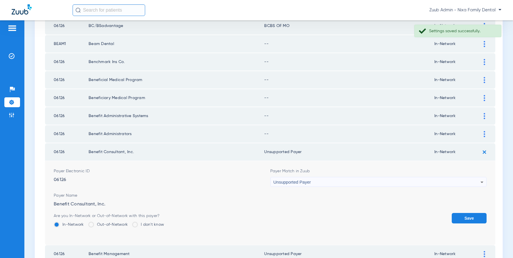
click at [410, 221] on button "Save" at bounding box center [469, 218] width 35 height 10
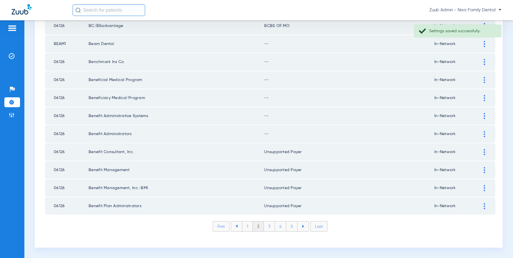
click at [410, 134] on div at bounding box center [484, 134] width 10 height 6
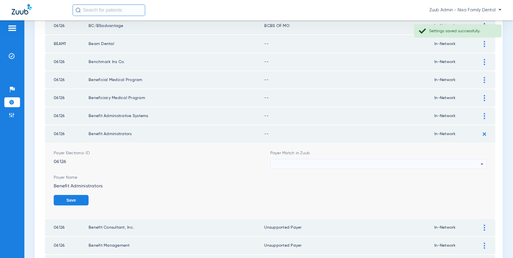
click at [410, 163] on div at bounding box center [377, 164] width 207 height 10
type input "`"
click at [296, 197] on span "Unsupported Payer" at bounding box center [292, 196] width 35 height 4
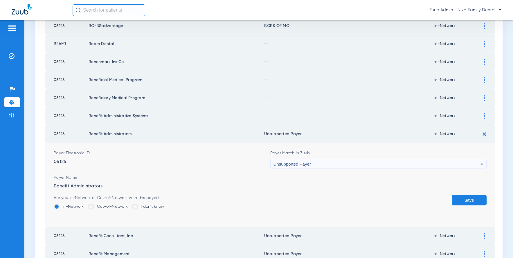
click at [410, 200] on button "Save" at bounding box center [469, 200] width 35 height 10
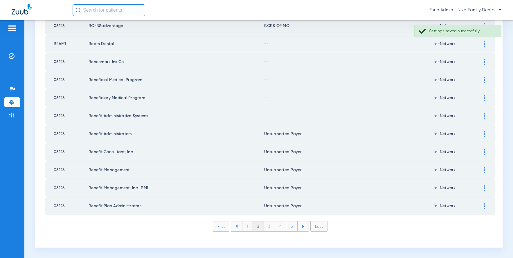
click at [410, 115] on div at bounding box center [484, 116] width 10 height 6
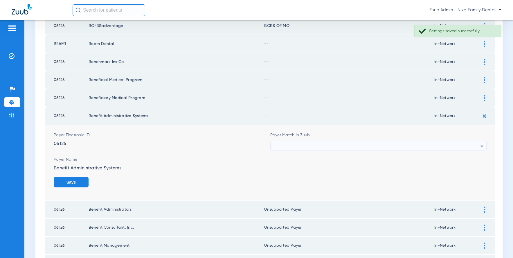
click at [327, 144] on div at bounding box center [377, 146] width 207 height 10
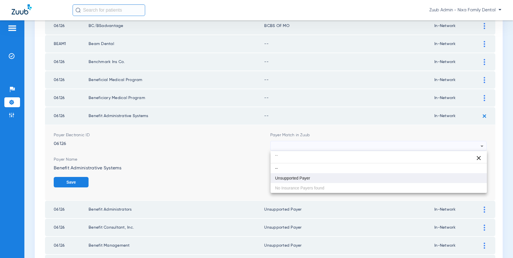
type input "``"
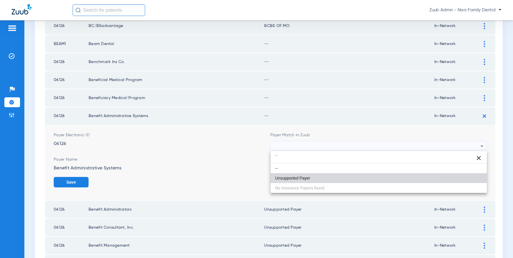
click at [281, 177] on span "Unsupported Payer" at bounding box center [292, 178] width 35 height 4
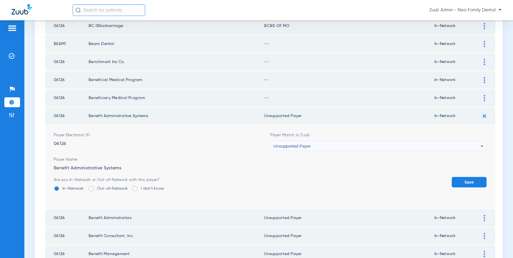
click at [410, 182] on button "Save" at bounding box center [469, 182] width 35 height 10
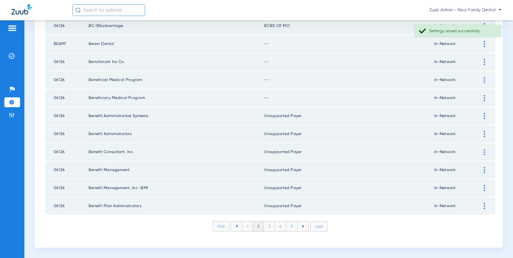
click at [410, 99] on img at bounding box center [484, 98] width 1 height 6
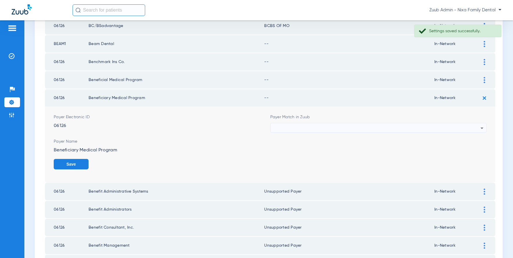
click at [326, 127] on div at bounding box center [377, 128] width 207 height 10
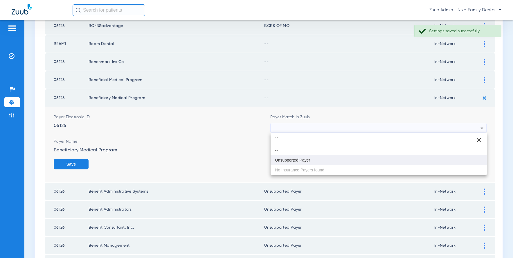
type input "``"
click at [289, 160] on span "Unsupported Payer" at bounding box center [292, 160] width 35 height 4
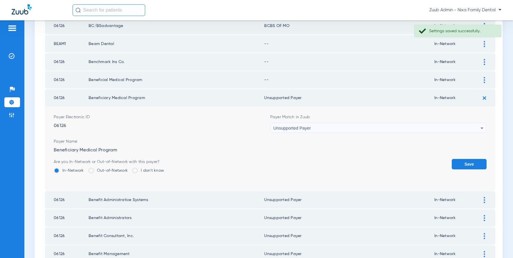
click at [410, 164] on button "Save" at bounding box center [469, 164] width 35 height 10
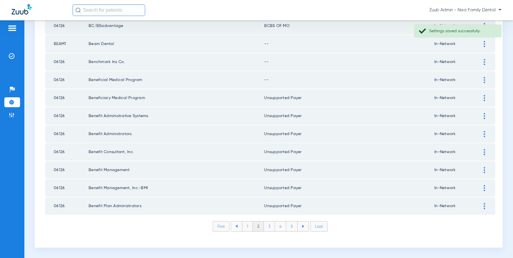
click at [410, 78] on img at bounding box center [484, 80] width 1 height 6
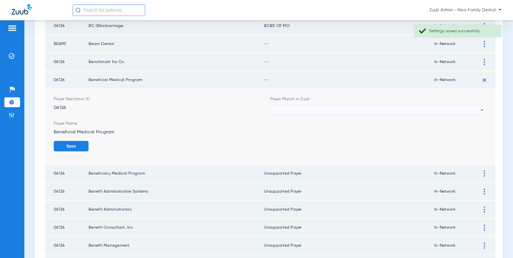
click at [317, 111] on div at bounding box center [377, 110] width 207 height 10
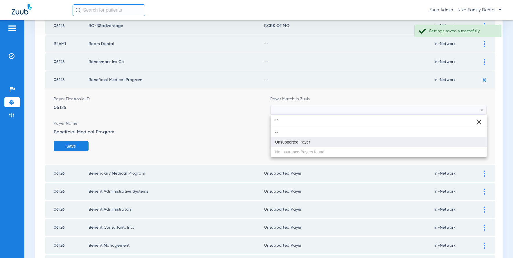
type input "``"
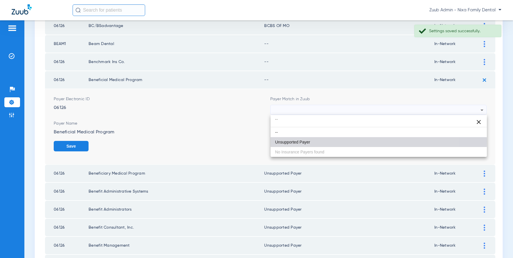
click at [289, 141] on span "Unsupported Payer" at bounding box center [292, 142] width 35 height 4
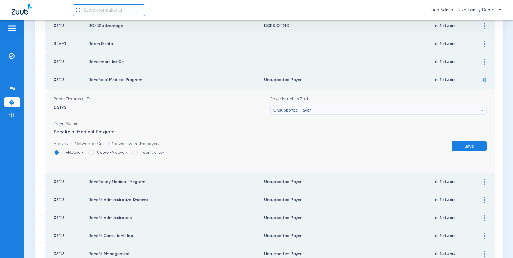
click at [410, 148] on button "Save" at bounding box center [469, 146] width 35 height 10
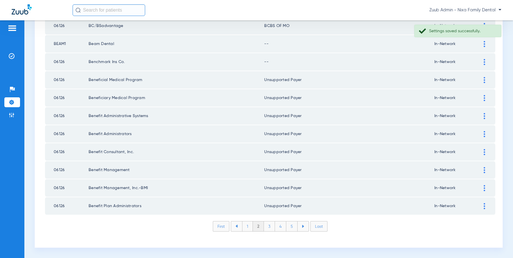
click at [410, 61] on img at bounding box center [484, 62] width 1 height 6
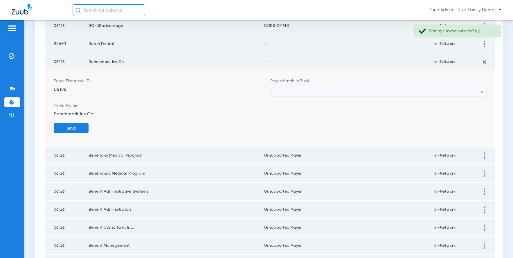
click at [365, 92] on div at bounding box center [377, 92] width 207 height 10
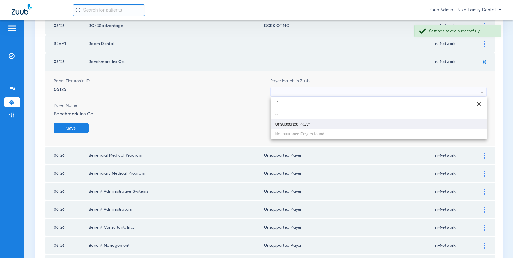
type input "``"
click at [289, 121] on mat-option "Unsupported Payer" at bounding box center [379, 124] width 217 height 10
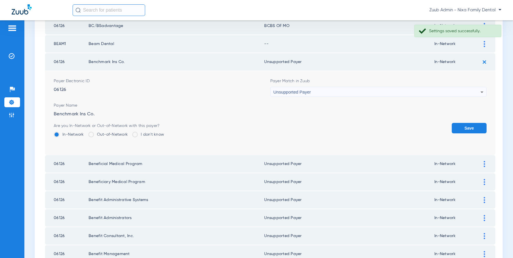
click at [410, 119] on form "Payer Electronic ID 06126 Payer Match in Zuub Unsupported Payer Payer Name Benc…" at bounding box center [270, 113] width 433 height 84
click at [410, 130] on button "Save" at bounding box center [469, 128] width 35 height 10
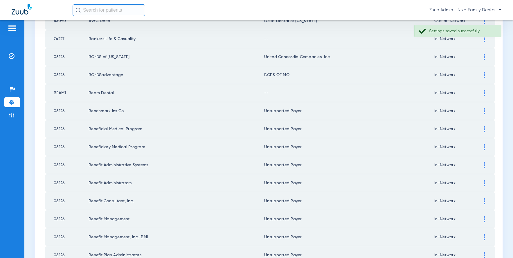
scroll to position [742, 0]
click at [410, 95] on div at bounding box center [484, 94] width 10 height 6
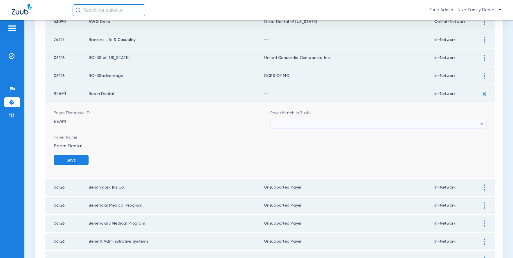
click at [372, 124] on div at bounding box center [377, 124] width 207 height 10
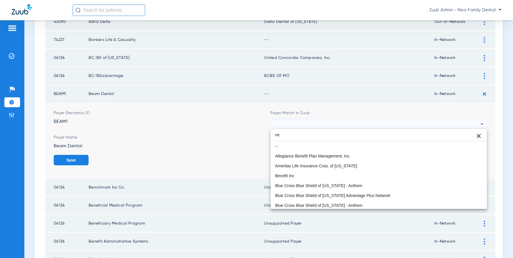
type input "n"
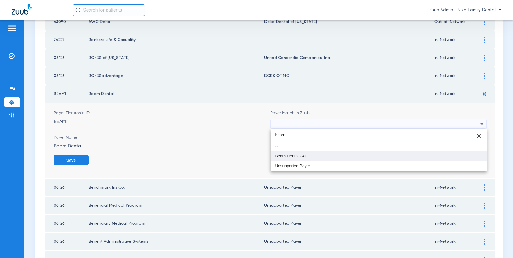
type input "beam"
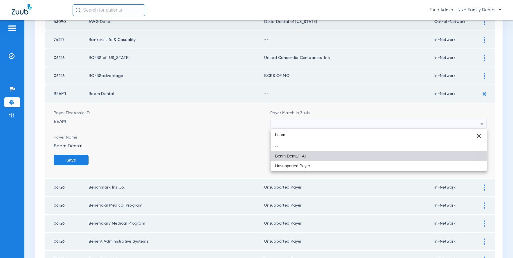
click at [296, 154] on span "Beam Dental - AI" at bounding box center [290, 156] width 31 height 4
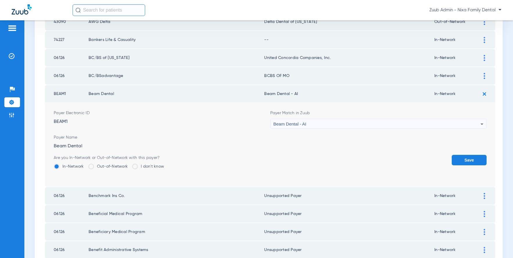
click at [410, 156] on button "Save" at bounding box center [469, 160] width 35 height 10
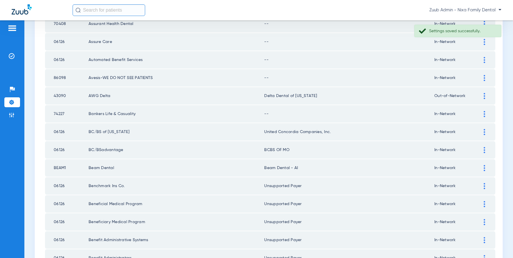
scroll to position [664, 0]
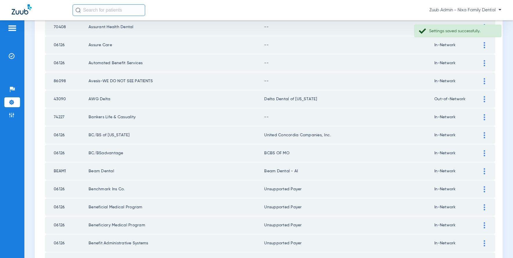
click at [410, 116] on img at bounding box center [484, 117] width 1 height 6
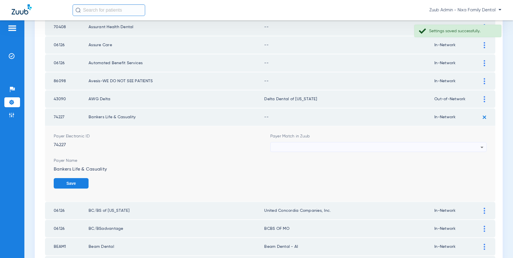
click at [350, 147] on div at bounding box center [377, 147] width 207 height 10
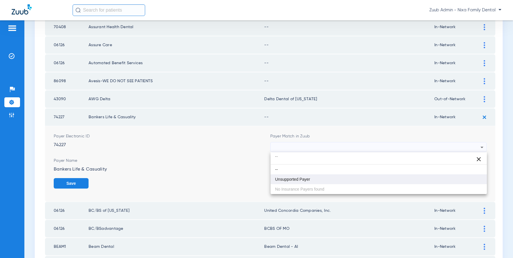
type input "``"
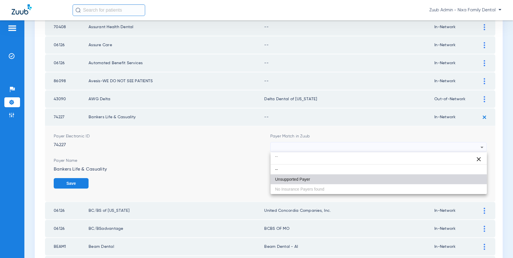
click at [306, 180] on span "Unsupported Payer" at bounding box center [292, 179] width 35 height 4
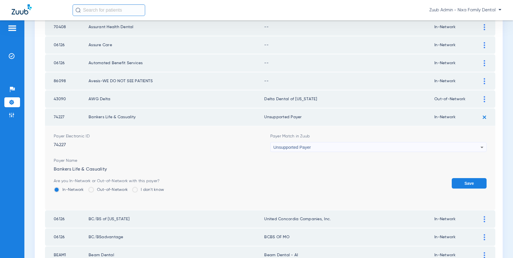
click at [410, 182] on button "Save" at bounding box center [469, 183] width 35 height 10
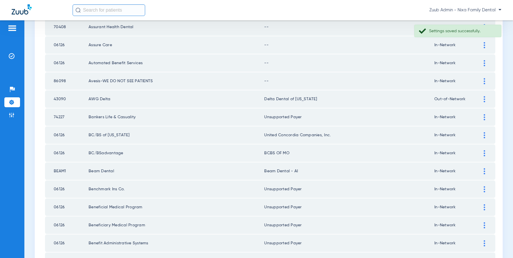
click at [410, 80] on img at bounding box center [484, 81] width 1 height 6
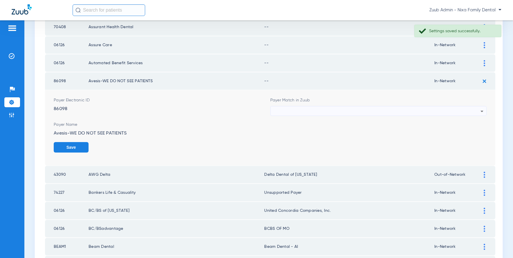
click at [318, 109] on div at bounding box center [377, 111] width 207 height 10
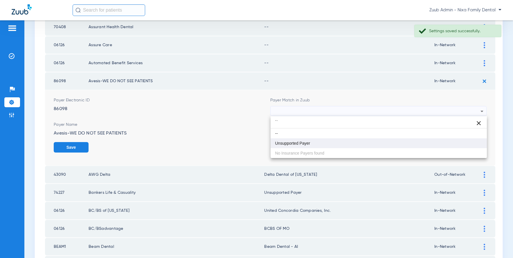
type input "``"
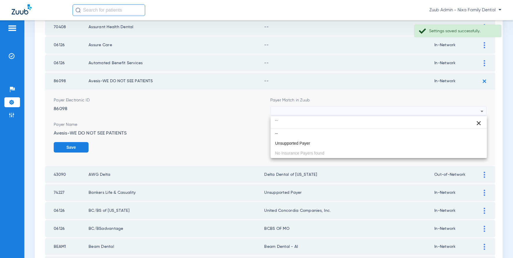
drag, startPoint x: 294, startPoint y: 143, endPoint x: 314, endPoint y: 140, distance: 19.4
click at [296, 143] on span "Unsupported Payer" at bounding box center [292, 143] width 35 height 4
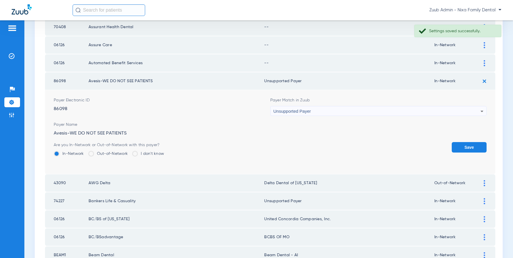
click at [410, 143] on button "Save" at bounding box center [469, 147] width 35 height 10
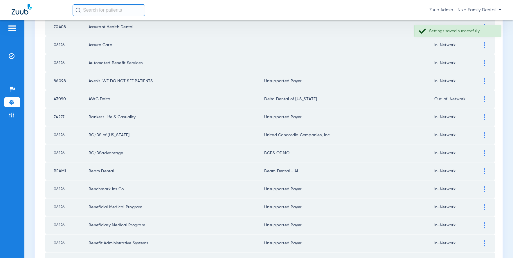
click at [410, 62] on div at bounding box center [484, 63] width 10 height 6
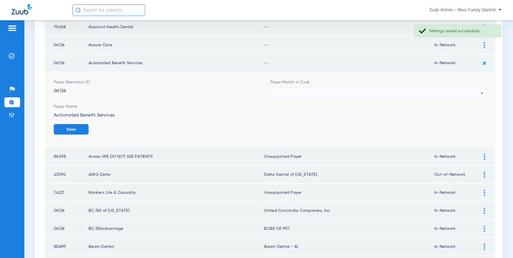
click at [283, 90] on div at bounding box center [377, 93] width 207 height 10
type input "`"
drag, startPoint x: 284, startPoint y: 121, endPoint x: 304, endPoint y: 125, distance: 20.0
click at [288, 121] on mat-option "Unsupported Payer" at bounding box center [379, 125] width 217 height 10
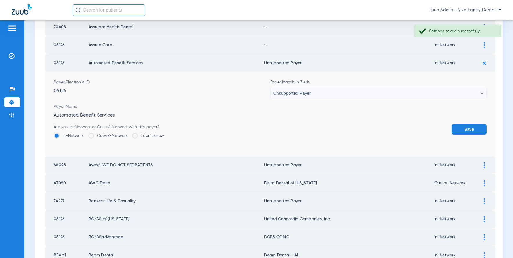
drag, startPoint x: 468, startPoint y: 125, endPoint x: 461, endPoint y: 127, distance: 7.0
click at [410, 126] on button "Save" at bounding box center [469, 129] width 35 height 10
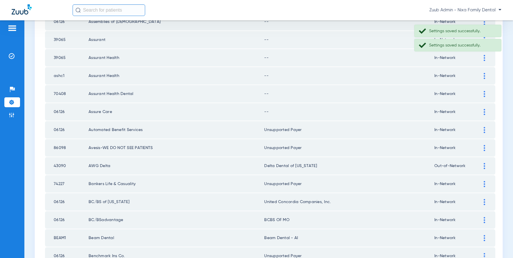
scroll to position [588, 0]
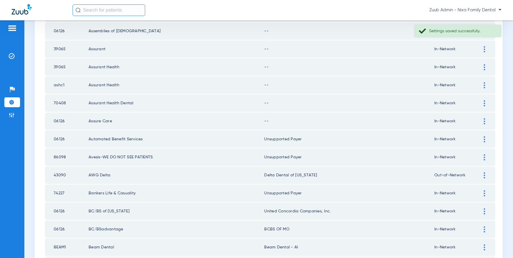
drag, startPoint x: 485, startPoint y: 120, endPoint x: 404, endPoint y: 115, distance: 81.5
click at [410, 120] on img at bounding box center [484, 121] width 1 height 6
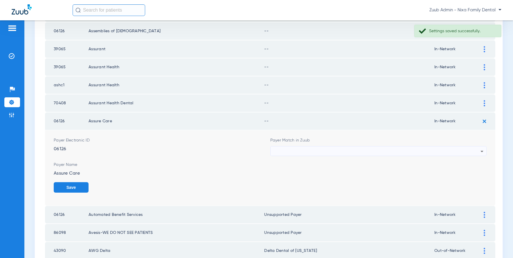
click at [333, 147] on div at bounding box center [377, 151] width 207 height 10
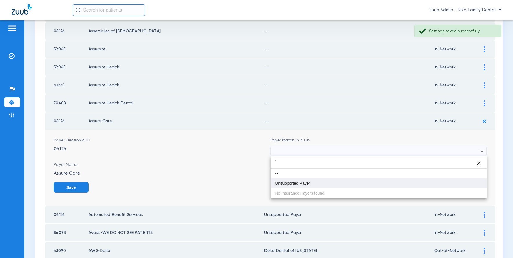
type input "`"
click at [296, 185] on span "Unsupported Payer" at bounding box center [292, 183] width 35 height 4
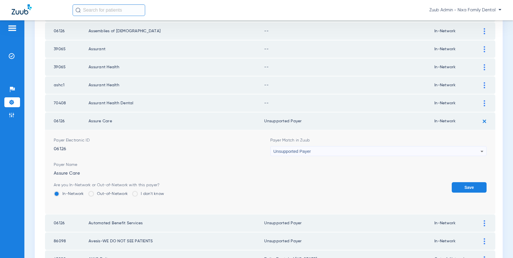
click at [410, 185] on button "Save" at bounding box center [469, 187] width 35 height 10
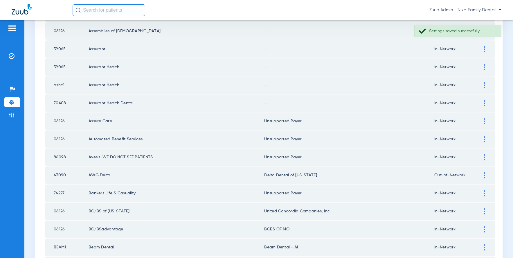
click at [410, 102] on img at bounding box center [484, 103] width 1 height 6
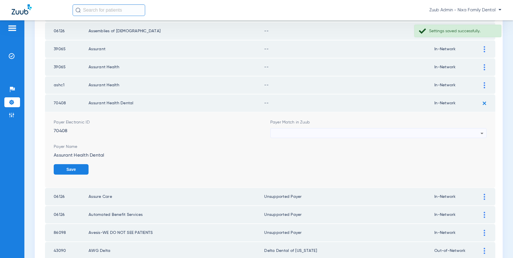
click at [307, 135] on div at bounding box center [377, 133] width 207 height 10
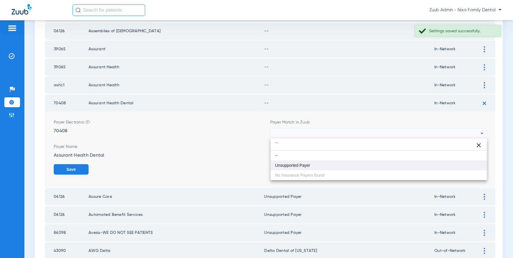
type input "``"
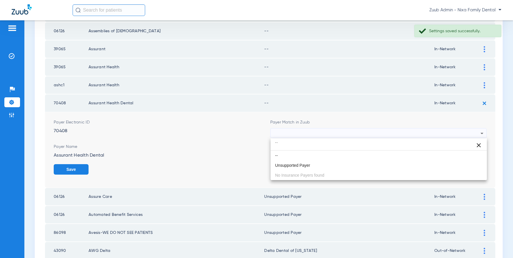
drag, startPoint x: 298, startPoint y: 164, endPoint x: 334, endPoint y: 164, distance: 36.6
click at [301, 164] on span "Unsupported Payer" at bounding box center [292, 165] width 35 height 4
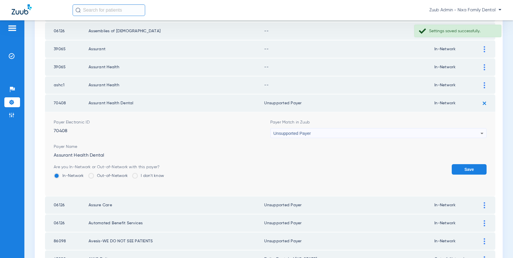
drag, startPoint x: 481, startPoint y: 168, endPoint x: 462, endPoint y: 160, distance: 20.5
click at [410, 167] on button "Save" at bounding box center [469, 169] width 35 height 10
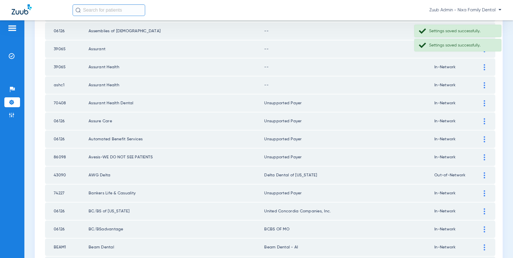
click at [410, 82] on img at bounding box center [484, 85] width 1 height 6
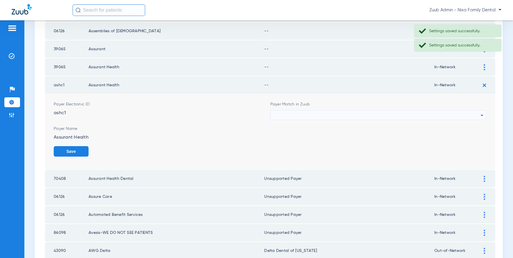
click at [291, 116] on div at bounding box center [377, 115] width 207 height 10
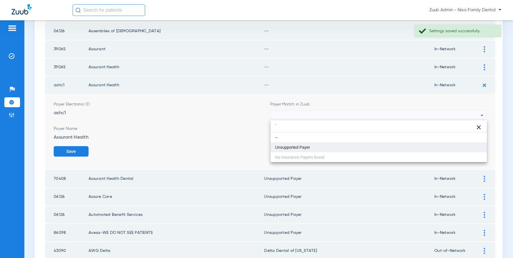
type input "`"
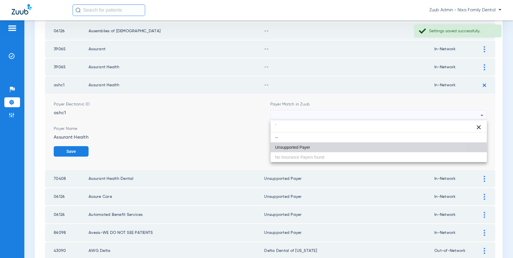
click at [292, 150] on mat-option "Unsupported Payer" at bounding box center [379, 147] width 217 height 10
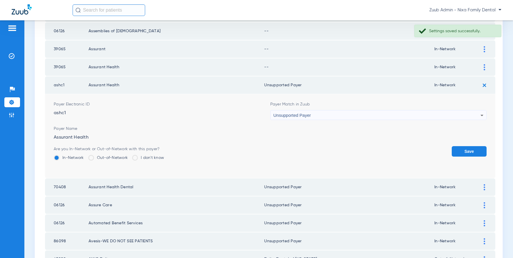
drag, startPoint x: 456, startPoint y: 153, endPoint x: 467, endPoint y: 111, distance: 43.5
click at [410, 152] on button "Save" at bounding box center [469, 151] width 35 height 10
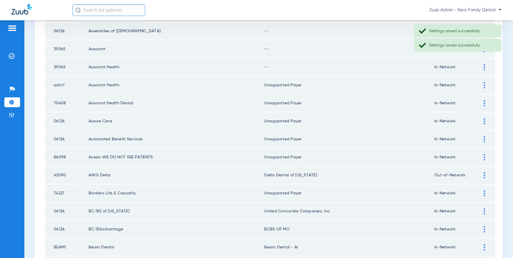
click at [410, 65] on img at bounding box center [484, 67] width 1 height 6
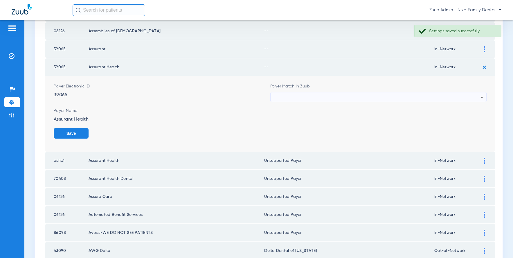
click at [327, 97] on div at bounding box center [377, 97] width 207 height 10
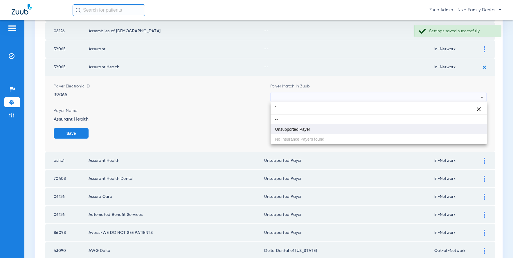
type input "``"
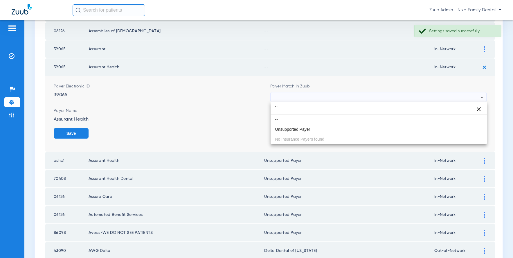
drag, startPoint x: 299, startPoint y: 130, endPoint x: 315, endPoint y: 126, distance: 16.4
click at [299, 130] on span "Unsupported Payer" at bounding box center [292, 129] width 35 height 4
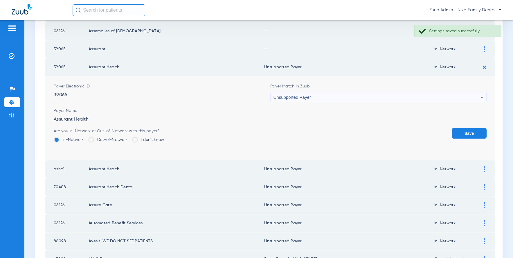
click at [410, 132] on button "Save" at bounding box center [469, 133] width 35 height 10
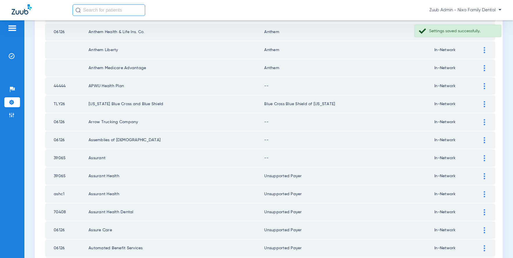
scroll to position [478, 0]
drag, startPoint x: 484, startPoint y: 158, endPoint x: 474, endPoint y: 157, distance: 10.3
click at [410, 158] on img at bounding box center [484, 159] width 1 height 6
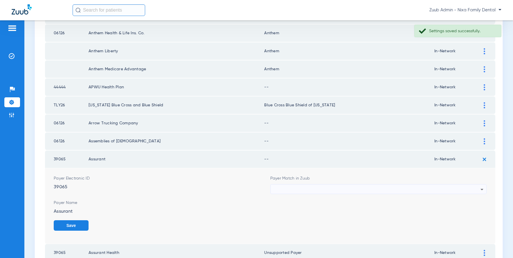
click at [373, 190] on div at bounding box center [377, 189] width 207 height 10
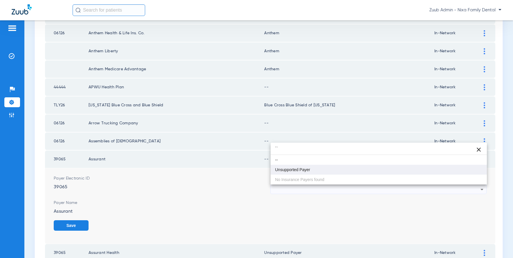
type input "``"
drag, startPoint x: 319, startPoint y: 173, endPoint x: 449, endPoint y: 188, distance: 131.3
click at [319, 172] on mat-option "Unsupported Payer" at bounding box center [379, 170] width 217 height 10
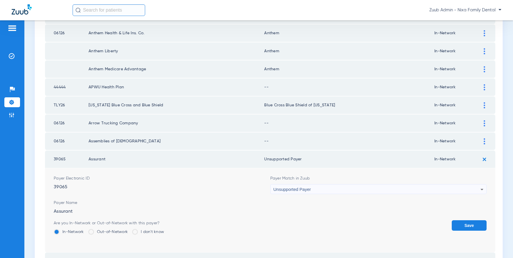
drag, startPoint x: 481, startPoint y: 228, endPoint x: 473, endPoint y: 204, distance: 25.3
click at [410, 227] on button "Save" at bounding box center [469, 225] width 35 height 10
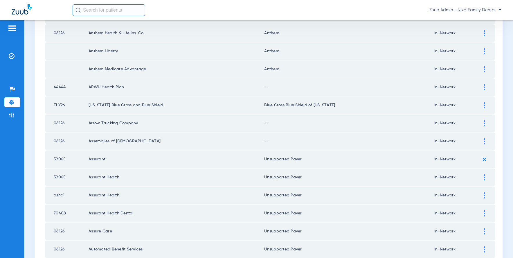
scroll to position [479, 0]
click at [410, 141] on div at bounding box center [484, 141] width 10 height 6
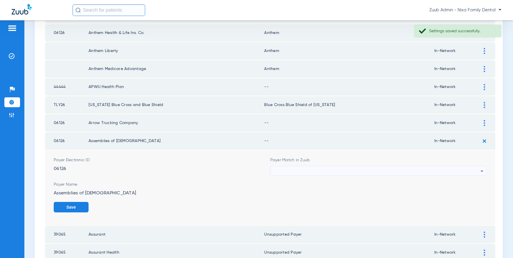
click at [346, 169] on div at bounding box center [377, 171] width 207 height 10
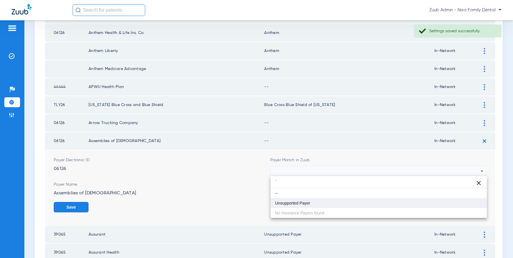
type input "`"
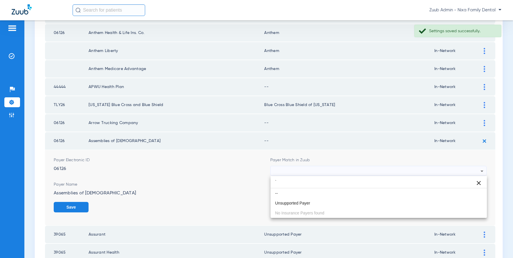
drag, startPoint x: 299, startPoint y: 201, endPoint x: 308, endPoint y: 201, distance: 9.3
click at [300, 201] on span "Unsupported Payer" at bounding box center [292, 203] width 35 height 4
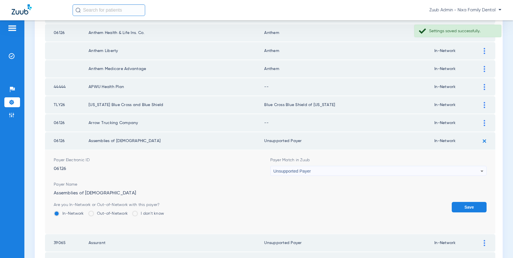
drag, startPoint x: 472, startPoint y: 209, endPoint x: 482, endPoint y: 140, distance: 69.5
click at [410, 208] on button "Save" at bounding box center [469, 207] width 35 height 10
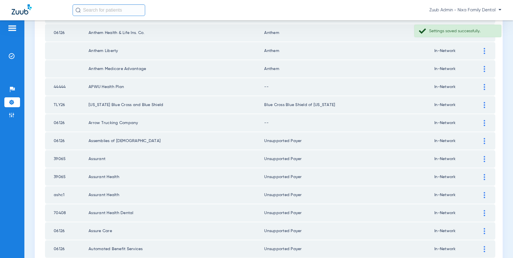
click at [410, 123] on img at bounding box center [484, 123] width 1 height 6
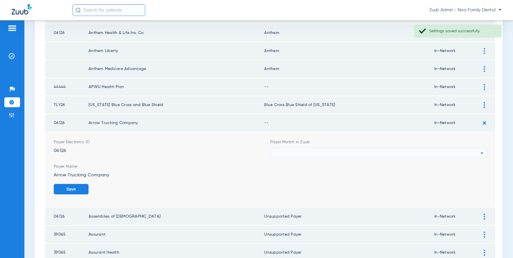
click at [304, 149] on div at bounding box center [377, 153] width 207 height 10
type input "`"
click at [288, 182] on mat-option "Unsupported Payer" at bounding box center [379, 185] width 217 height 10
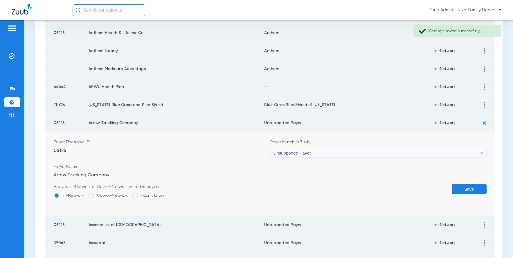
click at [410, 186] on button "Save" at bounding box center [469, 189] width 35 height 10
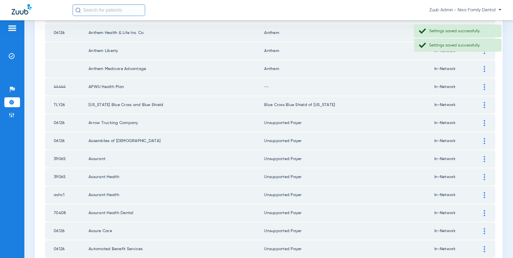
click at [410, 88] on img at bounding box center [484, 87] width 1 height 6
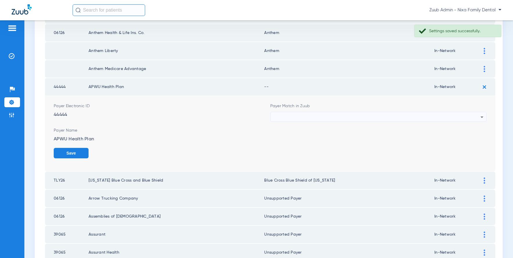
click at [297, 116] on div at bounding box center [377, 117] width 207 height 10
type input "`"
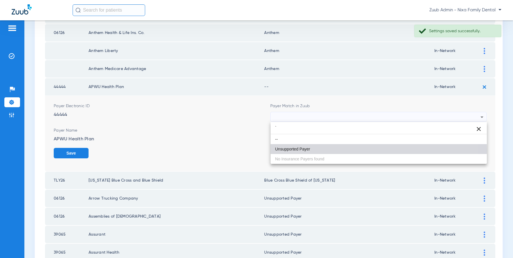
click at [298, 150] on span "Unsupported Payer" at bounding box center [292, 149] width 35 height 4
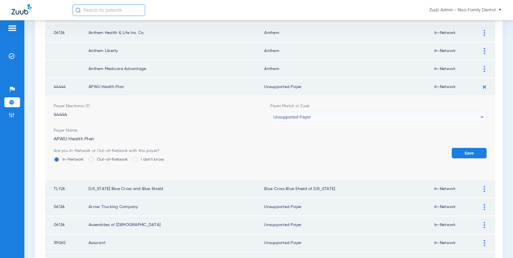
drag, startPoint x: 460, startPoint y: 151, endPoint x: 403, endPoint y: 146, distance: 57.1
click at [410, 151] on button "Save" at bounding box center [469, 153] width 35 height 10
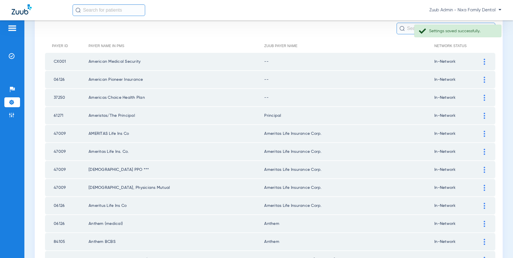
scroll to position [46, 0]
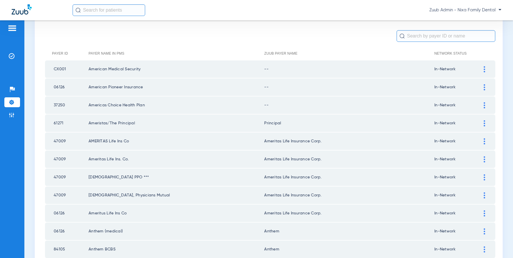
click at [410, 68] on div at bounding box center [484, 69] width 10 height 6
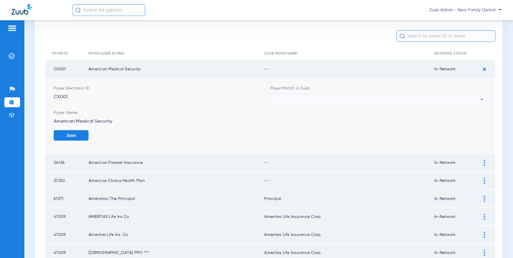
click at [344, 98] on div at bounding box center [377, 99] width 207 height 10
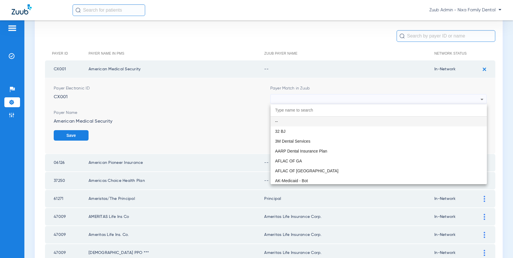
click at [288, 113] on input "dropdown search" at bounding box center [379, 110] width 217 height 12
drag, startPoint x: 293, startPoint y: 109, endPoint x: 298, endPoint y: 102, distance: 8.8
click at [294, 109] on input "dropdown search" at bounding box center [379, 110] width 217 height 12
click at [298, 102] on div at bounding box center [256, 129] width 513 height 258
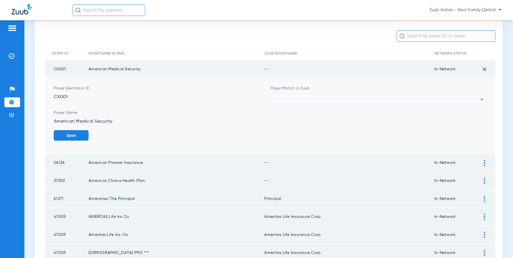
click at [290, 92] on div "Payer Match in Zuub" at bounding box center [378, 94] width 217 height 19
click at [293, 96] on div at bounding box center [377, 99] width 207 height 10
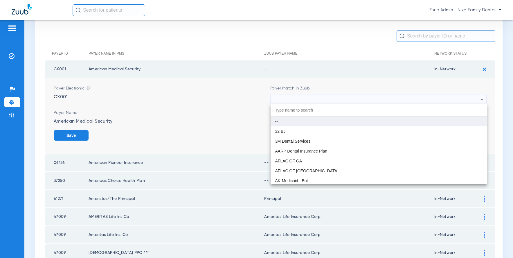
click at [297, 123] on mat-option "--" at bounding box center [379, 121] width 217 height 10
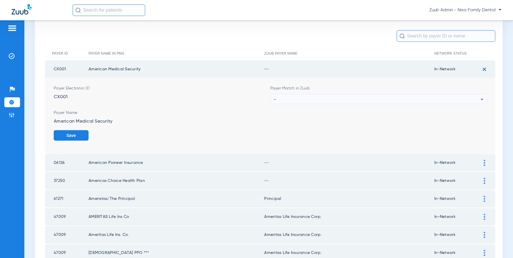
click at [296, 103] on div "--" at bounding box center [377, 99] width 207 height 10
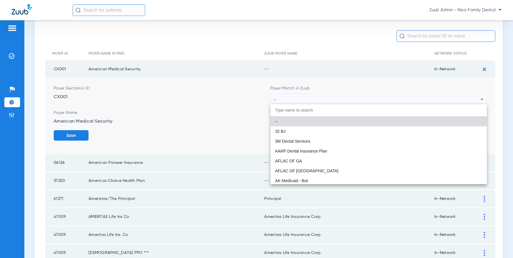
click at [198, 112] on div at bounding box center [256, 129] width 513 height 258
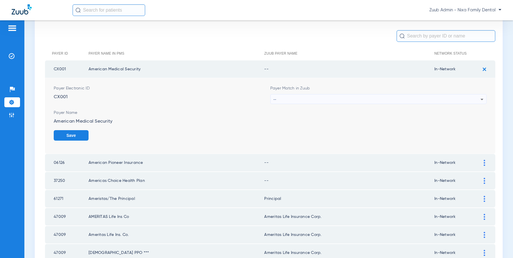
drag, startPoint x: 80, startPoint y: 134, endPoint x: 99, endPoint y: 128, distance: 19.9
click at [83, 134] on button "Save" at bounding box center [71, 135] width 35 height 10
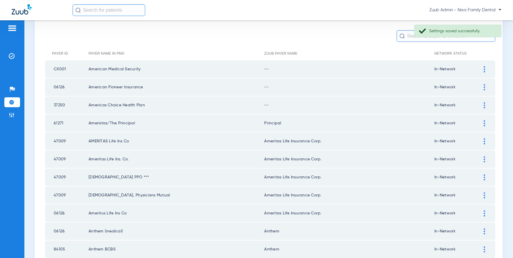
click at [410, 69] on div at bounding box center [484, 69] width 10 height 6
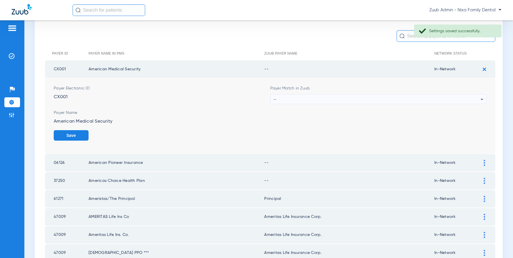
click at [297, 98] on div "--" at bounding box center [377, 99] width 207 height 10
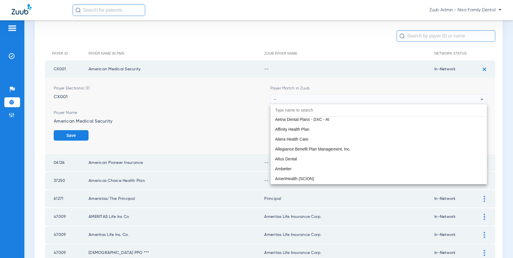
scroll to position [0, 0]
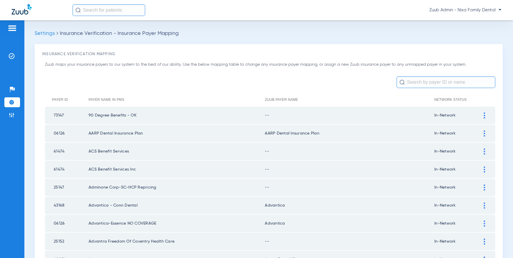
click at [484, 114] on img at bounding box center [484, 115] width 1 height 6
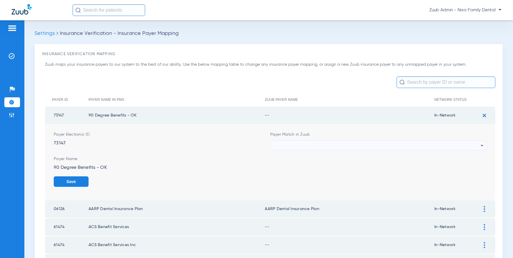
click at [416, 141] on div at bounding box center [377, 146] width 207 height 10
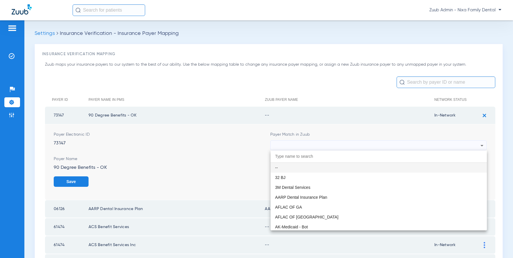
click at [424, 80] on div at bounding box center [256, 129] width 513 height 258
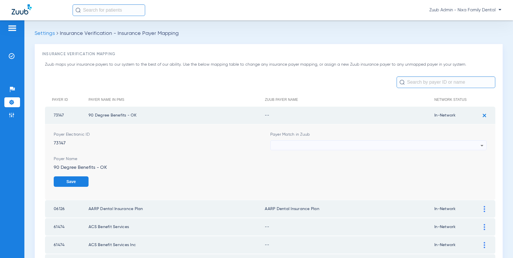
click at [434, 82] on input "text" at bounding box center [446, 82] width 99 height 12
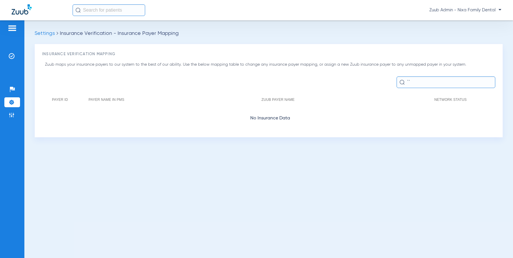
drag, startPoint x: 417, startPoint y: 87, endPoint x: 403, endPoint y: 83, distance: 14.6
click at [403, 83] on div "``" at bounding box center [446, 82] width 99 height 12
type input "`"
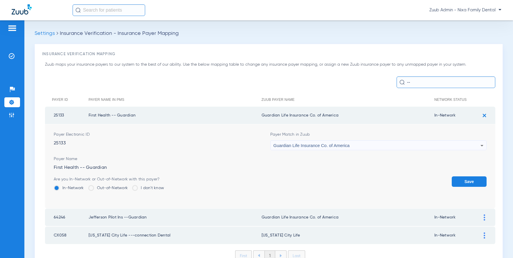
type input "--"
click at [464, 181] on button "Save" at bounding box center [469, 181] width 35 height 10
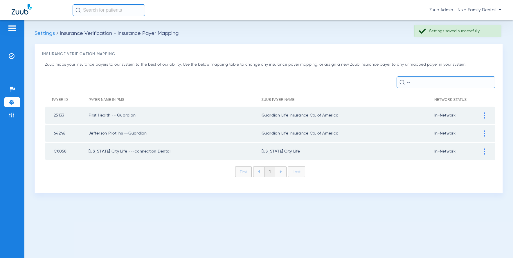
drag, startPoint x: 415, startPoint y: 80, endPoint x: 397, endPoint y: 79, distance: 18.3
click at [397, 79] on input "--" at bounding box center [446, 82] width 99 height 12
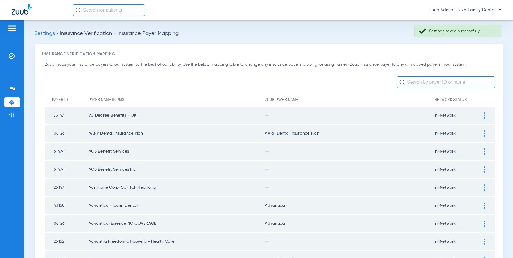
click at [485, 115] on img at bounding box center [484, 115] width 1 height 6
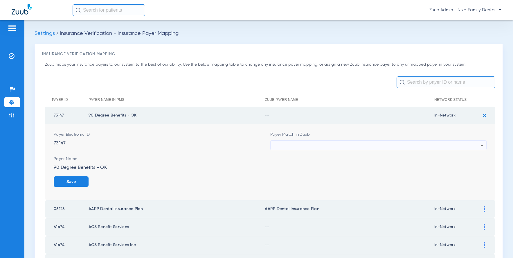
click at [363, 142] on div at bounding box center [377, 146] width 207 height 10
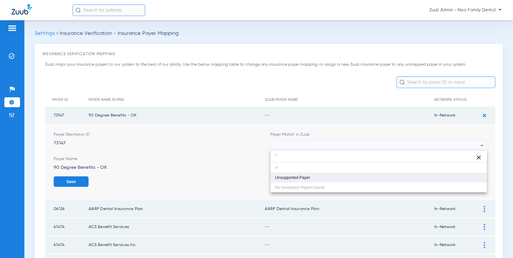
type input "``"
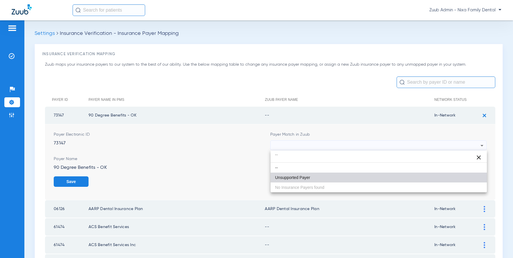
click at [306, 173] on mat-option "Unsupported Payer" at bounding box center [379, 178] width 217 height 10
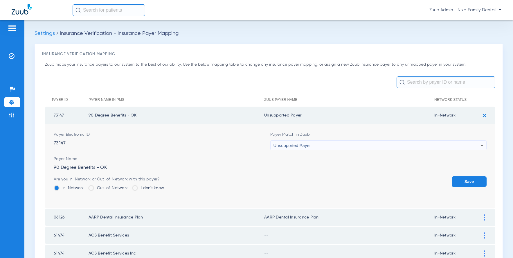
click at [463, 178] on button "Save" at bounding box center [469, 181] width 35 height 10
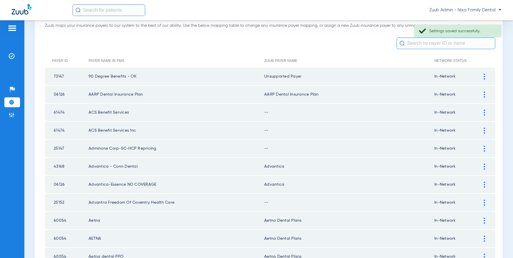
scroll to position [40, 0]
click at [484, 112] on img at bounding box center [484, 111] width 1 height 6
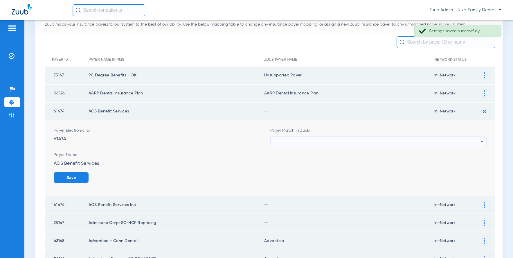
click at [421, 140] on div at bounding box center [377, 141] width 207 height 10
type input "``"
click at [309, 168] on mat-option "Unsupported Payer" at bounding box center [379, 173] width 217 height 10
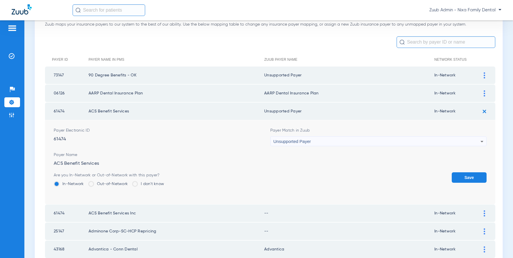
scroll to position [59, 0]
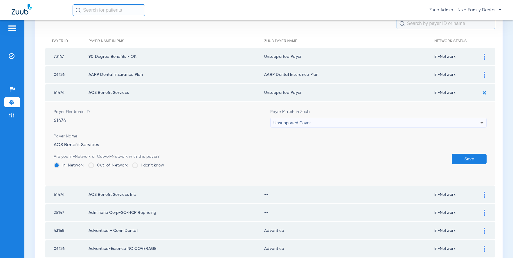
drag, startPoint x: 463, startPoint y: 155, endPoint x: 458, endPoint y: 150, distance: 7.0
click at [463, 155] on button "Save" at bounding box center [469, 159] width 35 height 10
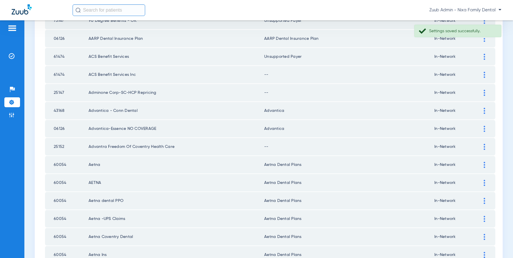
scroll to position [95, 0]
click at [484, 74] on img at bounding box center [484, 74] width 1 height 6
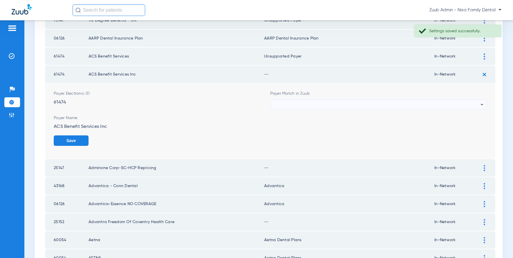
click at [366, 106] on div at bounding box center [377, 105] width 207 height 10
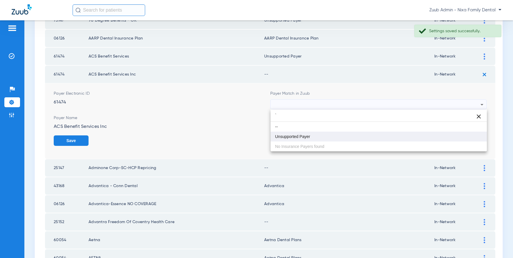
type input "`"
drag, startPoint x: 282, startPoint y: 138, endPoint x: 310, endPoint y: 137, distance: 28.2
click at [282, 138] on span "Unsupported Payer" at bounding box center [292, 136] width 35 height 4
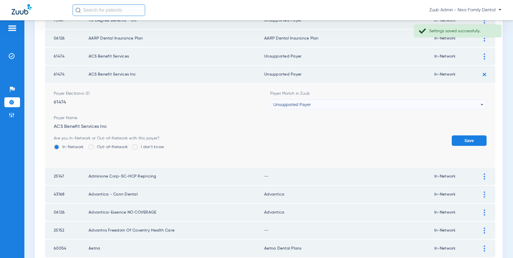
click at [462, 140] on button "Save" at bounding box center [469, 140] width 35 height 10
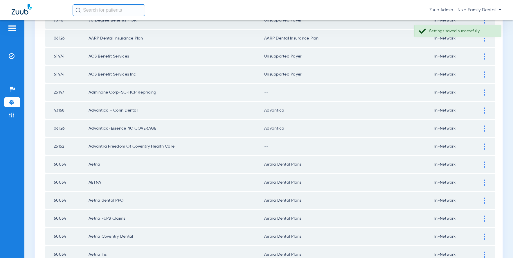
click at [483, 91] on div at bounding box center [484, 92] width 10 height 6
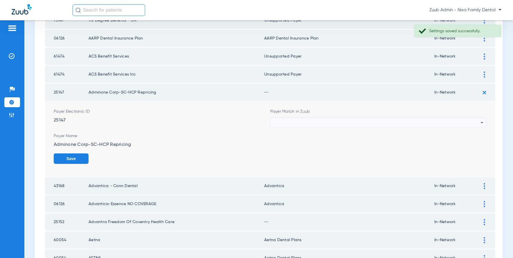
click at [358, 121] on div at bounding box center [377, 123] width 207 height 10
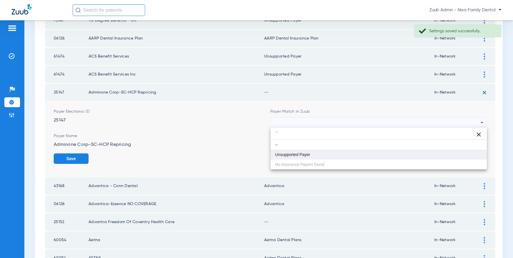
type input "``"
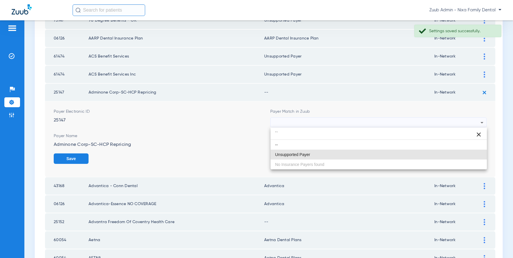
click at [294, 158] on mat-option "Unsupported Payer" at bounding box center [379, 155] width 217 height 10
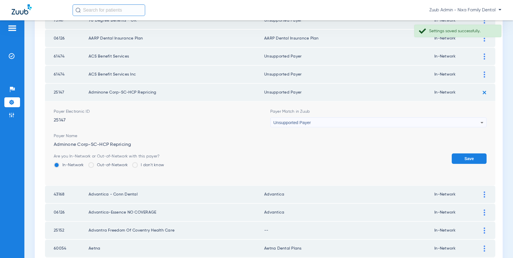
click at [477, 157] on button "Save" at bounding box center [469, 158] width 35 height 10
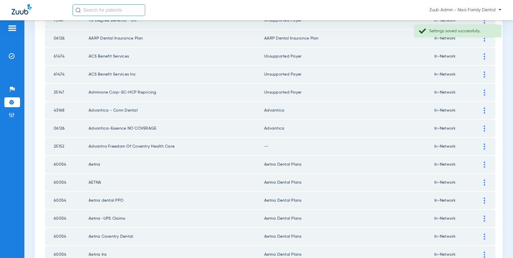
click at [484, 144] on img at bounding box center [484, 146] width 1 height 6
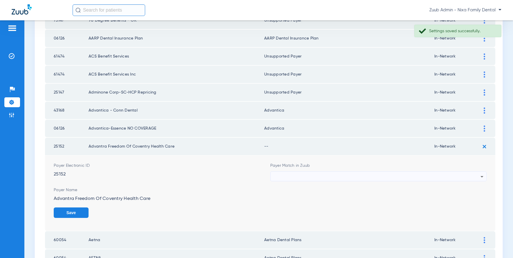
click at [351, 177] on div at bounding box center [377, 177] width 207 height 10
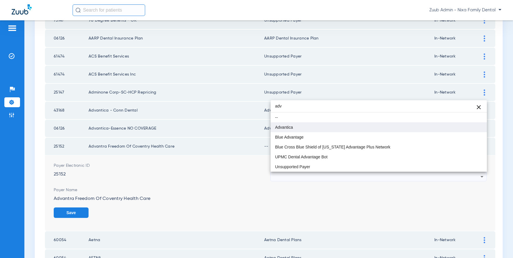
type input "adv"
click at [290, 129] on span "Advantica" at bounding box center [284, 127] width 18 height 4
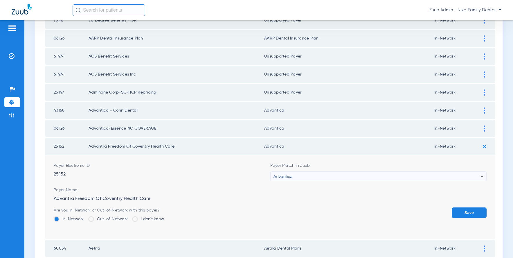
drag, startPoint x: 472, startPoint y: 211, endPoint x: 446, endPoint y: 204, distance: 26.5
click at [472, 211] on button "Save" at bounding box center [469, 212] width 35 height 10
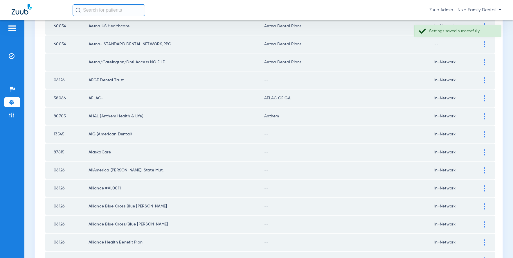
scroll to position [641, 0]
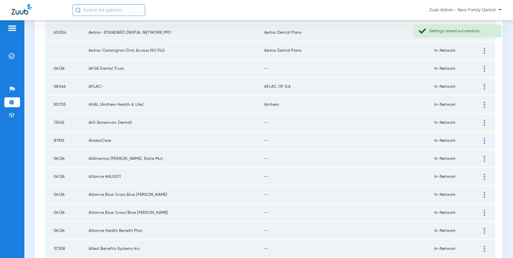
click at [484, 68] on img at bounding box center [484, 69] width 1 height 6
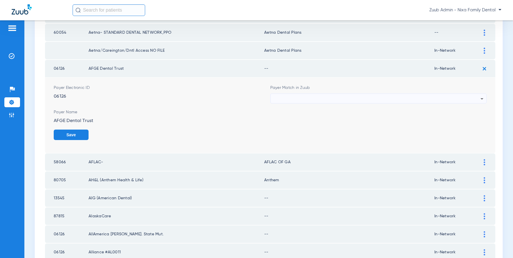
click at [403, 98] on div at bounding box center [377, 99] width 207 height 10
type input "``"
click at [319, 126] on mat-option "Unsupported Payer" at bounding box center [379, 131] width 217 height 10
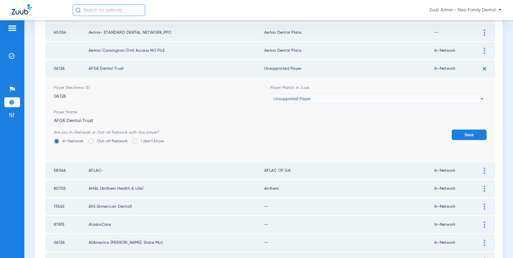
click at [468, 136] on button "Save" at bounding box center [469, 135] width 35 height 10
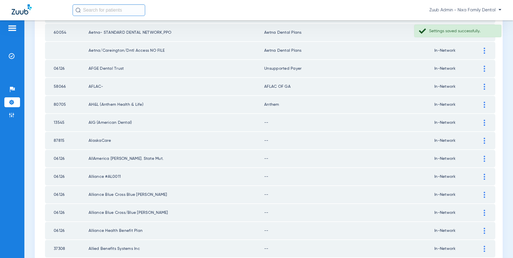
click at [485, 121] on img at bounding box center [484, 123] width 1 height 6
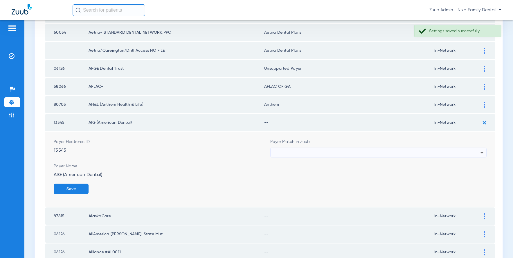
click at [312, 151] on div at bounding box center [377, 153] width 207 height 10
type input "``"
drag, startPoint x: 303, startPoint y: 184, endPoint x: 308, endPoint y: 184, distance: 4.6
click at [304, 184] on span "Unsupported Payer" at bounding box center [292, 185] width 35 height 4
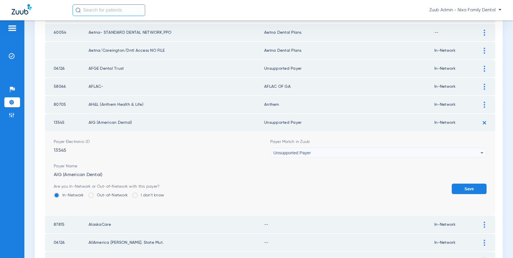
click at [471, 184] on button "Save" at bounding box center [469, 189] width 35 height 10
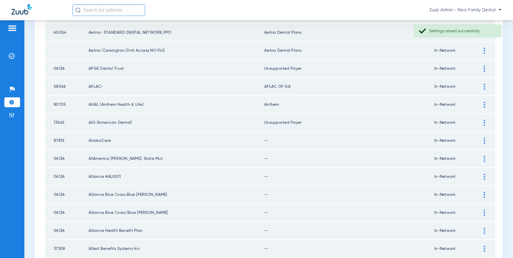
click at [484, 139] on img at bounding box center [484, 141] width 1 height 6
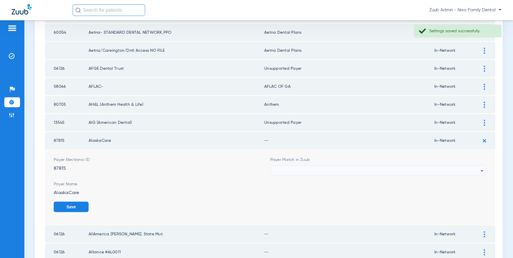
click at [327, 168] on div at bounding box center [377, 171] width 207 height 10
type input "``"
drag, startPoint x: 280, startPoint y: 203, endPoint x: 292, endPoint y: 203, distance: 11.3
click at [280, 203] on span "Unsupported Payer" at bounding box center [292, 203] width 35 height 4
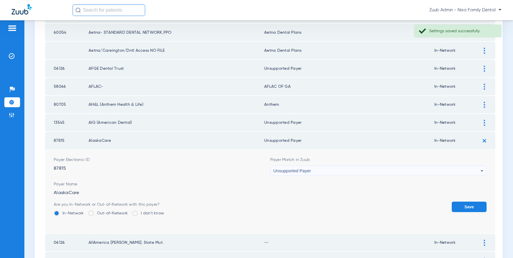
click at [472, 203] on button "Save" at bounding box center [469, 207] width 35 height 10
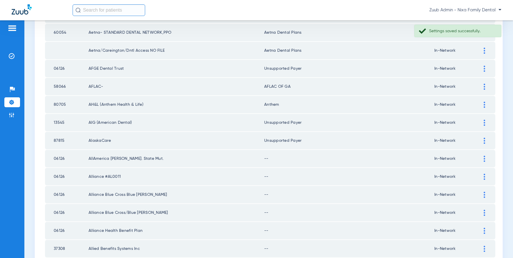
click at [485, 158] on div at bounding box center [484, 159] width 10 height 6
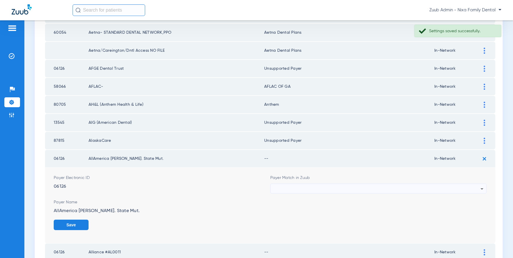
click at [342, 190] on div at bounding box center [377, 189] width 207 height 10
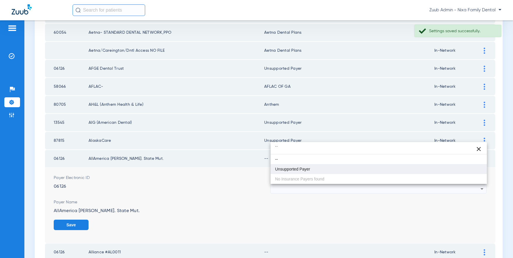
type input "``"
click at [302, 170] on span "Unsupported Payer" at bounding box center [292, 169] width 35 height 4
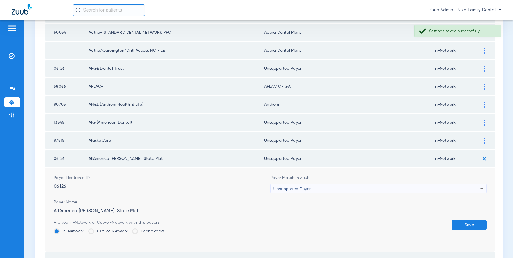
drag, startPoint x: 465, startPoint y: 222, endPoint x: 390, endPoint y: 191, distance: 80.8
click at [464, 222] on button "Save" at bounding box center [469, 225] width 35 height 10
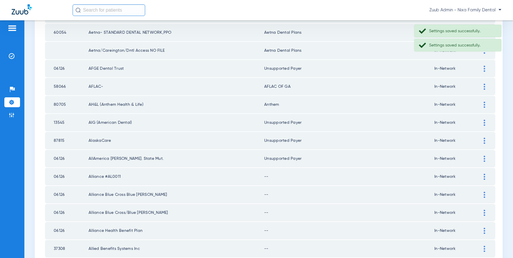
scroll to position [695, 0]
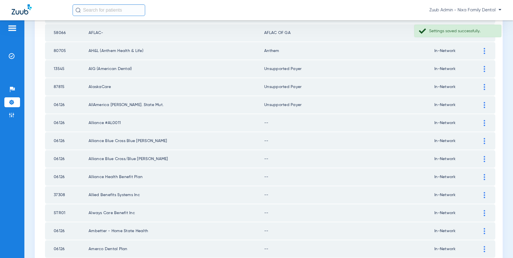
click at [484, 124] on img at bounding box center [484, 123] width 1 height 6
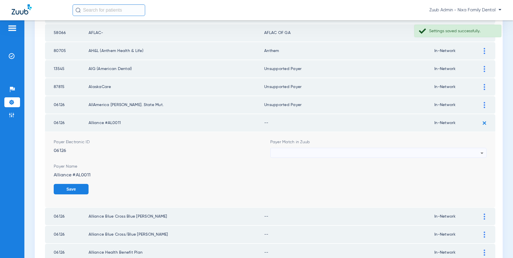
click at [345, 154] on div at bounding box center [377, 153] width 207 height 10
type input "`"
click at [313, 183] on mat-option "Unsupported Payer" at bounding box center [379, 185] width 217 height 10
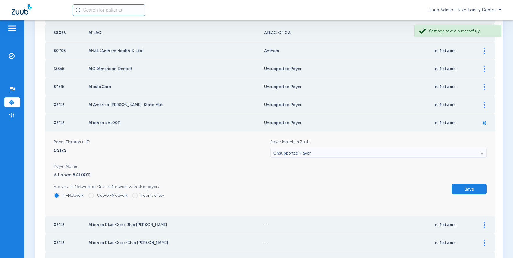
click at [469, 187] on button "Save" at bounding box center [469, 189] width 35 height 10
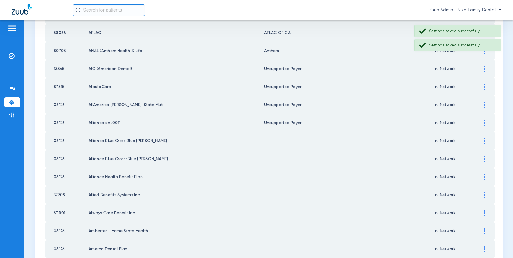
click at [484, 139] on img at bounding box center [484, 141] width 1 height 6
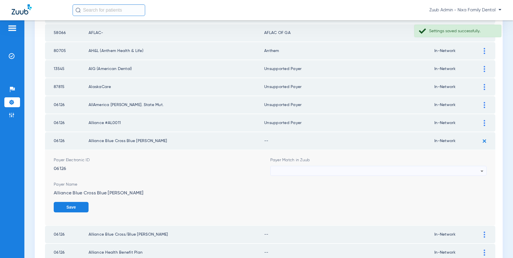
click at [398, 171] on div at bounding box center [377, 171] width 207 height 10
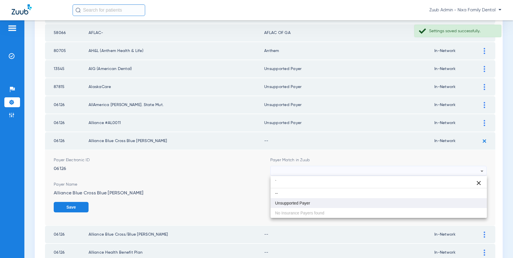
type input "`"
click at [314, 203] on mat-option "Unsupported Payer" at bounding box center [379, 203] width 217 height 10
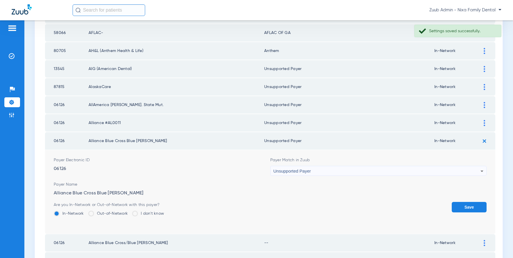
click at [459, 206] on button "Save" at bounding box center [469, 207] width 35 height 10
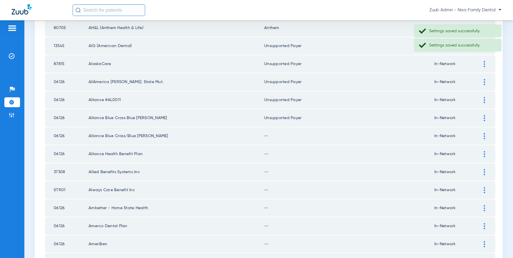
scroll to position [728, 0]
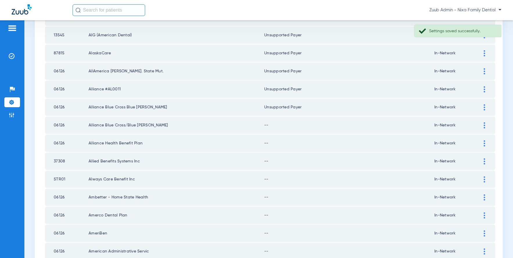
click at [484, 125] on img at bounding box center [484, 125] width 1 height 6
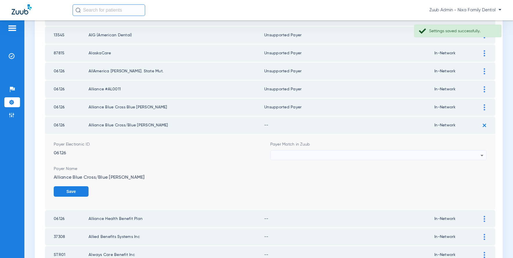
click at [322, 154] on div at bounding box center [377, 155] width 207 height 10
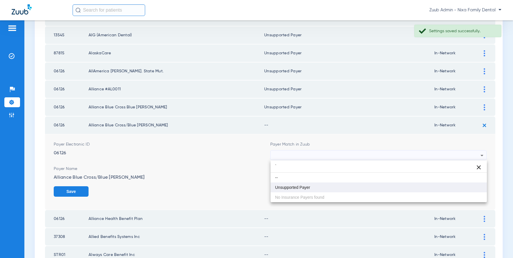
type input "`"
click at [297, 184] on mat-option "Unsupported Payer" at bounding box center [379, 187] width 217 height 10
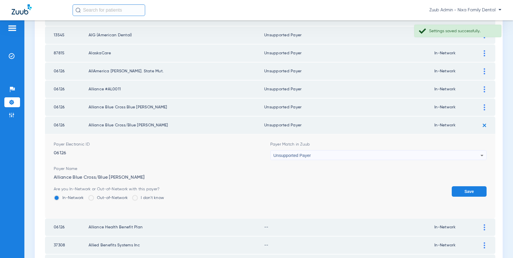
click at [465, 188] on button "Save" at bounding box center [469, 191] width 35 height 10
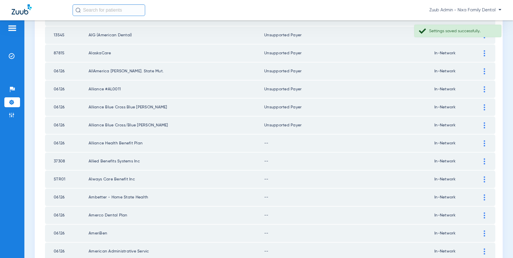
click at [484, 142] on img at bounding box center [484, 143] width 1 height 6
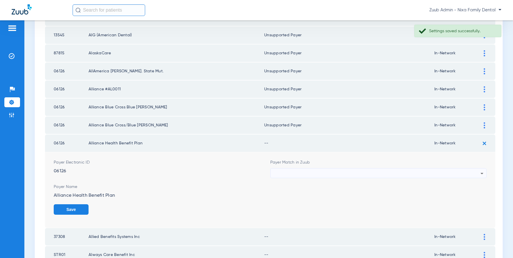
click at [388, 171] on div at bounding box center [377, 173] width 207 height 10
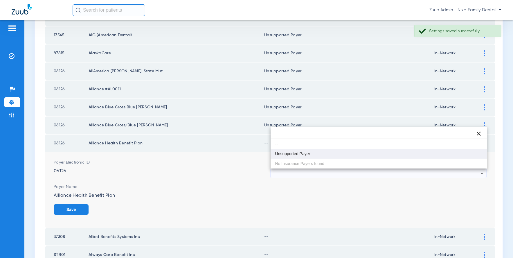
type input "`"
click at [311, 151] on mat-option "Unsupported Payer" at bounding box center [379, 154] width 217 height 10
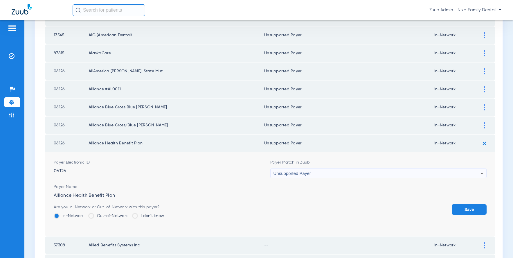
click at [467, 207] on button "Save" at bounding box center [469, 209] width 35 height 10
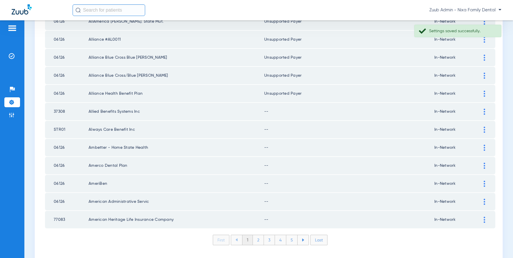
scroll to position [779, 0]
click at [483, 109] on div at bounding box center [484, 111] width 10 height 6
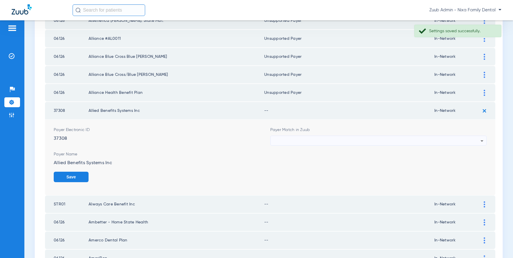
click at [385, 139] on div at bounding box center [377, 141] width 207 height 10
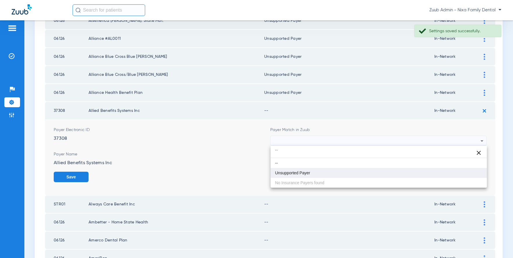
type input "``"
click at [299, 174] on span "Unsupported Payer" at bounding box center [292, 173] width 35 height 4
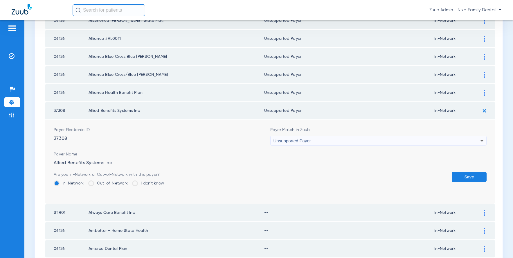
click at [470, 176] on button "Save" at bounding box center [469, 177] width 35 height 10
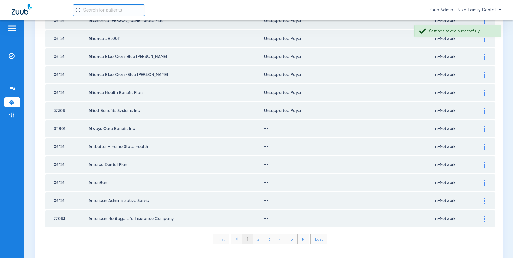
click at [485, 128] on img at bounding box center [484, 129] width 1 height 6
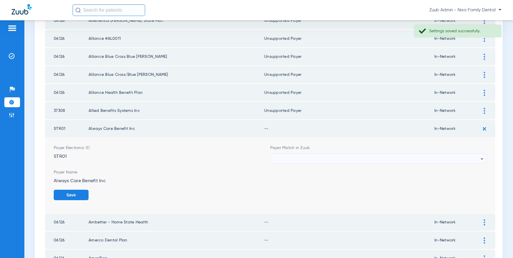
click at [341, 157] on div at bounding box center [377, 159] width 207 height 10
type input "``"
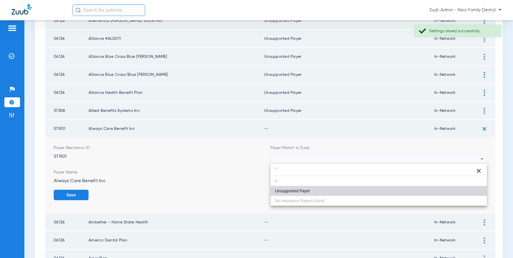
click at [286, 188] on mat-option "Unsupported Payer" at bounding box center [379, 191] width 217 height 10
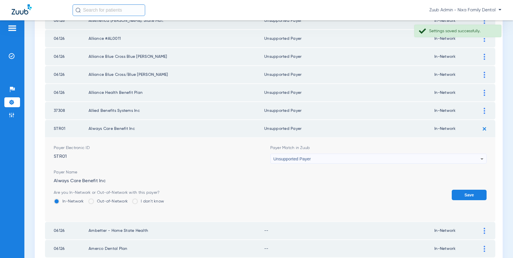
click at [463, 192] on button "Save" at bounding box center [469, 195] width 35 height 10
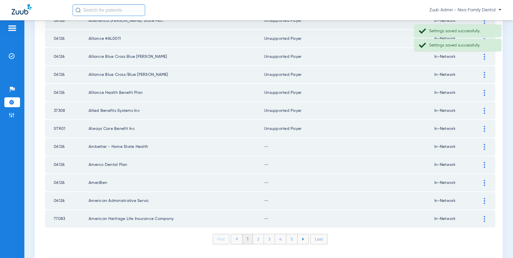
click at [484, 148] on img at bounding box center [484, 147] width 1 height 6
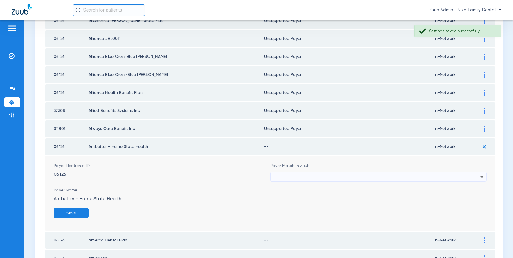
click at [326, 175] on div at bounding box center [377, 177] width 207 height 10
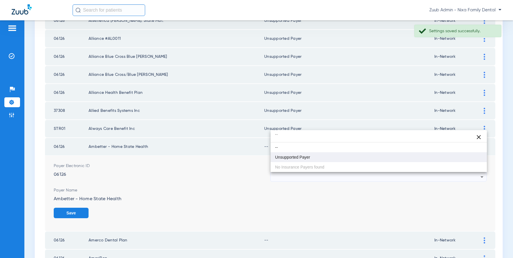
type input "``"
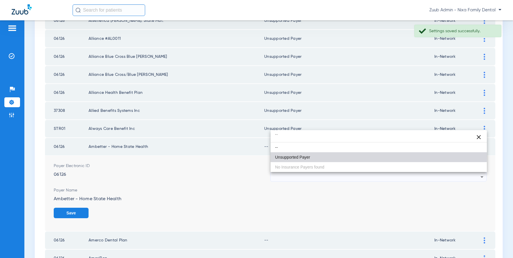
click at [301, 155] on span "Unsupported Payer" at bounding box center [292, 157] width 35 height 4
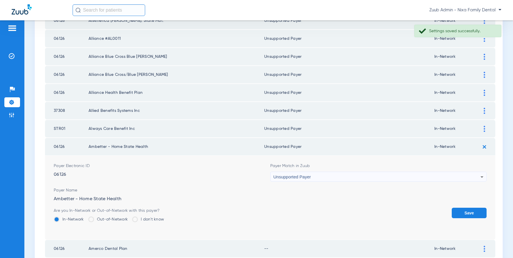
click at [463, 209] on button "Save" at bounding box center [469, 213] width 35 height 10
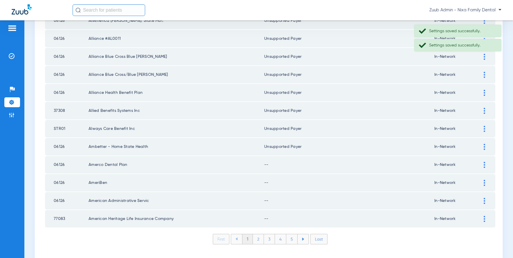
scroll to position [792, 0]
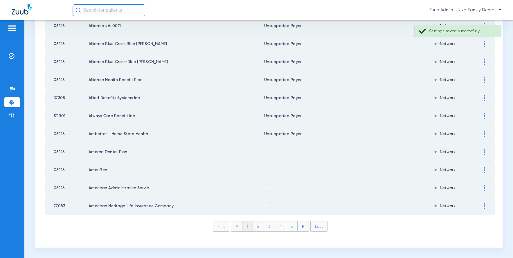
click at [484, 153] on img at bounding box center [484, 152] width 1 height 6
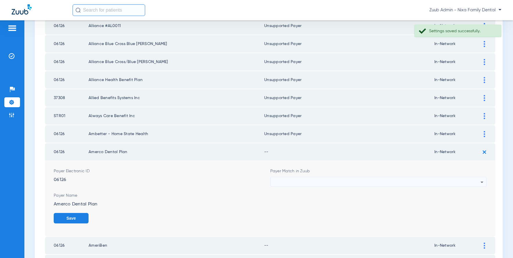
click at [325, 182] on div at bounding box center [377, 182] width 207 height 10
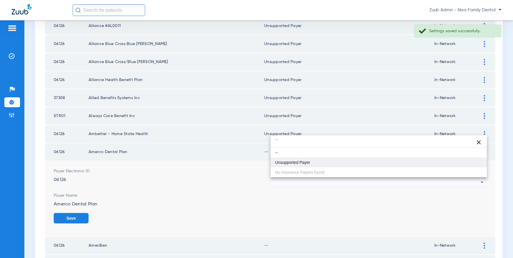
type input "``"
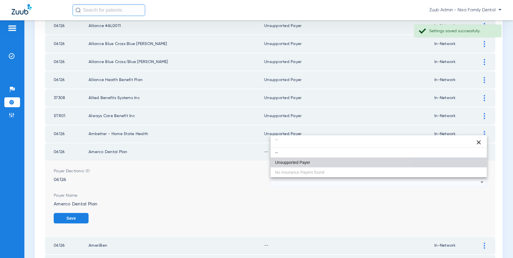
click at [302, 164] on span "Unsupported Payer" at bounding box center [292, 162] width 35 height 4
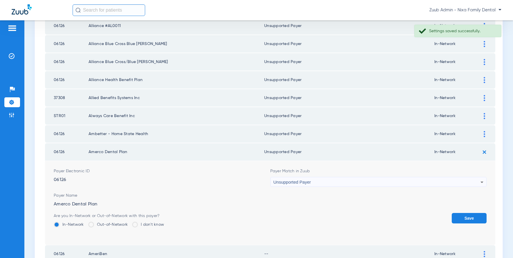
click at [460, 214] on button "Save" at bounding box center [469, 218] width 35 height 10
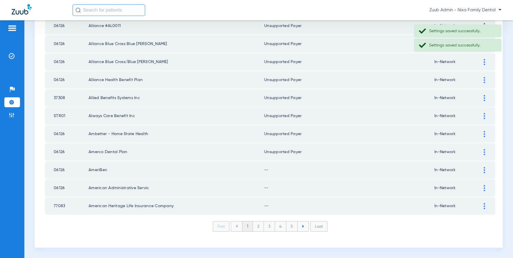
click at [483, 167] on div at bounding box center [484, 170] width 10 height 6
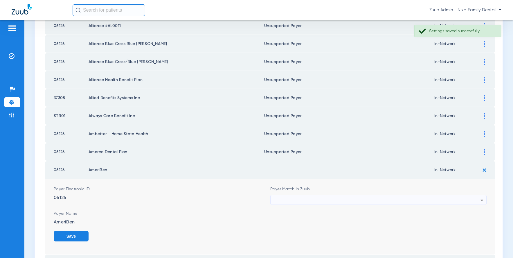
click at [326, 202] on div at bounding box center [377, 200] width 207 height 10
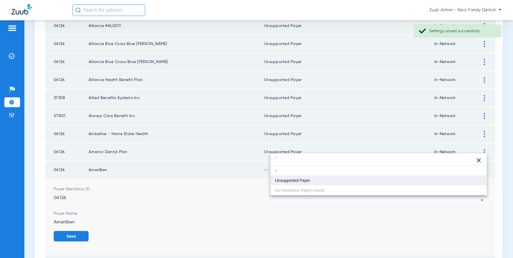
type input "``"
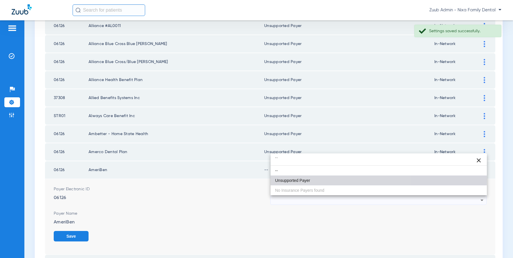
click at [301, 180] on span "Unsupported Payer" at bounding box center [292, 180] width 35 height 4
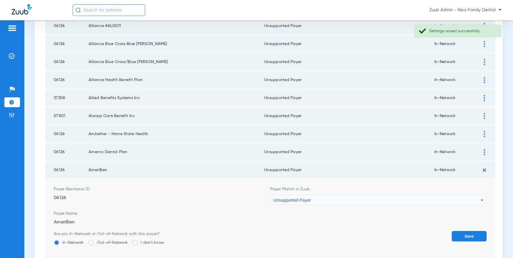
click at [473, 234] on button "Save" at bounding box center [469, 236] width 35 height 10
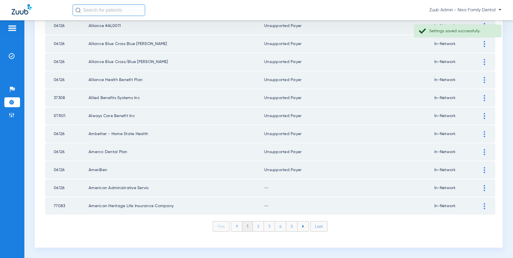
click at [484, 187] on img at bounding box center [484, 188] width 1 height 6
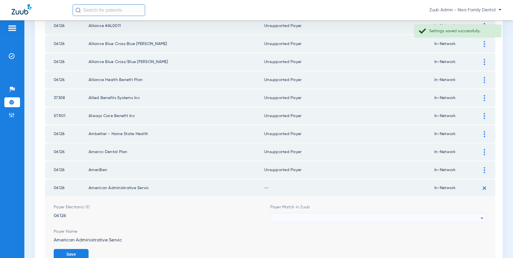
click at [398, 216] on div at bounding box center [377, 218] width 207 height 10
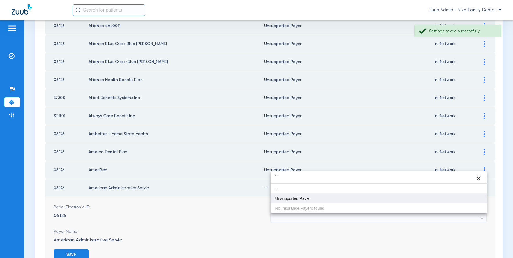
type input "``"
click at [331, 201] on mat-option "Unsupported Payer" at bounding box center [379, 198] width 217 height 10
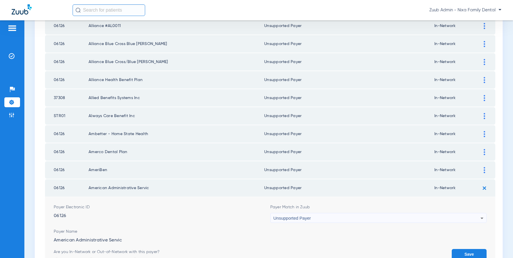
scroll to position [841, 0]
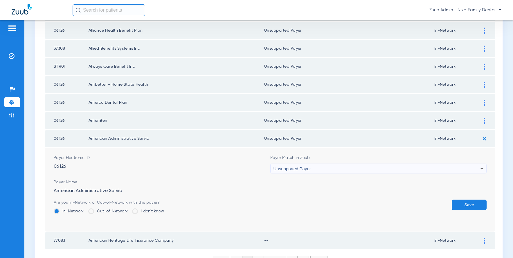
click at [471, 204] on button "Save" at bounding box center [469, 205] width 35 height 10
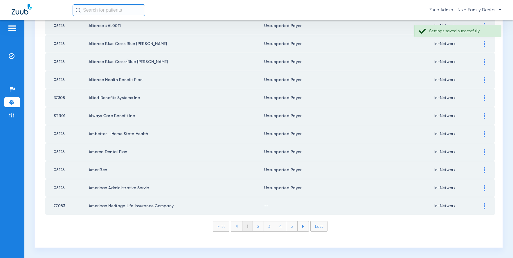
scroll to position [792, 0]
click at [484, 205] on img at bounding box center [484, 206] width 1 height 6
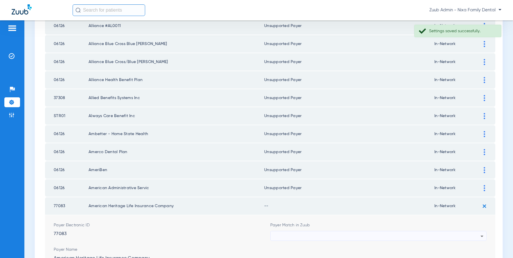
click at [309, 236] on div at bounding box center [377, 236] width 207 height 10
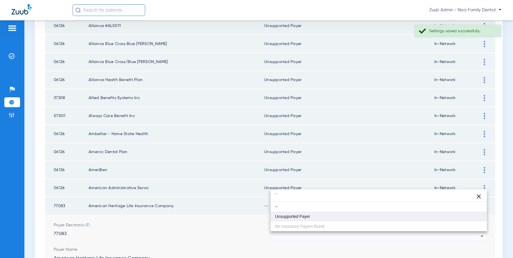
type input "``"
click at [302, 217] on span "Unsupported Payer" at bounding box center [292, 216] width 35 height 4
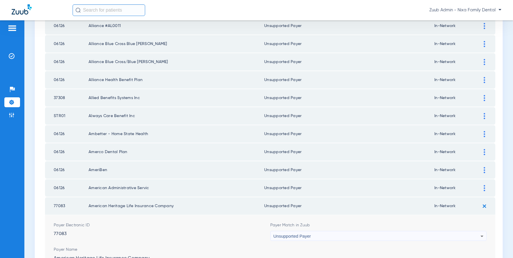
scroll to position [876, 0]
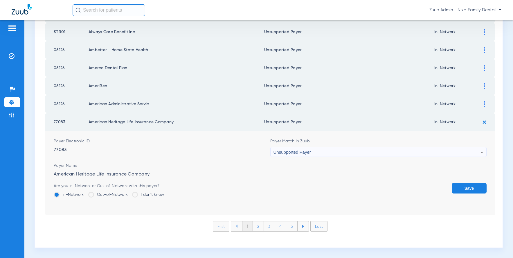
click at [457, 185] on button "Save" at bounding box center [469, 188] width 35 height 10
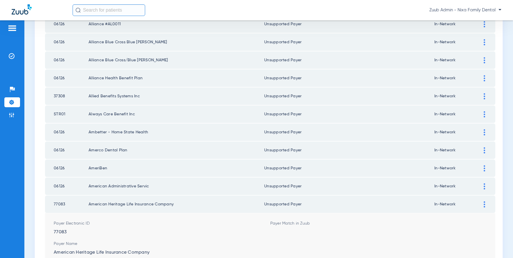
scroll to position [792, 0]
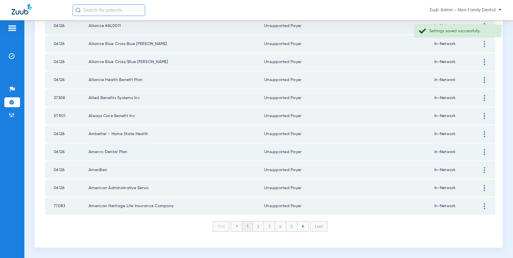
click at [259, 227] on li "2" at bounding box center [258, 226] width 11 height 10
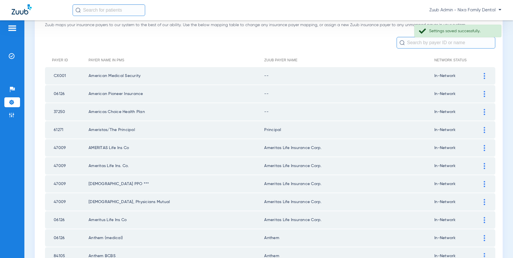
scroll to position [3, 0]
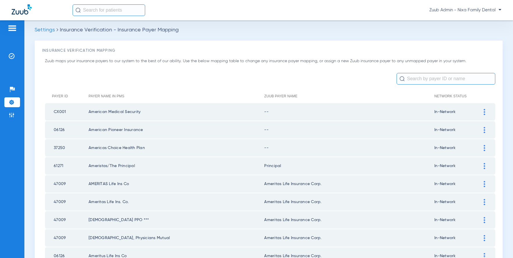
click at [485, 112] on img at bounding box center [484, 112] width 1 height 6
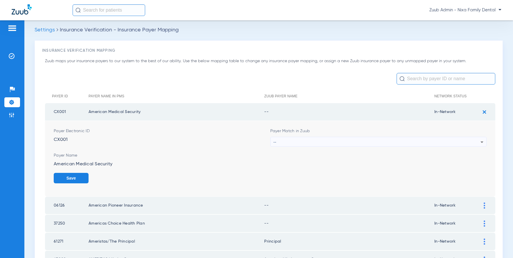
click at [376, 139] on div "--" at bounding box center [377, 142] width 207 height 10
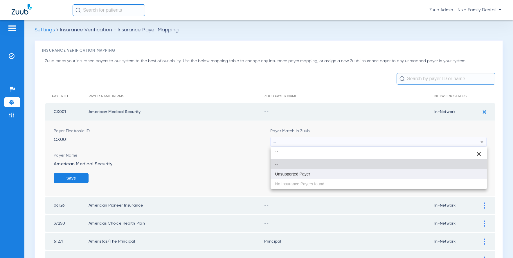
type input "``"
click at [310, 172] on mat-option "Unsupported Payer" at bounding box center [379, 174] width 217 height 10
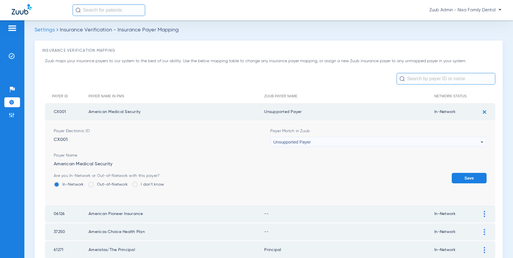
click at [475, 175] on button "Save" at bounding box center [469, 178] width 35 height 10
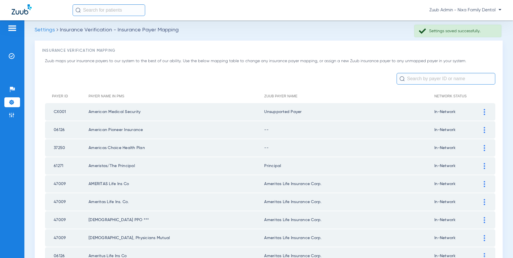
click at [485, 128] on img at bounding box center [484, 130] width 1 height 6
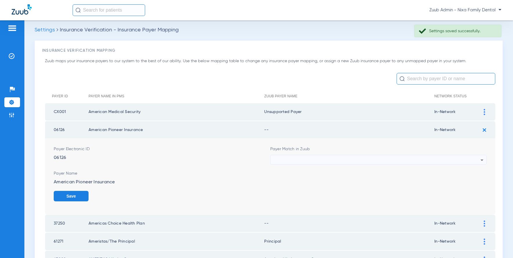
click at [303, 159] on div at bounding box center [377, 160] width 207 height 10
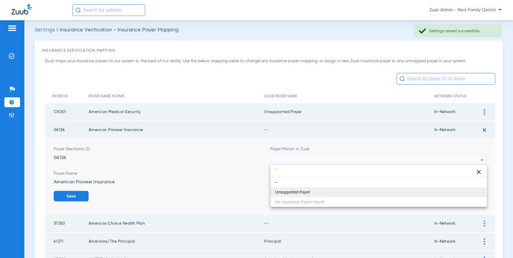
type input "`"
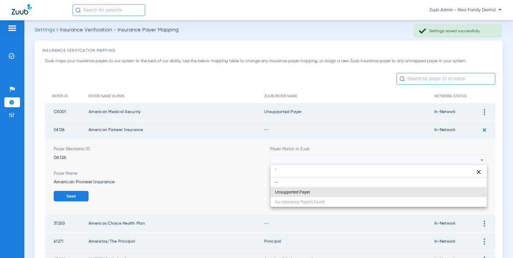
drag, startPoint x: 297, startPoint y: 194, endPoint x: 323, endPoint y: 192, distance: 25.6
click at [298, 194] on mat-option "Unsupported Payer" at bounding box center [379, 192] width 217 height 10
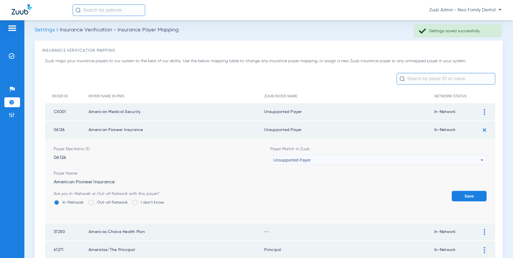
click at [466, 197] on button "Save" at bounding box center [469, 196] width 35 height 10
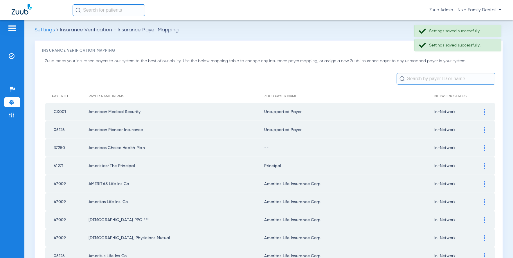
click at [486, 145] on div at bounding box center [484, 148] width 10 height 6
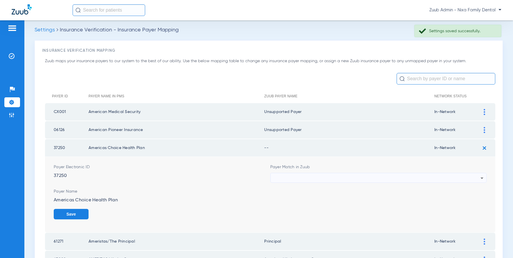
click at [343, 178] on div at bounding box center [377, 178] width 207 height 10
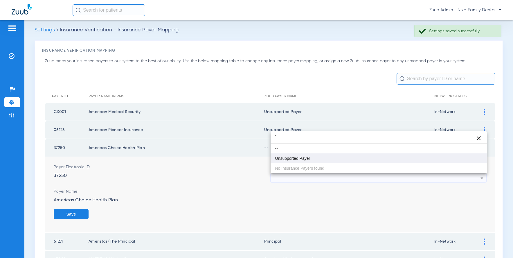
type input "`"
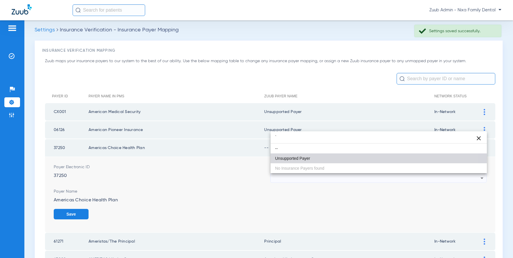
click at [298, 158] on span "Unsupported Payer" at bounding box center [292, 158] width 35 height 4
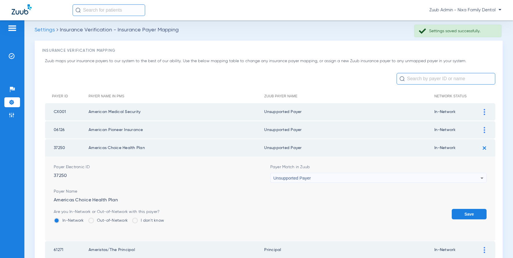
click at [462, 211] on button "Save" at bounding box center [469, 214] width 35 height 10
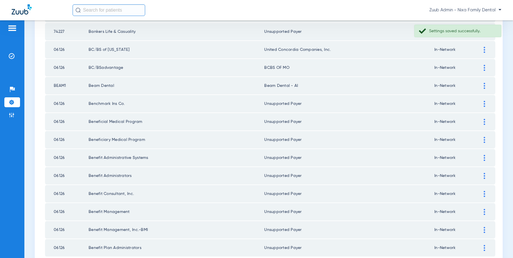
scroll to position [792, 0]
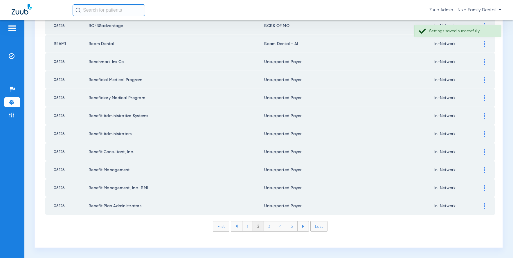
click at [249, 227] on li "1" at bounding box center [247, 226] width 11 height 10
click at [267, 227] on li "3" at bounding box center [269, 226] width 11 height 10
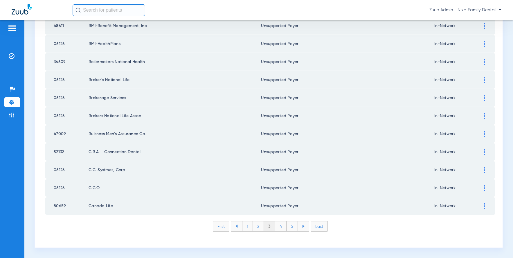
click at [258, 225] on li "2" at bounding box center [258, 226] width 11 height 10
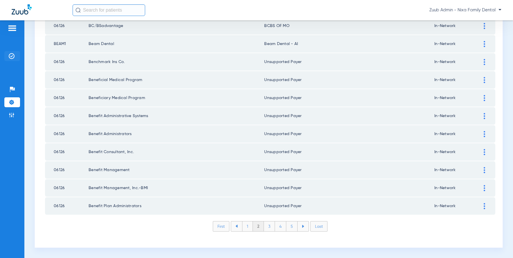
click at [13, 57] on img at bounding box center [12, 56] width 6 height 6
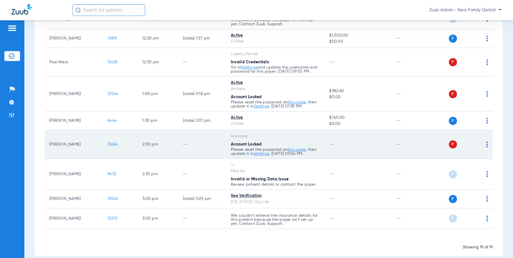
scroll to position [312, 0]
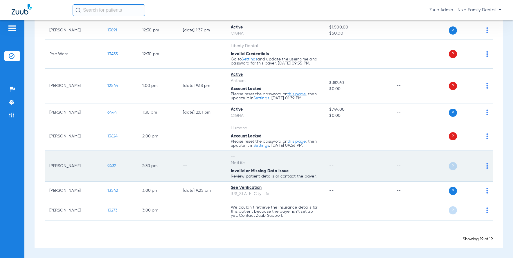
click at [488, 165] on img at bounding box center [487, 166] width 2 height 6
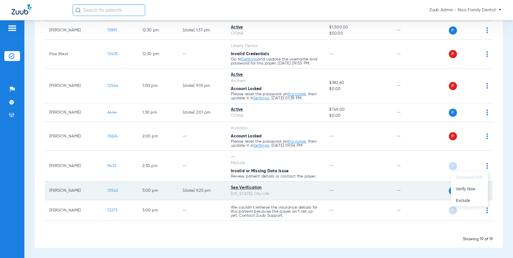
drag, startPoint x: 464, startPoint y: 188, endPoint x: 469, endPoint y: 193, distance: 6.2
click at [464, 188] on span "Verify Now" at bounding box center [469, 189] width 27 height 4
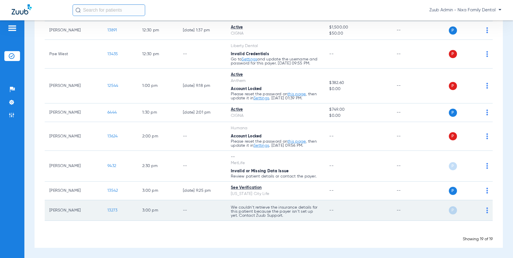
click at [487, 211] on img at bounding box center [487, 210] width 2 height 6
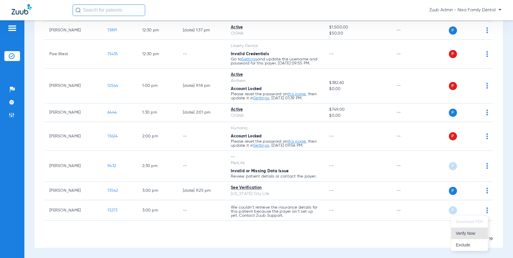
drag, startPoint x: 470, startPoint y: 229, endPoint x: 465, endPoint y: 228, distance: 4.7
click at [469, 229] on button "Verify Now" at bounding box center [469, 233] width 37 height 12
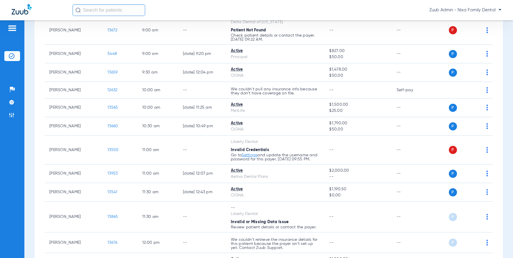
scroll to position [0, 0]
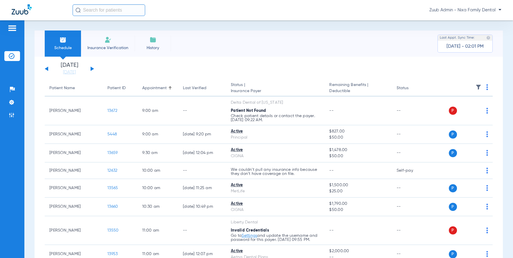
click at [474, 10] on span "Zuub Admin - Nixa Family Dental" at bounding box center [466, 10] width 72 height 6
click at [479, 20] on span "Log out" at bounding box center [484, 21] width 23 height 4
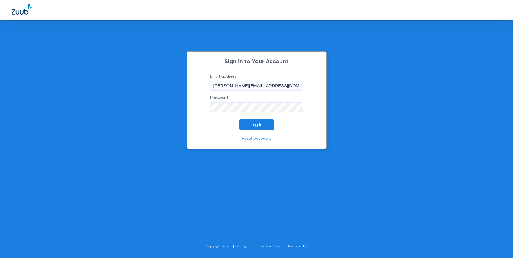
click at [252, 123] on span "Log In" at bounding box center [257, 124] width 12 height 5
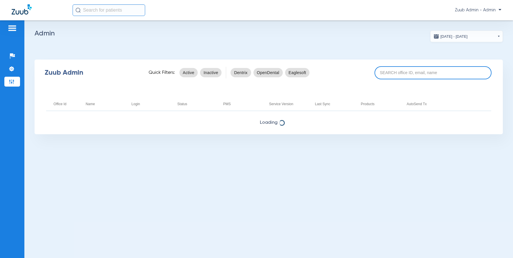
click at [388, 73] on input at bounding box center [433, 72] width 117 height 13
paste input "17007233"
type input "17007233"
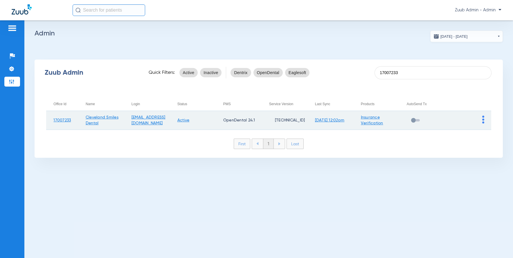
click at [483, 119] on img at bounding box center [483, 120] width 2 height 8
click at [483, 119] on body "Zuub Admin - Admin Setup Help Center Settings Admin [DATE] - [DATE] [DATE] Su M…" at bounding box center [256, 129] width 513 height 258
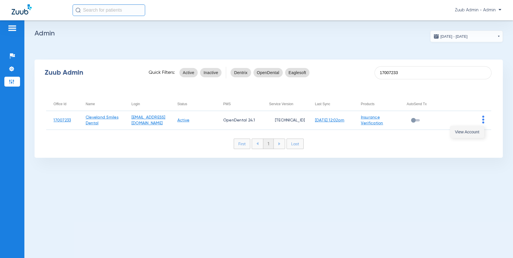
click at [461, 131] on span "View Account" at bounding box center [467, 132] width 24 height 4
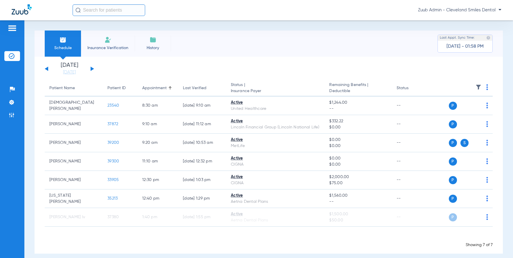
click at [92, 68] on button at bounding box center [92, 69] width 3 height 4
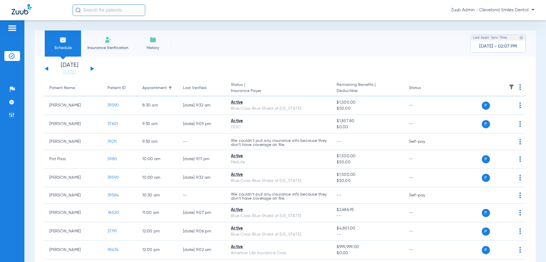
click at [329, 69] on app-single-date-navigator "[DATE] [DATE] [DATE] [DATE] [DATE] [DATE] [DATE] [DATE] [DATE] [DATE] [DATE] [D…" at bounding box center [285, 68] width 481 height 13
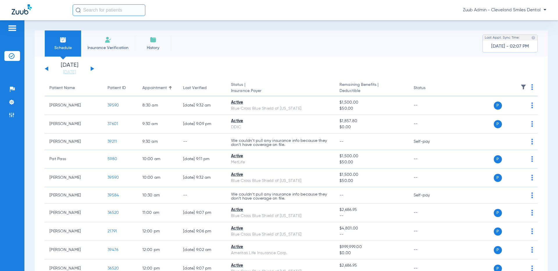
scroll to position [0, 0]
click at [10, 100] on img at bounding box center [12, 102] width 6 height 6
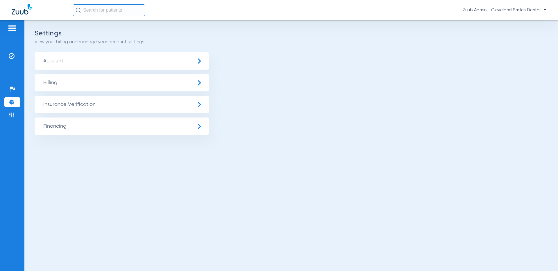
click at [43, 103] on span "Insurance Verification" at bounding box center [122, 104] width 174 height 17
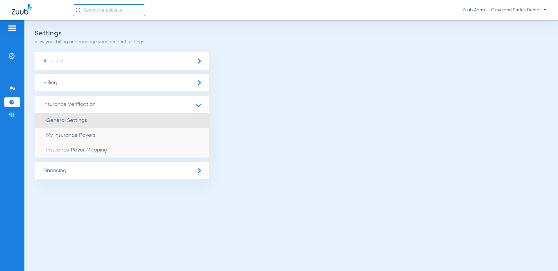
click at [60, 121] on span "General Settings" at bounding box center [66, 120] width 41 height 5
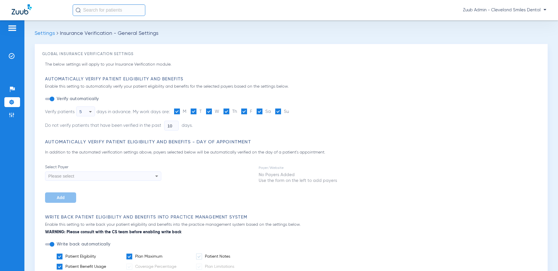
type input "5"
click at [13, 56] on img at bounding box center [12, 56] width 6 height 6
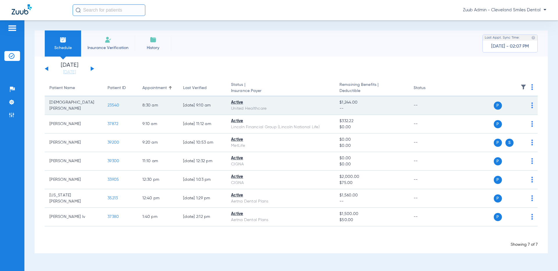
drag, startPoint x: 228, startPoint y: 107, endPoint x: 266, endPoint y: 109, distance: 38.1
click at [266, 109] on td "Active United Healthcare" at bounding box center [280, 105] width 108 height 19
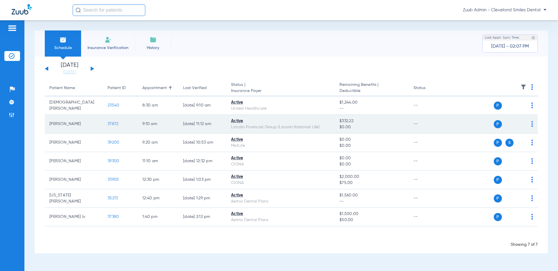
drag, startPoint x: 236, startPoint y: 103, endPoint x: 241, endPoint y: 122, distance: 19.7
click at [245, 104] on div "Active" at bounding box center [280, 103] width 99 height 6
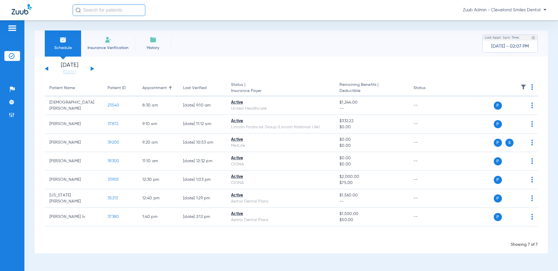
click at [91, 68] on button at bounding box center [92, 69] width 3 height 4
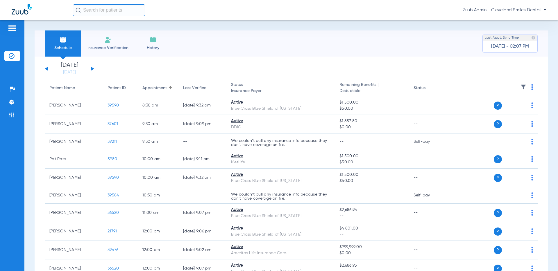
click at [93, 67] on div "[DATE] [DATE] [DATE] [DATE] [DATE] [DATE] [DATE] [DATE] [DATE] [DATE] [DATE] [D…" at bounding box center [69, 68] width 49 height 13
click at [92, 67] on div "[DATE] [DATE] [DATE] [DATE] [DATE] [DATE] [DATE] [DATE] [DATE] [DATE] [DATE] [D…" at bounding box center [69, 68] width 49 height 13
click at [92, 68] on button at bounding box center [92, 69] width 3 height 4
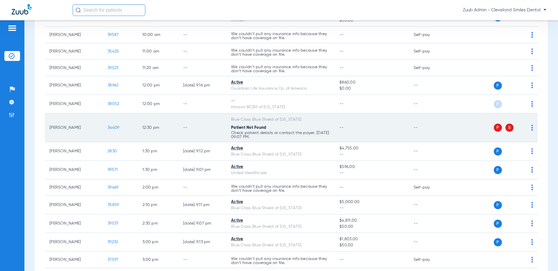
scroll to position [143, 0]
drag, startPoint x: 269, startPoint y: 127, endPoint x: 229, endPoint y: 128, distance: 39.8
click at [229, 128] on td "Blue Cross Blue Shield of [US_STATE] Patient Not Found Check patient details or…" at bounding box center [280, 129] width 108 height 29
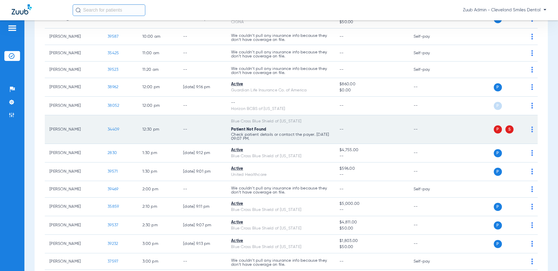
scroll to position [141, 0]
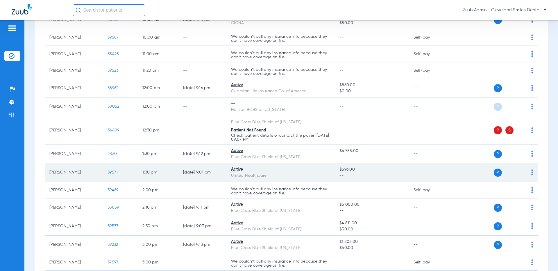
drag, startPoint x: 228, startPoint y: 150, endPoint x: 244, endPoint y: 171, distance: 26.7
click at [244, 154] on td "Active Blue Cross Blue Shield of [US_STATE]" at bounding box center [280, 154] width 108 height 19
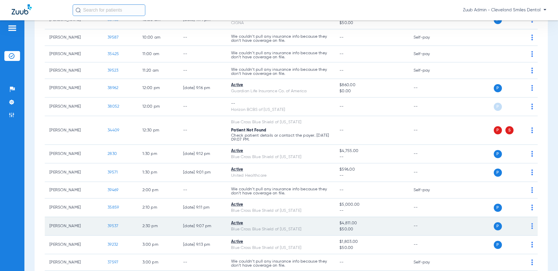
drag, startPoint x: 227, startPoint y: 167, endPoint x: 264, endPoint y: 219, distance: 63.7
click at [262, 204] on tbody "[PERSON_NAME] 38235 8:30 AM [DATE] 9:09 PM See Verification Delta Dental -- -- …" at bounding box center [291, 113] width 493 height 316
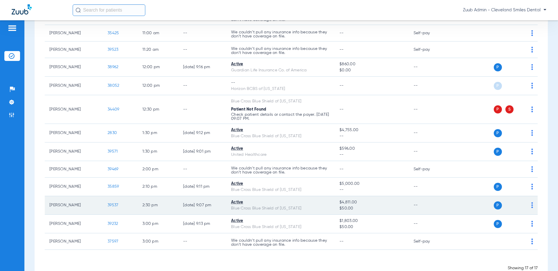
scroll to position [163, 0]
click at [316, 203] on div "Active" at bounding box center [280, 202] width 99 height 6
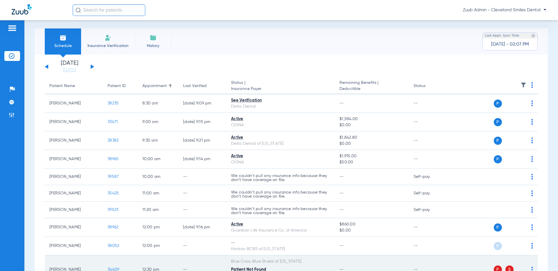
scroll to position [0, 0]
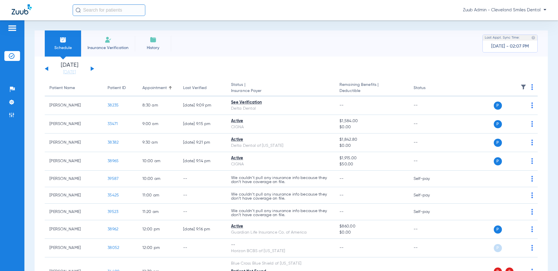
click at [46, 68] on button at bounding box center [46, 69] width 3 height 4
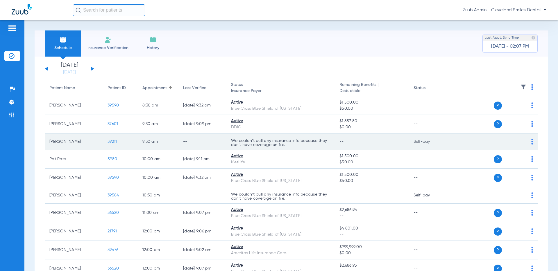
drag, startPoint x: 412, startPoint y: 143, endPoint x: 436, endPoint y: 144, distance: 24.7
click at [436, 144] on td "Self-pay" at bounding box center [428, 142] width 39 height 17
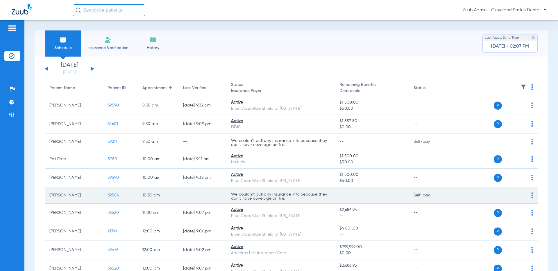
drag, startPoint x: 412, startPoint y: 196, endPoint x: 435, endPoint y: 195, distance: 22.7
click at [435, 195] on td "Self-pay" at bounding box center [428, 195] width 39 height 17
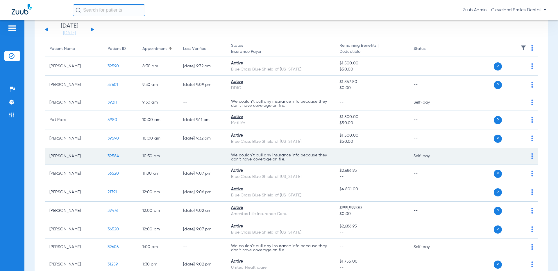
scroll to position [35, 0]
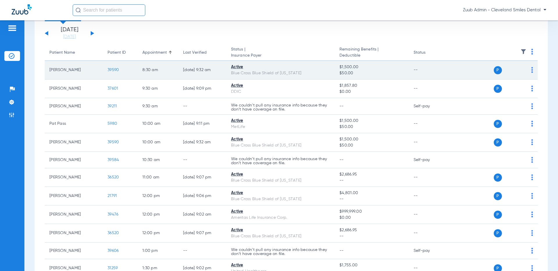
click at [513, 69] on img at bounding box center [532, 70] width 2 height 6
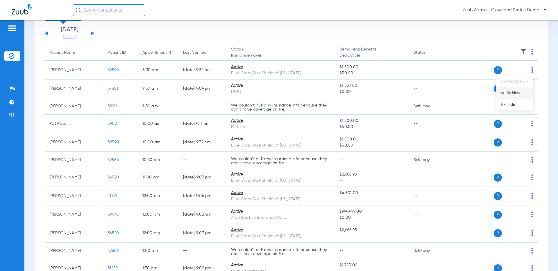
click at [513, 95] on span "Verify Now" at bounding box center [513, 93] width 27 height 4
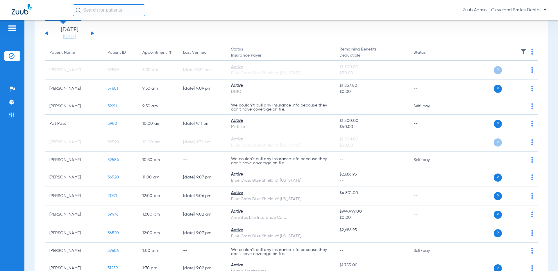
click at [91, 33] on button at bounding box center [92, 33] width 3 height 4
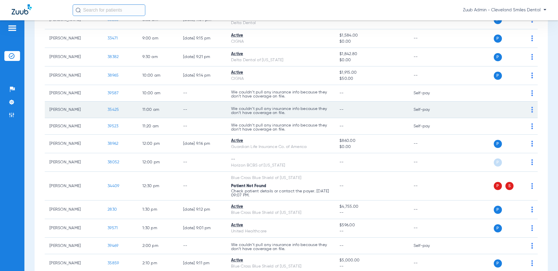
scroll to position [86, 0]
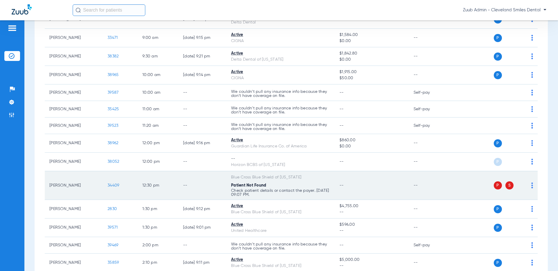
drag, startPoint x: 237, startPoint y: 186, endPoint x: 271, endPoint y: 188, distance: 33.7
click at [271, 188] on div "Patient Not Found" at bounding box center [280, 186] width 99 height 6
click at [274, 185] on div "Patient Not Found" at bounding box center [280, 186] width 99 height 6
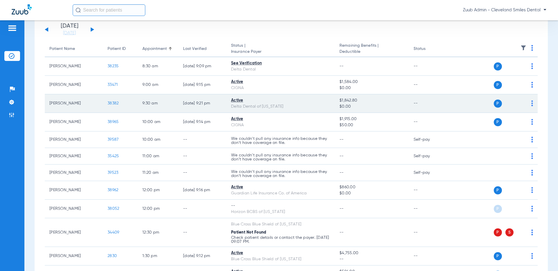
scroll to position [40, 0]
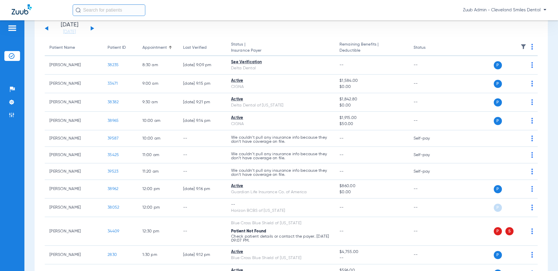
click at [513, 46] on img at bounding box center [523, 47] width 6 height 6
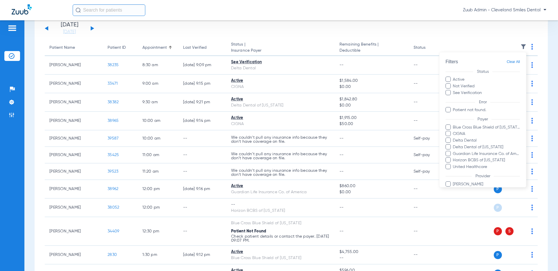
click at [456, 87] on label "Not Verified" at bounding box center [482, 86] width 74 height 6
click at [475, 84] on input "Not Verified" at bounding box center [475, 84] width 0 height 0
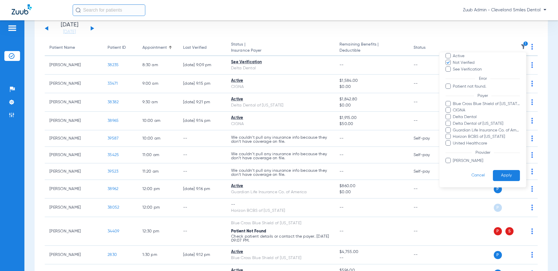
drag, startPoint x: 502, startPoint y: 176, endPoint x: 498, endPoint y: 173, distance: 4.4
click at [502, 176] on button "Apply" at bounding box center [506, 175] width 27 height 11
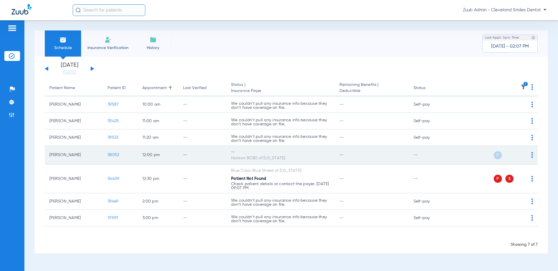
click at [287, 146] on td "-- Horizon BCBS of [US_STATE]" at bounding box center [280, 155] width 108 height 19
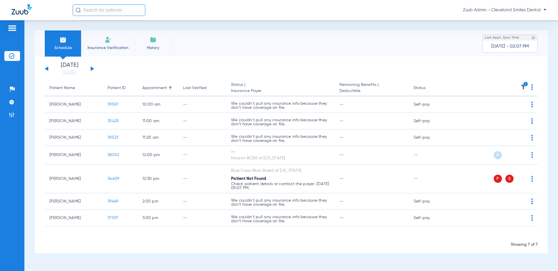
click at [513, 85] on icon "1" at bounding box center [525, 84] width 5 height 5
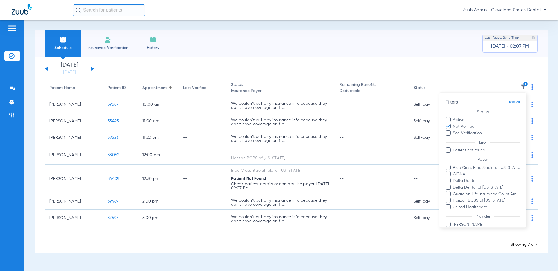
click at [451, 126] on label "Not Verified" at bounding box center [482, 126] width 74 height 6
click at [475, 124] on input "Not Verified" at bounding box center [475, 124] width 0 height 0
click at [513, 101] on span "Clear All" at bounding box center [512, 102] width 13 height 7
click at [513, 104] on span "Clear All" at bounding box center [512, 102] width 13 height 7
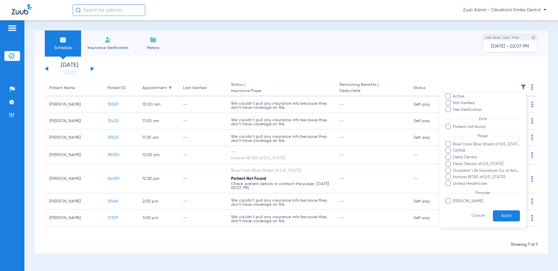
click at [505, 216] on button "Apply" at bounding box center [506, 215] width 27 height 11
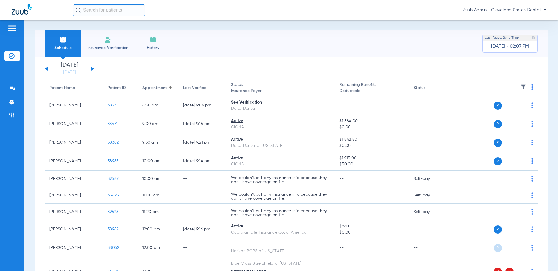
click at [513, 87] on img at bounding box center [532, 87] width 2 height 6
click at [451, 63] on div at bounding box center [279, 135] width 558 height 271
drag, startPoint x: 492, startPoint y: 46, endPoint x: 527, endPoint y: 49, distance: 35.3
click at [513, 49] on span "[DATE] - 02:07 PM" at bounding box center [510, 47] width 38 height 6
click at [373, 65] on app-single-date-navigator "[DATE] [DATE] [DATE] [DATE] [DATE] [DATE] [DATE] [DATE] [DATE] [DATE] [DATE] [D…" at bounding box center [291, 68] width 493 height 13
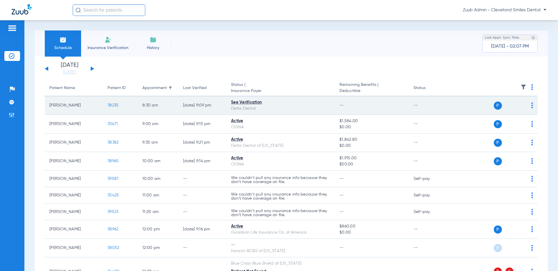
drag, startPoint x: 82, startPoint y: 106, endPoint x: 48, endPoint y: 106, distance: 33.7
click at [48, 106] on td "[PERSON_NAME]" at bounding box center [74, 105] width 58 height 19
click at [114, 105] on span "38235" at bounding box center [112, 105] width 11 height 4
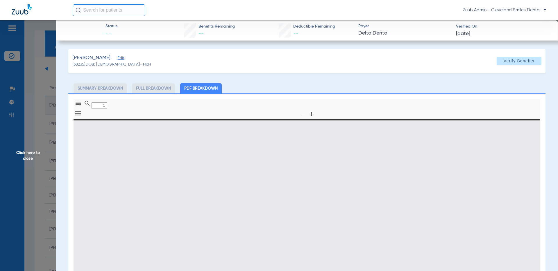
type input "0"
select select "page-width"
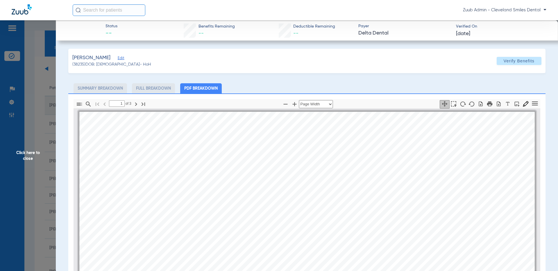
scroll to position [3, 0]
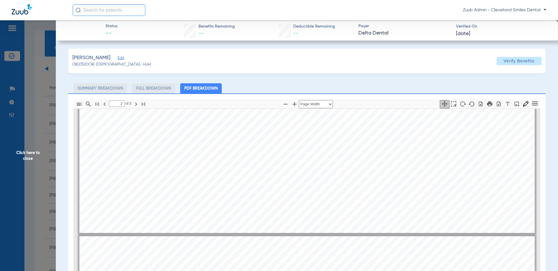
type input "1"
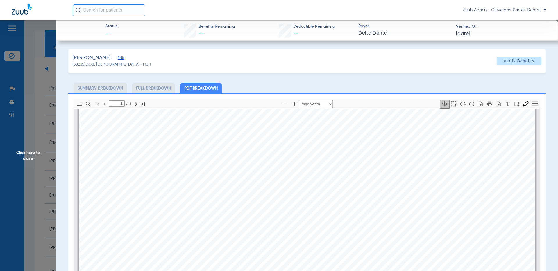
scroll to position [53, 0]
click at [26, 159] on span "Click here to close" at bounding box center [28, 155] width 56 height 271
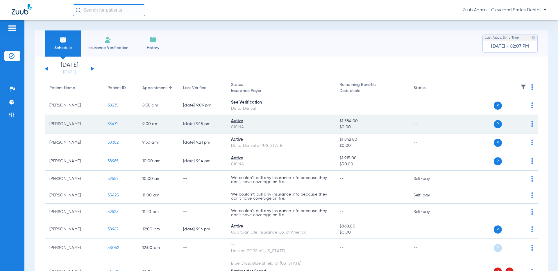
click at [110, 123] on span "33471" at bounding box center [112, 124] width 10 height 4
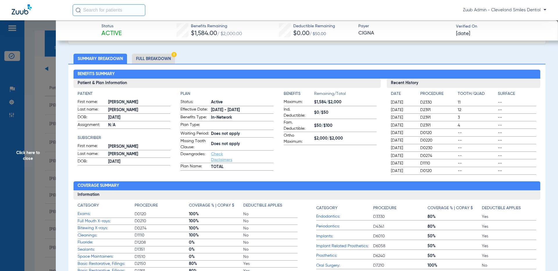
scroll to position [0, 0]
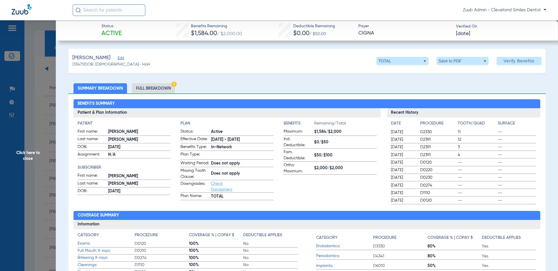
drag, startPoint x: 99, startPoint y: 33, endPoint x: 131, endPoint y: 36, distance: 31.8
click at [131, 36] on div "Status Active Benefits Remaining $1,584.00 / $2,000.00 Deductible Remaining $0.…" at bounding box center [307, 30] width 502 height 20
drag, startPoint x: 147, startPoint y: 33, endPoint x: 249, endPoint y: 35, distance: 101.4
click at [249, 35] on div "Status Active Benefits Remaining $1,584.00 / $2,000.00 Deductible Remaining $0.…" at bounding box center [307, 30] width 502 height 20
click at [326, 33] on div "Deductible Remaining $0.00 / $50.00" at bounding box center [307, 30] width 57 height 15
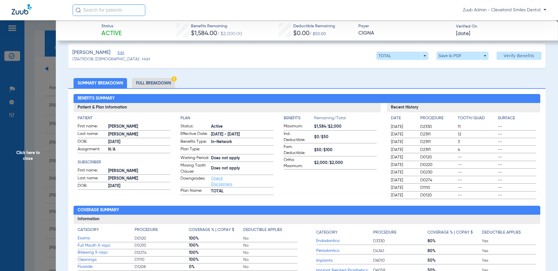
scroll to position [2, 0]
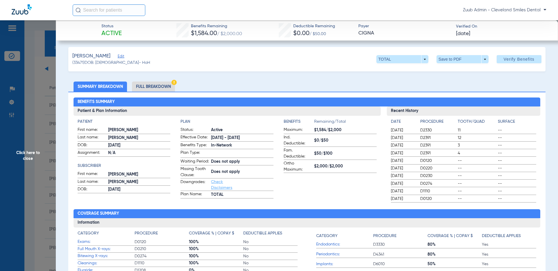
drag, startPoint x: 72, startPoint y: 55, endPoint x: 111, endPoint y: 57, distance: 39.2
click at [111, 57] on div "[PERSON_NAME] (33471) DOB: [DEMOGRAPHIC_DATA] - HoH TOTAL arrow_drop_down Save …" at bounding box center [306, 59] width 477 height 24
click at [121, 56] on span "Edit" at bounding box center [120, 57] width 5 height 6
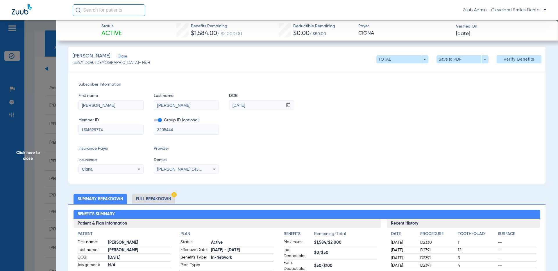
click at [201, 128] on input "3205444" at bounding box center [186, 129] width 64 height 9
type input "32054441"
click at [395, 144] on div "Subscriber Information First name [PERSON_NAME] Last name [PERSON_NAME] mm / dd…" at bounding box center [306, 127] width 477 height 112
click at [133, 171] on div "Cigna" at bounding box center [111, 169] width 64 height 7
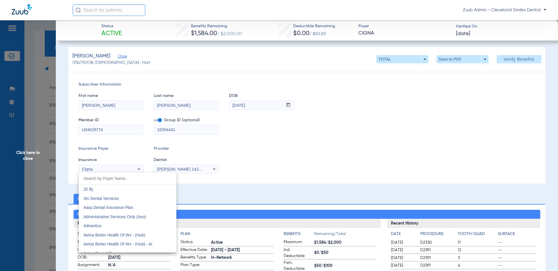
scroll to position [802, 0]
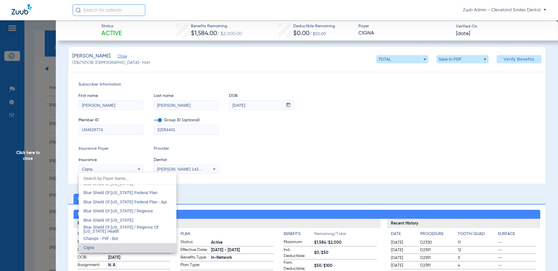
click at [266, 148] on div at bounding box center [279, 135] width 558 height 271
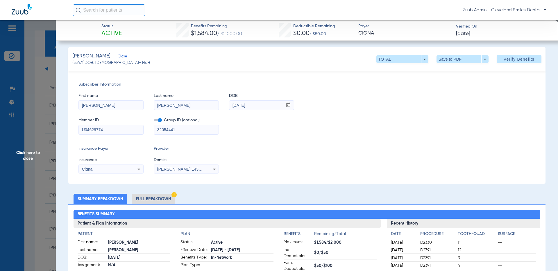
click at [139, 171] on icon at bounding box center [138, 169] width 7 height 7
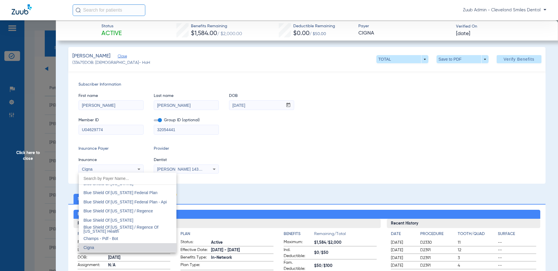
click at [265, 146] on div at bounding box center [279, 135] width 558 height 271
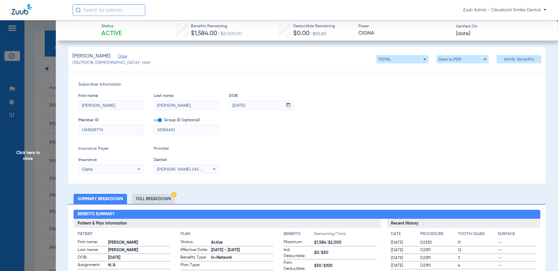
click at [210, 171] on div "[PERSON_NAME] 1437710290" at bounding box center [186, 169] width 64 height 7
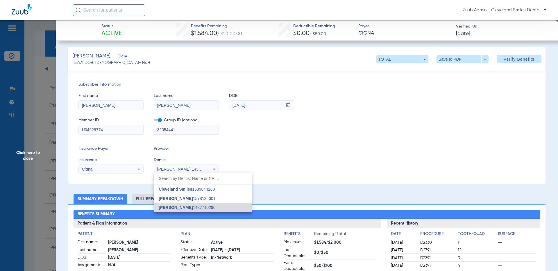
click at [340, 144] on div at bounding box center [279, 135] width 558 height 271
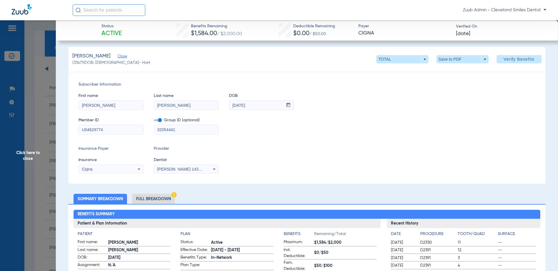
click at [213, 170] on icon at bounding box center [214, 169] width 7 height 7
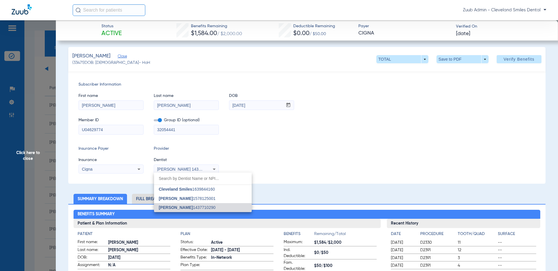
click at [297, 150] on div at bounding box center [279, 135] width 558 height 271
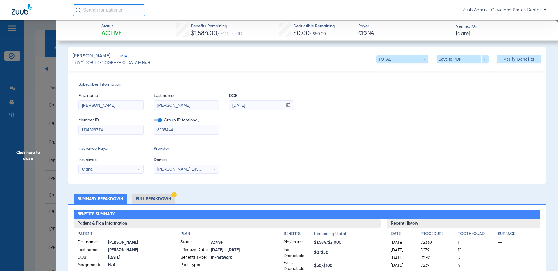
scroll to position [0, 0]
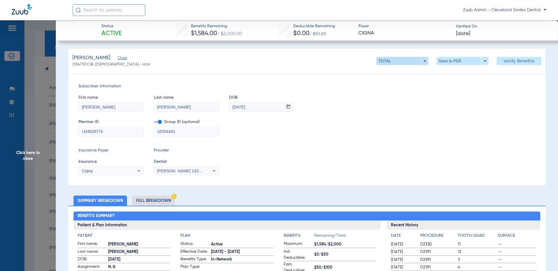
click at [423, 63] on span at bounding box center [402, 61] width 52 height 8
click at [481, 116] on div at bounding box center [279, 135] width 558 height 271
click at [485, 61] on span at bounding box center [462, 61] width 52 height 8
click at [459, 72] on span "Save to PDF" at bounding box center [464, 73] width 23 height 4
click at [452, 107] on div "First name SUSAN Last name TAYLOR DOB mm / dd / yyyy 02/26/1945" at bounding box center [306, 100] width 457 height 22
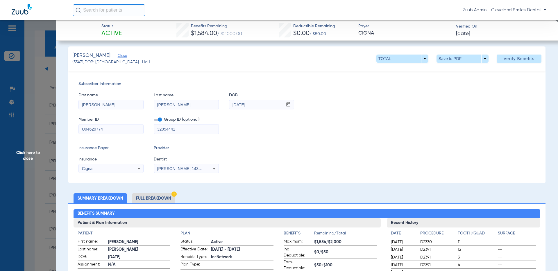
scroll to position [3, 0]
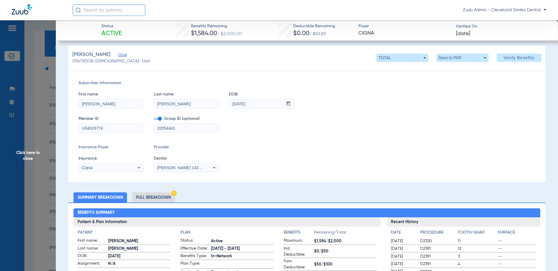
click at [273, 106] on input "02/26/1945" at bounding box center [255, 103] width 53 height 9
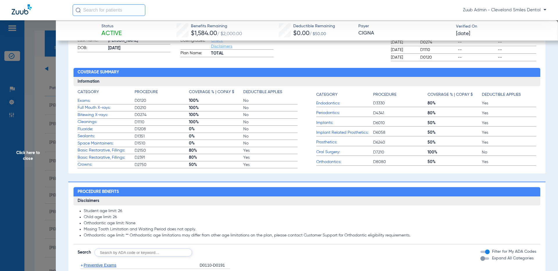
scroll to position [254, 0]
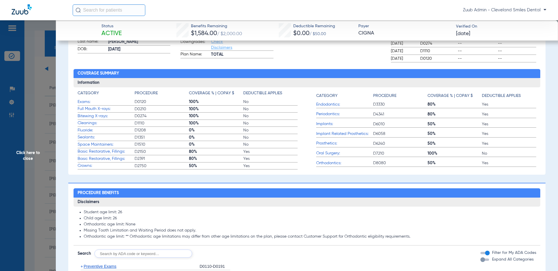
drag, startPoint x: 76, startPoint y: 101, endPoint x: 429, endPoint y: 171, distance: 359.7
click at [429, 171] on div "Benefits Summary Patient & Plan Information Patient First name: Susan Last name…" at bounding box center [306, 63] width 477 height 223
drag, startPoint x: 352, startPoint y: 179, endPoint x: 319, endPoint y: 176, distance: 32.9
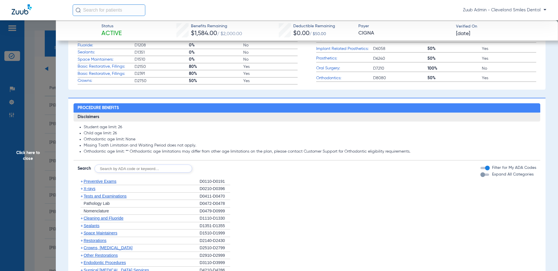
scroll to position [339, 0]
drag, startPoint x: 84, startPoint y: 126, endPoint x: 427, endPoint y: 155, distance: 343.9
click at [427, 155] on app-breakdown-subsection "Disclaimers Student age limit: 26 Child age limit: 26 Orthodontic age limit: No…" at bounding box center [306, 136] width 467 height 48
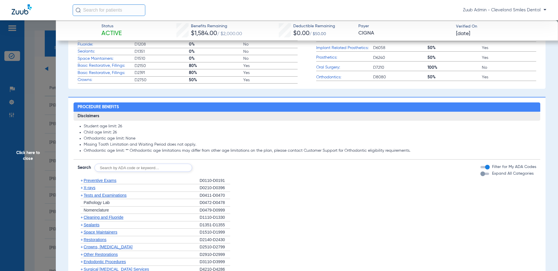
scroll to position [341, 0]
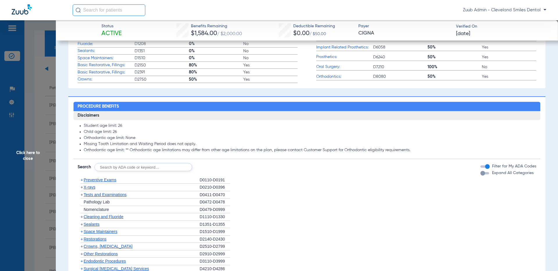
click at [240, 127] on li "Student age limit: 26" at bounding box center [310, 125] width 452 height 5
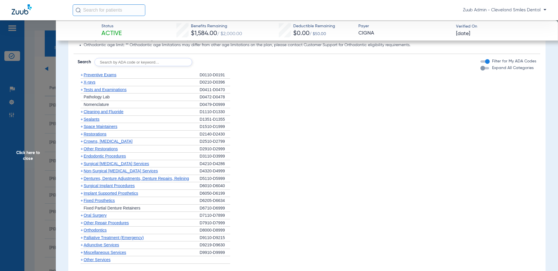
scroll to position [447, 0]
click at [103, 75] on span "Preventive Exams" at bounding box center [100, 74] width 33 height 5
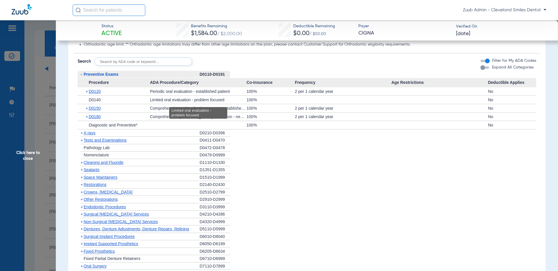
drag, startPoint x: 185, startPoint y: 91, endPoint x: 222, endPoint y: 99, distance: 38.0
click at [222, 99] on app-category-list-item "Procedure ADA Procedure/Category Co-Insurance Frequency Age Restrictions Deduct…" at bounding box center [307, 103] width 459 height 51
click at [279, 146] on li "+ Pathology Lab D0472-D0478" at bounding box center [307, 148] width 459 height 8
click at [92, 91] on span "D0120" at bounding box center [95, 91] width 12 height 5
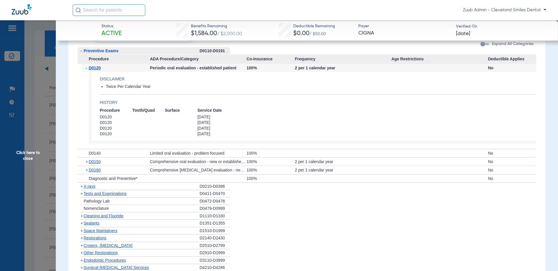
scroll to position [479, 0]
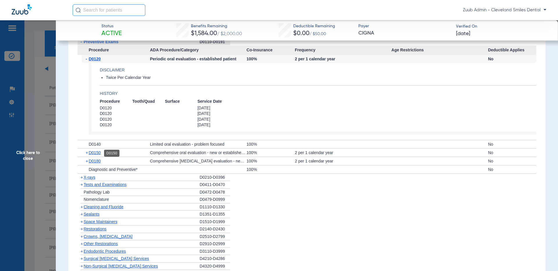
click at [97, 151] on span "D0150" at bounding box center [95, 152] width 12 height 5
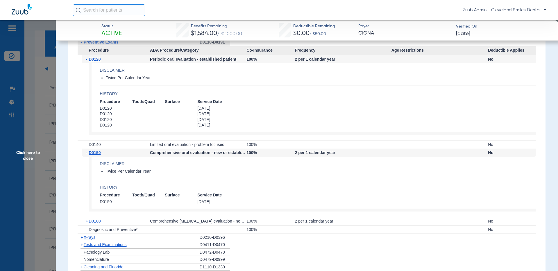
scroll to position [464, 0]
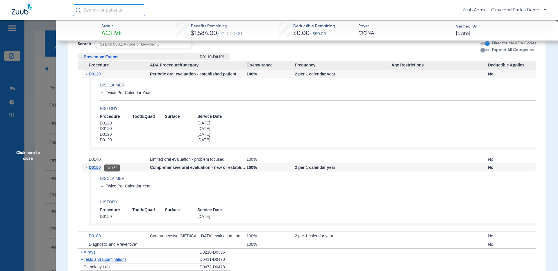
drag, startPoint x: 97, startPoint y: 168, endPoint x: 90, endPoint y: 168, distance: 7.0
click at [90, 168] on div "- D0150" at bounding box center [116, 168] width 68 height 8
copy span "D0150"
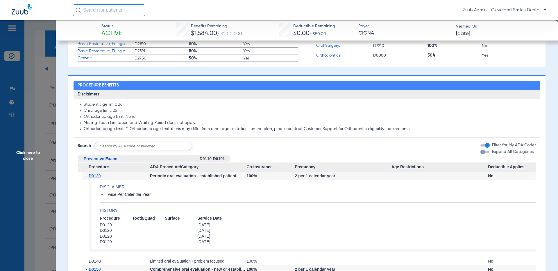
scroll to position [377, 0]
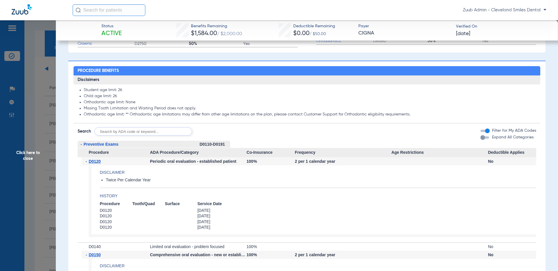
click at [133, 135] on input "text" at bounding box center [143, 131] width 98 height 8
paste input "D0150"
type input "D0150"
click at [216, 130] on button "Search" at bounding box center [213, 131] width 23 height 8
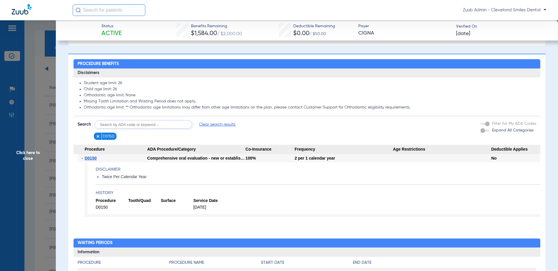
scroll to position [381, 0]
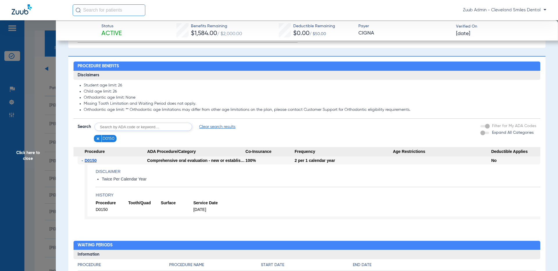
click at [229, 127] on span "Clear search results" at bounding box center [217, 127] width 36 height 6
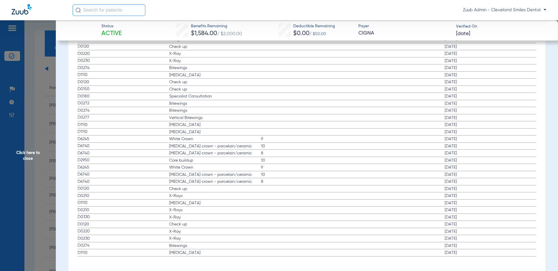
scroll to position [826, 0]
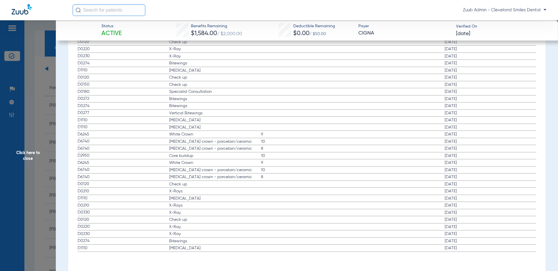
drag, startPoint x: 477, startPoint y: 248, endPoint x: 444, endPoint y: 249, distance: 32.6
click at [444, 249] on span "09/13/2023" at bounding box center [490, 248] width 92 height 6
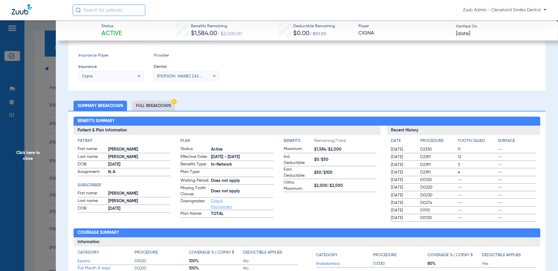
scroll to position [91, 0]
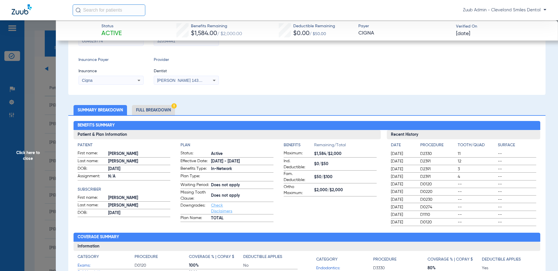
click at [24, 158] on span "Click here to close" at bounding box center [28, 155] width 56 height 271
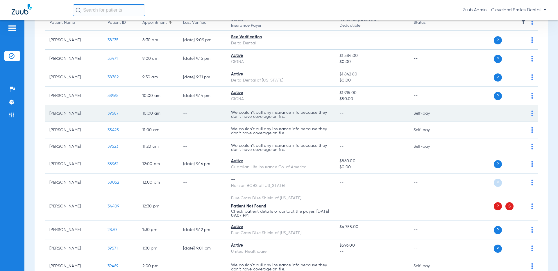
scroll to position [65, 0]
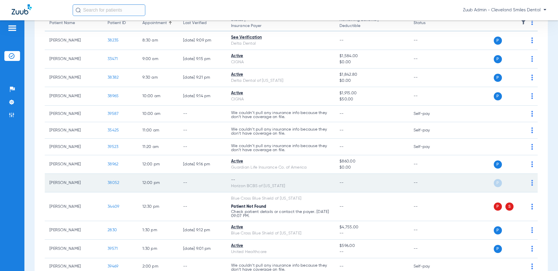
click at [114, 182] on span "38052" at bounding box center [113, 183] width 12 height 4
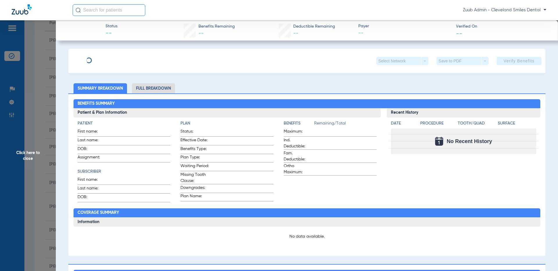
type input "MARIANA"
type input "HERNANDEZ"
type input "10/04/1994"
type input "3HZN27828620"
type input "08501B0003"
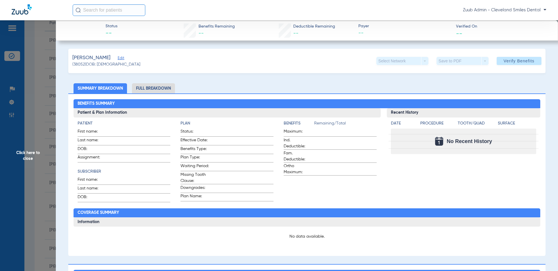
click at [119, 58] on span "Edit" at bounding box center [120, 59] width 5 height 6
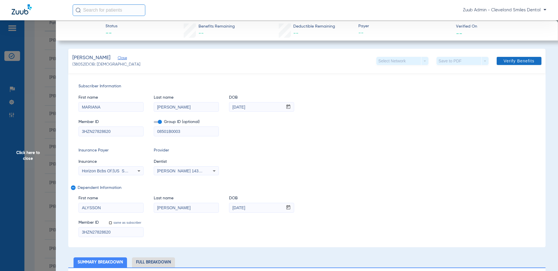
click at [513, 63] on span "Verify Benefits" at bounding box center [518, 61] width 31 height 5
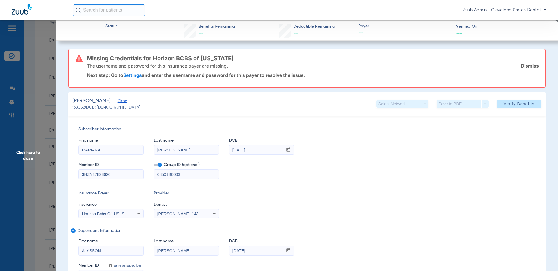
click at [27, 158] on span "Click here to close" at bounding box center [28, 155] width 56 height 271
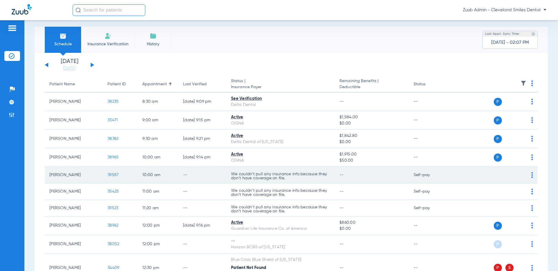
scroll to position [0, 0]
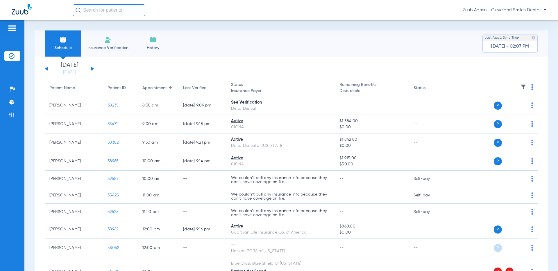
click at [92, 69] on button at bounding box center [92, 69] width 3 height 4
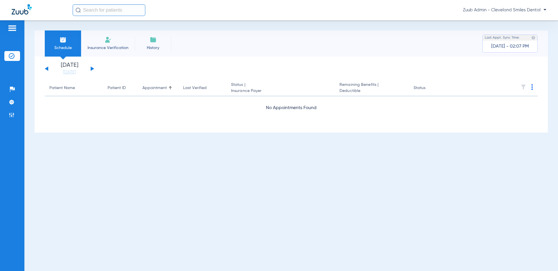
click at [92, 69] on button at bounding box center [92, 69] width 3 height 4
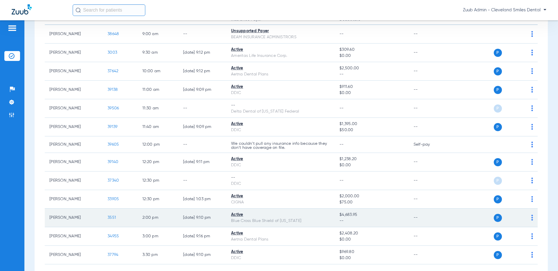
scroll to position [72, 0]
click at [513, 218] on div "P S" at bounding box center [490, 218] width 85 height 8
click at [513, 218] on img at bounding box center [532, 218] width 2 height 6
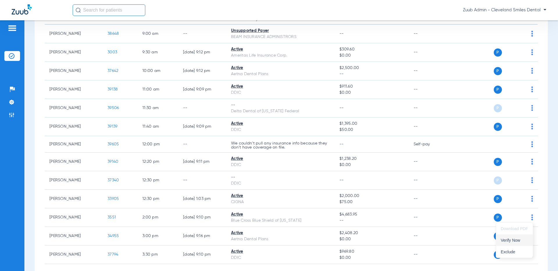
click at [513, 236] on button "Verify Now" at bounding box center [514, 241] width 37 height 12
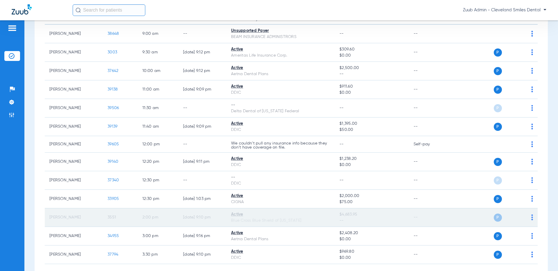
click at [111, 218] on span "3551" at bounding box center [111, 217] width 8 height 4
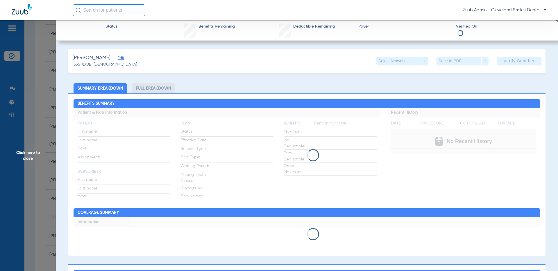
scroll to position [2, 0]
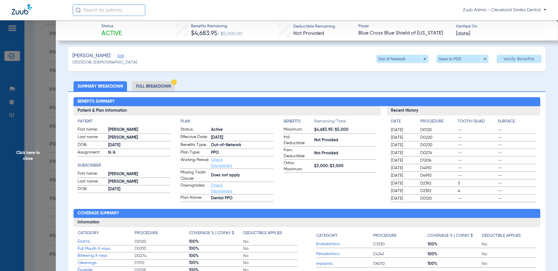
drag, startPoint x: 327, startPoint y: 32, endPoint x: 292, endPoint y: 33, distance: 35.4
click at [292, 33] on div "Deductible Remaining Not Provided" at bounding box center [307, 31] width 57 height 14
drag, startPoint x: 329, startPoint y: 35, endPoint x: 295, endPoint y: 35, distance: 34.3
click at [295, 35] on div "Deductible Remaining Not Provided" at bounding box center [314, 31] width 42 height 14
click at [141, 86] on li "Full Breakdown" at bounding box center [153, 86] width 43 height 10
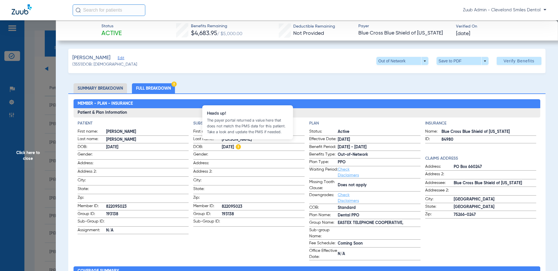
scroll to position [2, 0]
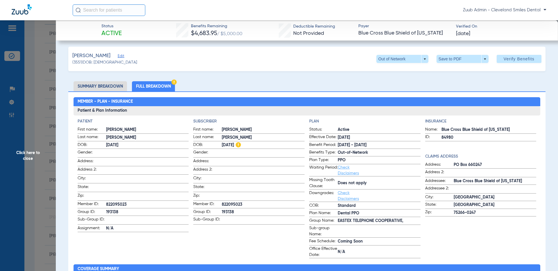
drag, startPoint x: 243, startPoint y: 145, endPoint x: 222, endPoint y: 145, distance: 21.8
click at [222, 145] on span "[DATE]" at bounding box center [263, 145] width 83 height 6
drag, startPoint x: 332, startPoint y: 36, endPoint x: 292, endPoint y: 35, distance: 40.1
click at [292, 35] on div "Deductible Remaining Not Provided" at bounding box center [307, 31] width 57 height 14
drag, startPoint x: 102, startPoint y: 204, endPoint x: 141, endPoint y: 207, distance: 38.5
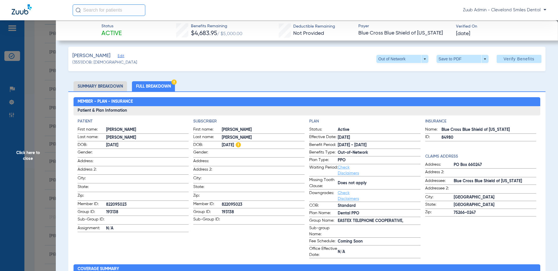
click at [141, 207] on label "Member ID: 822095023" at bounding box center [133, 204] width 111 height 7
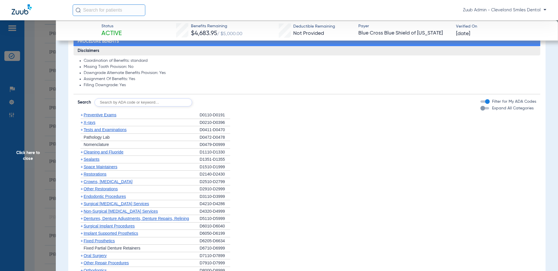
scroll to position [493, 0]
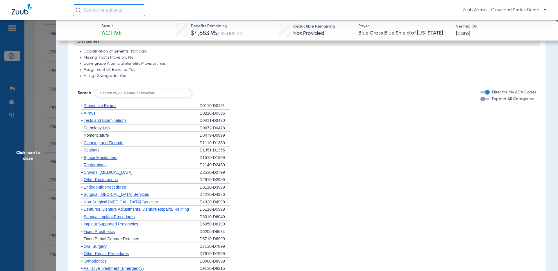
click at [107, 104] on span "Preventive Exams" at bounding box center [100, 105] width 33 height 5
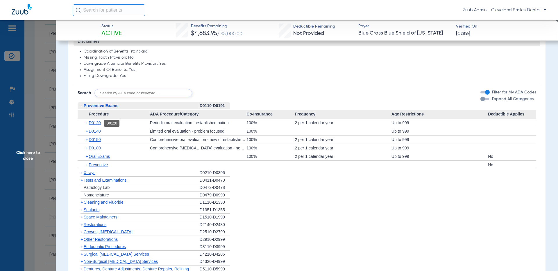
click at [98, 123] on span "D0120" at bounding box center [95, 123] width 12 height 5
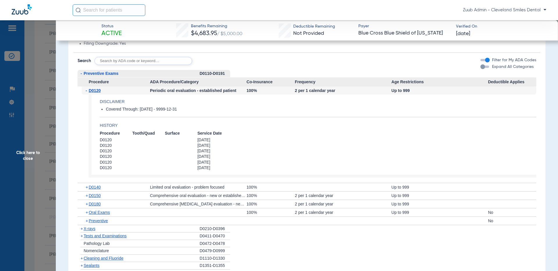
scroll to position [525, 0]
click at [25, 159] on span "Click here to close" at bounding box center [28, 155] width 56 height 271
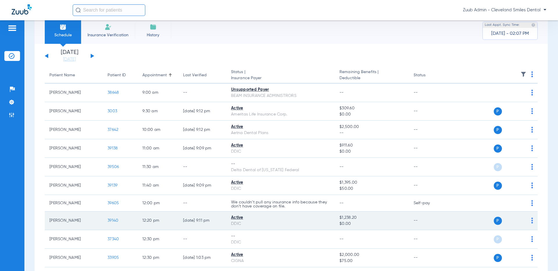
scroll to position [0, 0]
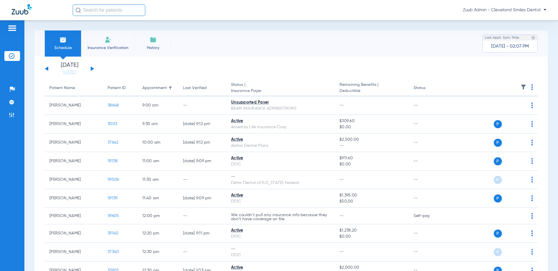
click at [106, 45] on span "Insurance Verification" at bounding box center [107, 48] width 45 height 6
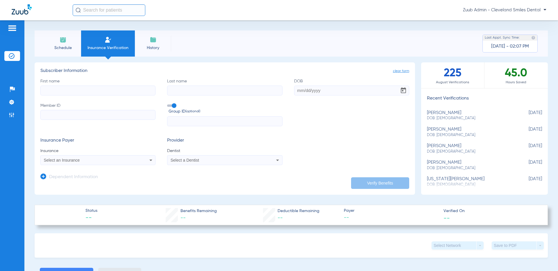
click at [130, 94] on input "First name" at bounding box center [97, 91] width 115 height 10
type input "[PERSON_NAME]"
click at [192, 88] on input "Last name" at bounding box center [224, 91] width 115 height 10
drag, startPoint x: 108, startPoint y: 112, endPoint x: 128, endPoint y: 109, distance: 20.6
click at [108, 112] on input "Member ID" at bounding box center [97, 115] width 115 height 10
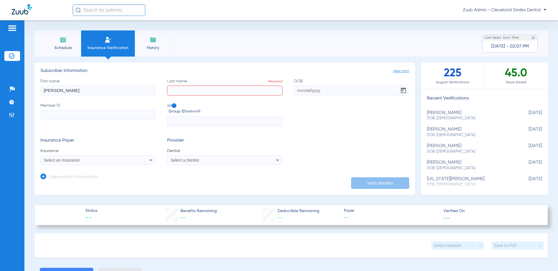
click at [178, 91] on input "Last name Required" at bounding box center [224, 91] width 115 height 10
type input "fgsfgsdf"
click at [133, 117] on input "Member ID Required" at bounding box center [97, 115] width 115 height 10
type input "sdfgsd"
click at [245, 123] on input "df" at bounding box center [224, 121] width 115 height 10
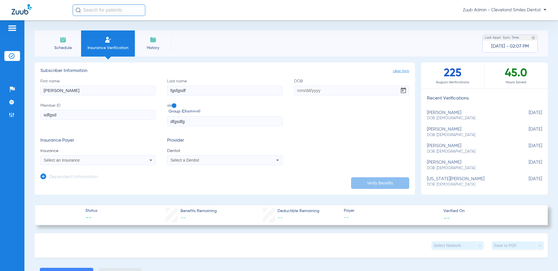
type input "dfgsdfg"
click at [143, 161] on div "Select an Insurance" at bounding box center [98, 160] width 114 height 7
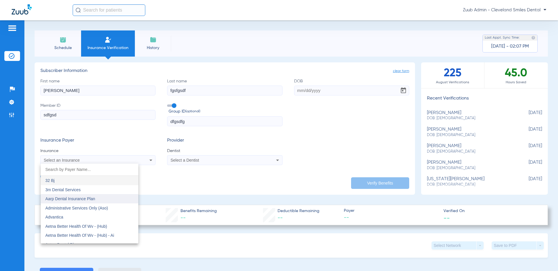
click at [92, 199] on span "Aarp Dental Insurance Plan" at bounding box center [70, 199] width 50 height 5
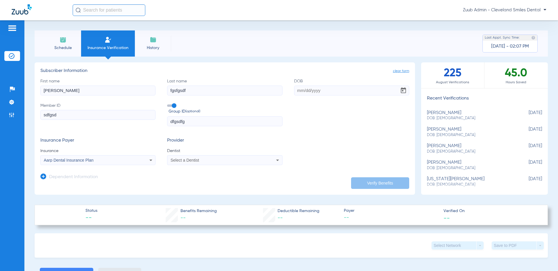
click at [246, 163] on div "Select a Dentist" at bounding box center [224, 160] width 114 height 7
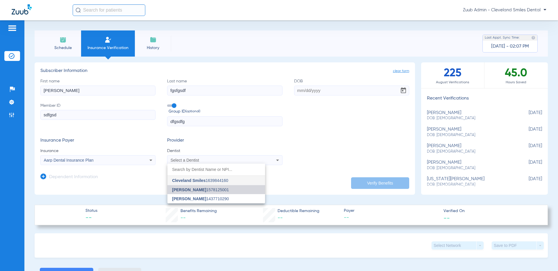
click at [207, 190] on span "[PERSON_NAME] 1578125001" at bounding box center [200, 190] width 57 height 4
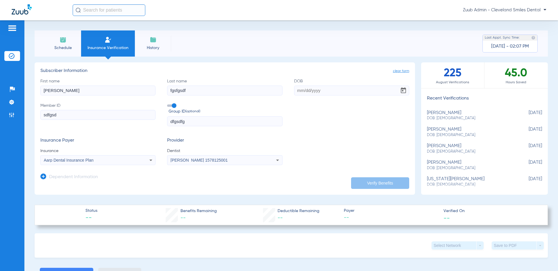
drag, startPoint x: 447, startPoint y: 116, endPoint x: 422, endPoint y: 111, distance: 25.1
click at [447, 116] on span "DOB: [DEMOGRAPHIC_DATA]" at bounding box center [470, 118] width 86 height 5
type input "[PERSON_NAME]"
type input "[DATE]"
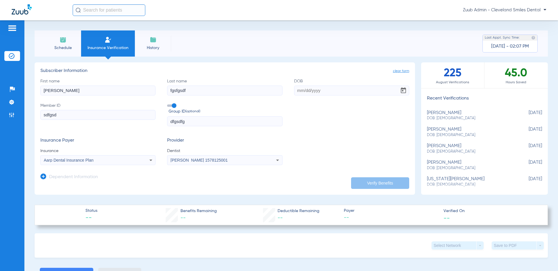
type input "812582086"
type input "382660"
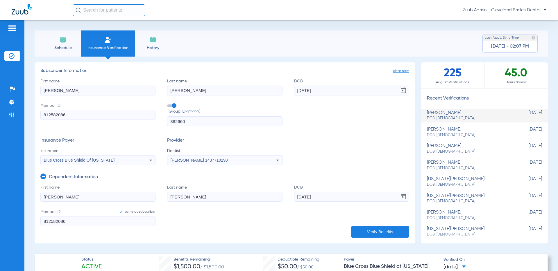
click at [71, 42] on li "Schedule" at bounding box center [63, 43] width 36 height 26
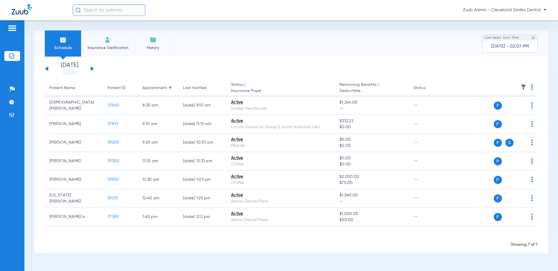
click at [460, 52] on div "Schedule Insurance Verification History Last Appt. Sync Time: [DATE] - 02:07 PM" at bounding box center [291, 43] width 513 height 26
click at [96, 51] on li "Insurance Verification" at bounding box center [108, 43] width 54 height 26
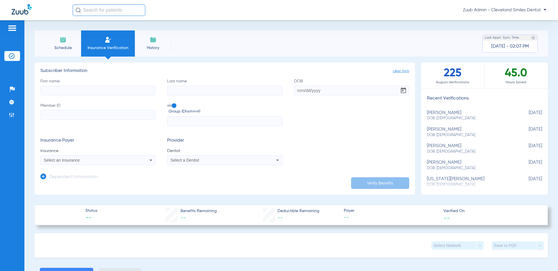
scroll to position [1, 0]
click at [104, 12] on input "text" at bounding box center [109, 10] width 73 height 12
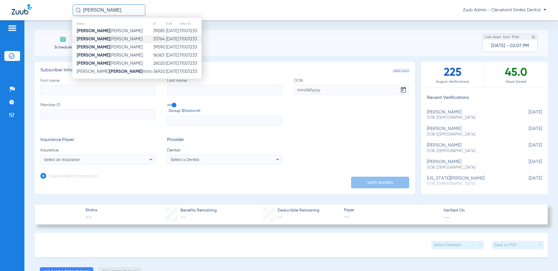
type input "[PERSON_NAME]"
click at [93, 39] on span "[PERSON_NAME]" at bounding box center [110, 39] width 66 height 4
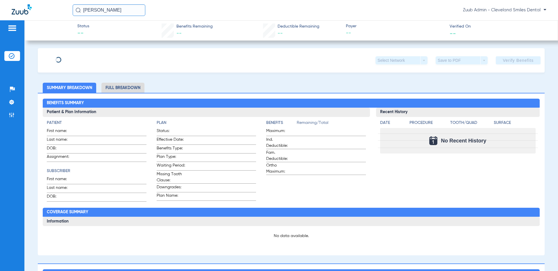
type input "[PERSON_NAME]"
type input "[DATE]"
type input "UNKNOWN"
type input "094549"
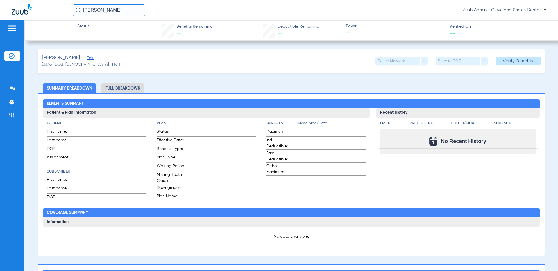
click at [89, 57] on span "Edit" at bounding box center [89, 59] width 5 height 6
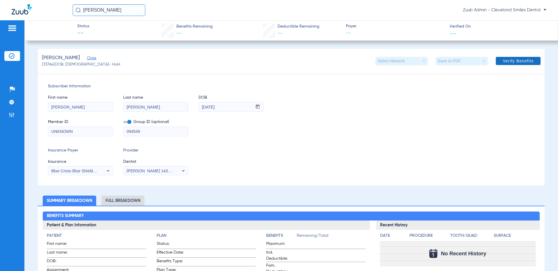
click at [511, 61] on span "Verify Benefits" at bounding box center [517, 61] width 31 height 5
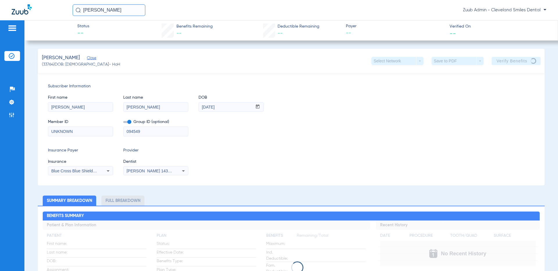
click at [13, 58] on img at bounding box center [12, 56] width 6 height 6
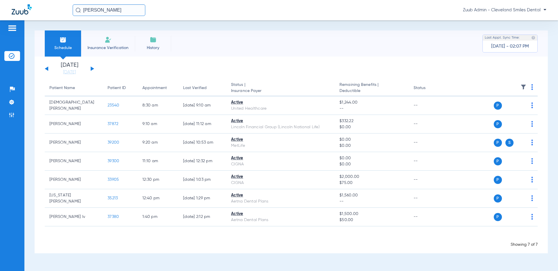
click at [119, 47] on span "Insurance Verification" at bounding box center [107, 48] width 45 height 6
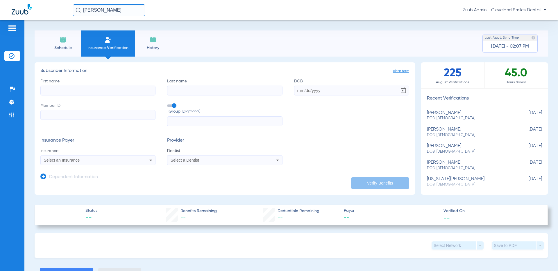
click at [111, 9] on input "[PERSON_NAME]" at bounding box center [109, 10] width 73 height 12
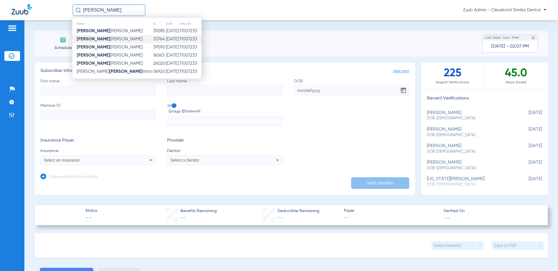
click at [364, 120] on div "First name Last name DOB Member ID Group ID (optional)" at bounding box center [224, 102] width 369 height 48
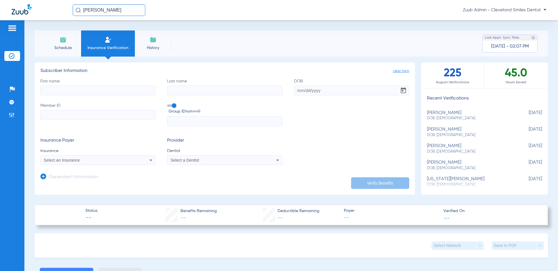
click at [152, 50] on span "History" at bounding box center [153, 48] width 28 height 6
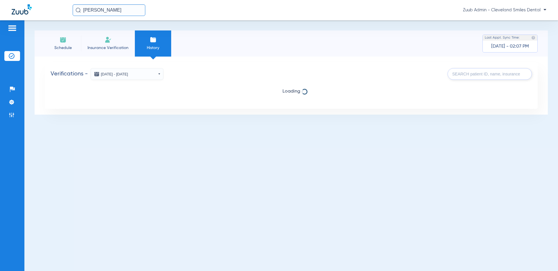
click at [157, 73] on button "[DATE] - [DATE]" at bounding box center [127, 74] width 73 height 12
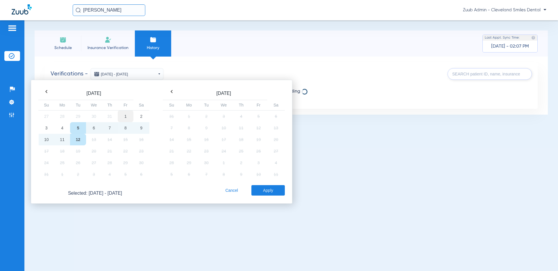
click at [124, 117] on td "1" at bounding box center [126, 116] width 16 height 12
click at [81, 140] on td "12" at bounding box center [78, 140] width 16 height 12
click at [272, 194] on button "Apply" at bounding box center [267, 190] width 33 height 10
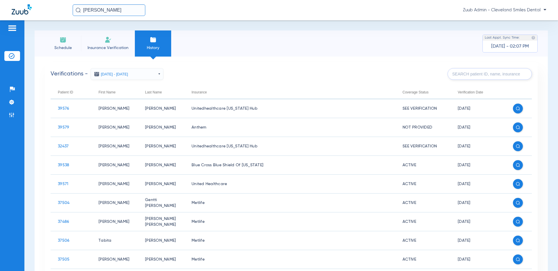
click at [122, 45] on span "Insurance Verification" at bounding box center [107, 48] width 45 height 6
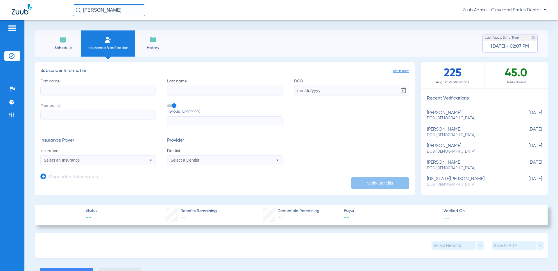
drag, startPoint x: 477, startPoint y: 78, endPoint x: 440, endPoint y: 76, distance: 37.5
click at [440, 76] on div "225 August Verifications" at bounding box center [452, 75] width 63 height 26
drag, startPoint x: 507, startPoint y: 72, endPoint x: 525, endPoint y: 74, distance: 18.4
click at [525, 74] on div "45.0 Hours Saved" at bounding box center [515, 75] width 63 height 26
click at [485, 67] on div "45.0 Hours Saved" at bounding box center [515, 75] width 63 height 26
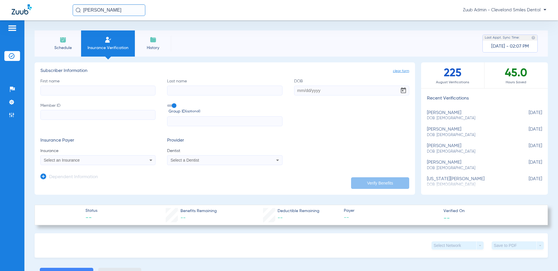
scroll to position [4, 0]
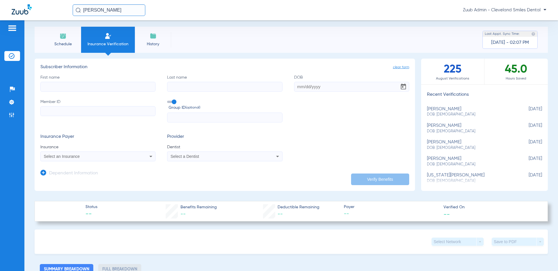
click at [69, 38] on li "Schedule" at bounding box center [63, 40] width 36 height 26
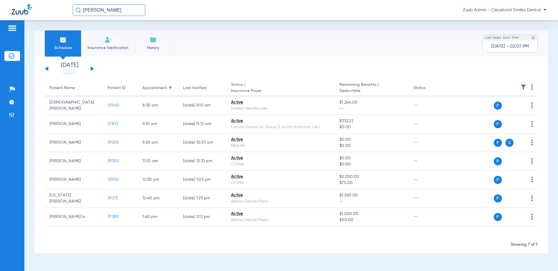
click at [12, 29] on img at bounding box center [12, 28] width 9 height 7
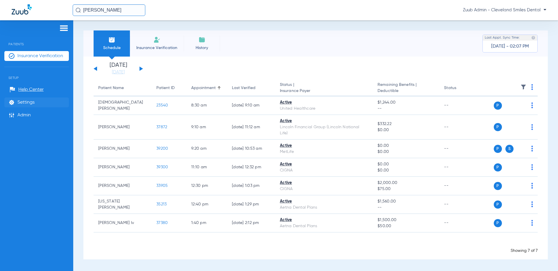
click at [22, 103] on span "Settings" at bounding box center [25, 103] width 17 height 6
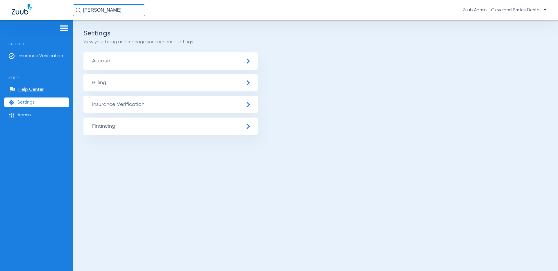
click at [121, 105] on span "Insurance Verification" at bounding box center [170, 104] width 174 height 17
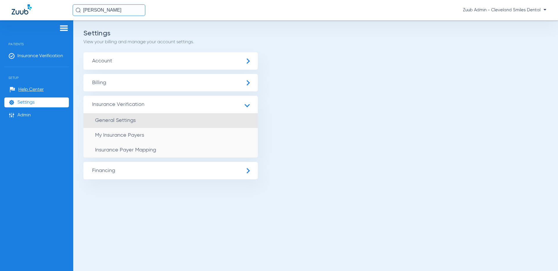
click at [125, 121] on span "General Settings" at bounding box center [115, 120] width 41 height 5
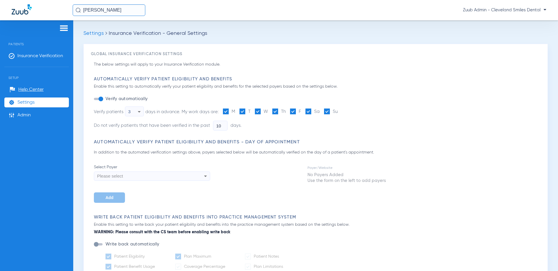
type input "5"
click at [138, 111] on icon at bounding box center [139, 111] width 7 height 7
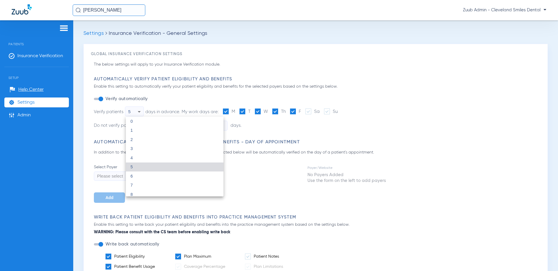
scroll to position [103, 0]
click at [100, 115] on div at bounding box center [279, 135] width 558 height 271
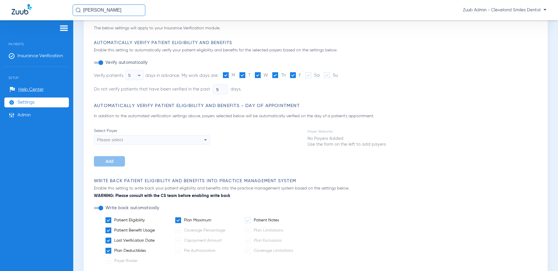
scroll to position [43, 0]
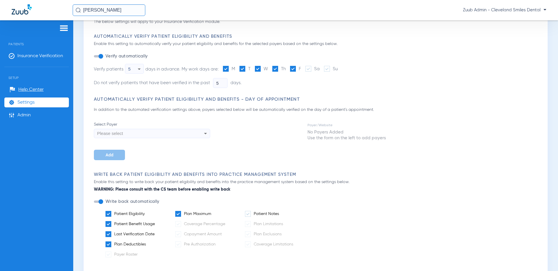
click at [140, 68] on icon at bounding box center [139, 69] width 7 height 7
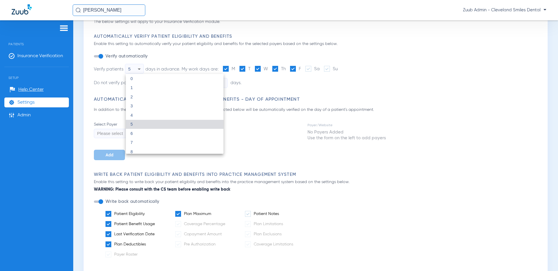
click at [256, 130] on div at bounding box center [279, 135] width 558 height 271
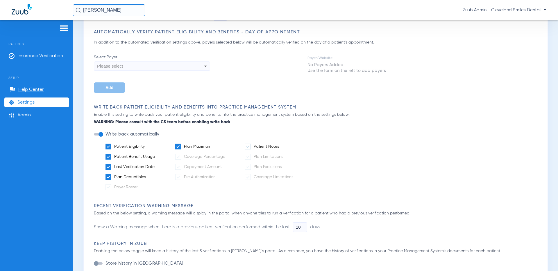
scroll to position [110, 0]
click at [249, 147] on span at bounding box center [248, 147] width 6 height 6
click at [280, 145] on input "Patient Notes" at bounding box center [280, 145] width 0 height 0
drag, startPoint x: 205, startPoint y: 157, endPoint x: 192, endPoint y: 161, distance: 13.8
click at [205, 157] on span "Coverage Percentage" at bounding box center [204, 157] width 41 height 4
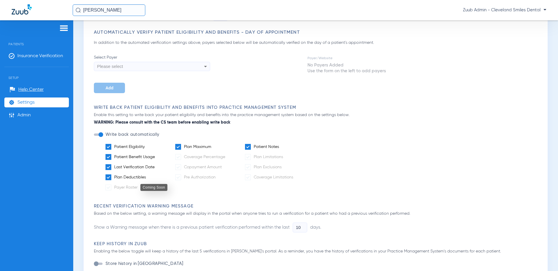
click at [119, 187] on span "Payer Roster" at bounding box center [125, 188] width 23 height 4
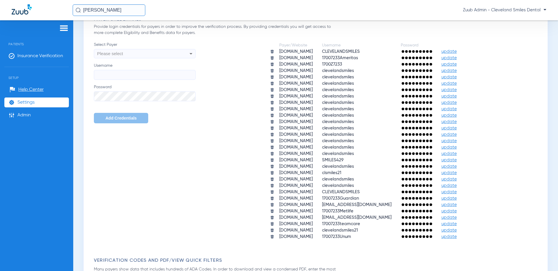
scroll to position [369, 0]
click at [457, 70] on span "update" at bounding box center [448, 70] width 15 height 4
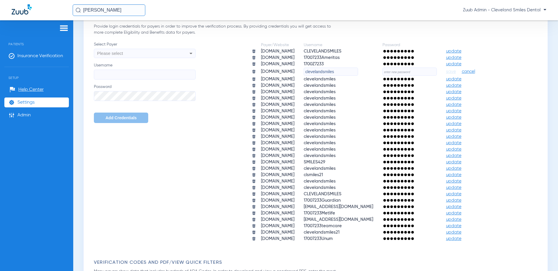
click at [436, 72] on input "text" at bounding box center [409, 72] width 54 height 8
type input "hgsthsrthrst"
click at [475, 72] on span "cancel" at bounding box center [467, 72] width 13 height 6
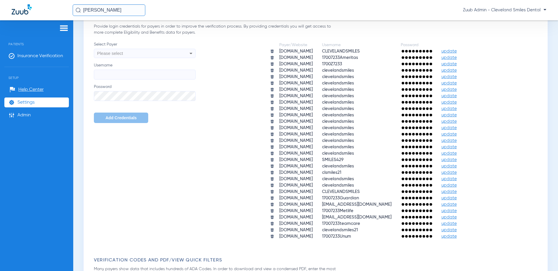
drag, startPoint x: 366, startPoint y: 64, endPoint x: 337, endPoint y: 57, distance: 29.2
click at [337, 57] on tbody "[DOMAIN_NAME] CLEVELANDSMILES update [DOMAIN_NAME] 17007233Ameritas update [DOM…" at bounding box center [367, 143] width 205 height 191
drag, startPoint x: 338, startPoint y: 58, endPoint x: 342, endPoint y: 58, distance: 4.1
click at [342, 58] on span "17007233Ameritas" at bounding box center [340, 57] width 36 height 4
drag, startPoint x: 361, startPoint y: 62, endPoint x: 338, endPoint y: 58, distance: 24.0
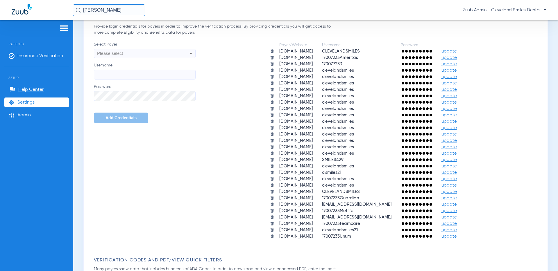
click at [338, 58] on tbody "[DOMAIN_NAME] CLEVELANDSMILES update [DOMAIN_NAME] 17007233Ameritas update [DOM…" at bounding box center [367, 143] width 205 height 191
click at [372, 63] on td "1700Z7233" at bounding box center [356, 64] width 78 height 6
drag, startPoint x: 357, startPoint y: 63, endPoint x: 338, endPoint y: 59, distance: 19.7
click at [338, 59] on tbody "[DOMAIN_NAME] CLEVELANDSMILES update [DOMAIN_NAME] 17007233Ameritas update [DOM…" at bounding box center [367, 143] width 205 height 191
drag, startPoint x: 340, startPoint y: 200, endPoint x: 377, endPoint y: 231, distance: 48.2
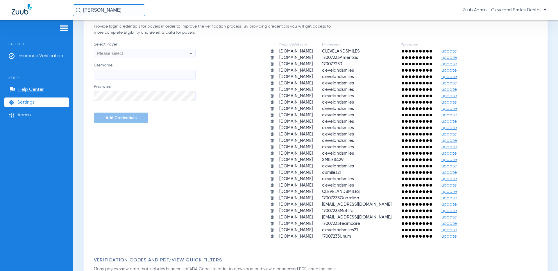
click at [377, 231] on tbody "[DOMAIN_NAME] CLEVELANDSMILES update [DOMAIN_NAME] 17007233Ameritas update [DOM…" at bounding box center [367, 143] width 205 height 191
click at [514, 148] on div "Payer/Website Username Password [DOMAIN_NAME] CLEVELANDSMILES update [DOMAIN_NA…" at bounding box center [367, 141] width 344 height 199
drag, startPoint x: 362, startPoint y: 64, endPoint x: 333, endPoint y: 64, distance: 28.8
click at [333, 64] on td "1700Z7233" at bounding box center [356, 64] width 78 height 6
click at [189, 52] on icon at bounding box center [190, 53] width 7 height 7
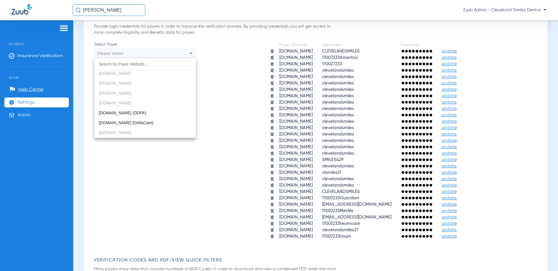
scroll to position [138, 0]
drag, startPoint x: 333, startPoint y: 197, endPoint x: 339, endPoint y: 200, distance: 6.0
click at [339, 200] on div at bounding box center [279, 135] width 558 height 271
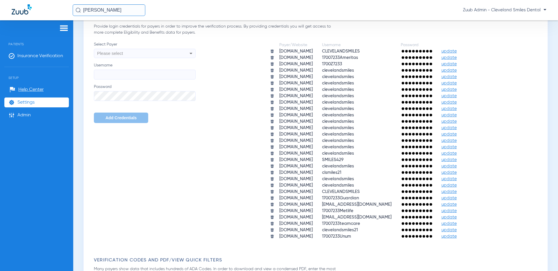
drag, startPoint x: 338, startPoint y: 198, endPoint x: 351, endPoint y: 206, distance: 15.3
click at [366, 205] on tbody "[DOMAIN_NAME] CLEVELANDSMILES update [DOMAIN_NAME] 17007233Ameritas update [DOM…" at bounding box center [367, 143] width 205 height 191
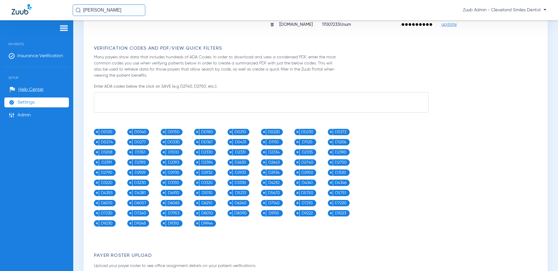
scroll to position [588, 0]
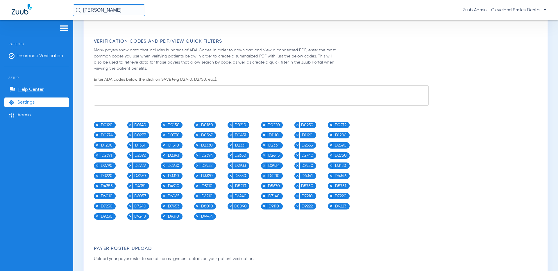
click at [276, 94] on textarea at bounding box center [261, 95] width 335 height 20
drag, startPoint x: 219, startPoint y: 81, endPoint x: 171, endPoint y: 81, distance: 48.2
click at [171, 81] on p "Enter ADA codes below the click on SAVE (e.g D2740, D2750, etc.):" at bounding box center [317, 80] width 446 height 6
click at [129, 91] on textarea "D2643" at bounding box center [261, 95] width 335 height 20
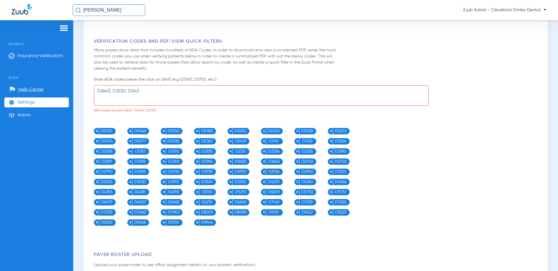
drag, startPoint x: 150, startPoint y: 95, endPoint x: 104, endPoint y: 91, distance: 46.0
click at [96, 91] on textarea "D2643, D3220, D243" at bounding box center [261, 95] width 335 height 20
type textarea "D2643, D3220, D243"
drag, startPoint x: 224, startPoint y: 75, endPoint x: 207, endPoint y: 79, distance: 17.0
click at [191, 79] on div "Verification Codes and PDF/View Quick Filters Many payers show data that includ…" at bounding box center [317, 132] width 446 height 187
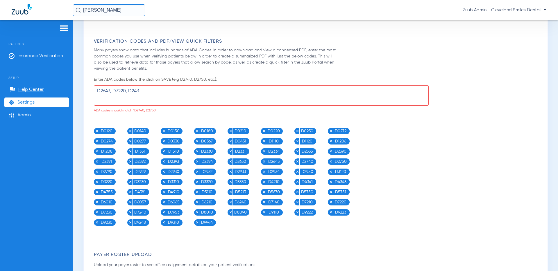
click at [220, 80] on p "Enter ADA codes below the click on SAVE (e.g D2740, D2750, etc.):" at bounding box center [317, 80] width 446 height 6
drag, startPoint x: 164, startPoint y: 95, endPoint x: 97, endPoint y: 92, distance: 67.4
click at [97, 92] on textarea "D2643, D3220, D243" at bounding box center [261, 95] width 335 height 20
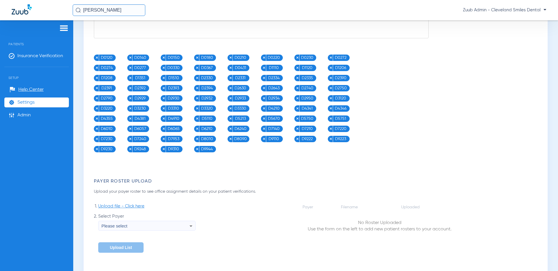
scroll to position [655, 0]
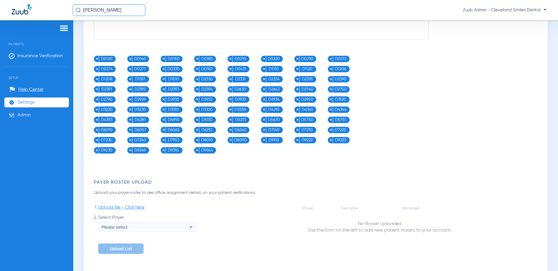
drag, startPoint x: 111, startPoint y: 58, endPoint x: 103, endPoint y: 154, distance: 97.3
drag, startPoint x: 142, startPoint y: 167, endPoint x: 116, endPoint y: 147, distance: 32.7
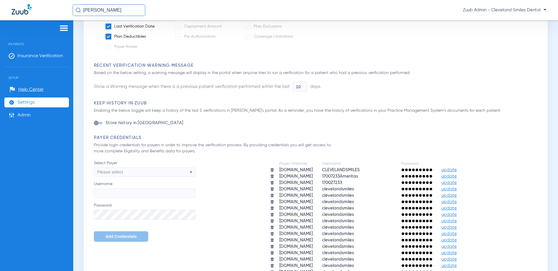
scroll to position [238, 0]
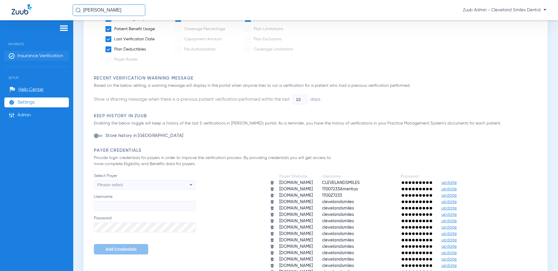
click at [57, 53] on span "Insurance Verification" at bounding box center [40, 56] width 46 height 6
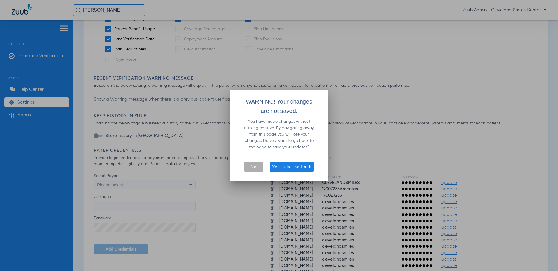
drag, startPoint x: 249, startPoint y: 166, endPoint x: 252, endPoint y: 165, distance: 3.8
click at [251, 166] on button "No" at bounding box center [253, 167] width 19 height 10
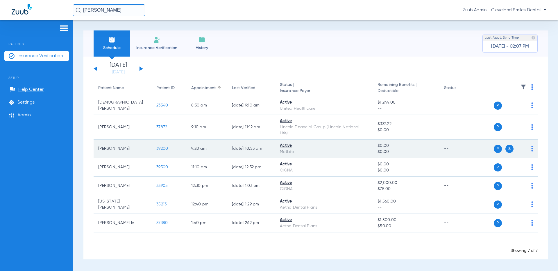
drag, startPoint x: 143, startPoint y: 144, endPoint x: 96, endPoint y: 143, distance: 47.1
click at [96, 143] on td "[PERSON_NAME]" at bounding box center [123, 149] width 58 height 19
